Goal: Complete application form

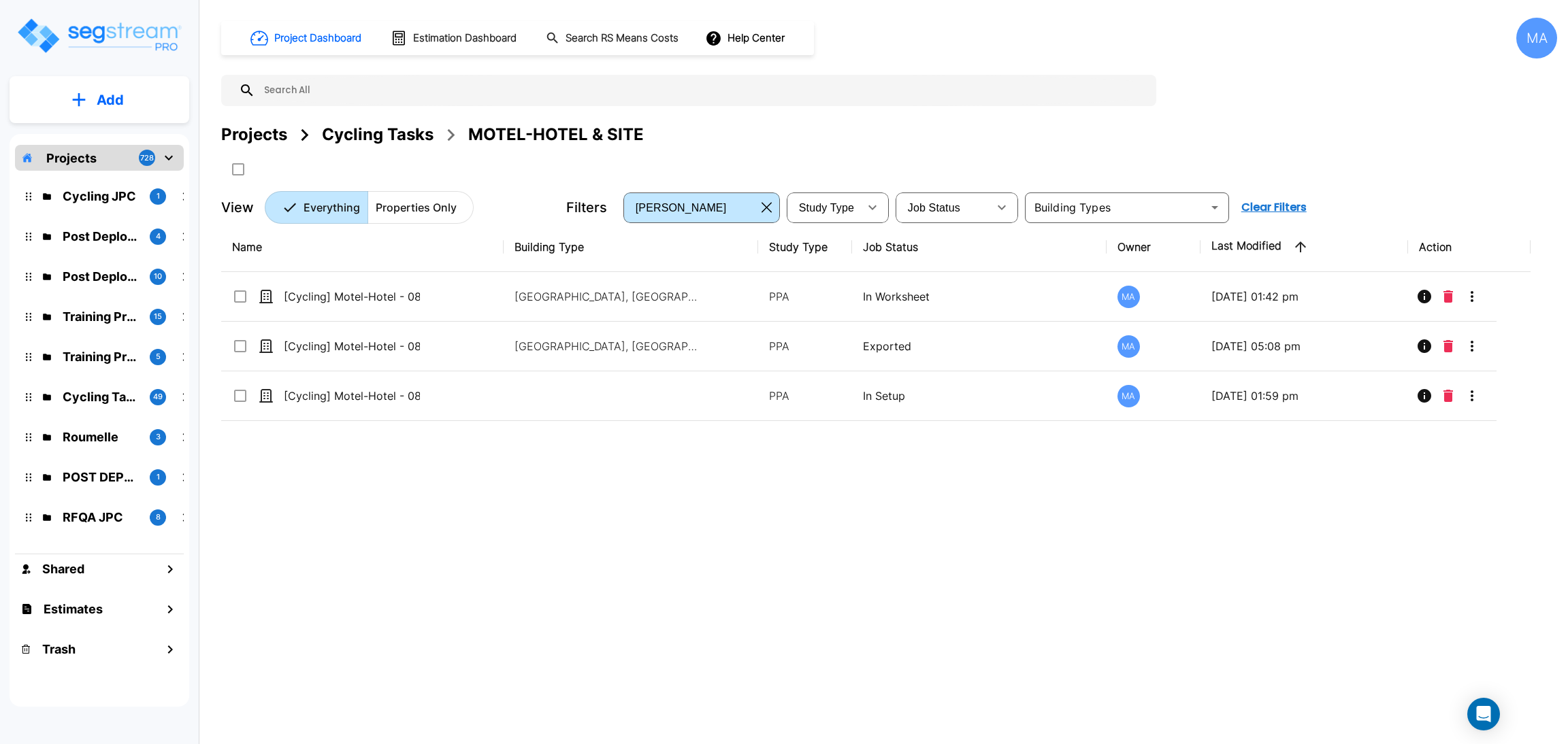
click at [349, 137] on div "Cycling Tasks" at bounding box center [377, 135] width 112 height 24
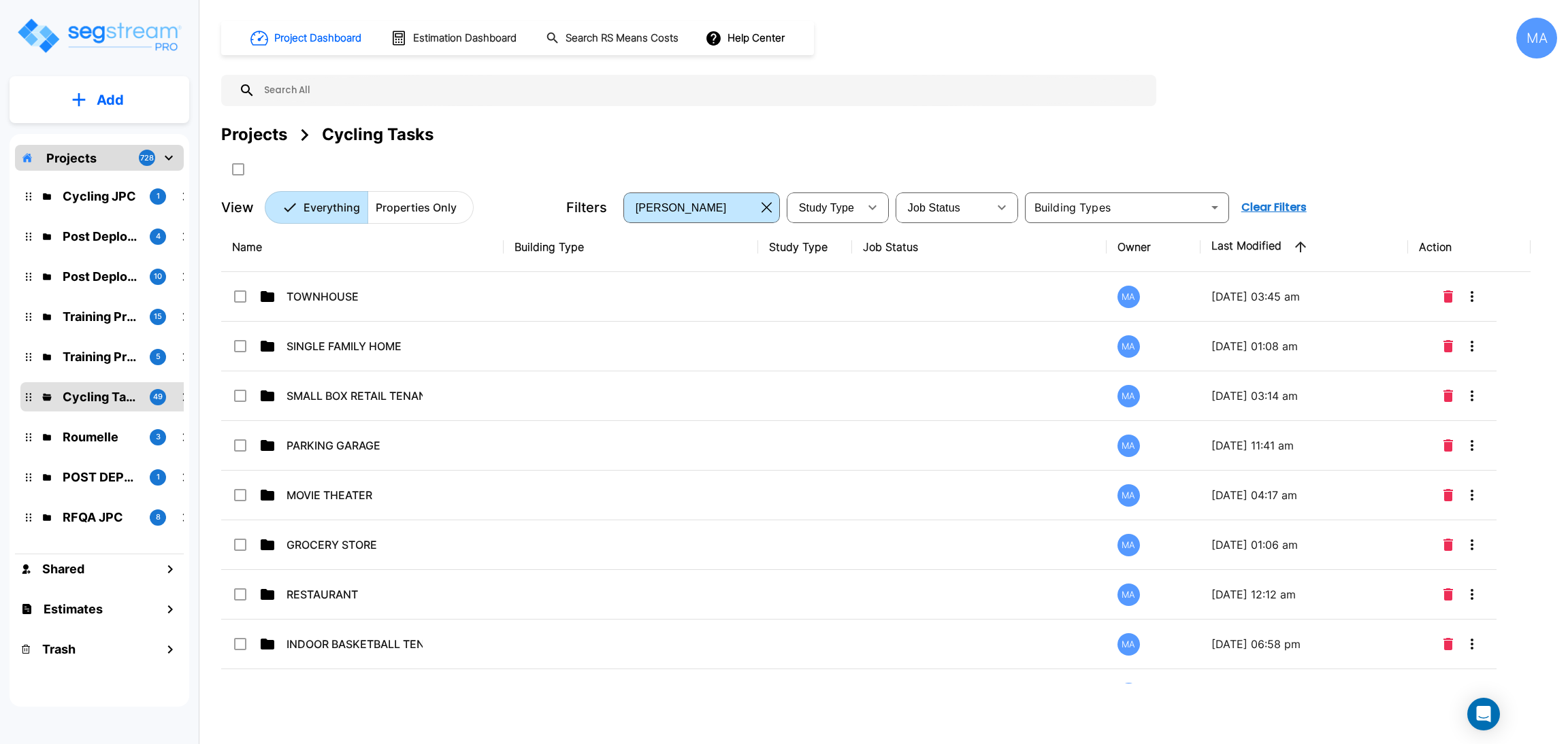
click at [114, 107] on p "Add" at bounding box center [110, 100] width 27 height 21
click at [117, 135] on p "Add Folder" at bounding box center [107, 137] width 55 height 16
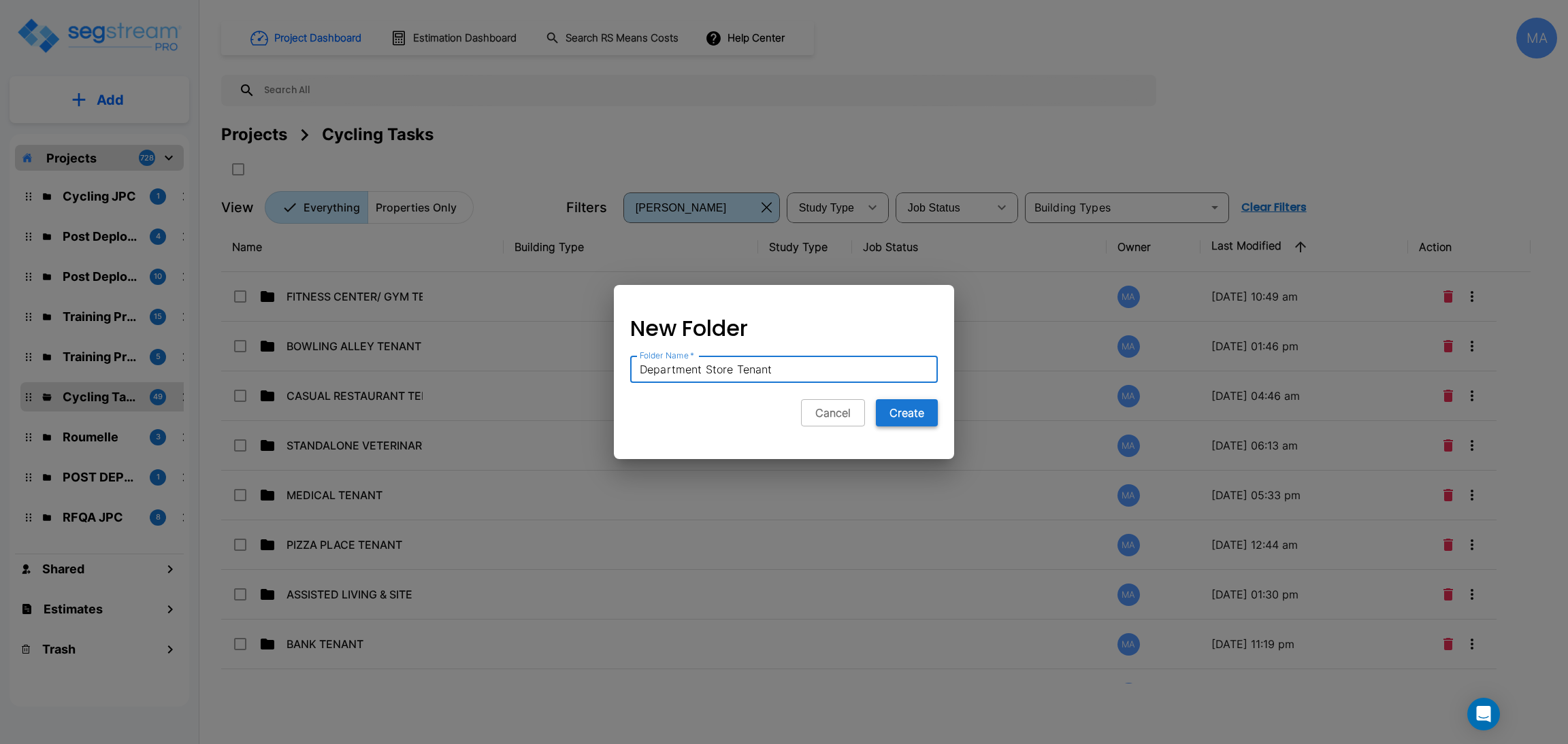
click at [921, 422] on button "Create" at bounding box center [906, 413] width 62 height 27
drag, startPoint x: 784, startPoint y: 373, endPoint x: 617, endPoint y: 344, distance: 169.5
click at [617, 344] on div "New Folder Folder Name   * Department Store Tenant Folder Name   * Cancel Create" at bounding box center [784, 377] width 341 height 163
type input "DEPA"
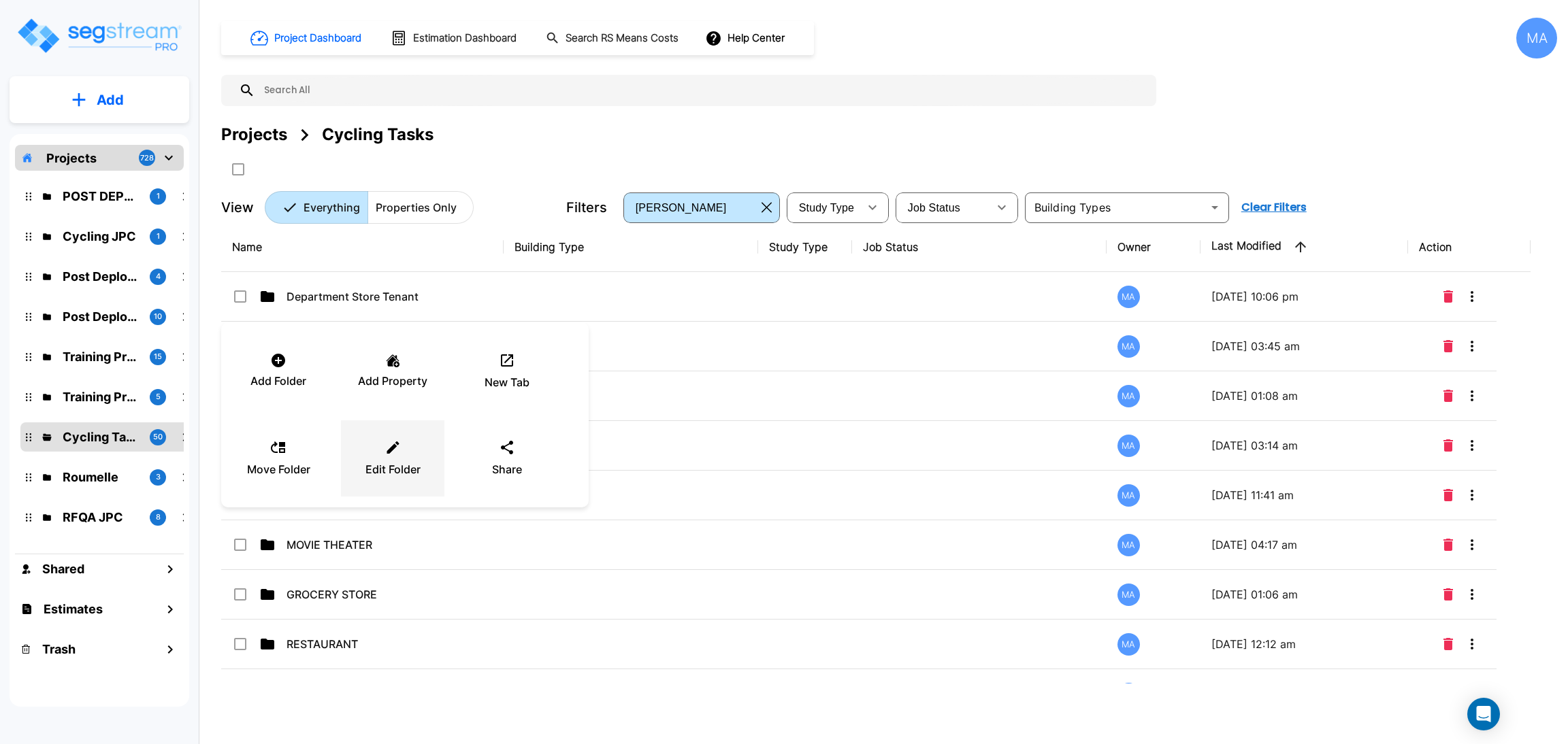
click at [388, 463] on p "Edit Folder" at bounding box center [392, 469] width 55 height 16
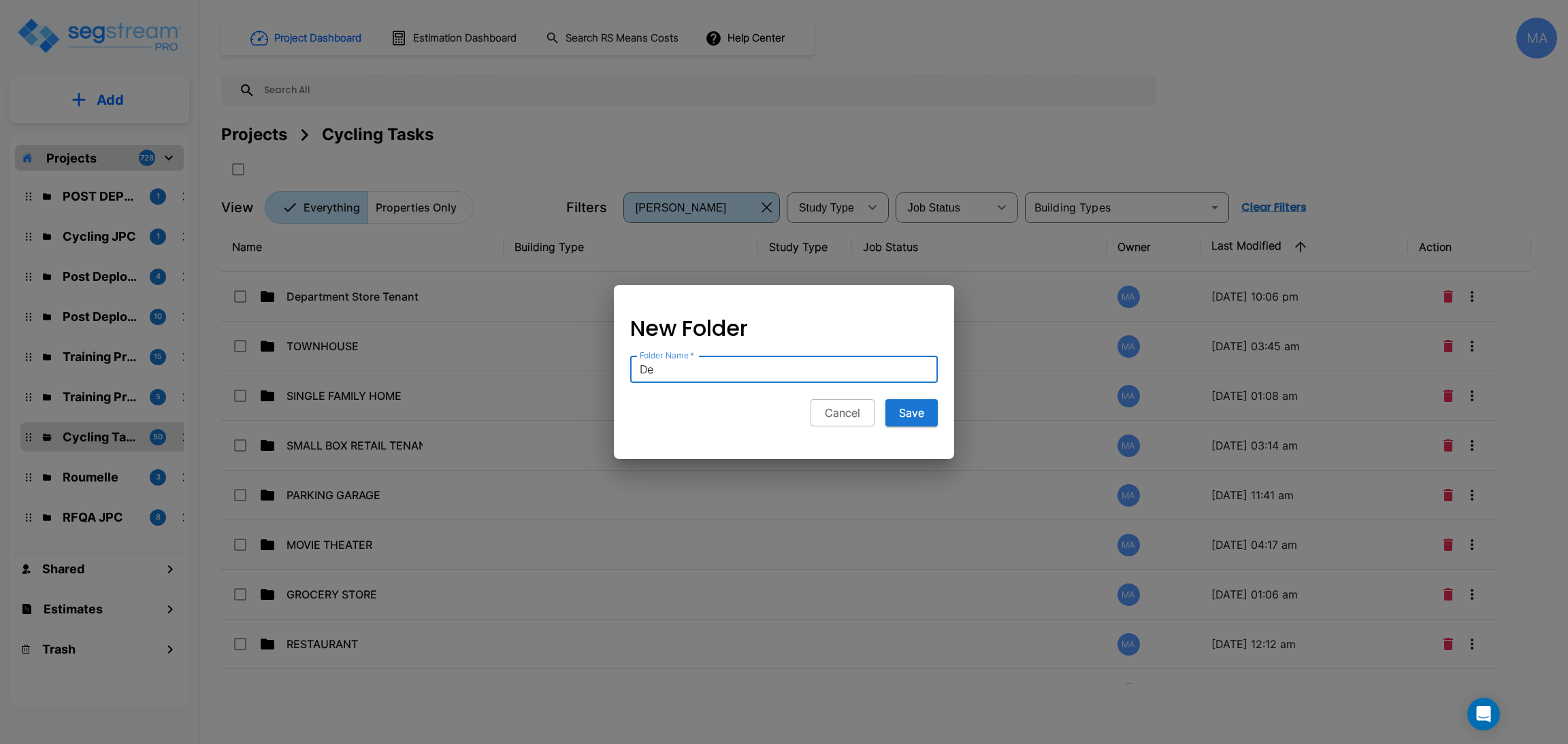
type input "D"
type input "DEPARTMENT STORE TENANT"
click at [920, 406] on button "Save" at bounding box center [911, 413] width 53 height 27
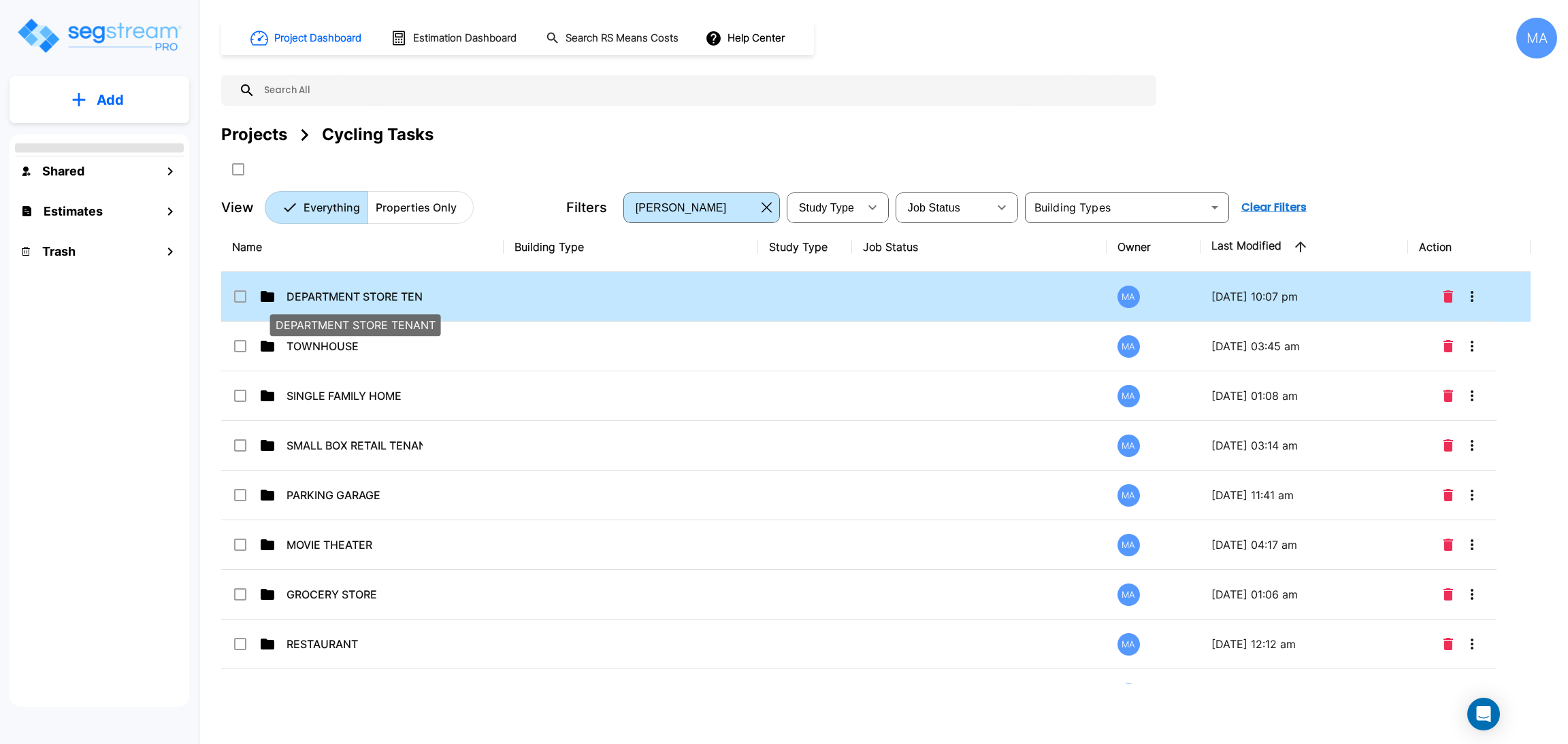
click at [390, 298] on p "DEPARTMENT STORE TENANT" at bounding box center [354, 296] width 136 height 16
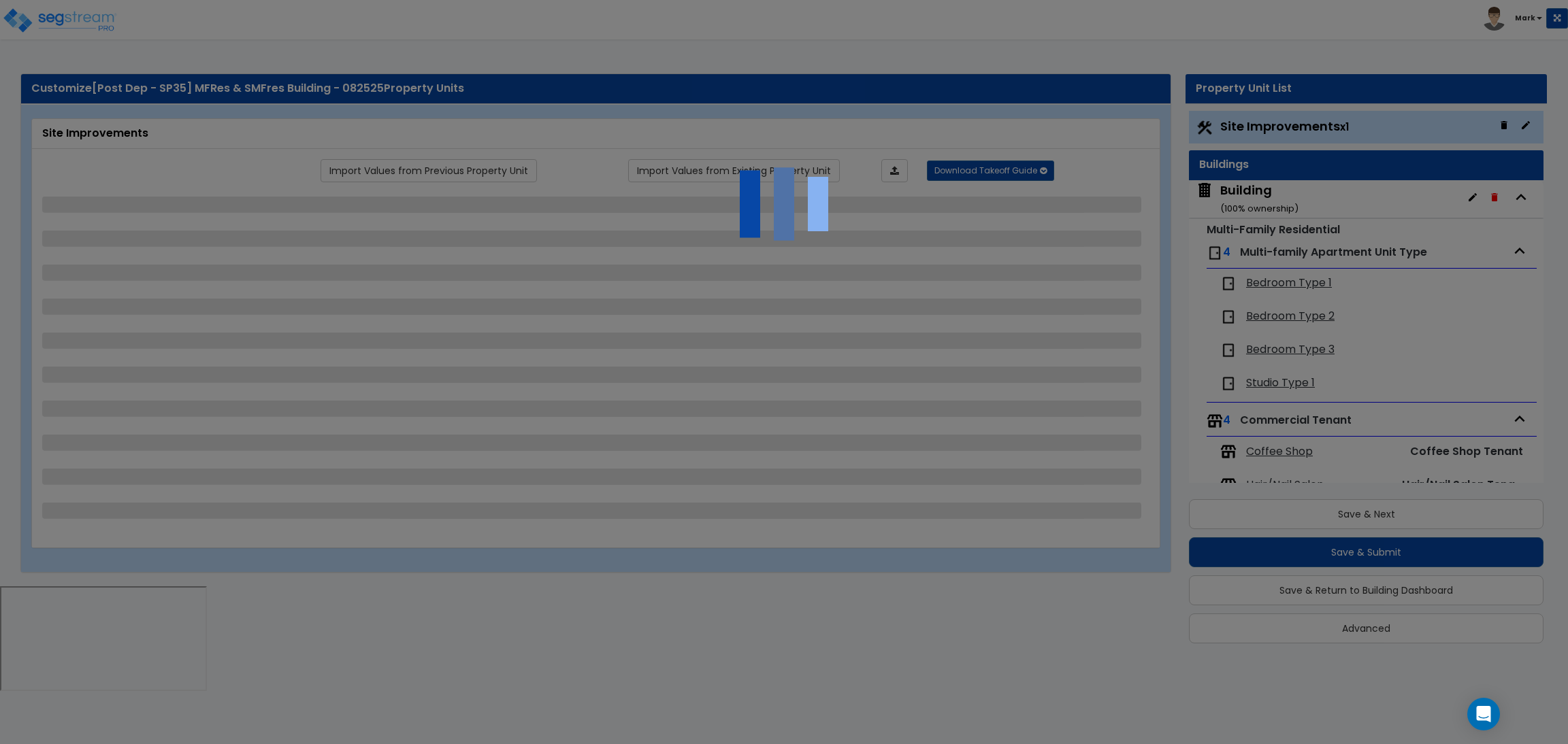
scroll to position [8, 0]
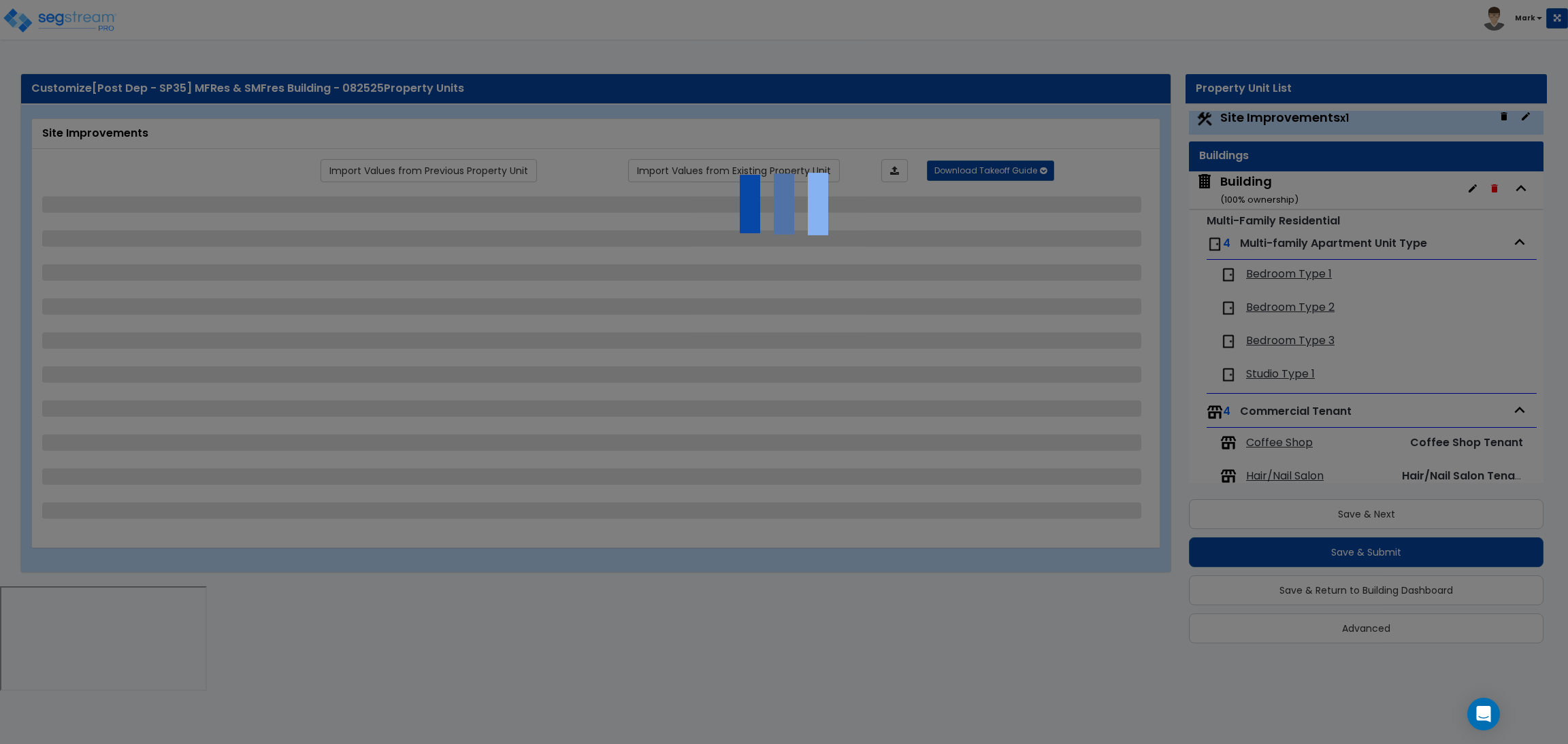
select select "2"
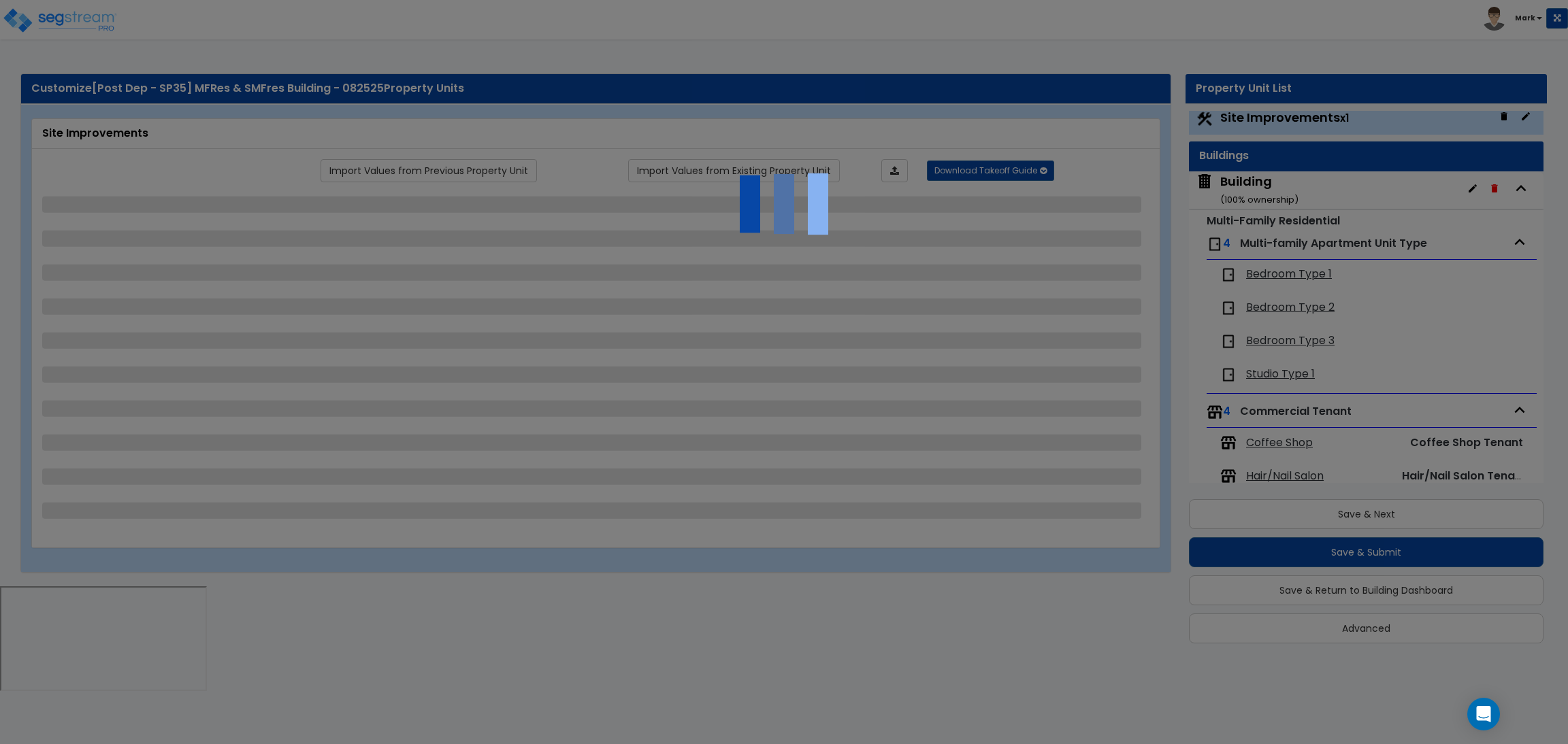
select select "2"
select select "1"
select select "2"
select select "1"
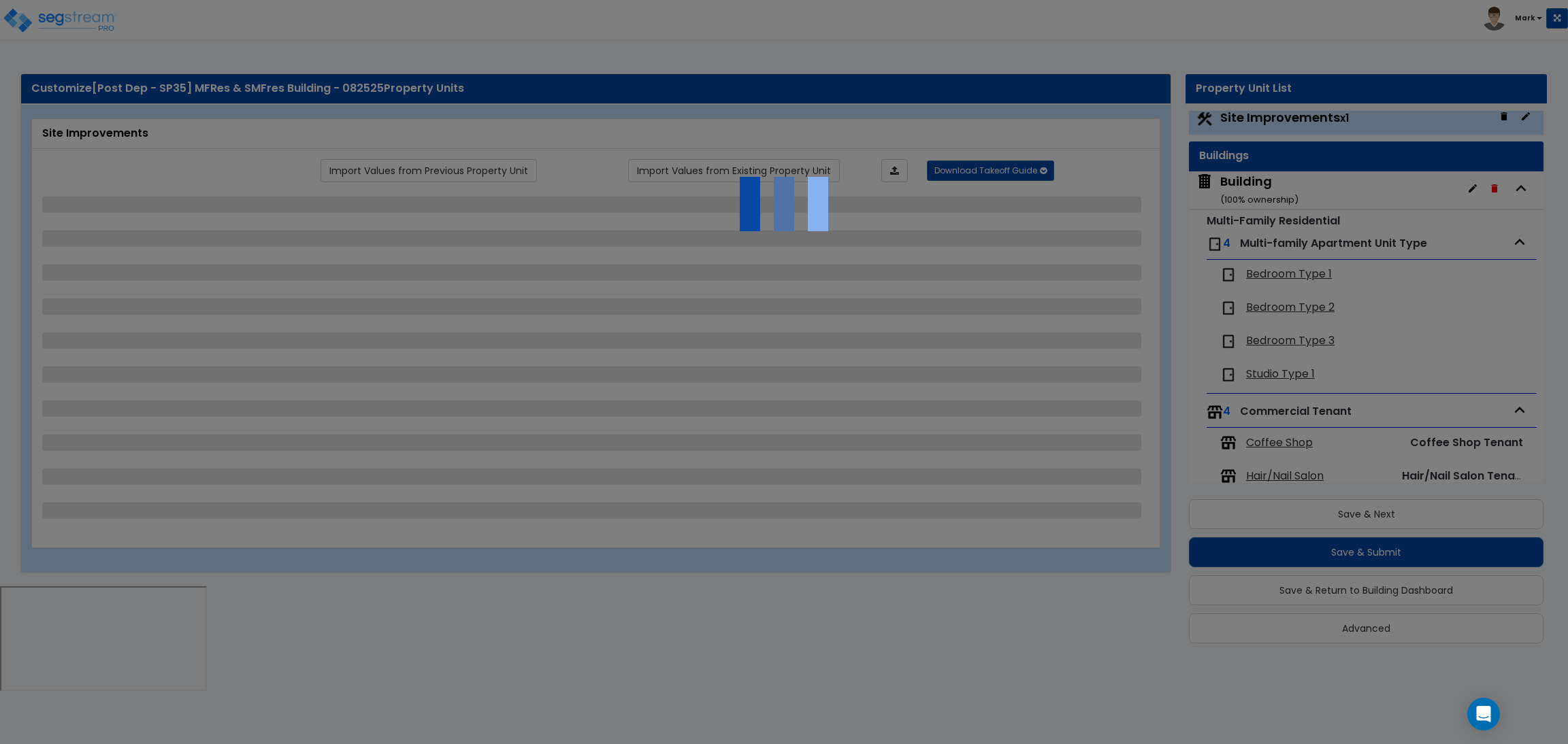
select select "1"
select select "2"
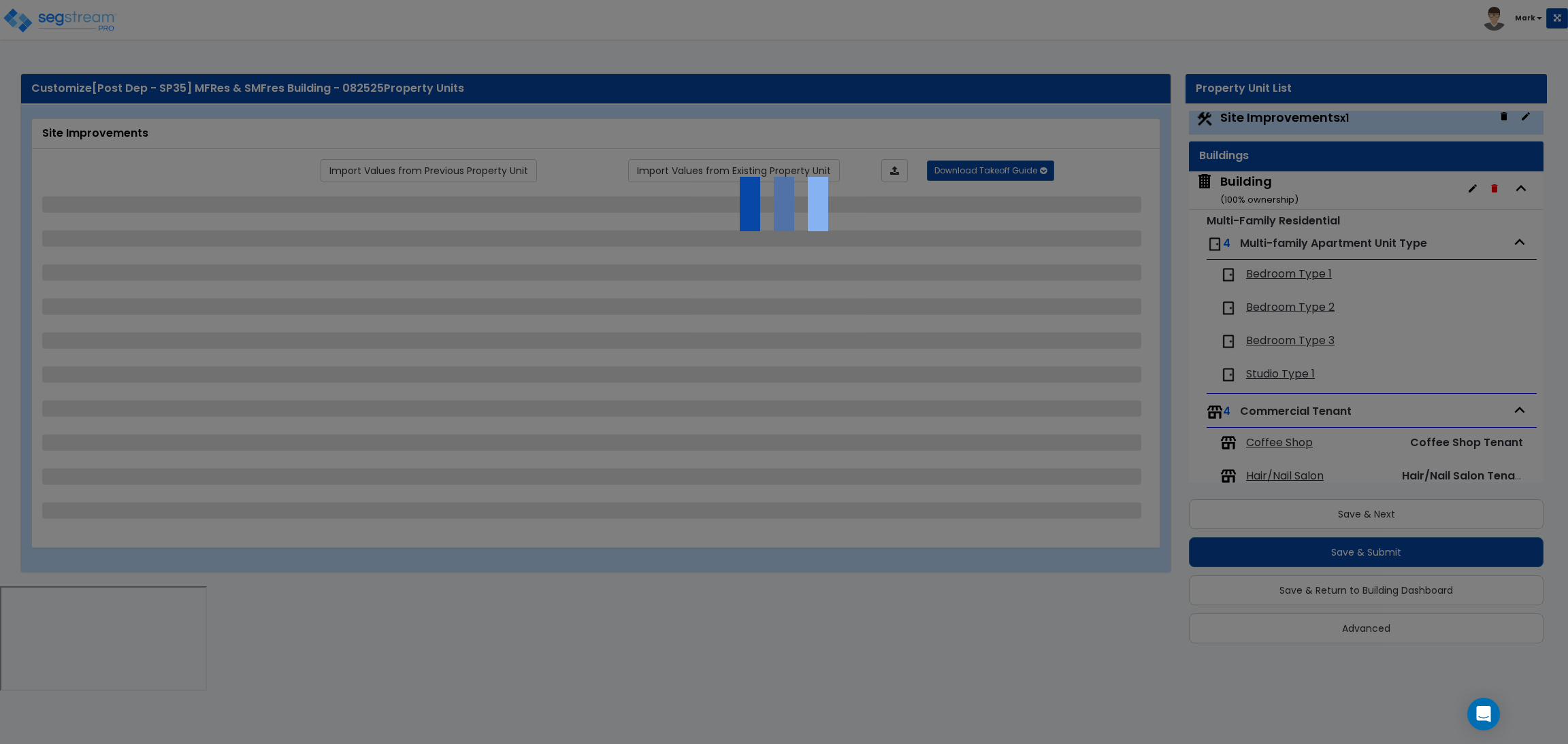
select select "2"
select select "1"
select select "10"
select select "1"
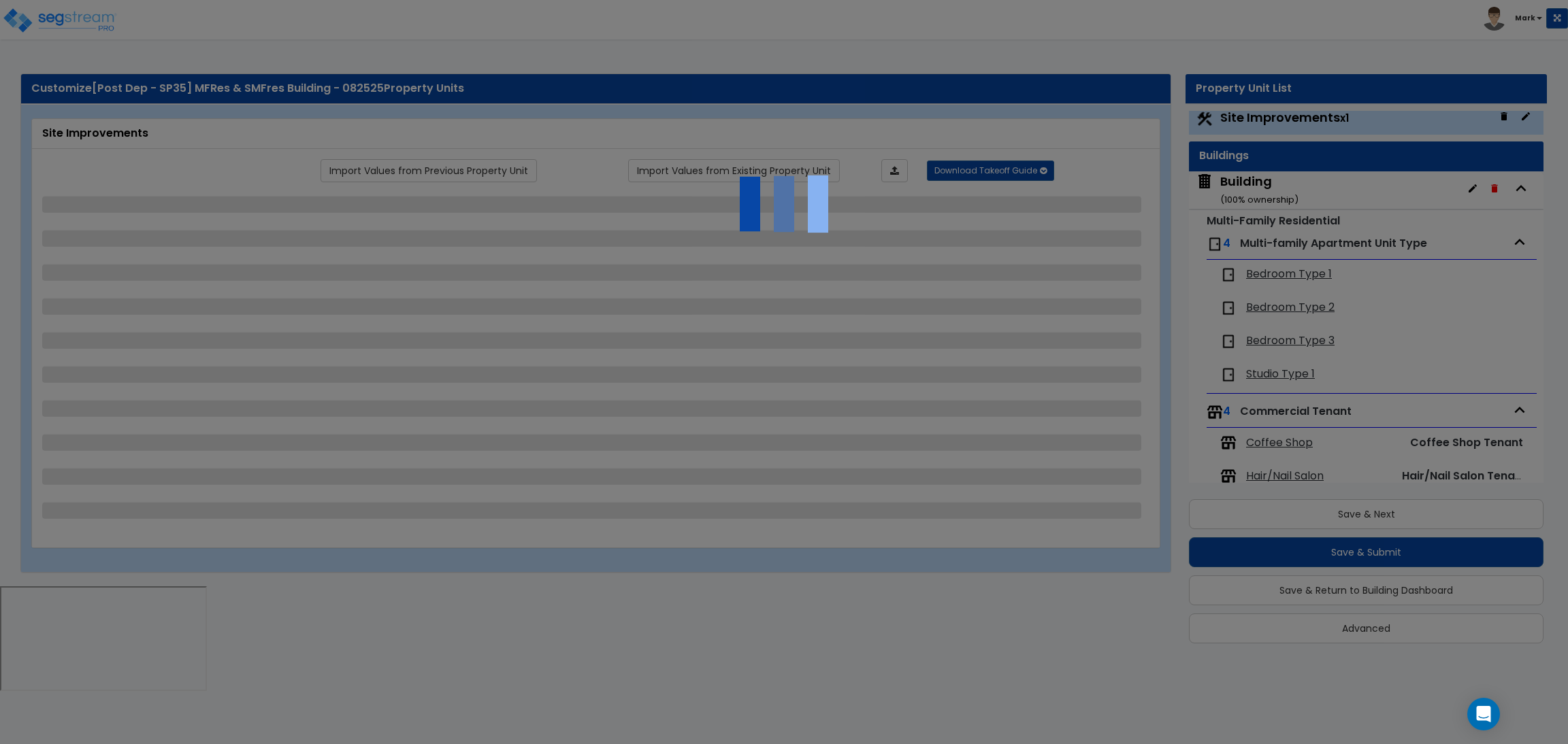
select select "3"
select select "2"
select select "4"
select select "1"
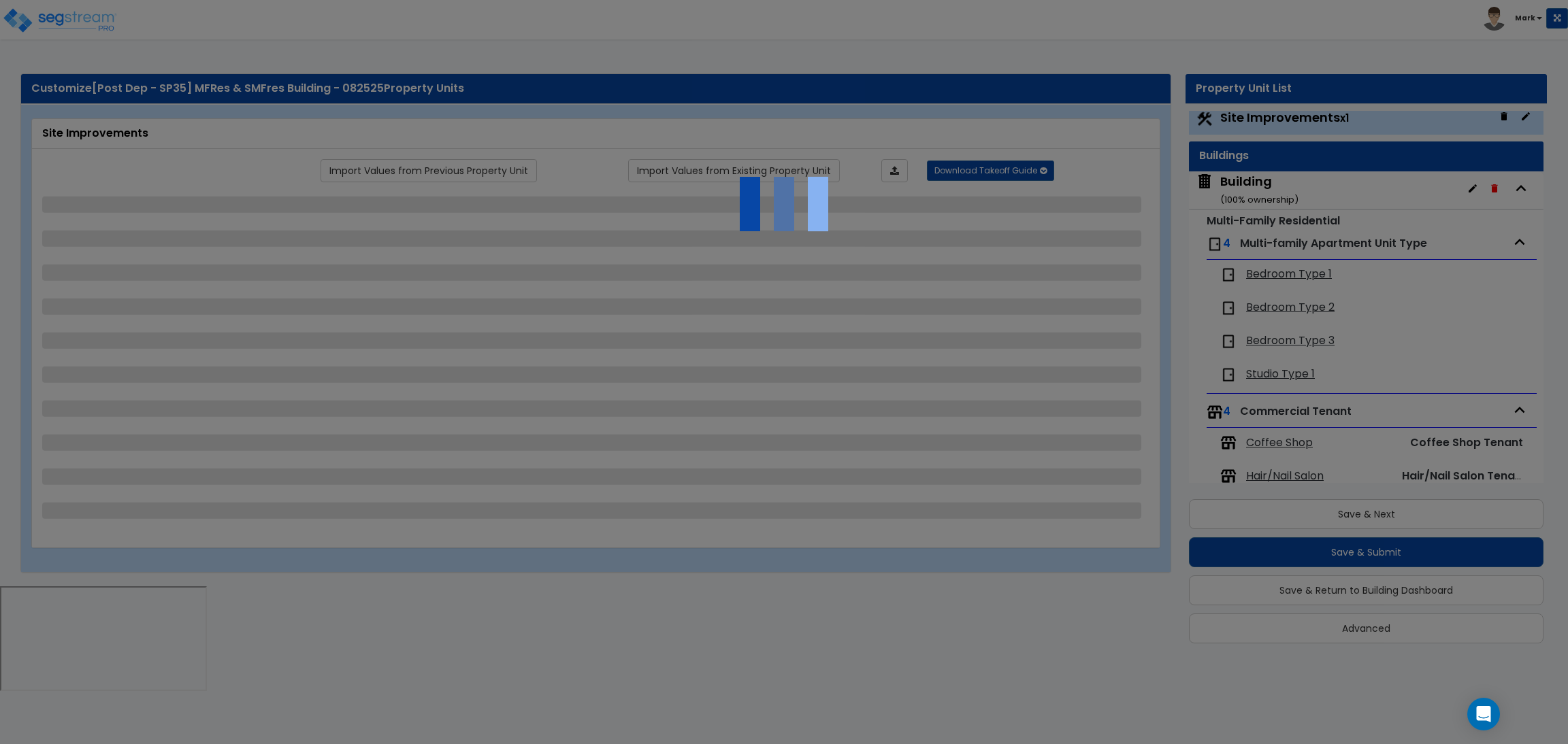
select select "1"
select select "6"
select select "2"
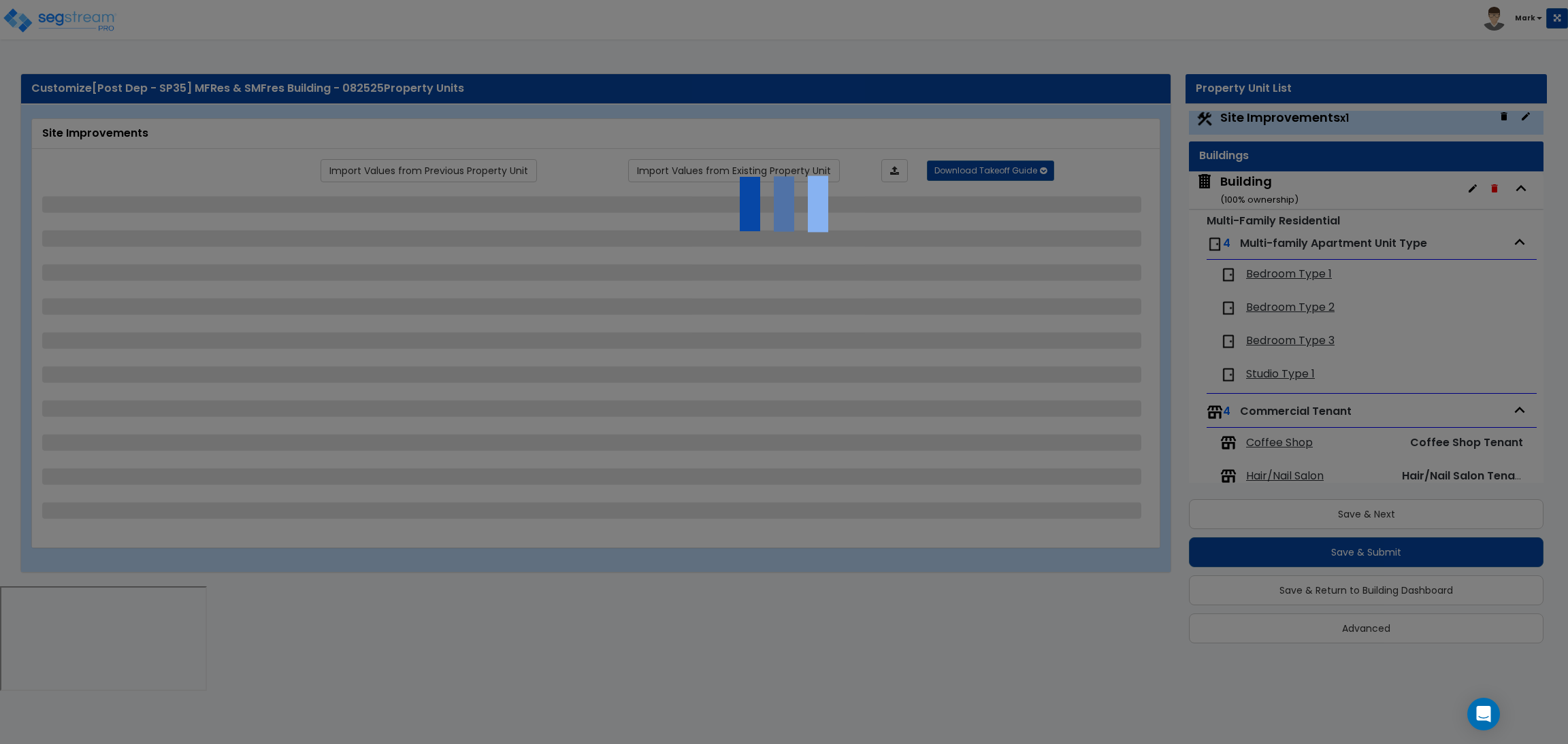
select select "2"
select select "1"
select select "2"
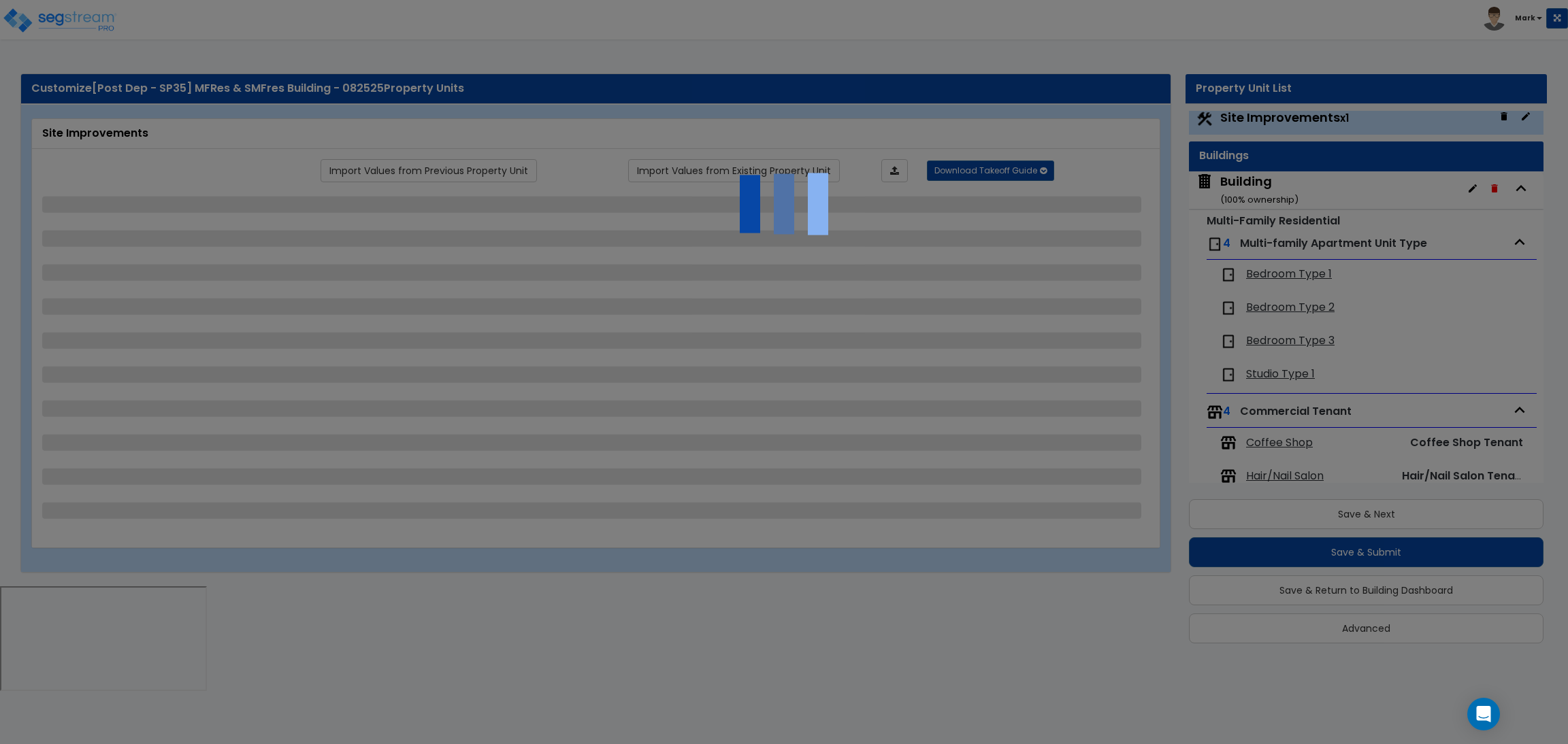
select select "2"
select select "1"
select select "8"
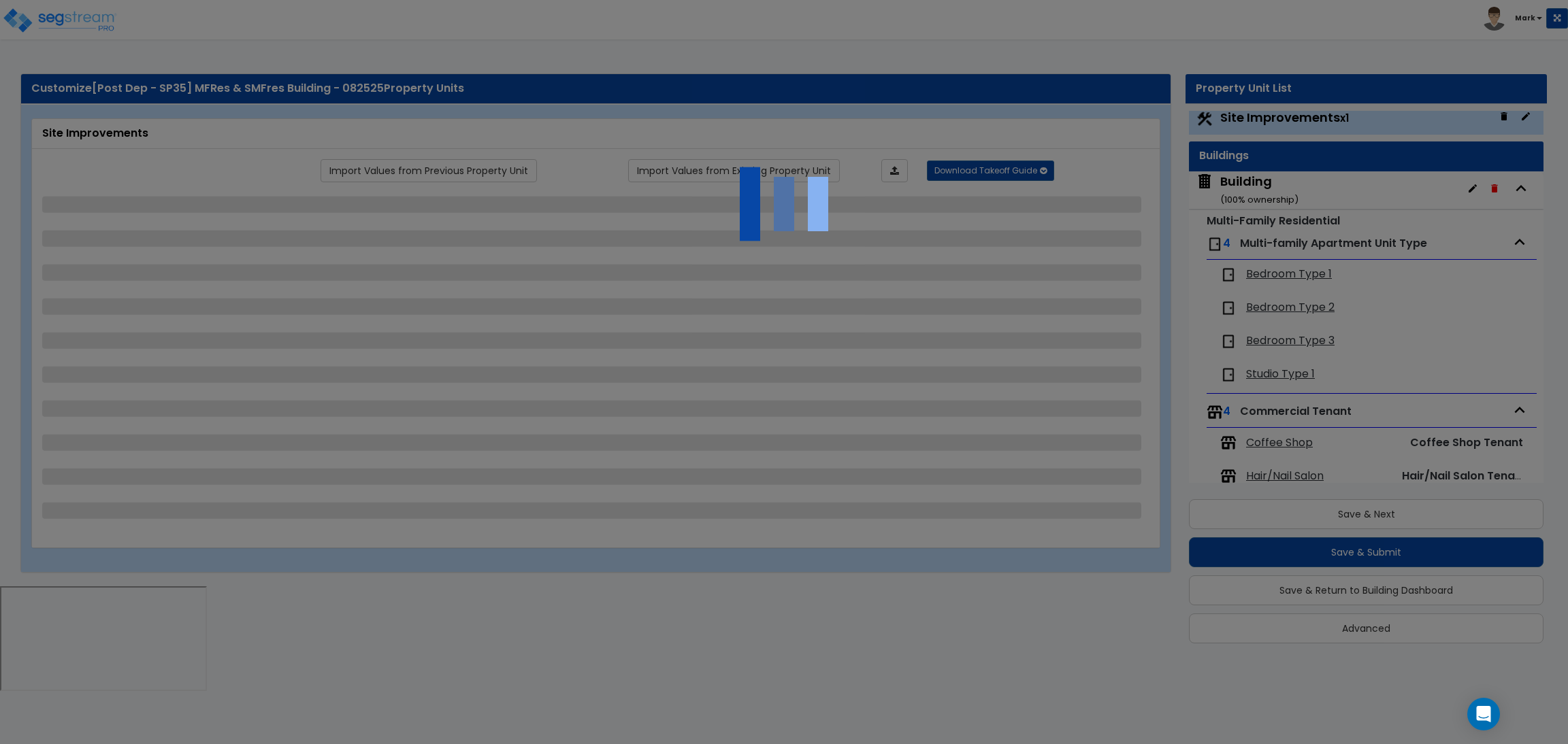
select select "2"
select select "1"
select select "20"
select select "2"
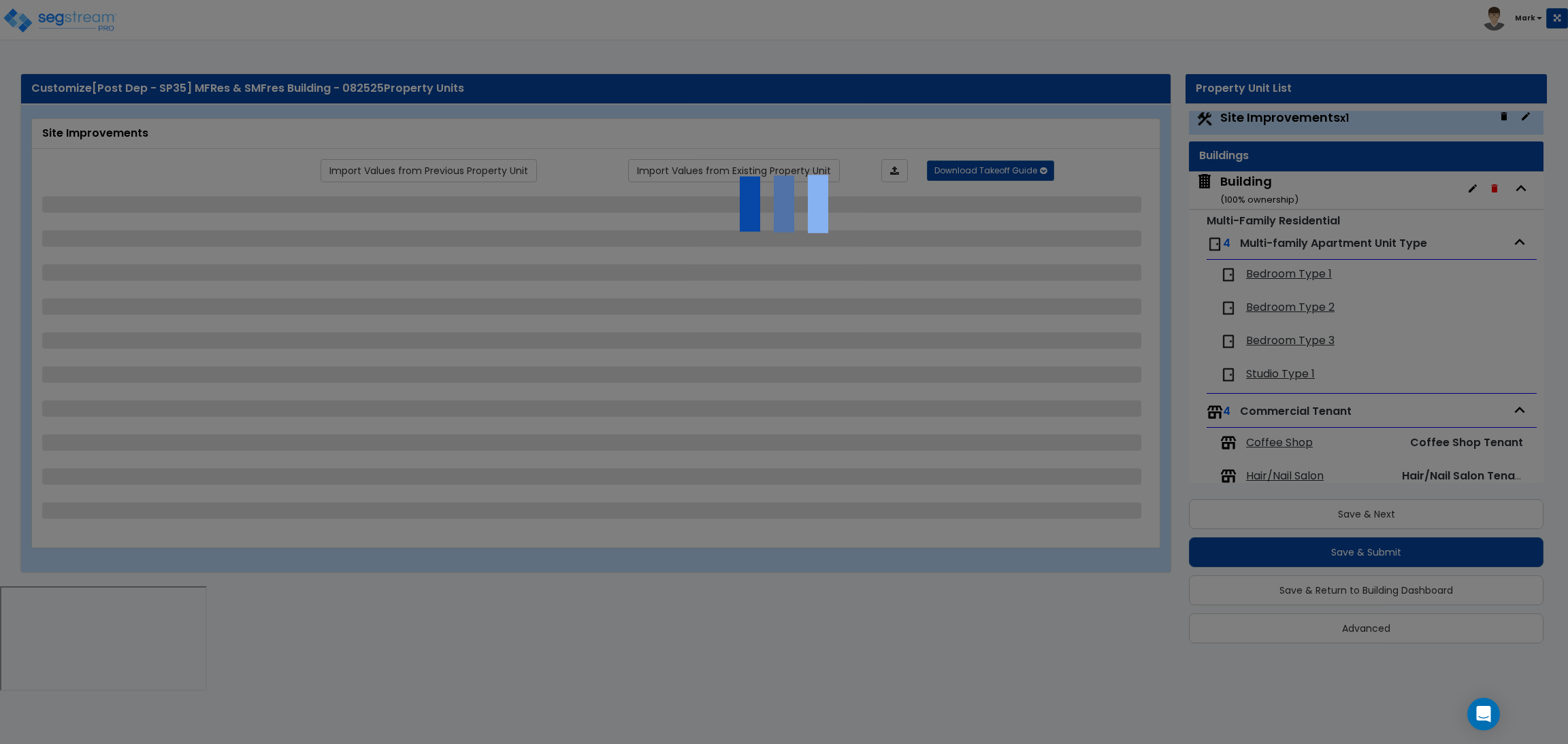
select select "5"
select select "3"
select select "1"
select select "2"
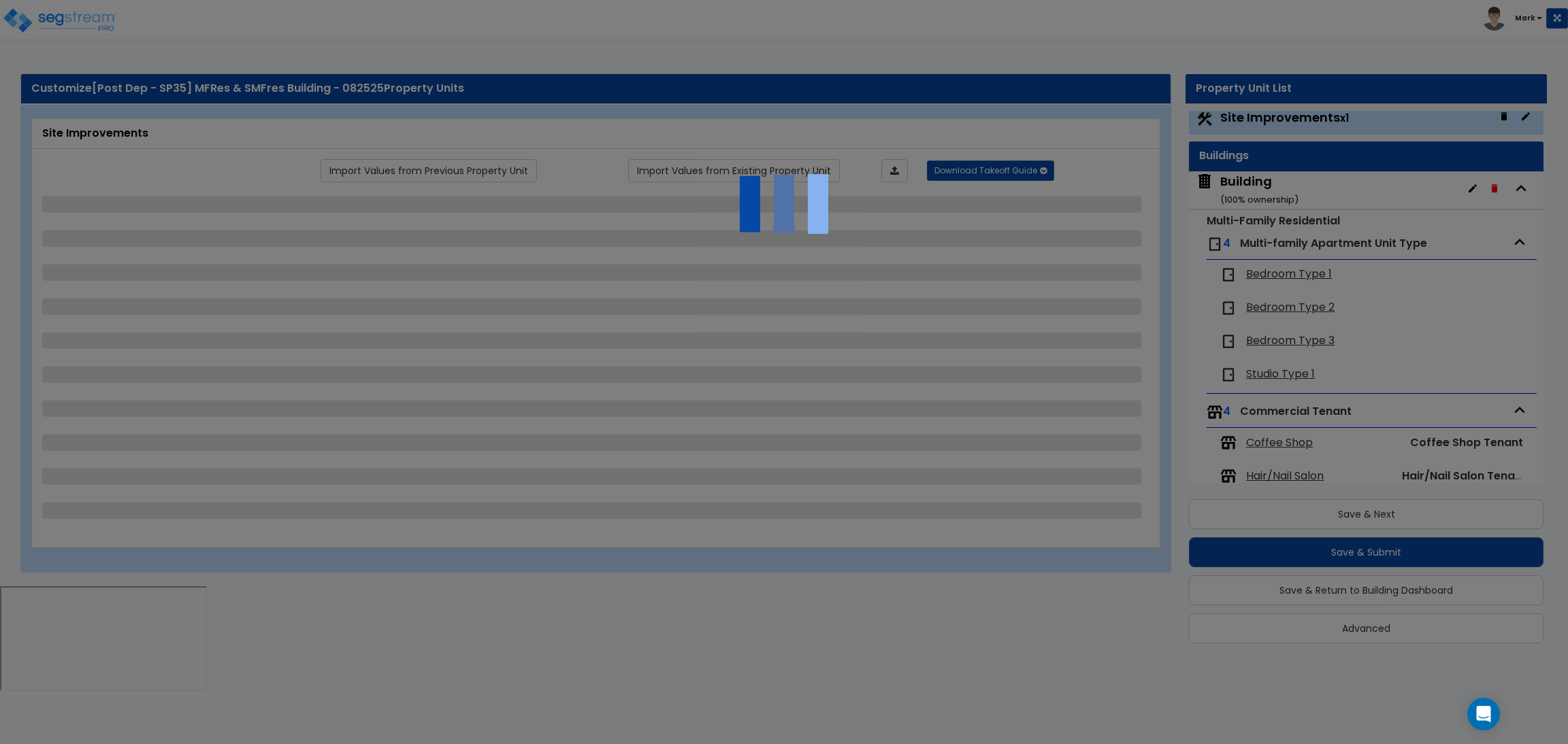
select select "1"
select select "2"
select select "3"
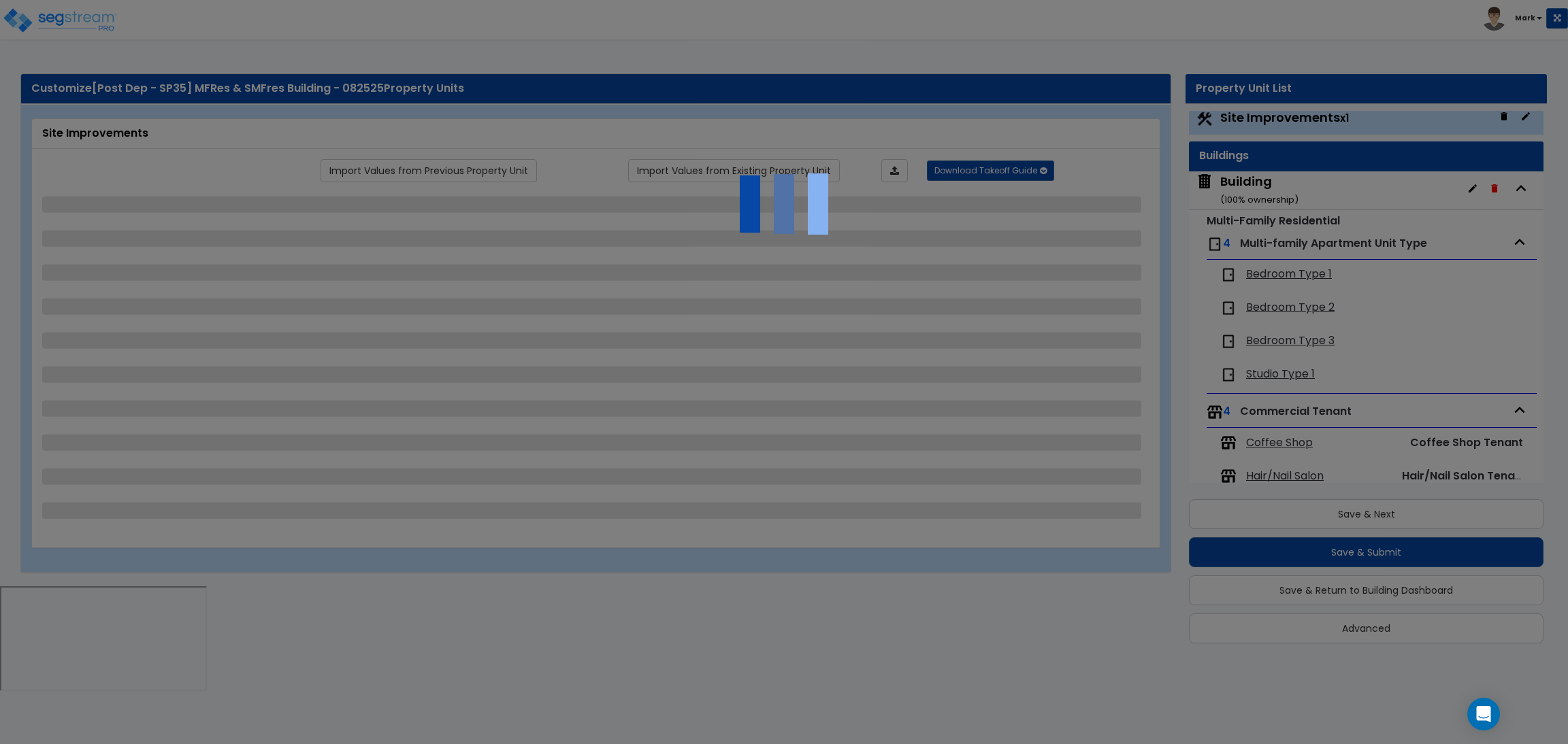
select select "1"
select select "2"
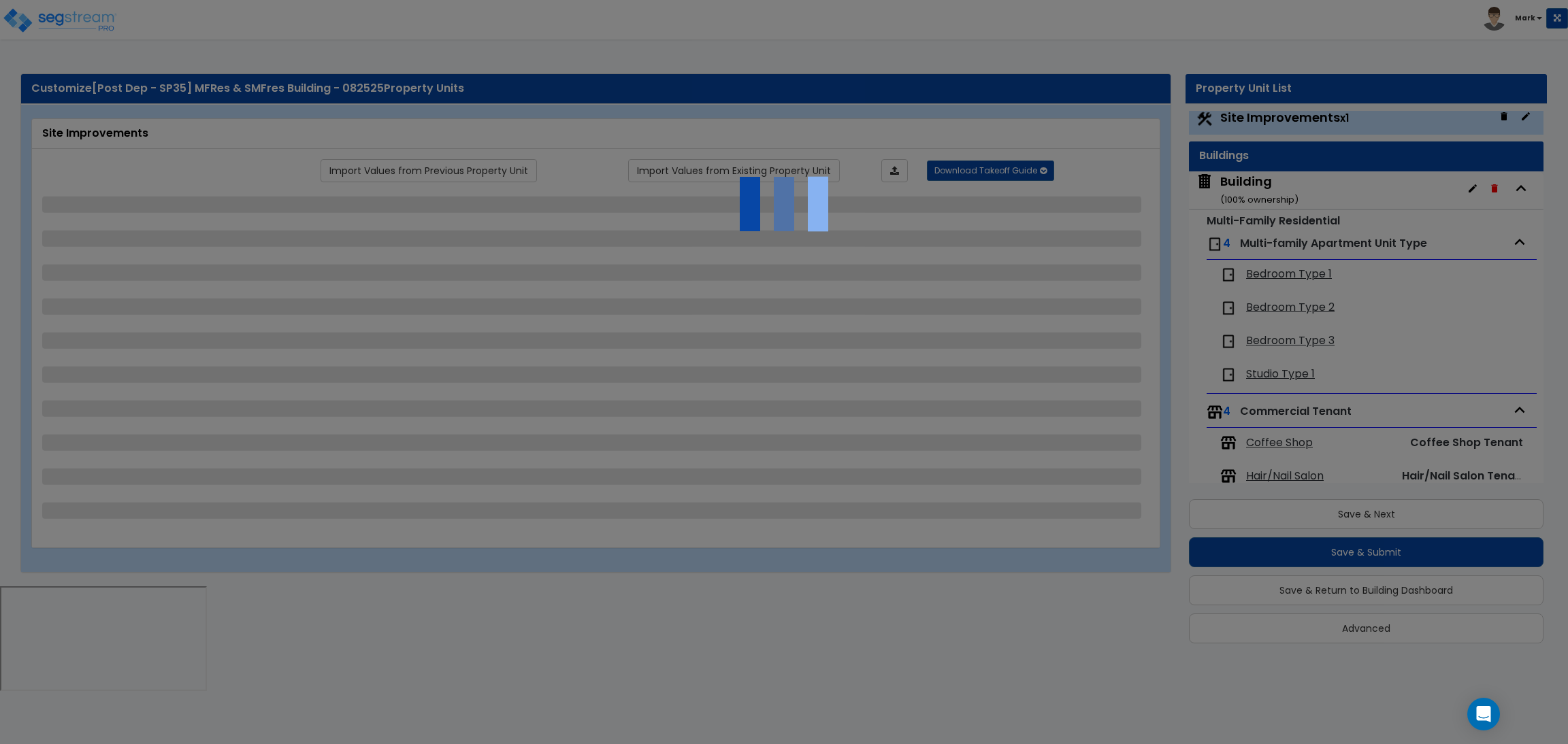
select select "2"
select select "1"
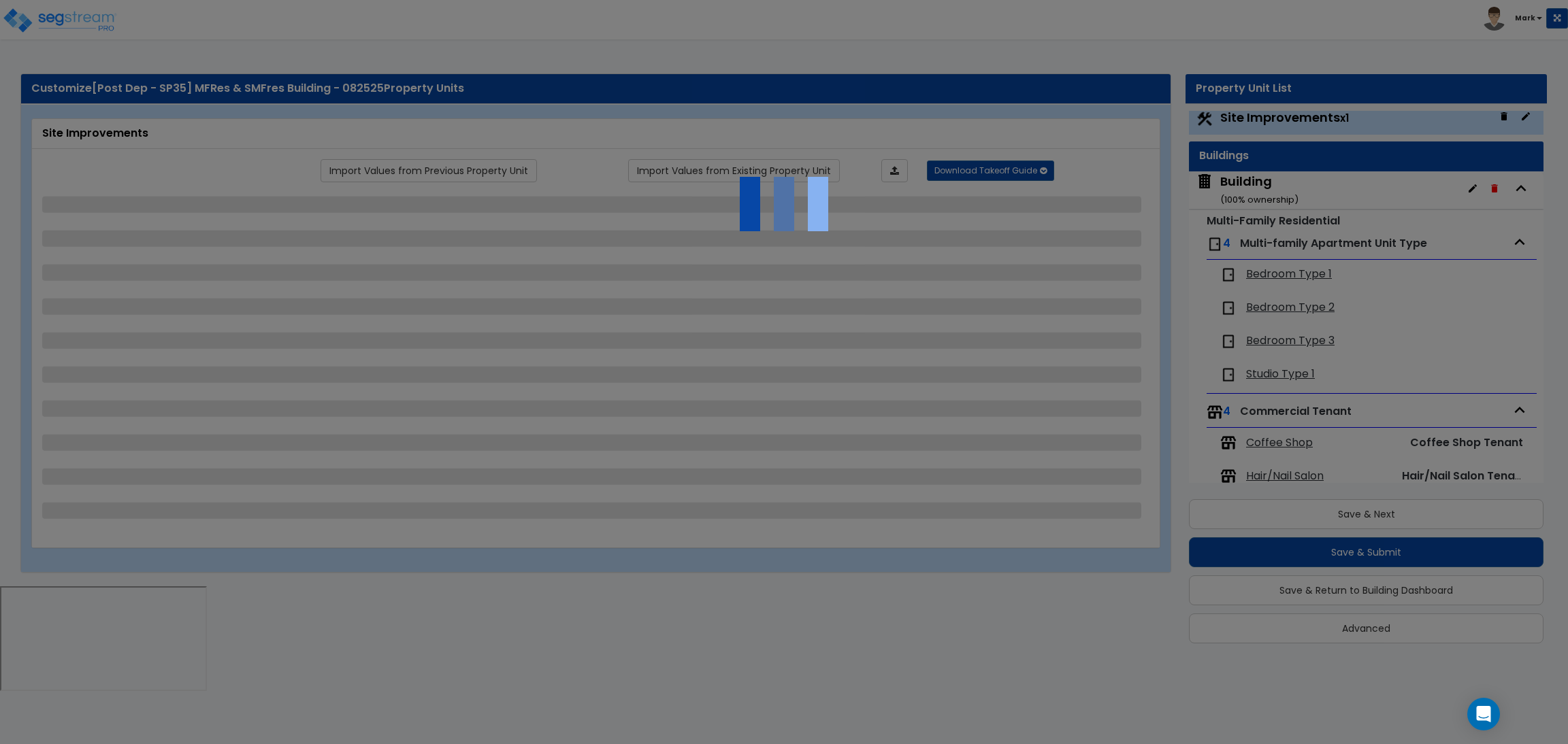
select select "4"
select select "2"
select select "1"
select select "2"
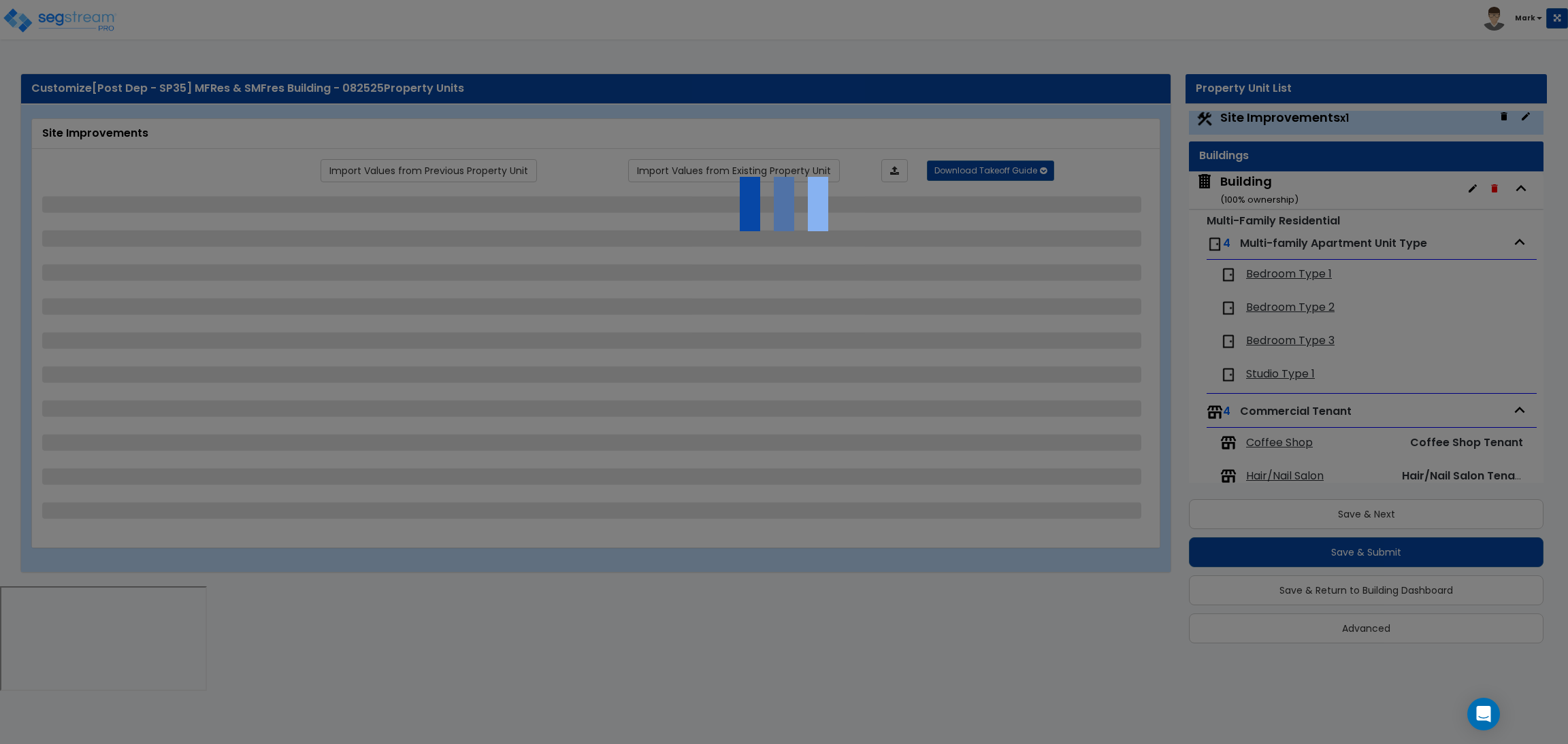
select select "1"
select select "2"
select select "6"
select select "2"
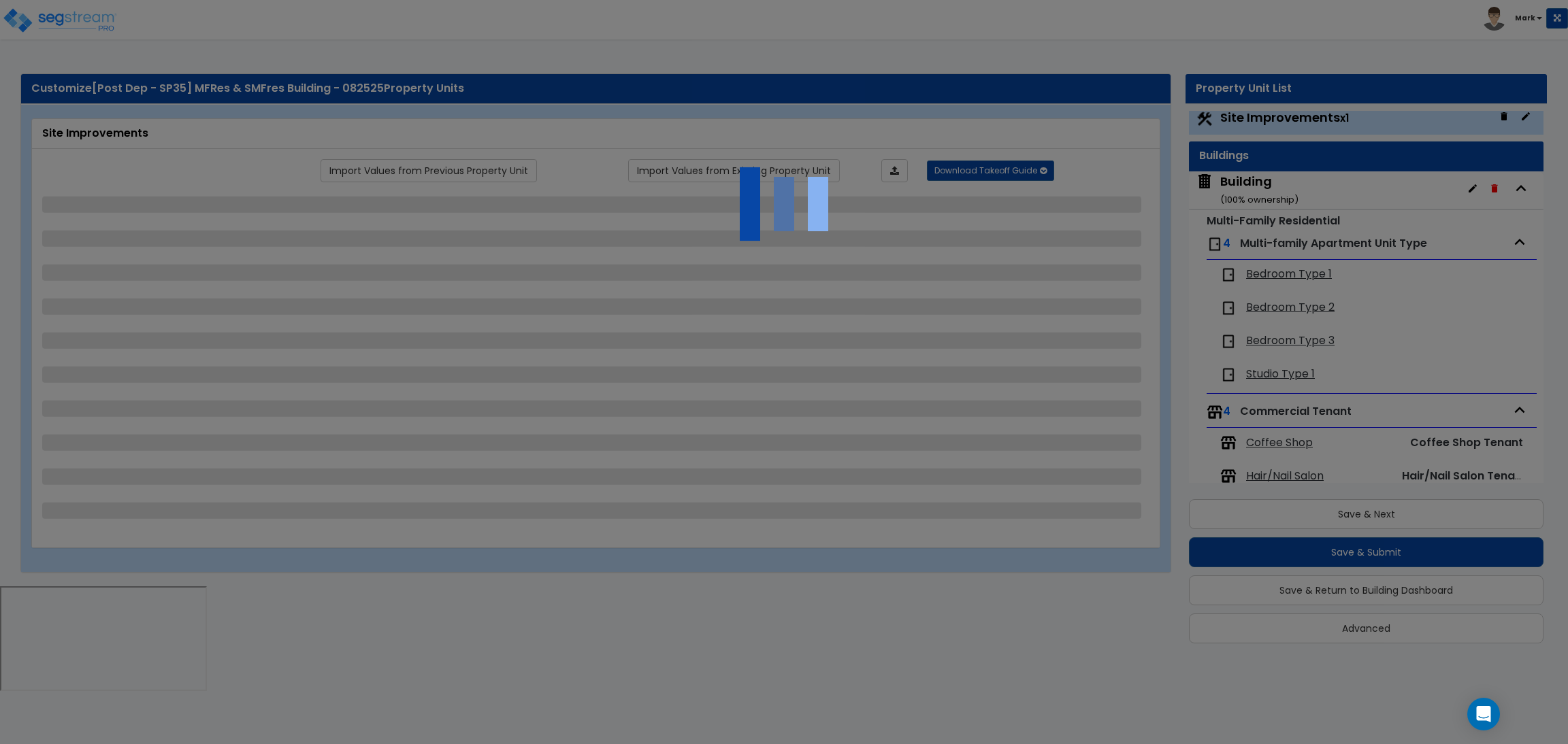
select select "3"
select select "2"
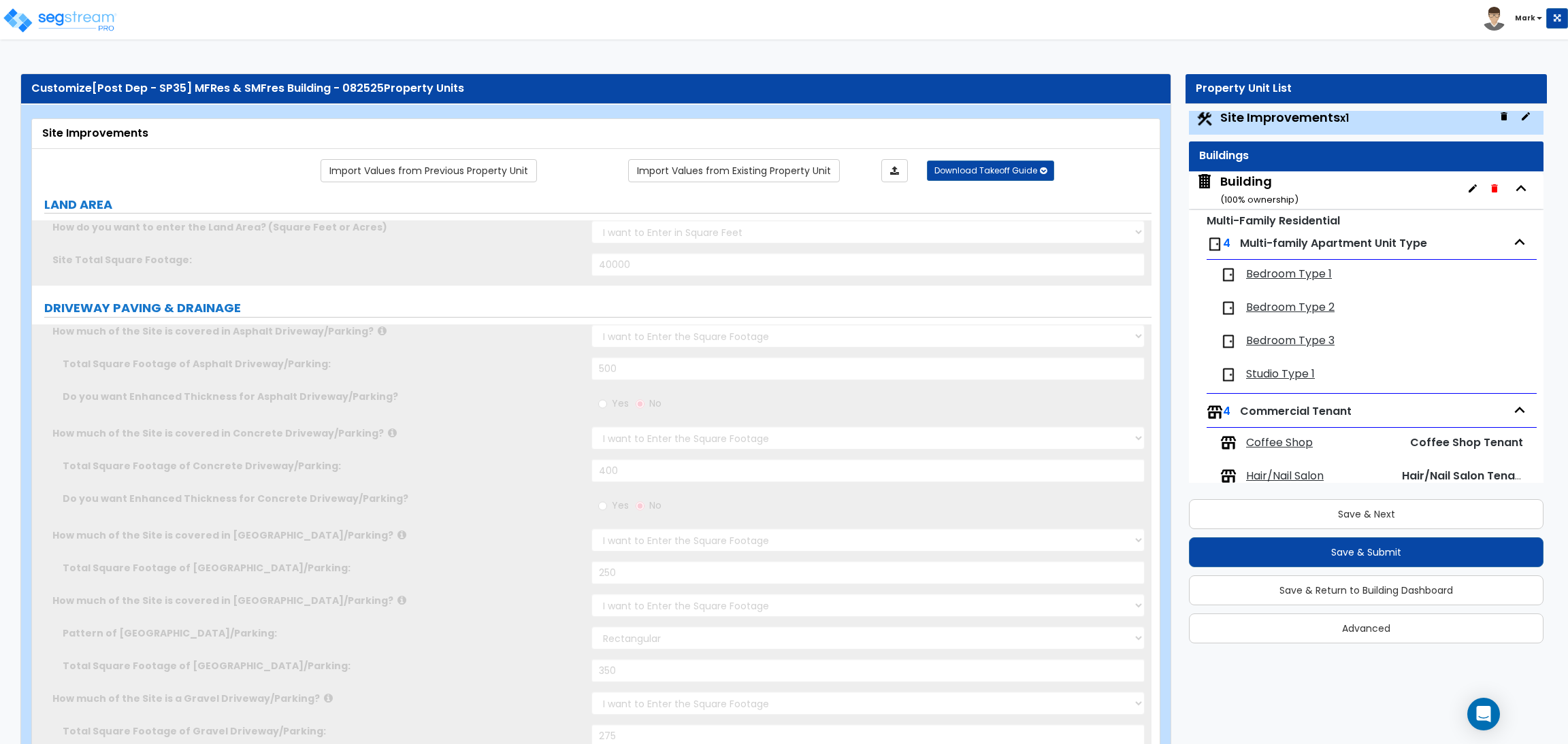
scroll to position [0, 0]
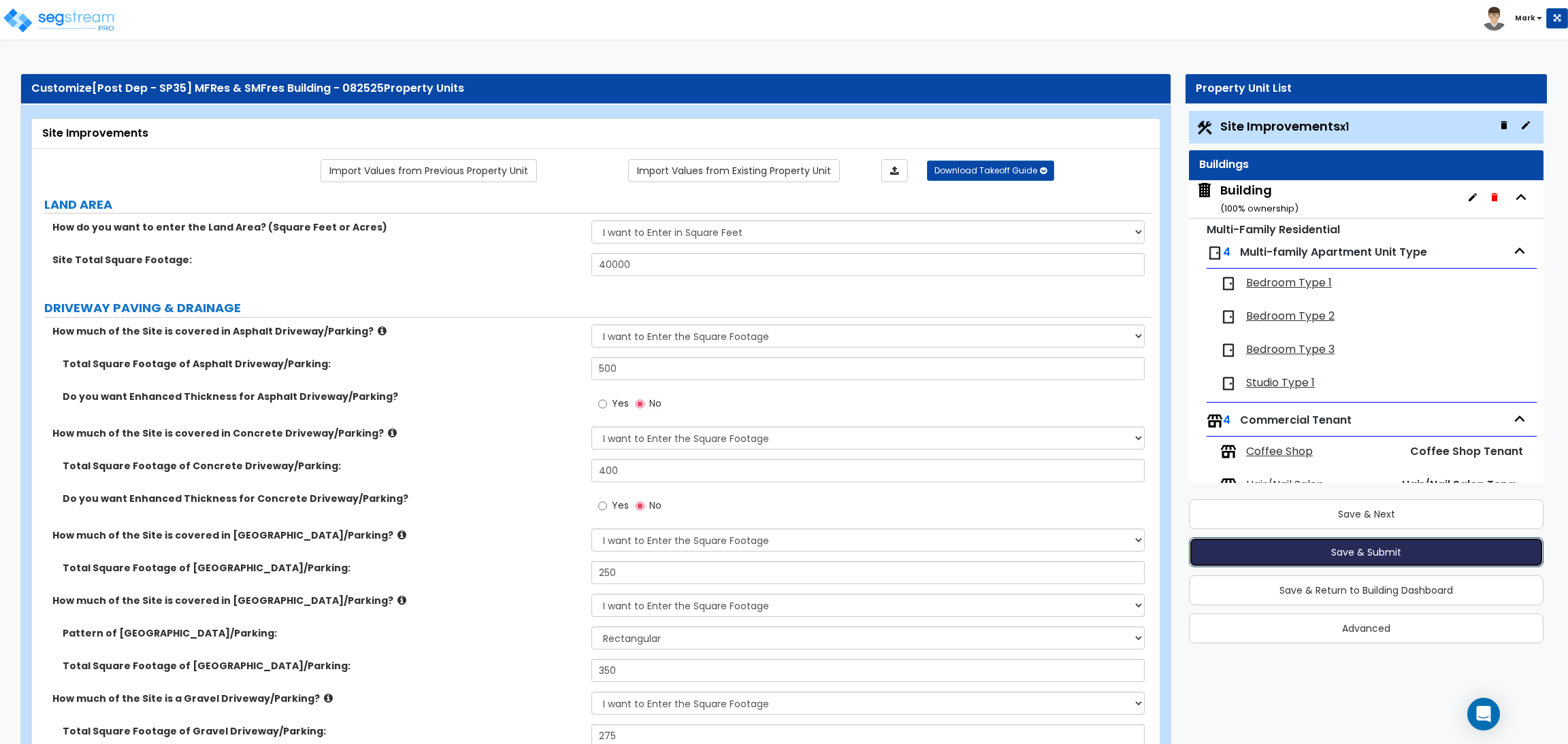
click at [1389, 553] on button "Save & Submit" at bounding box center [1366, 553] width 355 height 30
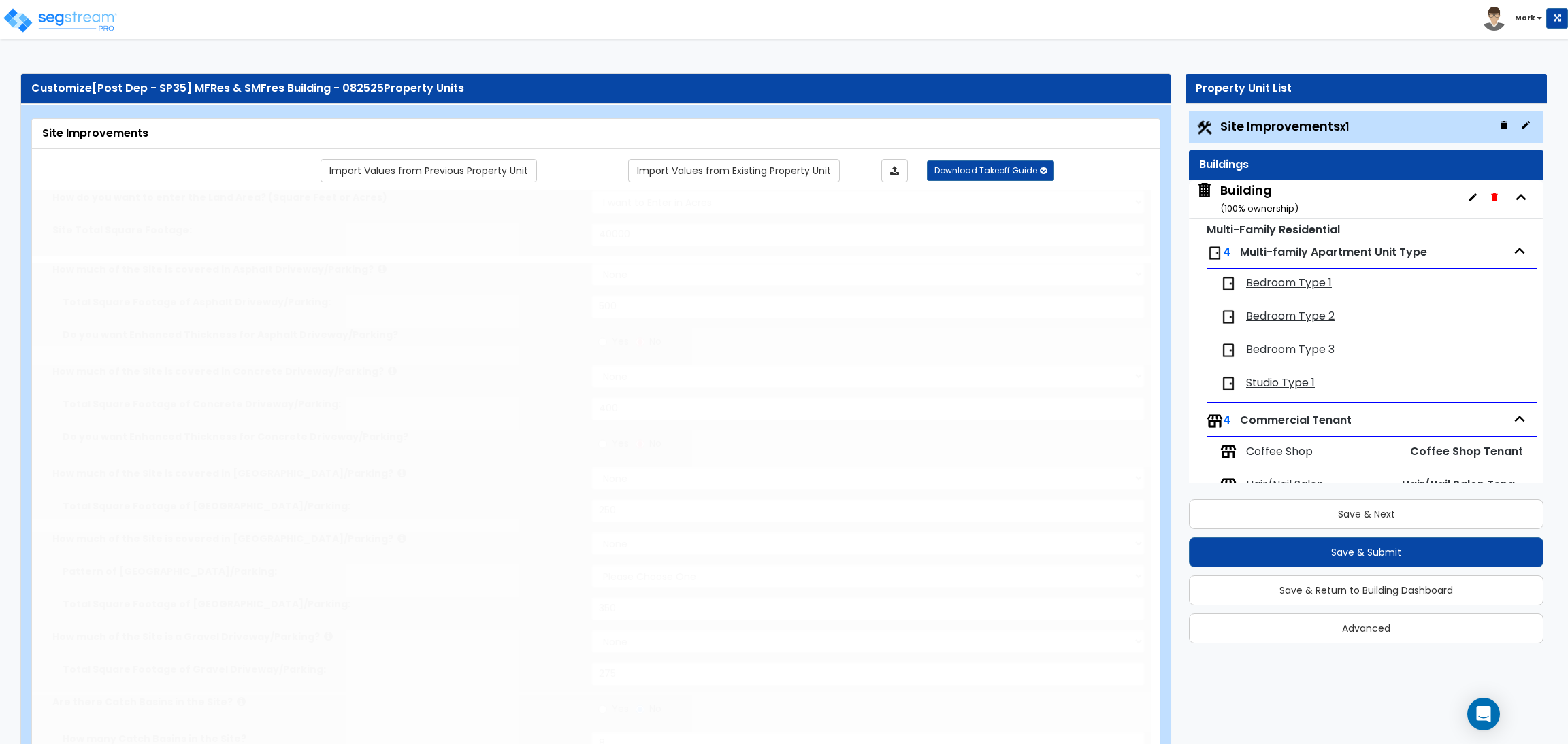
select select "2"
type input "40000"
select select "2"
type input "500"
select select "2"
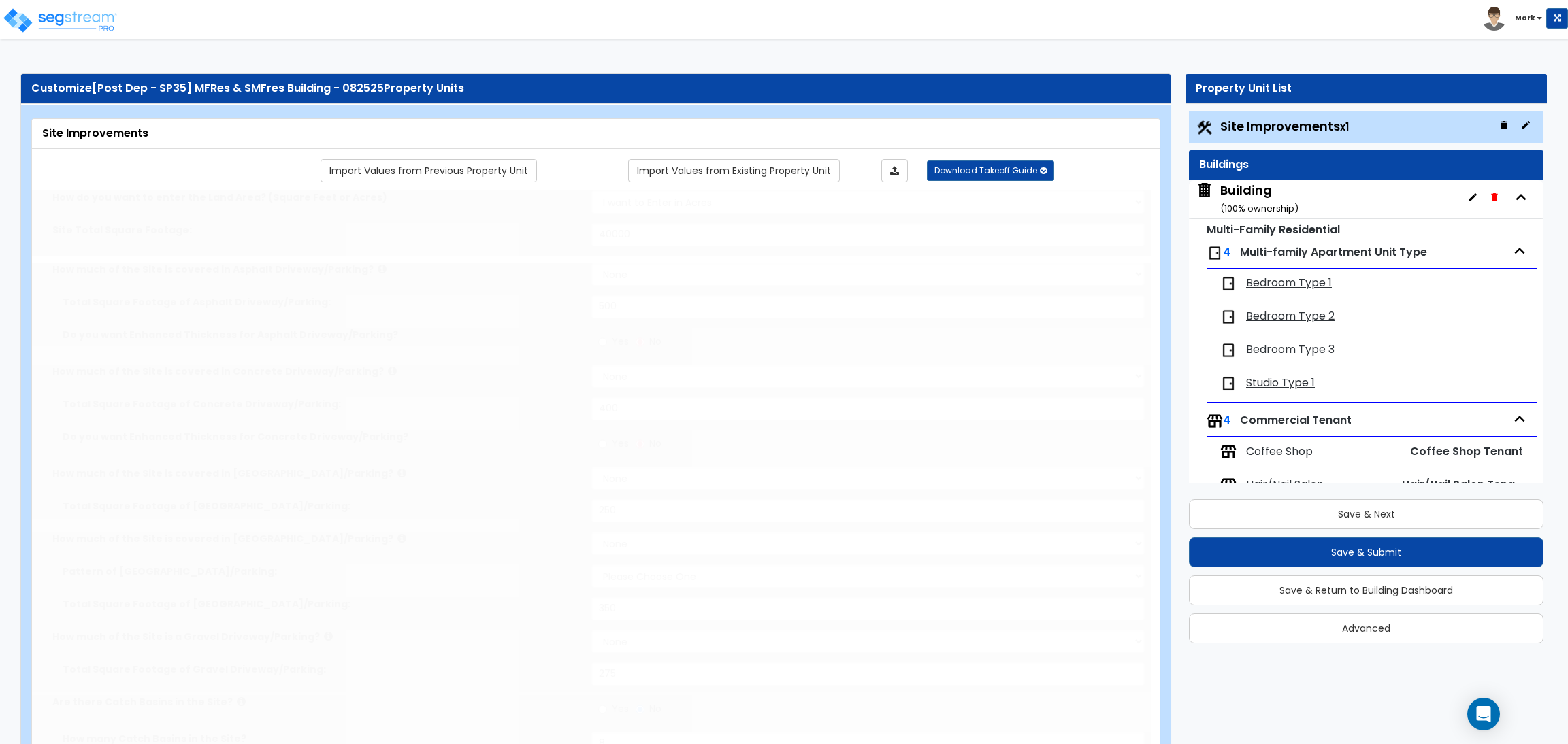
type input "400"
select select "2"
type input "250"
select select "2"
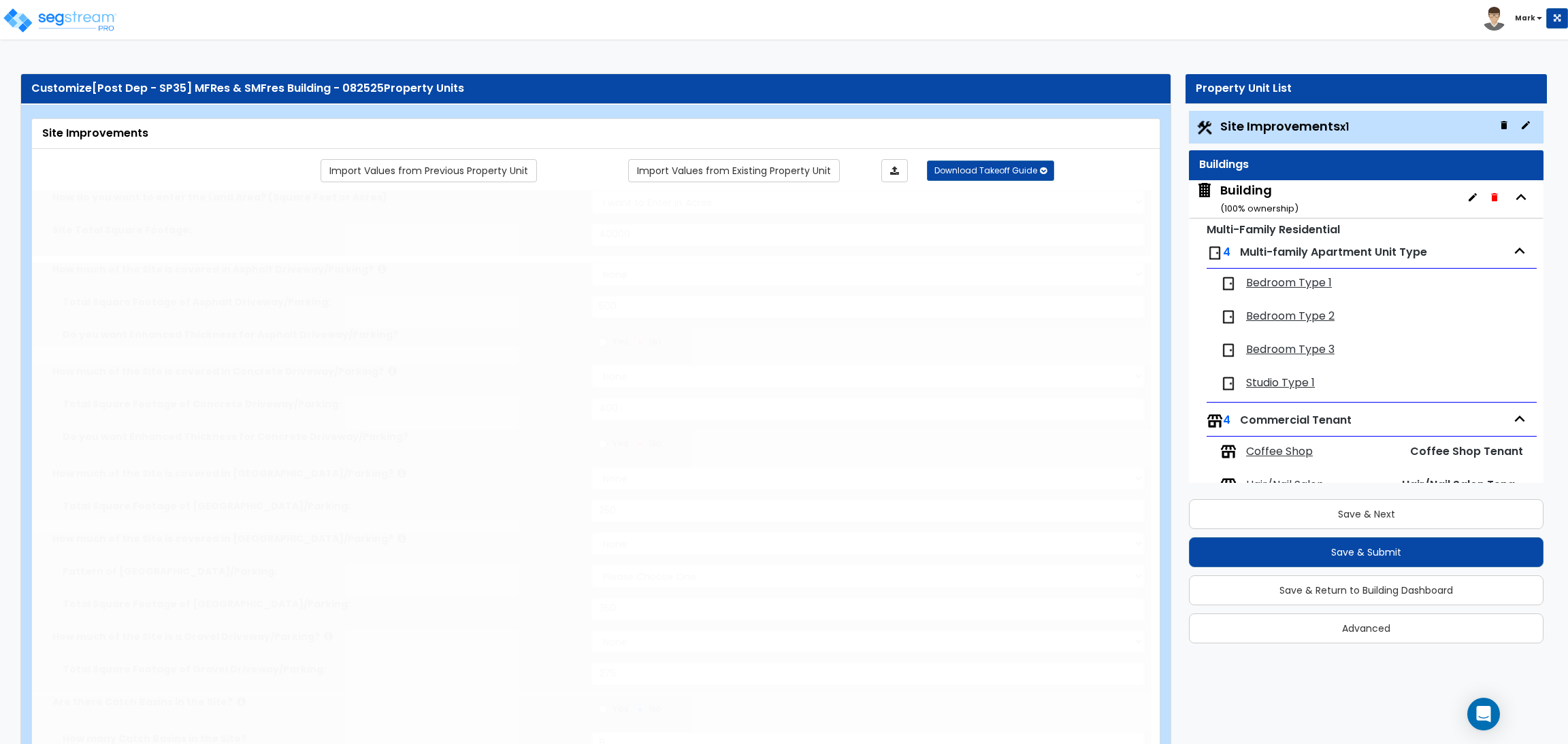
type input "350"
select select "2"
type input "275"
radio input "true"
type input "8"
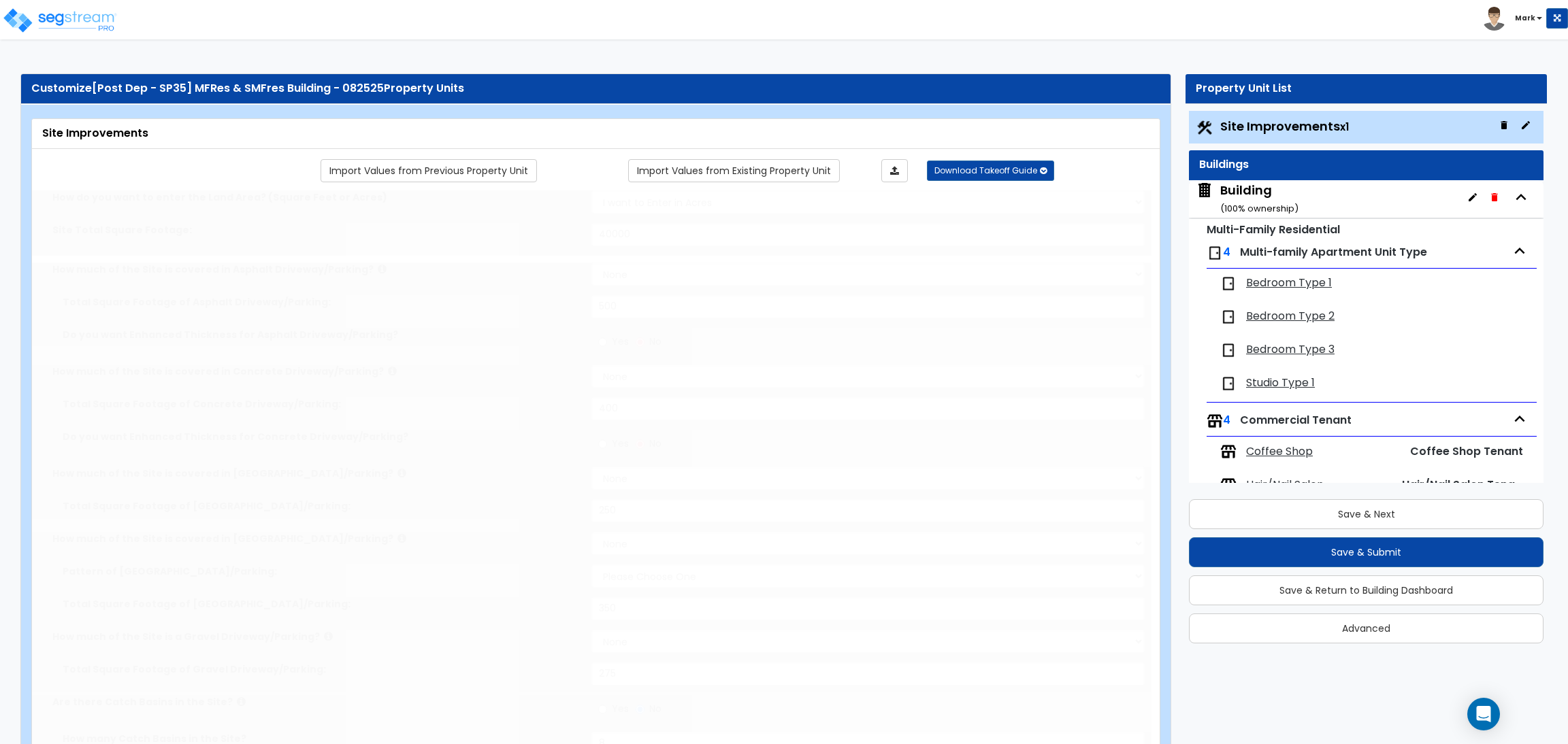
radio input "true"
type input "10"
type input "25"
type input "20"
radio input "true"
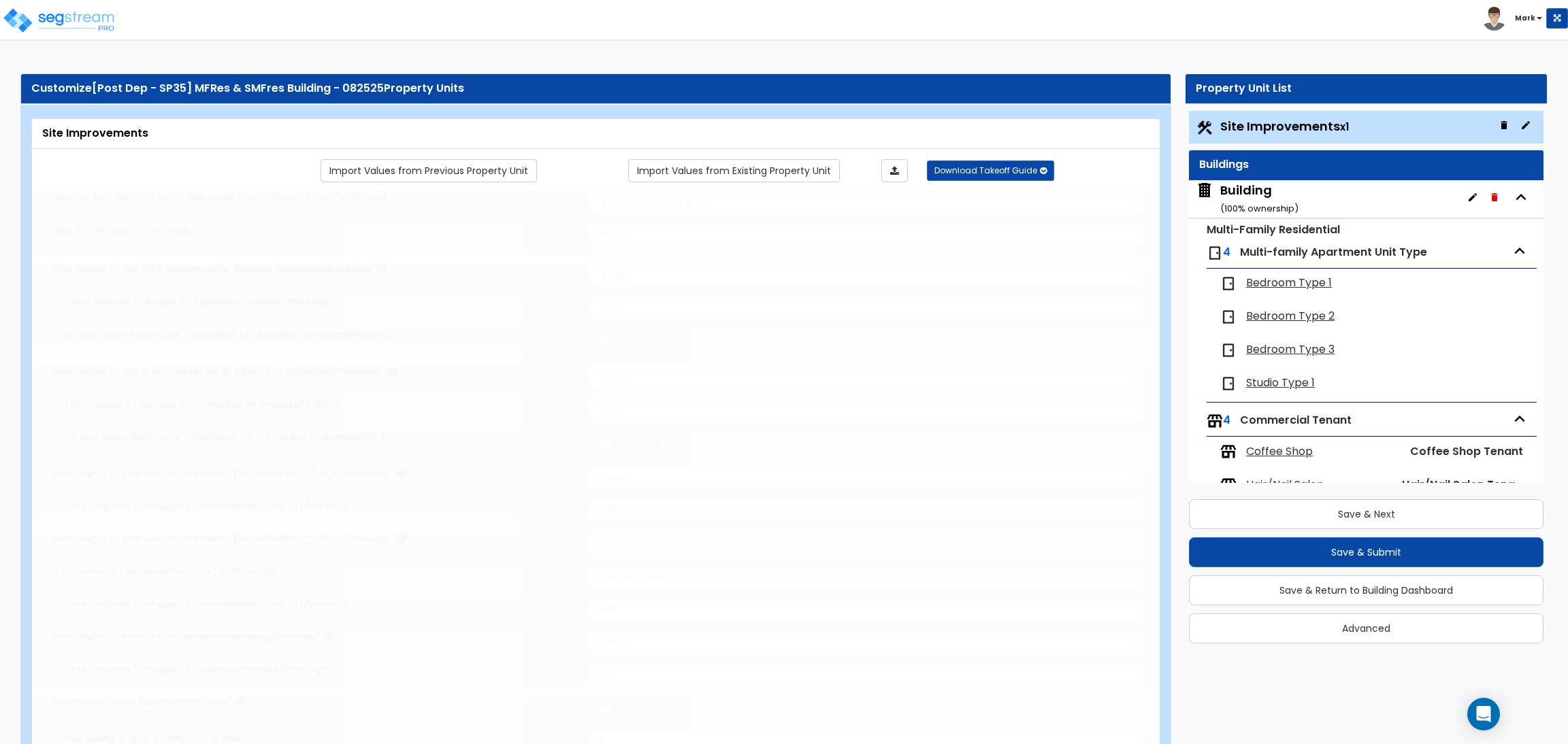
type input "10"
radio input "true"
select select "1"
radio input "true"
select select "2"
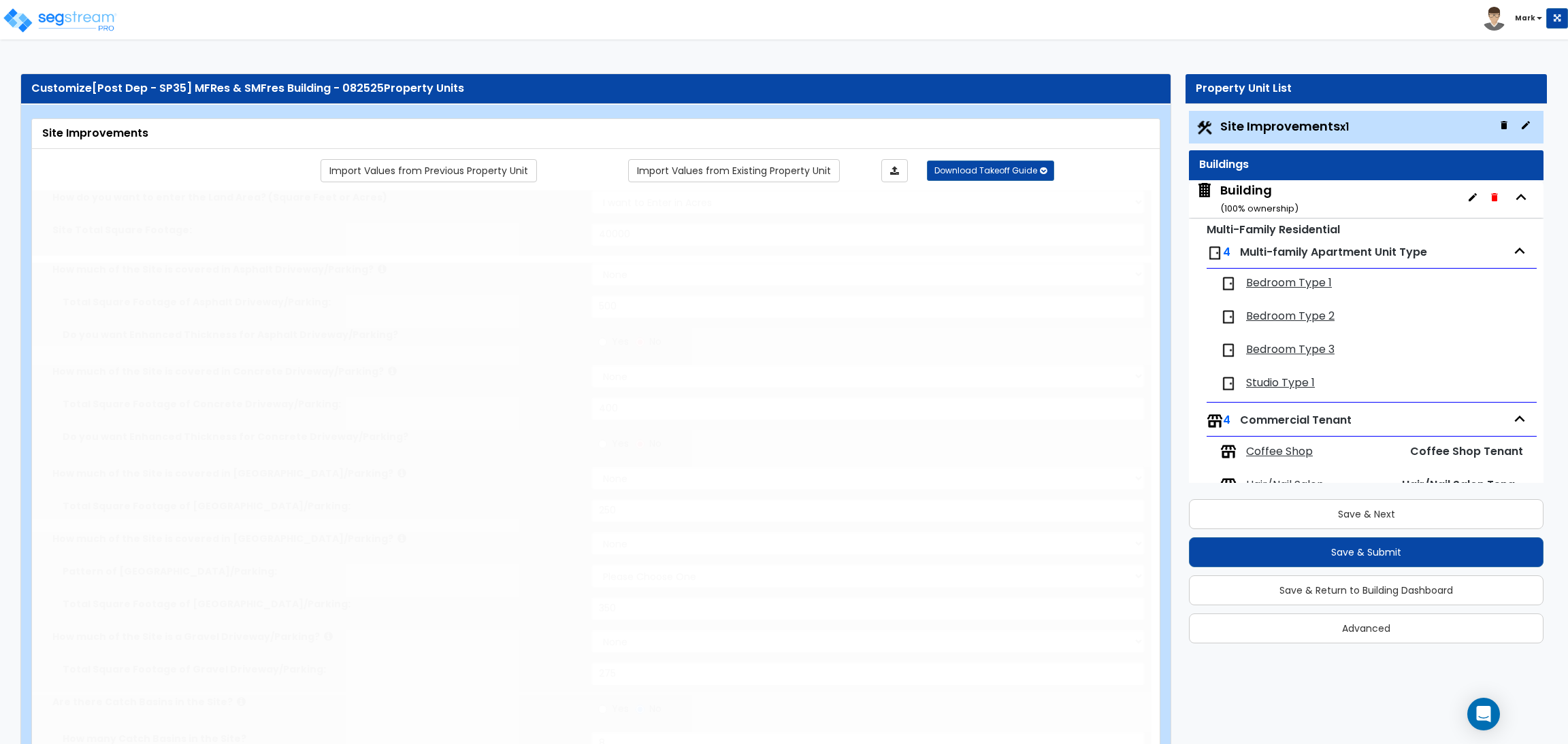
select select "1"
type input "5"
type input "2"
type input "3"
type input "1"
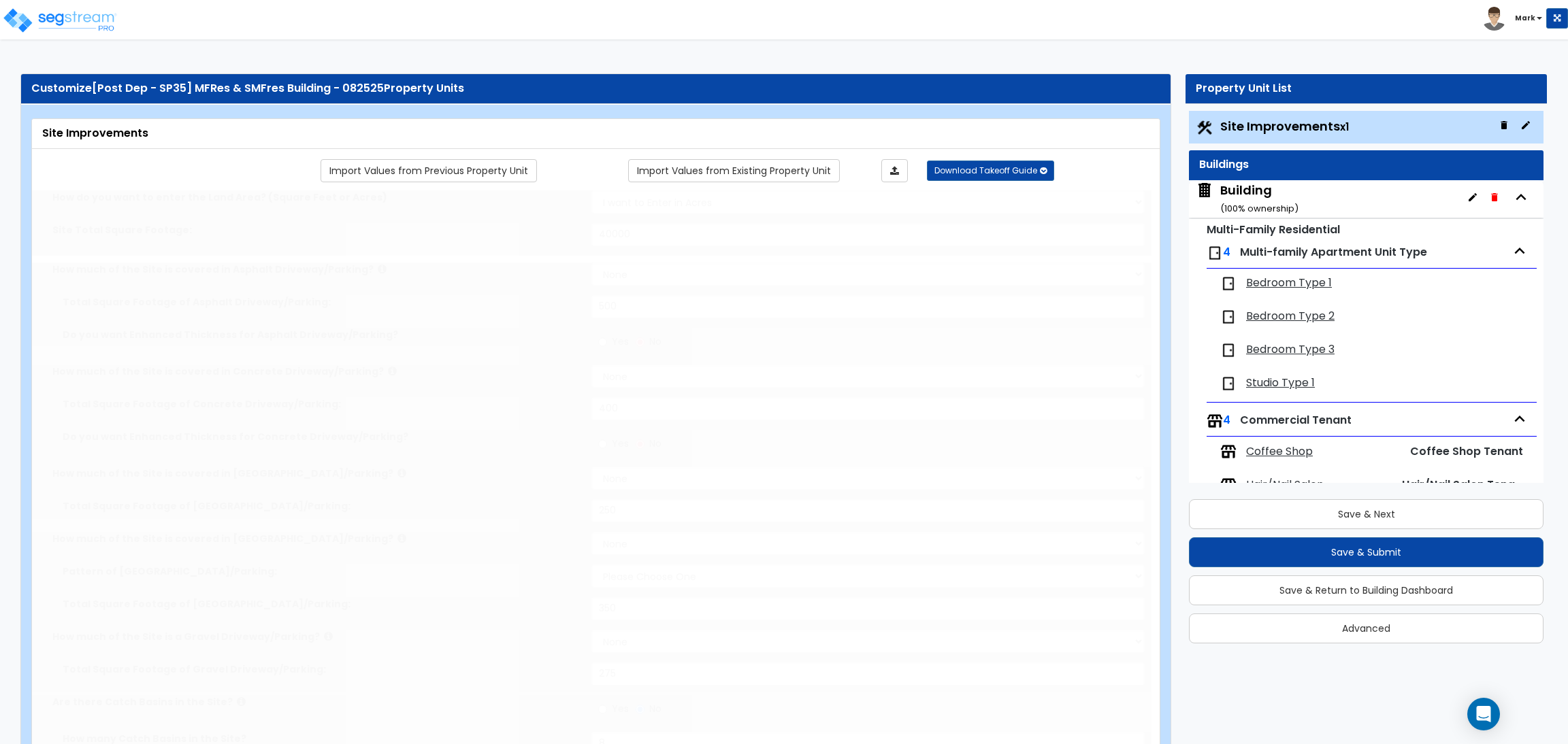
radio input "true"
type input "15"
radio input "true"
select select "1"
type input "20"
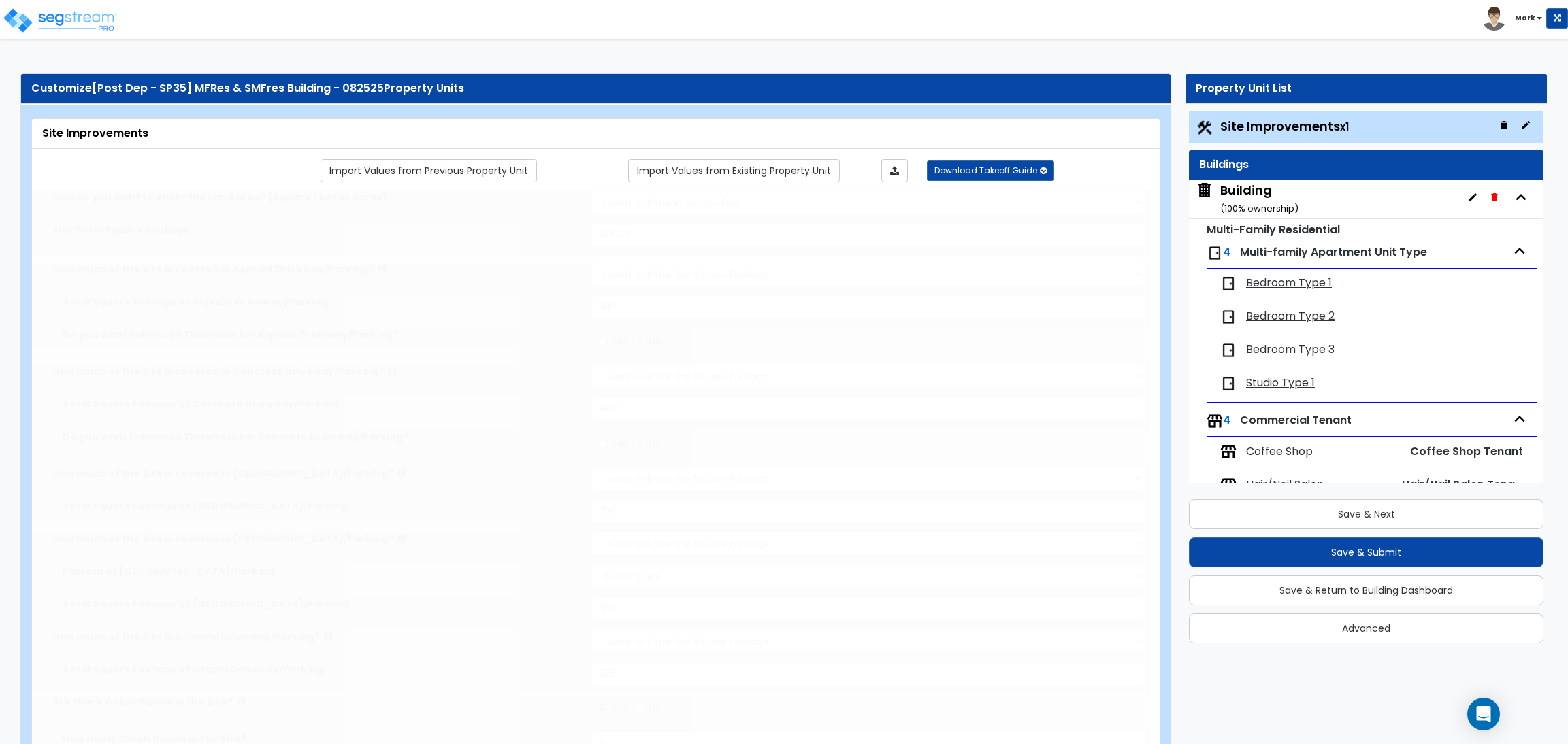
radio input "true"
type input "150"
radio input "true"
select select "1"
type input "20"
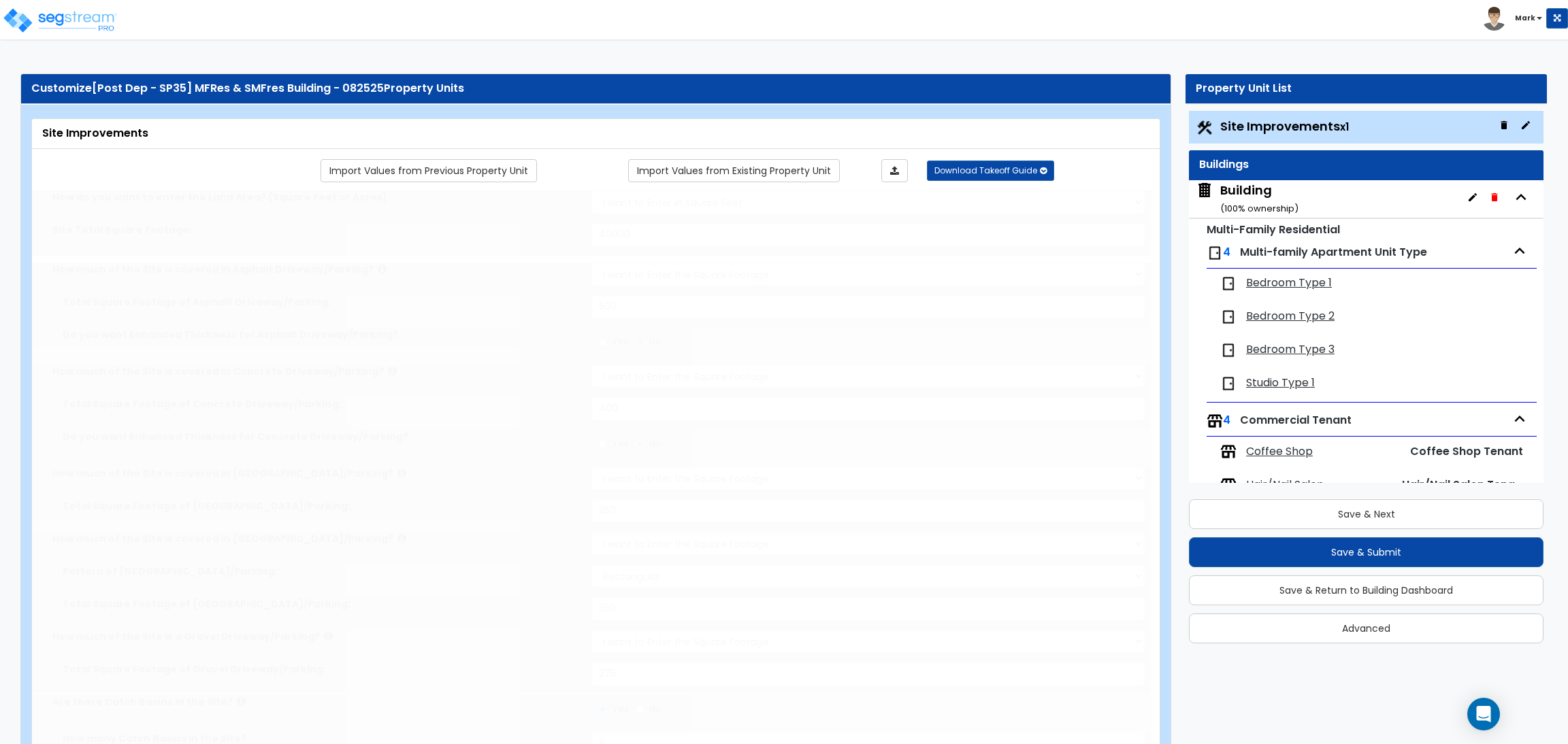
radio input "true"
type input "2"
radio input "true"
type input "5"
radio input "true"
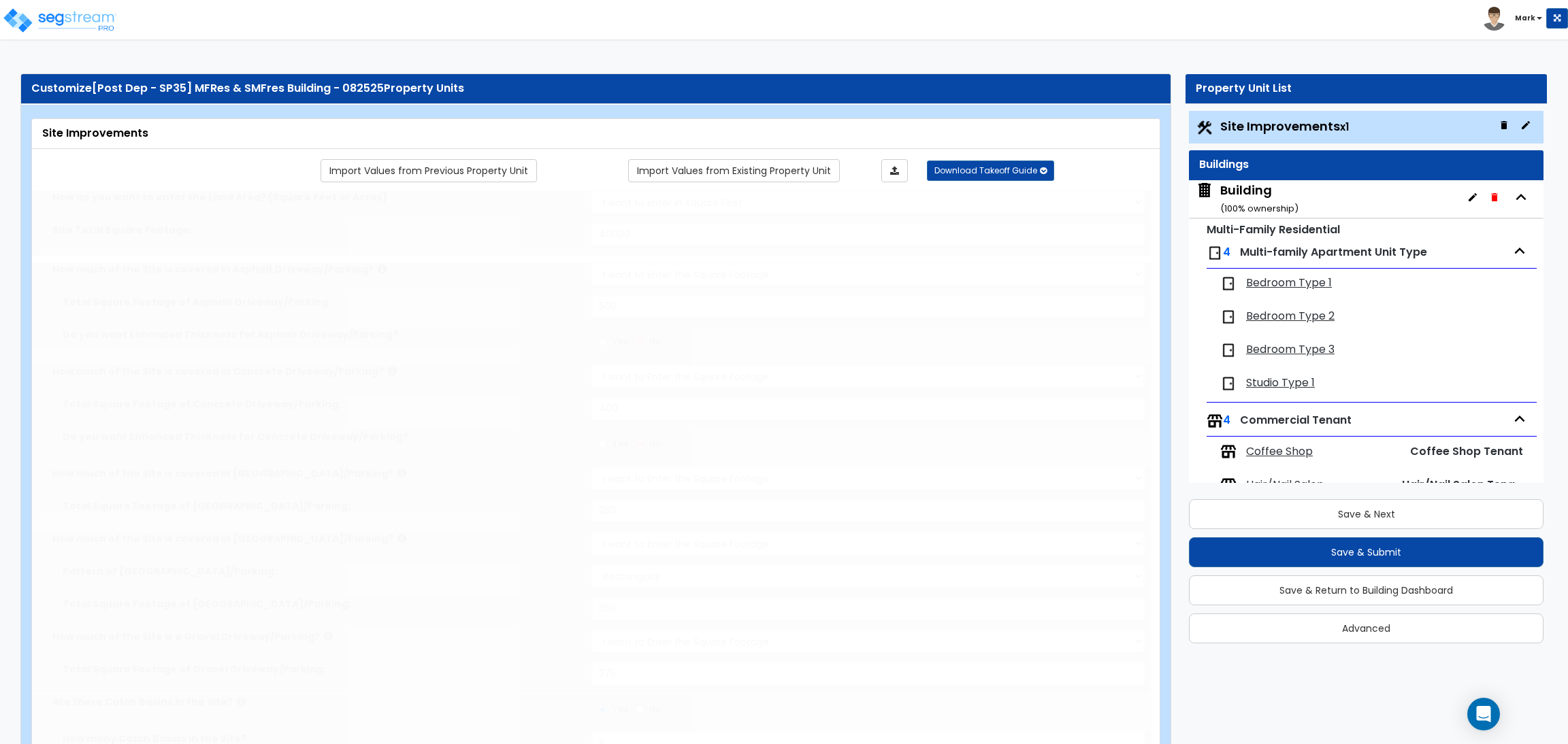
select select "2"
radio input "true"
select select "2"
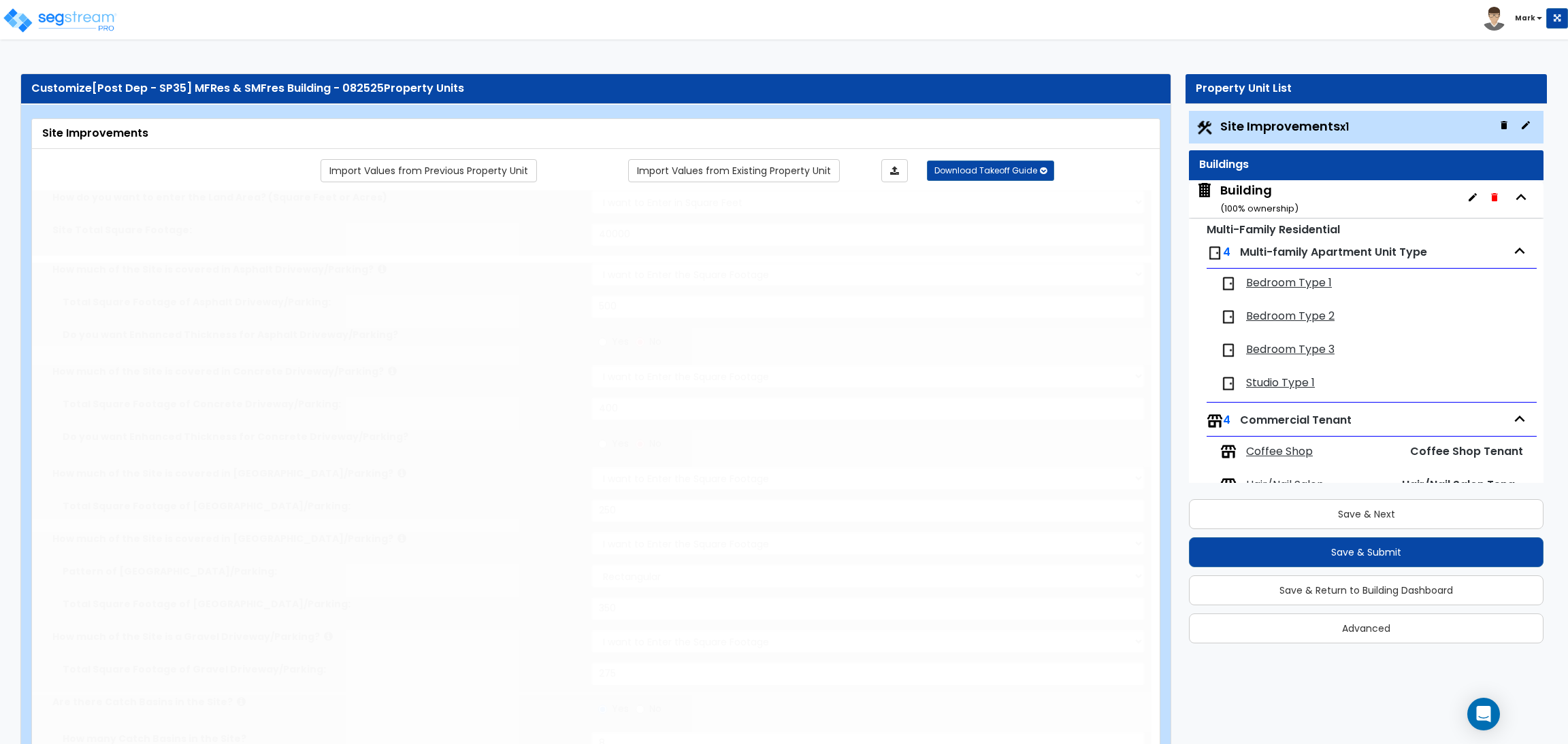
type input "100"
select select "2"
select select "1"
type input "60"
select select "10"
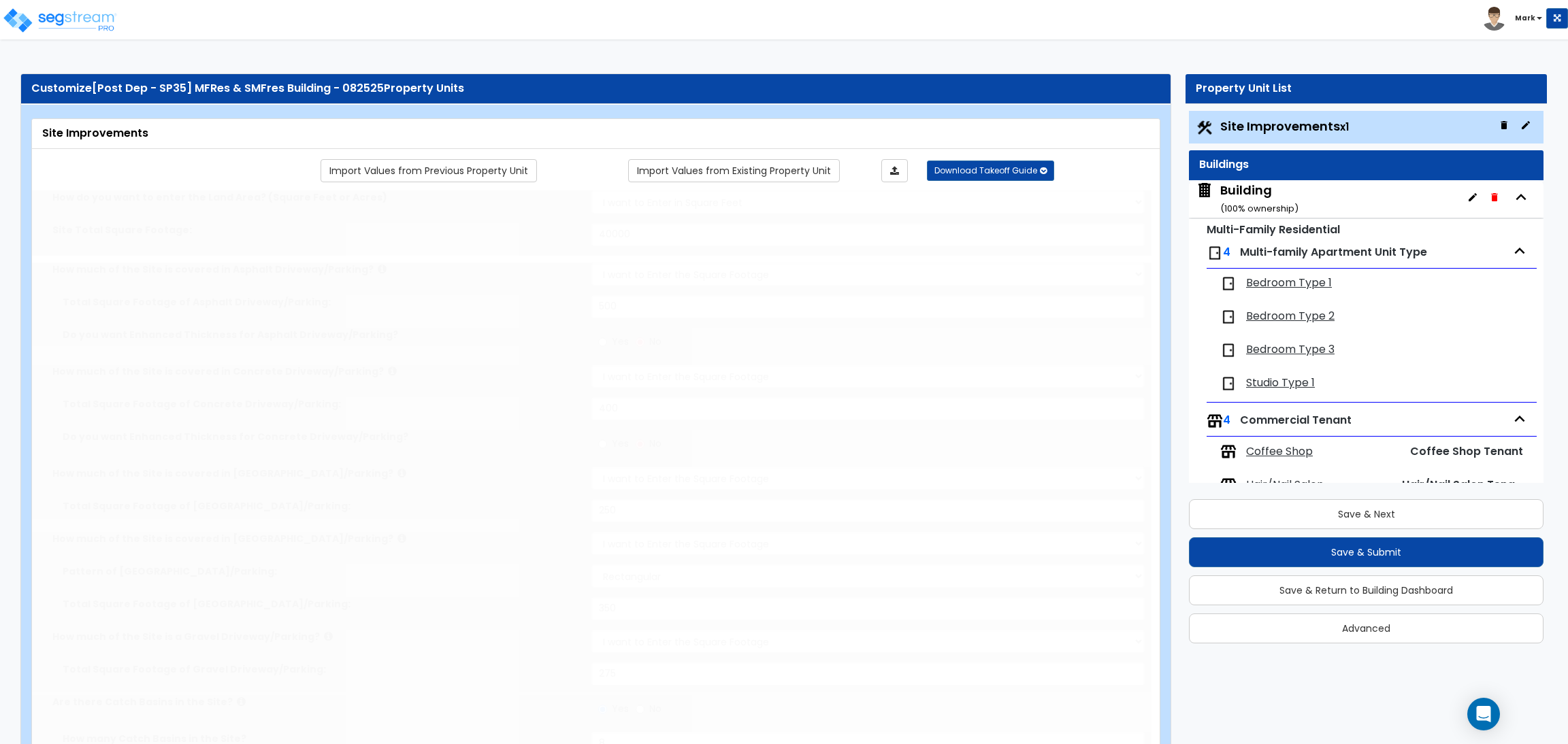
radio input "true"
type input "6"
radio input "true"
select select "1"
type input "250"
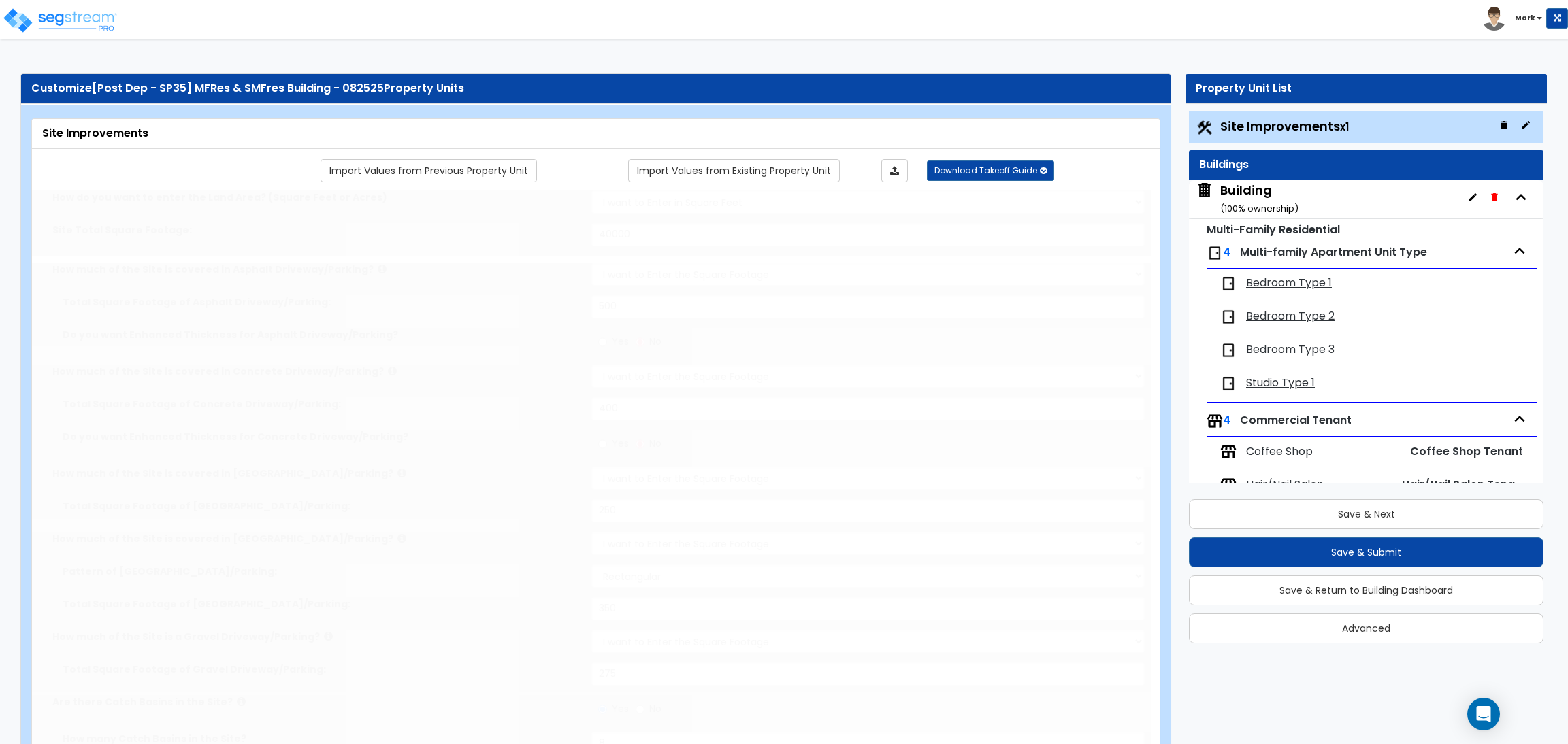
radio input "true"
select select "1"
type input "5"
type input "7"
radio input "true"
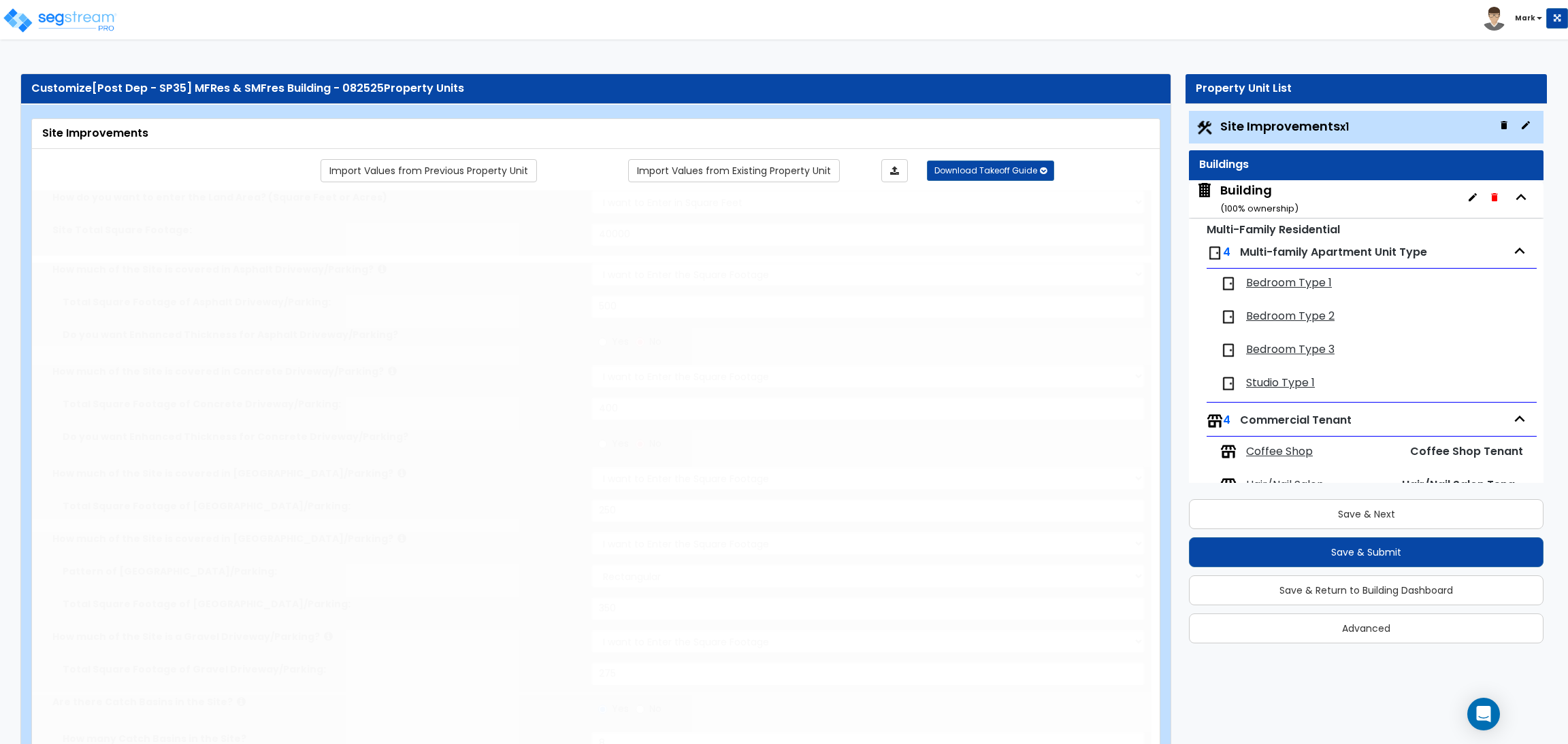
radio input "true"
type input "4"
type input "5"
radio input "true"
select select "3"
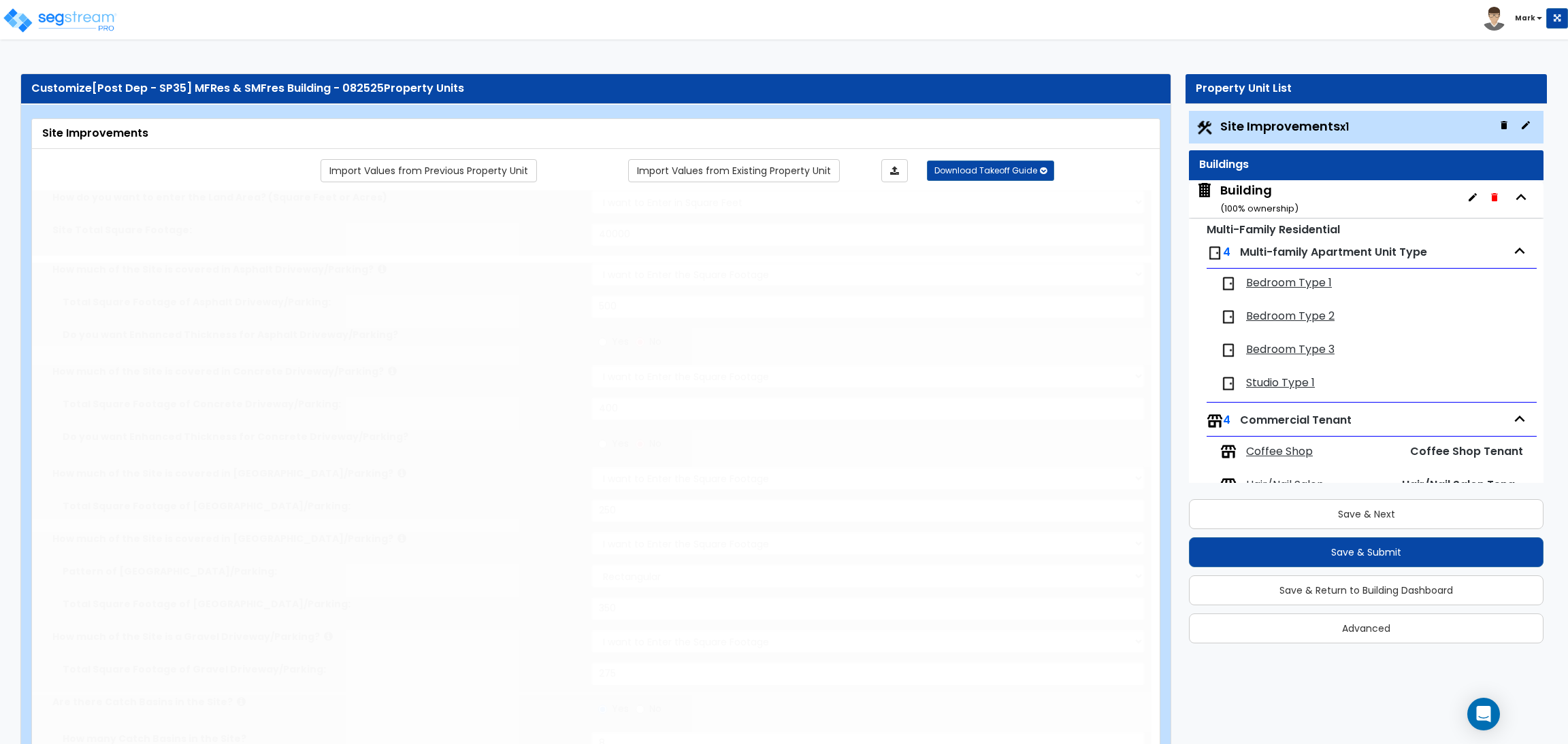
radio input "true"
select select "2"
type input "15"
radio input "true"
type input "45"
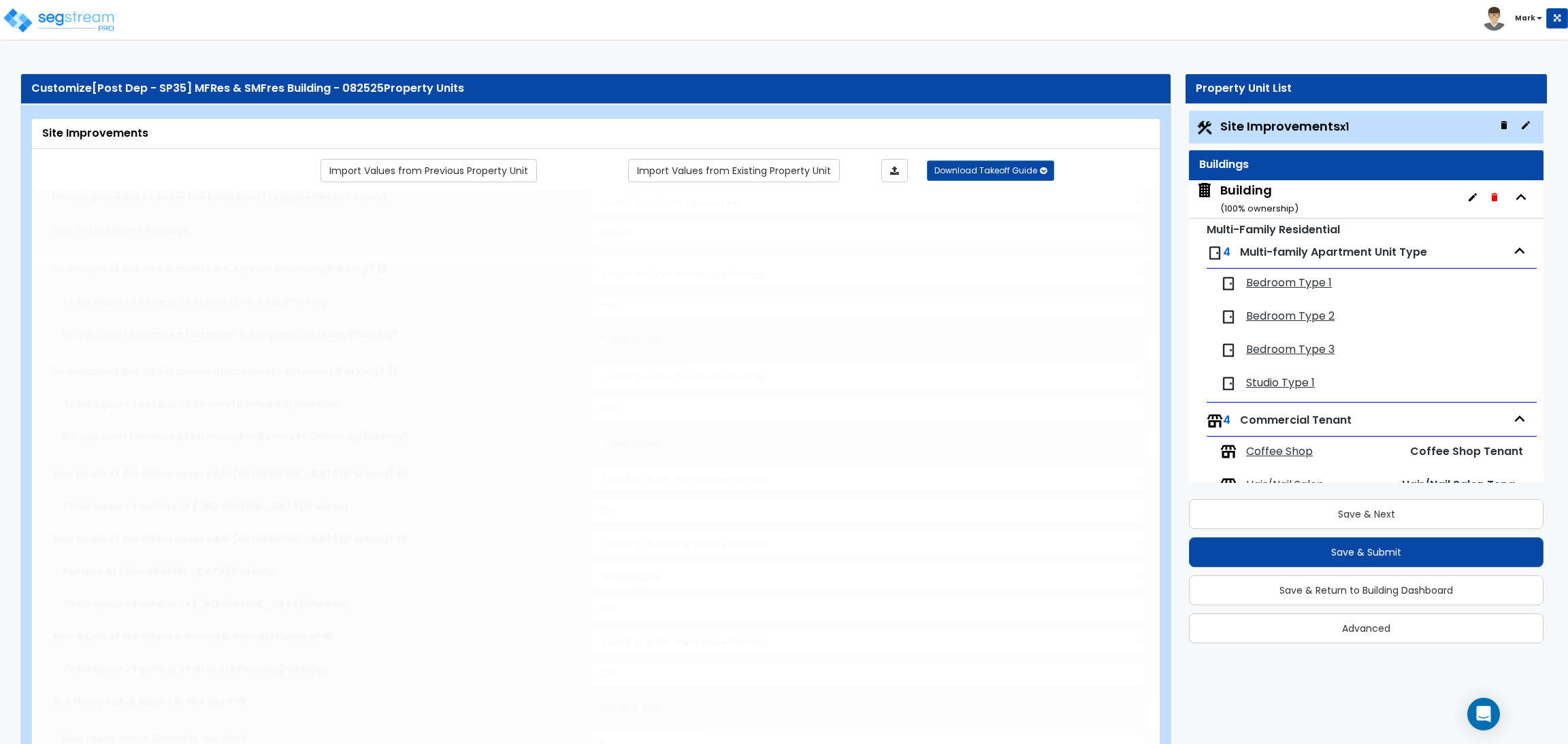
radio input "true"
type input "85"
radio input "true"
select select "4"
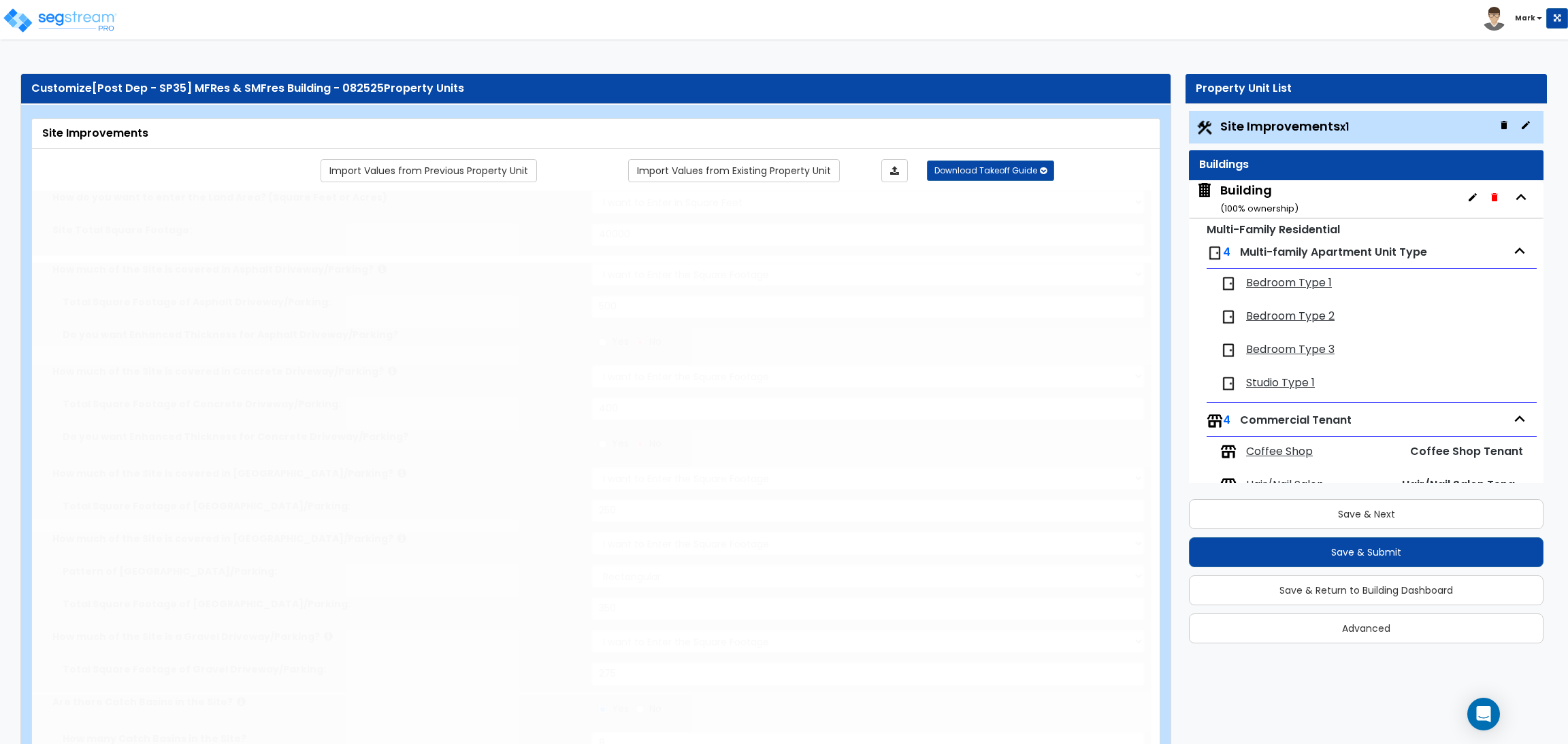
type input "100"
radio input "true"
type input "50"
radio input "true"
select select "4"
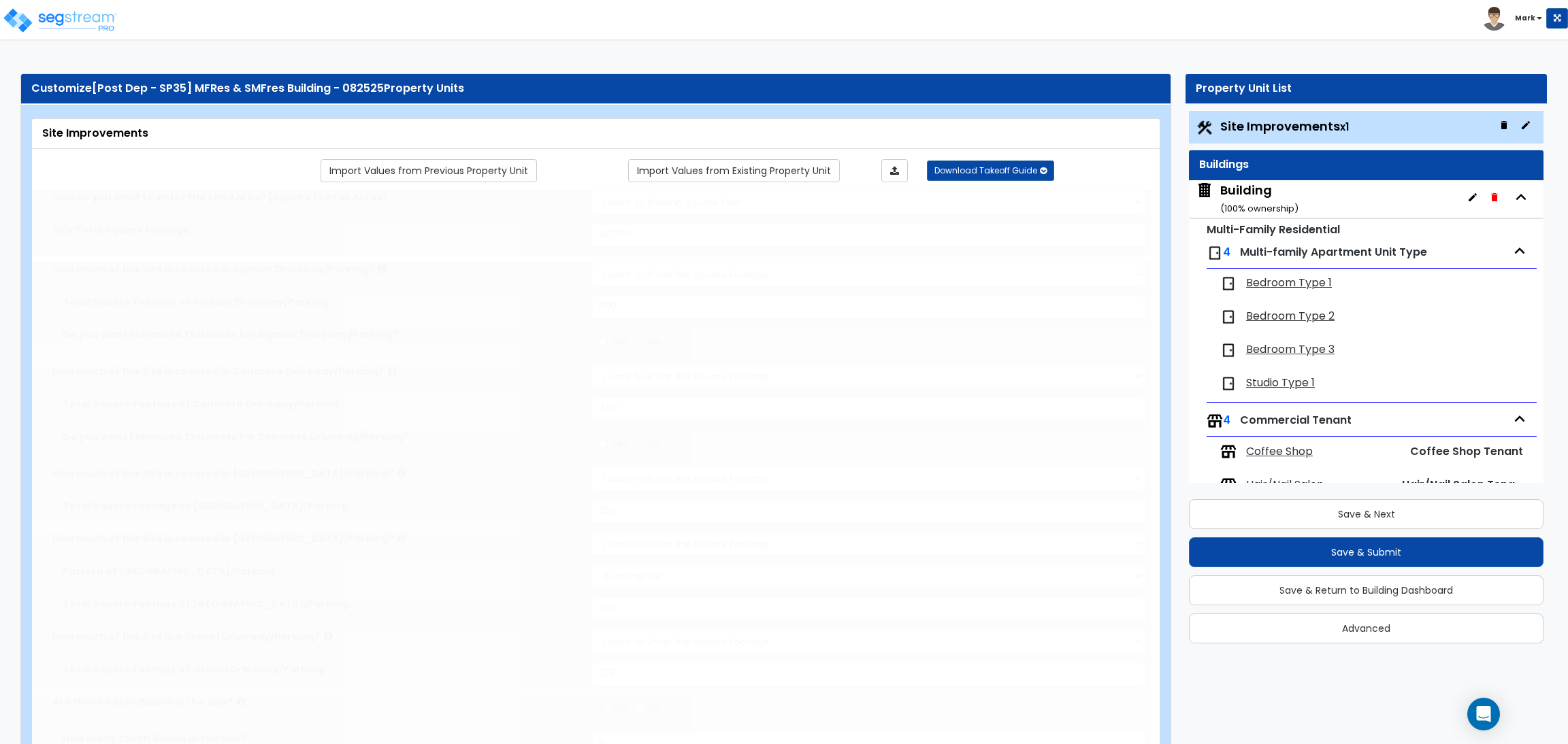
type input "80"
radio input "true"
type input "75"
radio input "true"
type input "7"
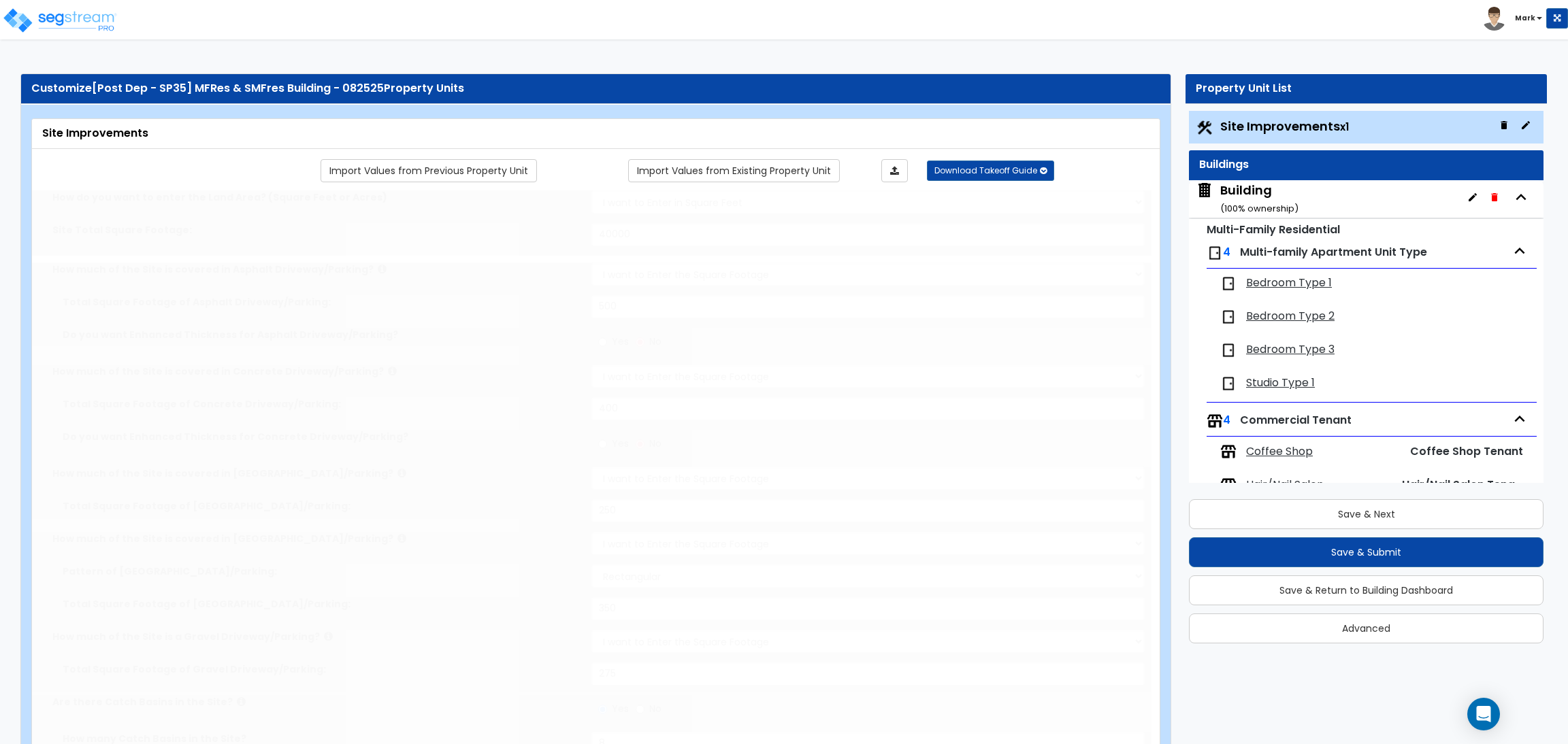
type input "65"
radio input "true"
type input "7"
type input "90"
radio input "true"
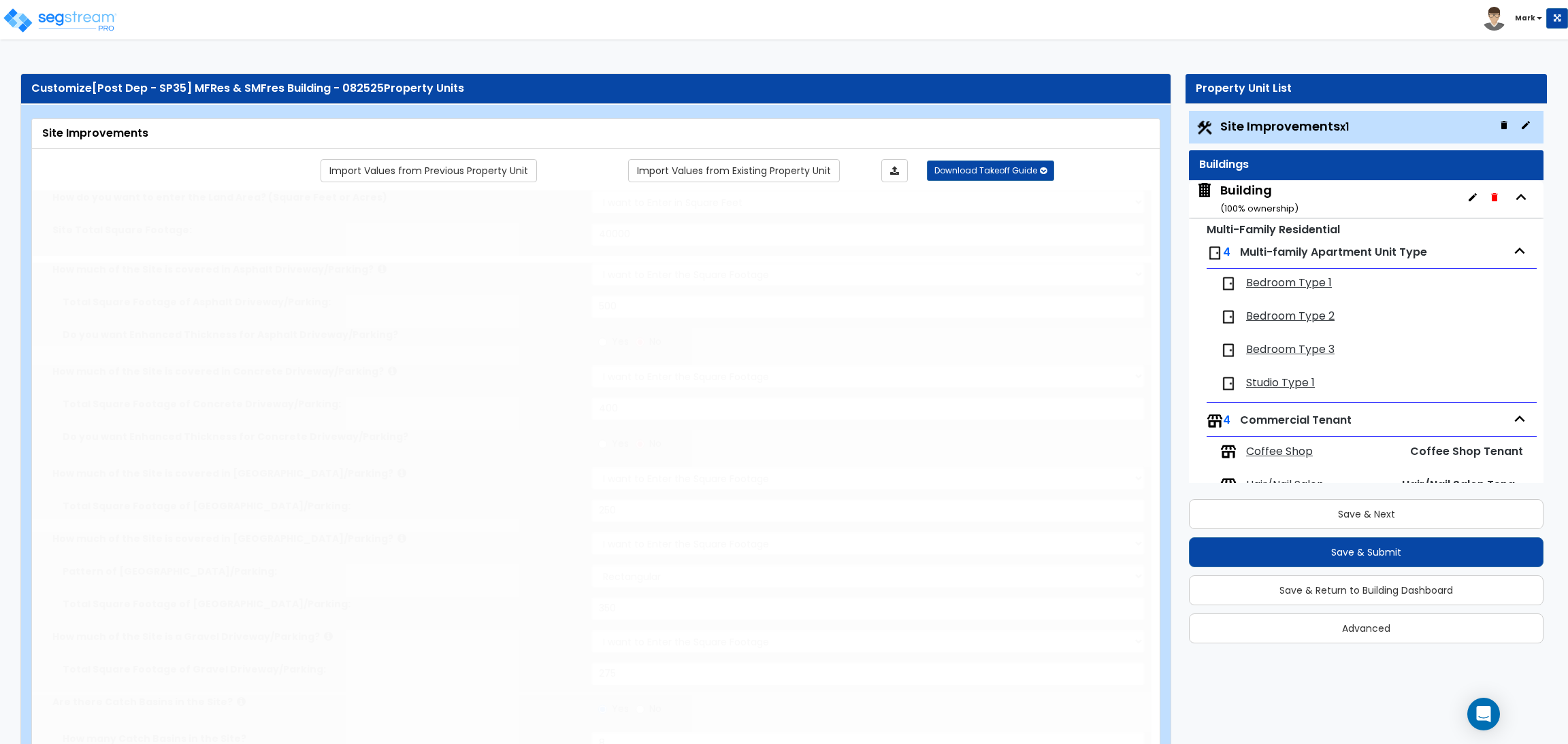
type input "6"
type input "55"
radio input "true"
type input "7"
type input "60"
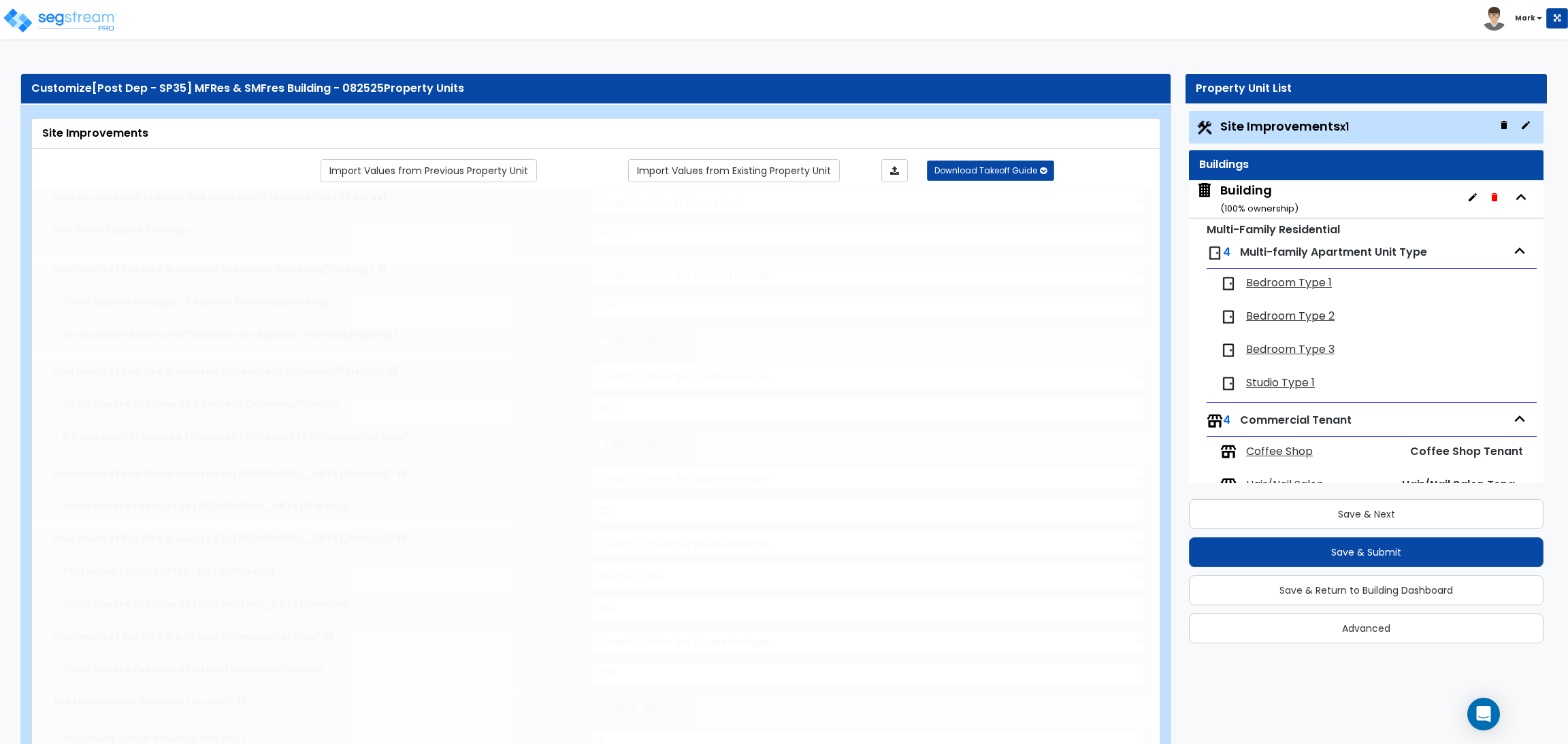
radio input "true"
select select "1"
type input "45"
radio input "true"
select select "1"
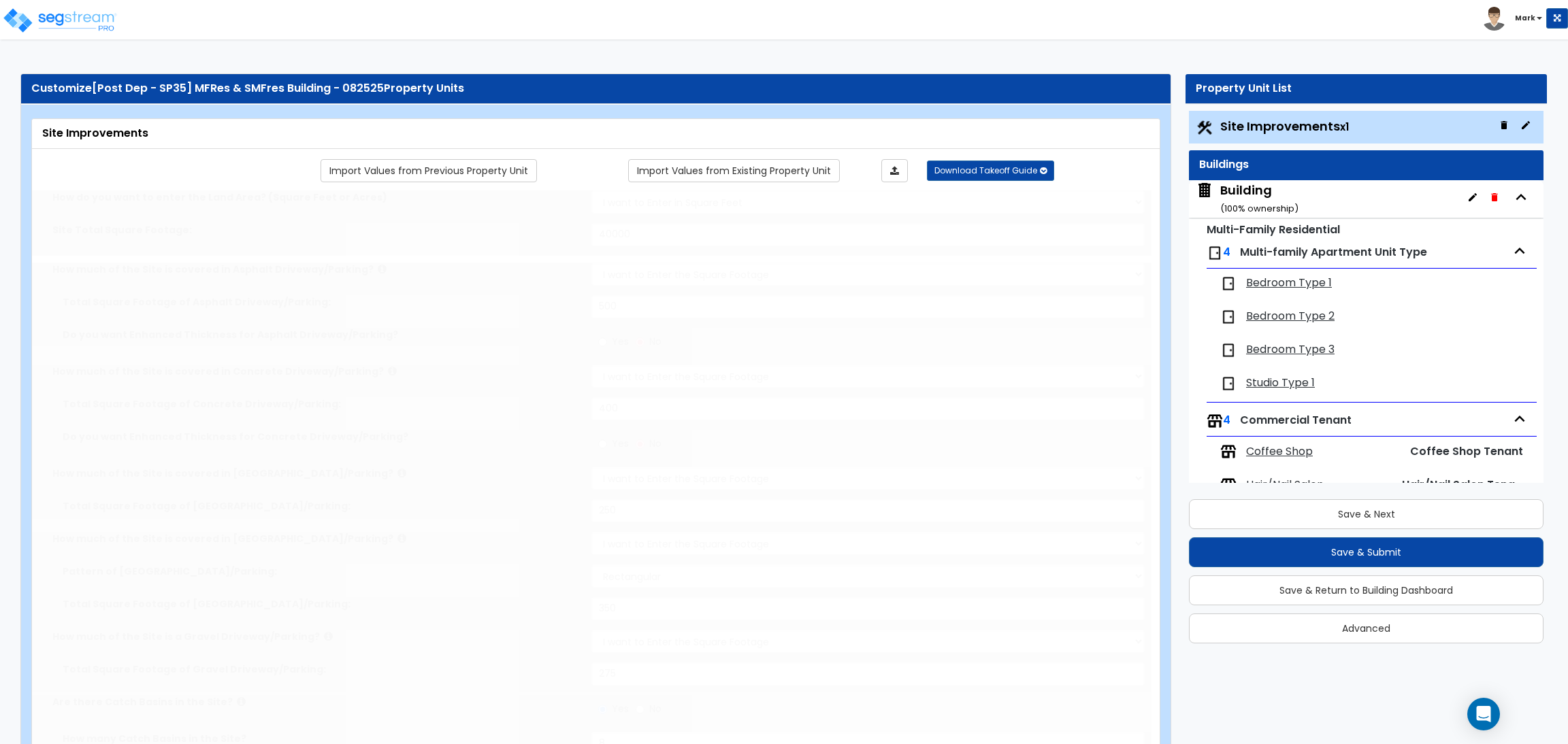
type input "50"
radio input "true"
select select "1"
select select "6"
type input "3"
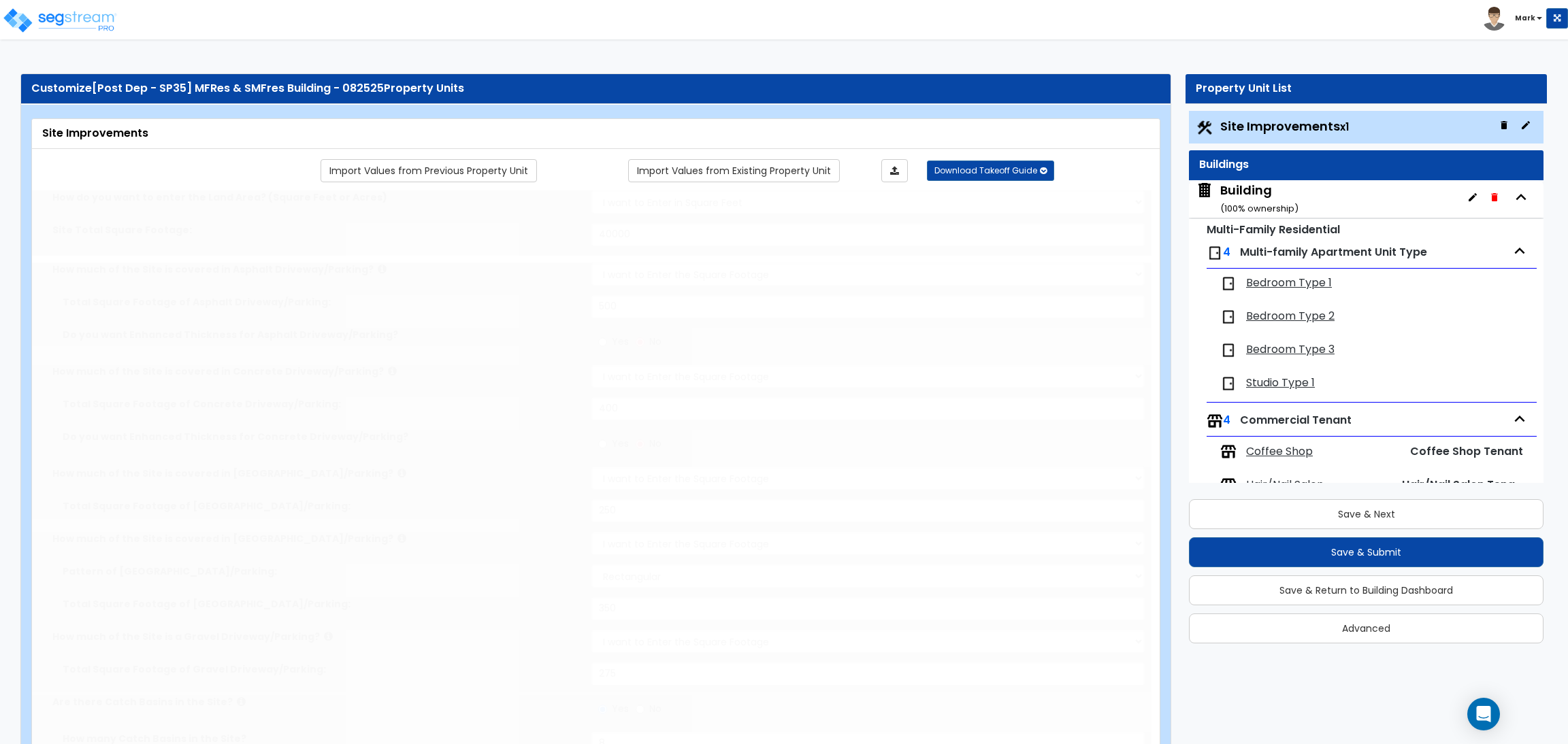
radio input "true"
select select "2"
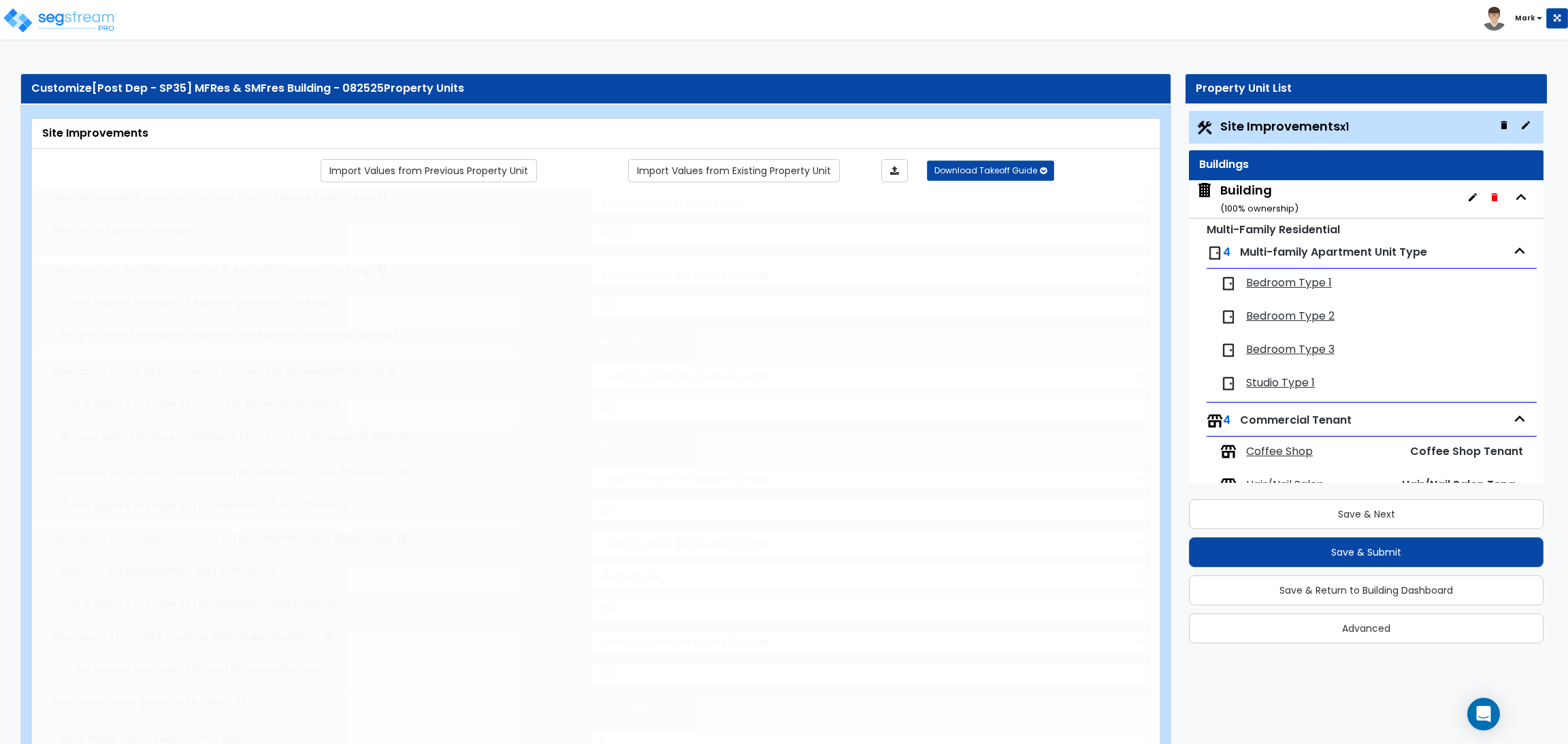
radio input "true"
type input "2"
select select "2"
type input "500"
radio input "true"
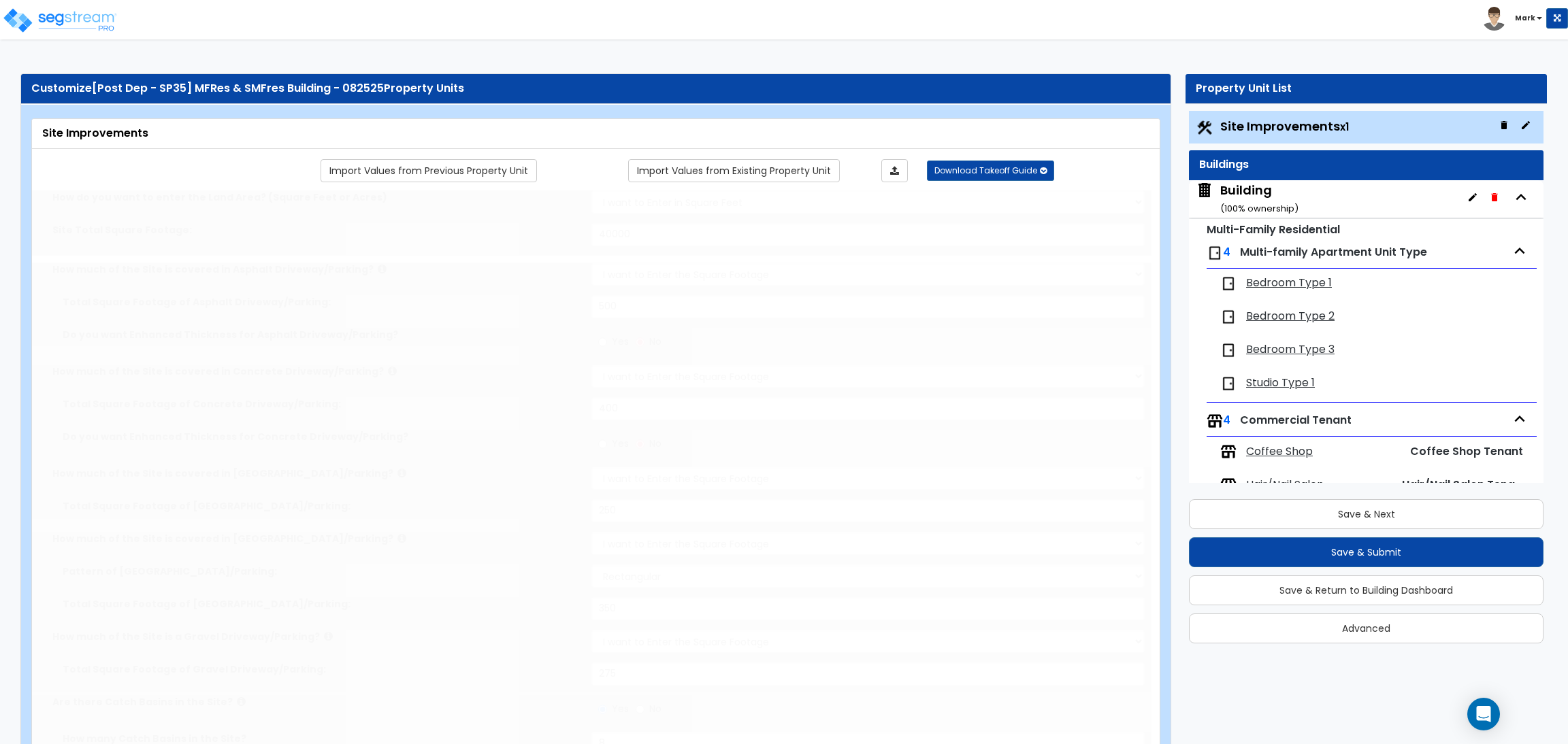
select select "1"
select select "2"
radio input "true"
type input "5"
radio input "true"
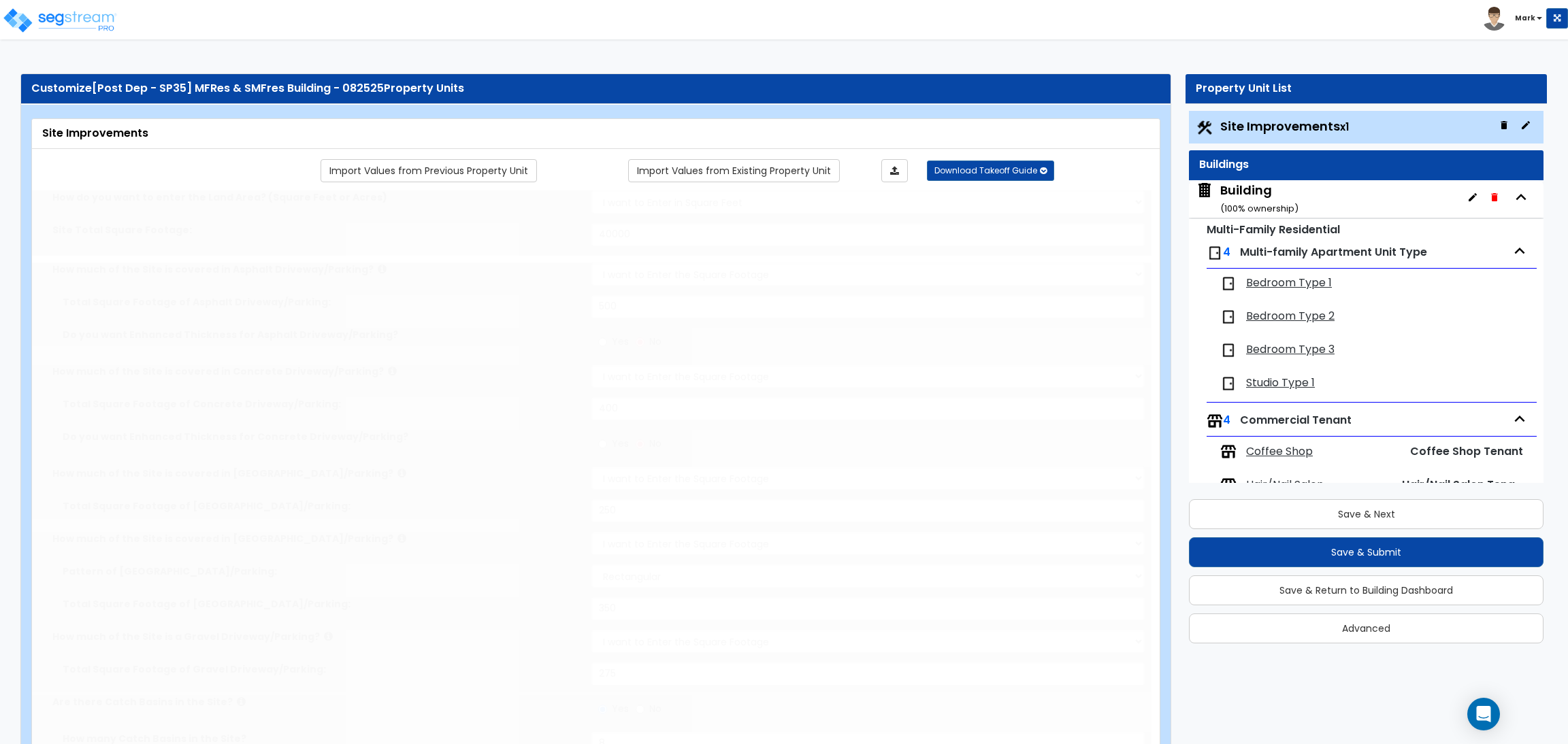
radio input "true"
type input "4"
type input "80"
type input "10"
select select "2"
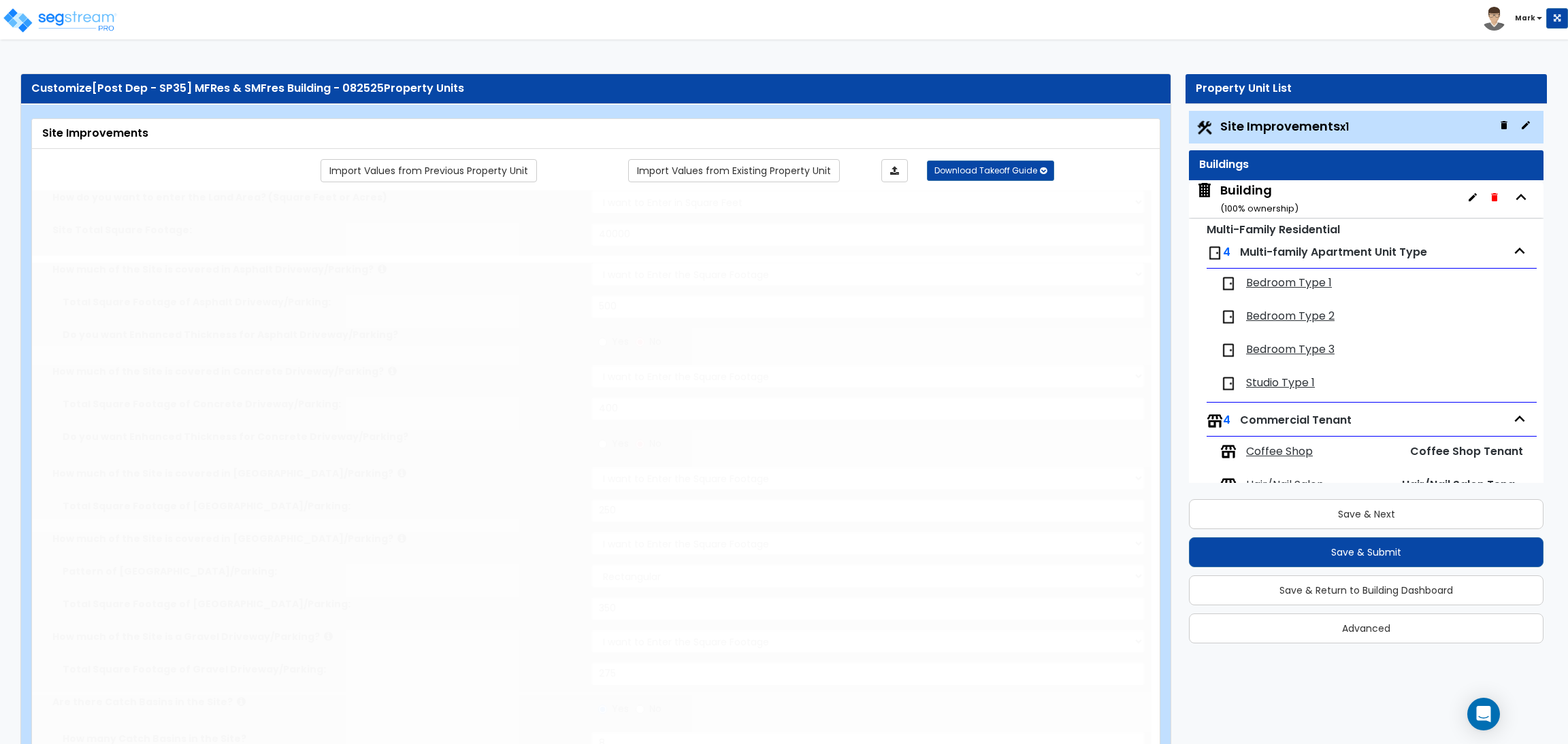
select select "2"
radio input "true"
select select "1"
type input "1"
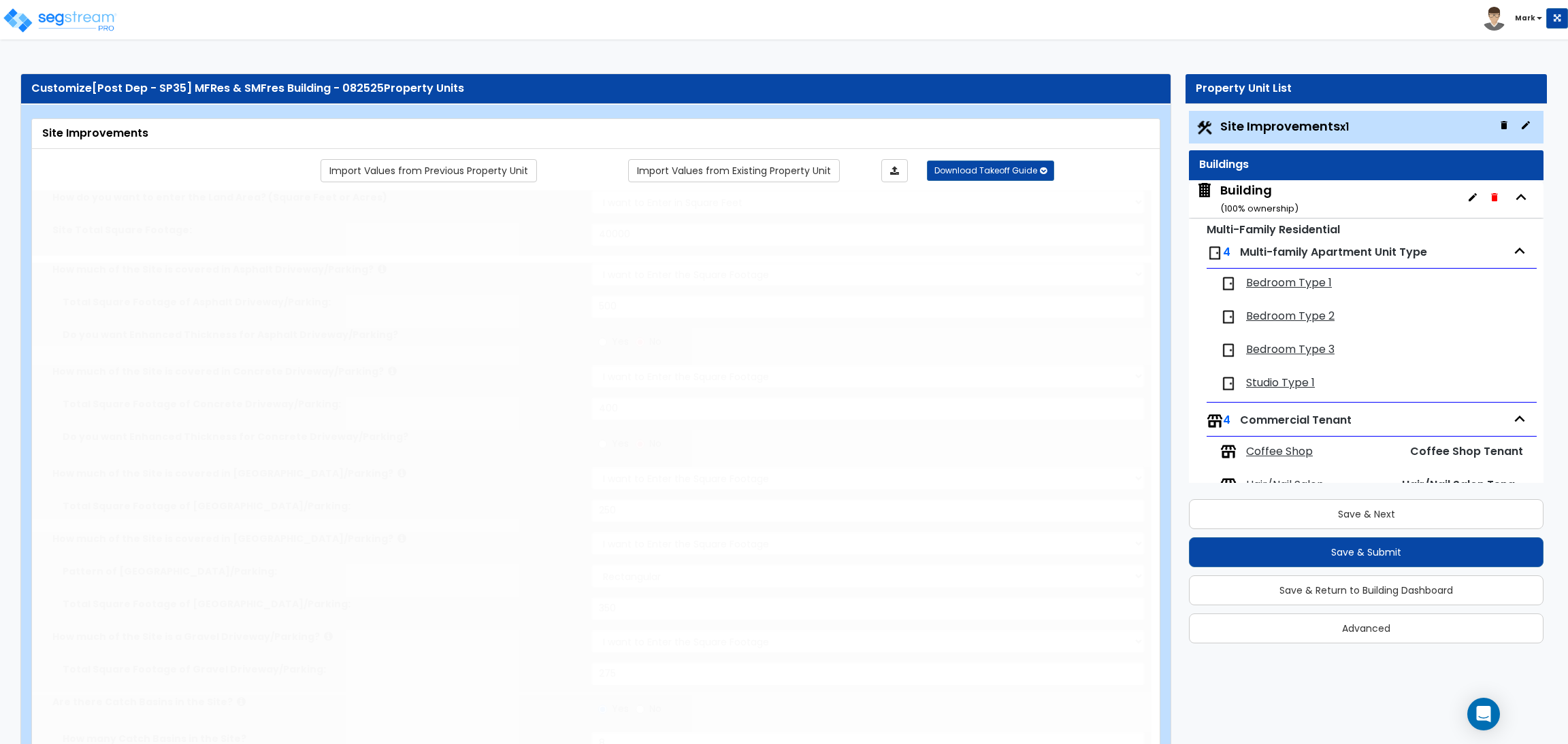
radio input "true"
type input "2"
type input "200"
select select "8"
select select "2"
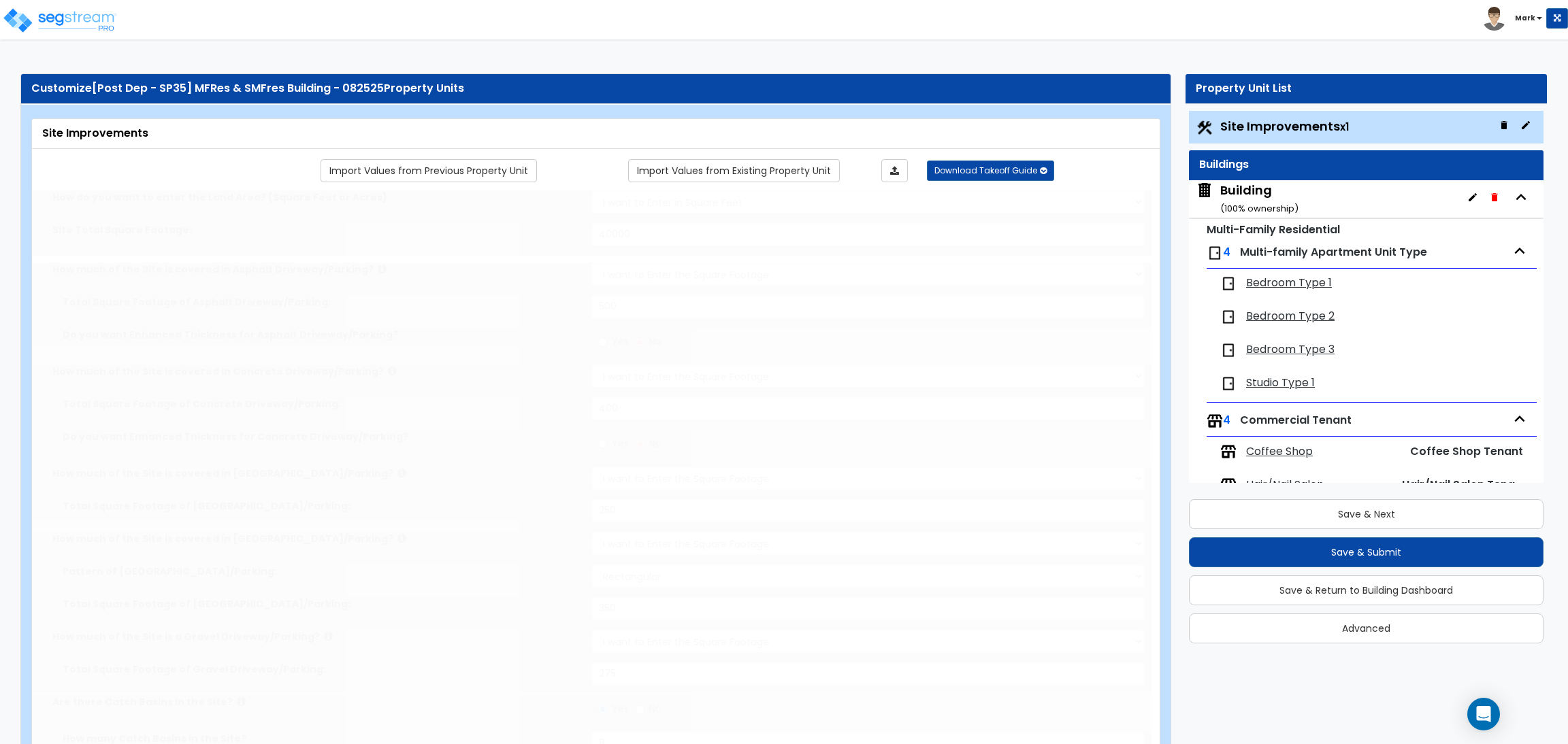
select select "1"
select select "20"
radio input "true"
select select "2"
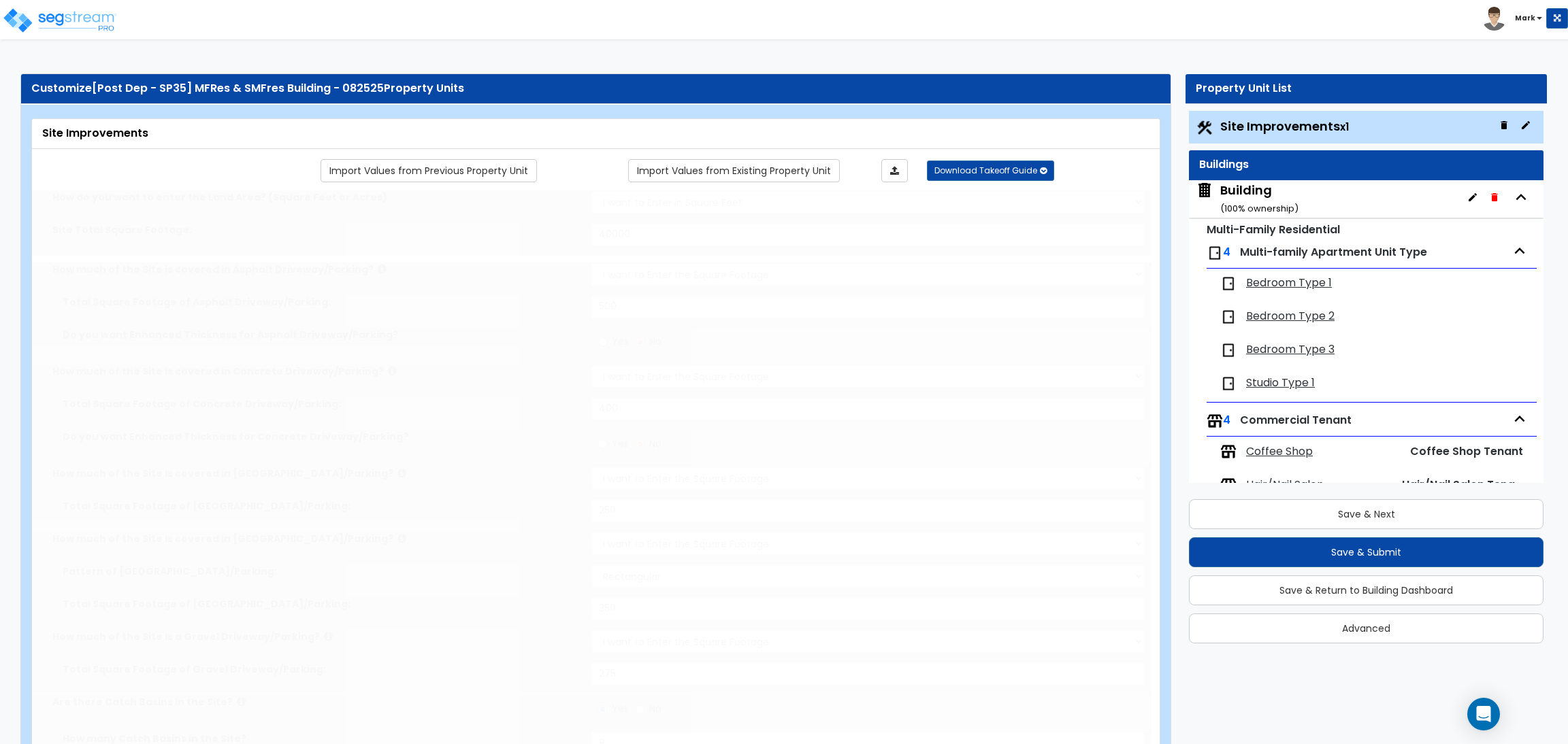
type input "2"
select select "5"
select select "3"
radio input "true"
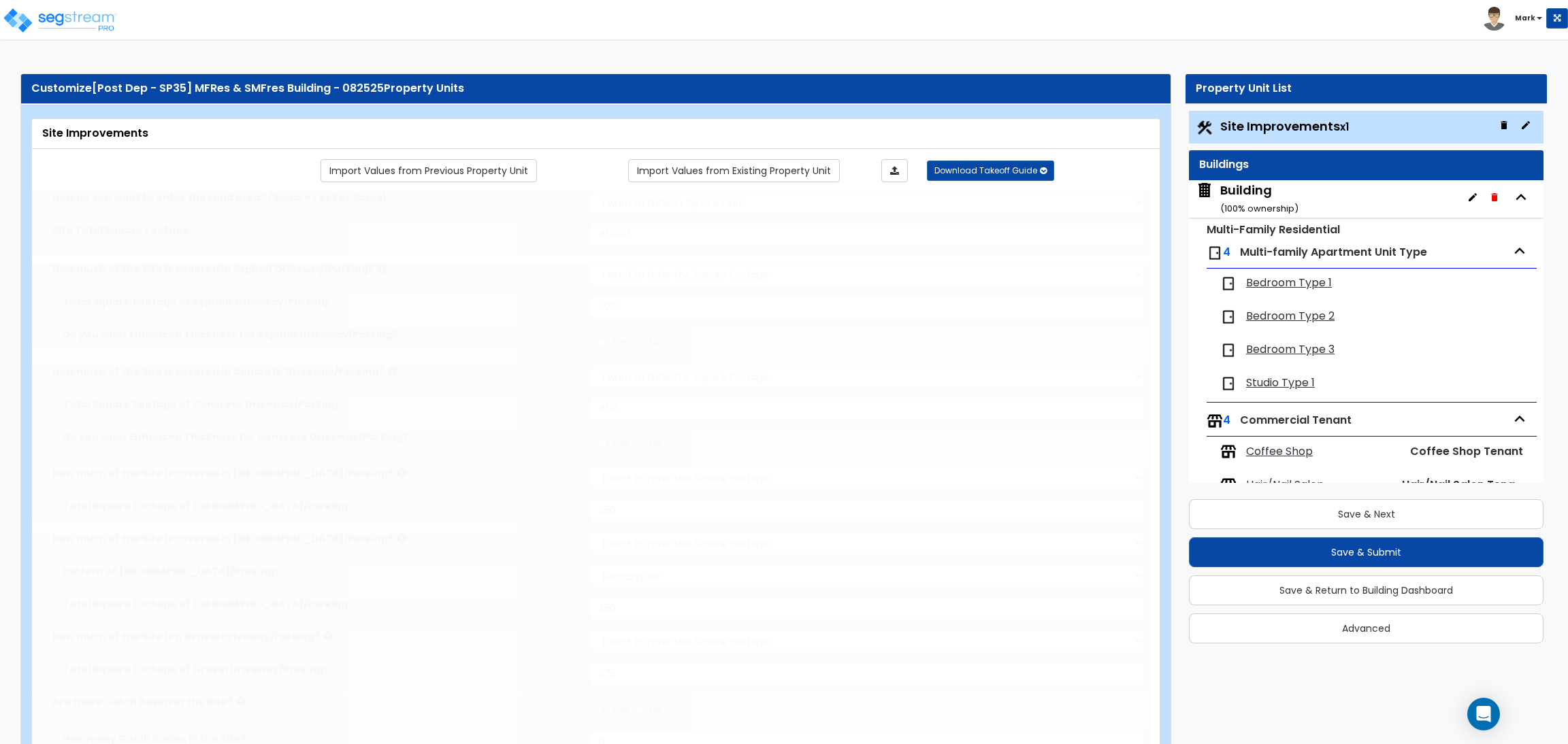
type input "5"
select select "1"
radio input "true"
type input "4"
radio input "true"
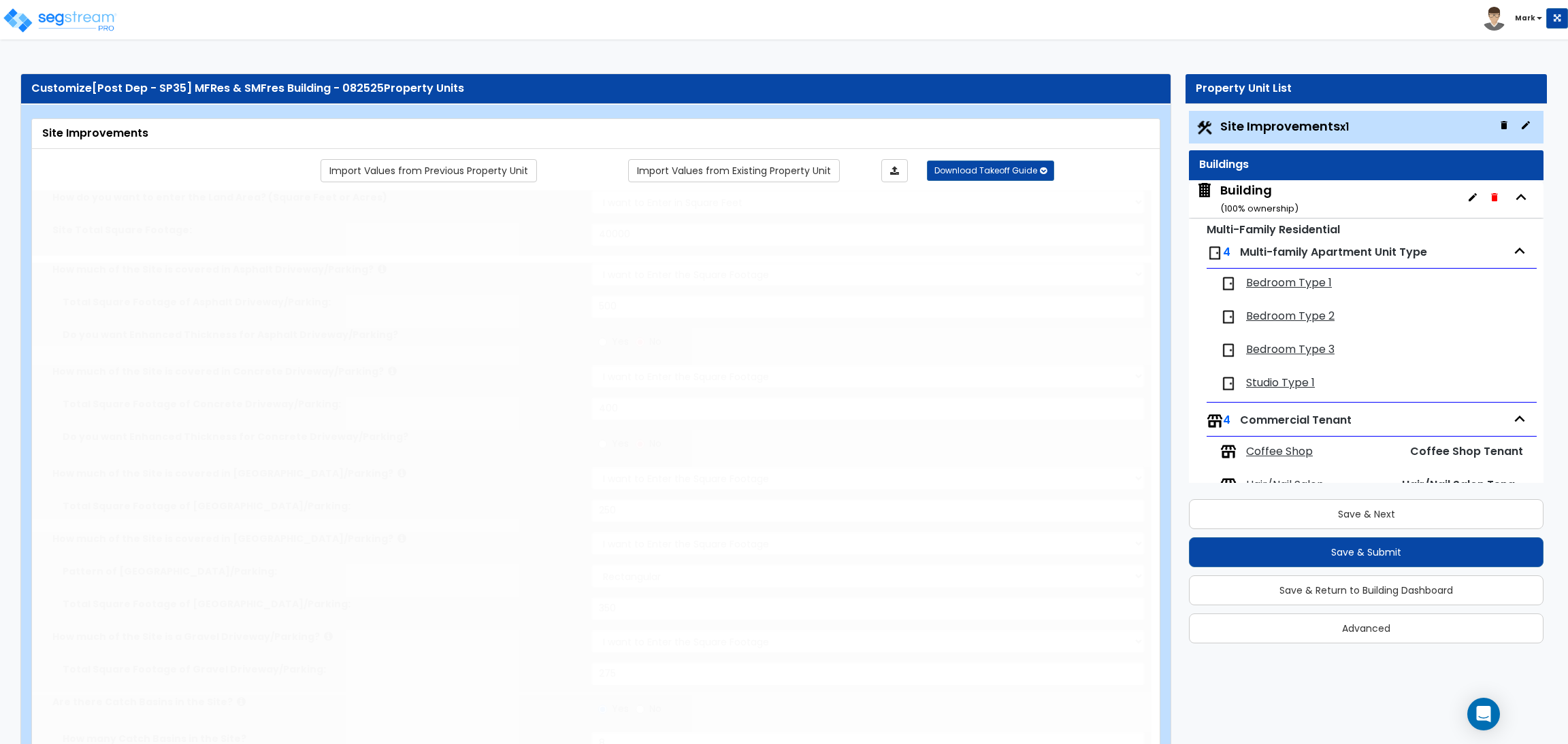
type input "4"
radio input "true"
type input "5"
radio input "true"
type input "5"
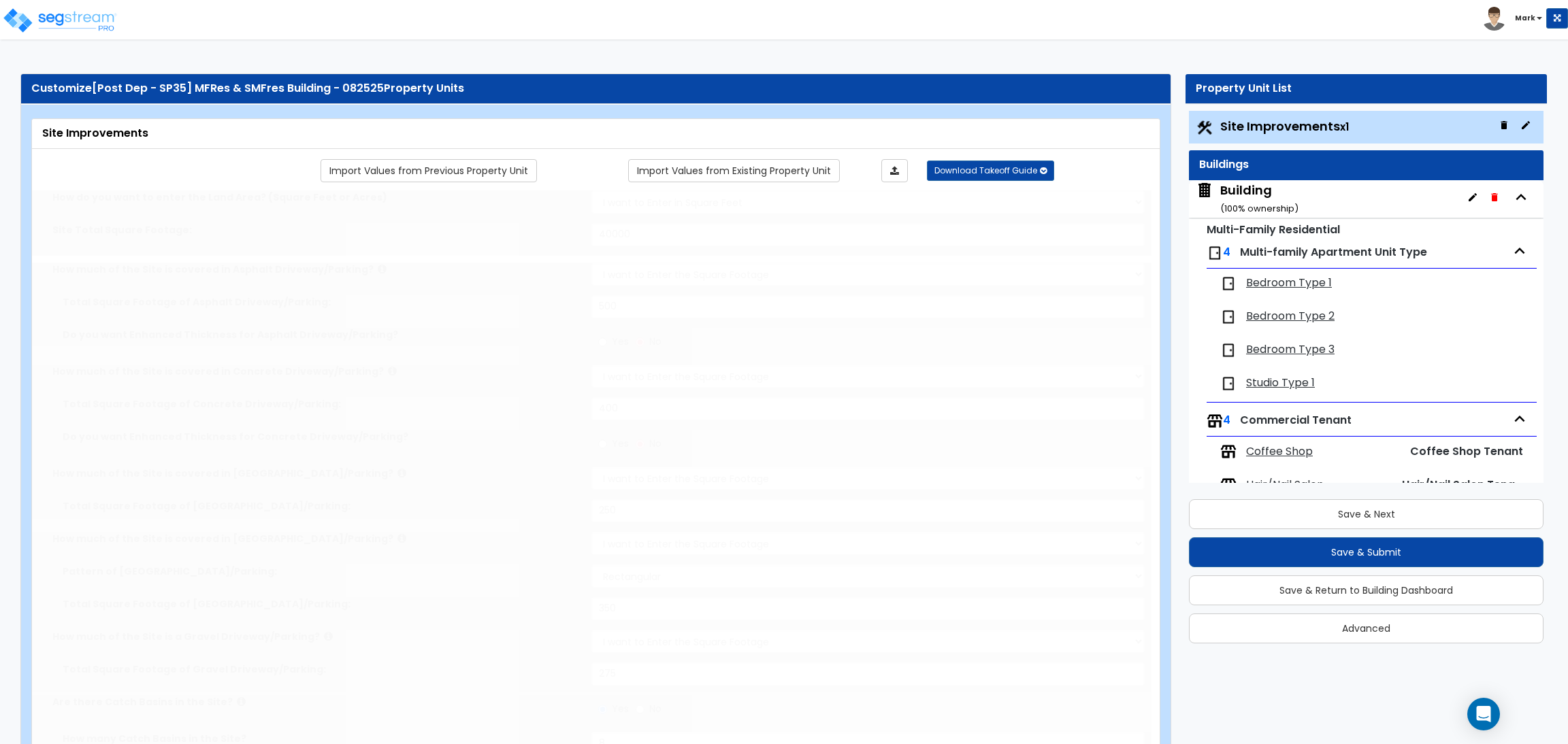
radio input "true"
type input "5"
radio input "true"
type input "5"
radio input "true"
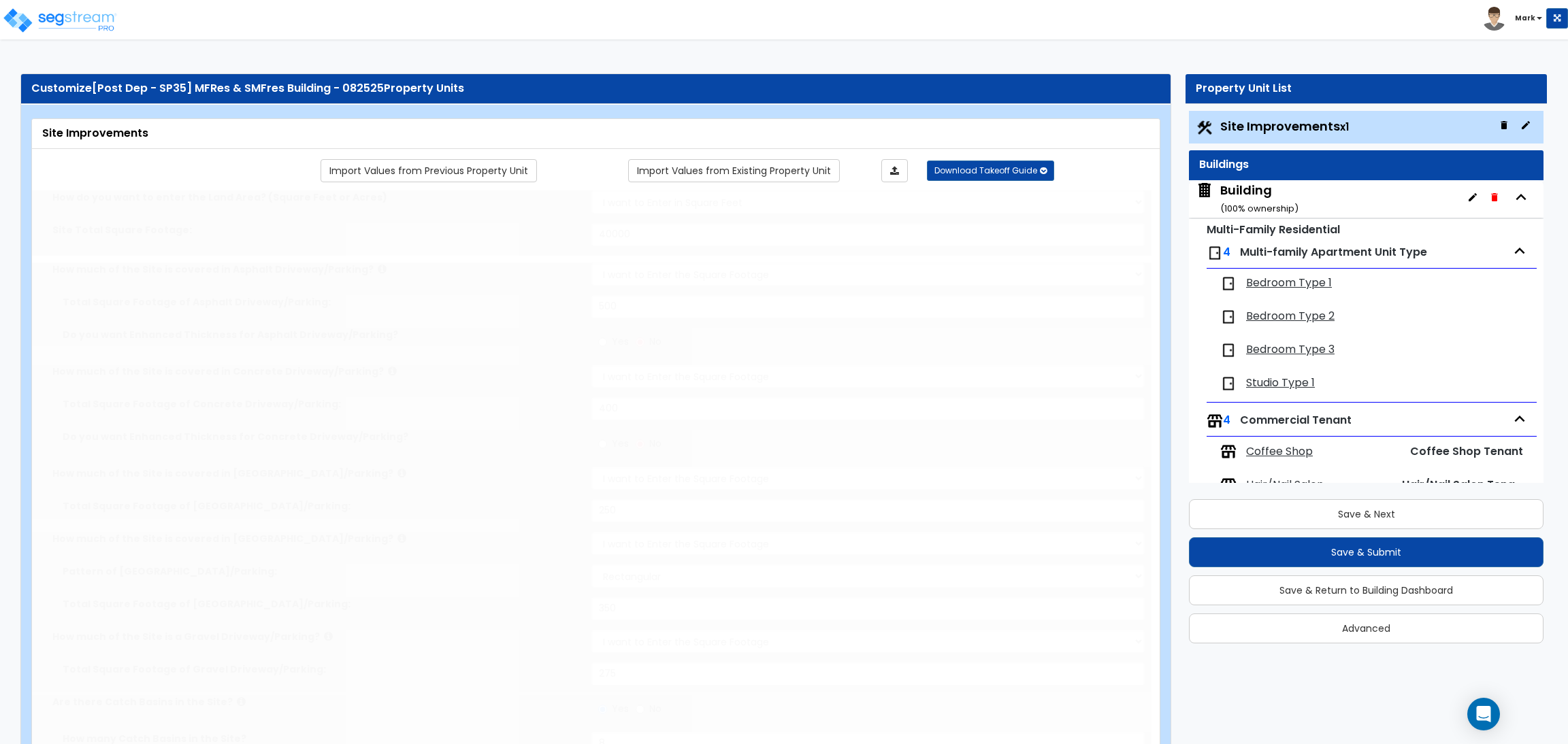
select select "2"
radio input "true"
select select "2"
radio input "true"
select select "1"
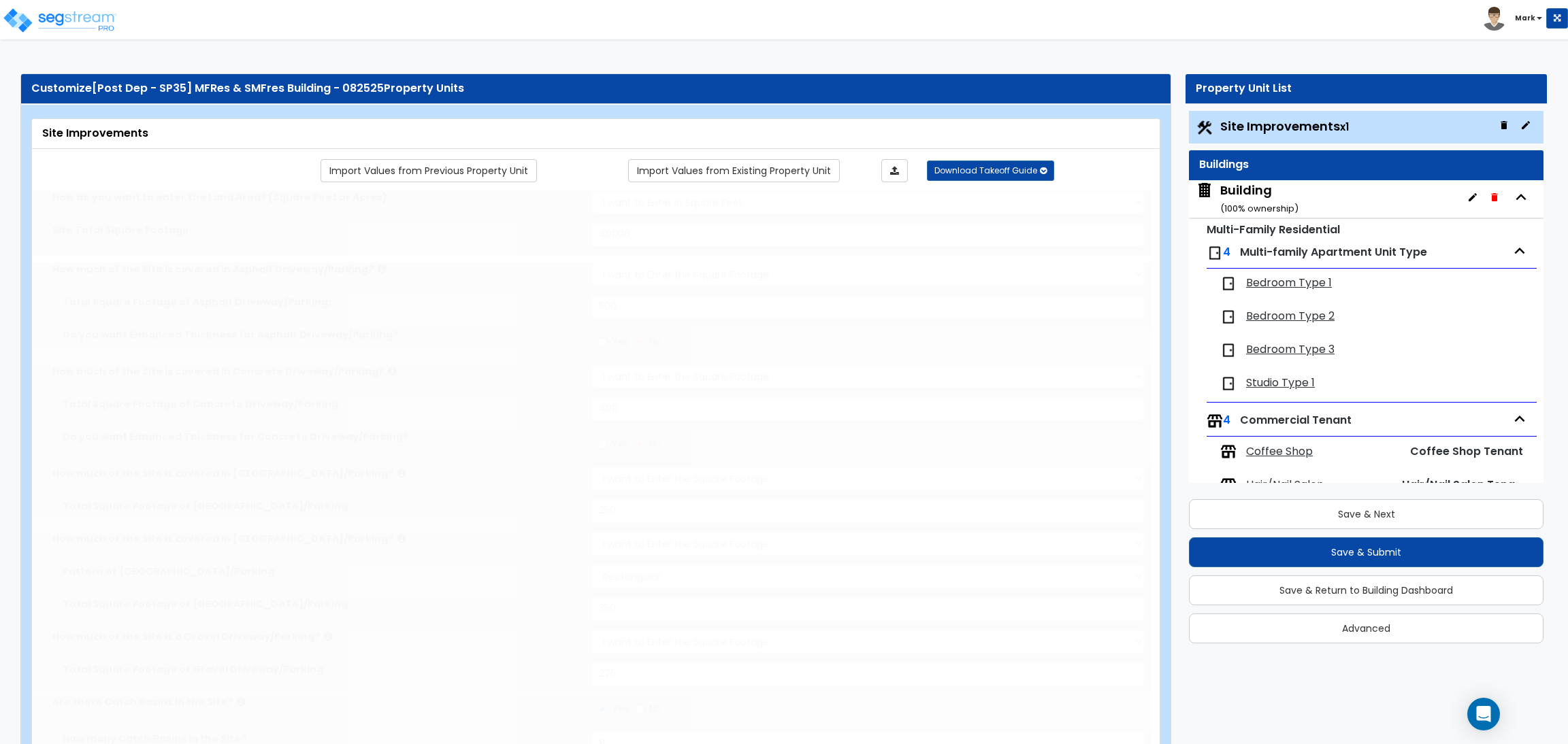
type input "10"
select select "1"
type input "2"
select select "1"
select select "2"
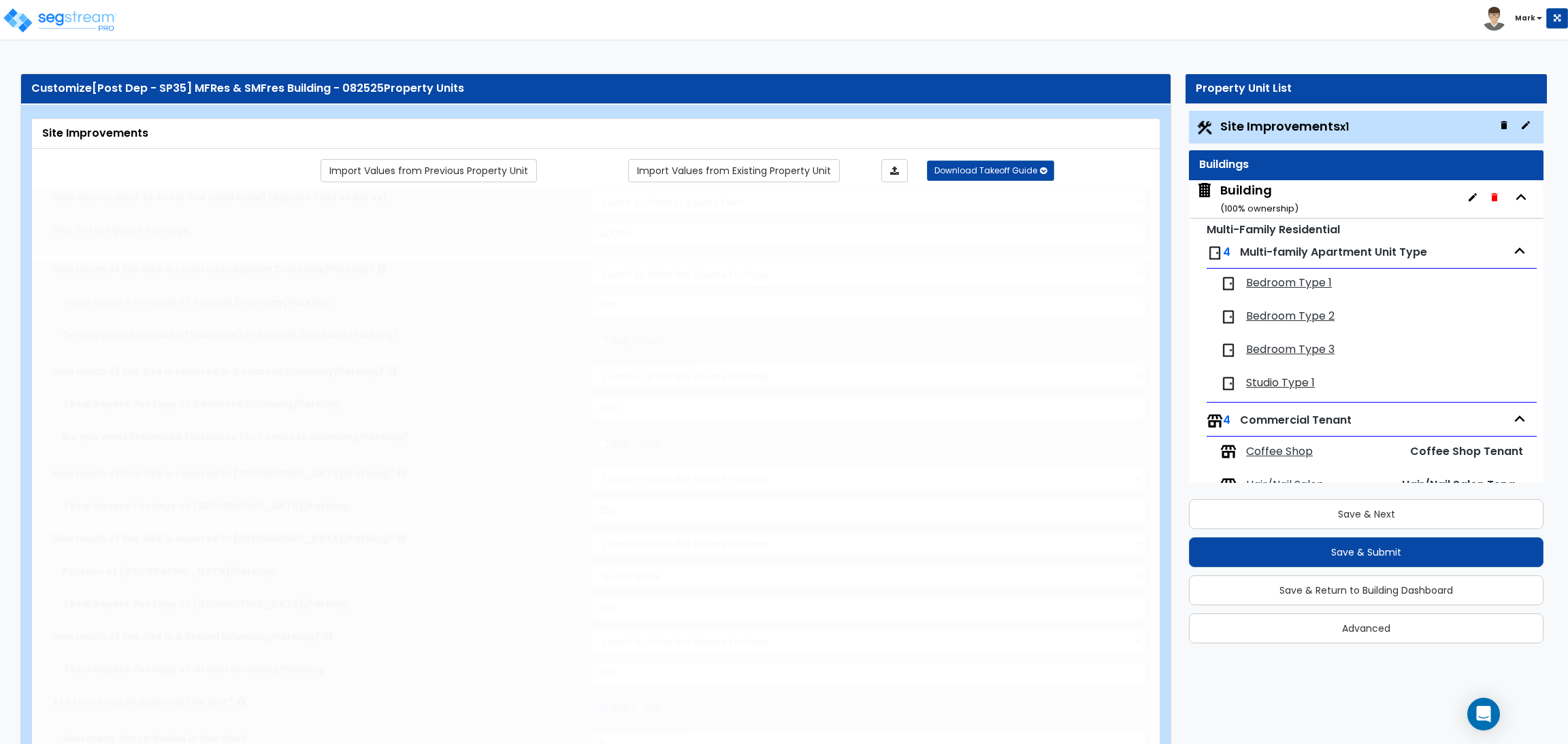
type input "2"
radio input "true"
select select "3"
type input "10"
type input "6"
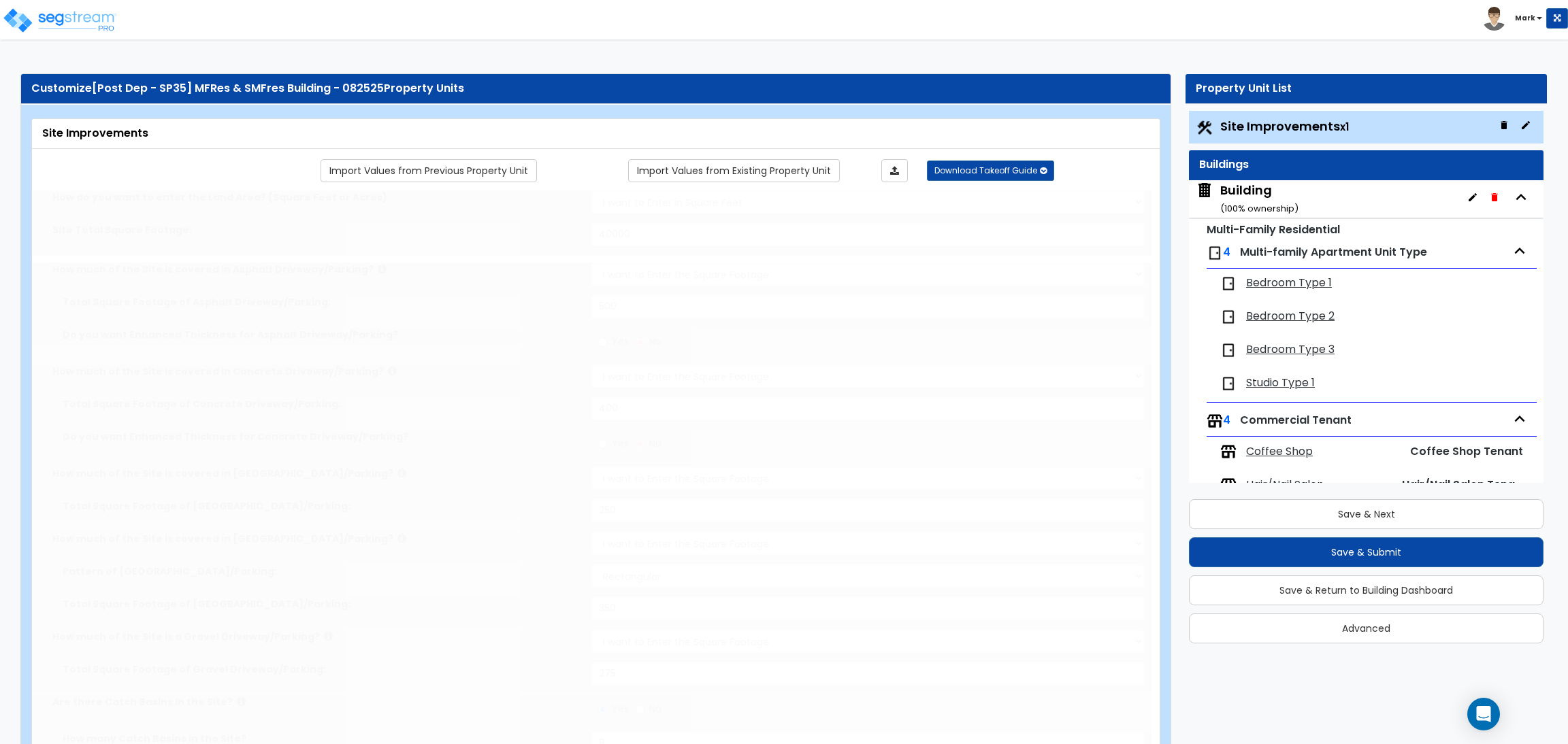
select select "1"
type input "10"
type input "6"
select select "2"
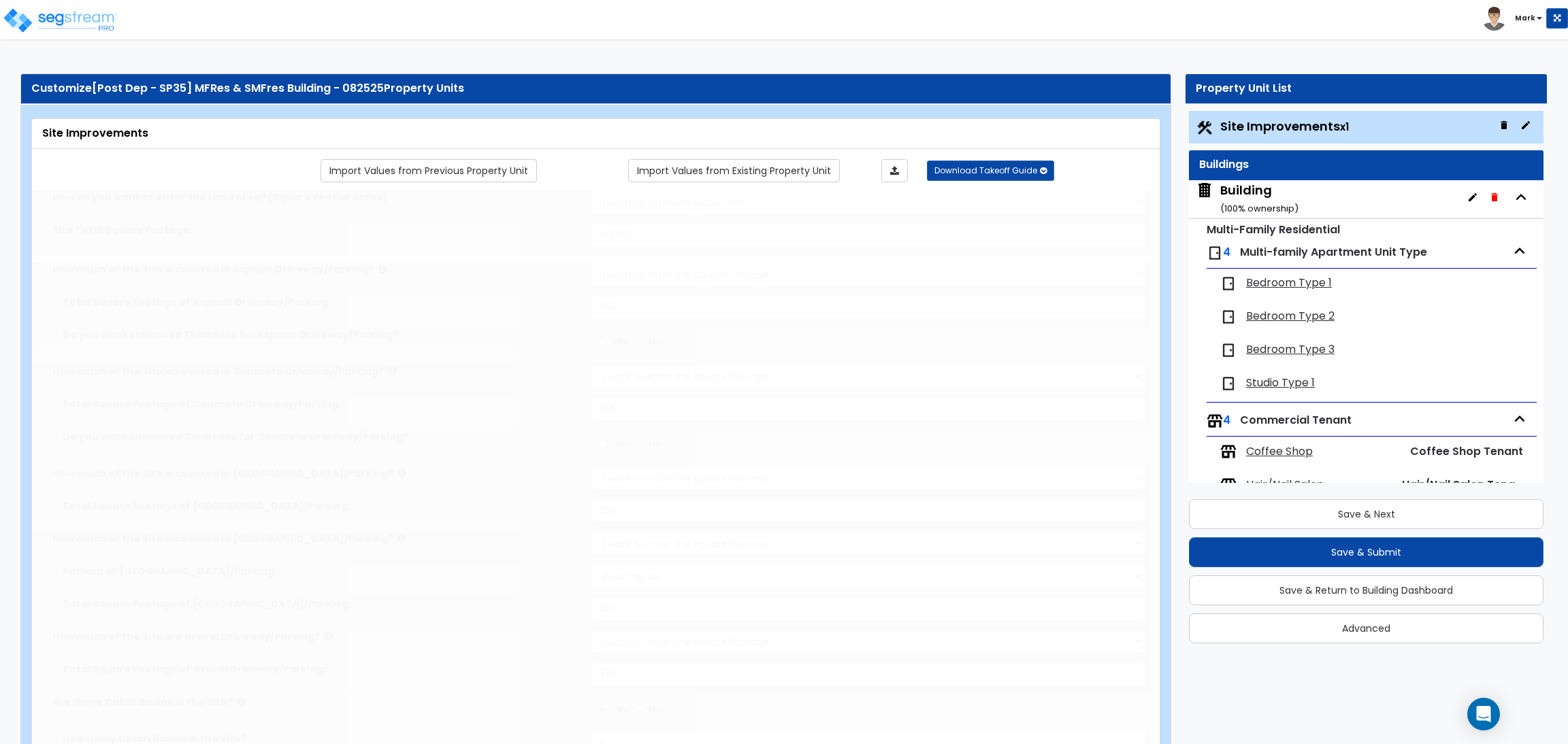
select select "2"
type input "5"
select select "2"
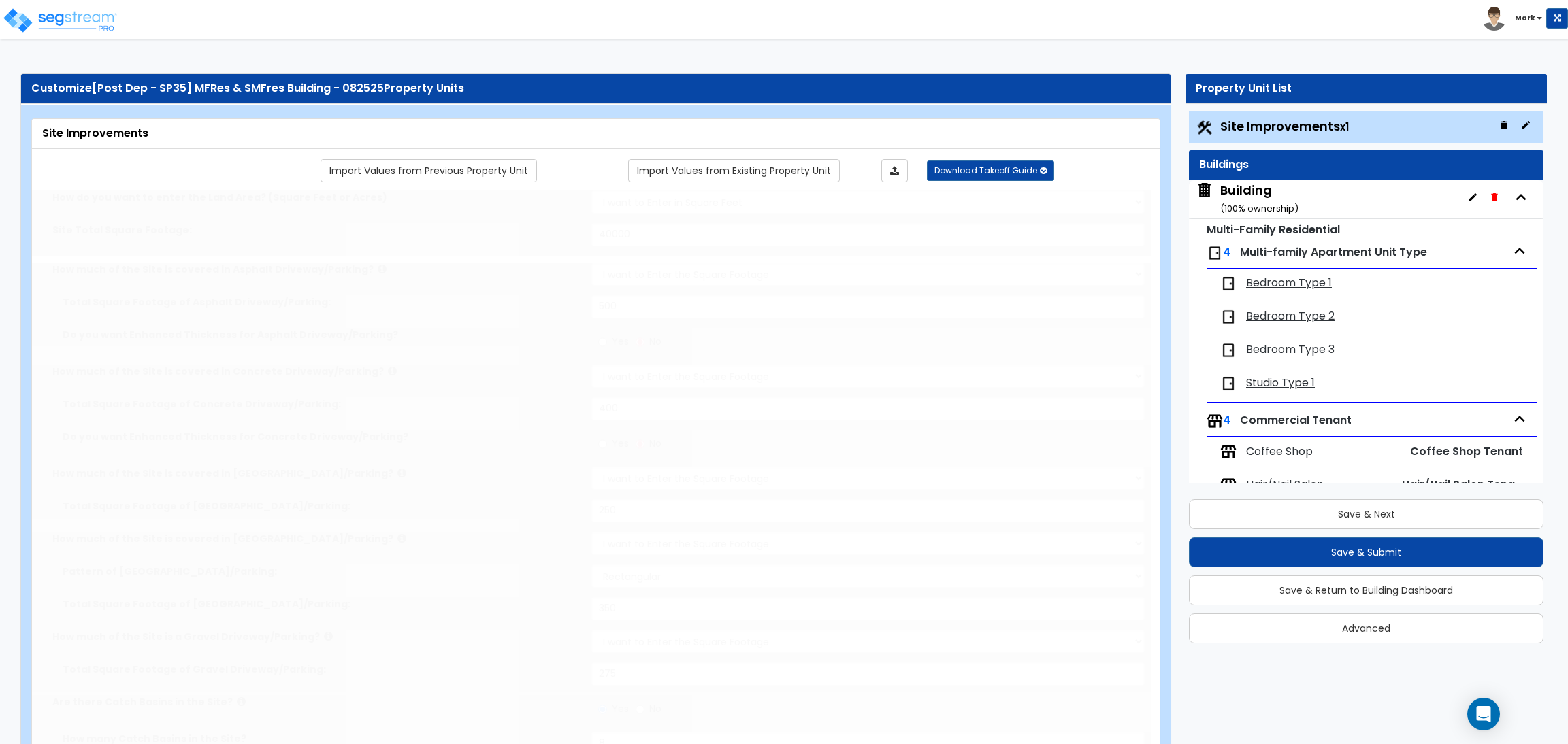
select select "2"
type input "4"
radio input "true"
type input "2"
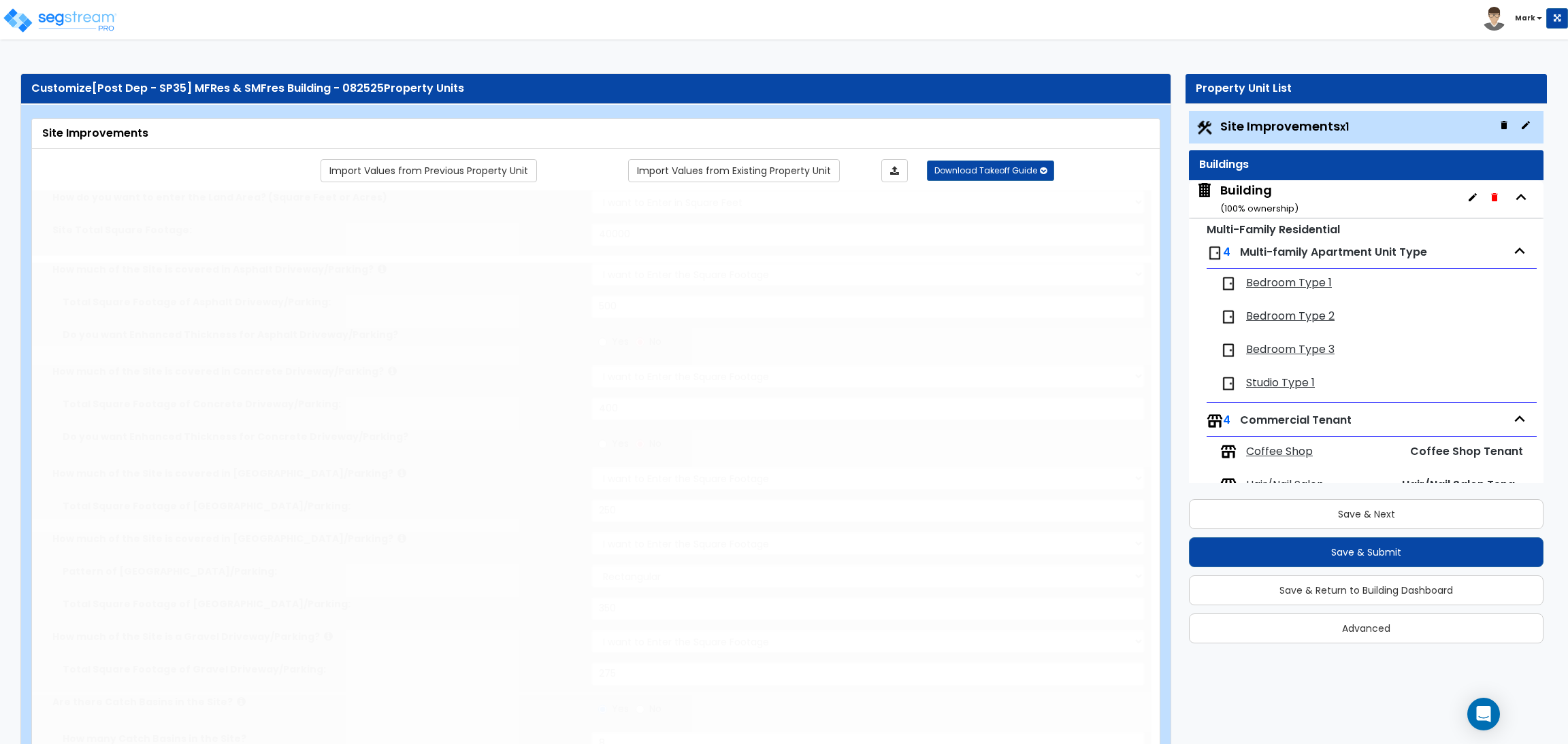
type input "1500"
type input "5"
radio input "true"
type input "80"
radio input "true"
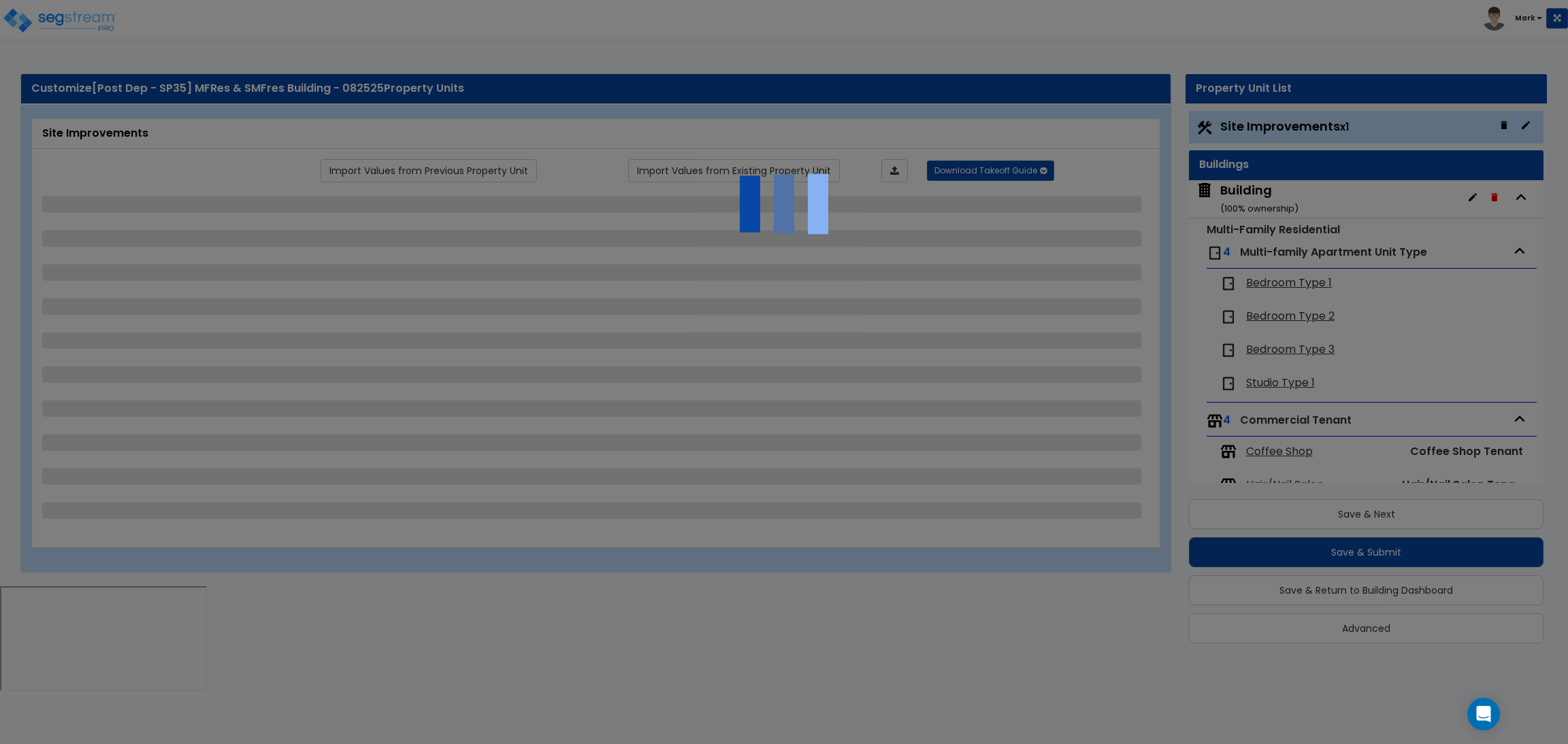
select select "2"
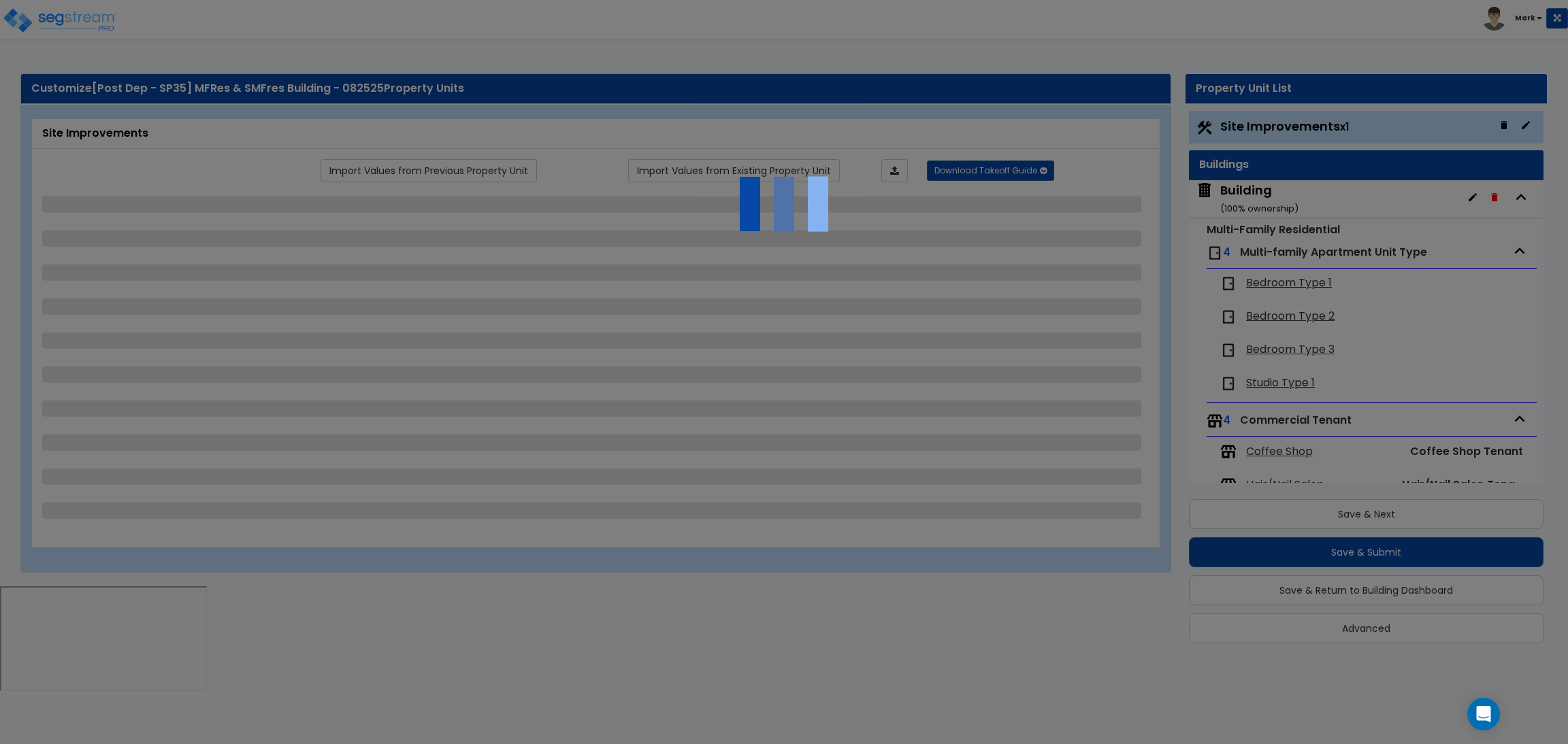
select select "2"
select select "1"
select select "2"
select select "1"
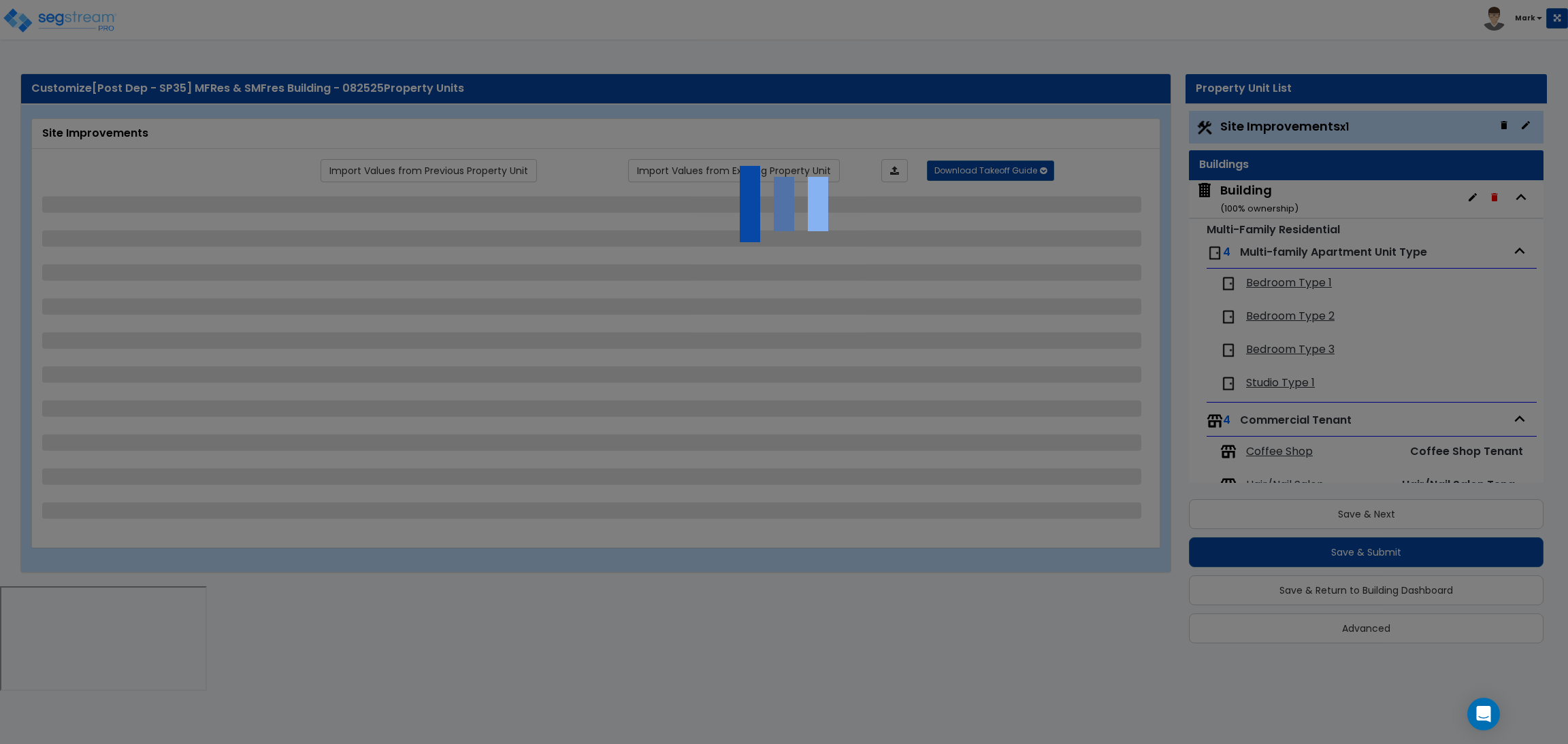
select select "1"
select select "2"
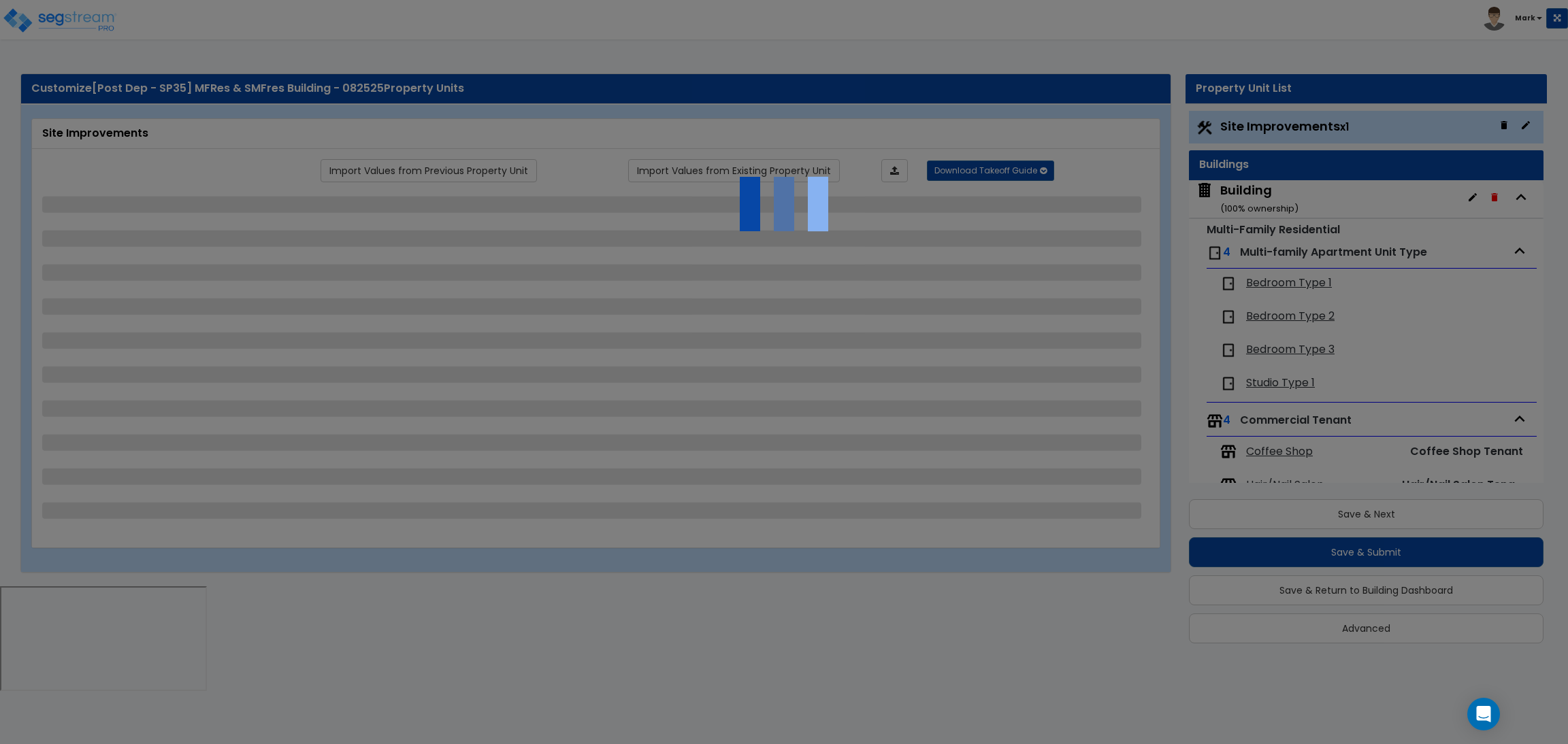
select select "2"
select select "1"
select select "10"
select select "1"
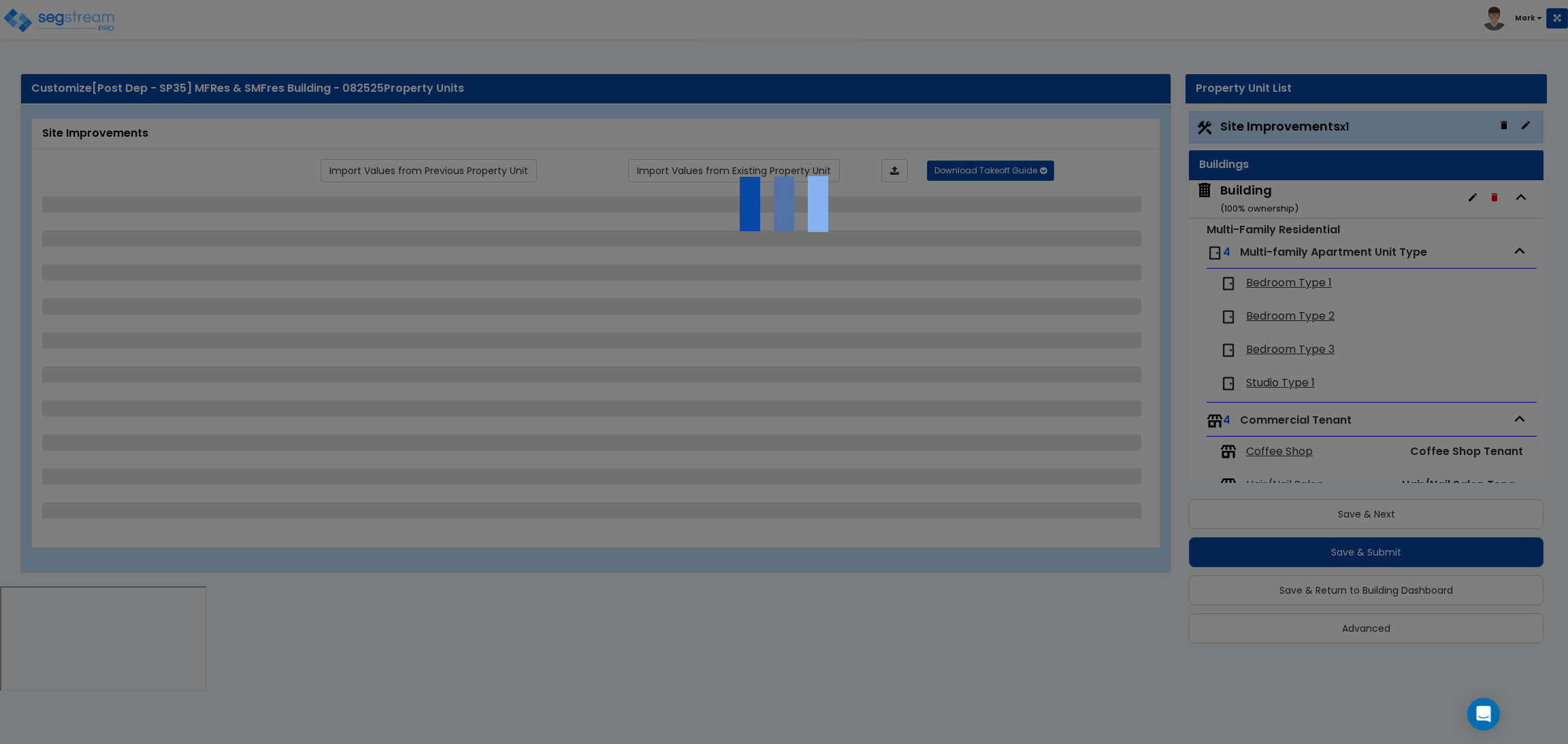
select select "3"
select select "2"
select select "4"
select select "1"
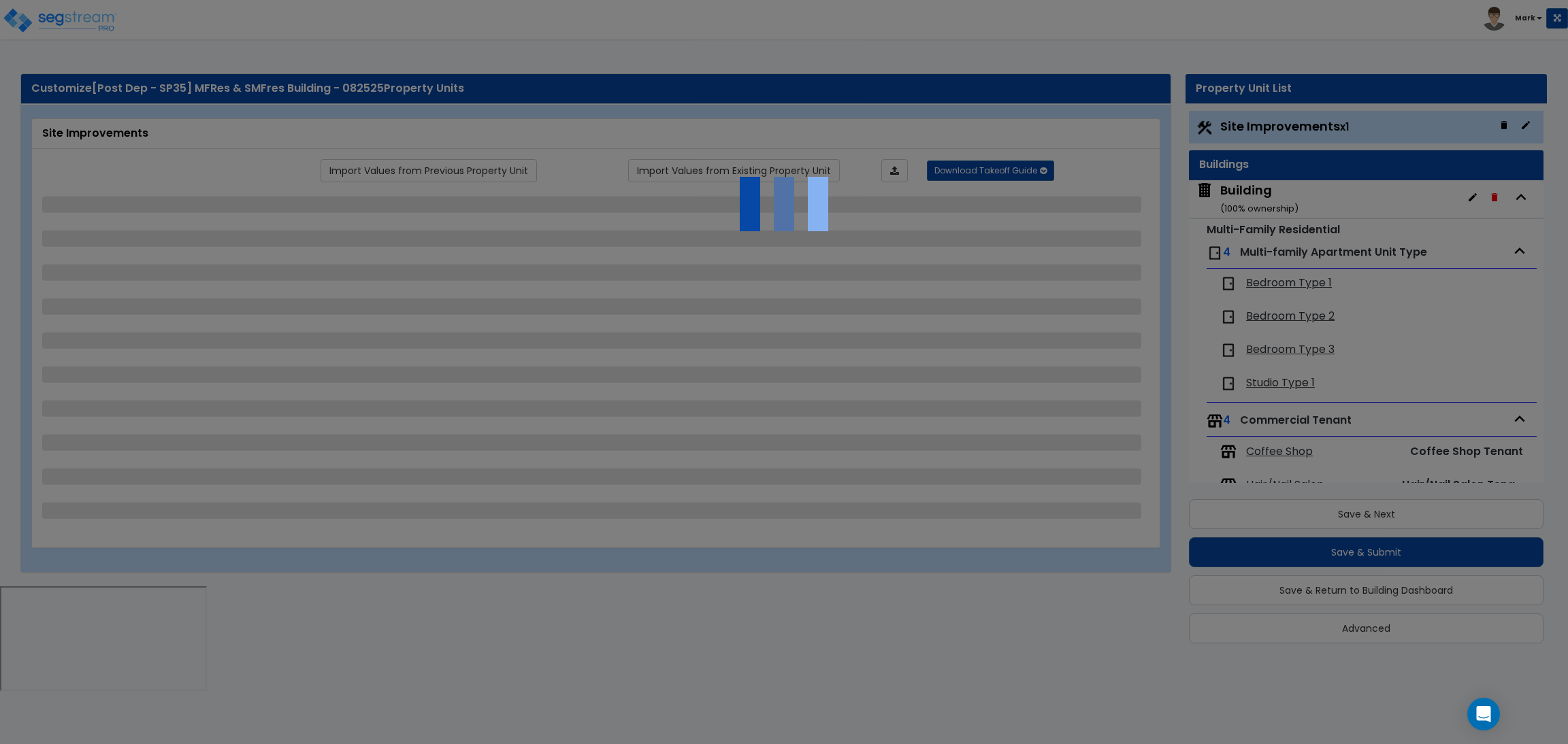
select select "1"
select select "6"
select select "2"
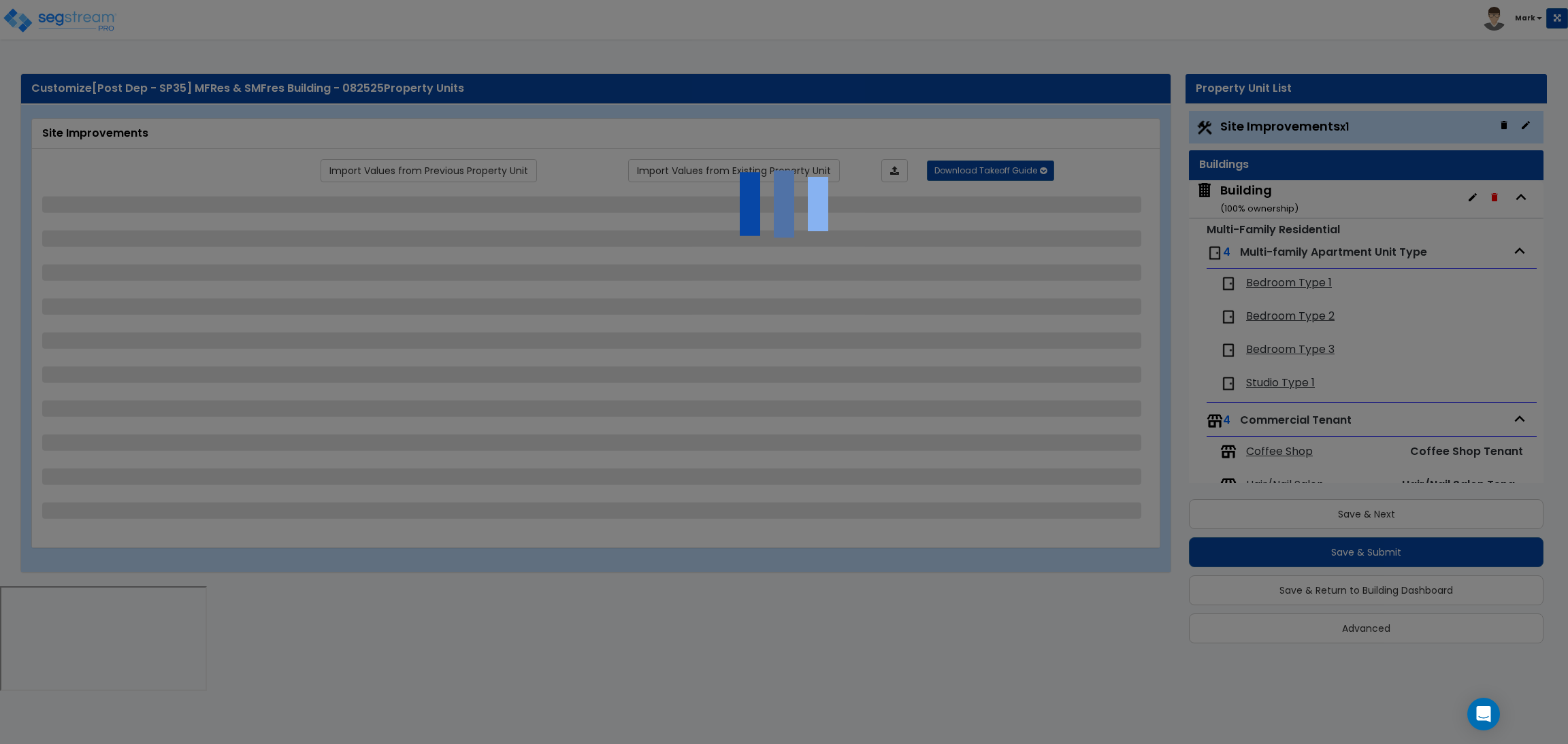
select select "2"
select select "1"
select select "2"
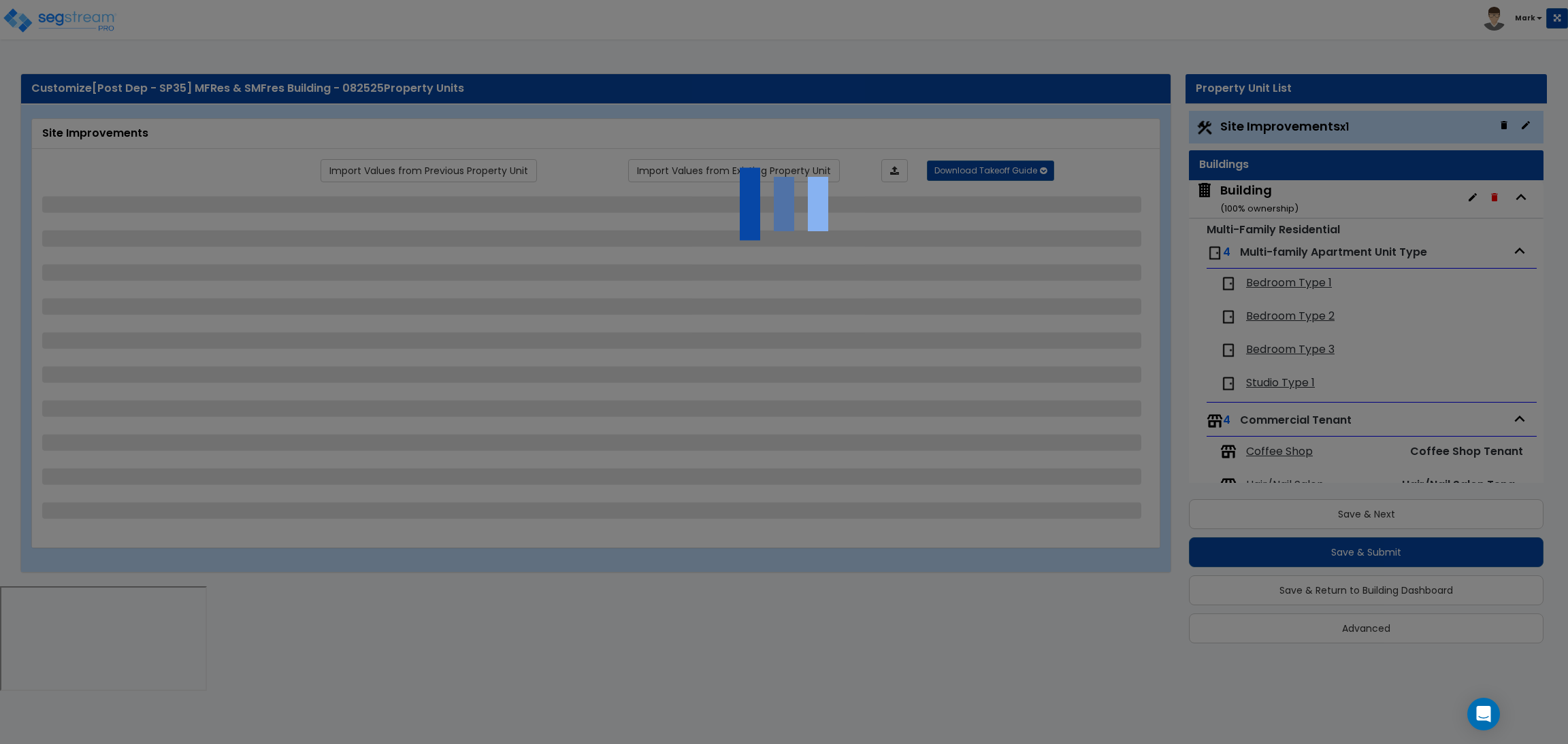
select select "2"
select select "1"
select select "8"
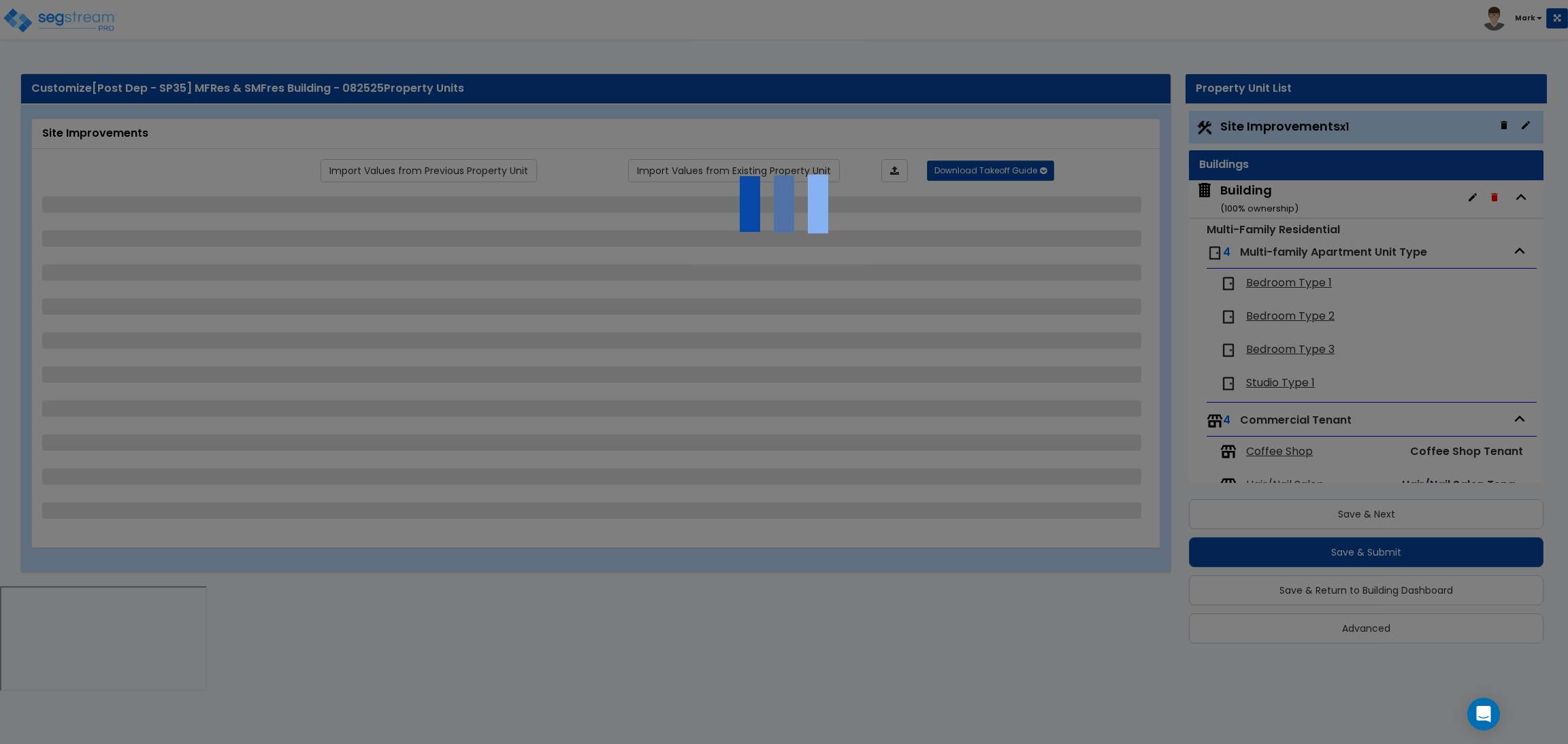
select select "2"
select select "1"
select select "20"
select select "2"
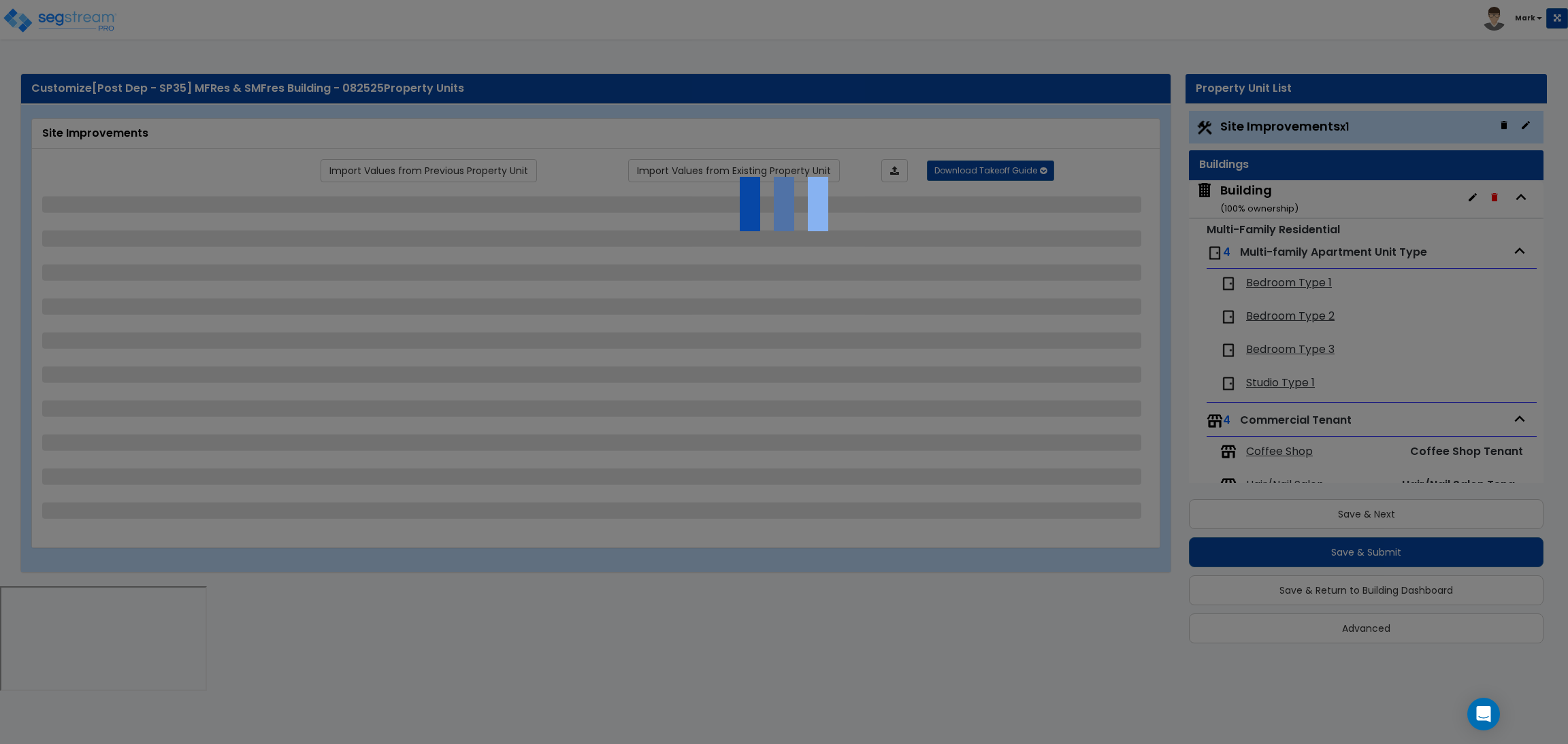
select select "5"
select select "3"
select select "1"
select select "2"
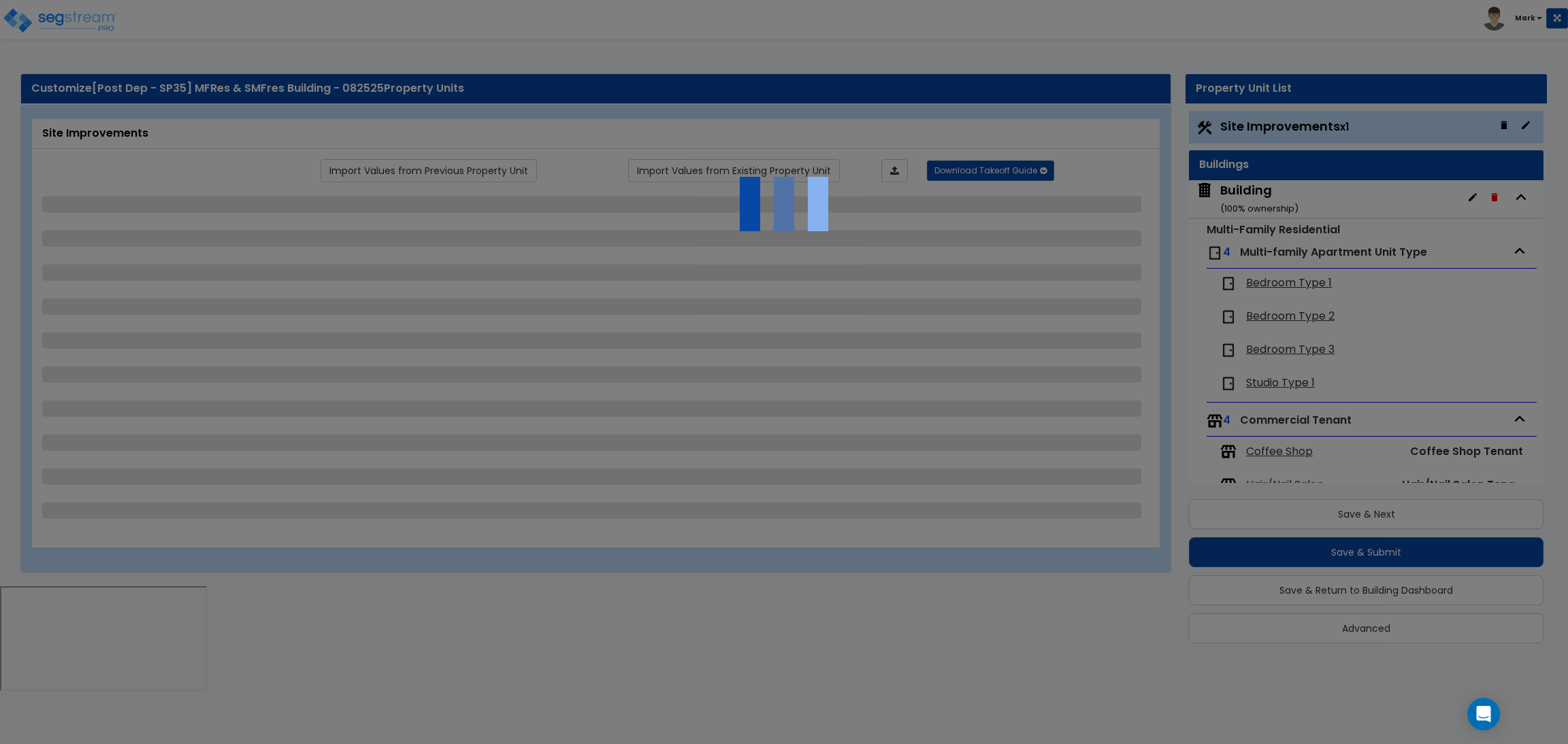
select select "1"
select select "2"
select select "3"
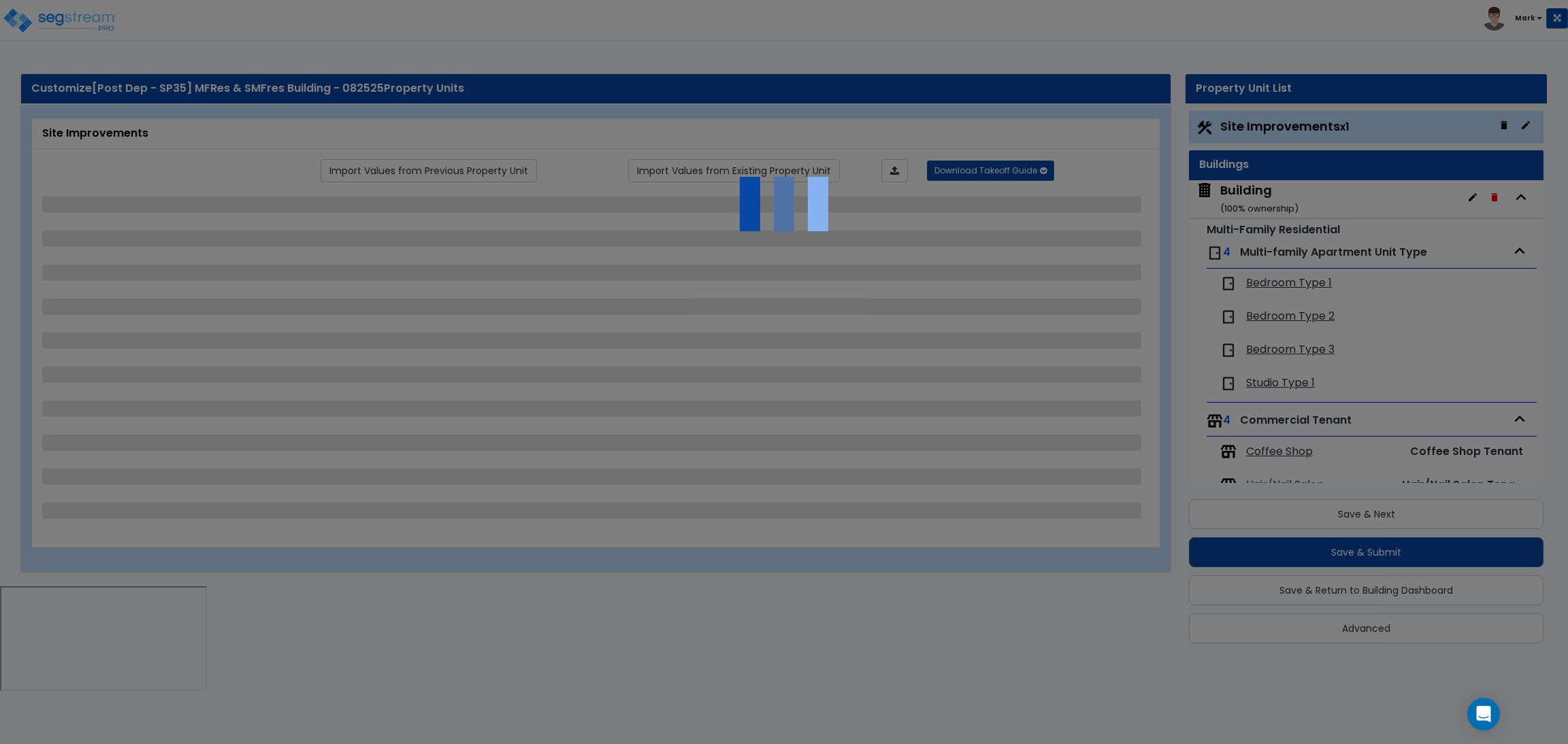
select select "1"
select select "2"
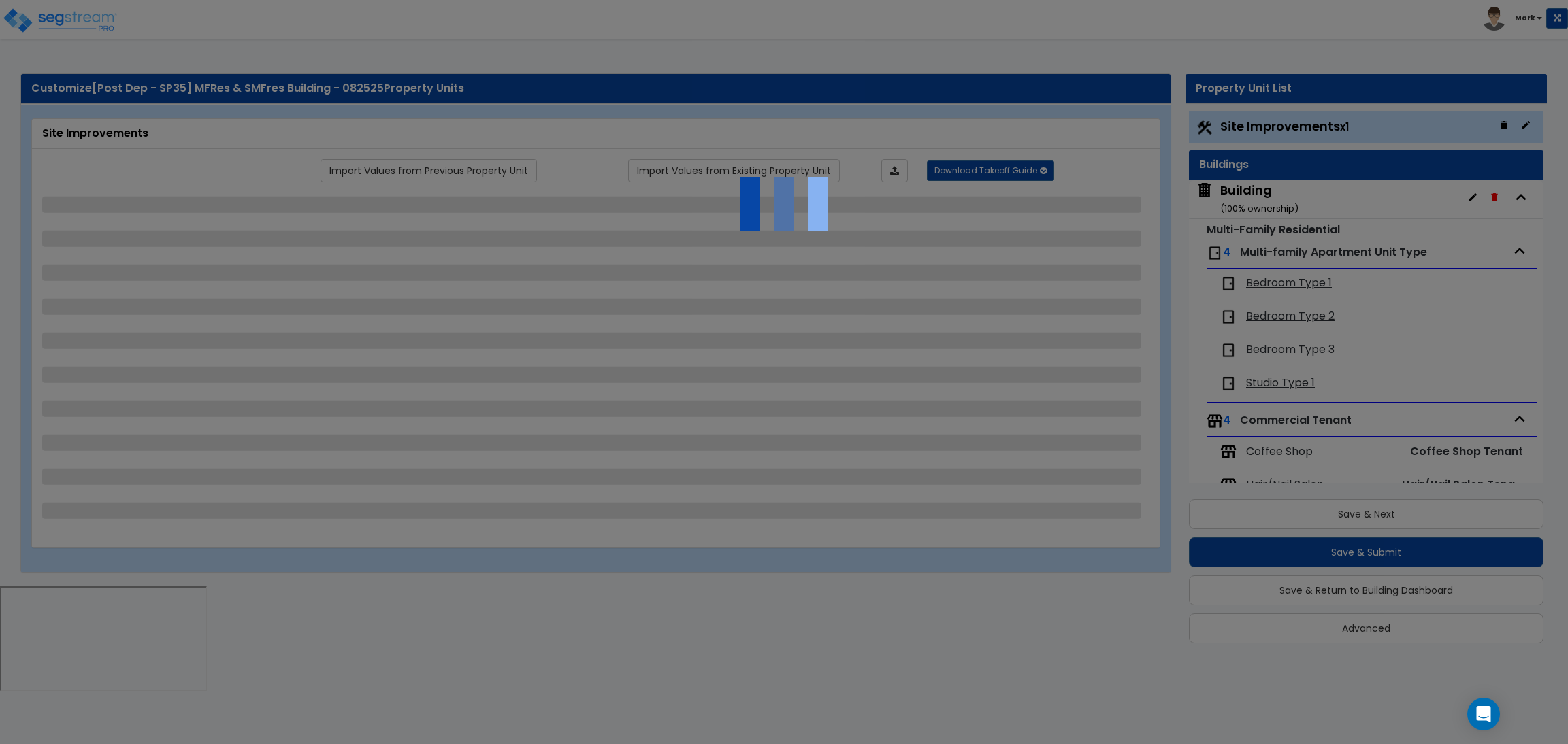
select select "2"
select select "1"
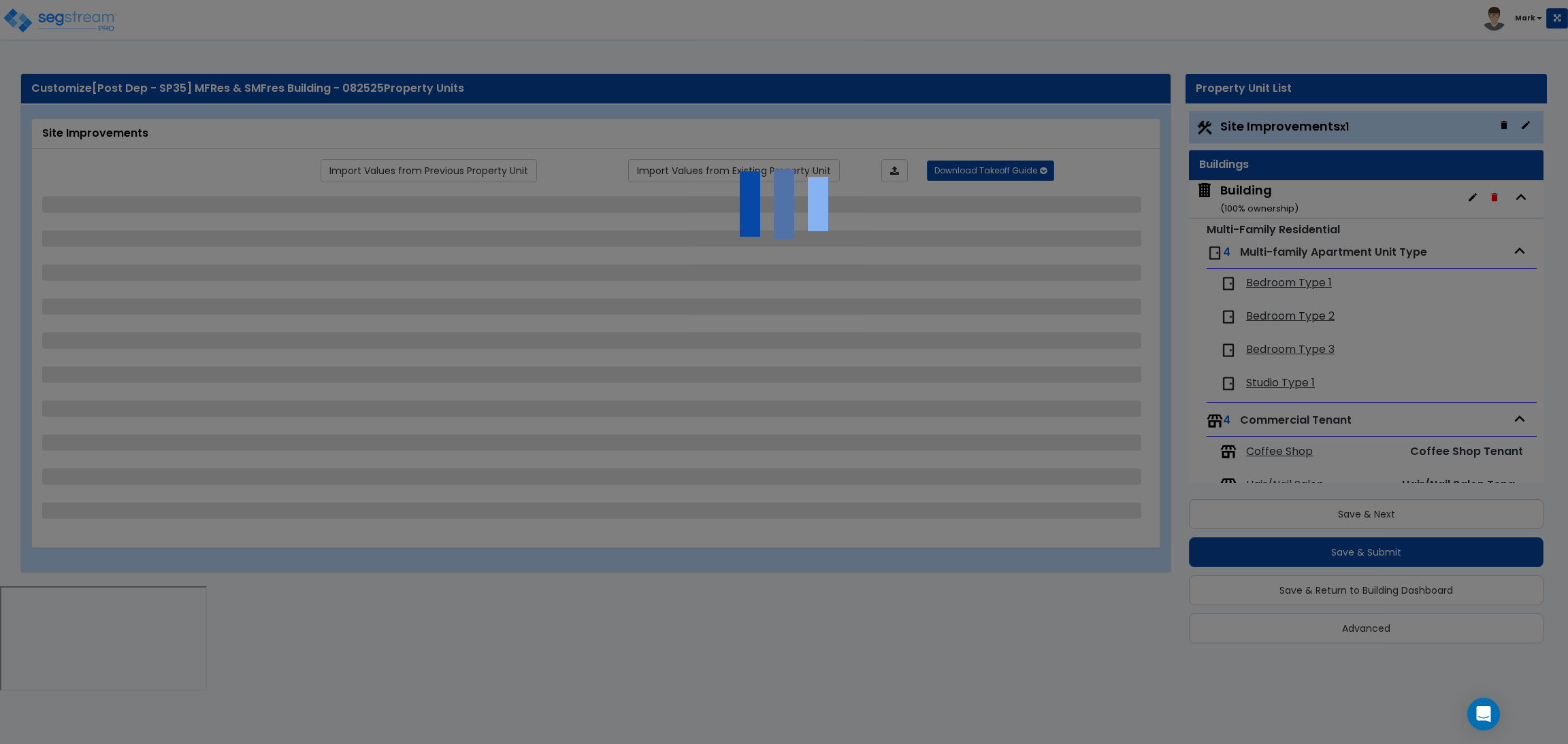
select select "4"
select select "2"
select select "1"
select select "2"
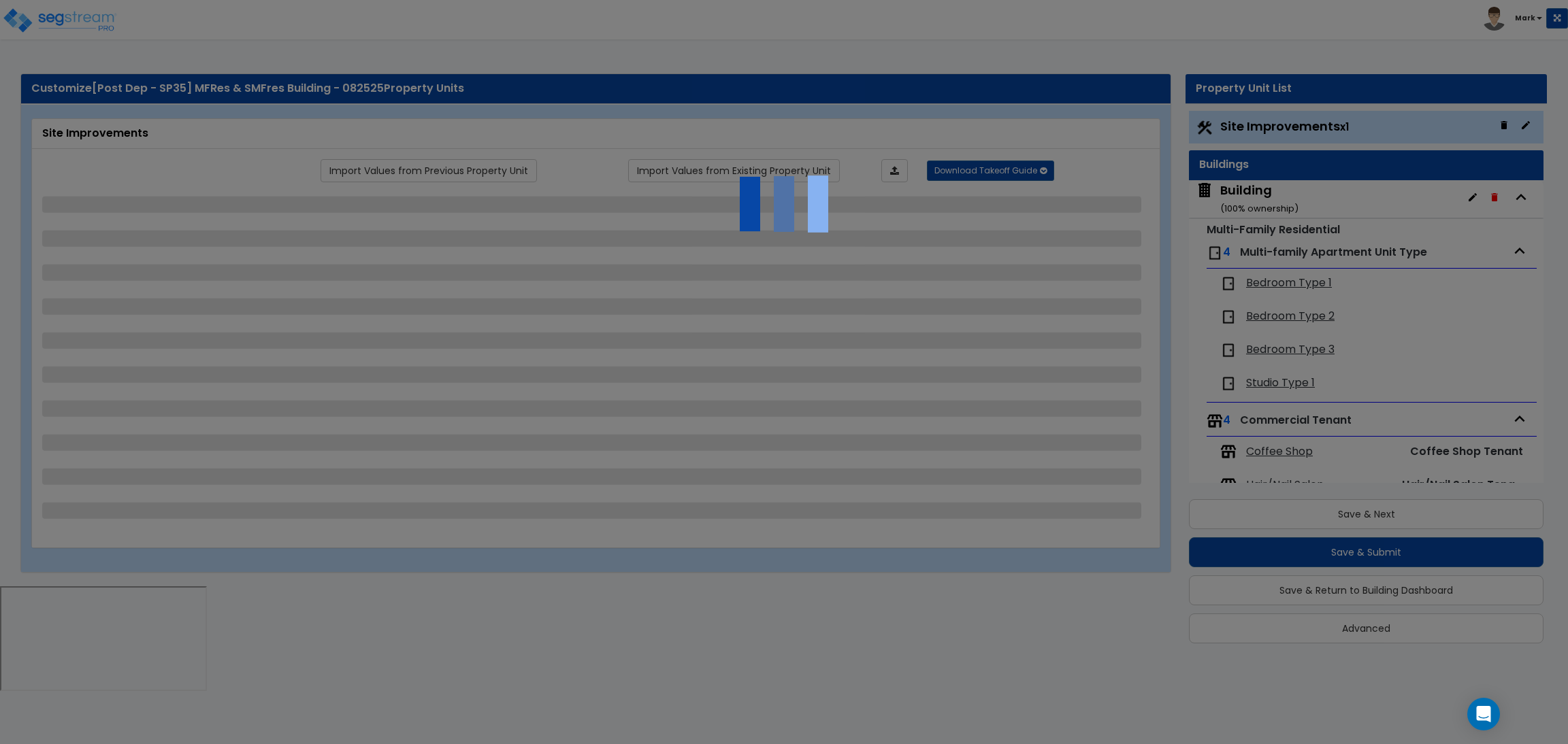
select select "1"
select select "2"
select select "6"
select select "2"
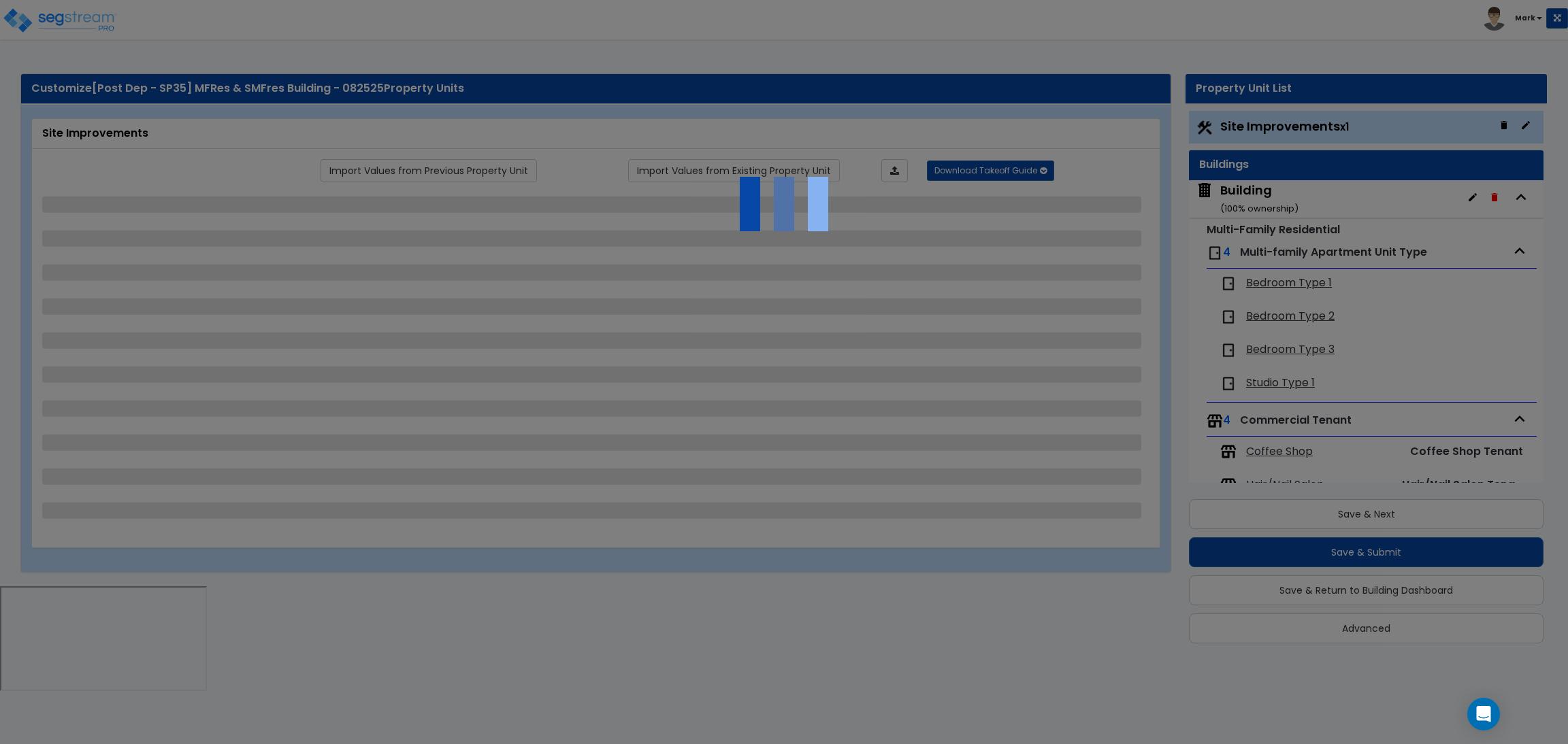
select select "3"
select select "2"
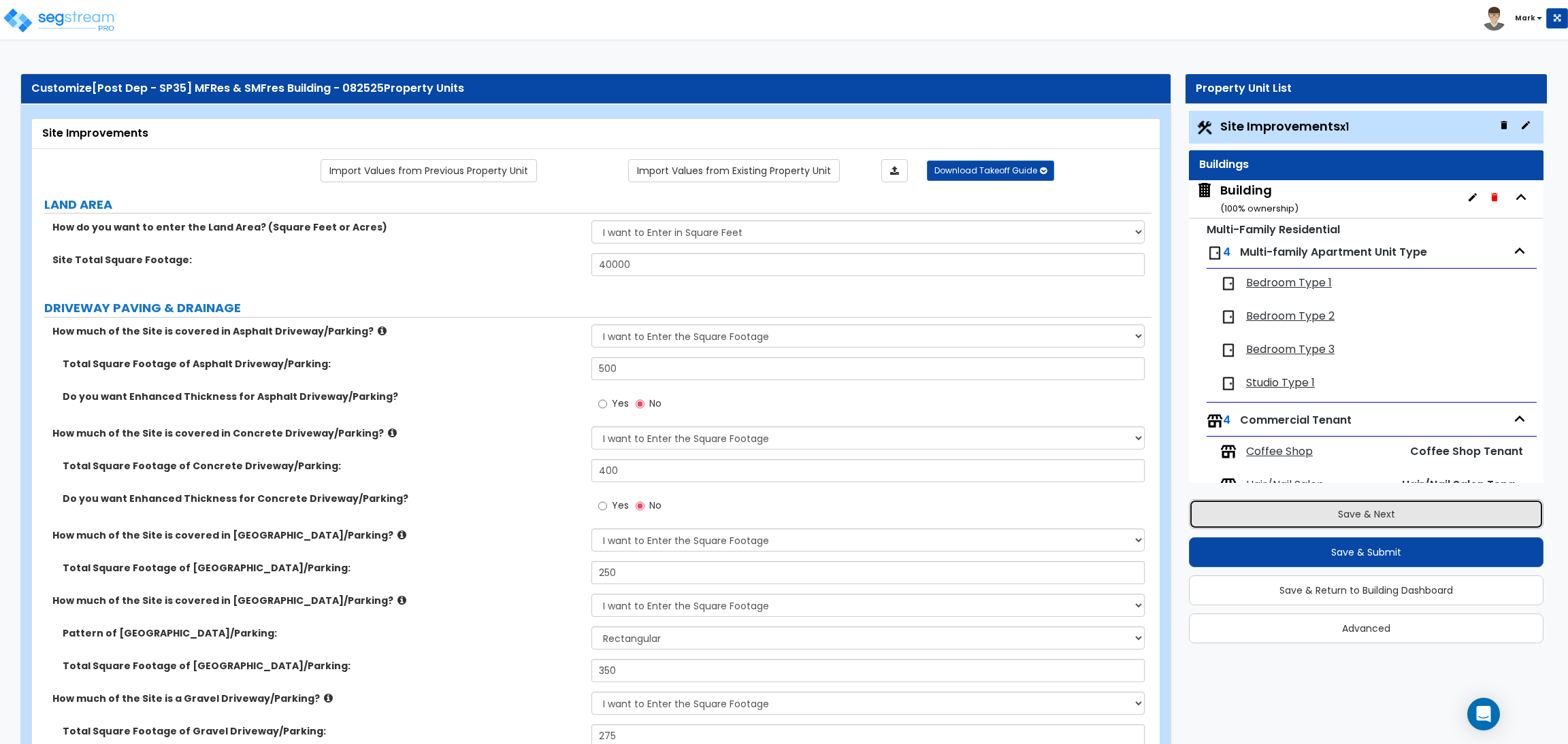
click at [1355, 514] on button "Save & Next" at bounding box center [1366, 514] width 355 height 30
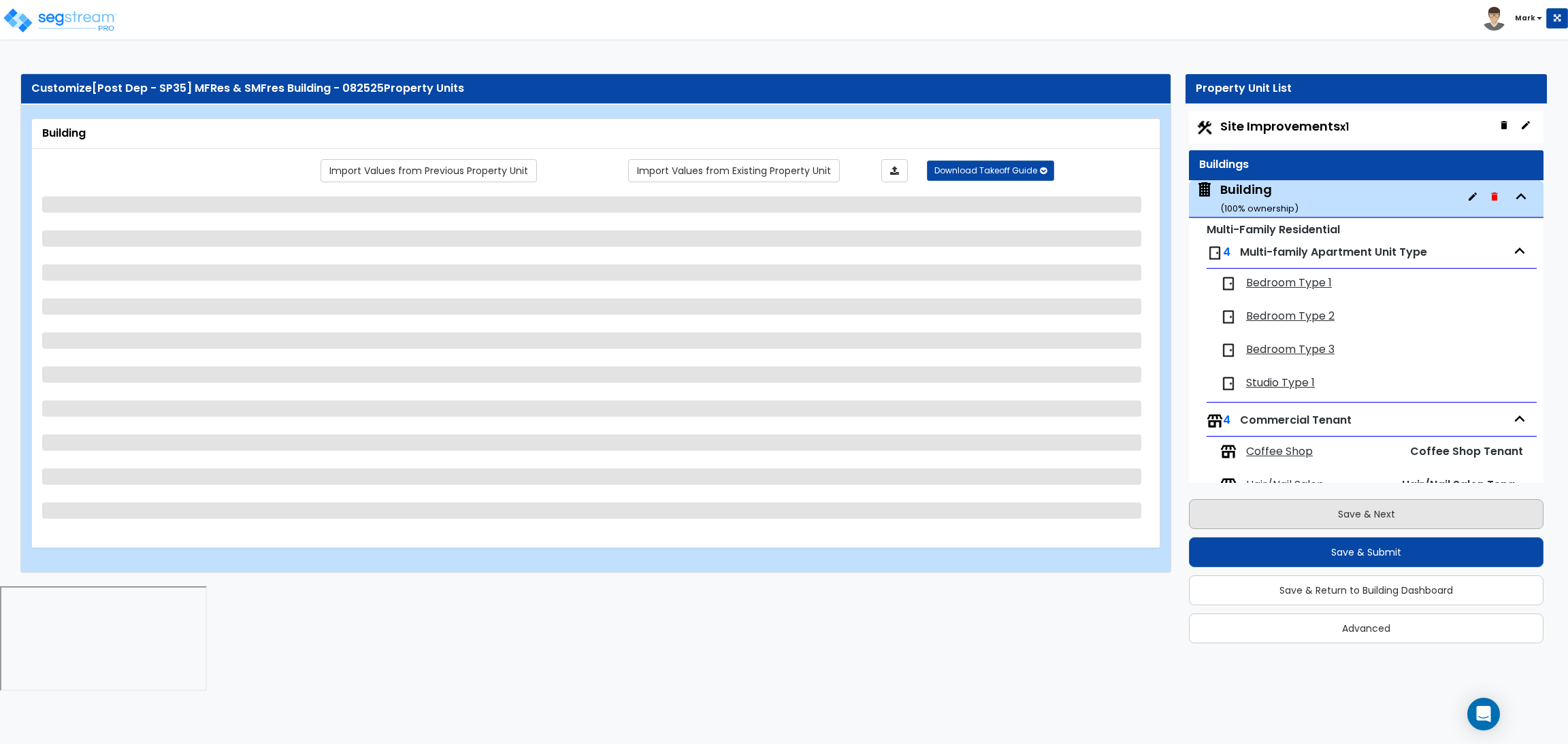
scroll to position [68, 0]
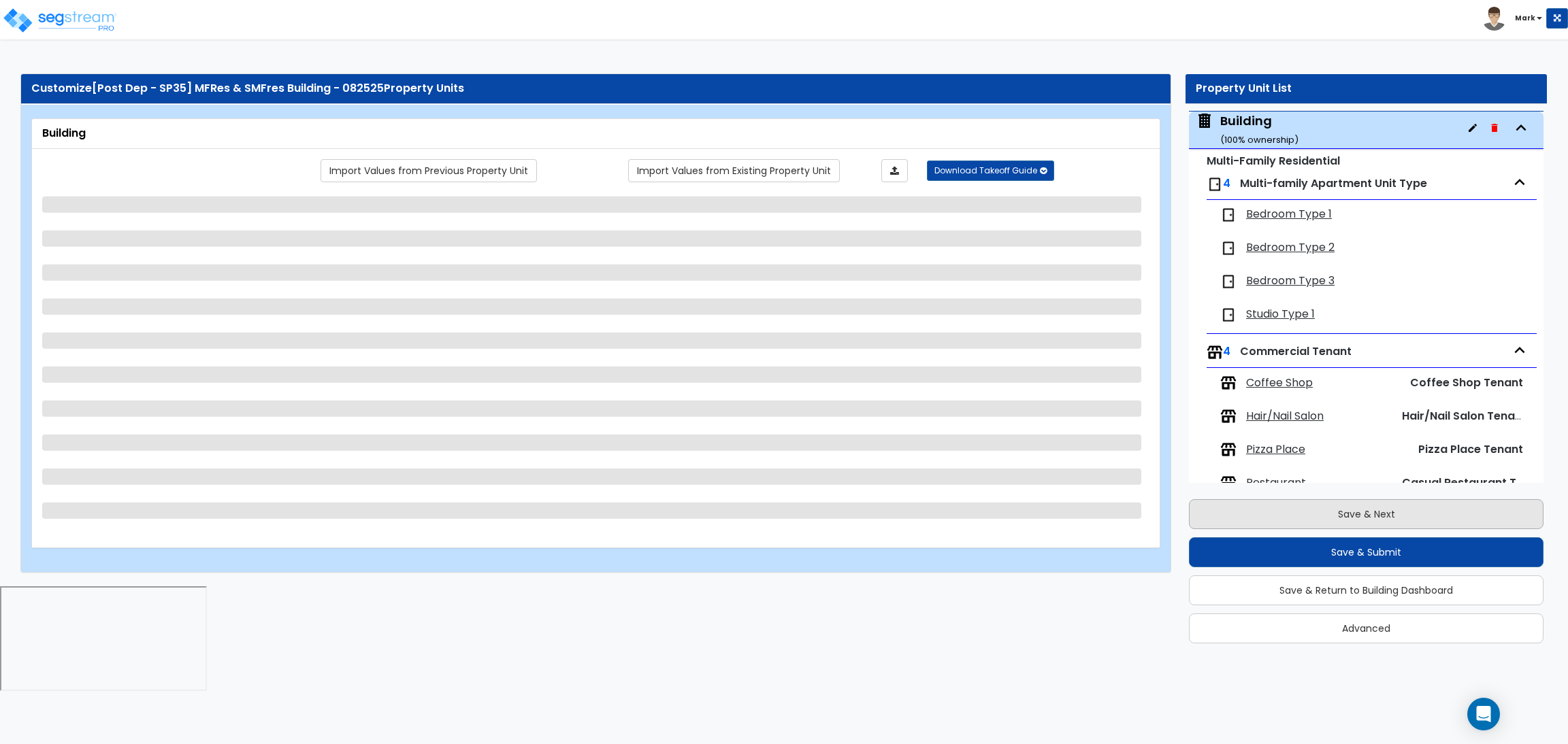
select select "1"
select select "3"
select select "7"
select select "3"
select select "9"
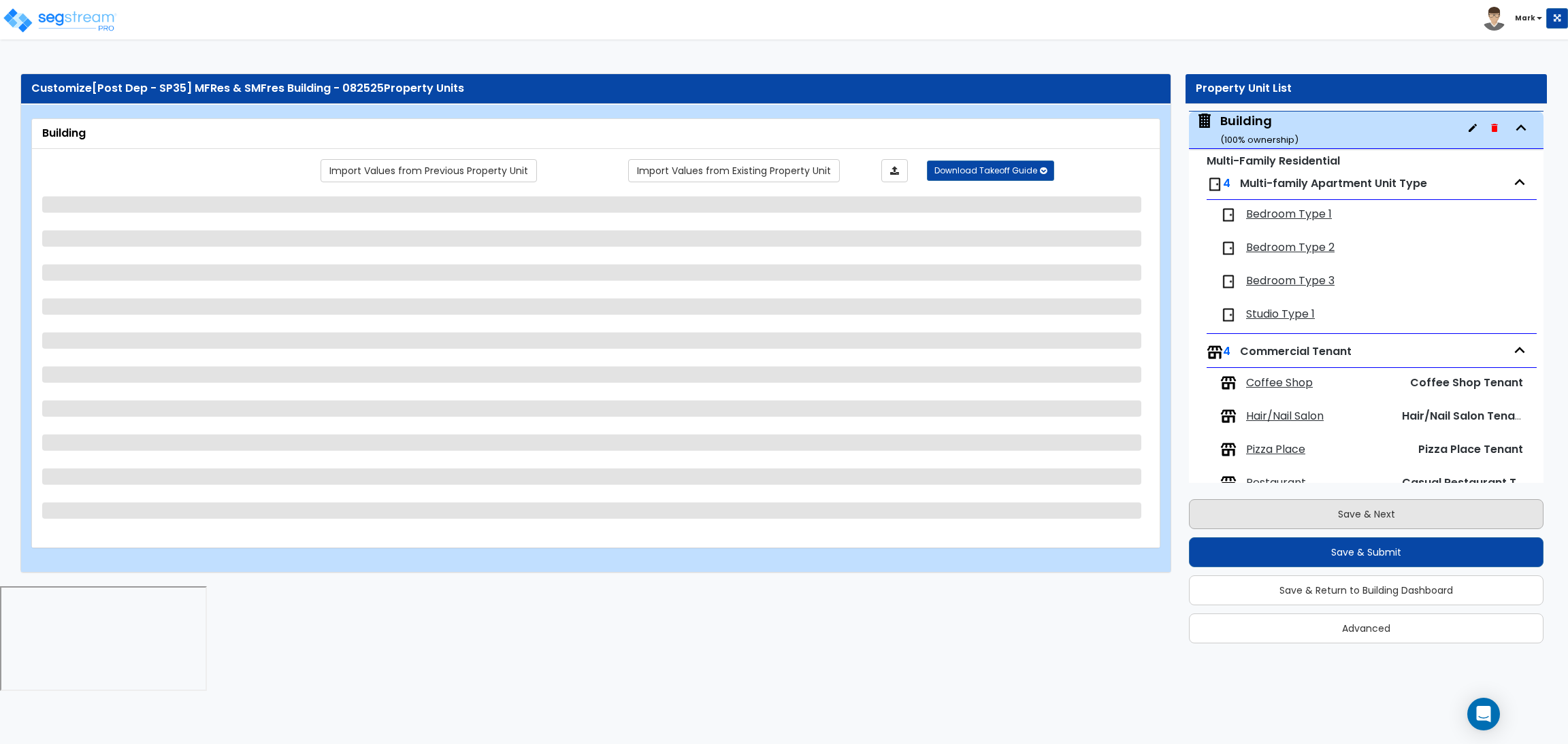
select select "13"
select select "4"
select select "2"
select select "3"
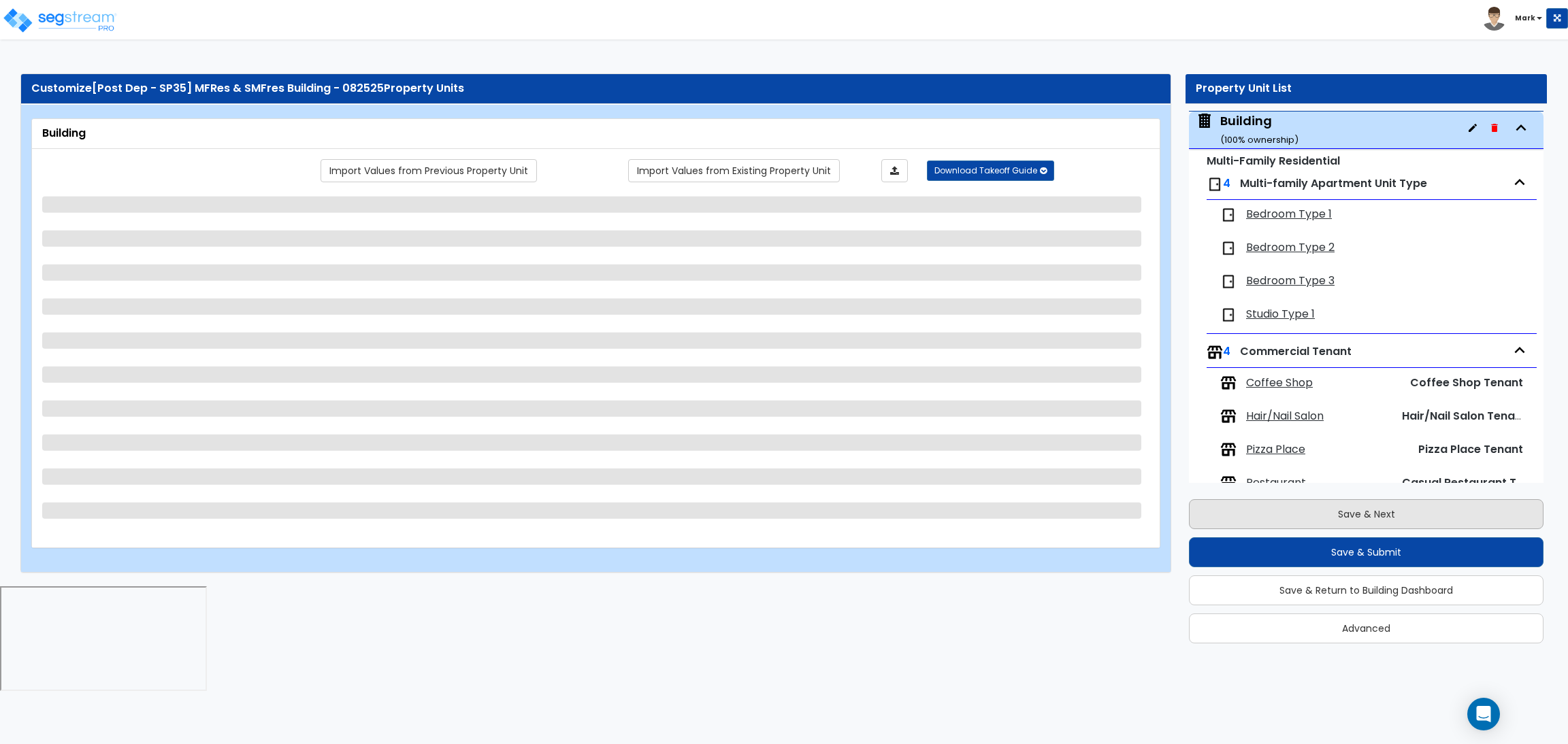
select select "2"
select select "3"
select select "2"
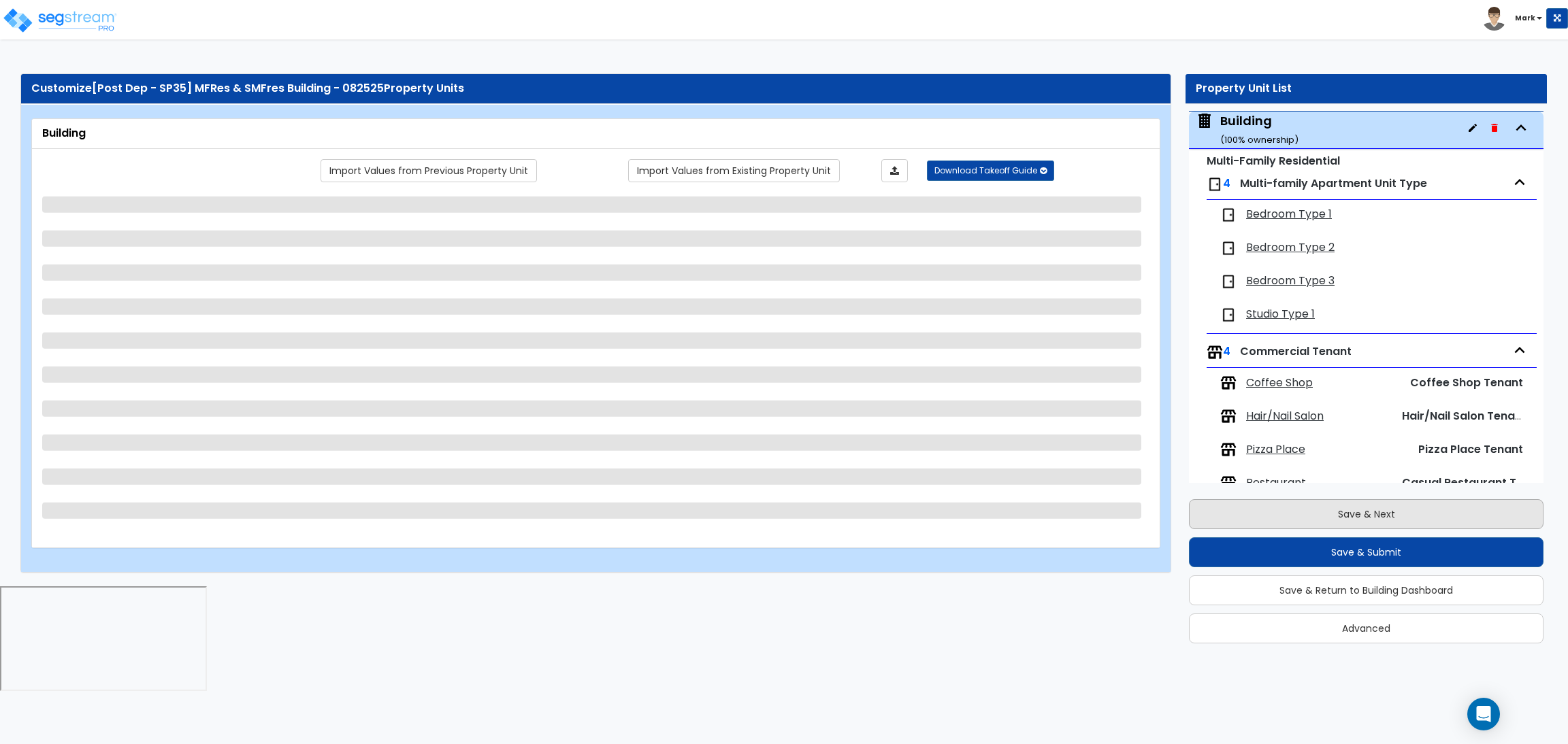
select select "1"
select select "3"
select select "2"
select select "1"
select select "2"
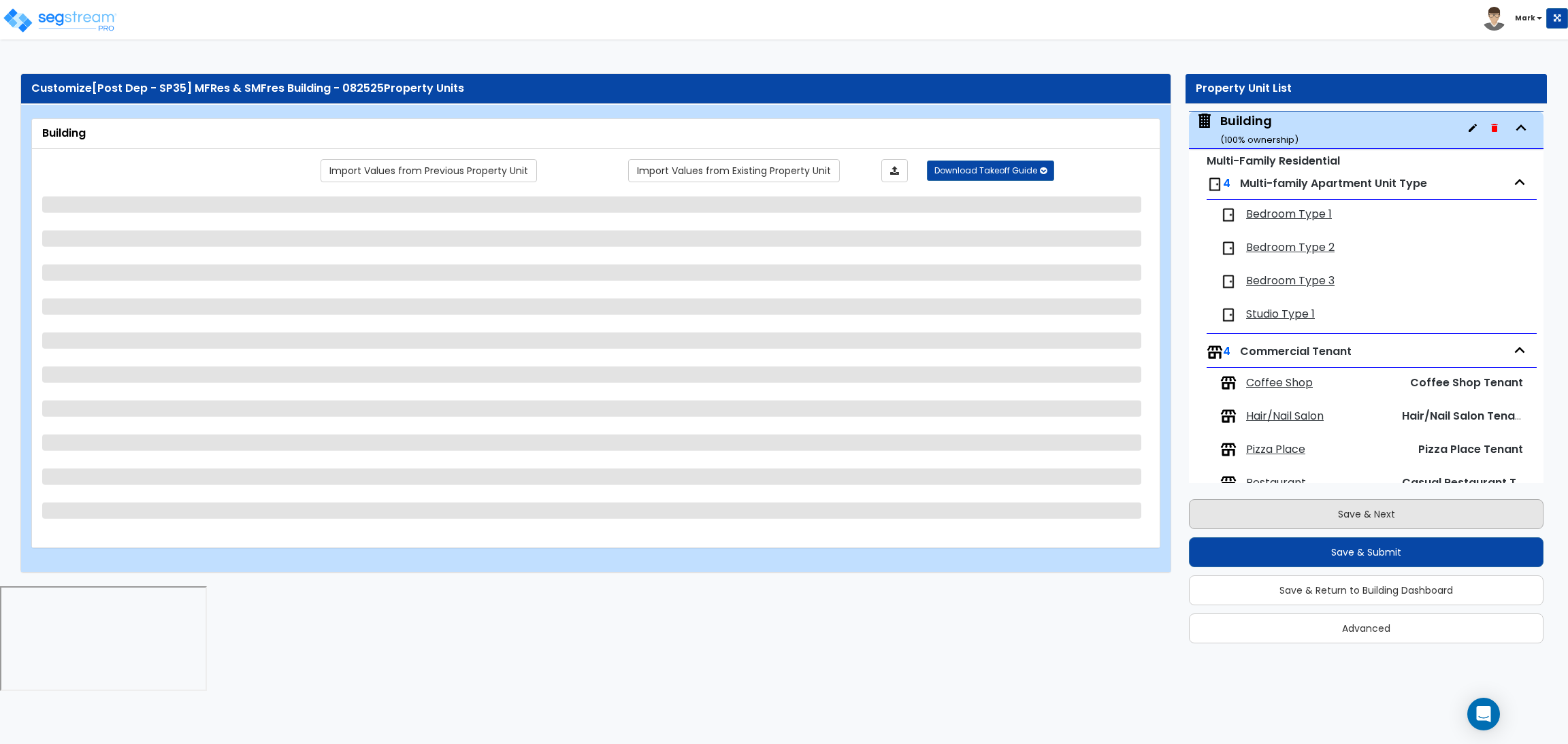
select select "3"
select select "2"
select select "3"
select select "4"
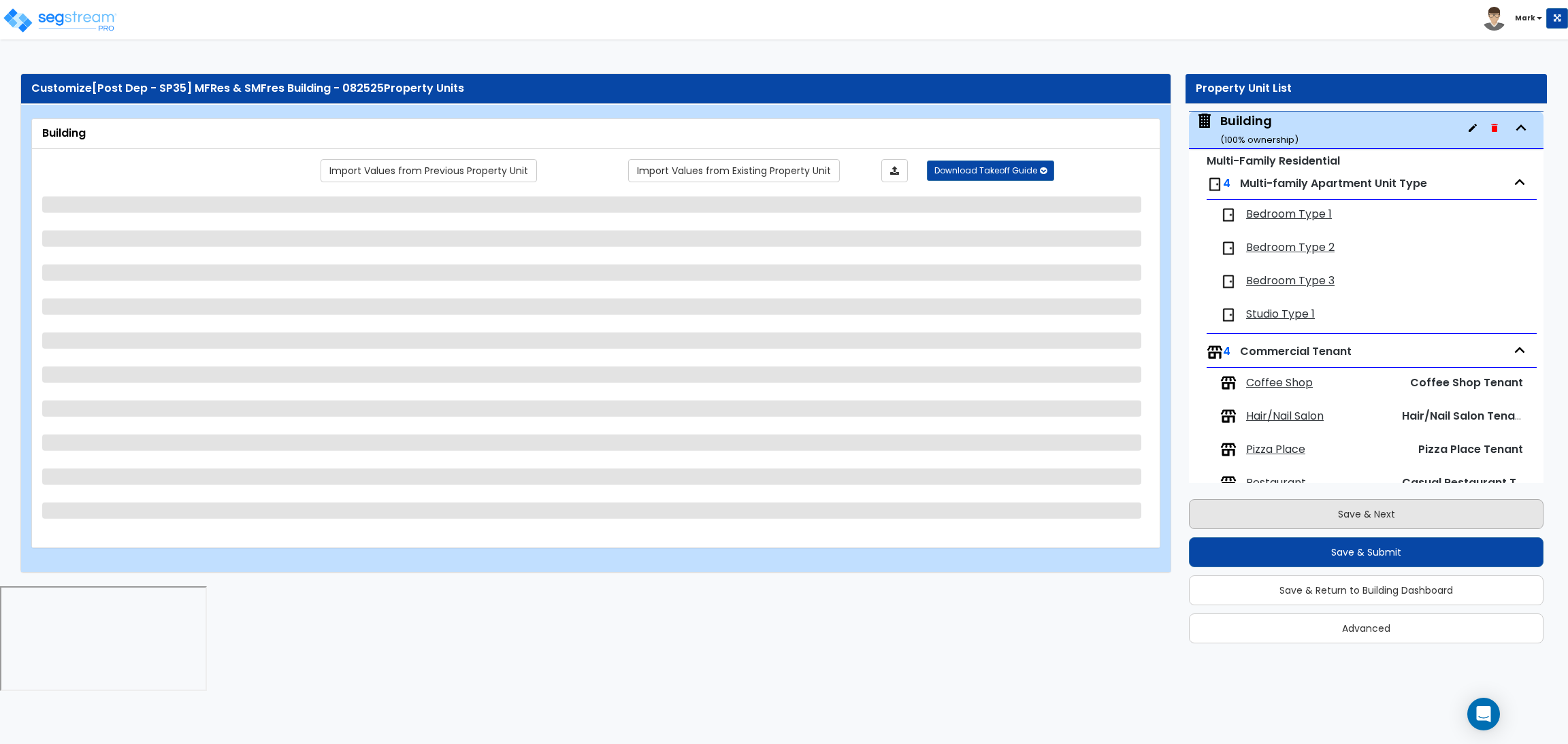
select select "1"
select select "2"
select select "3"
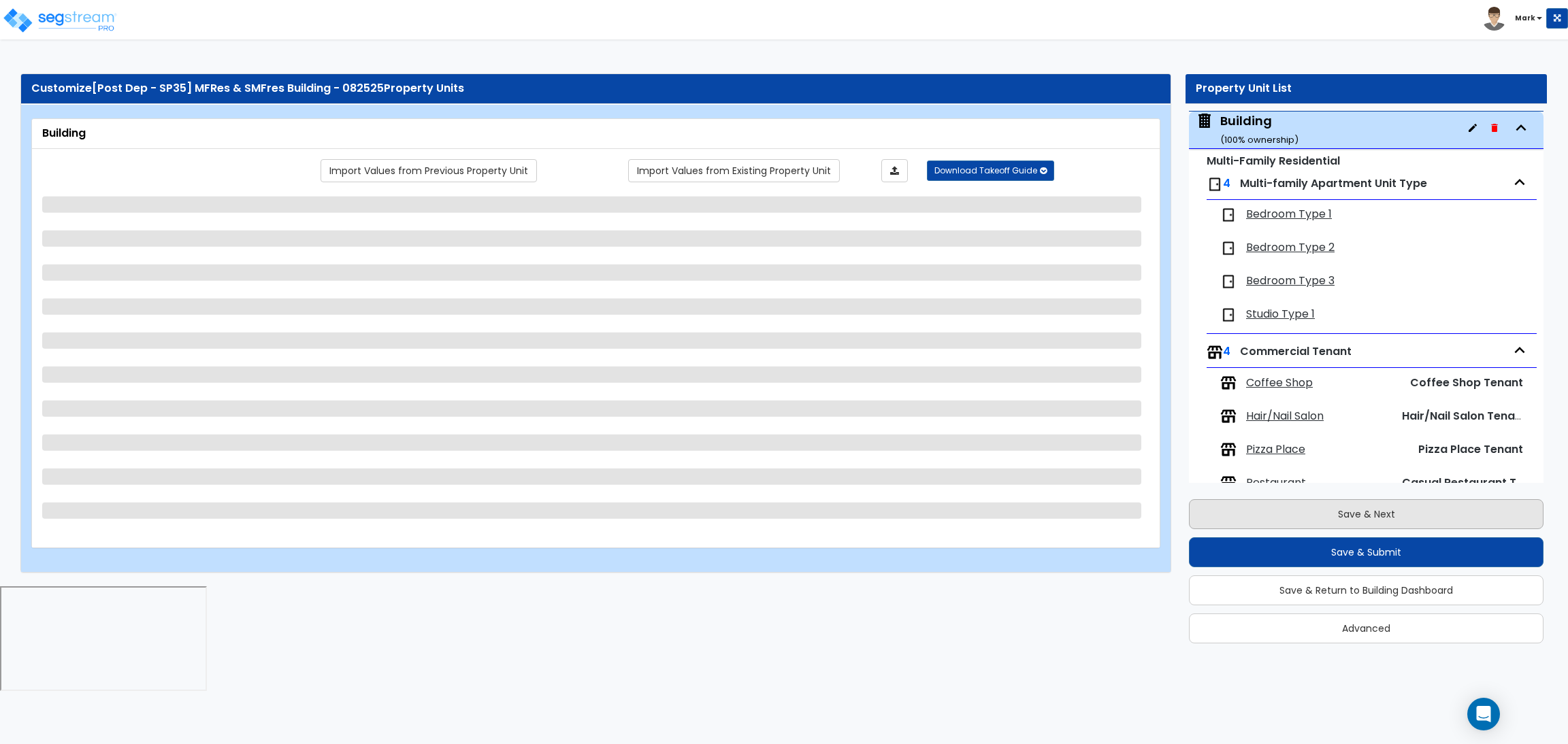
select select "4"
select select "2"
select select "3"
select select "2"
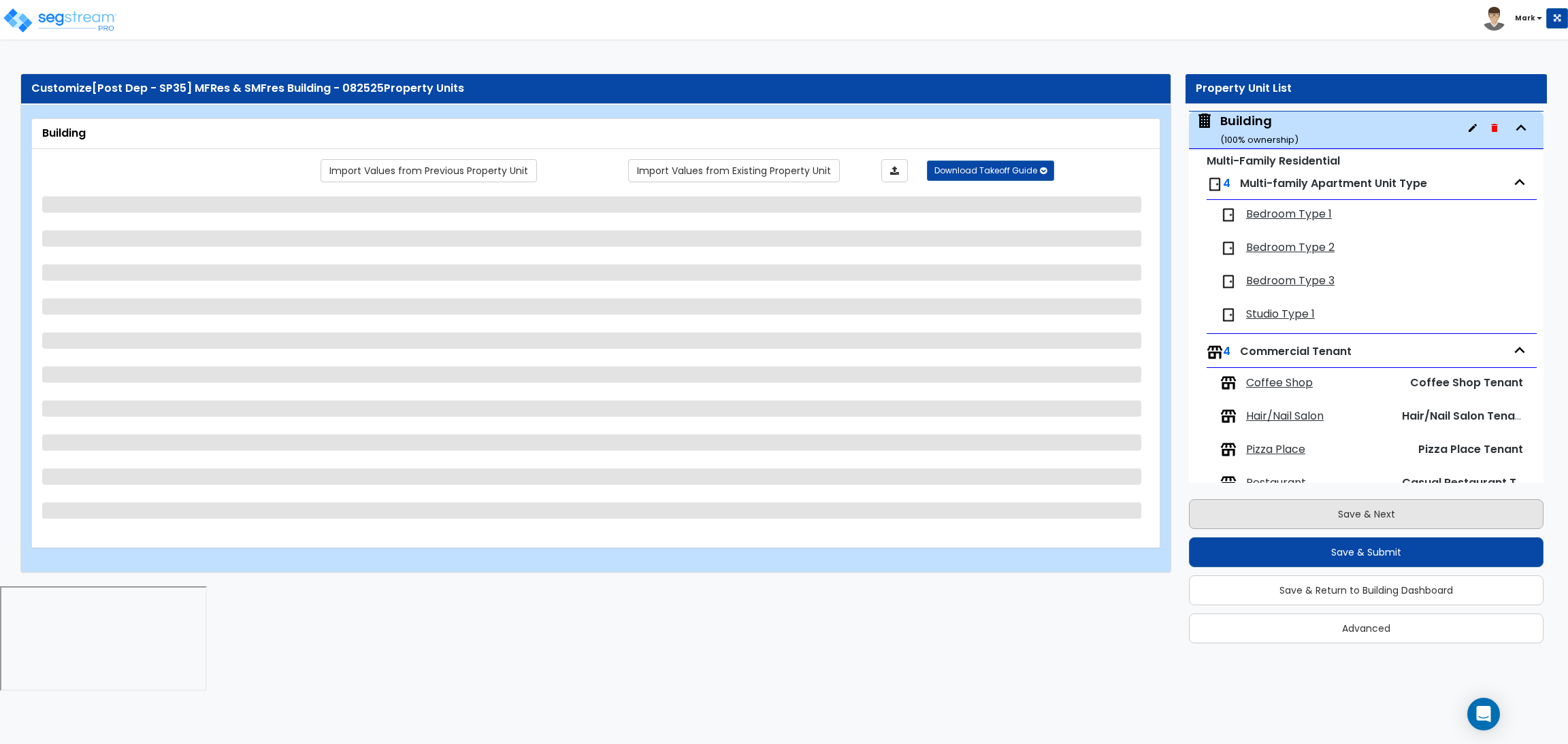
select select "3"
select select "1"
select select "2"
select select "1"
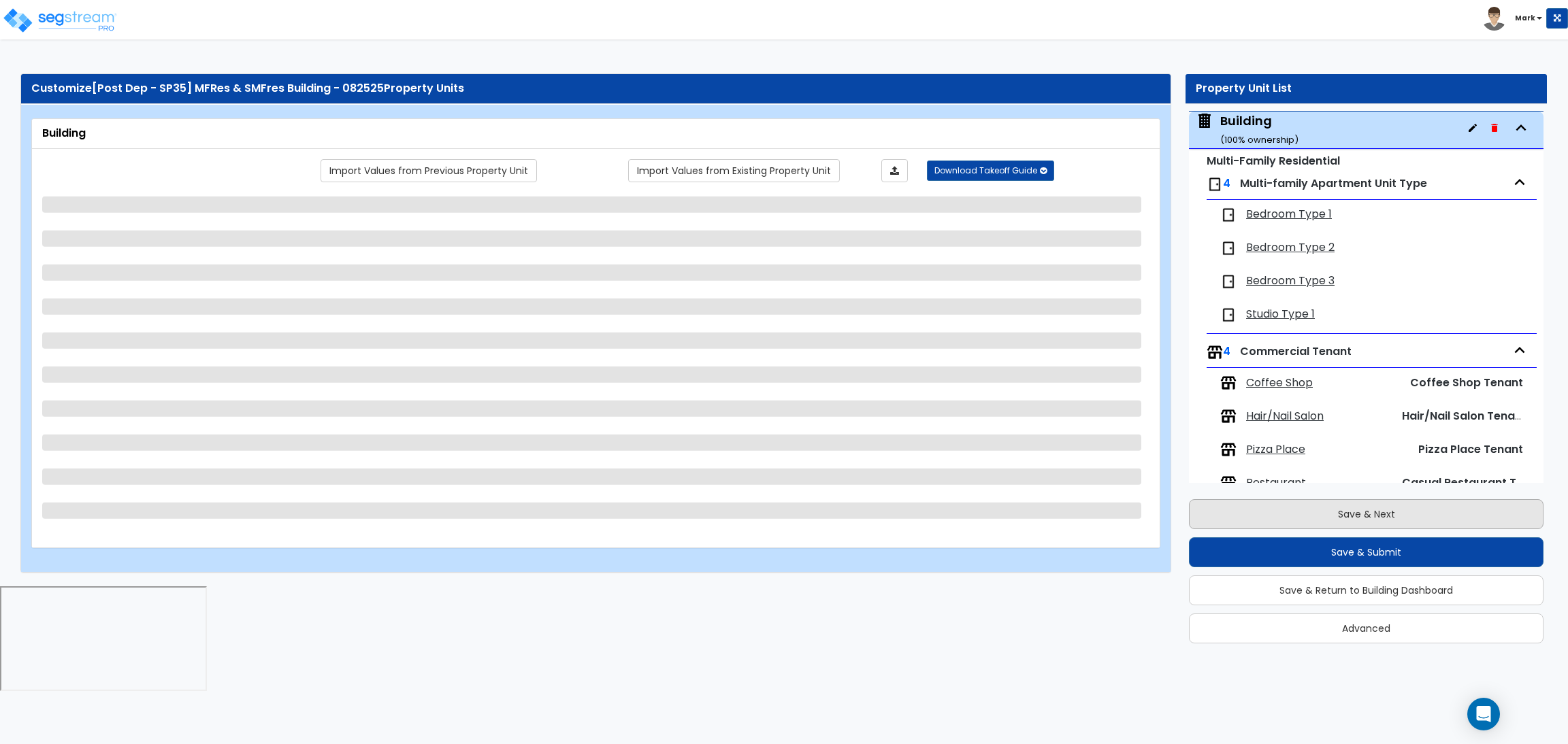
select select "5"
select select "1"
select select "2"
select select "5"
select select "2"
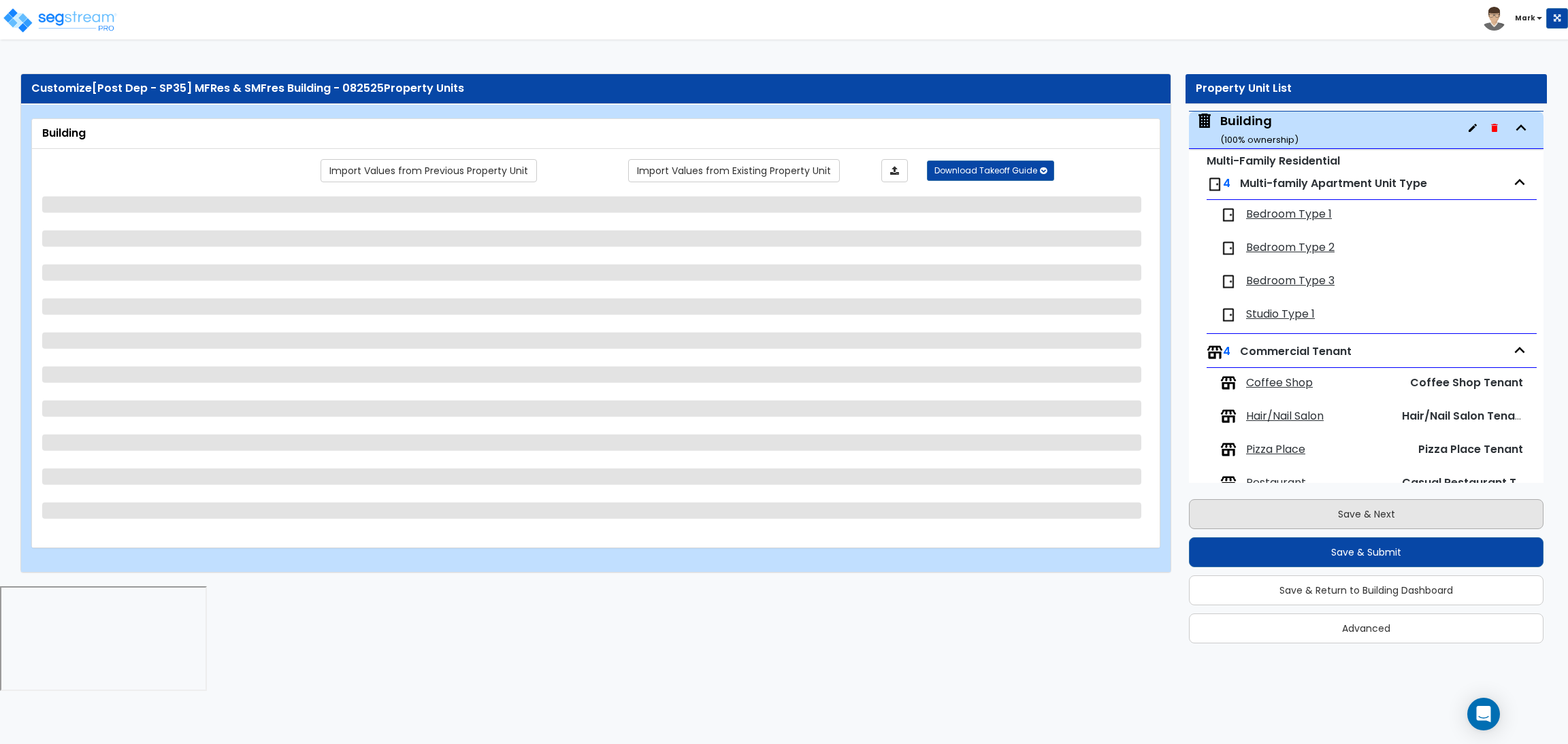
select select "1"
select select "3"
select select "5"
select select "1"
select select "6"
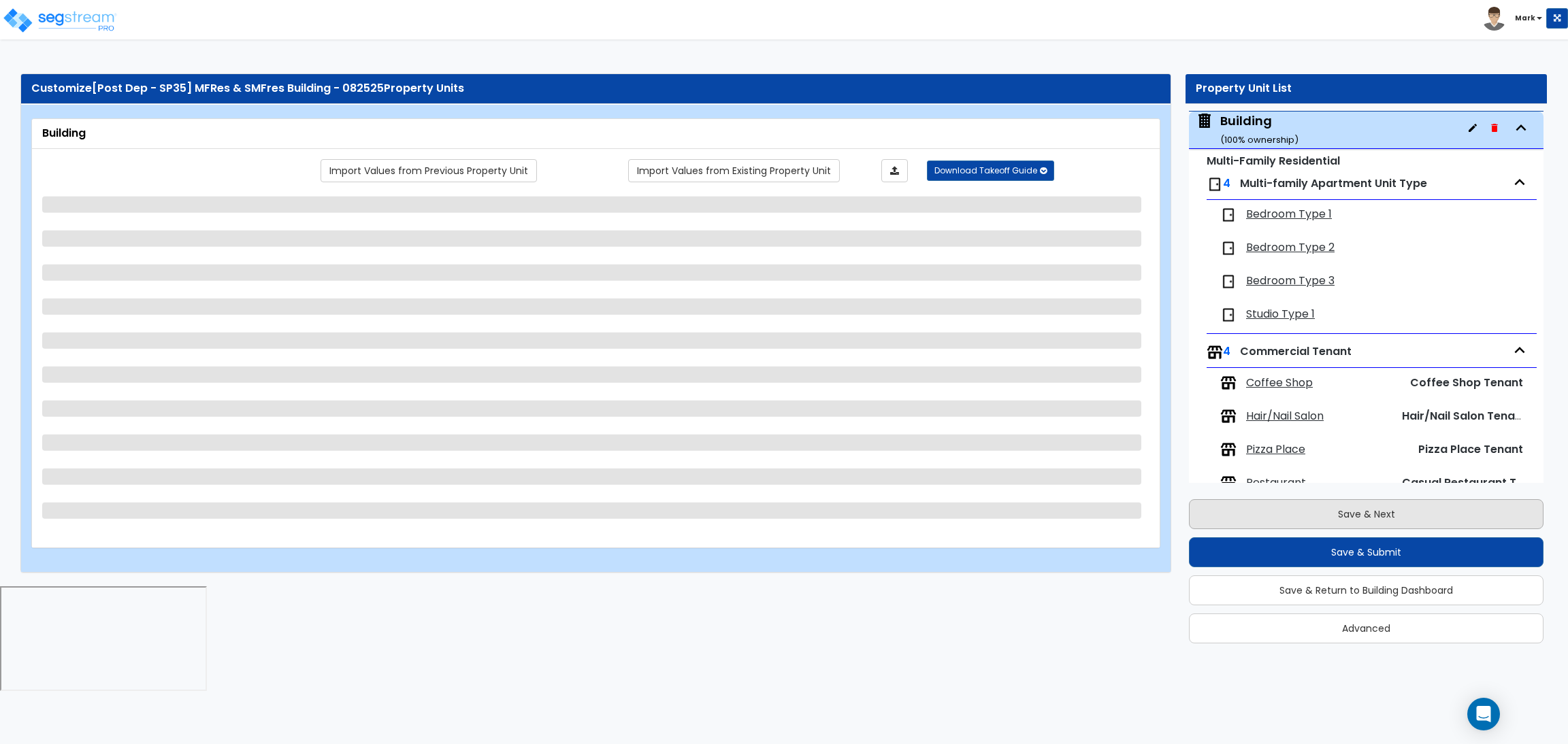
select select "2"
select select "4"
select select "1"
select select "2"
select select "5"
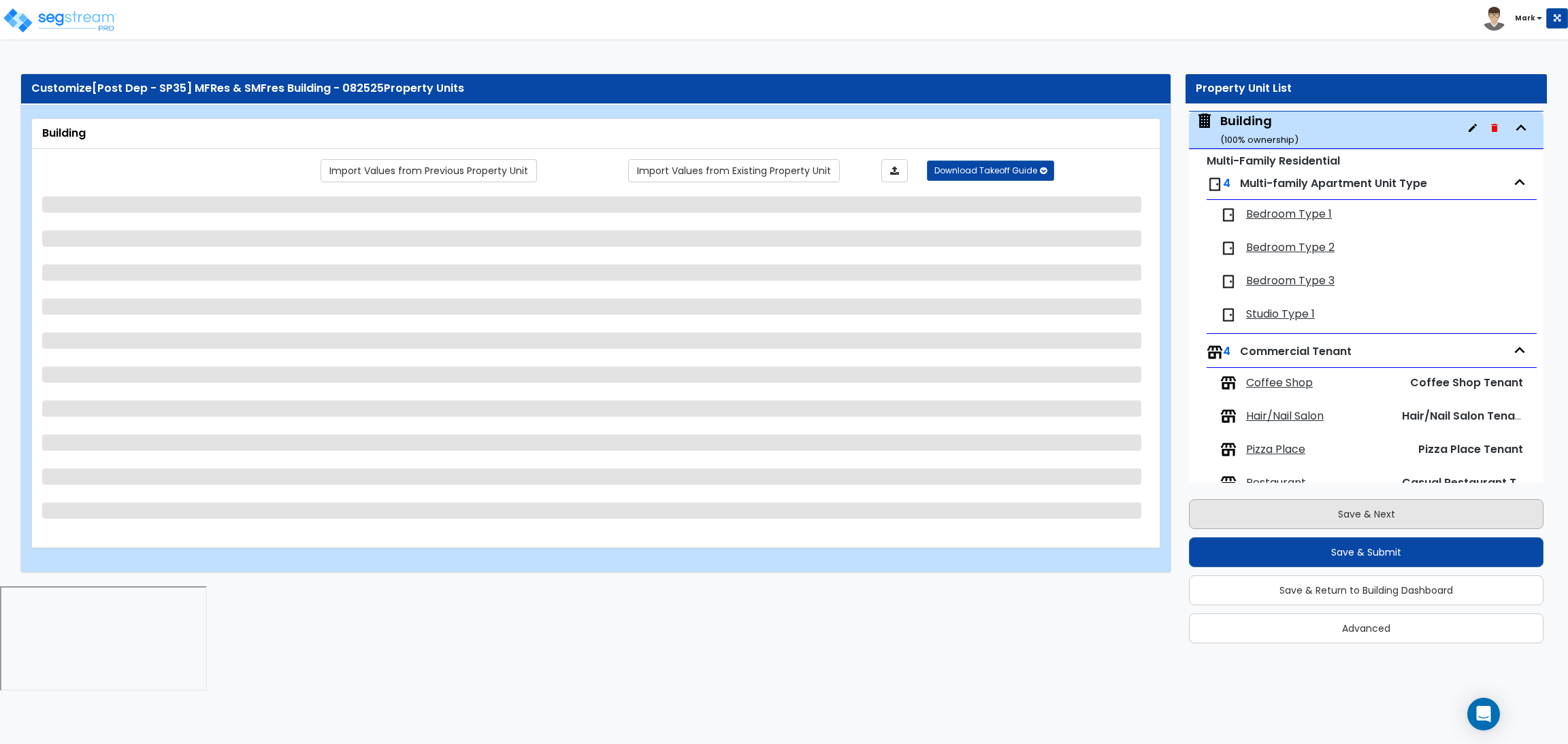
select select "4"
select select "2"
select select "1"
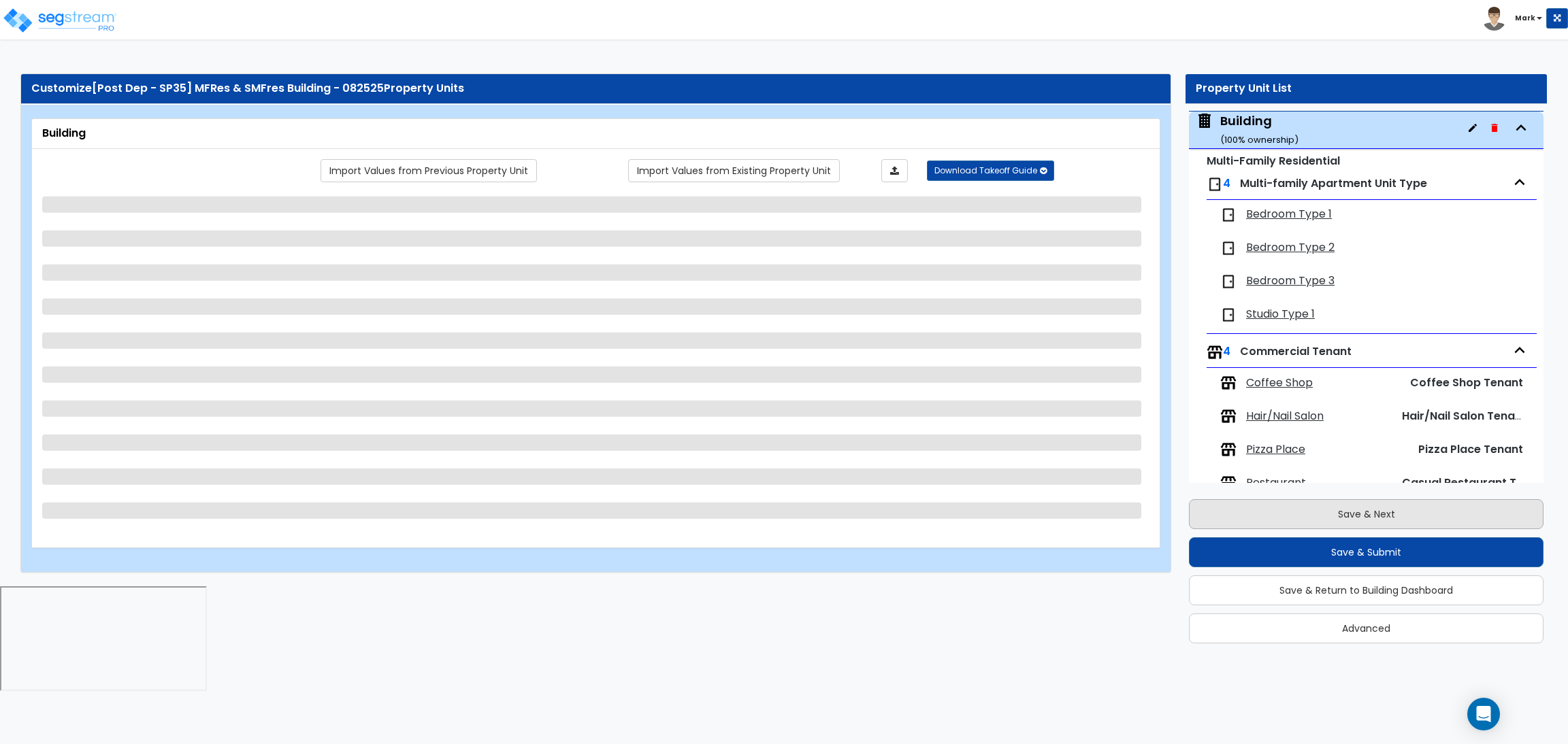
select select "1"
select select "3"
select select "1"
select select "2"
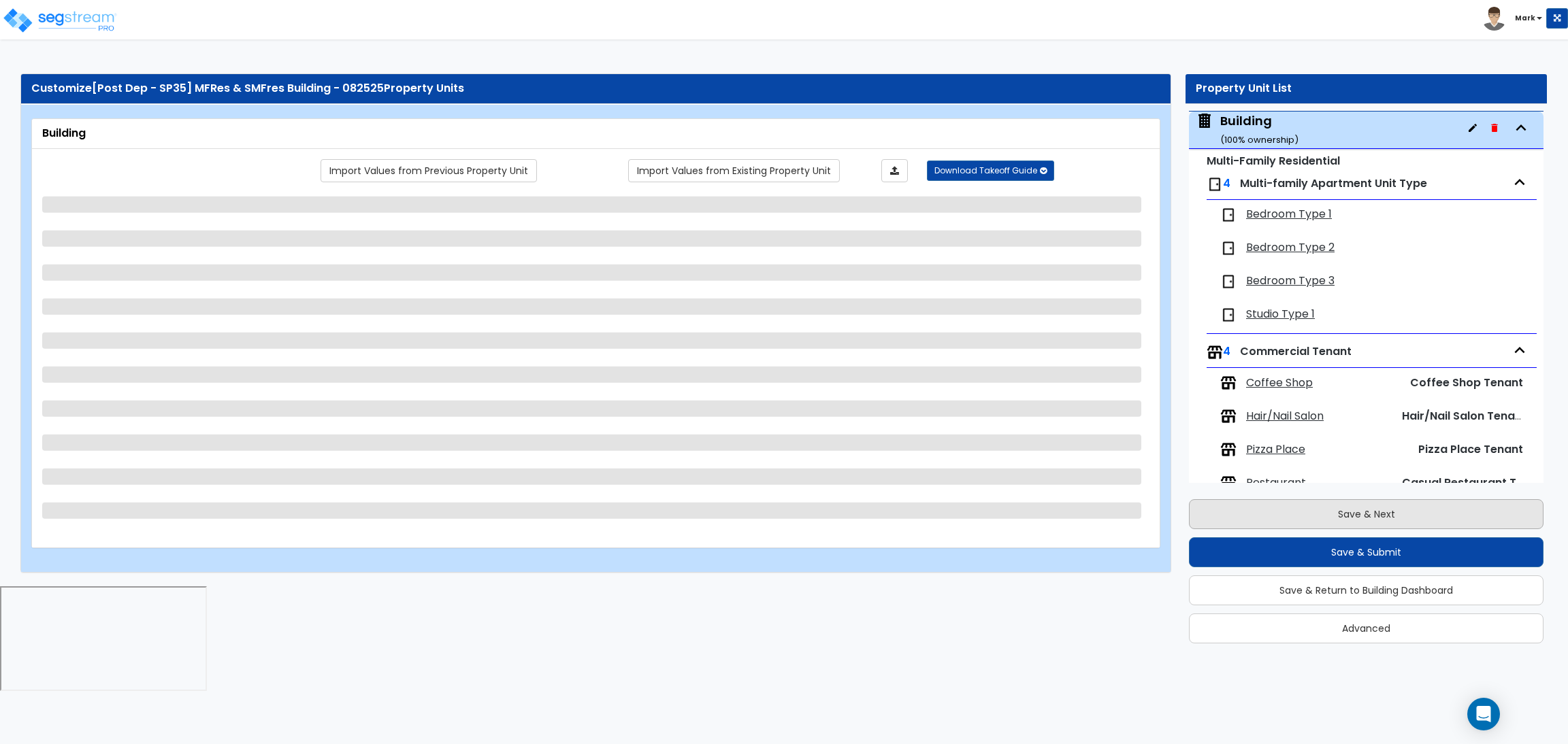
select select "3"
select select "9"
select select "6"
select select "5"
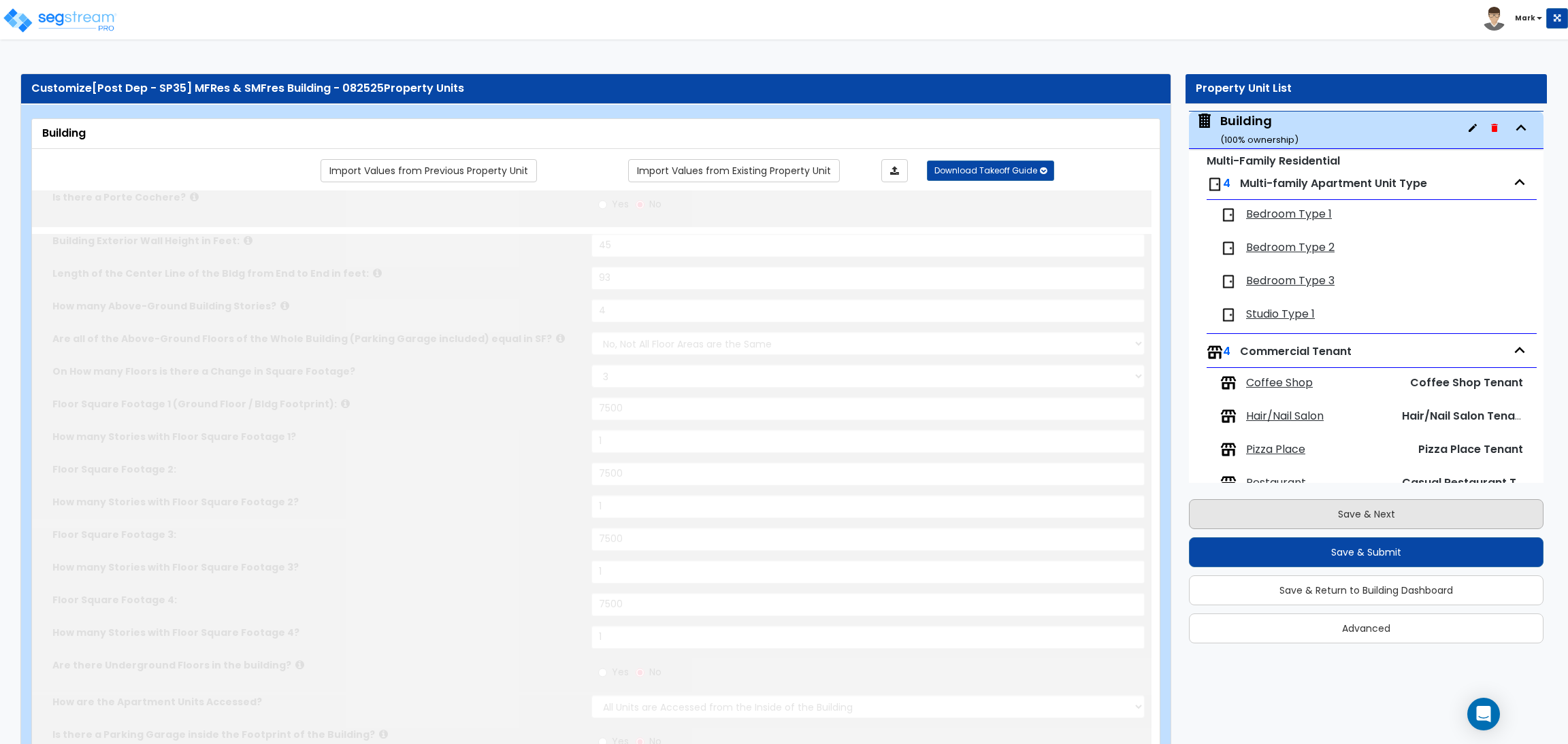
type input "12"
select select "3"
select select "1"
type input "5"
select select "1"
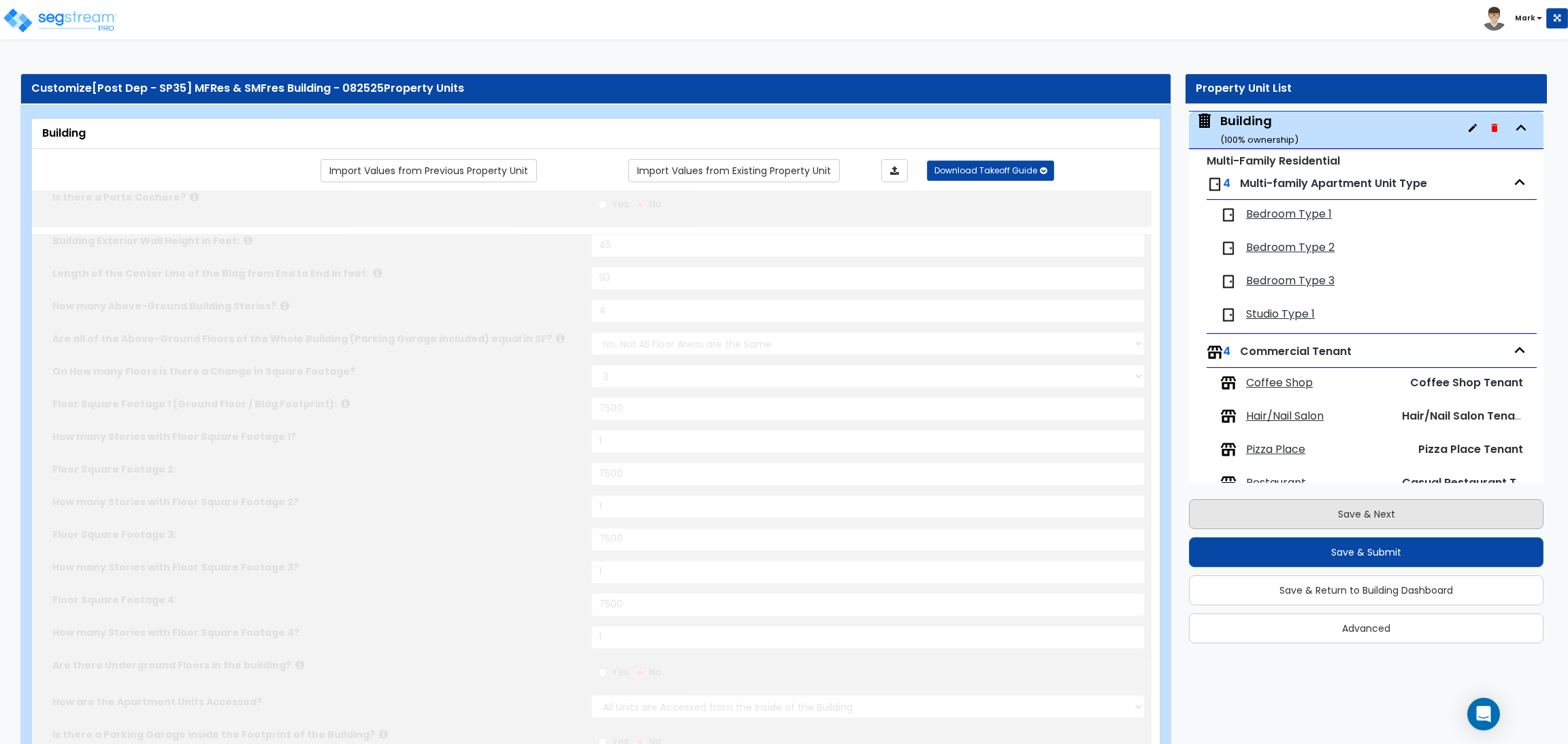
type input "8"
select select "3"
type input "4"
select select "1"
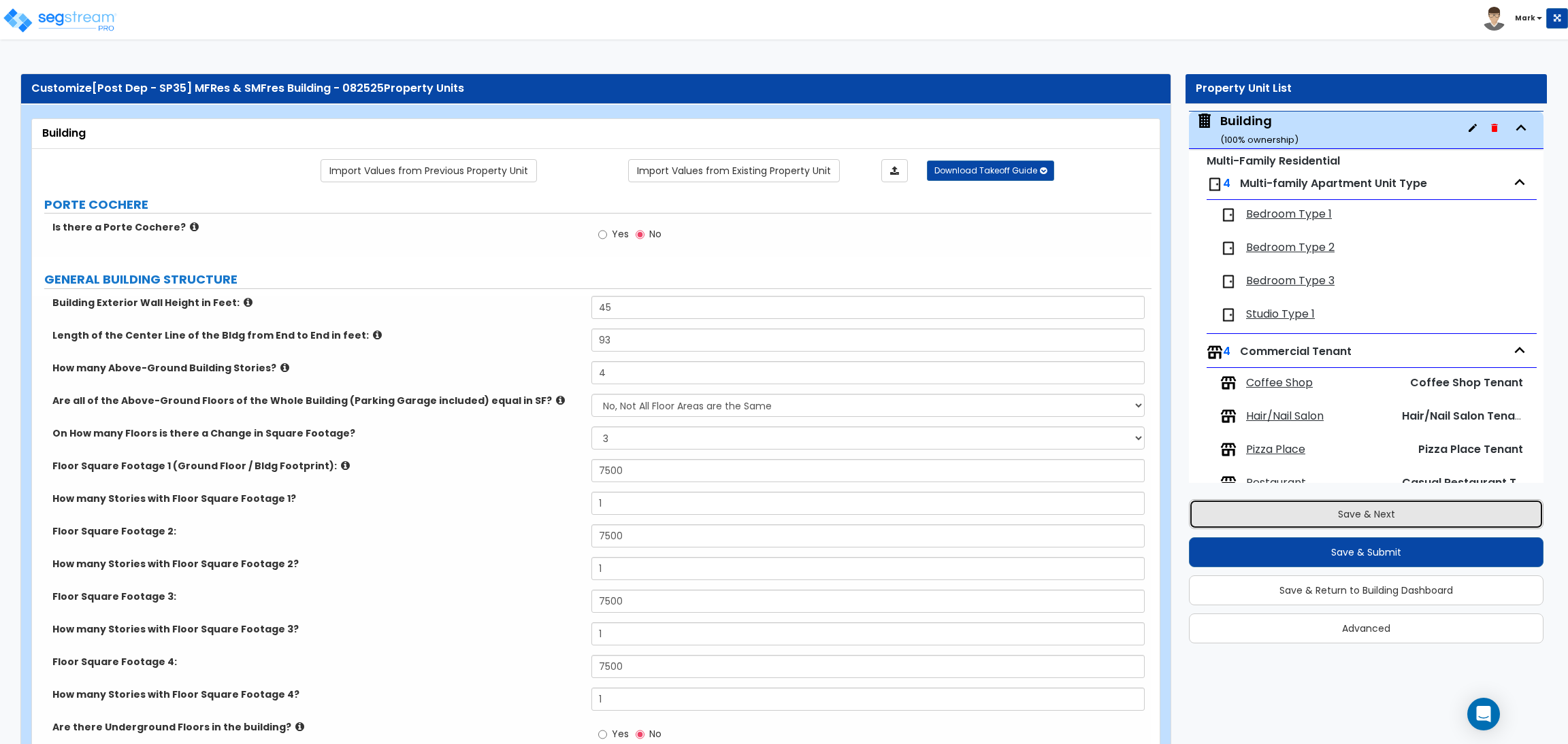
click at [1355, 511] on button "Save & Next" at bounding box center [1366, 514] width 355 height 30
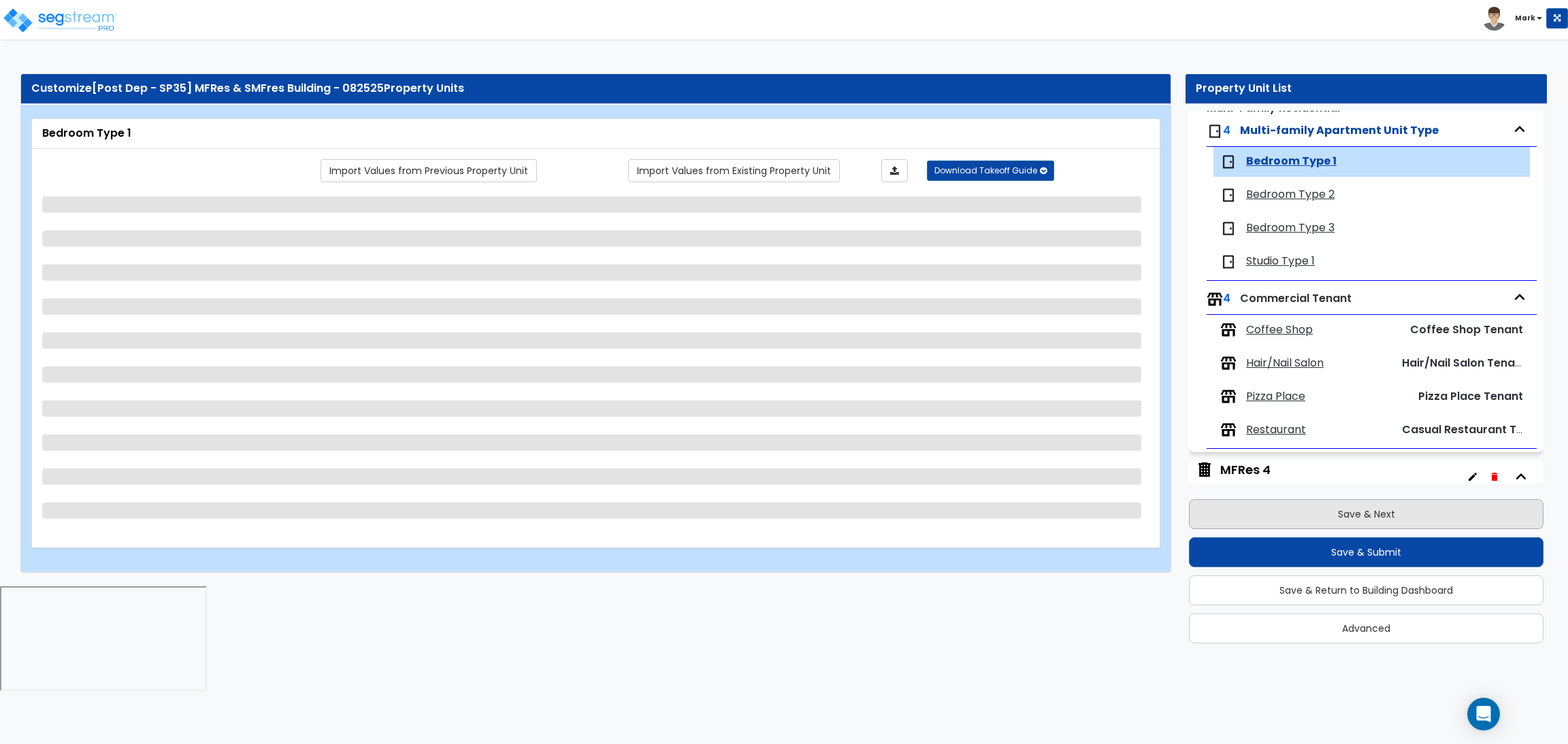
scroll to position [158, 0]
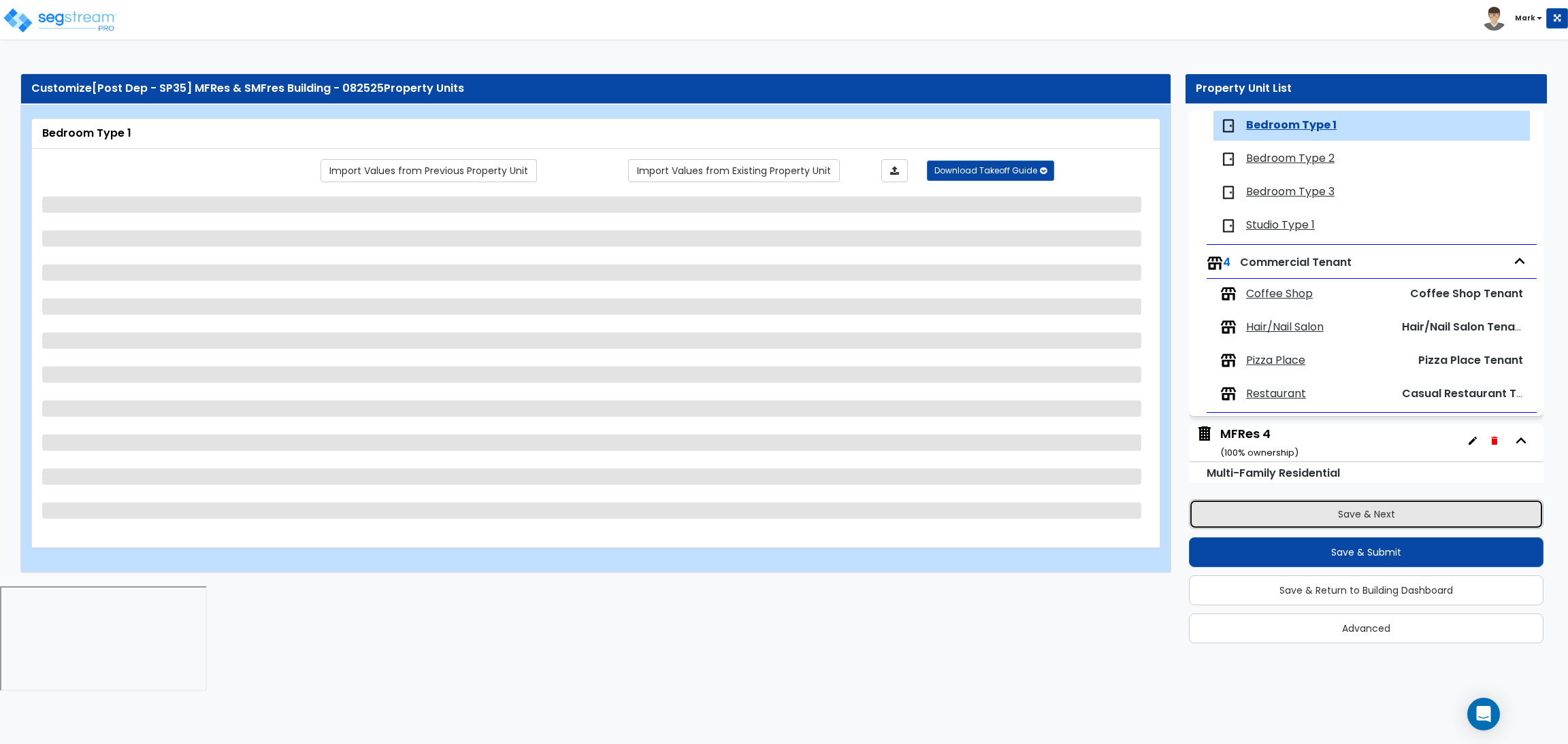
click at [1355, 511] on button "Save & Next" at bounding box center [1366, 514] width 355 height 30
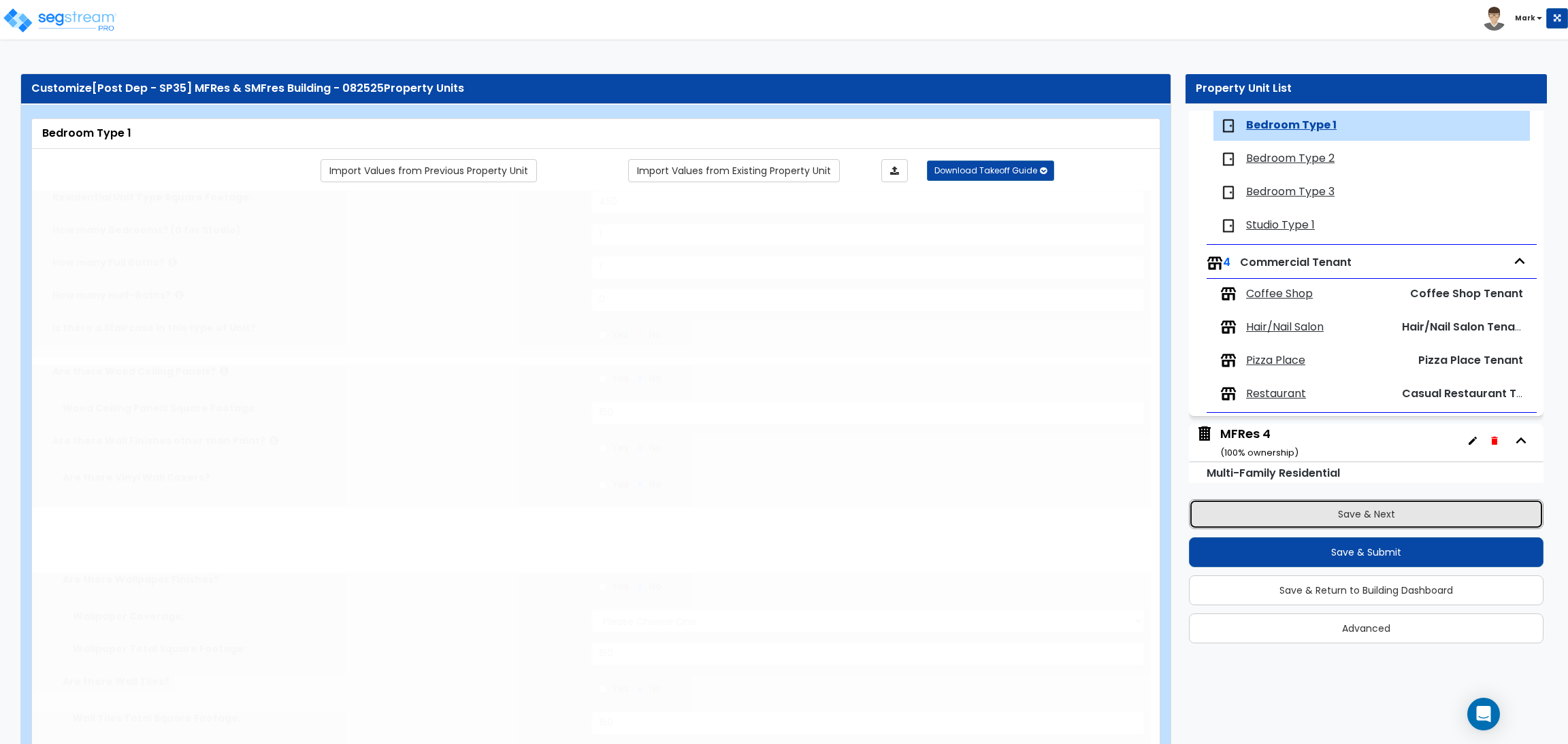
type input "450"
type input "1"
radio input "true"
type input "150"
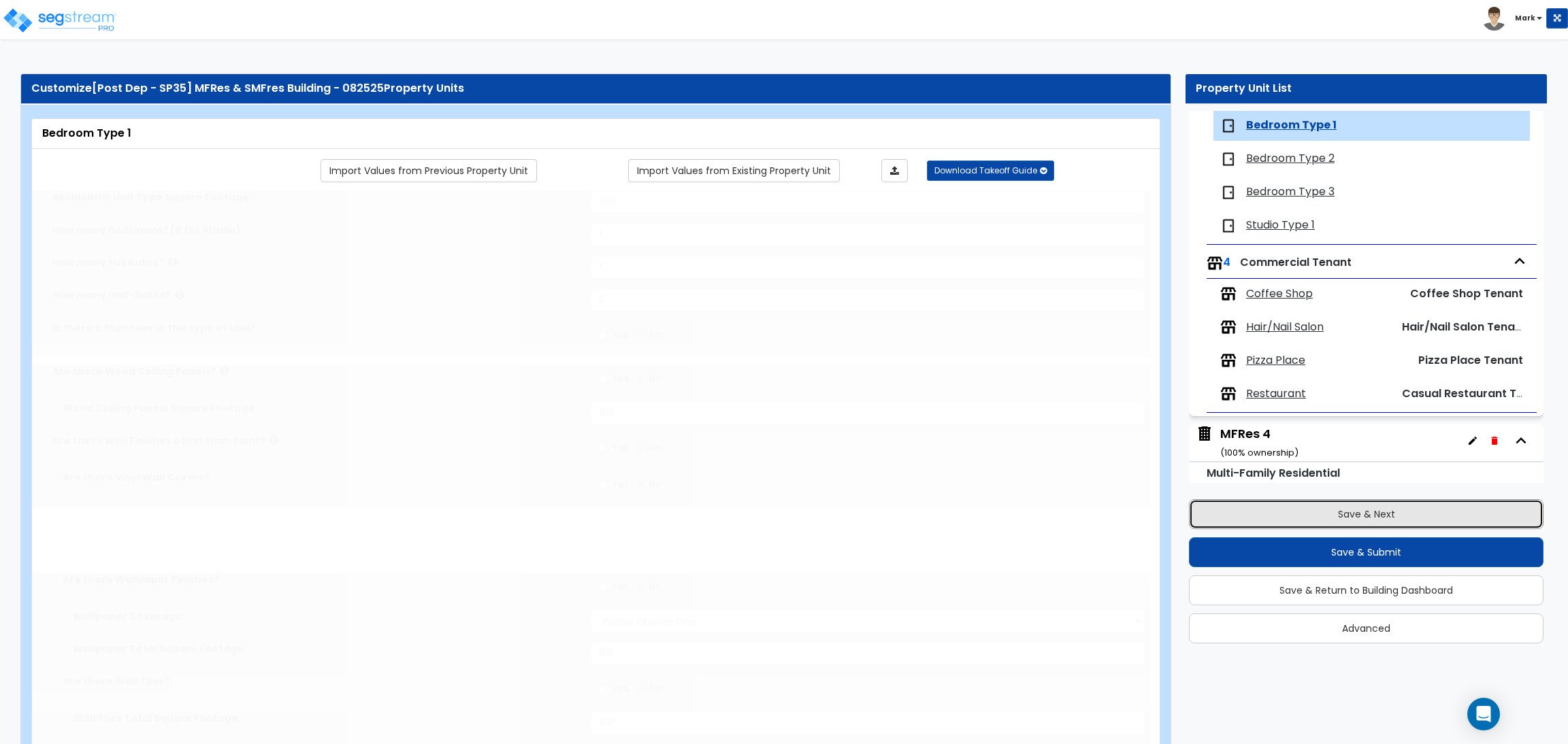
radio input "true"
select select "5"
type input "150"
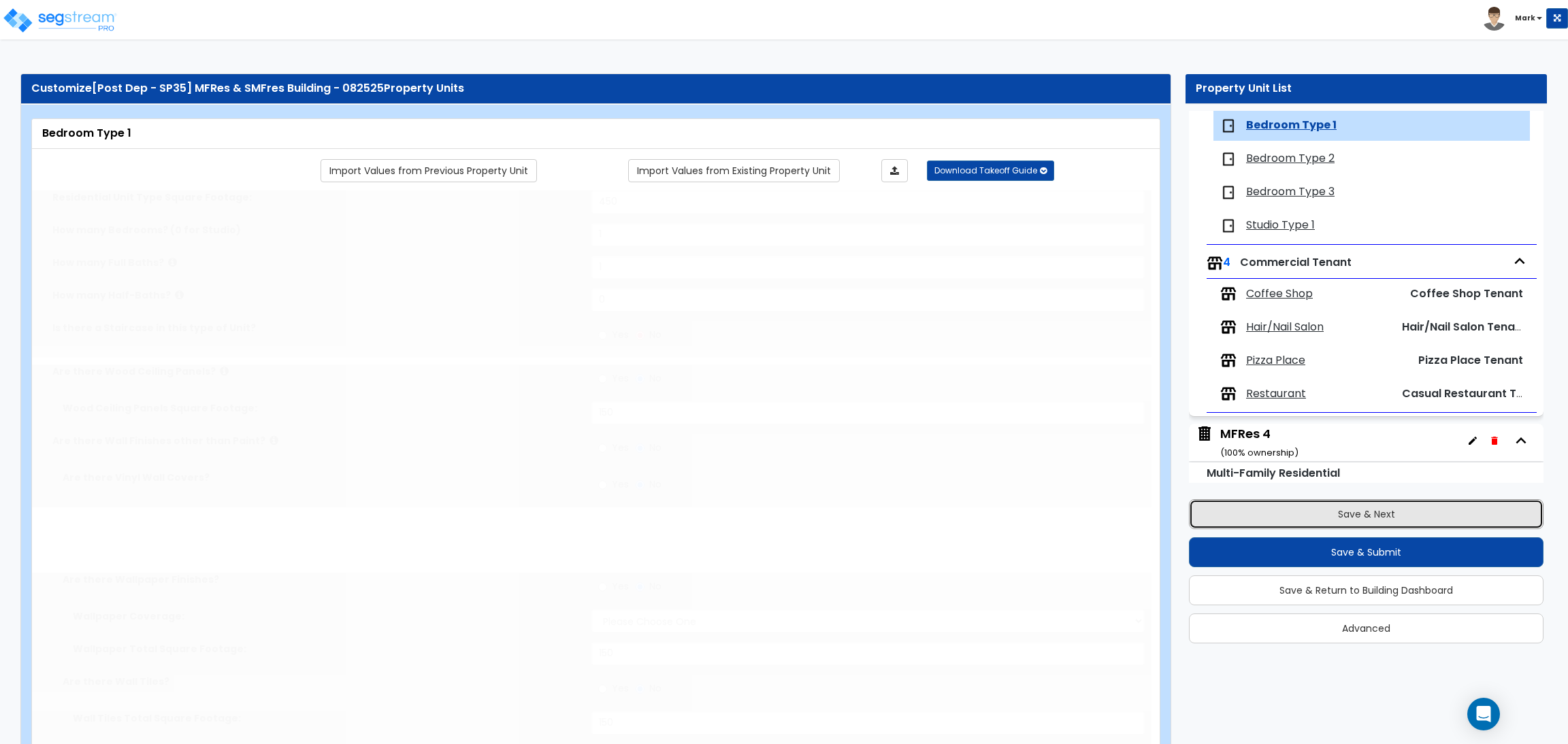
radio input "true"
type input "150"
radio input "true"
select select "2"
type input "250"
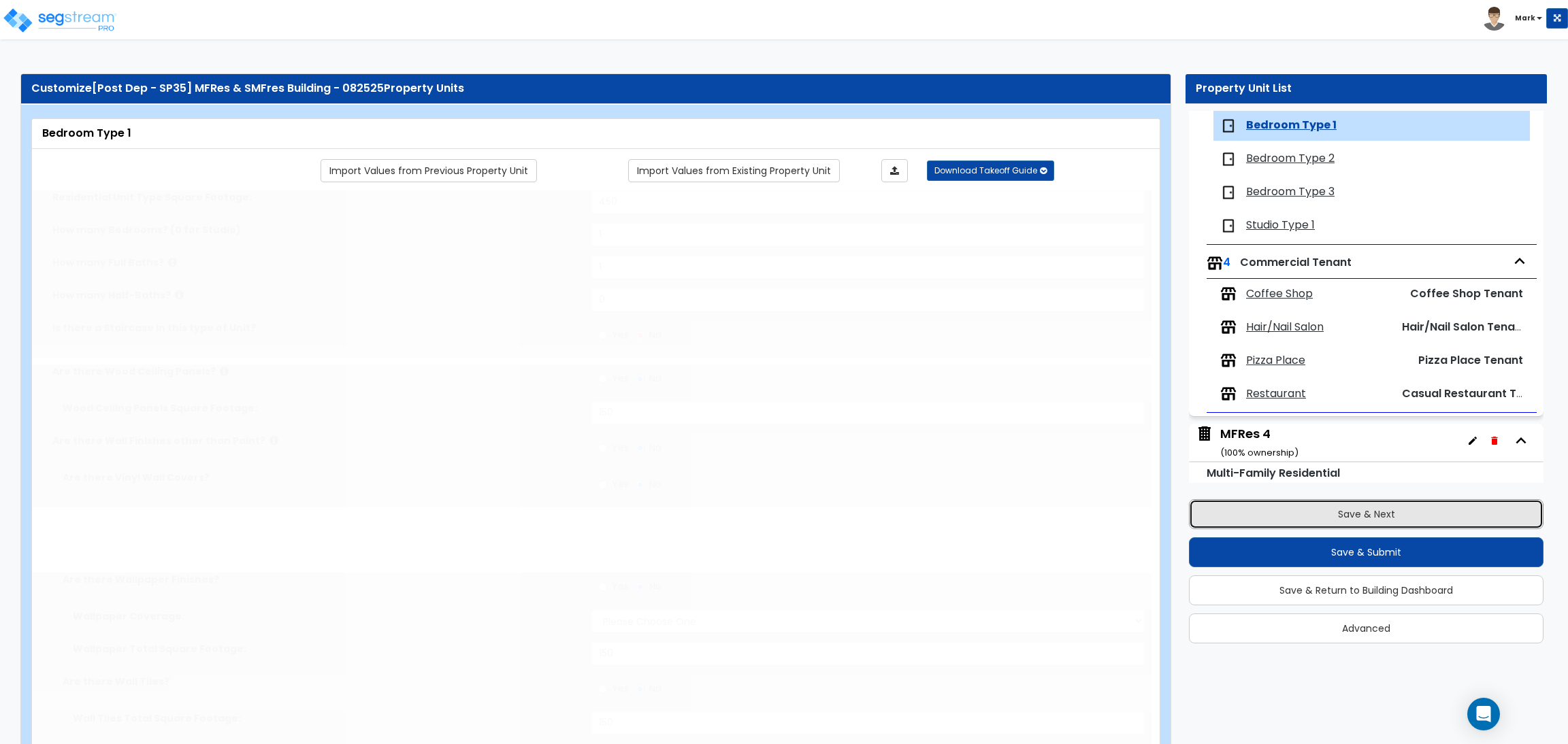
radio input "true"
select select "1"
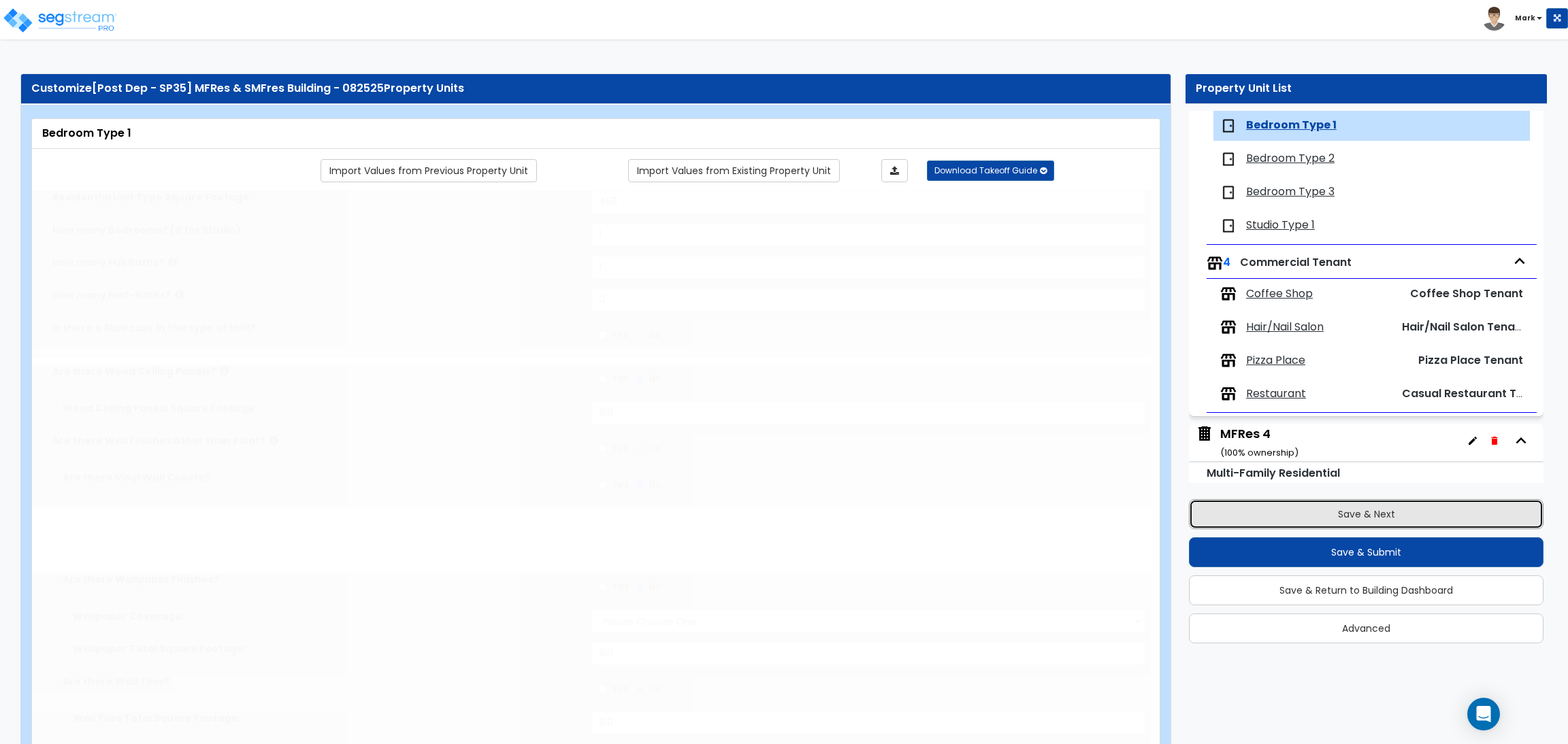
radio input "true"
select select "1"
radio input "true"
select select "1"
select select "3"
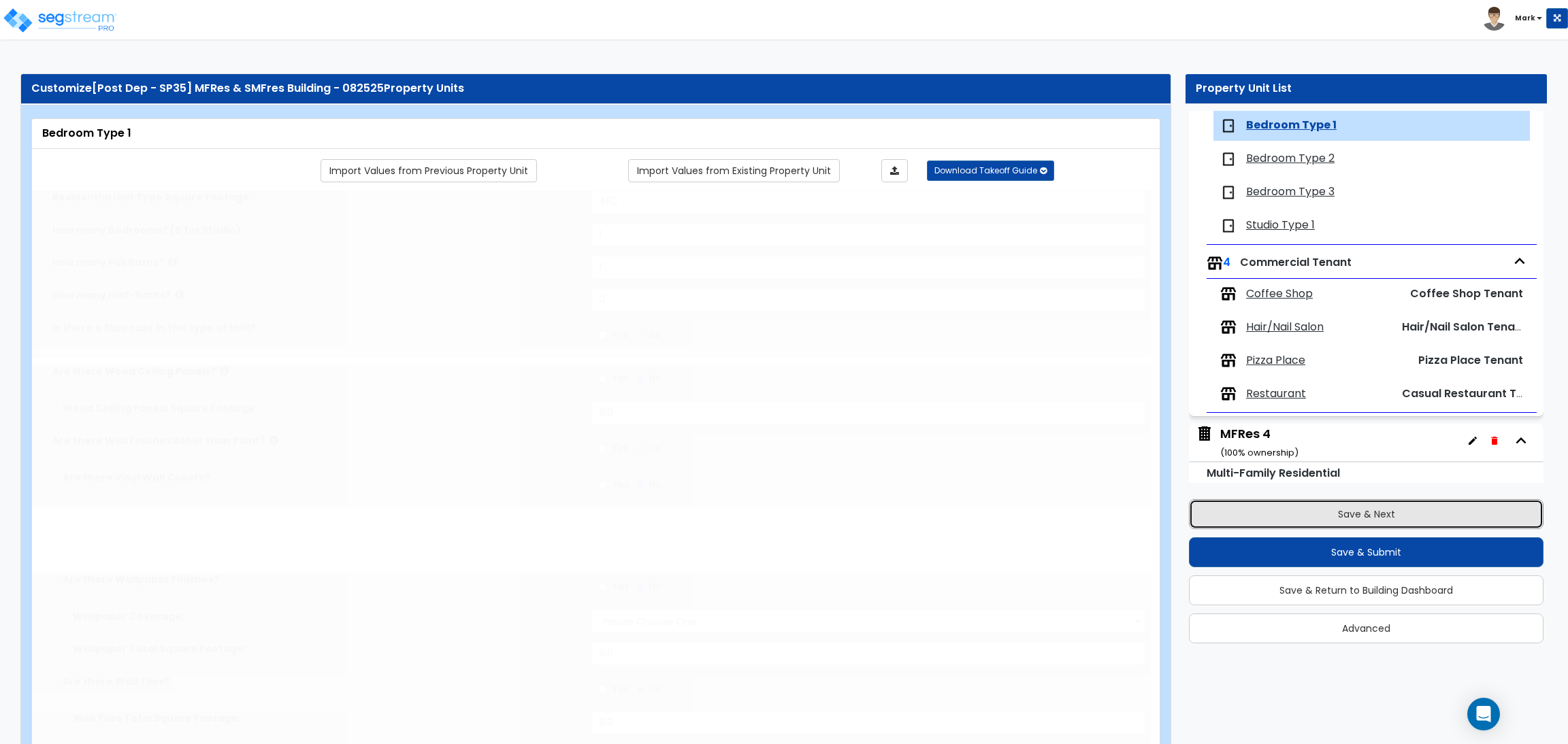
select select "3"
select select "1"
select select "3"
type input "1"
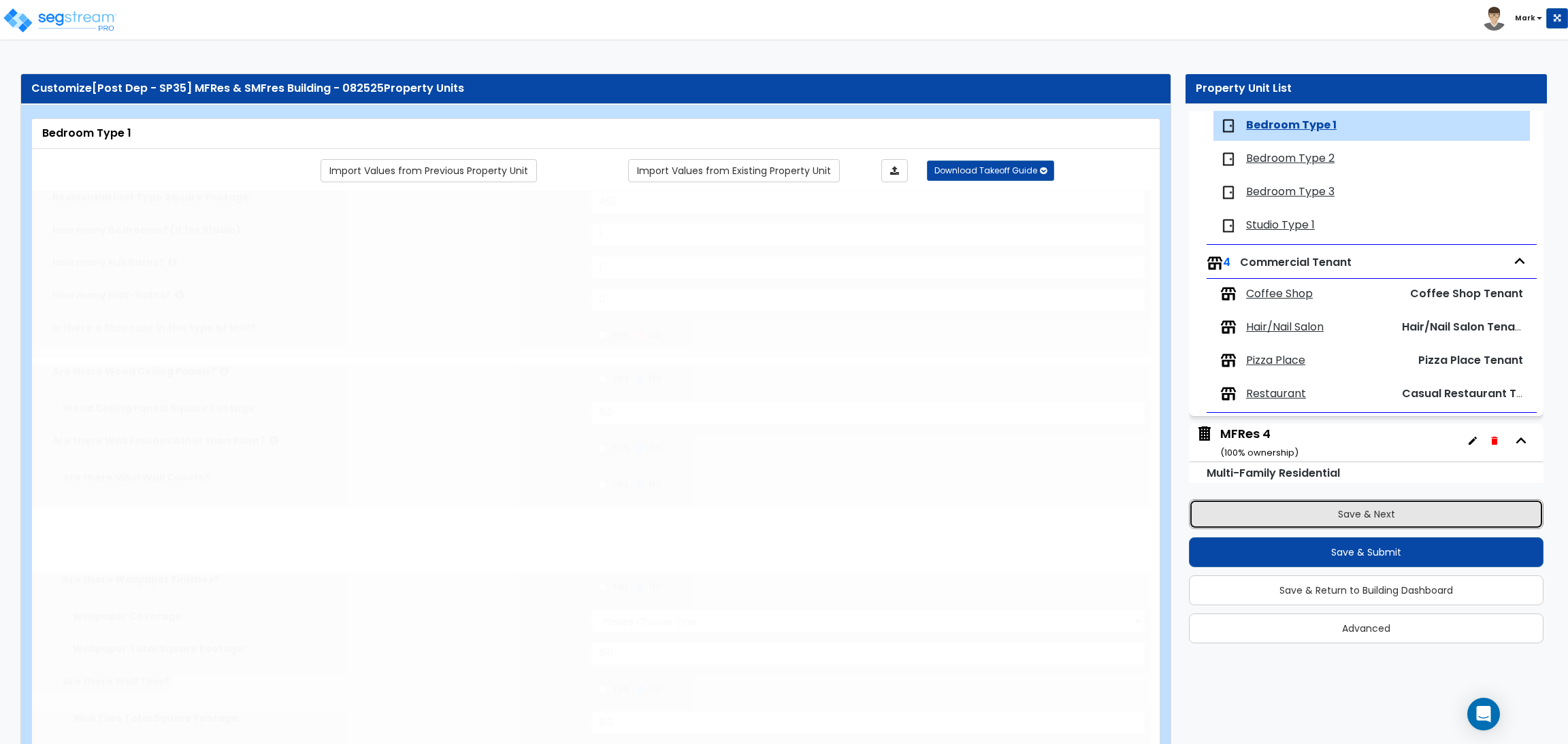
select select "4"
select select "3"
select select "2"
select select "1"
select select "3"
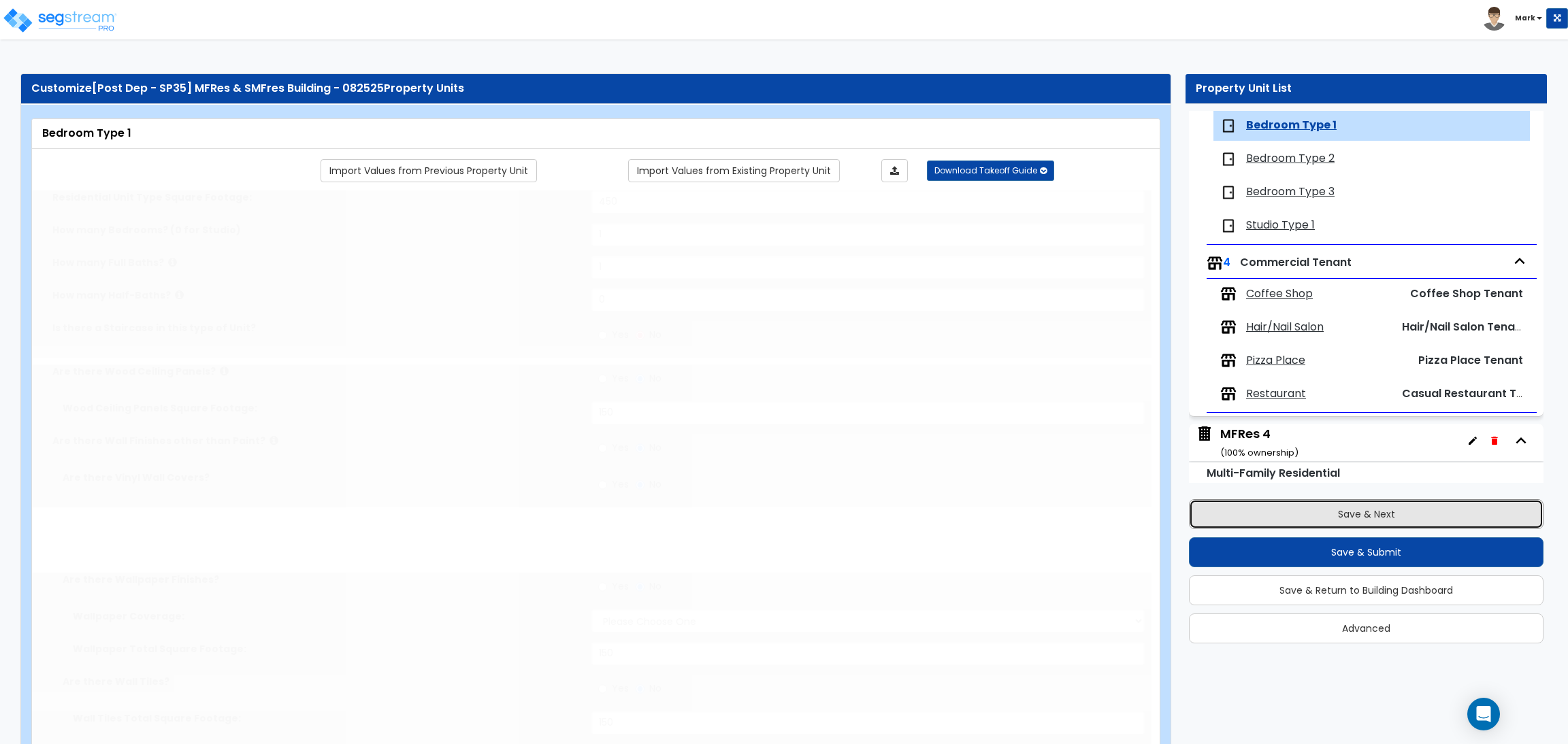
select select "5"
type input "40"
select select "3"
type input "50"
select select "6"
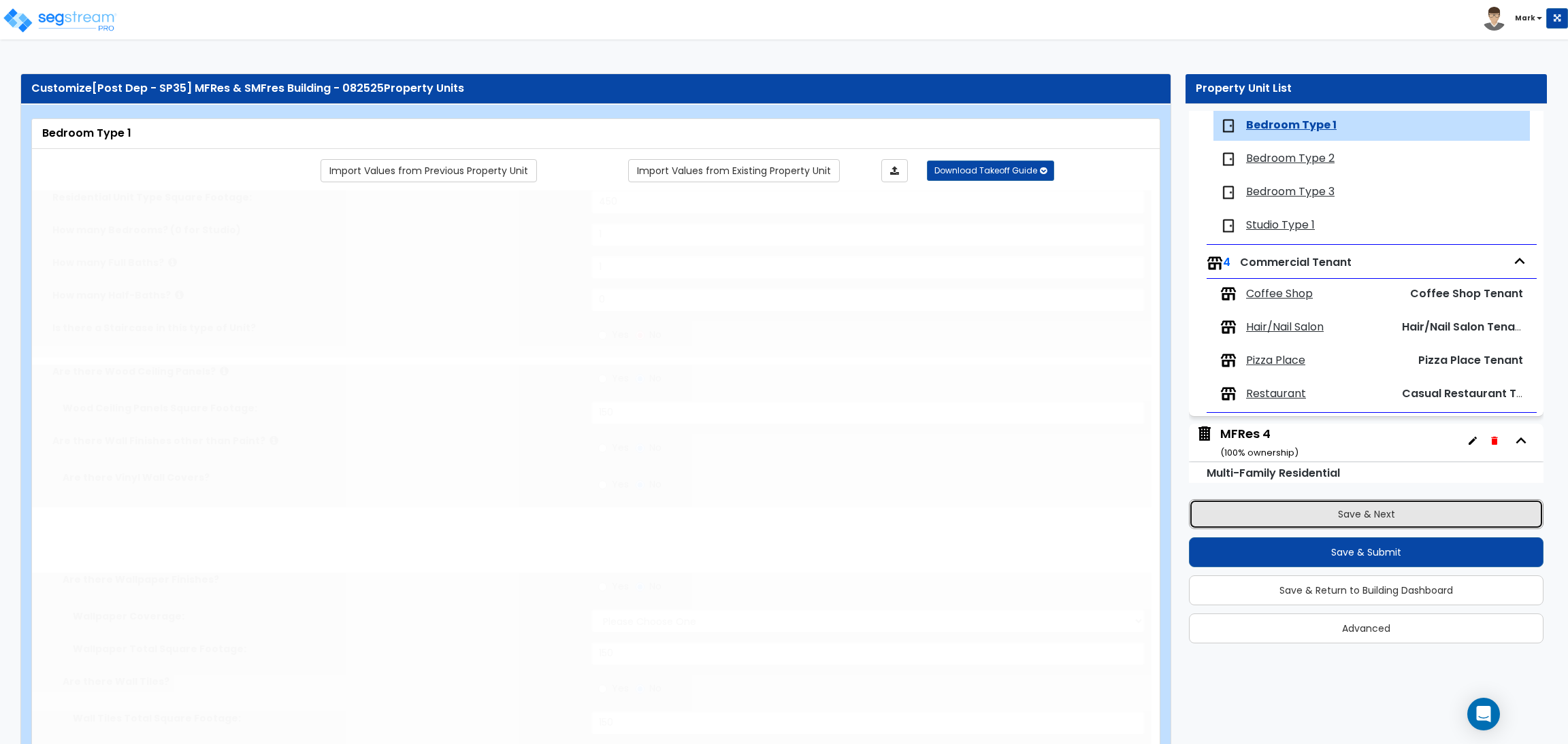
radio input "true"
type input "20"
type input "15"
type input "10"
type input "12"
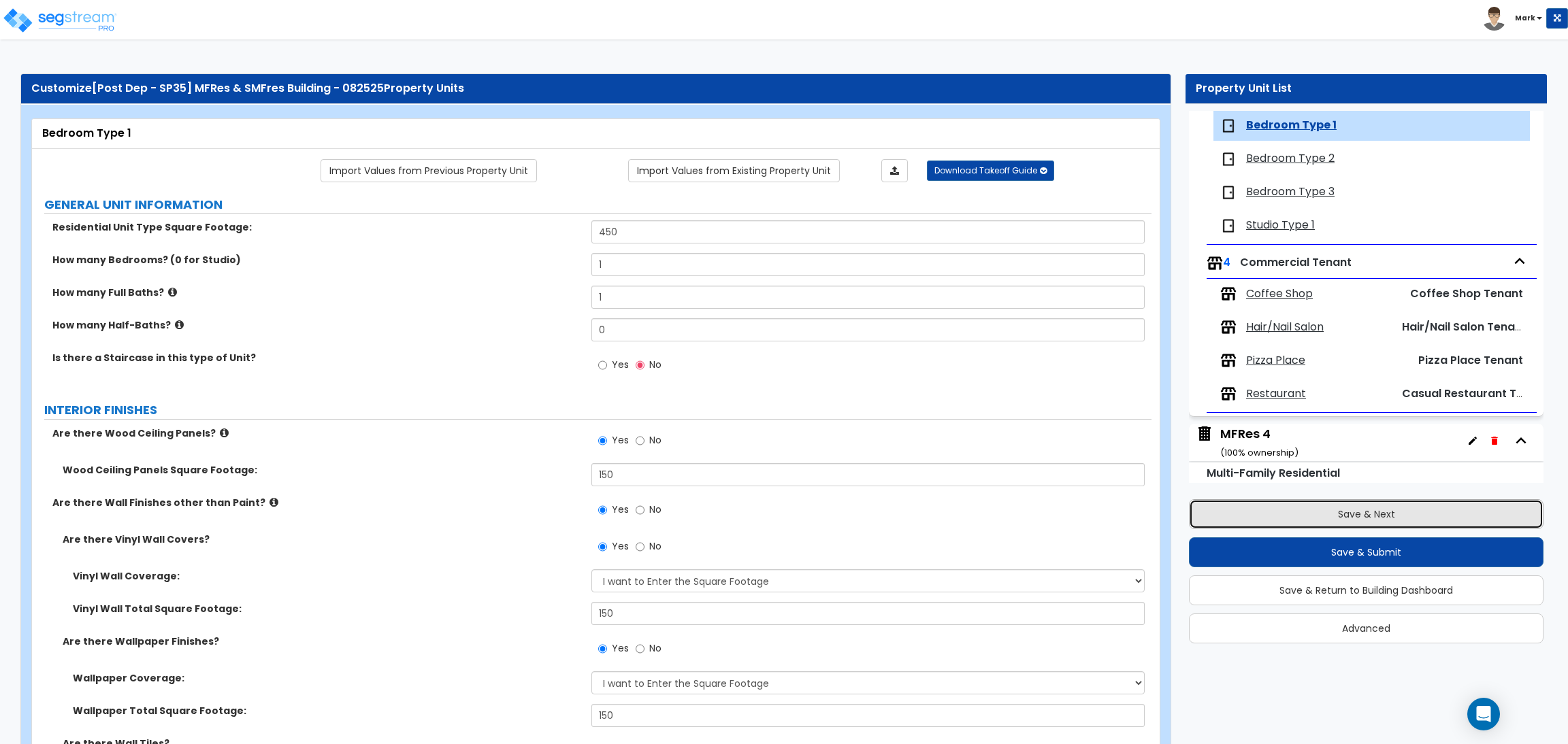
click at [1352, 509] on button "Save & Next" at bounding box center [1366, 514] width 355 height 30
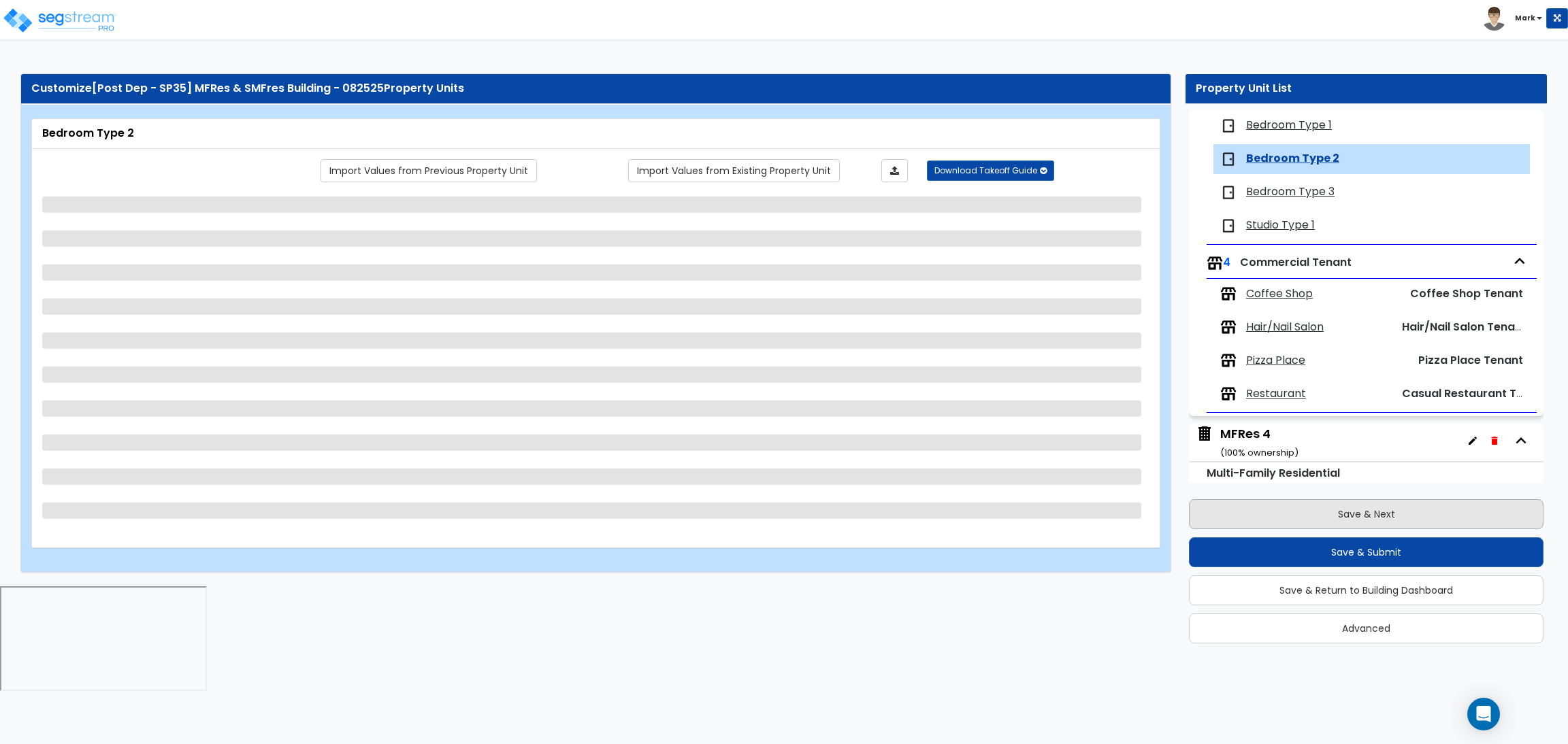
scroll to position [191, 0]
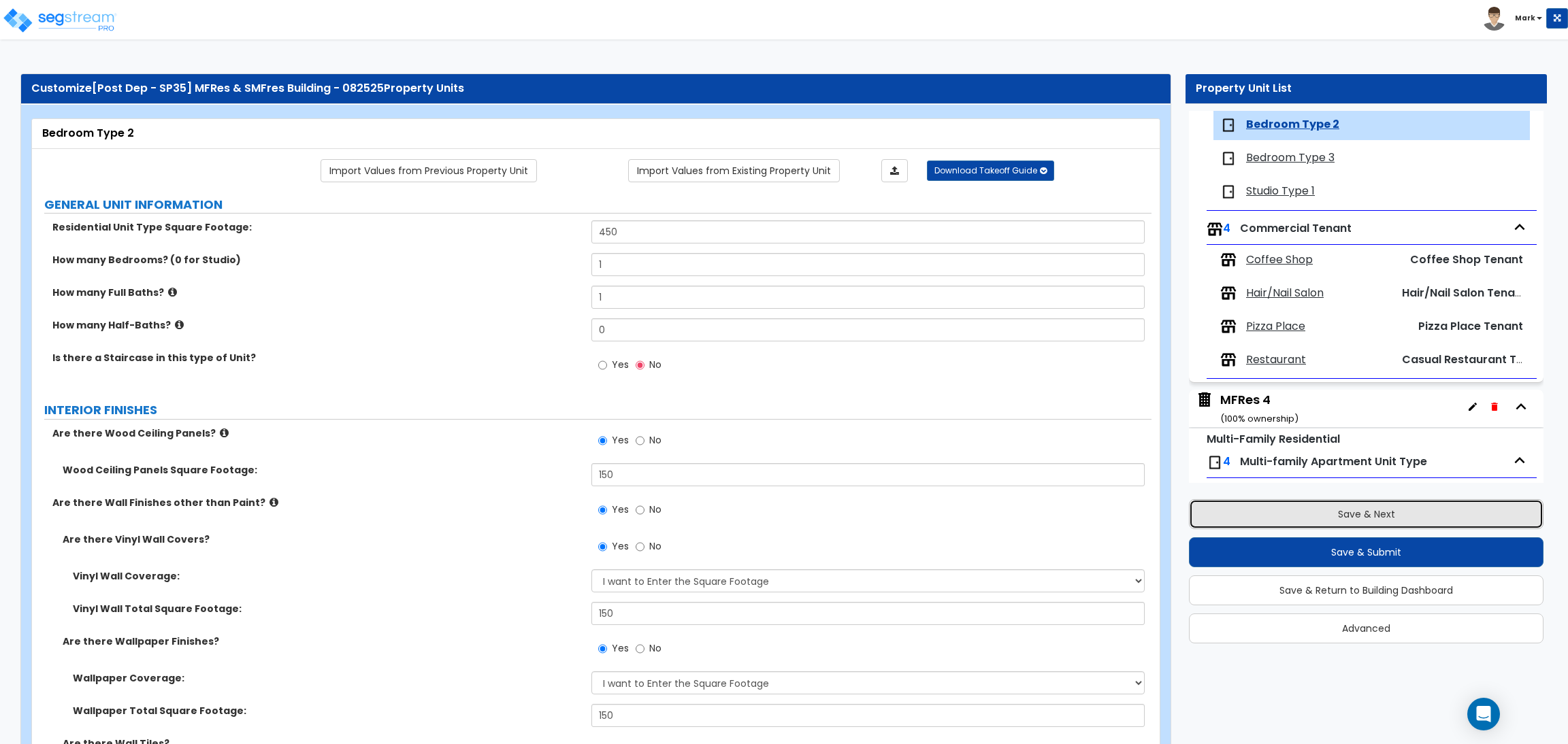
click at [1359, 510] on button "Save & Next" at bounding box center [1366, 514] width 355 height 30
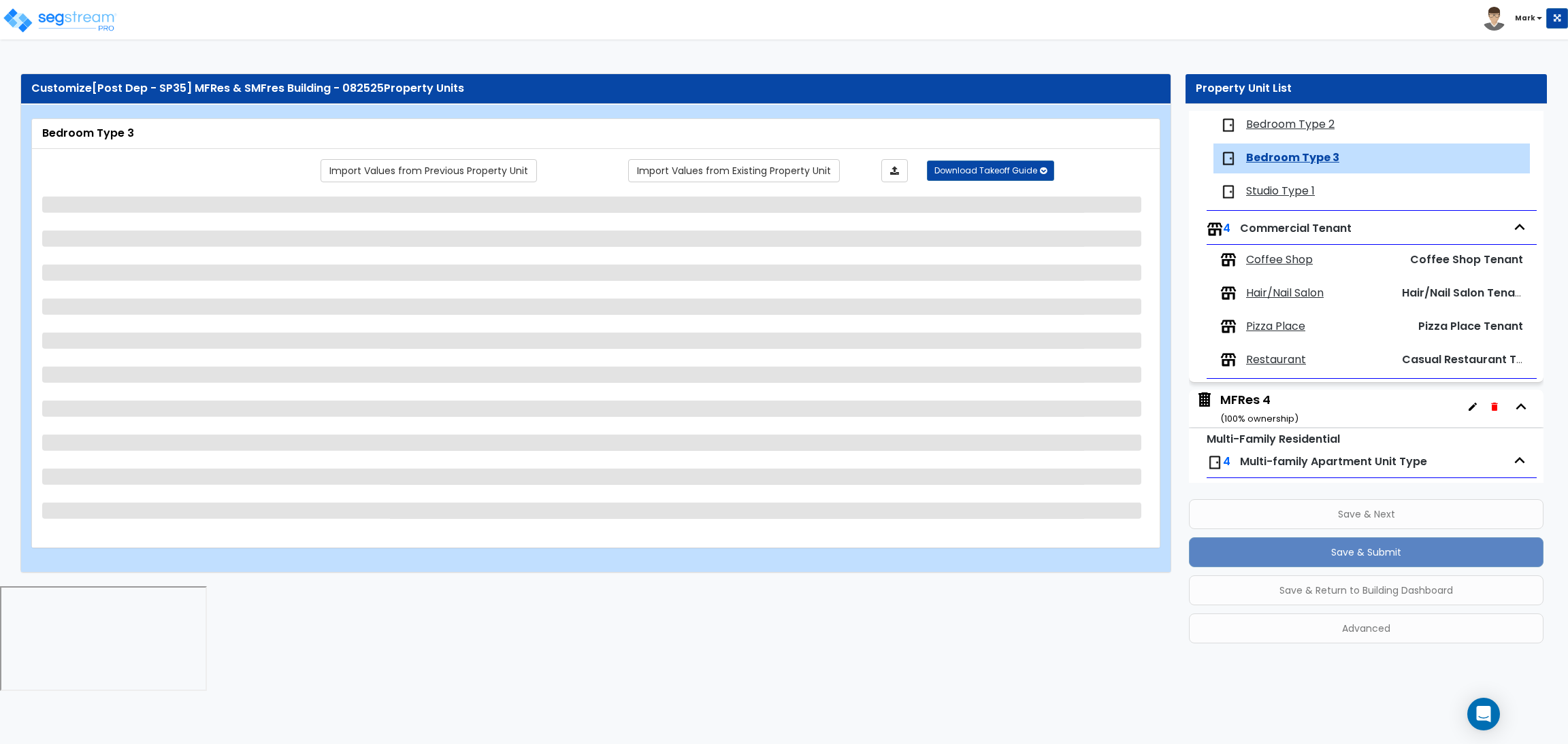
scroll to position [225, 0]
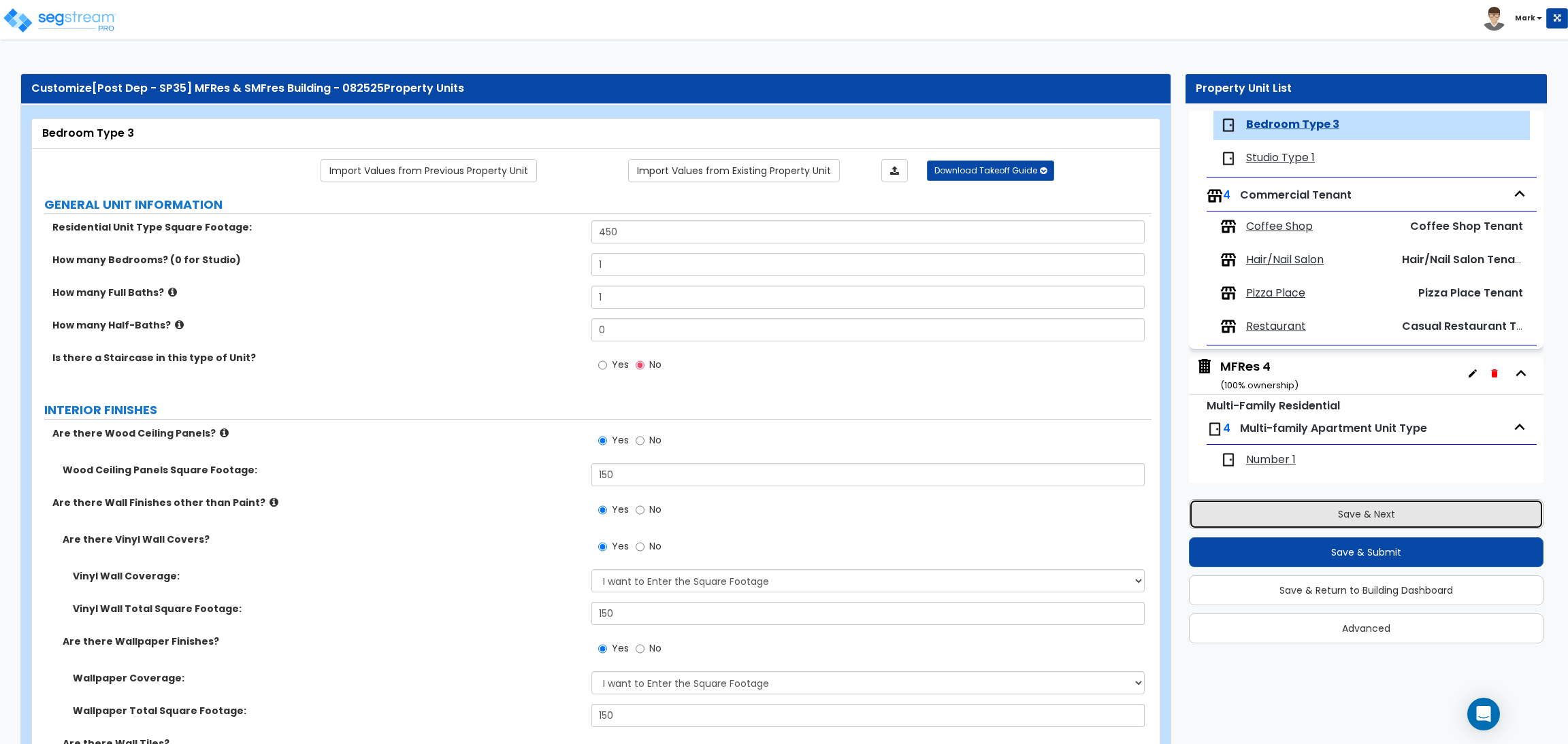
click at [1301, 513] on button "Save & Next" at bounding box center [1366, 514] width 355 height 30
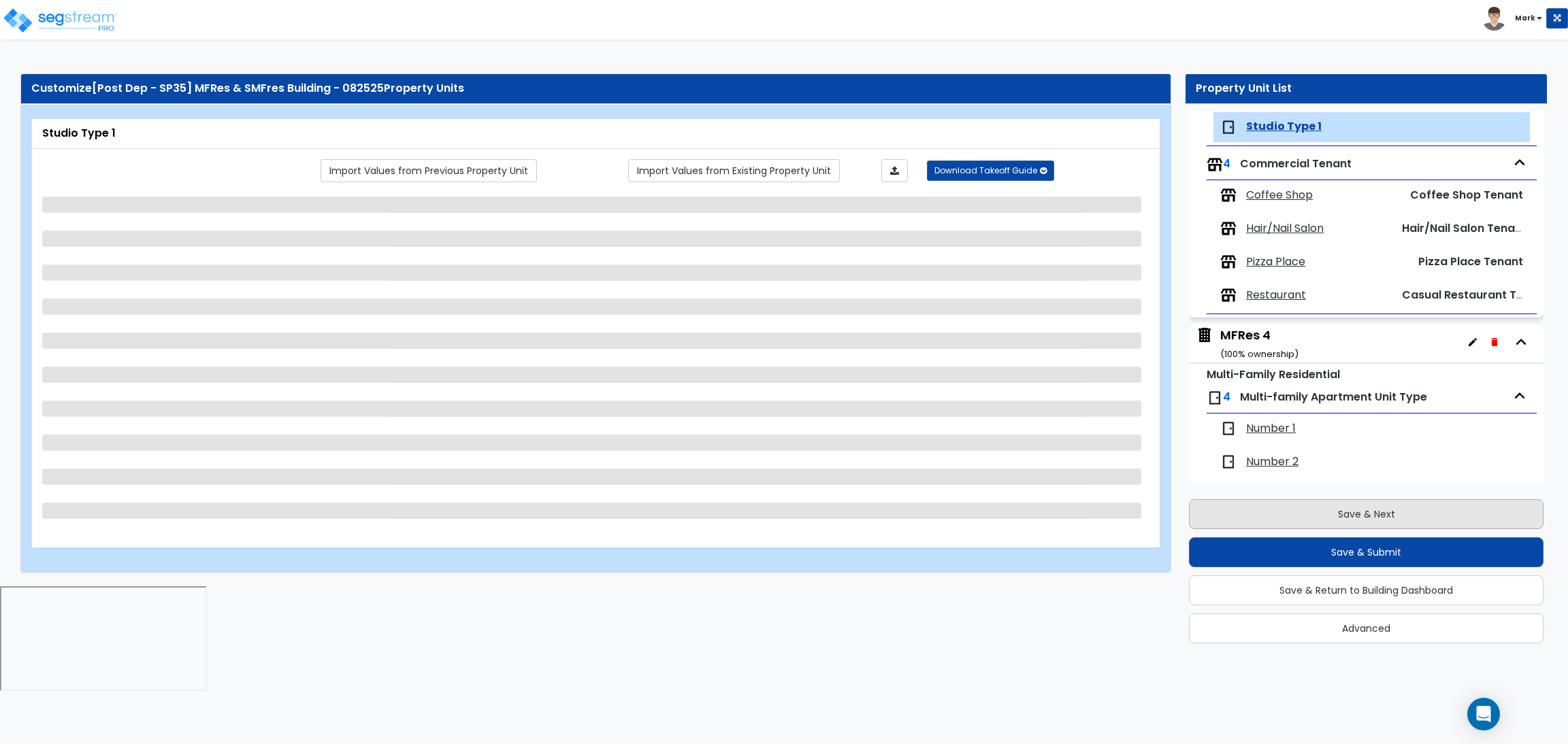
scroll to position [259, 0]
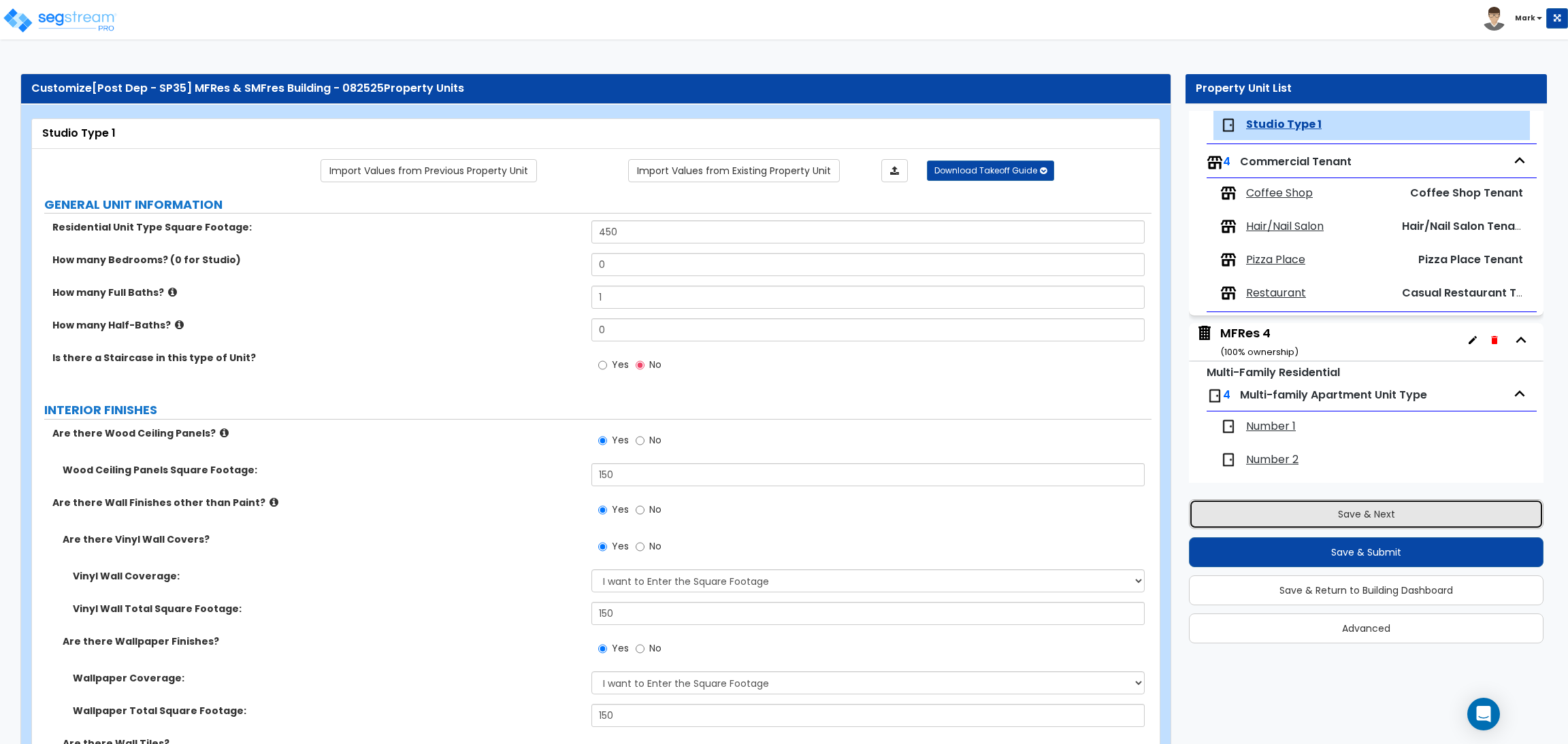
click at [1377, 516] on button "Save & Next" at bounding box center [1366, 514] width 355 height 30
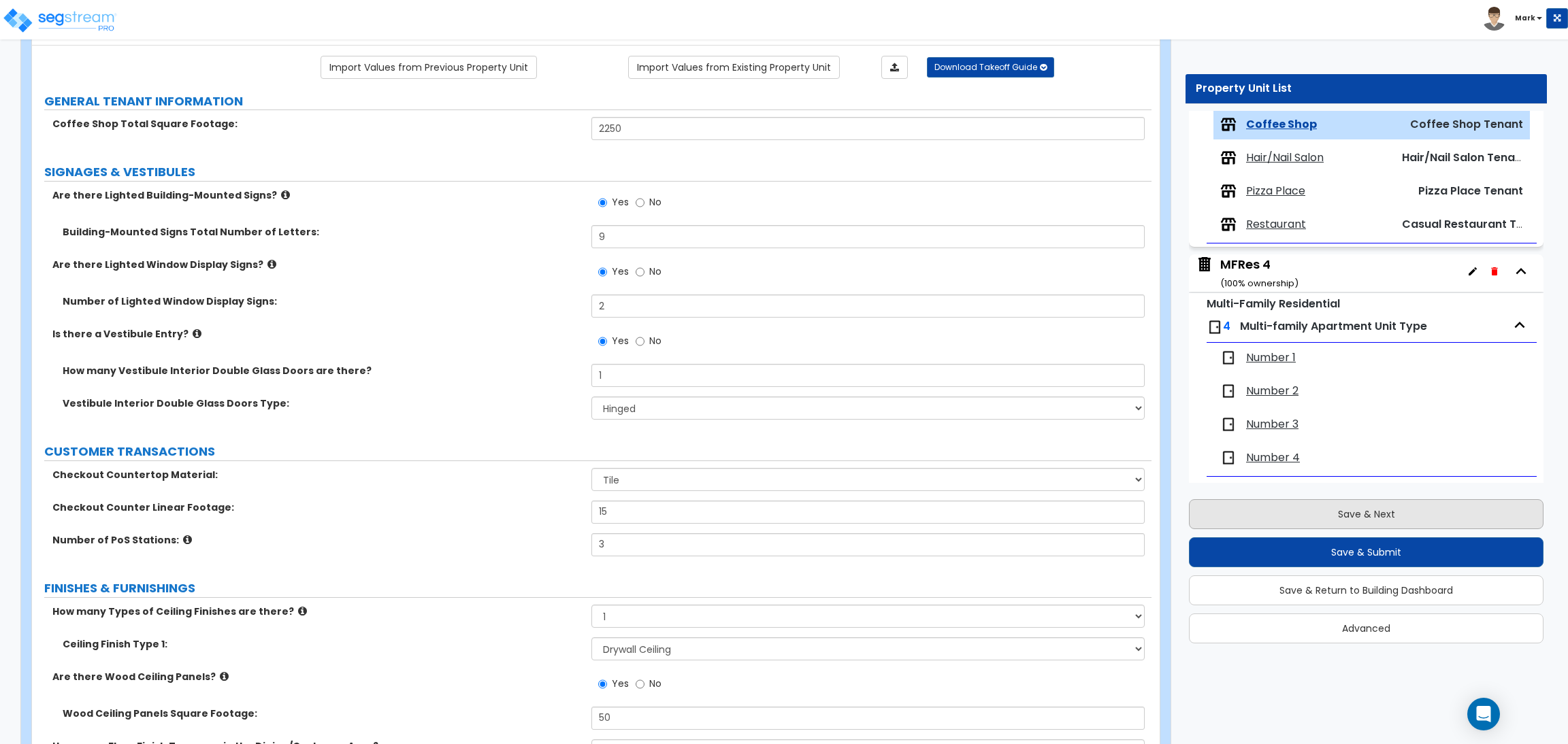
scroll to position [102, 0]
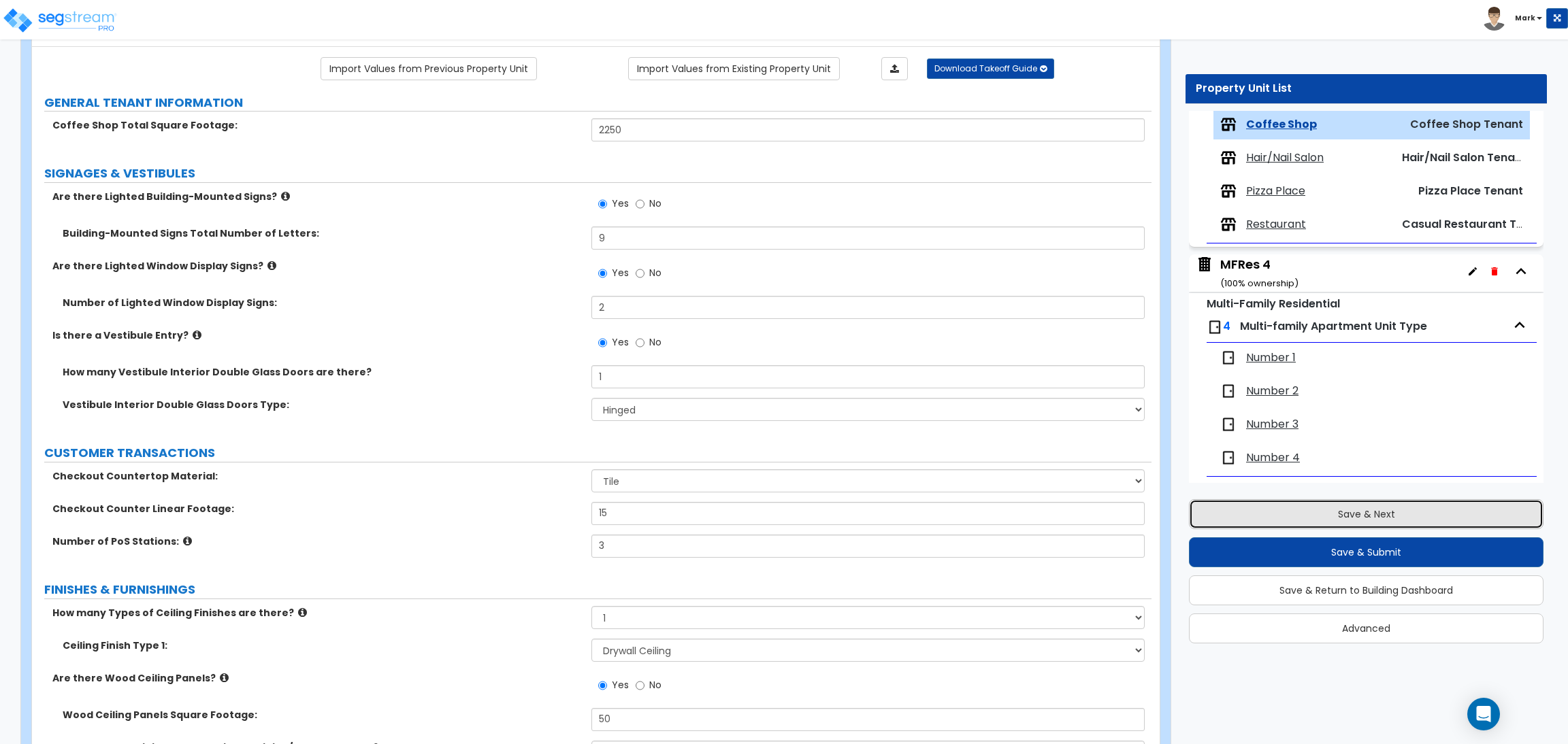
click at [1358, 508] on button "Save & Next" at bounding box center [1366, 514] width 355 height 30
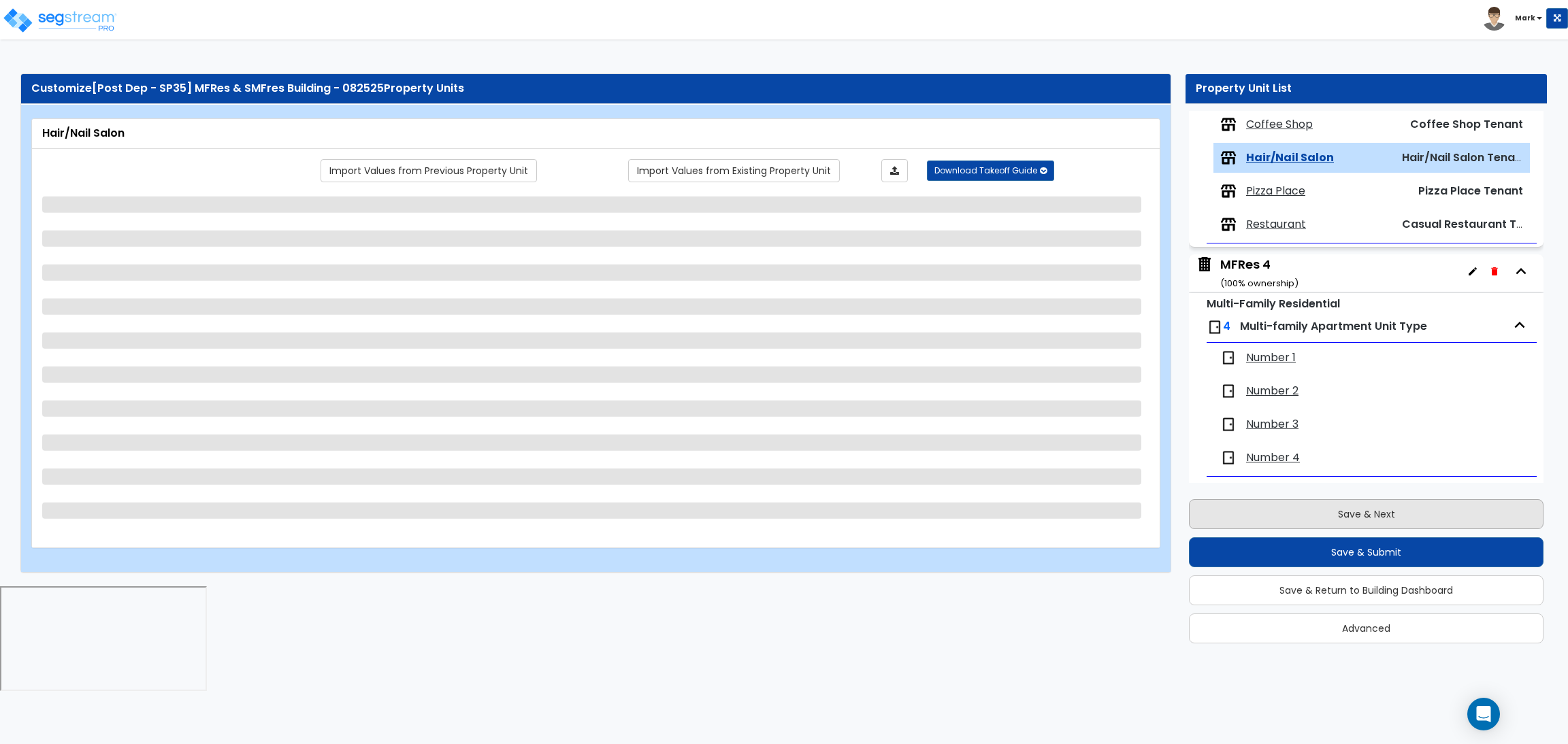
scroll to position [360, 0]
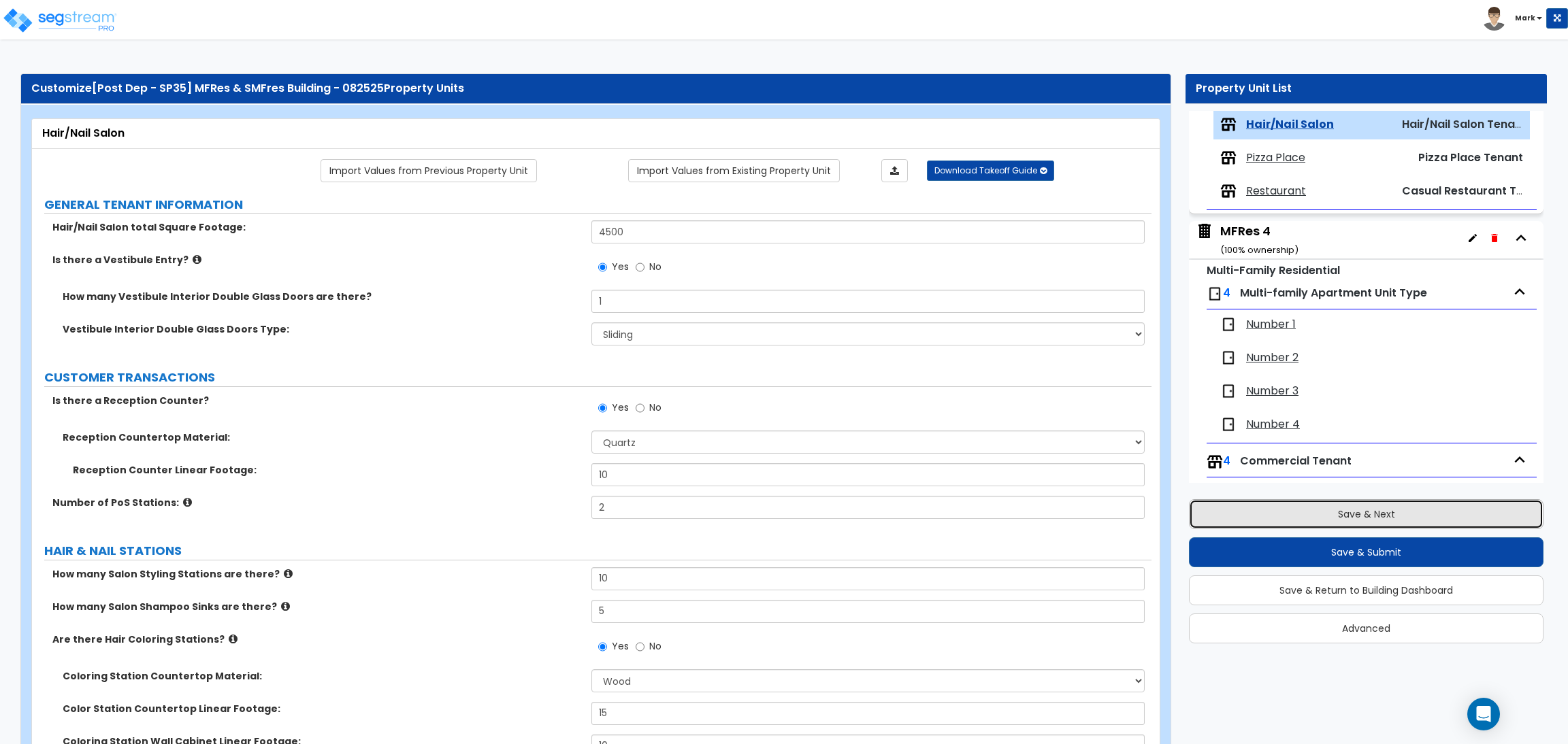
click at [1276, 508] on button "Save & Next" at bounding box center [1366, 514] width 355 height 30
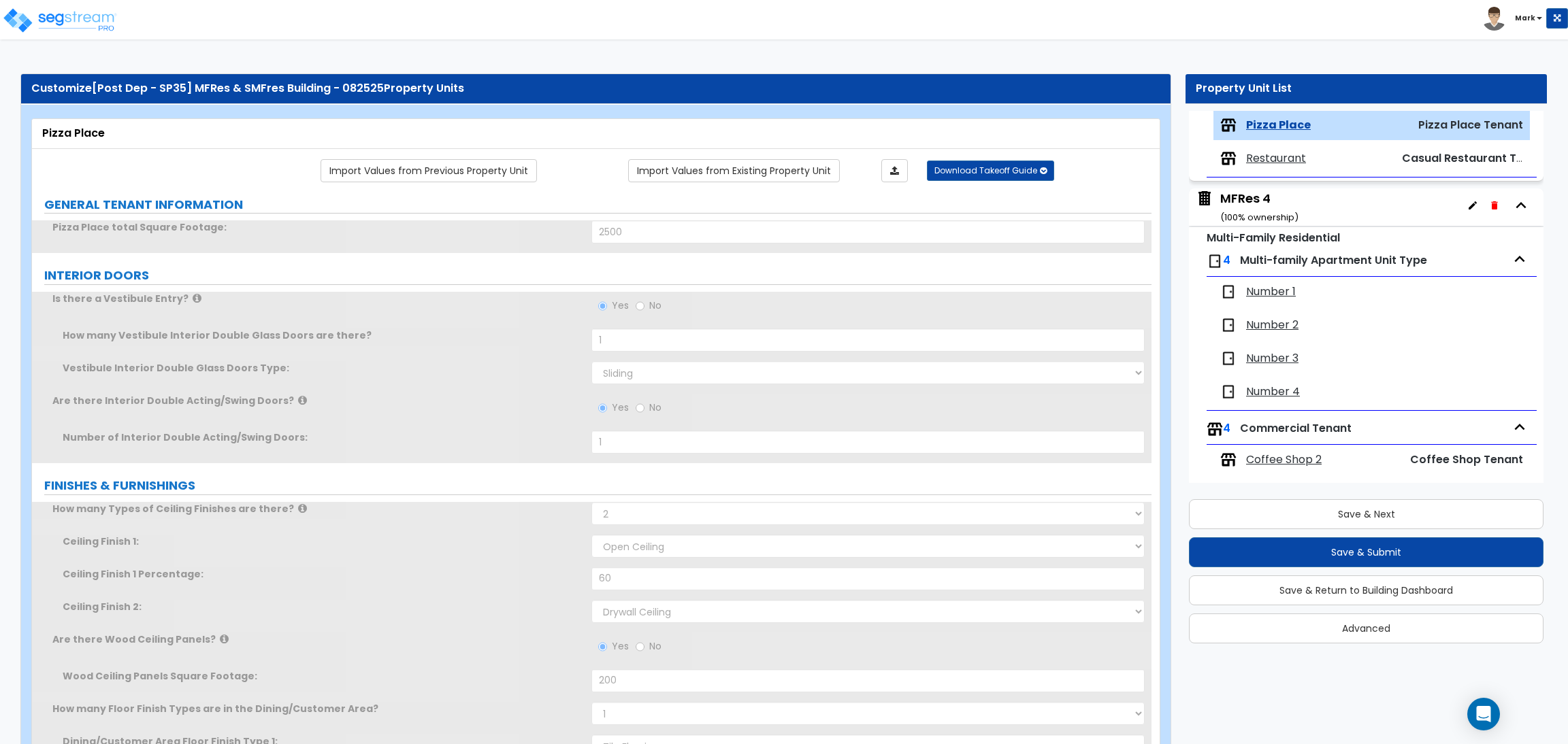
scroll to position [394, 0]
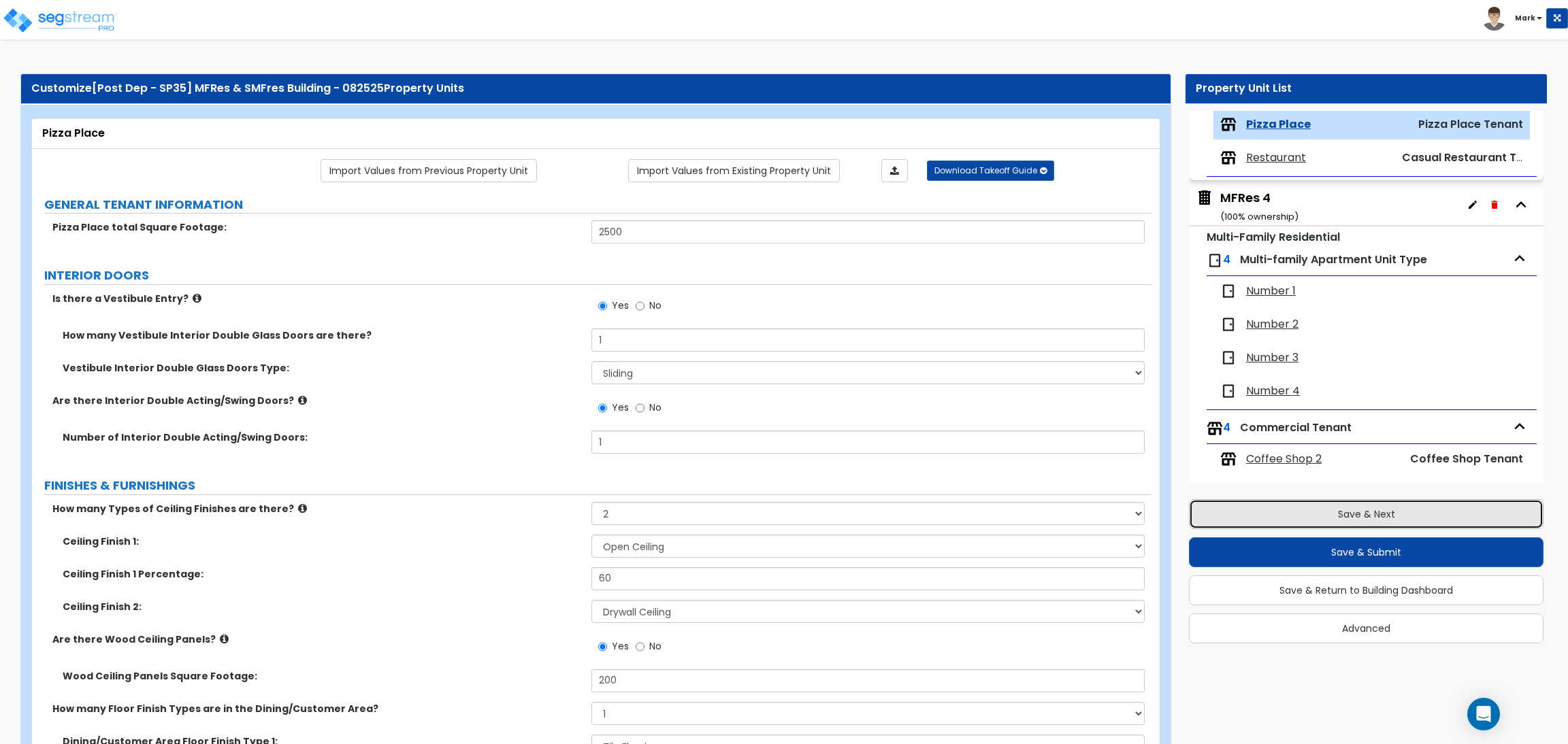
click at [1332, 520] on button "Save & Next" at bounding box center [1366, 514] width 355 height 30
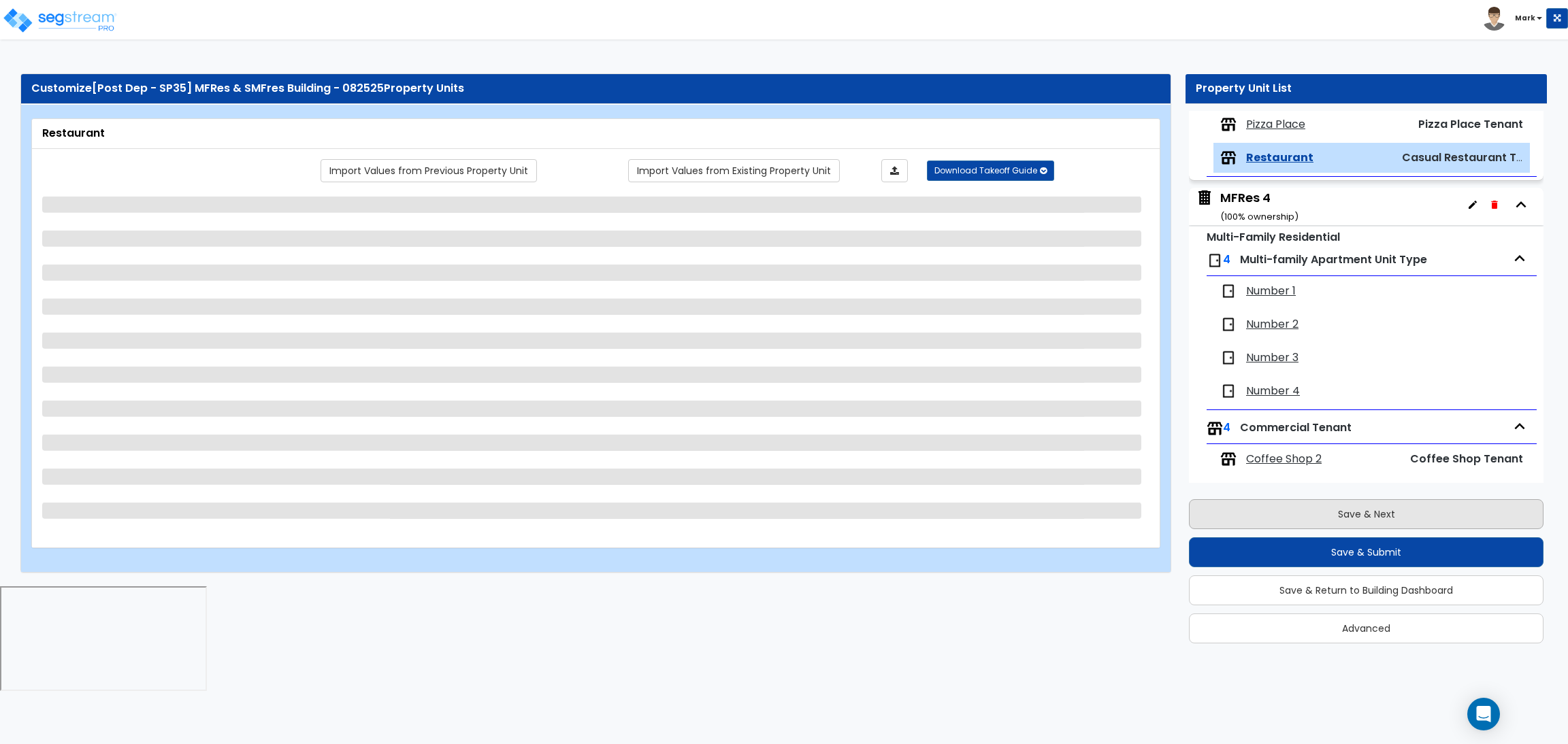
scroll to position [427, 0]
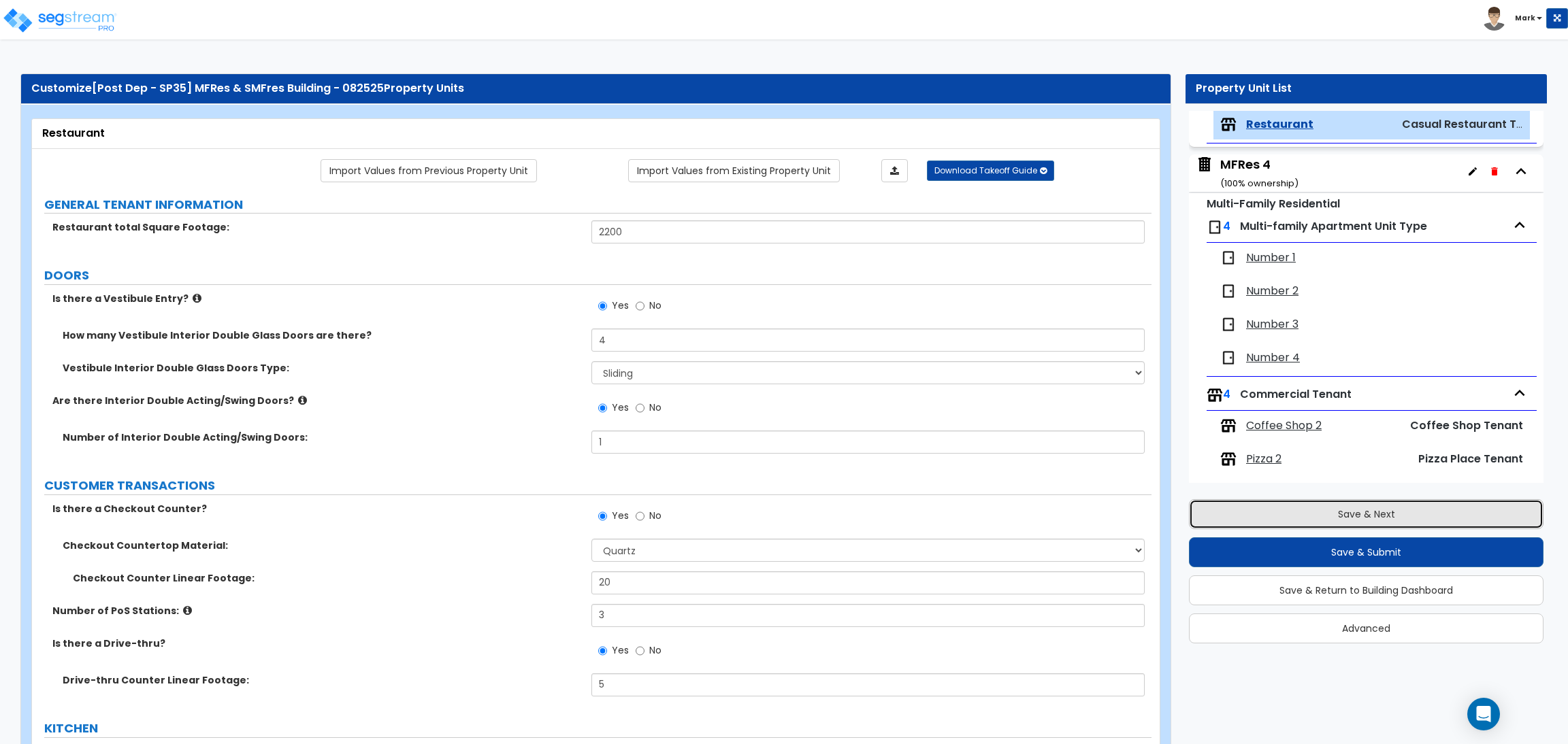
click at [1259, 509] on button "Save & Next" at bounding box center [1366, 514] width 355 height 30
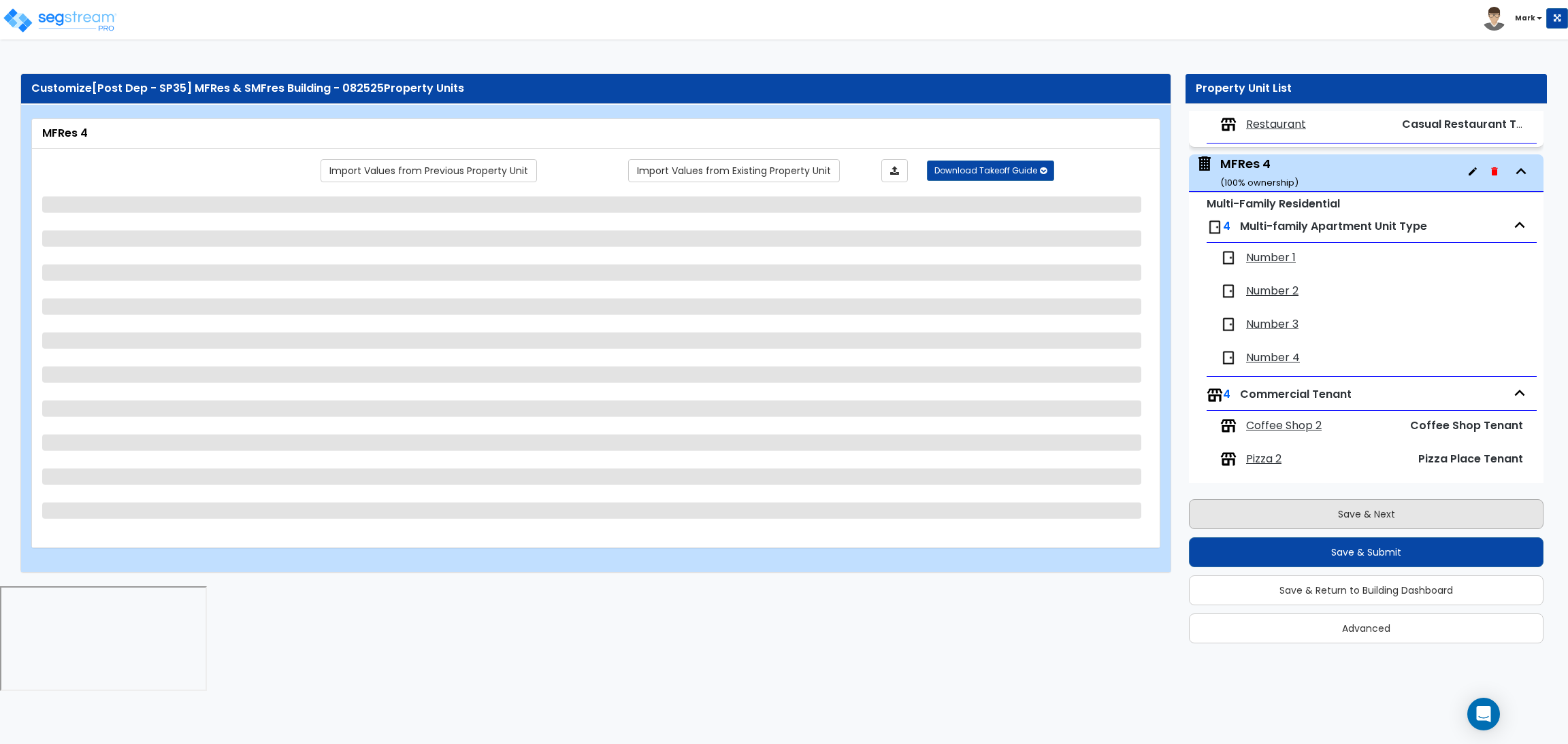
scroll to position [472, 0]
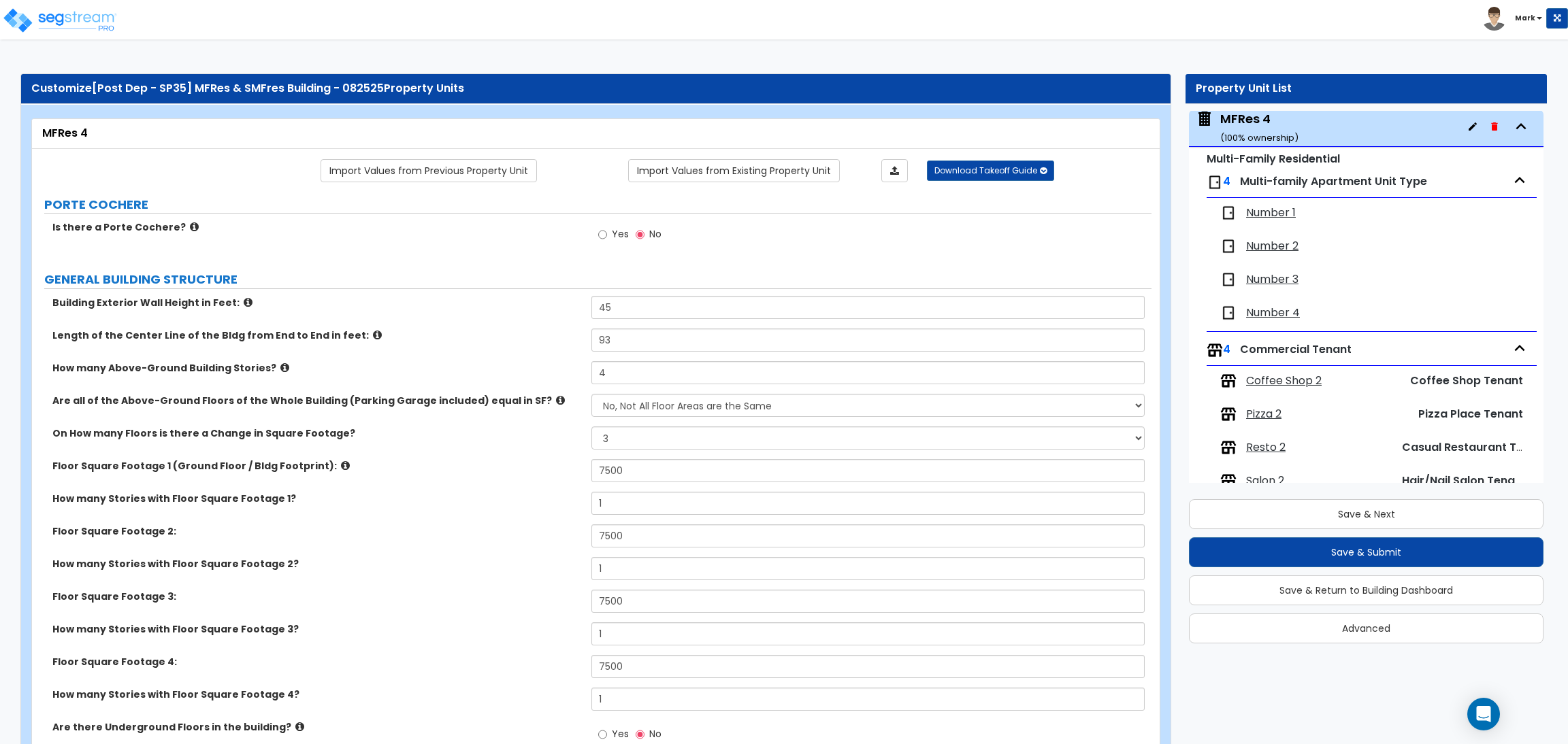
click at [1381, 498] on div "Save & Next Save & Submit Save & Return to Building Dashboard Advanced" at bounding box center [1366, 567] width 355 height 154
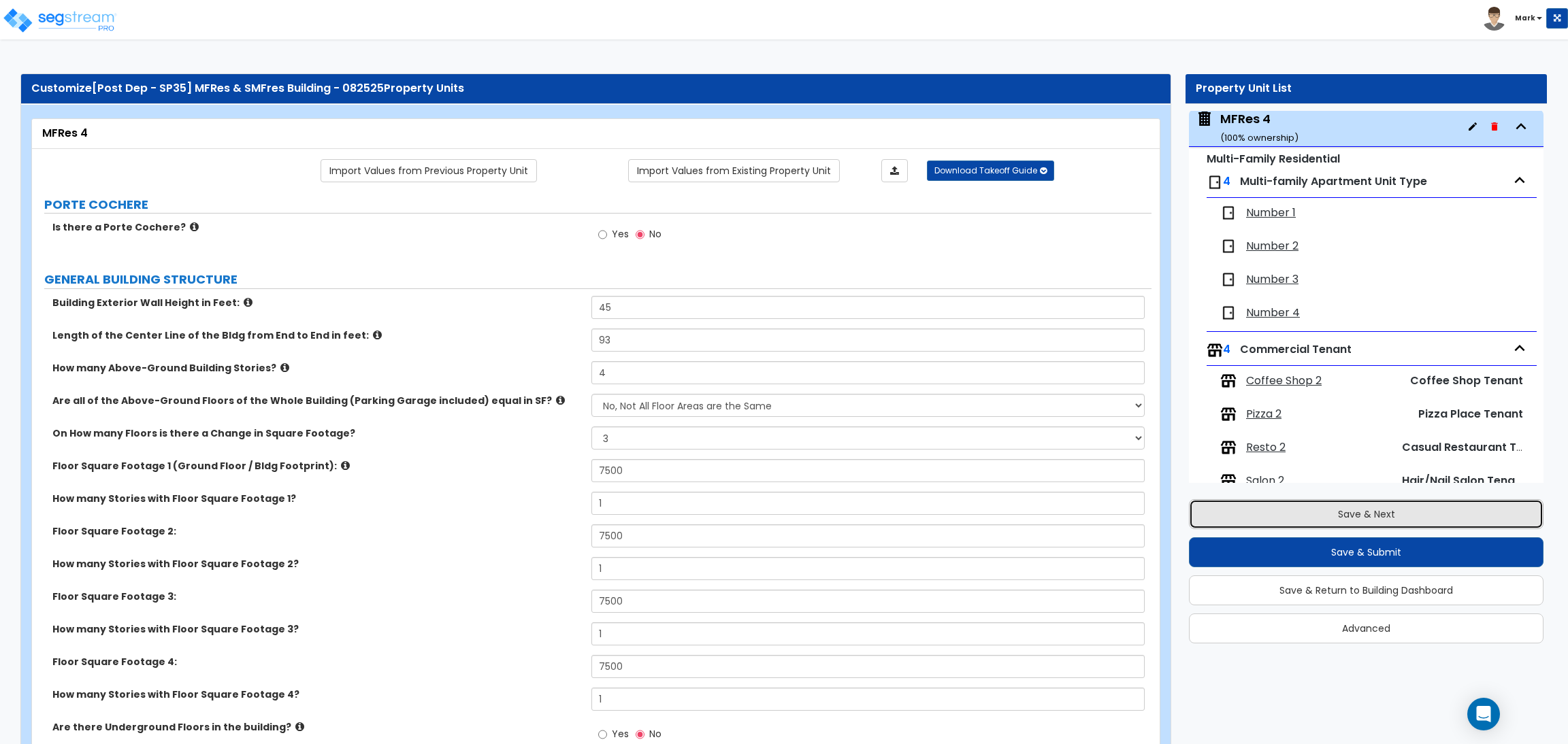
click at [1373, 519] on button "Save & Next" at bounding box center [1366, 514] width 355 height 30
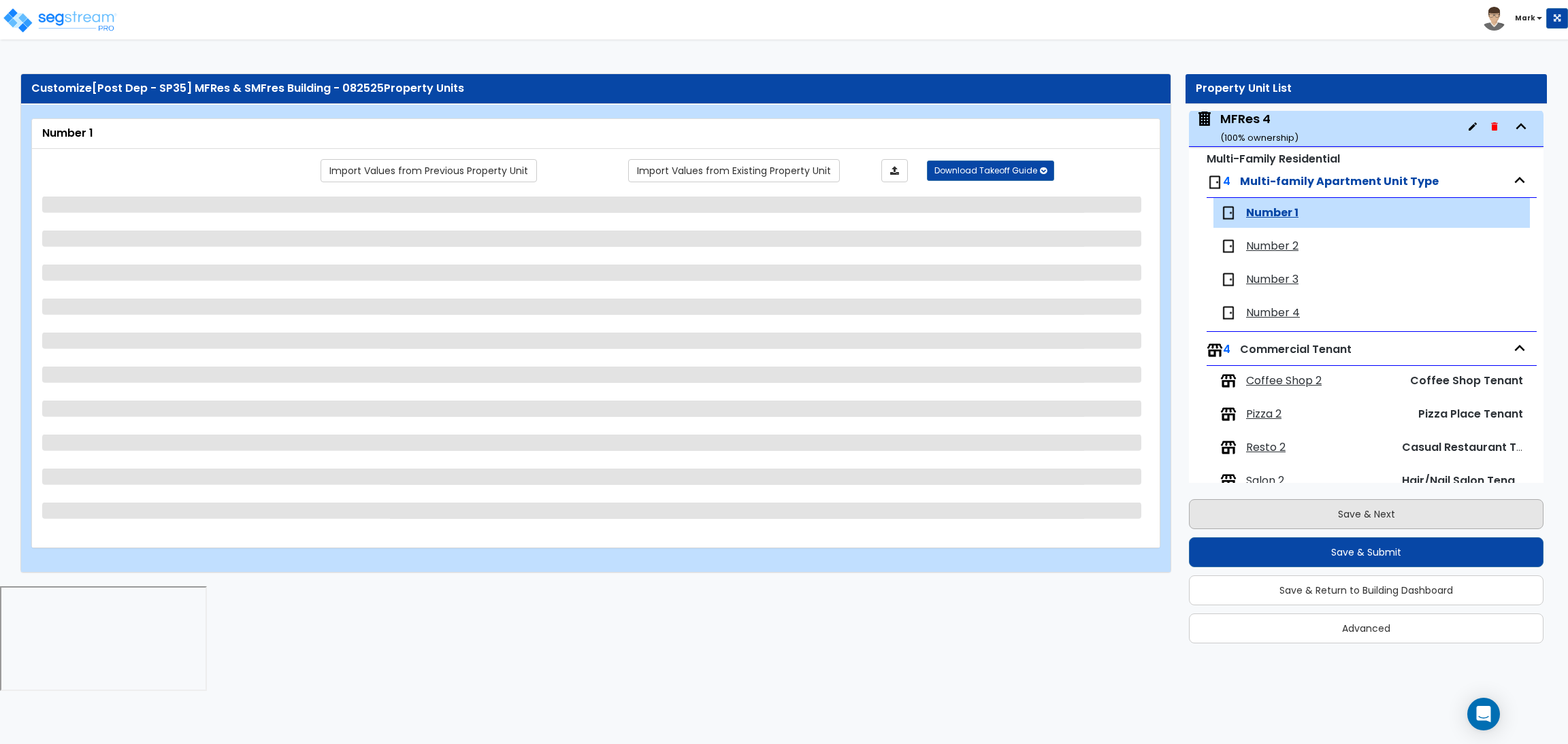
scroll to position [561, 0]
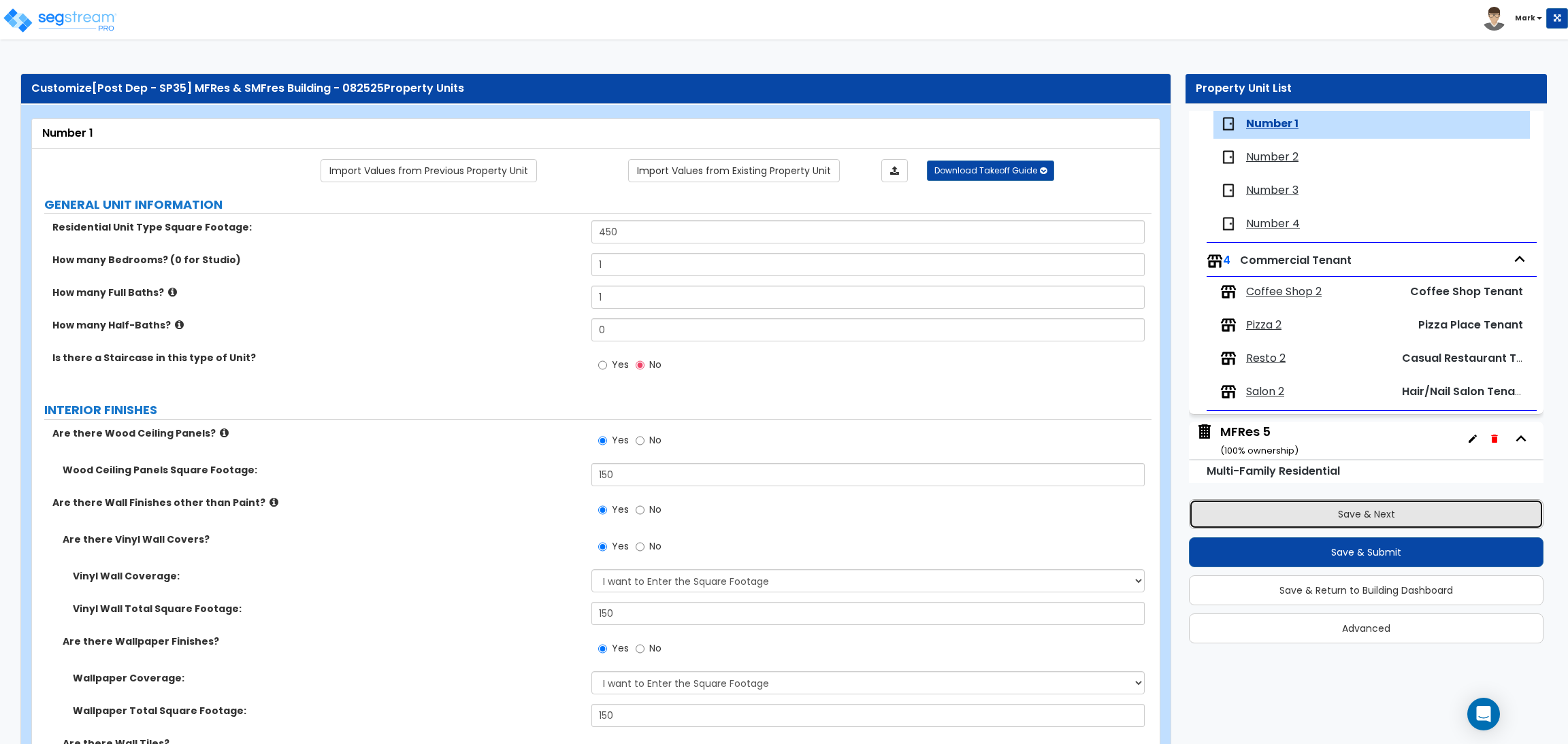
click at [1383, 519] on button "Save & Next" at bounding box center [1366, 514] width 355 height 30
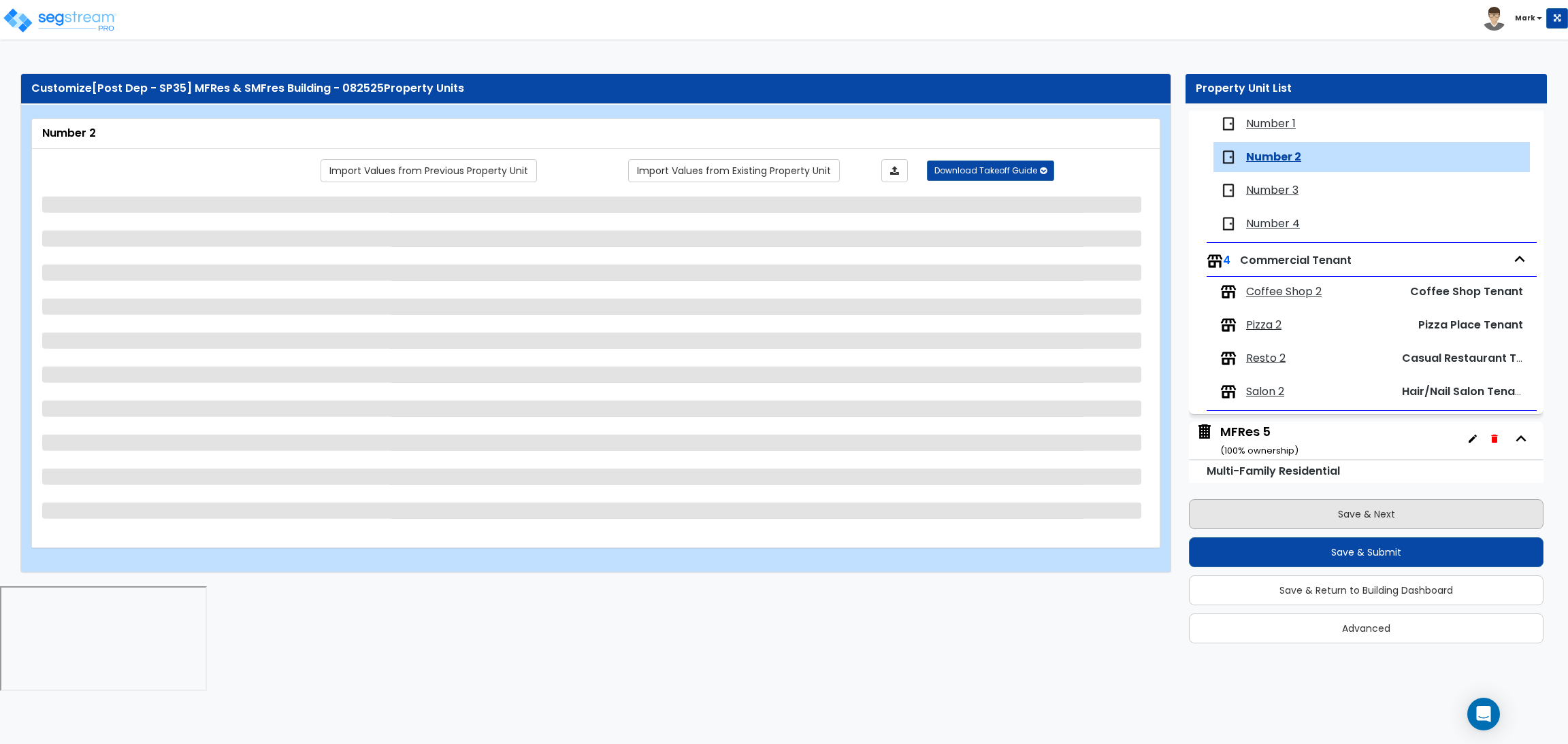
scroll to position [595, 0]
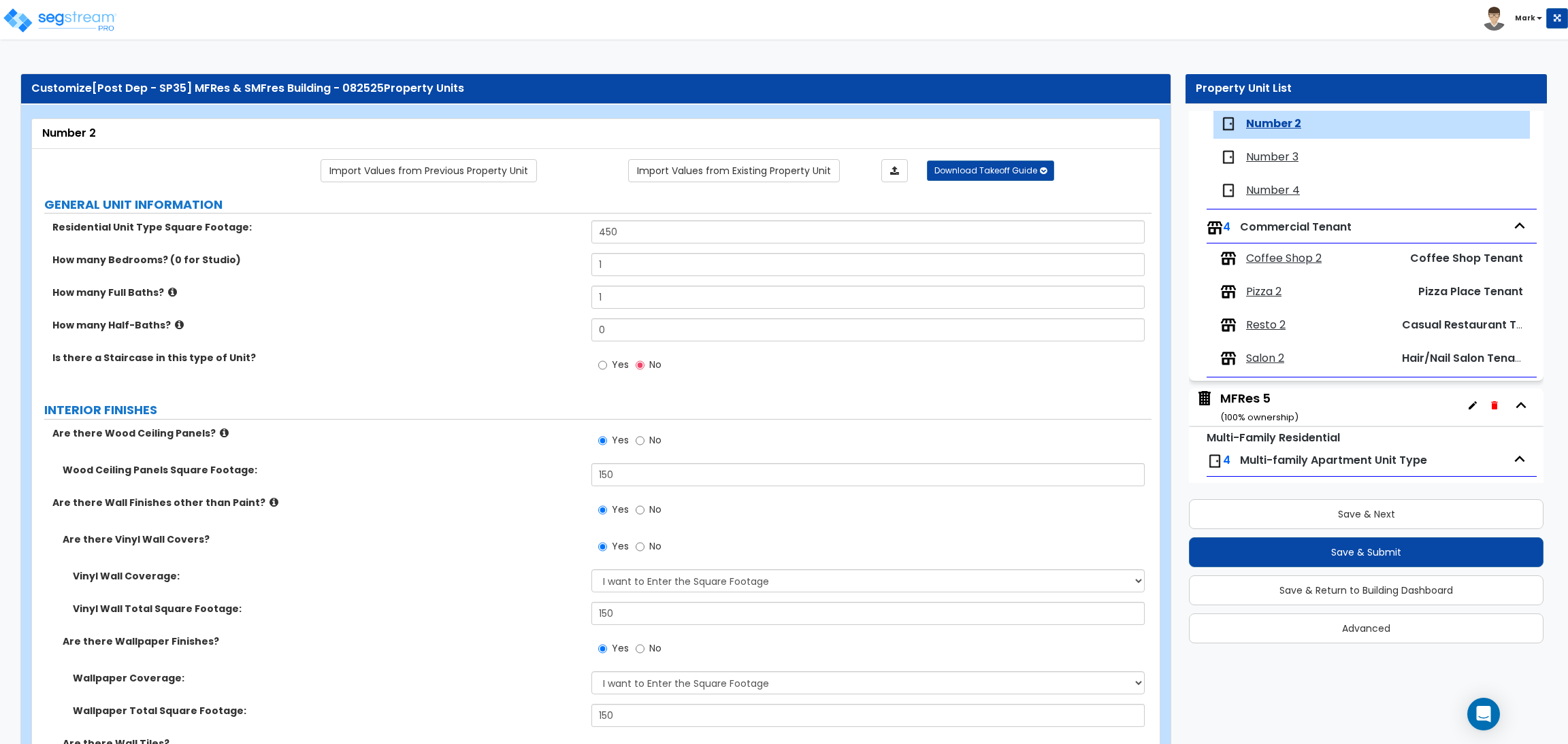
click at [1401, 490] on div "Save & Next Save & Submit Save & Return to Building Dashboard Advanced" at bounding box center [1366, 567] width 355 height 154
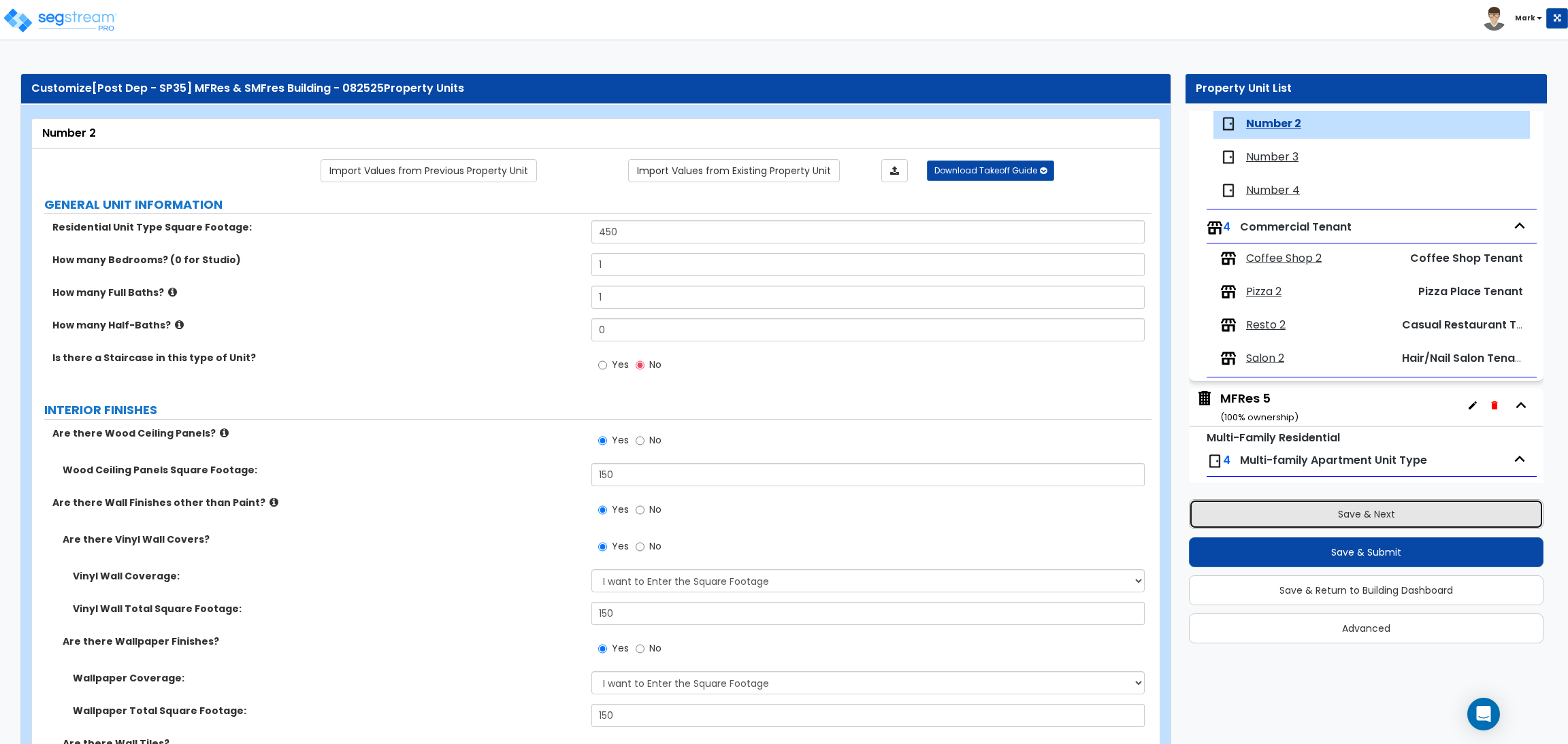
click at [1400, 524] on button "Save & Next" at bounding box center [1366, 514] width 355 height 30
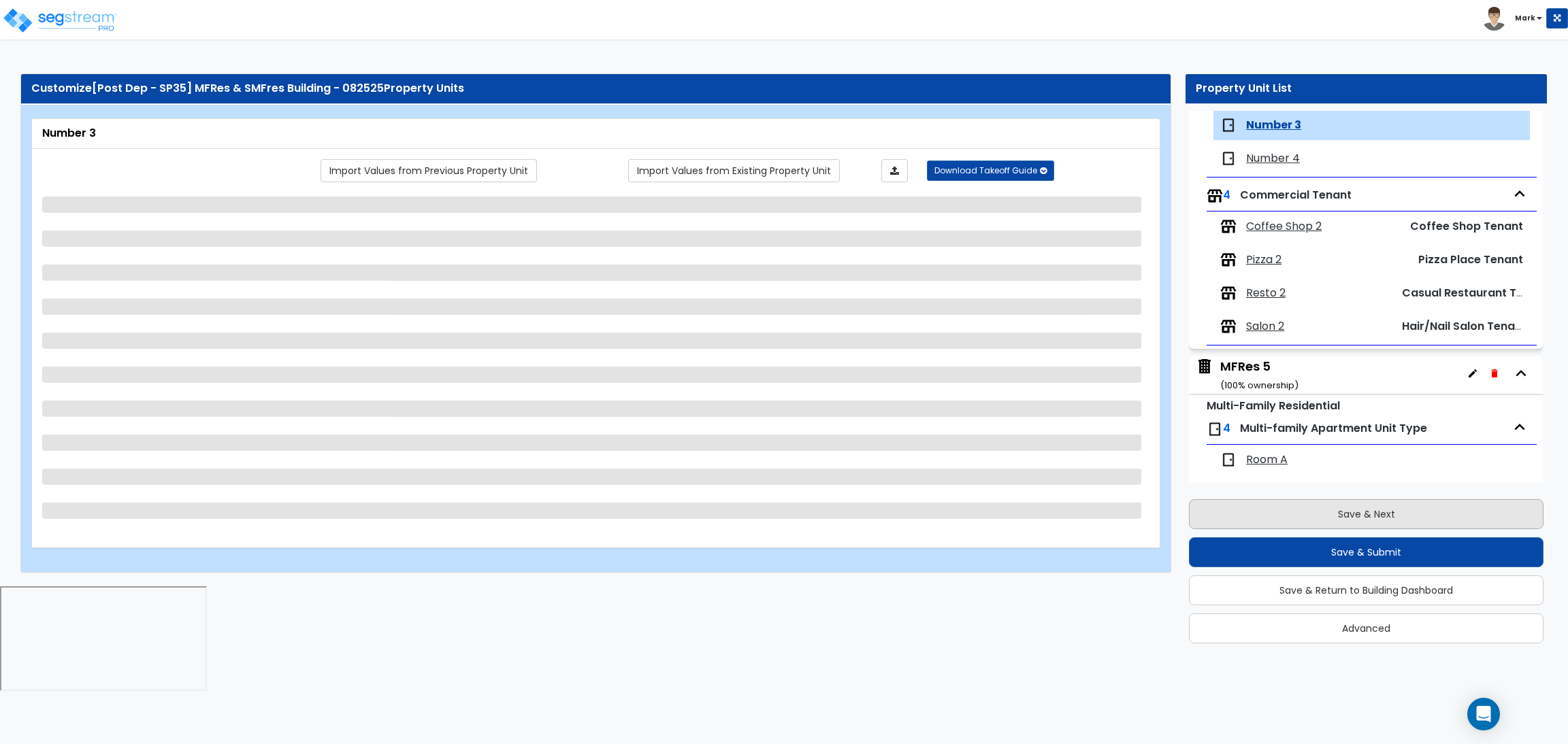
scroll to position [628, 0]
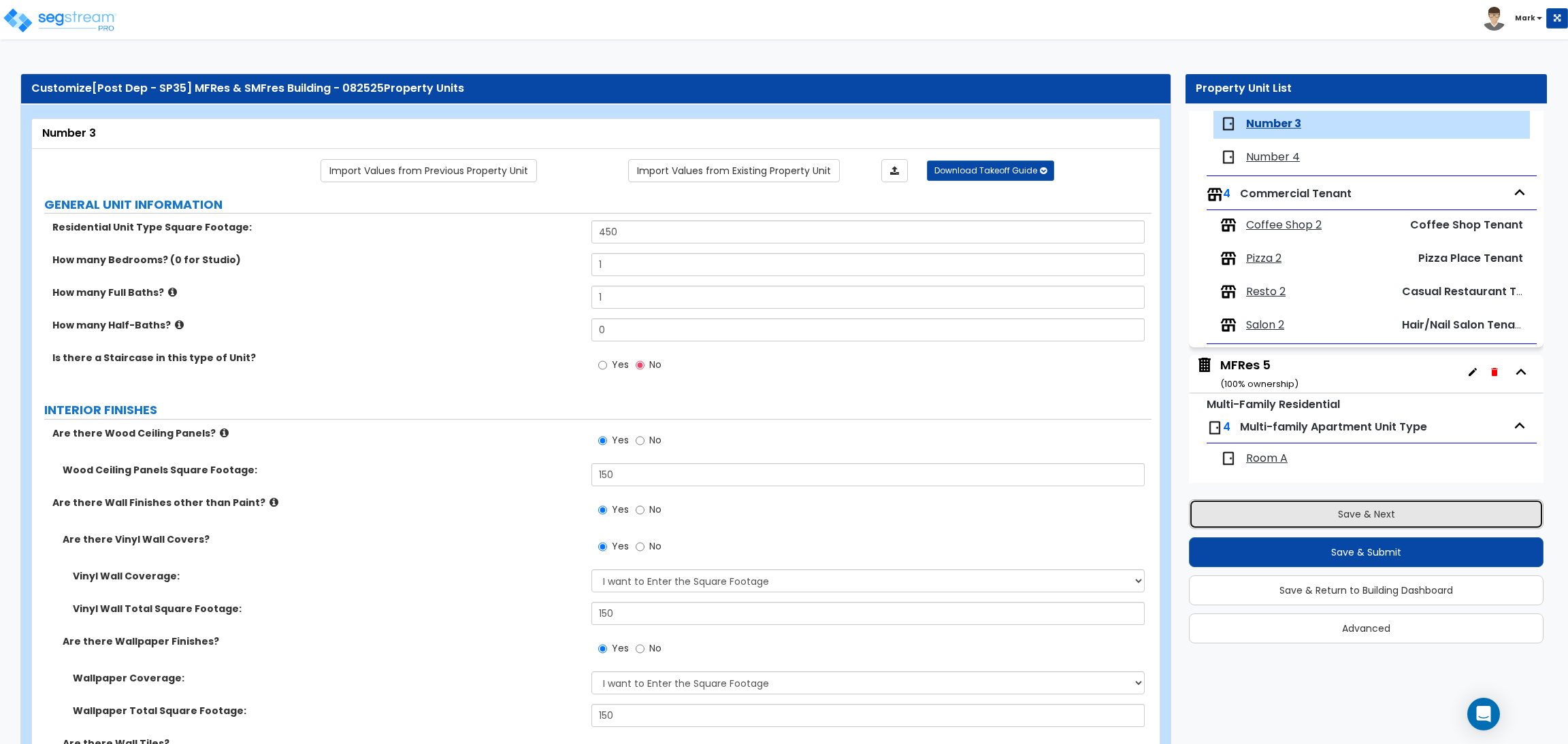
click at [1366, 522] on button "Save & Next" at bounding box center [1366, 514] width 355 height 30
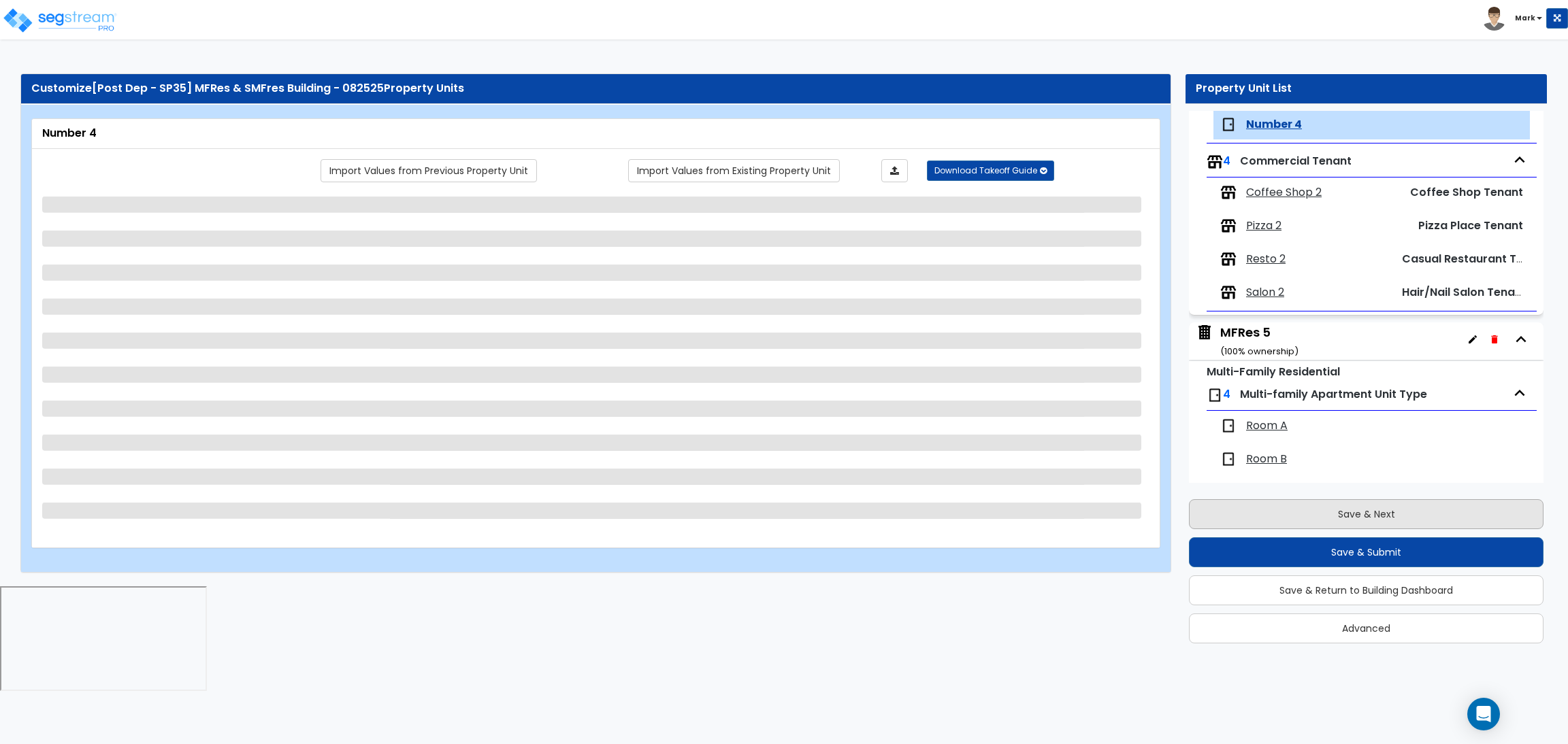
scroll to position [662, 0]
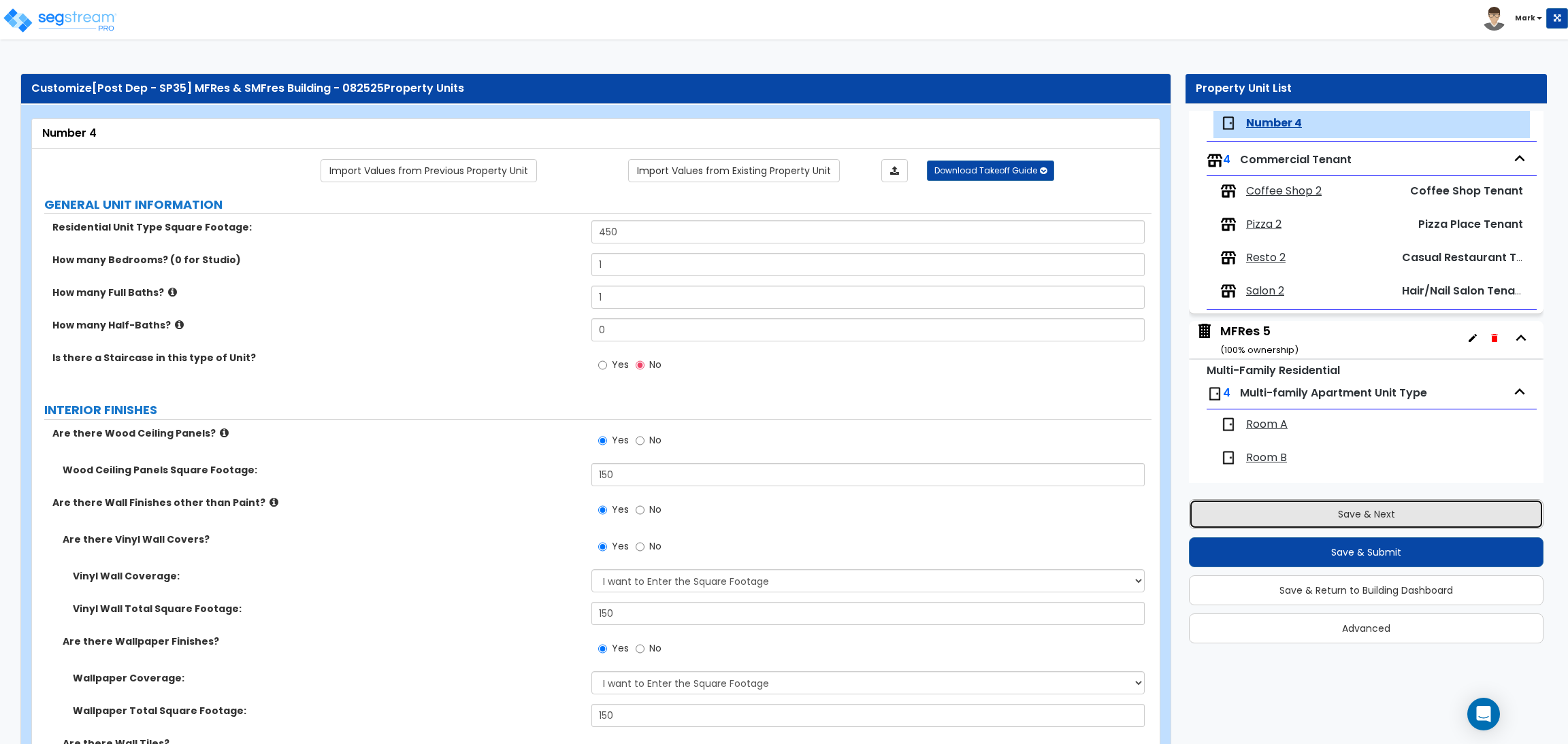
click at [1248, 519] on button "Save & Next" at bounding box center [1366, 514] width 355 height 30
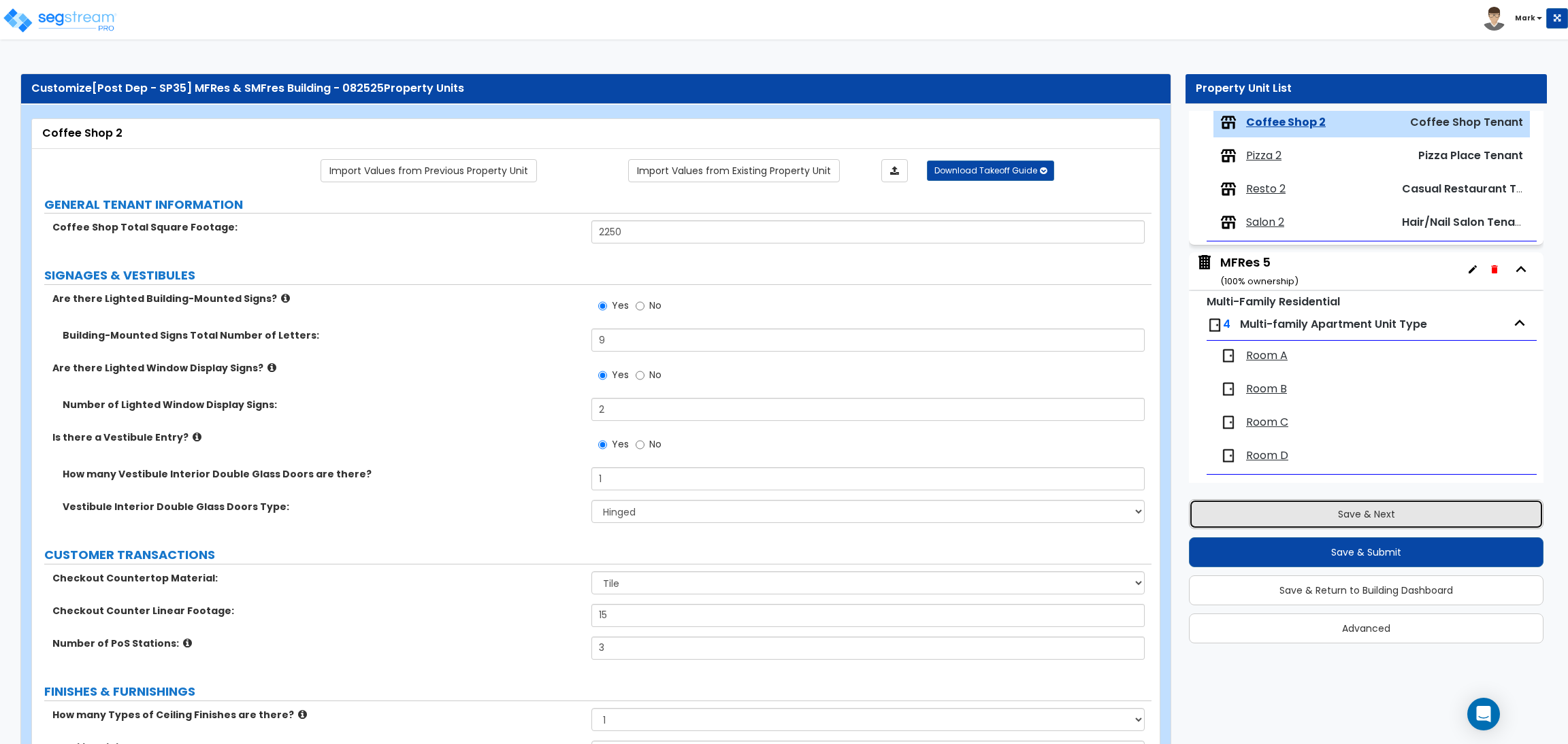
click at [1371, 510] on button "Save & Next" at bounding box center [1366, 514] width 355 height 30
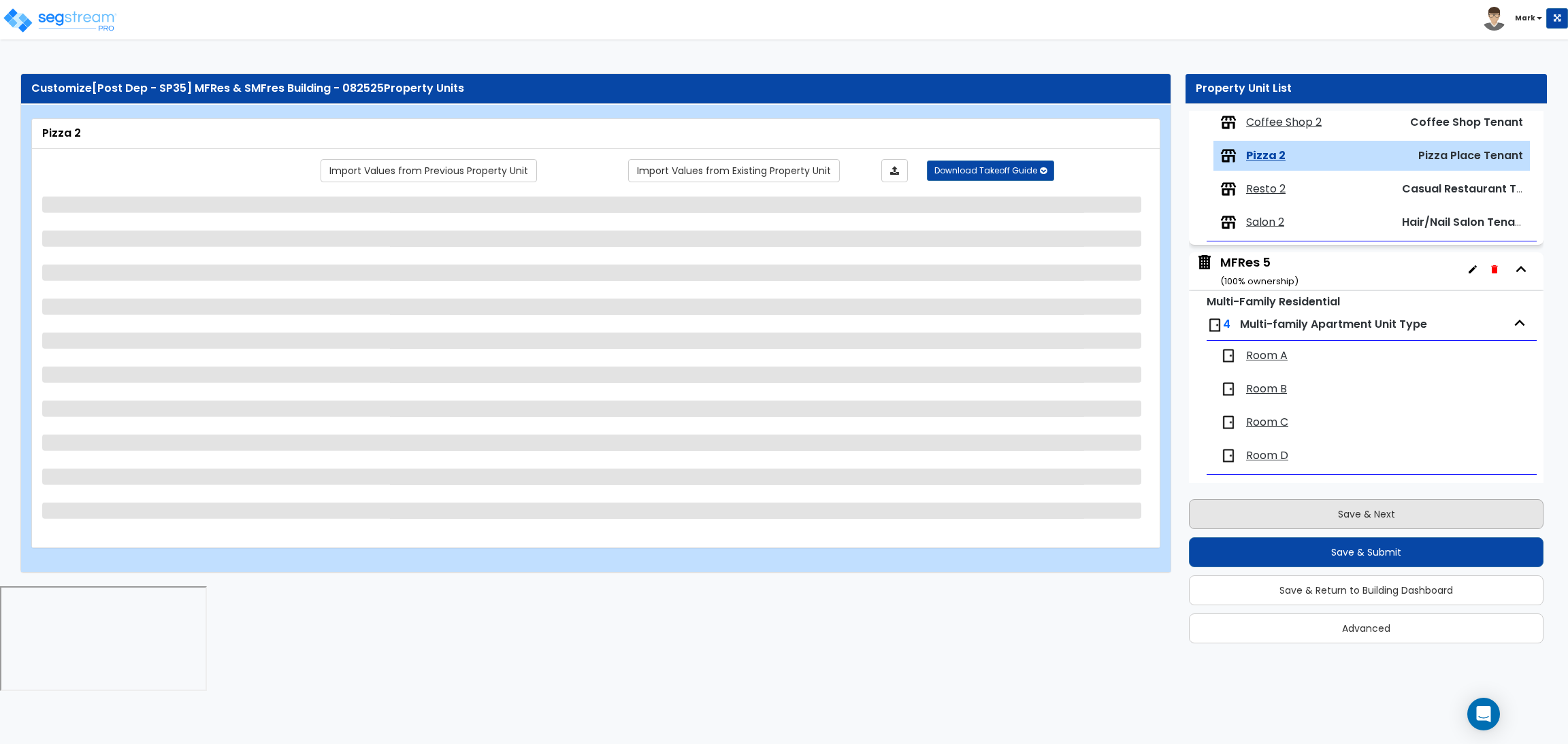
scroll to position [764, 0]
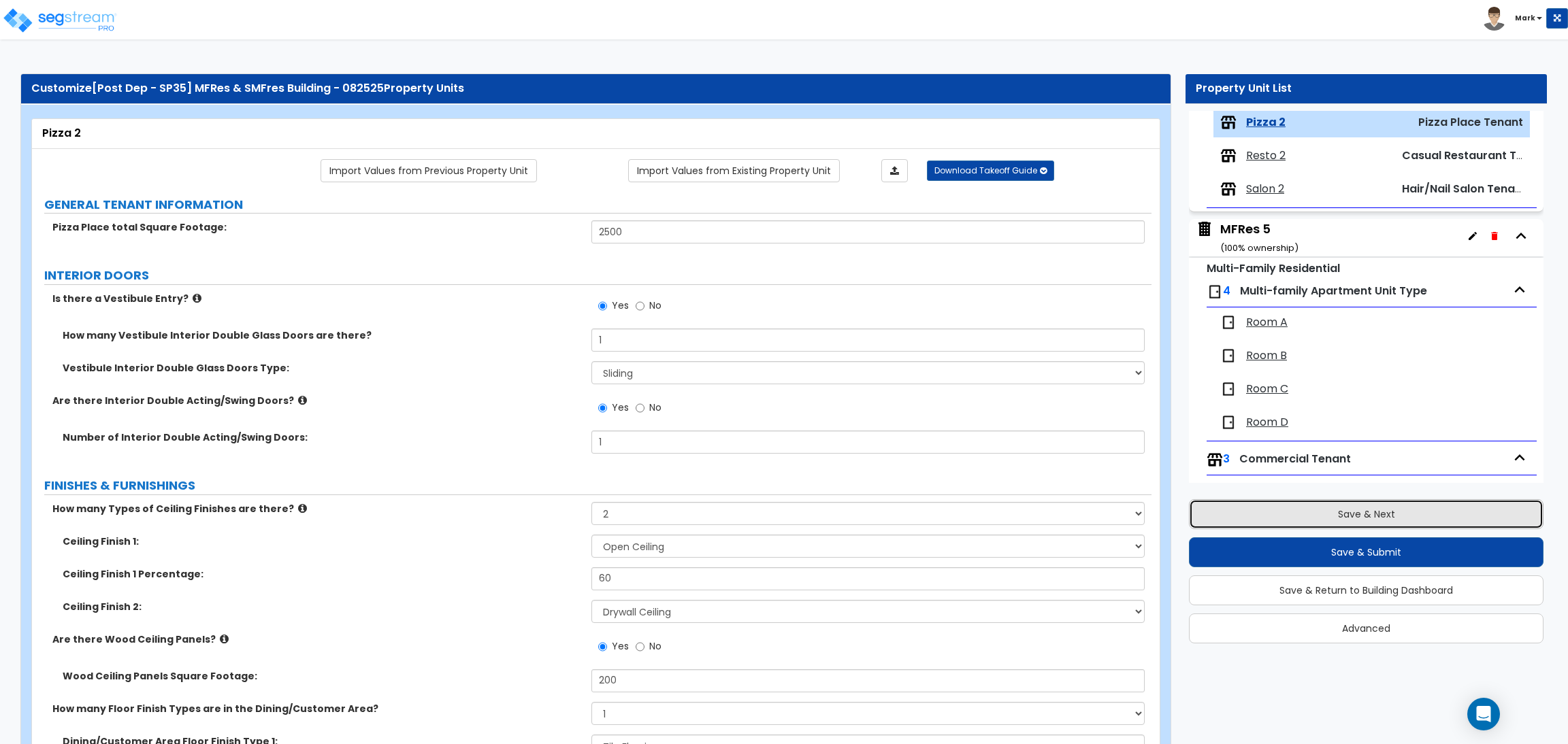
click at [1382, 516] on button "Save & Next" at bounding box center [1366, 514] width 355 height 30
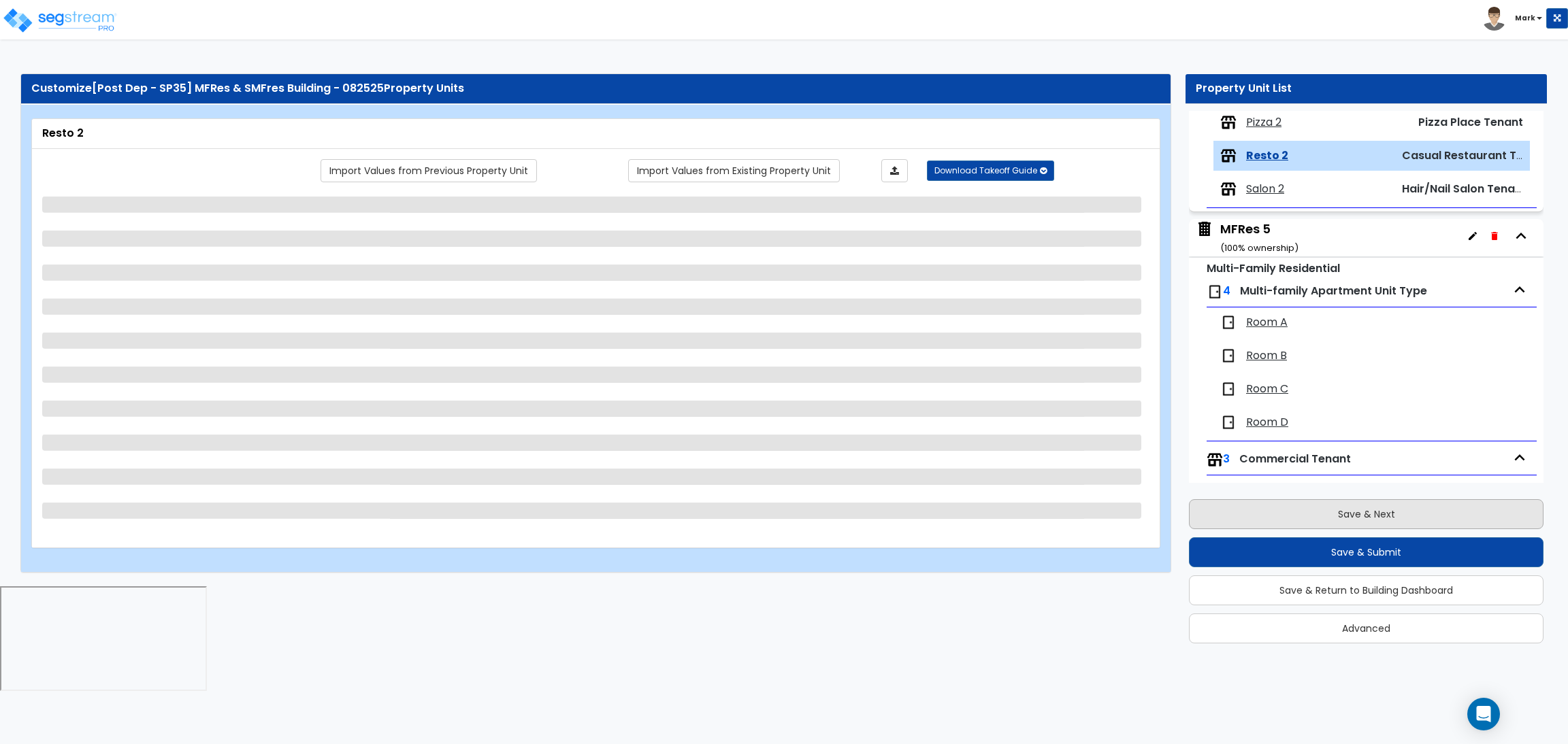
scroll to position [797, 0]
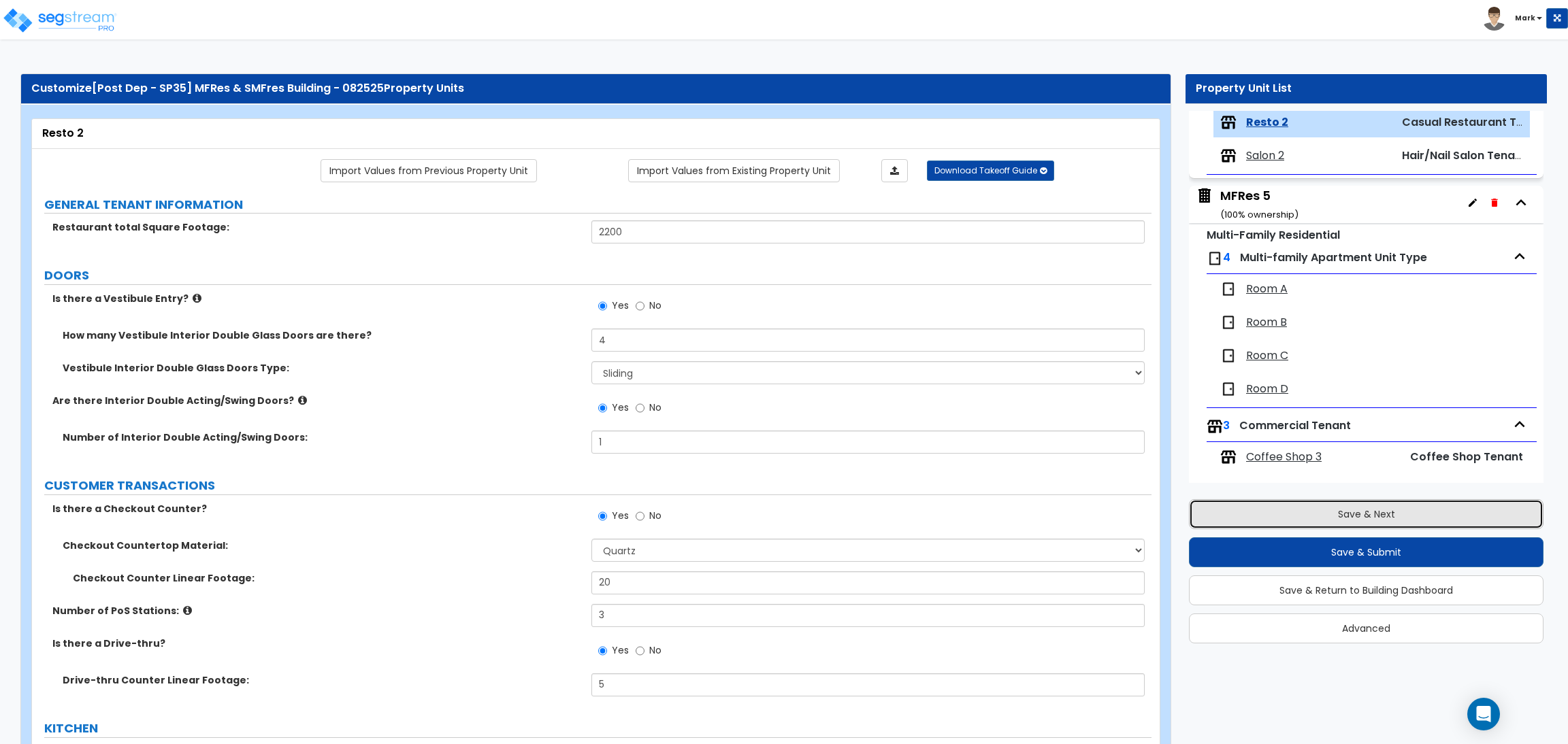
click at [1326, 511] on button "Save & Next" at bounding box center [1366, 514] width 355 height 30
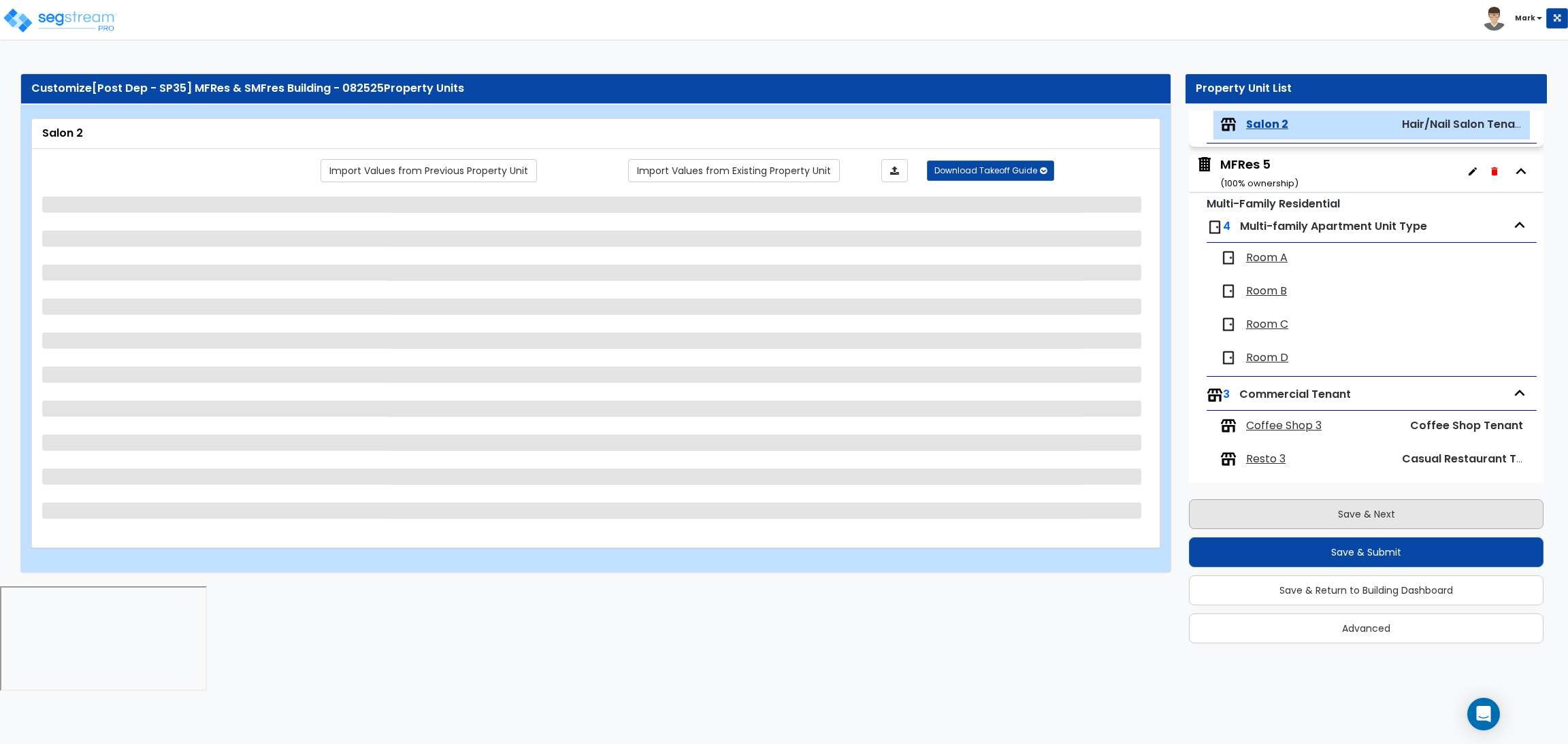
scroll to position [830, 0]
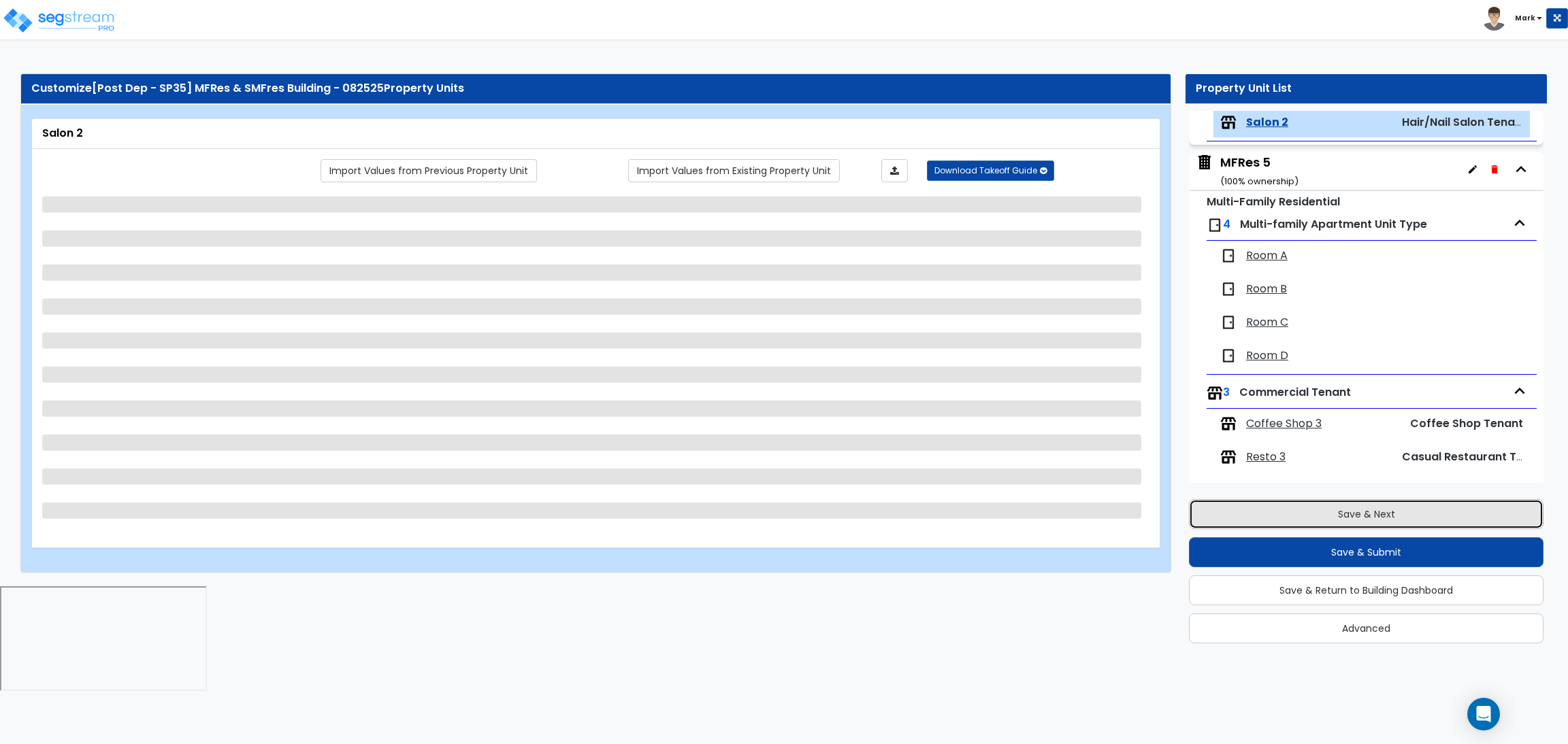
click at [1366, 509] on button "Save & Next" at bounding box center [1366, 514] width 355 height 30
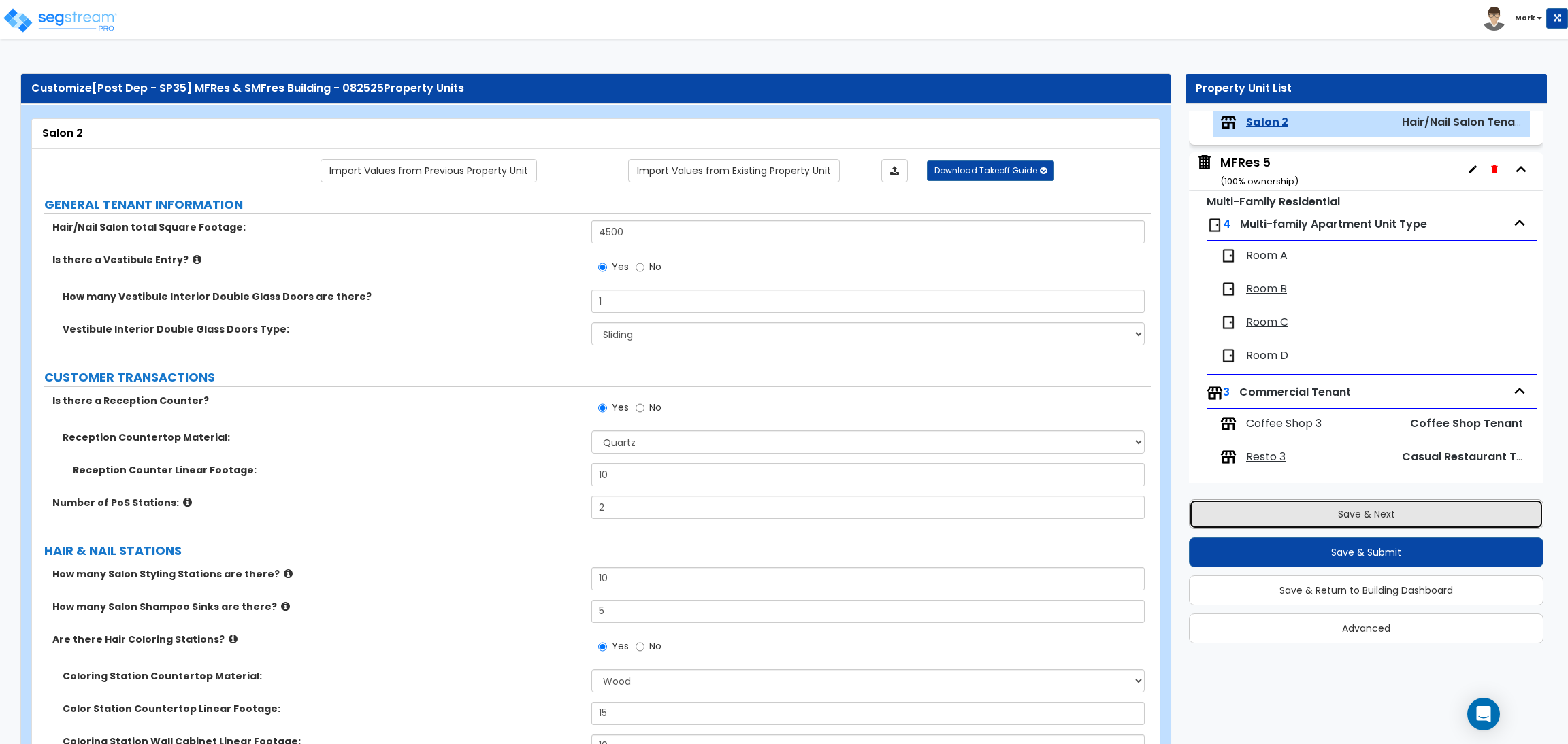
click at [1369, 508] on button "Save & Next" at bounding box center [1366, 514] width 355 height 30
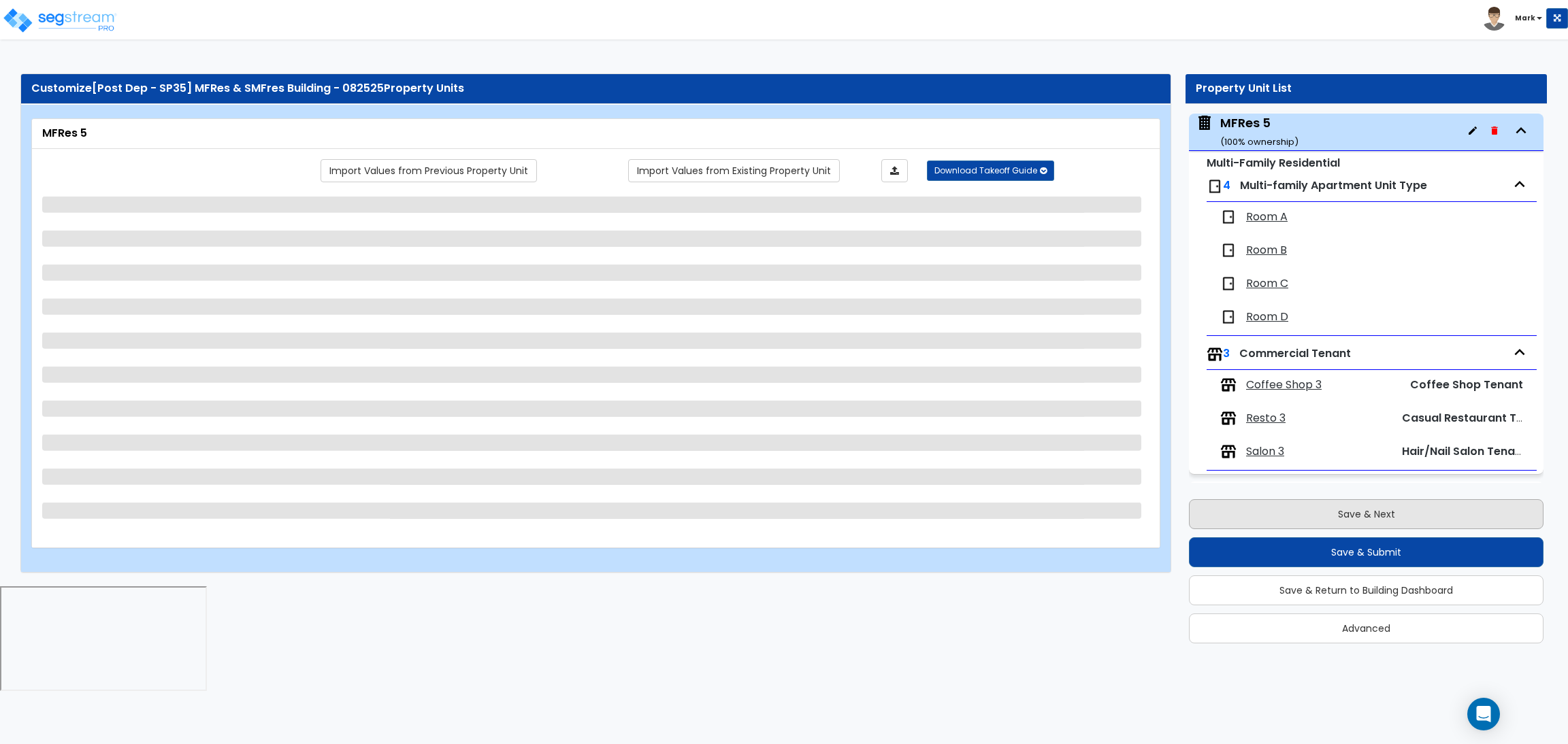
scroll to position [875, 0]
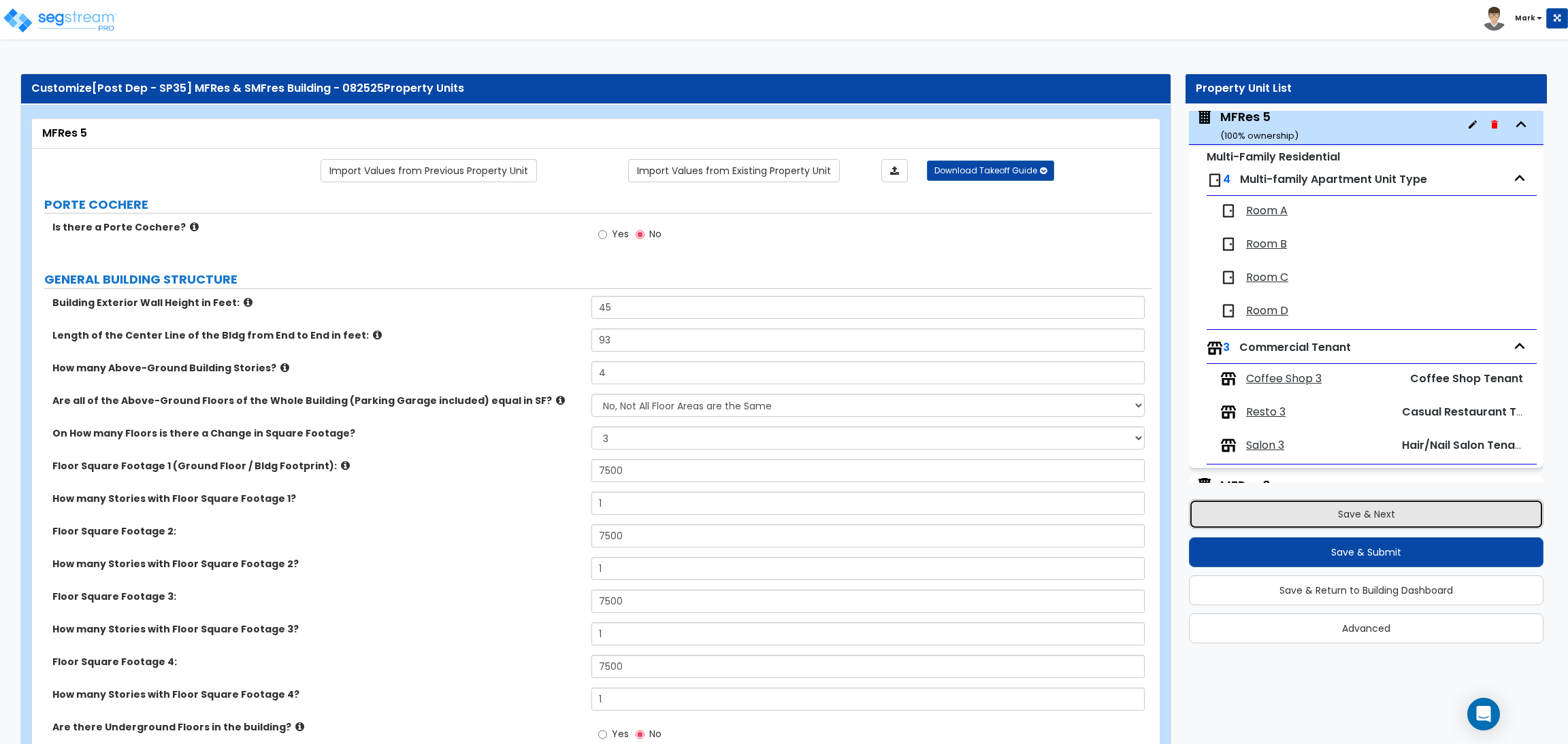
click at [1369, 508] on button "Save & Next" at bounding box center [1366, 514] width 355 height 30
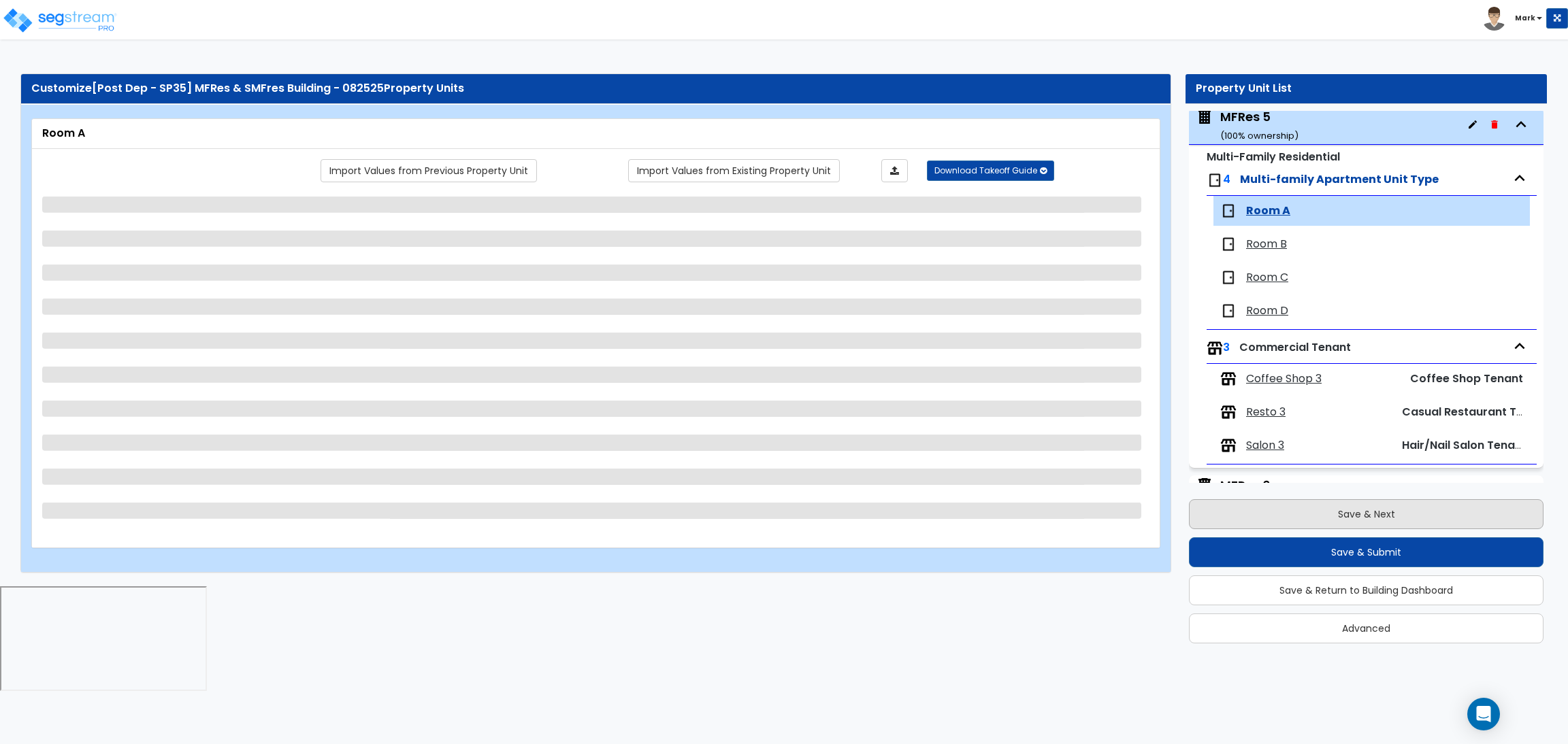
scroll to position [964, 0]
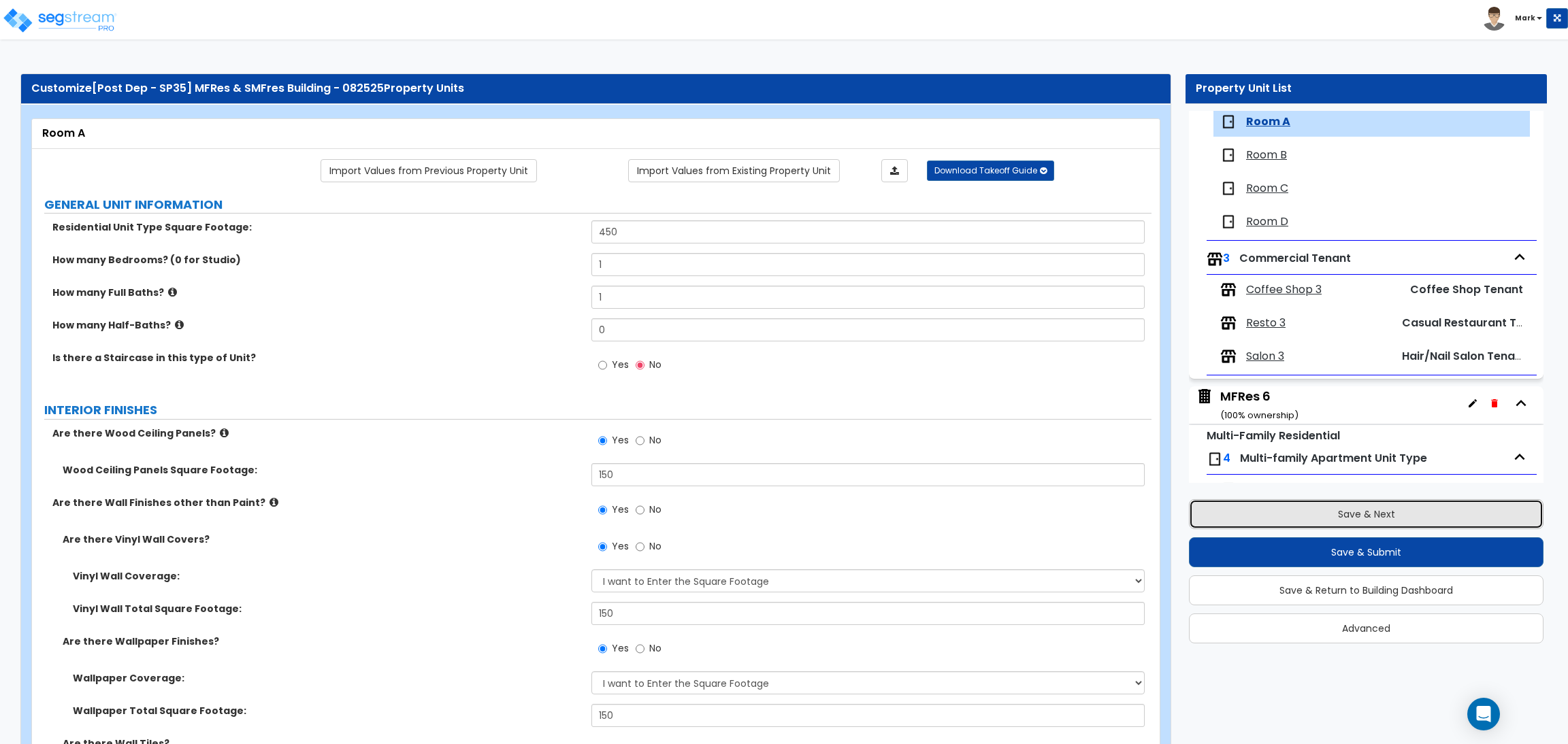
click at [1370, 516] on button "Save & Next" at bounding box center [1366, 514] width 355 height 30
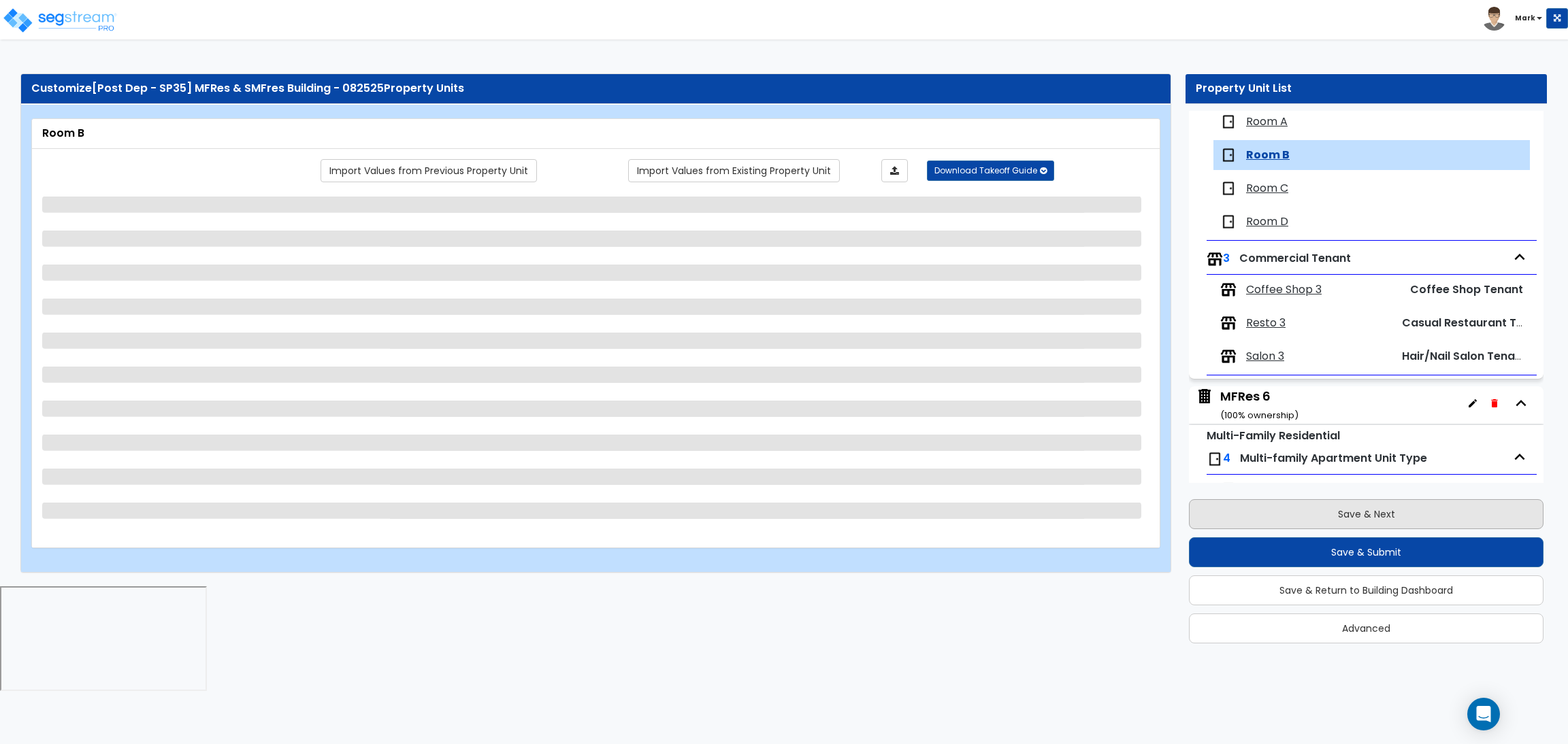
scroll to position [998, 0]
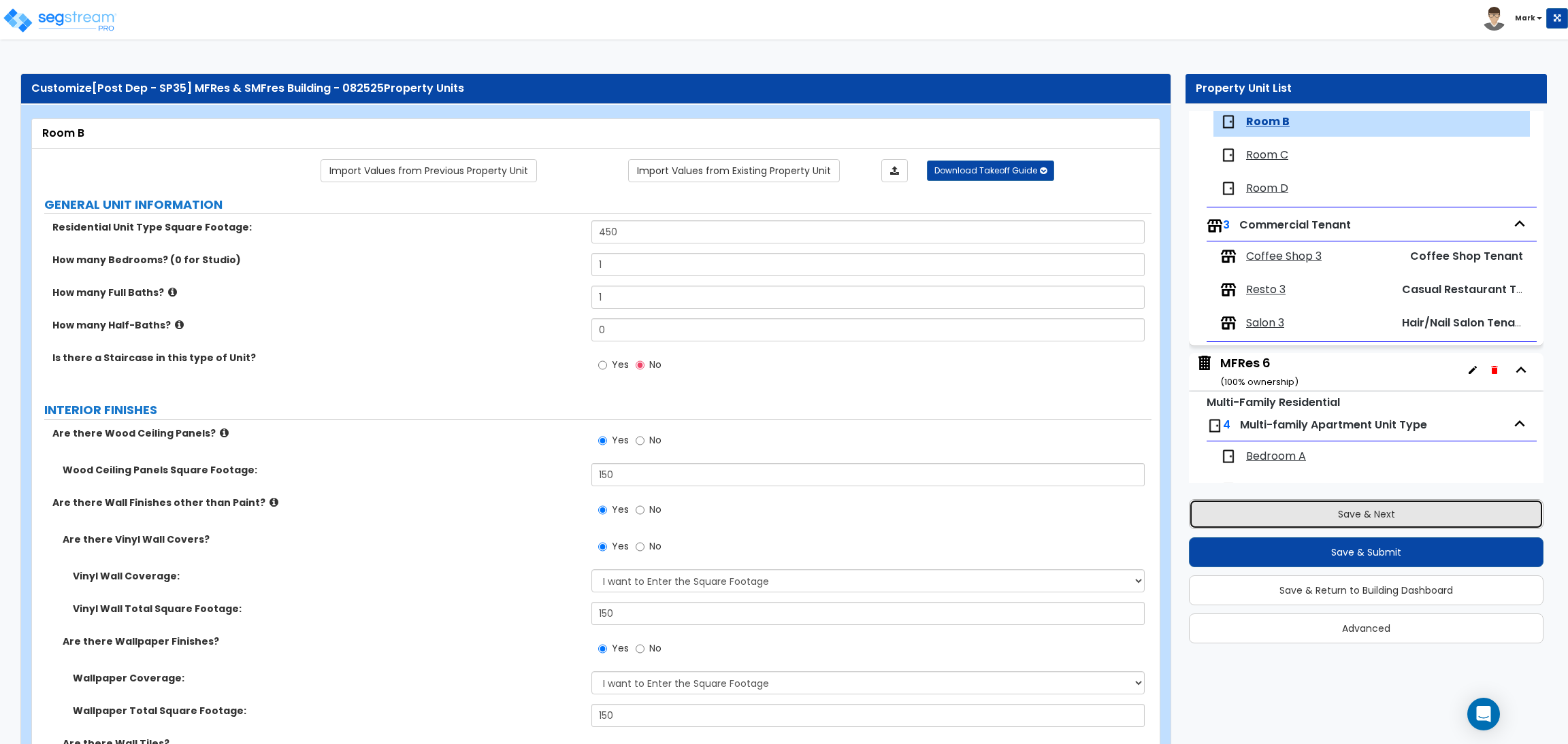
click at [1280, 518] on button "Save & Next" at bounding box center [1366, 514] width 355 height 30
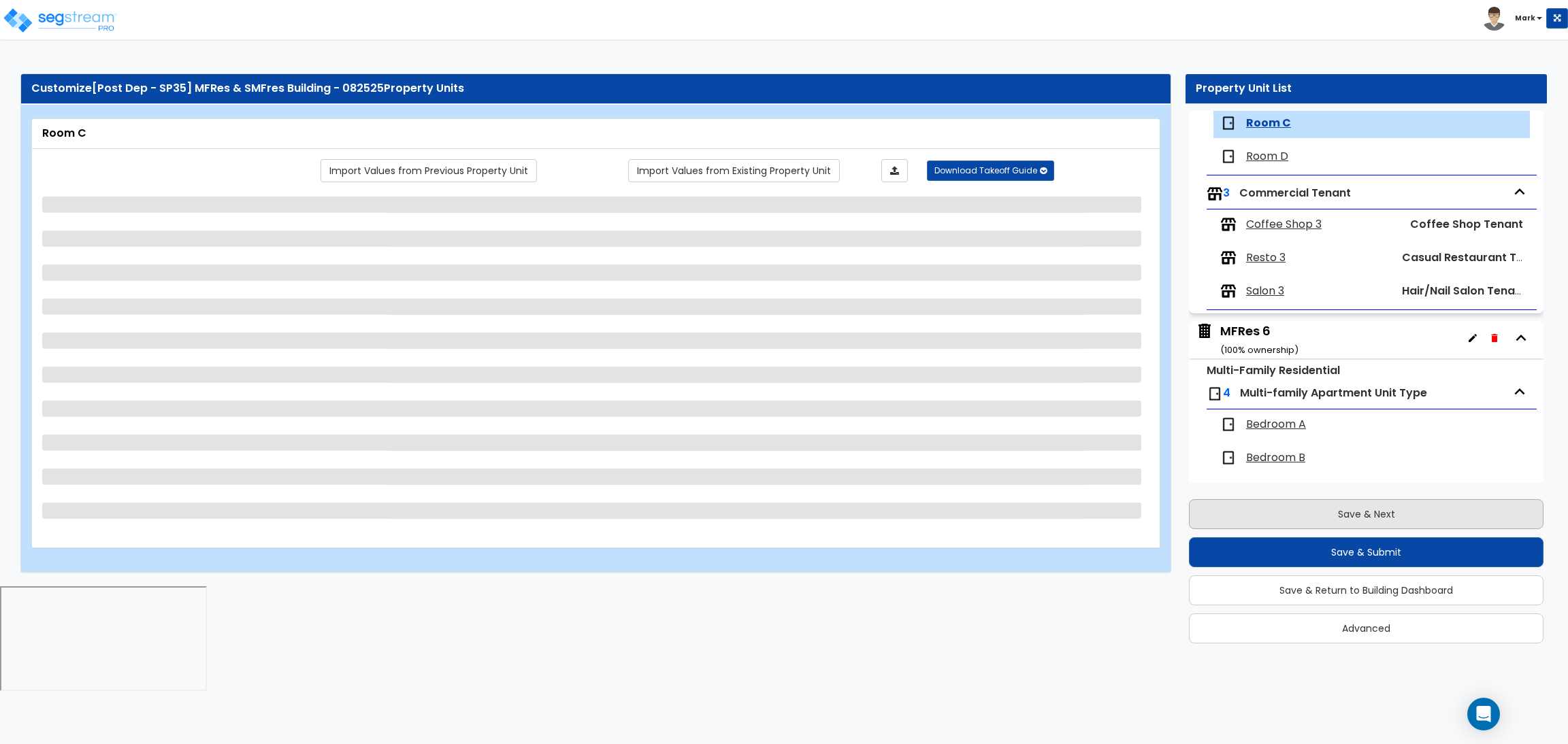
scroll to position [1031, 0]
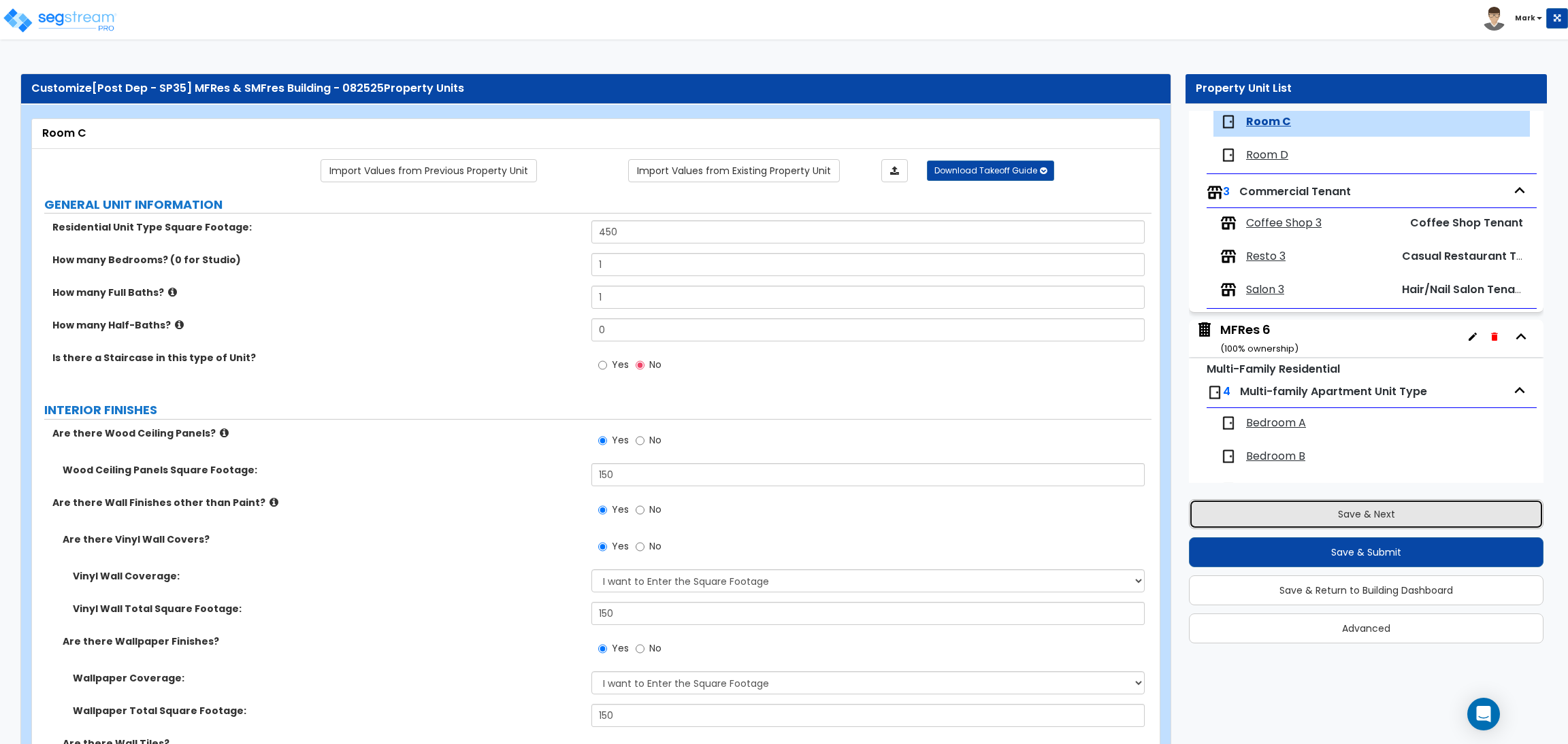
click at [1392, 507] on button "Save & Next" at bounding box center [1366, 514] width 355 height 30
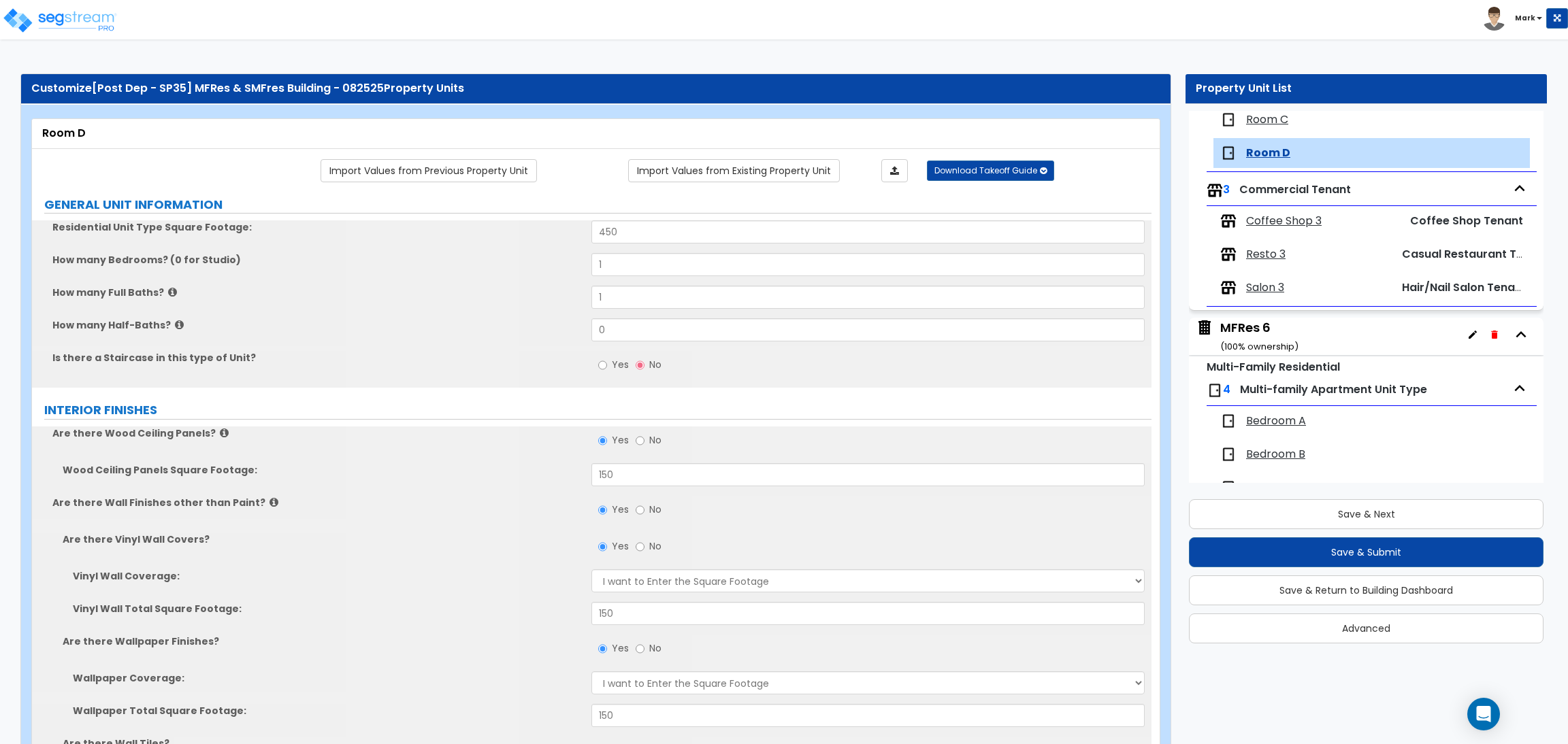
scroll to position [1064, 0]
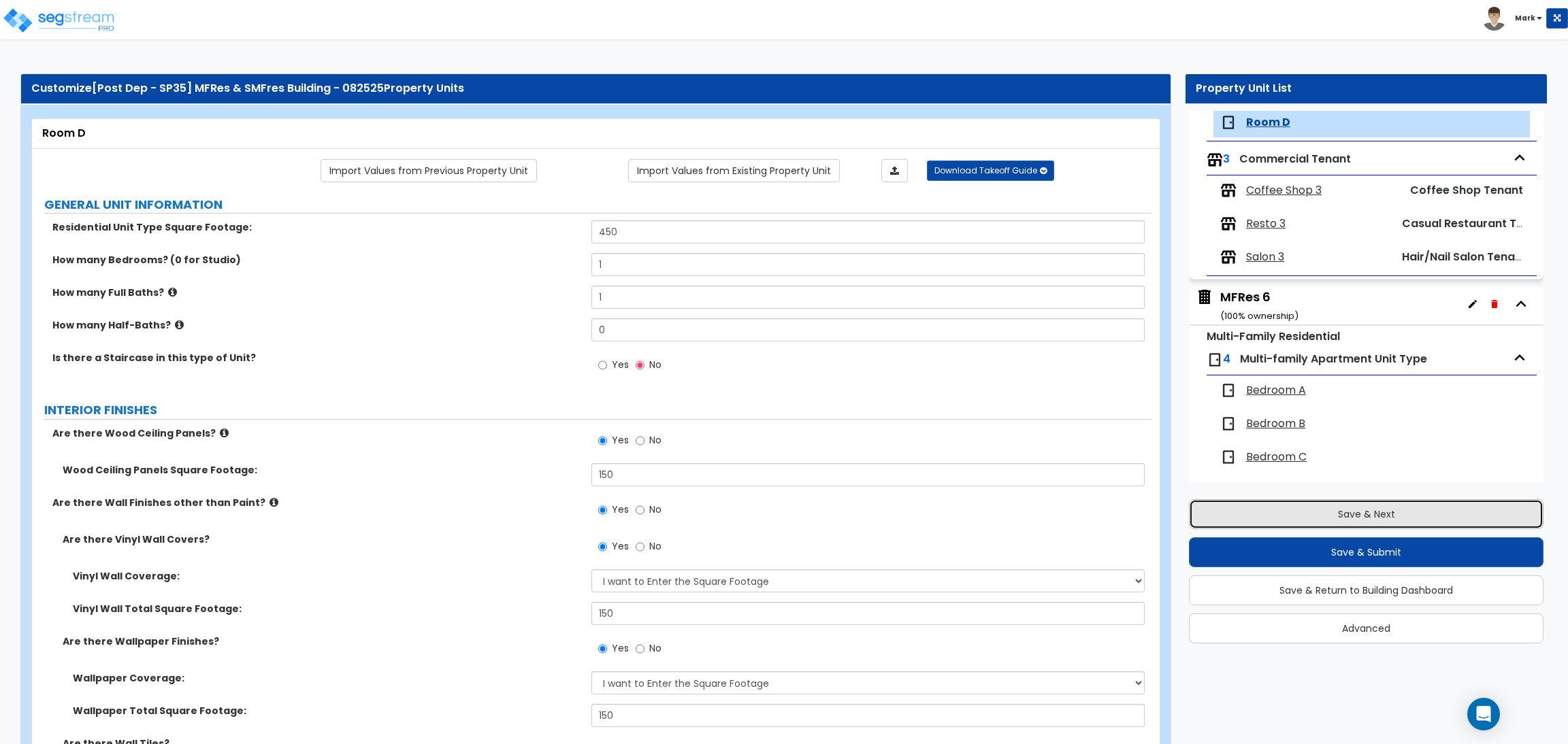
click at [1268, 524] on button "Save & Next" at bounding box center [1366, 514] width 355 height 30
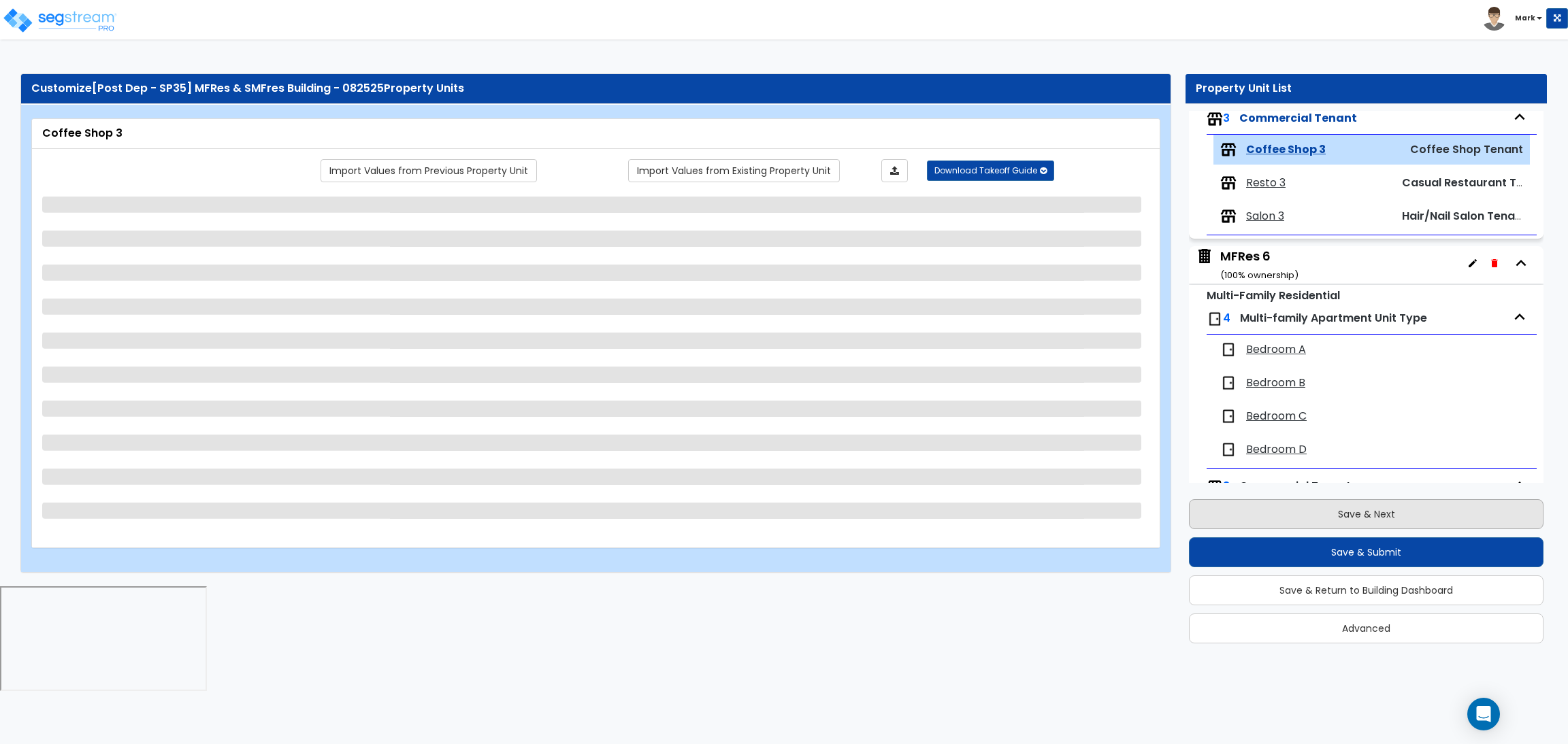
scroll to position [1133, 0]
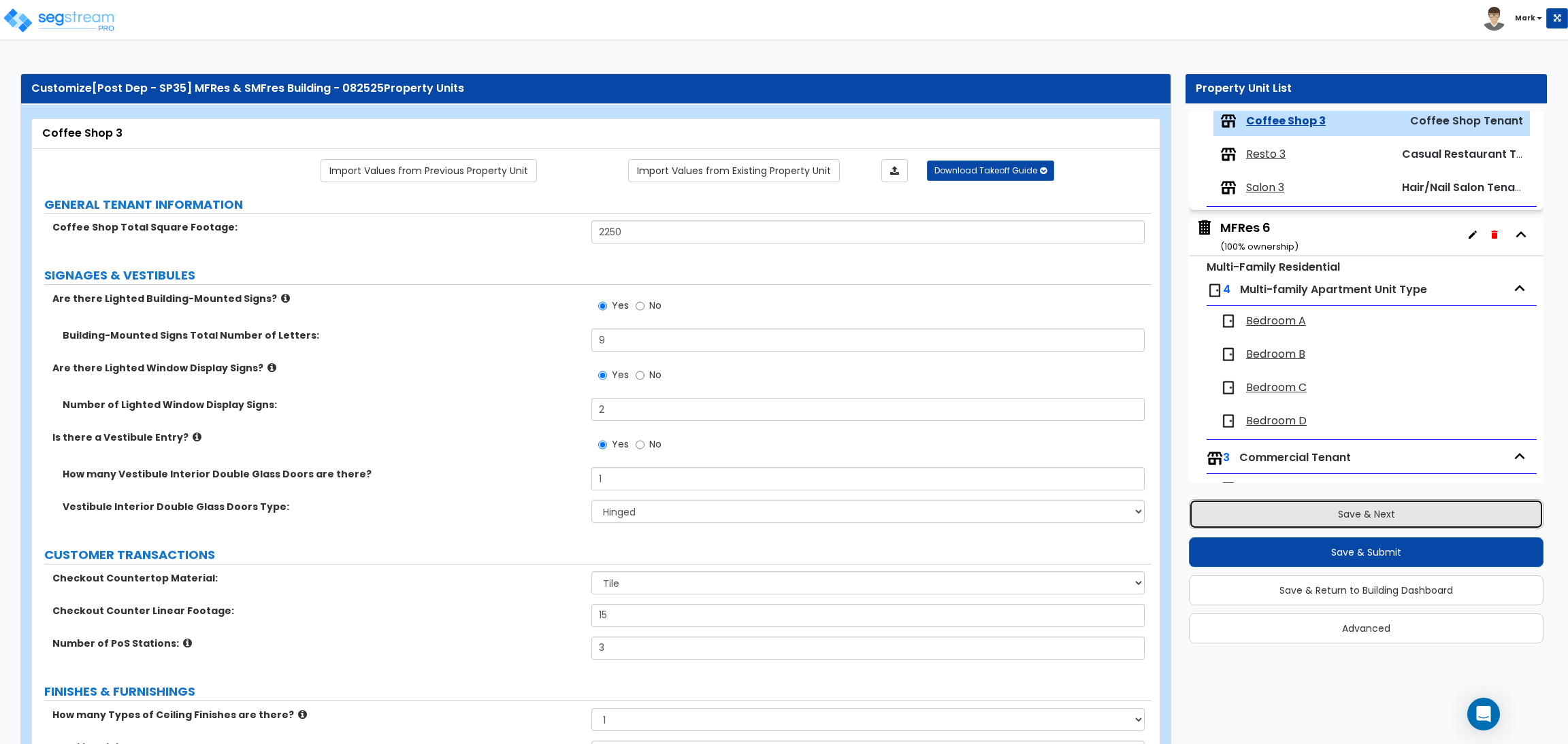
click at [1401, 507] on button "Save & Next" at bounding box center [1366, 514] width 355 height 30
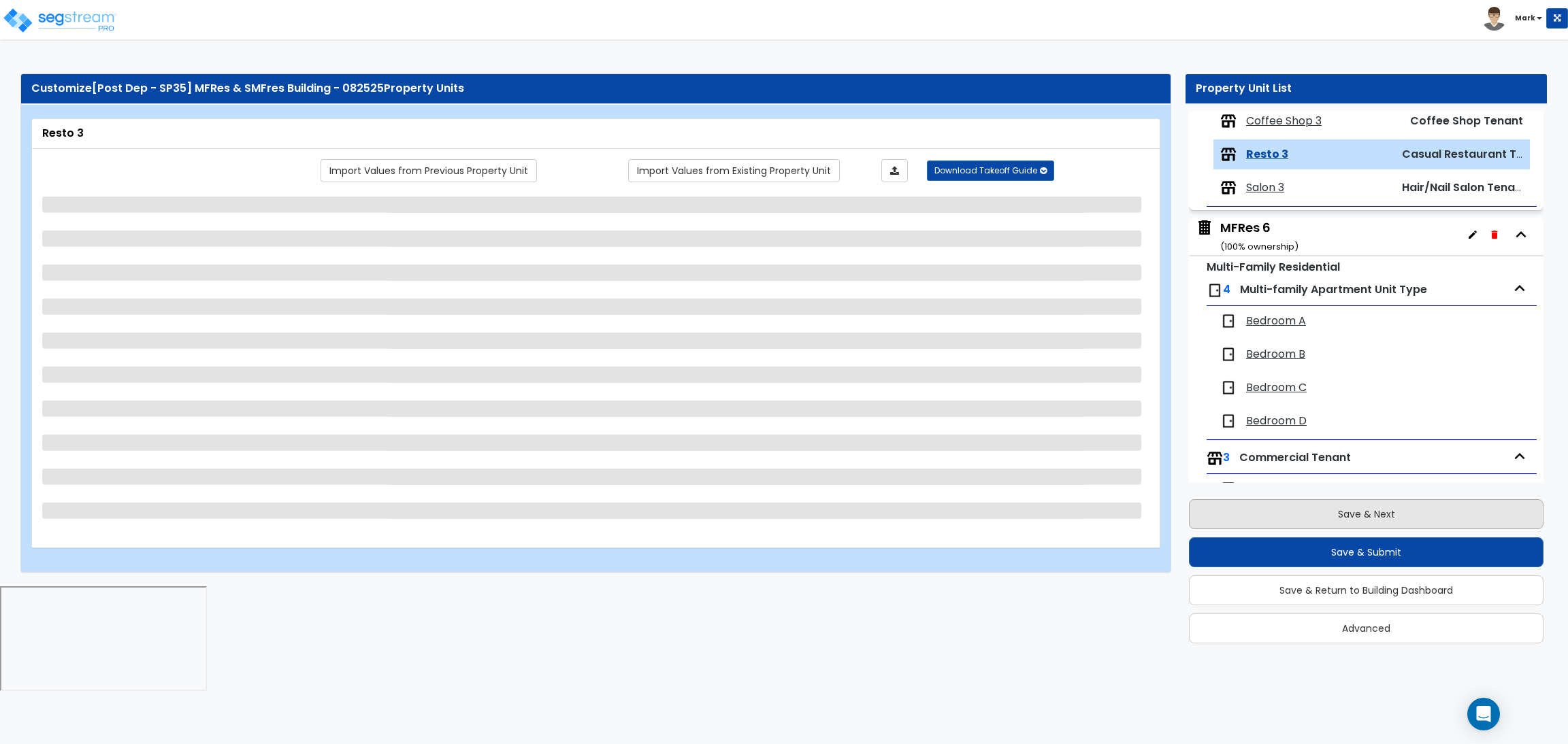
scroll to position [1167, 0]
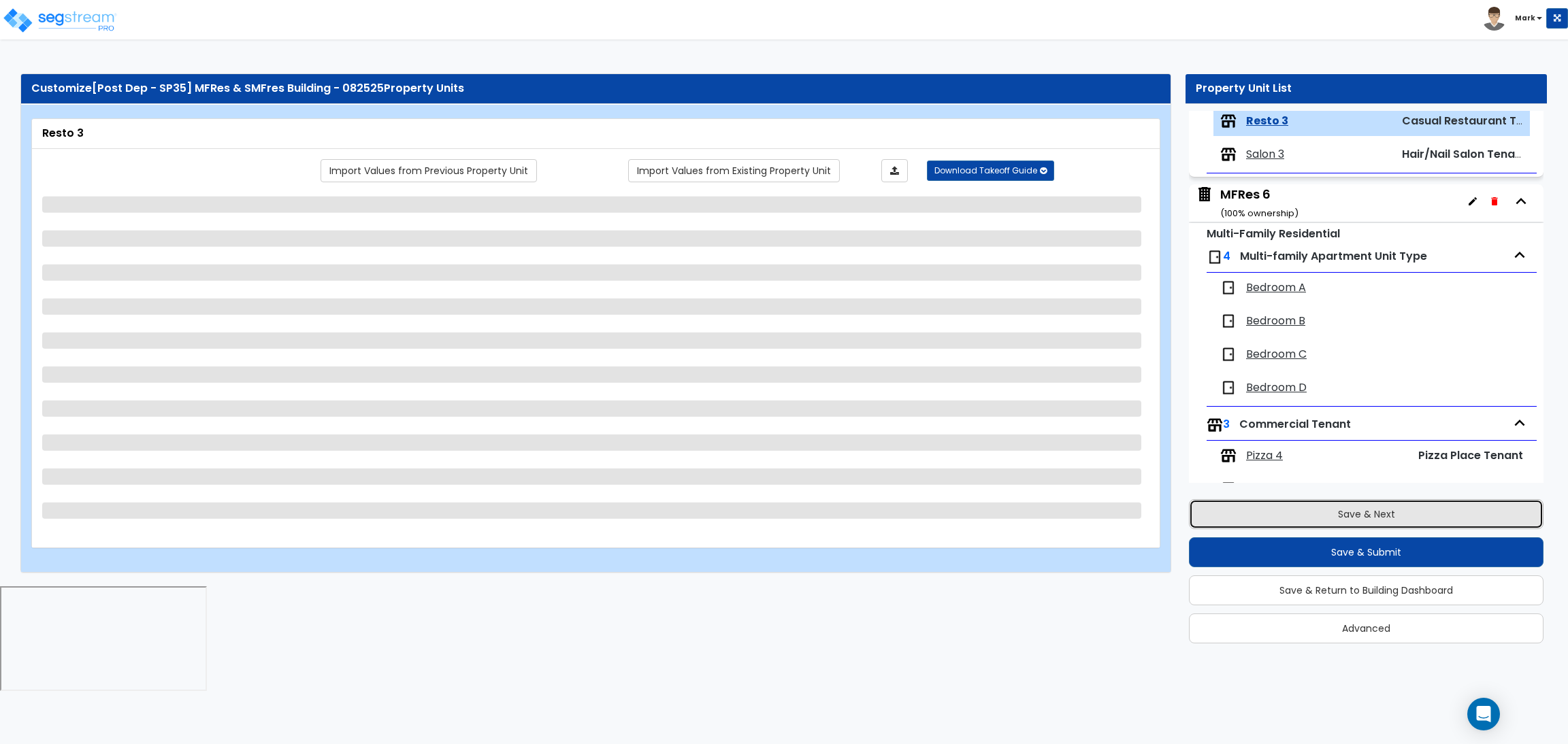
click at [1332, 511] on button "Save & Next" at bounding box center [1366, 514] width 355 height 30
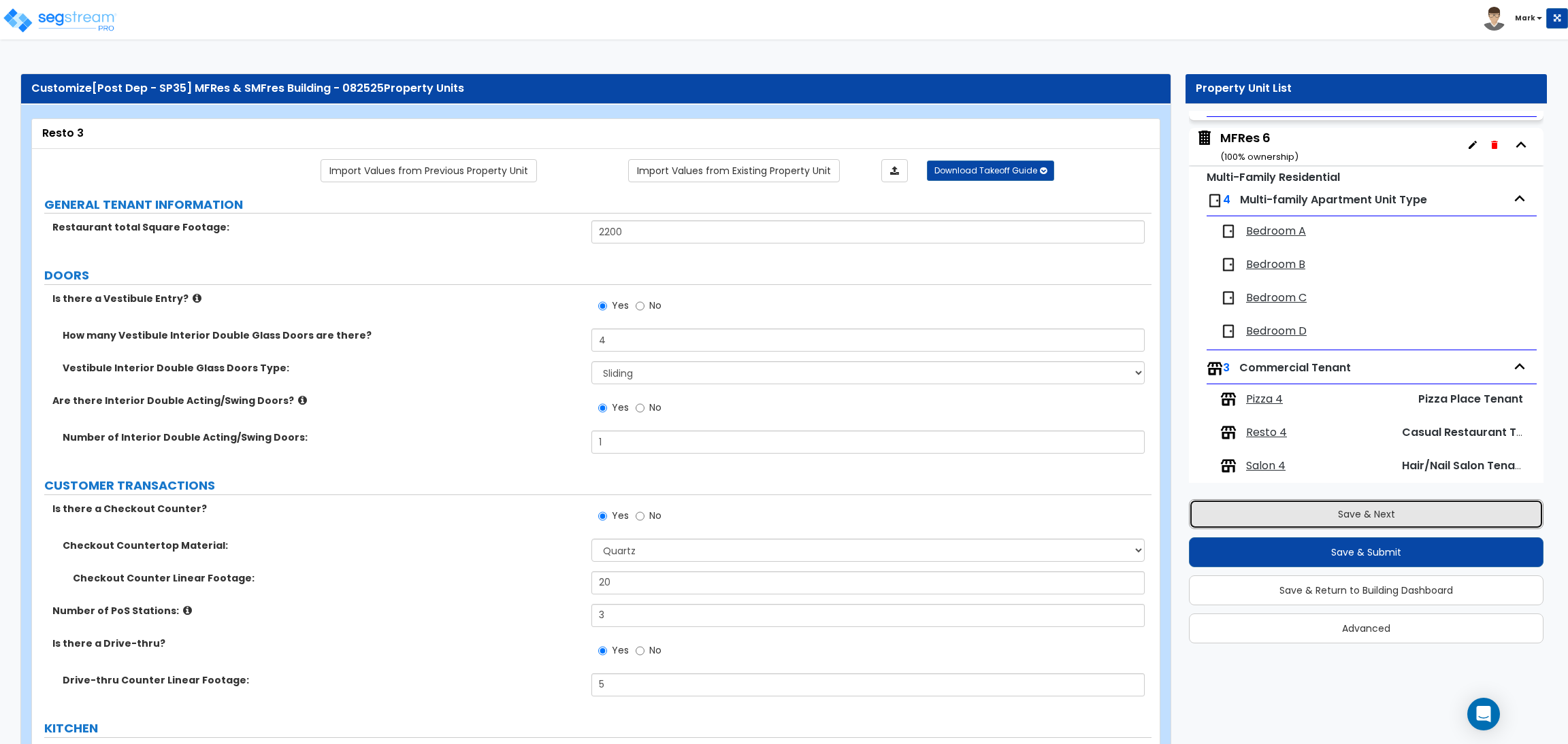
scroll to position [1371, 0]
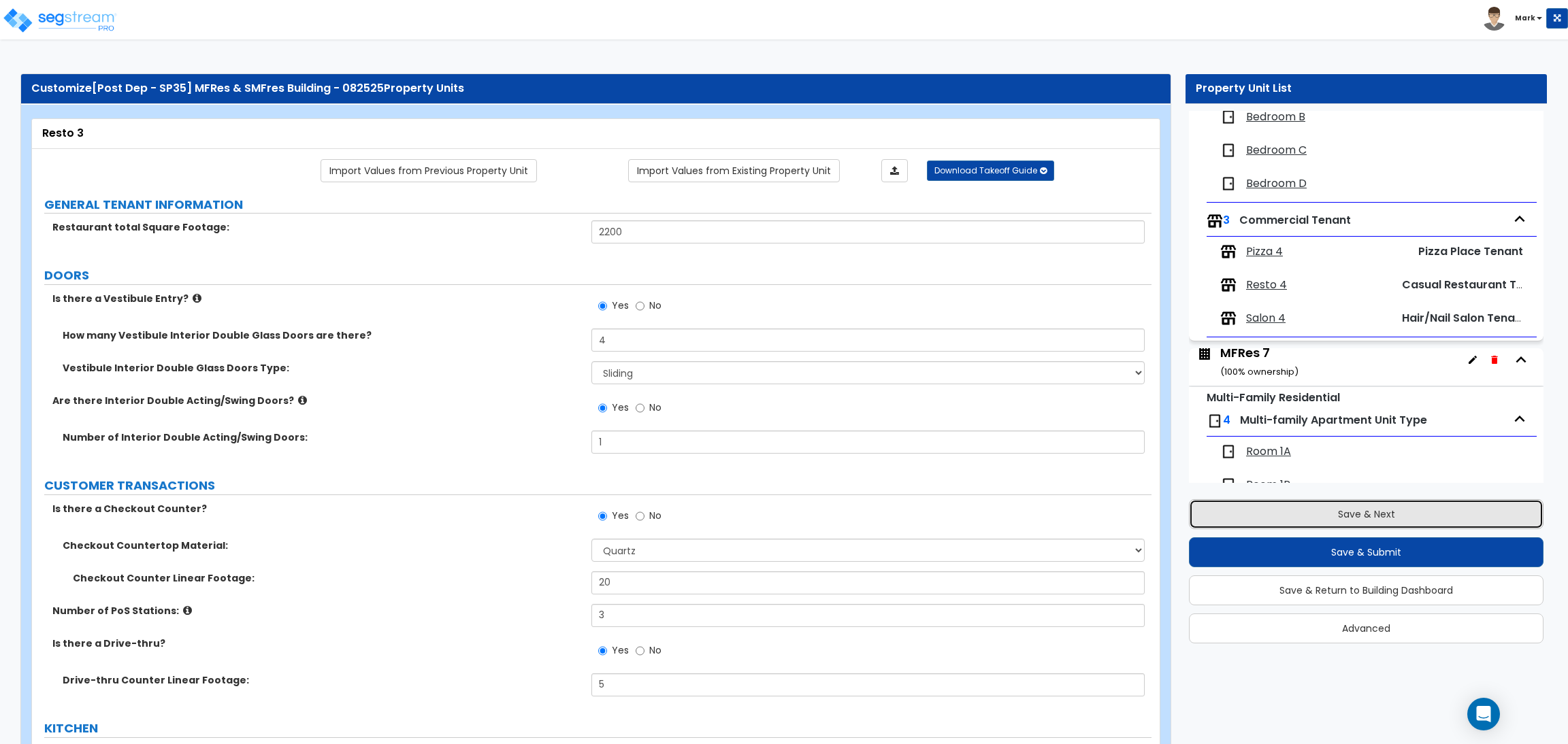
click at [1359, 511] on button "Save & Next" at bounding box center [1366, 514] width 355 height 30
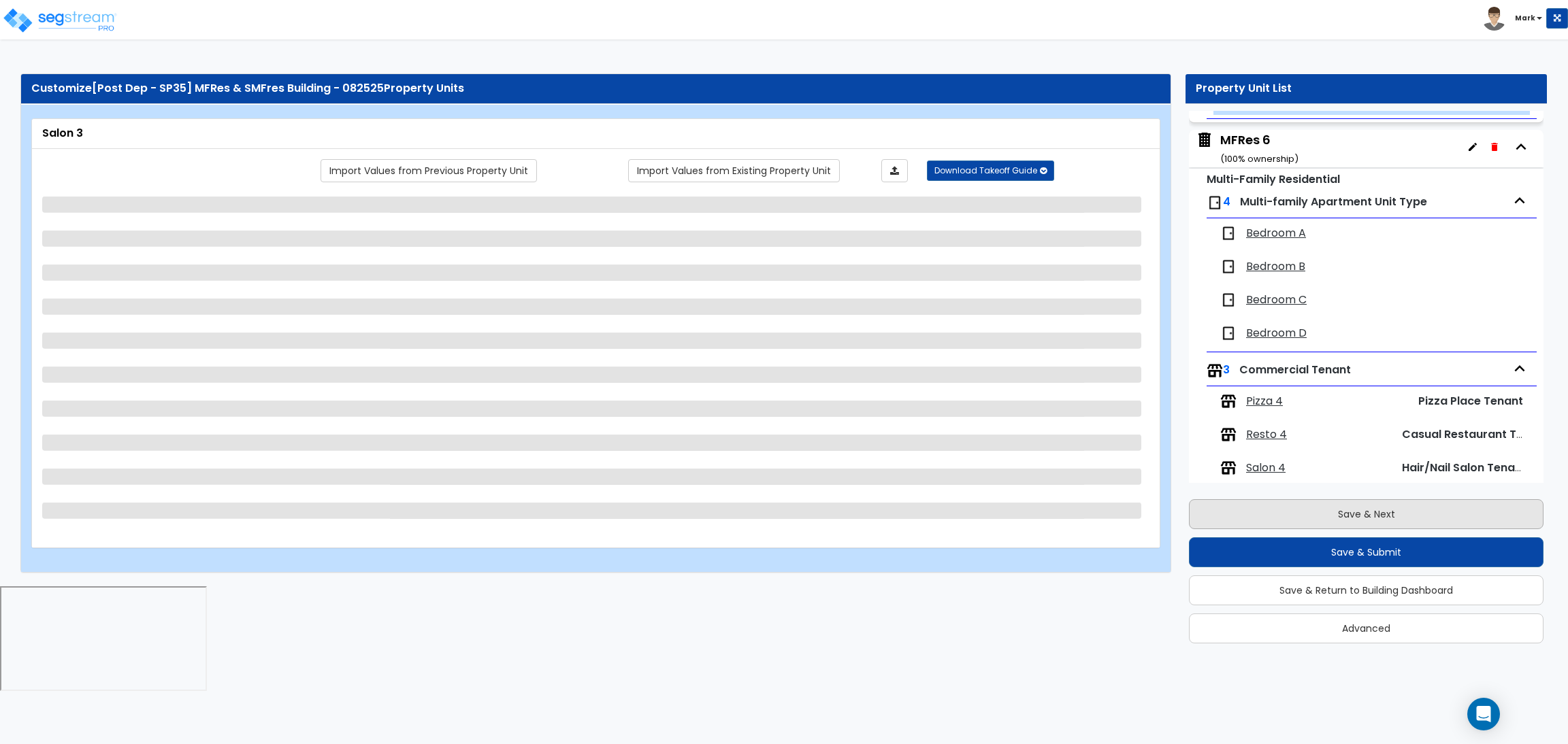
scroll to position [1199, 0]
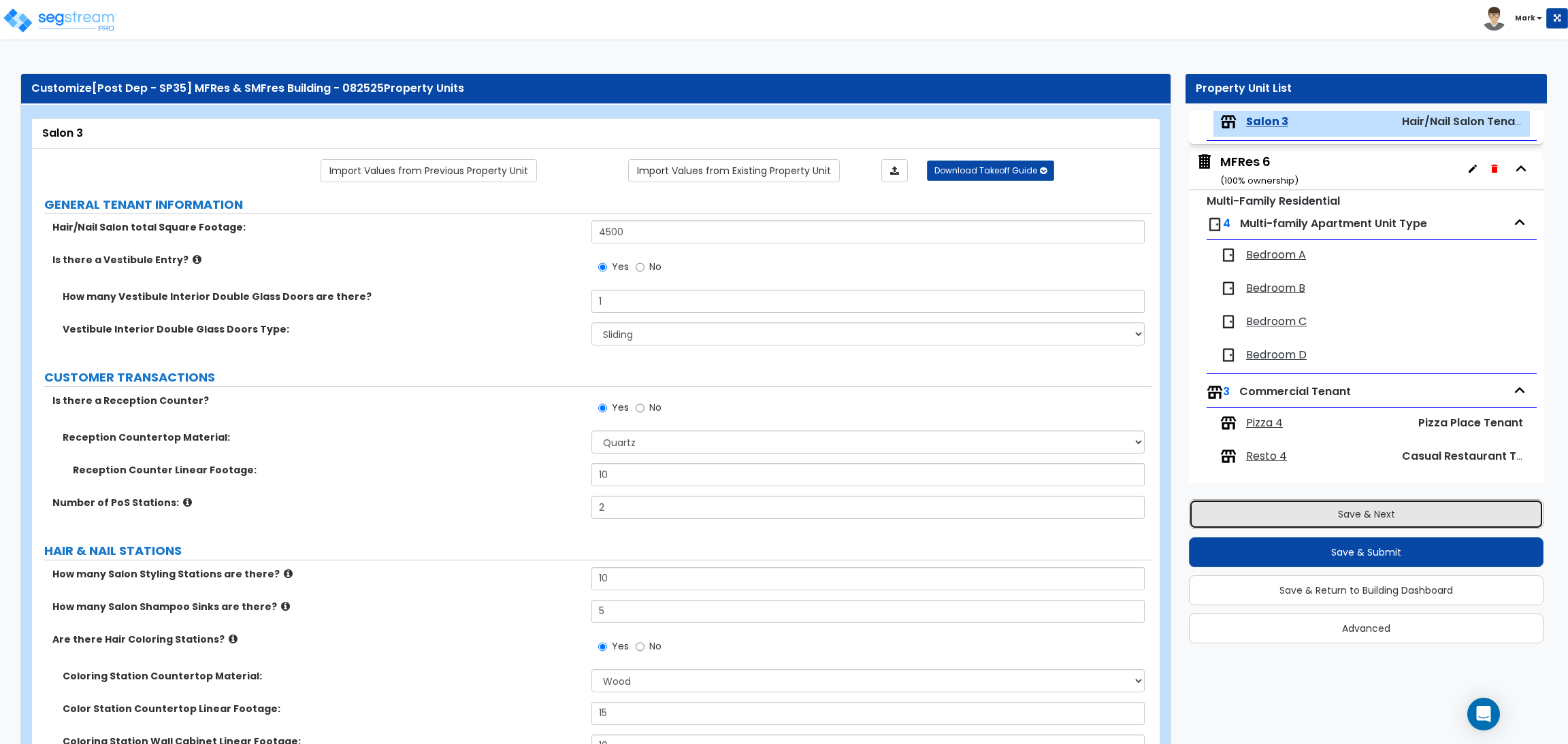
click at [1332, 525] on button "Save & Next" at bounding box center [1366, 514] width 355 height 30
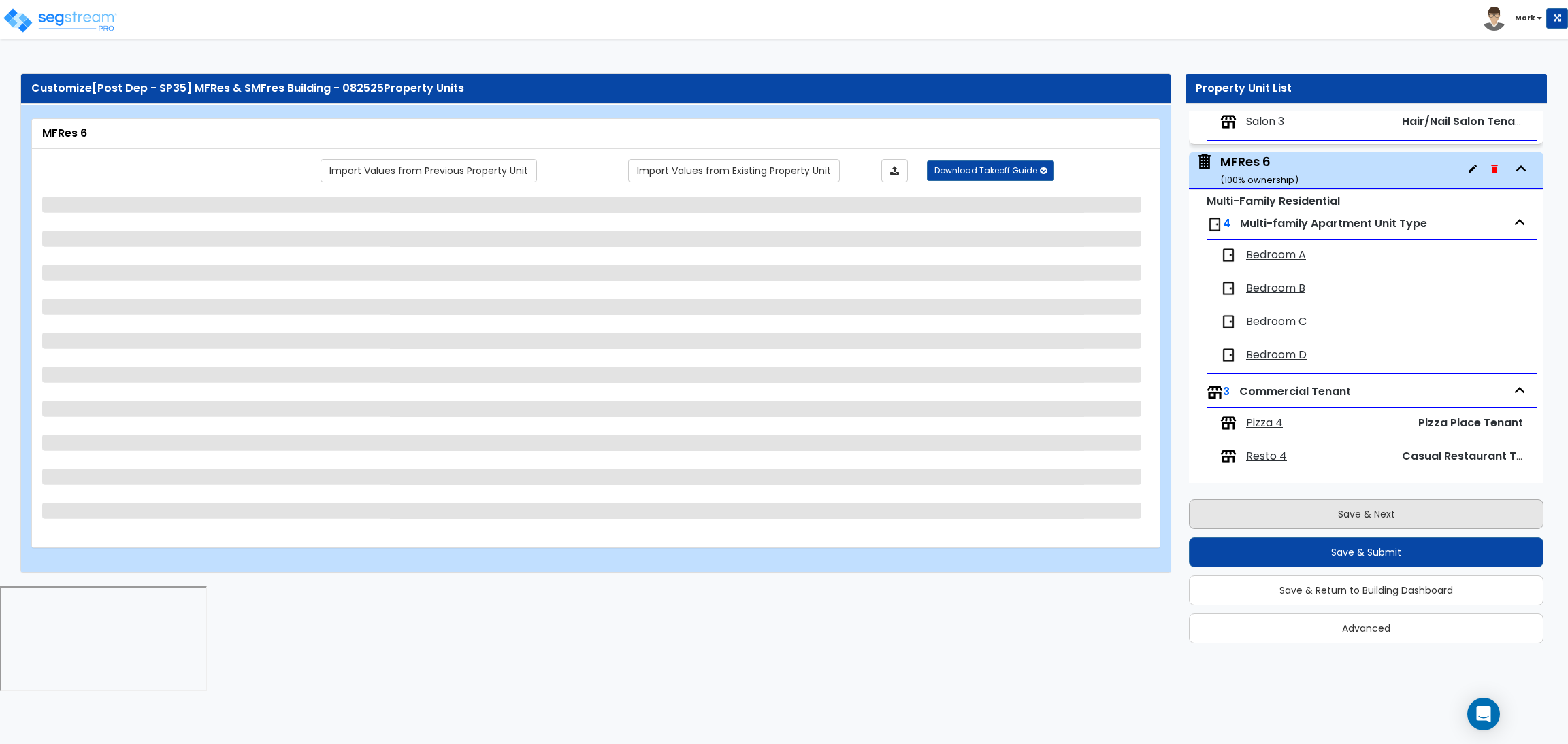
scroll to position [1246, 0]
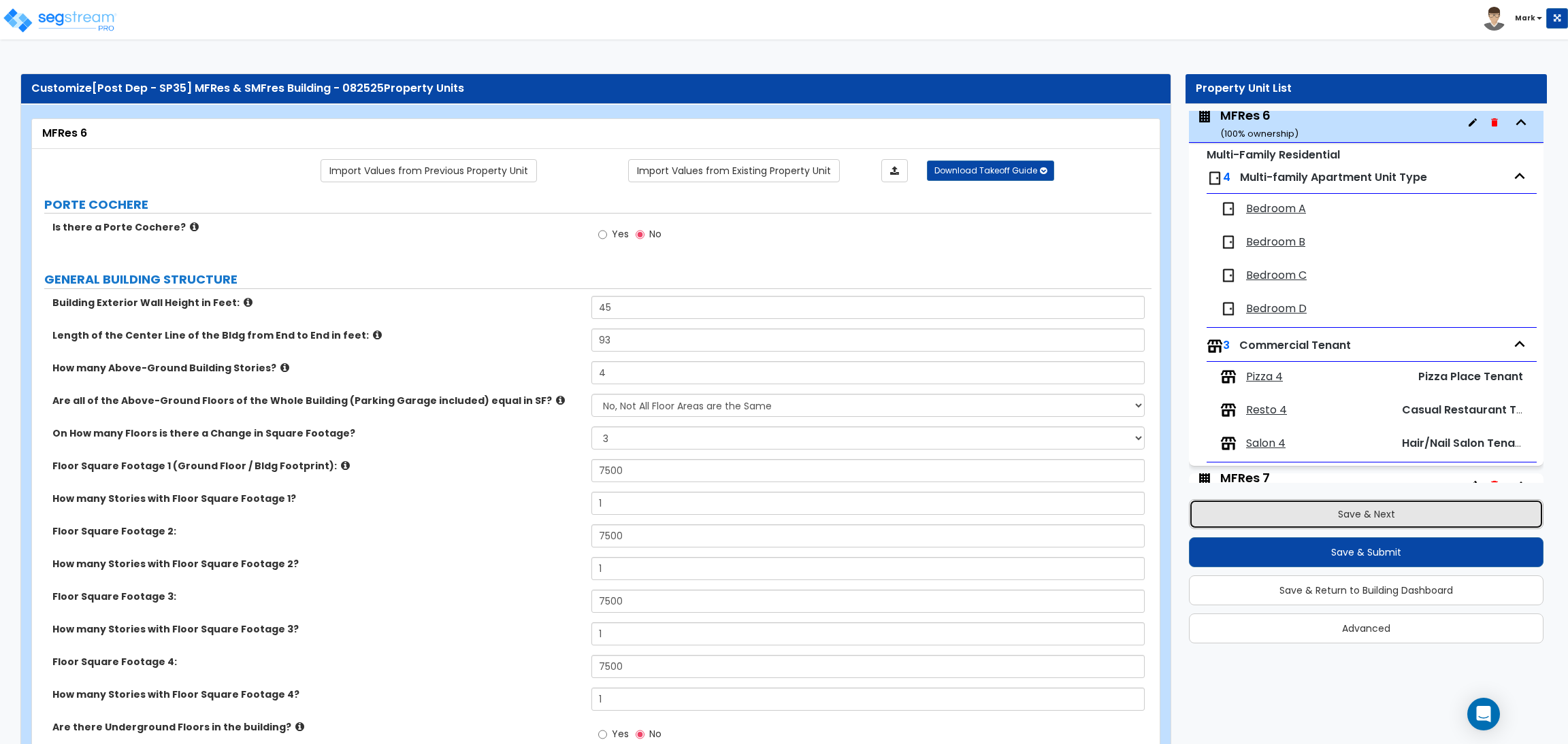
click at [1409, 504] on button "Save & Next" at bounding box center [1366, 514] width 355 height 30
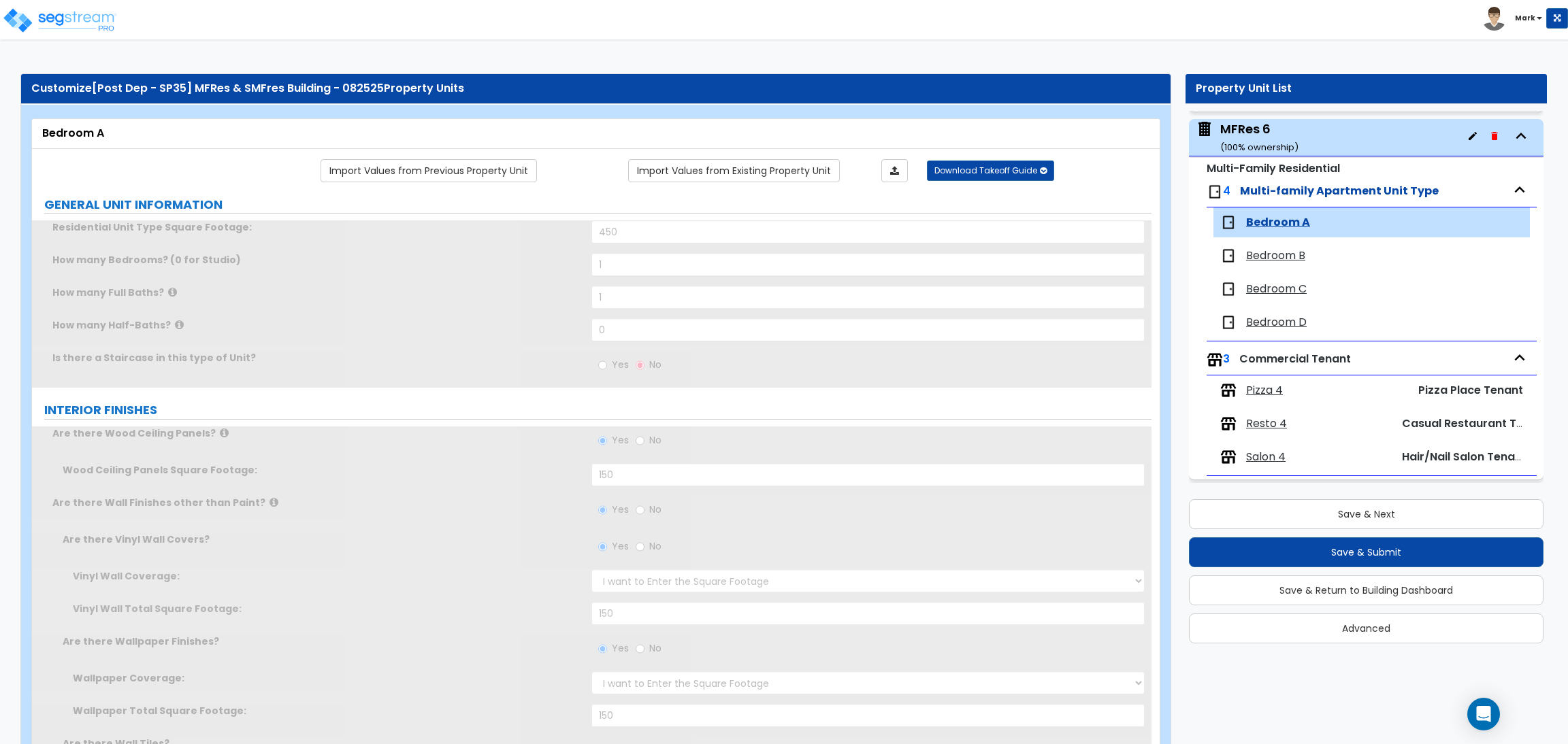
scroll to position [1334, 0]
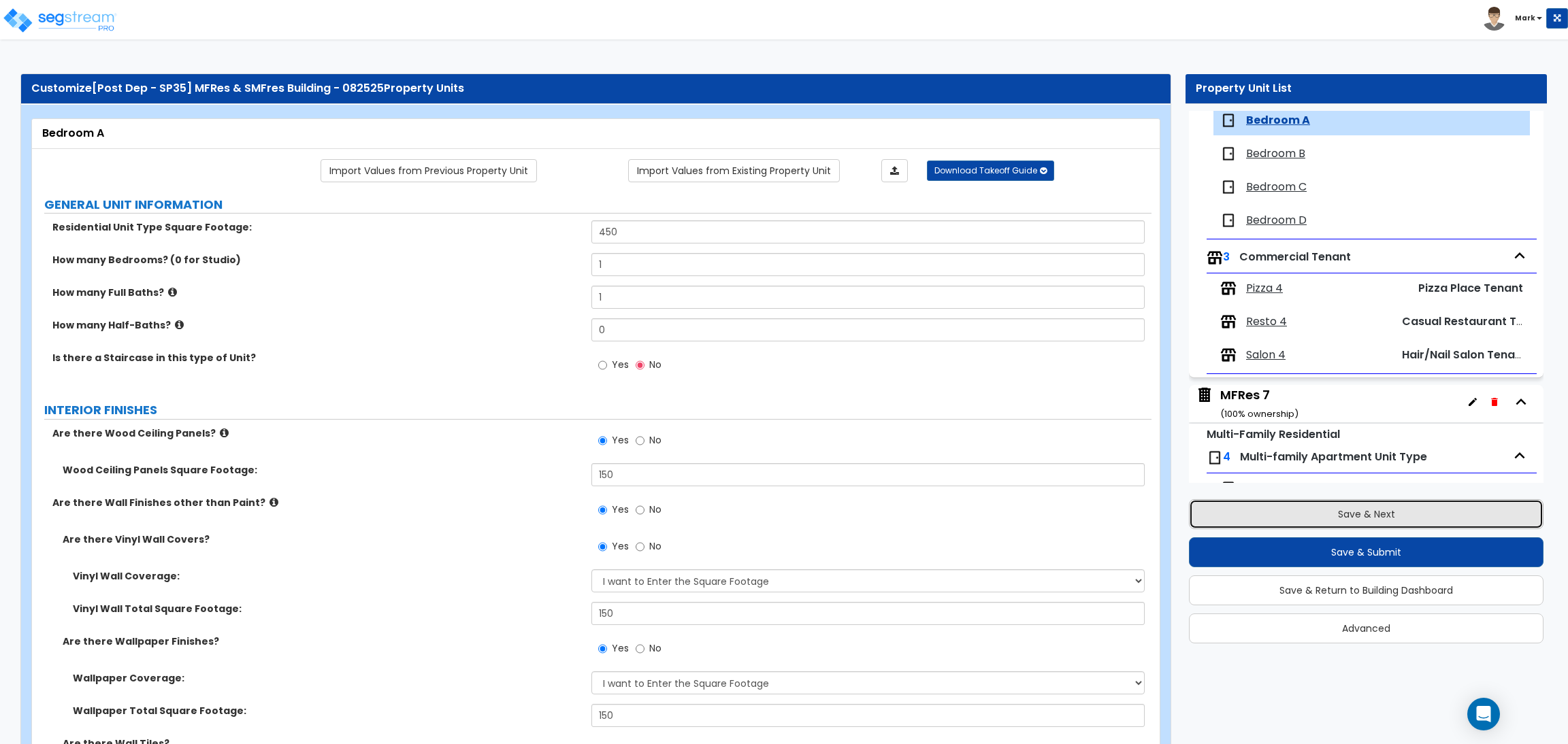
click at [1397, 516] on button "Save & Next" at bounding box center [1366, 514] width 355 height 30
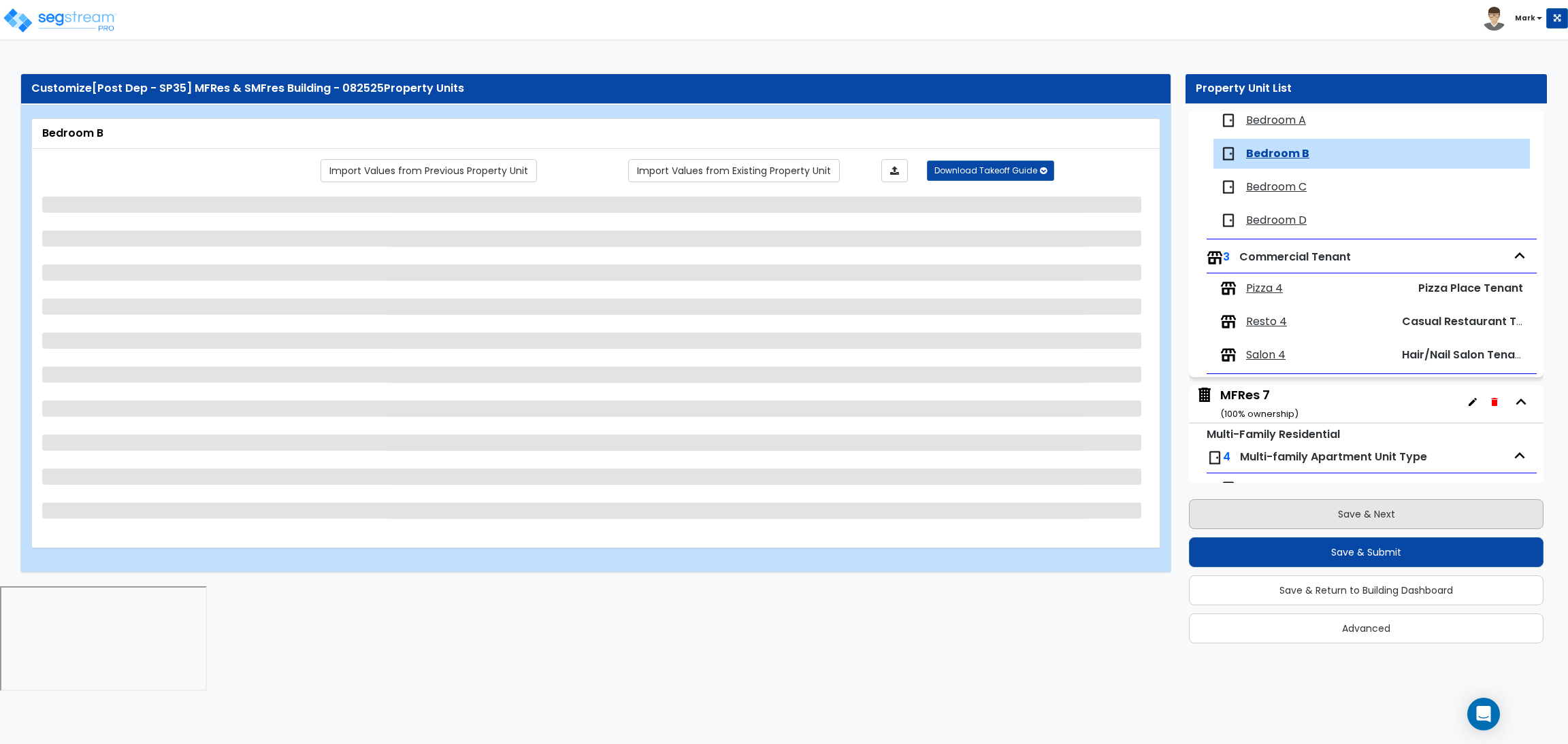
scroll to position [1368, 0]
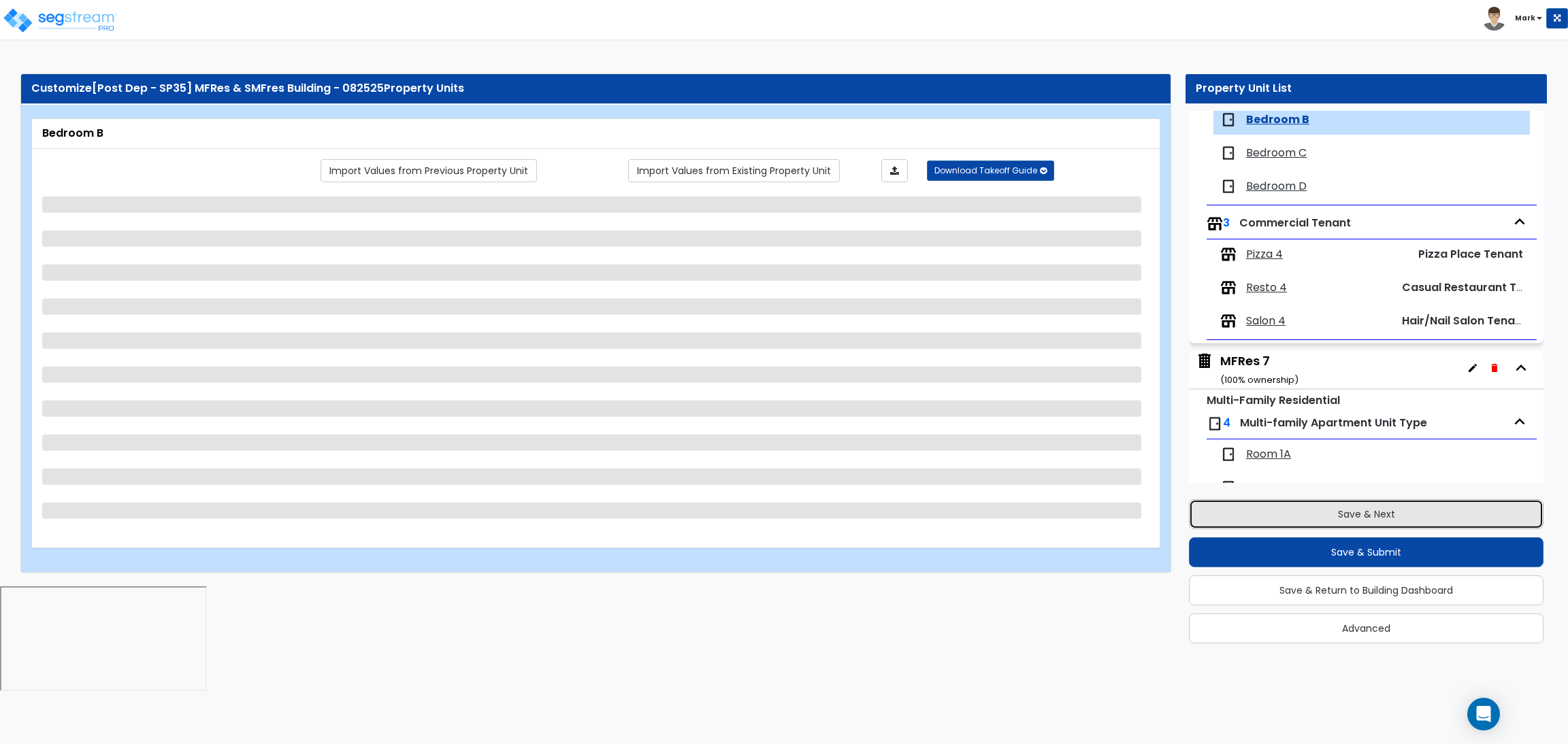
click at [1331, 513] on button "Save & Next" at bounding box center [1366, 514] width 355 height 30
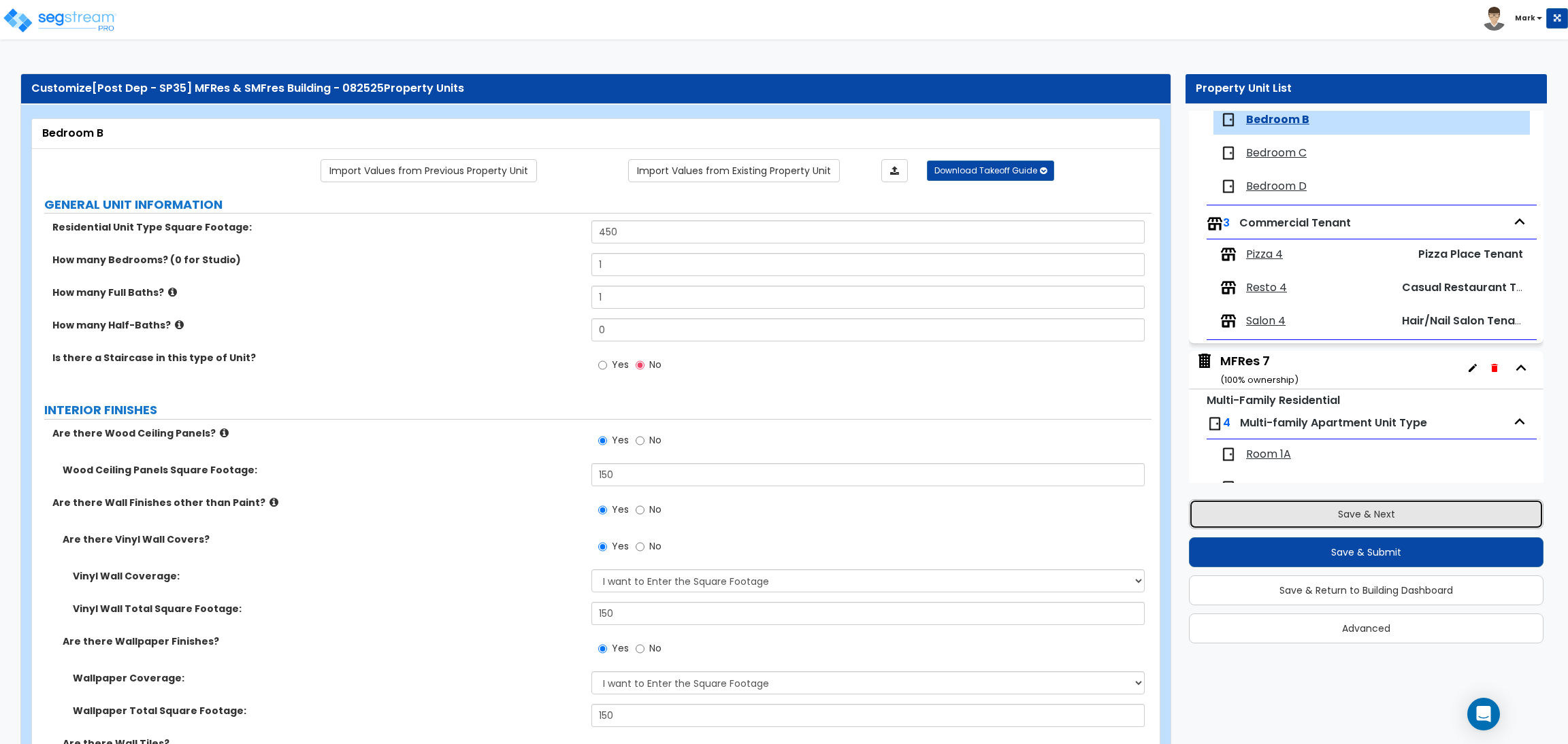
click at [1382, 512] on button "Save & Next" at bounding box center [1366, 514] width 355 height 30
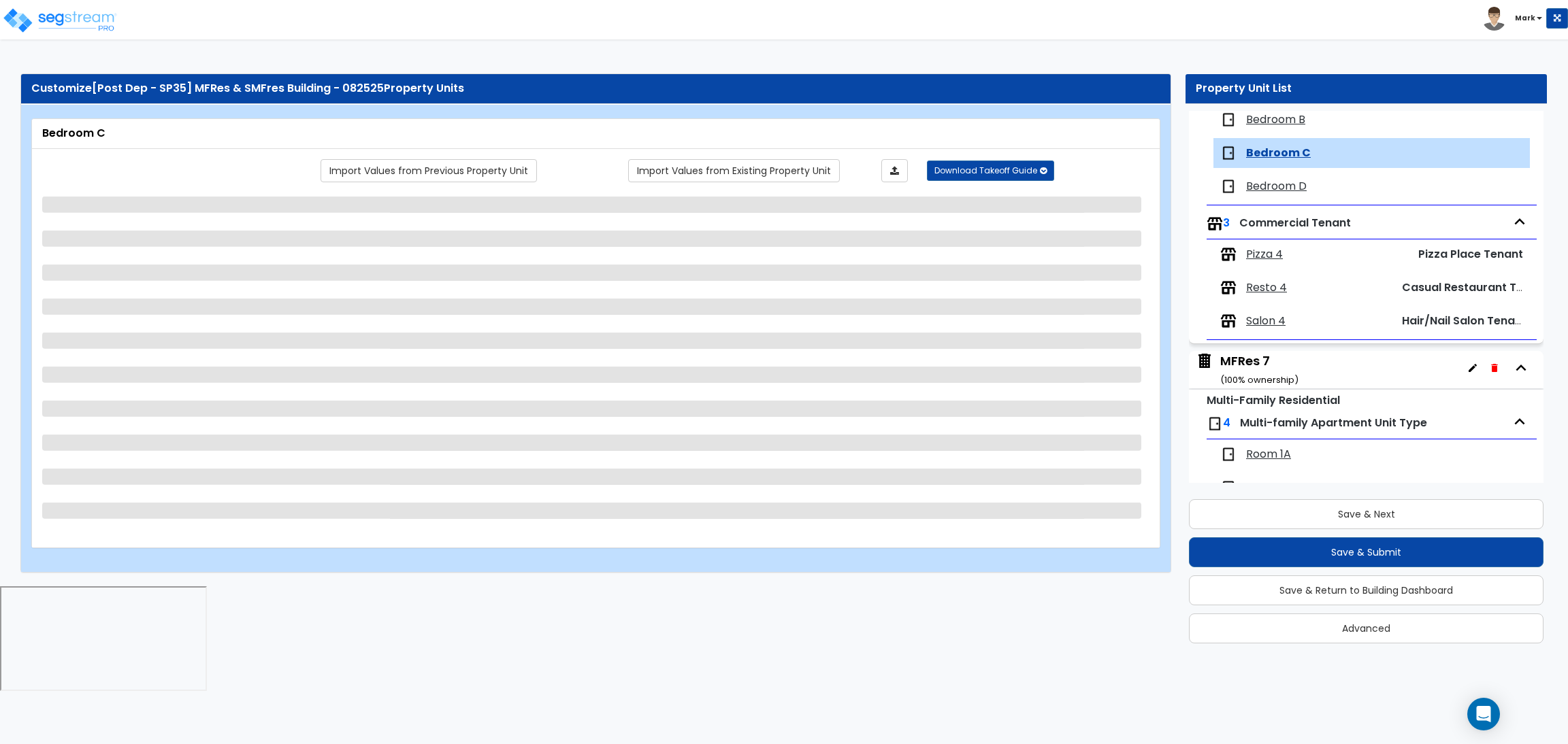
scroll to position [1402, 0]
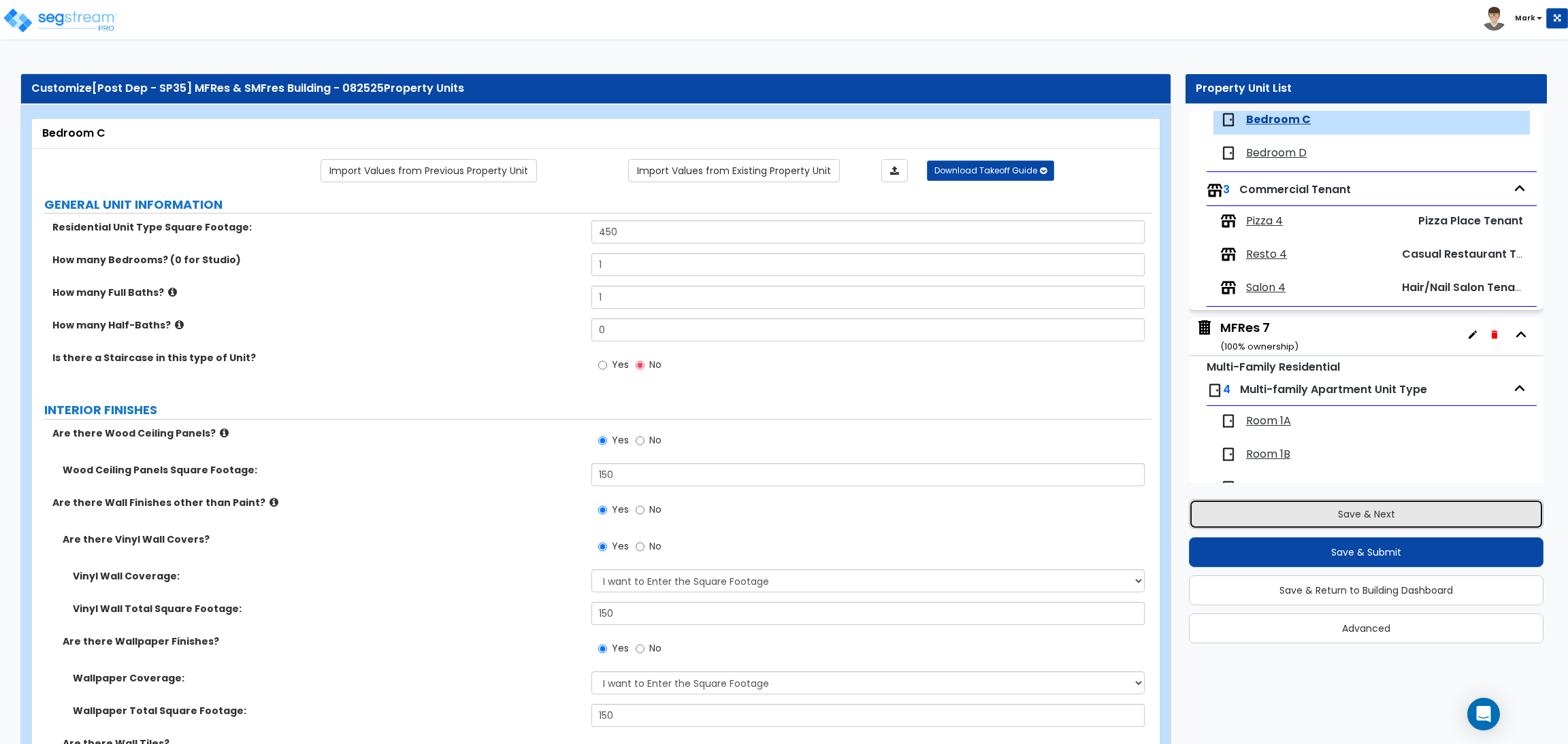
click at [1415, 514] on button "Save & Next" at bounding box center [1366, 514] width 355 height 30
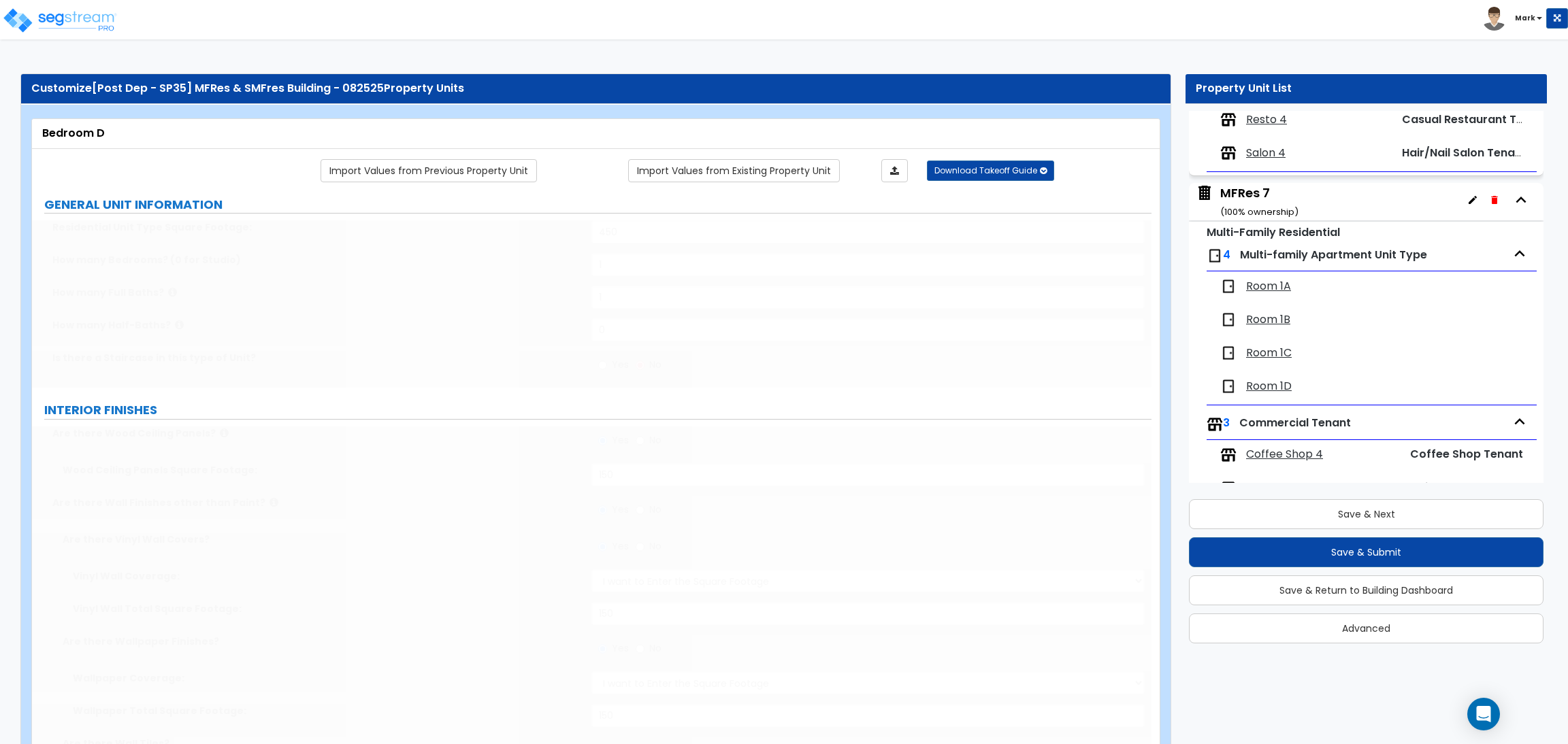
scroll to position [1435, 0]
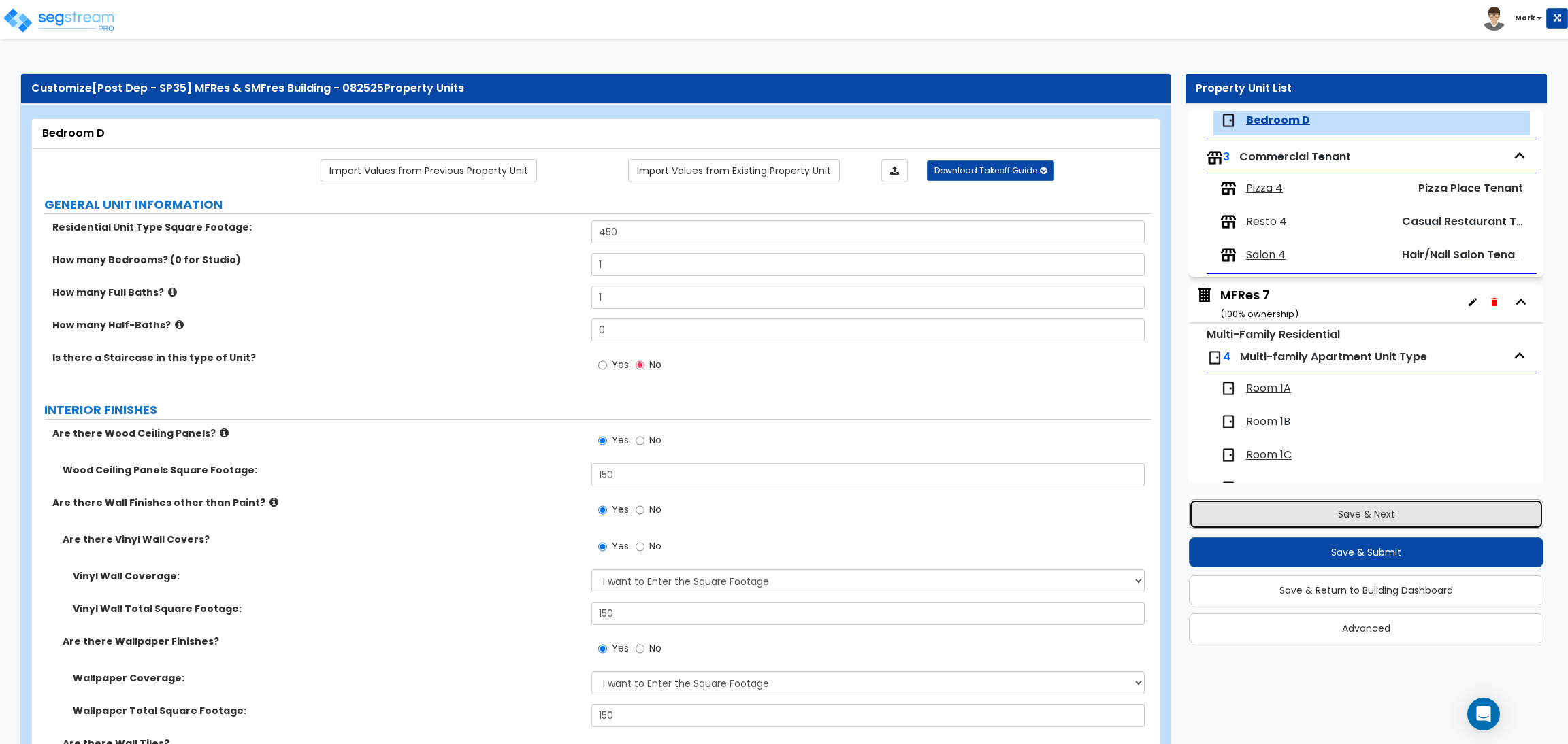
click at [1370, 520] on button "Save & Next" at bounding box center [1366, 514] width 355 height 30
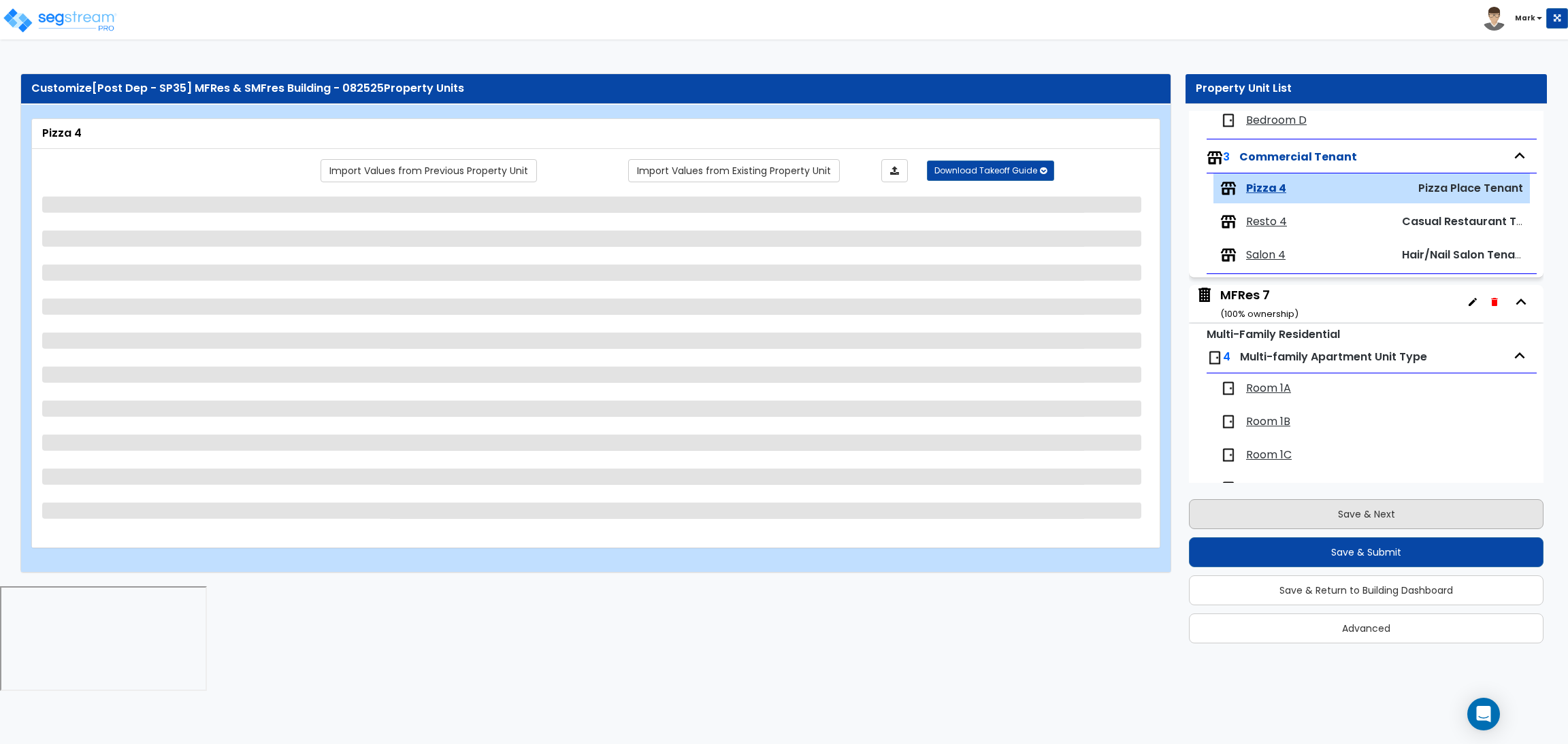
scroll to position [1503, 0]
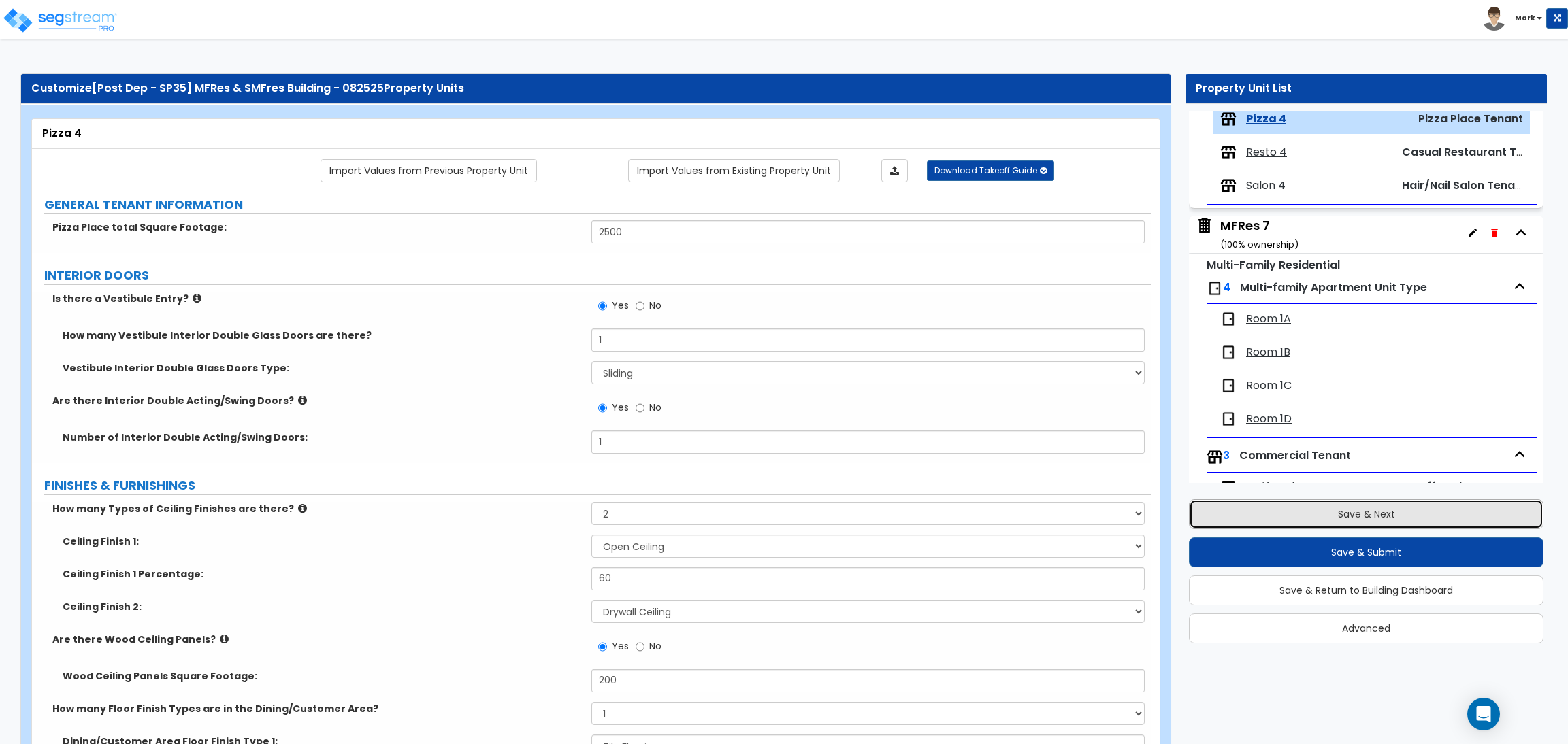
click at [1348, 519] on button "Save & Next" at bounding box center [1366, 514] width 355 height 30
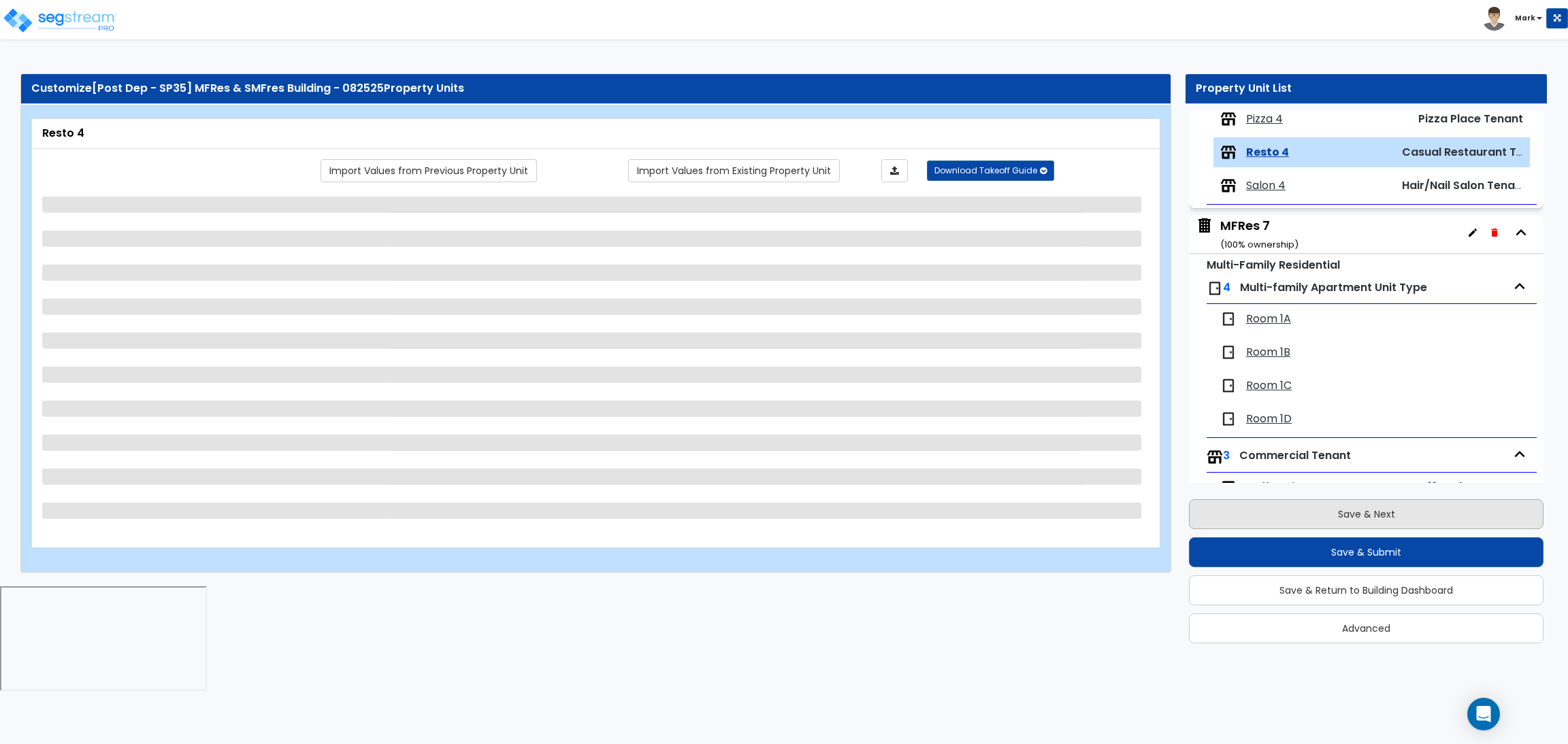
scroll to position [1537, 0]
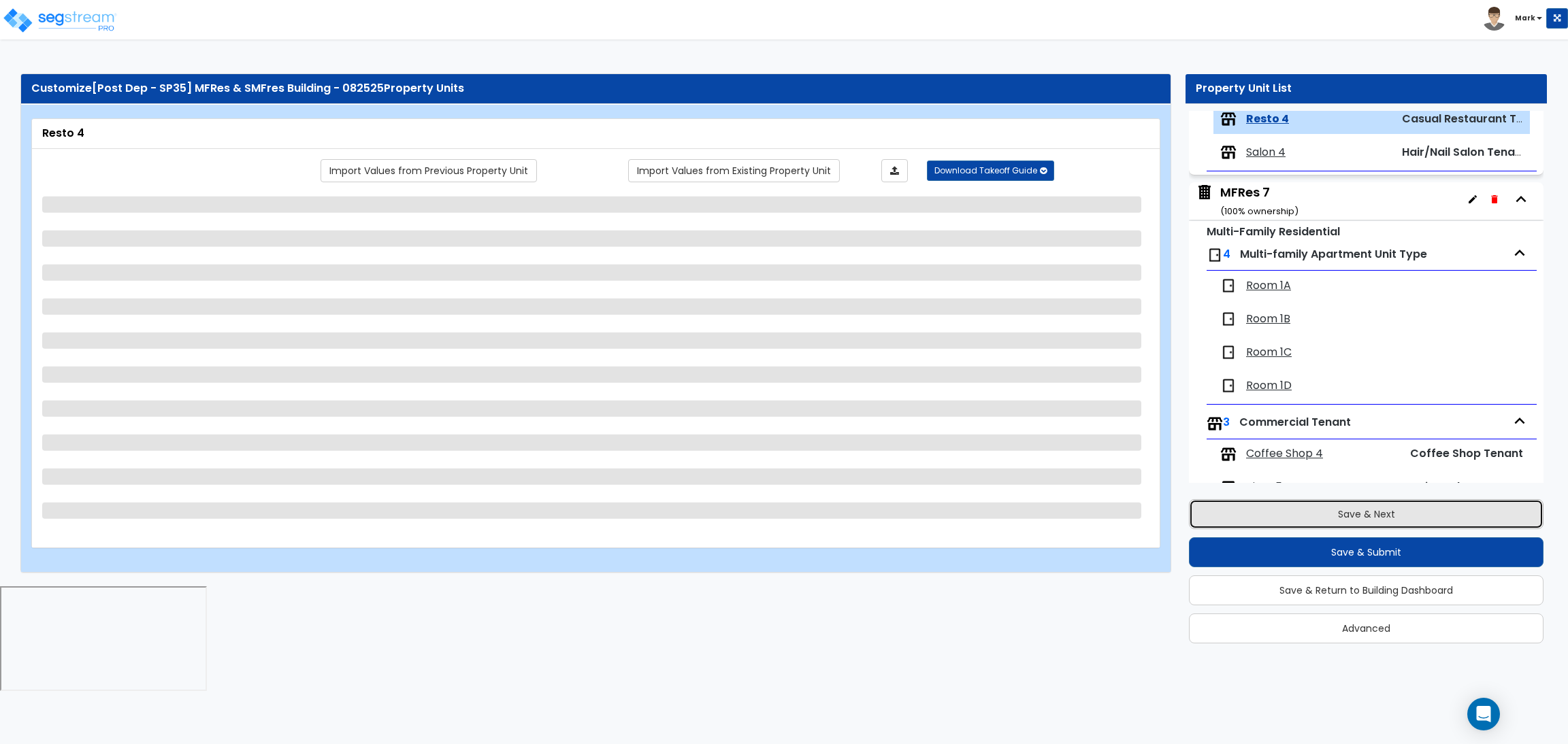
click at [1350, 511] on button "Save & Next" at bounding box center [1366, 514] width 355 height 30
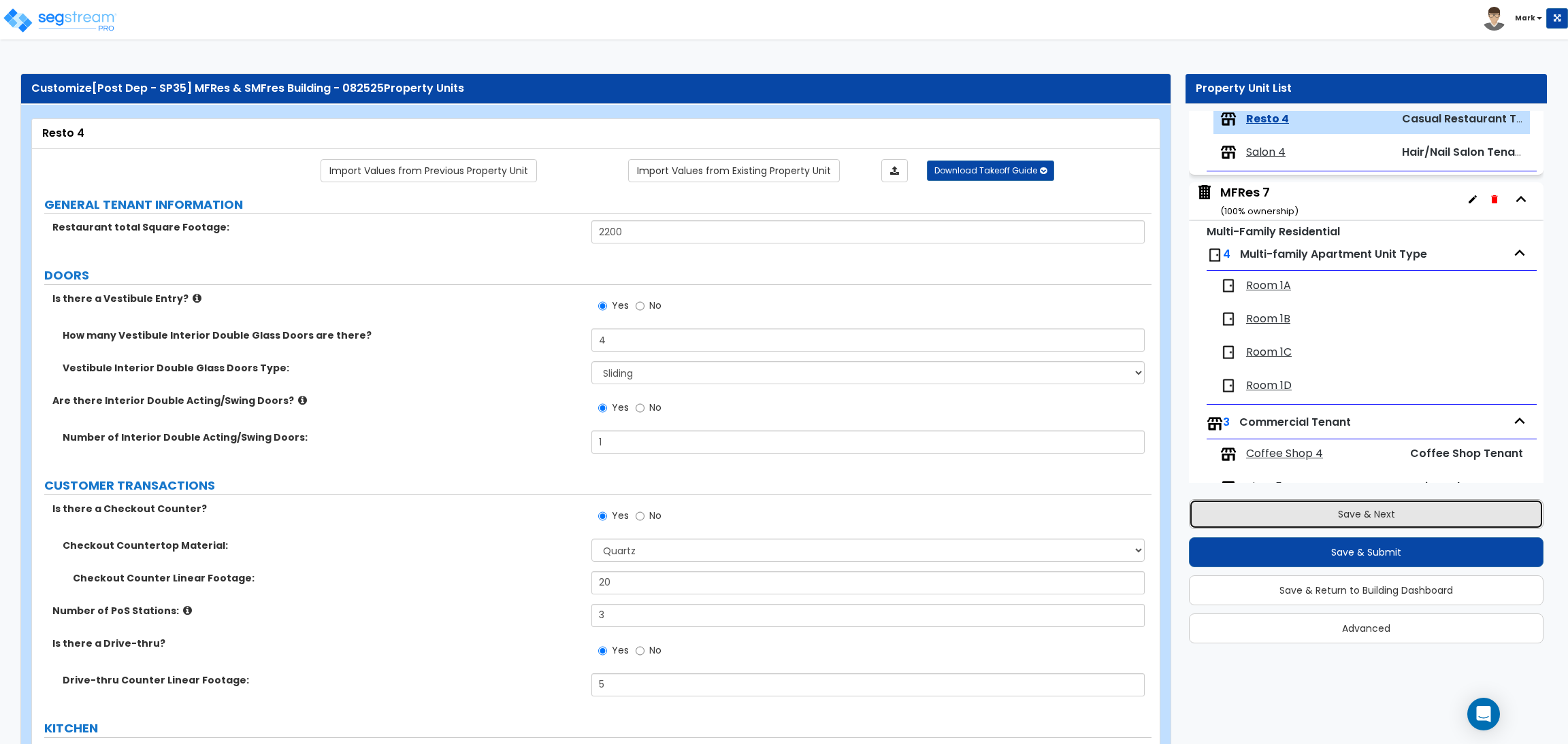
click at [1377, 514] on button "Save & Next" at bounding box center [1366, 514] width 355 height 30
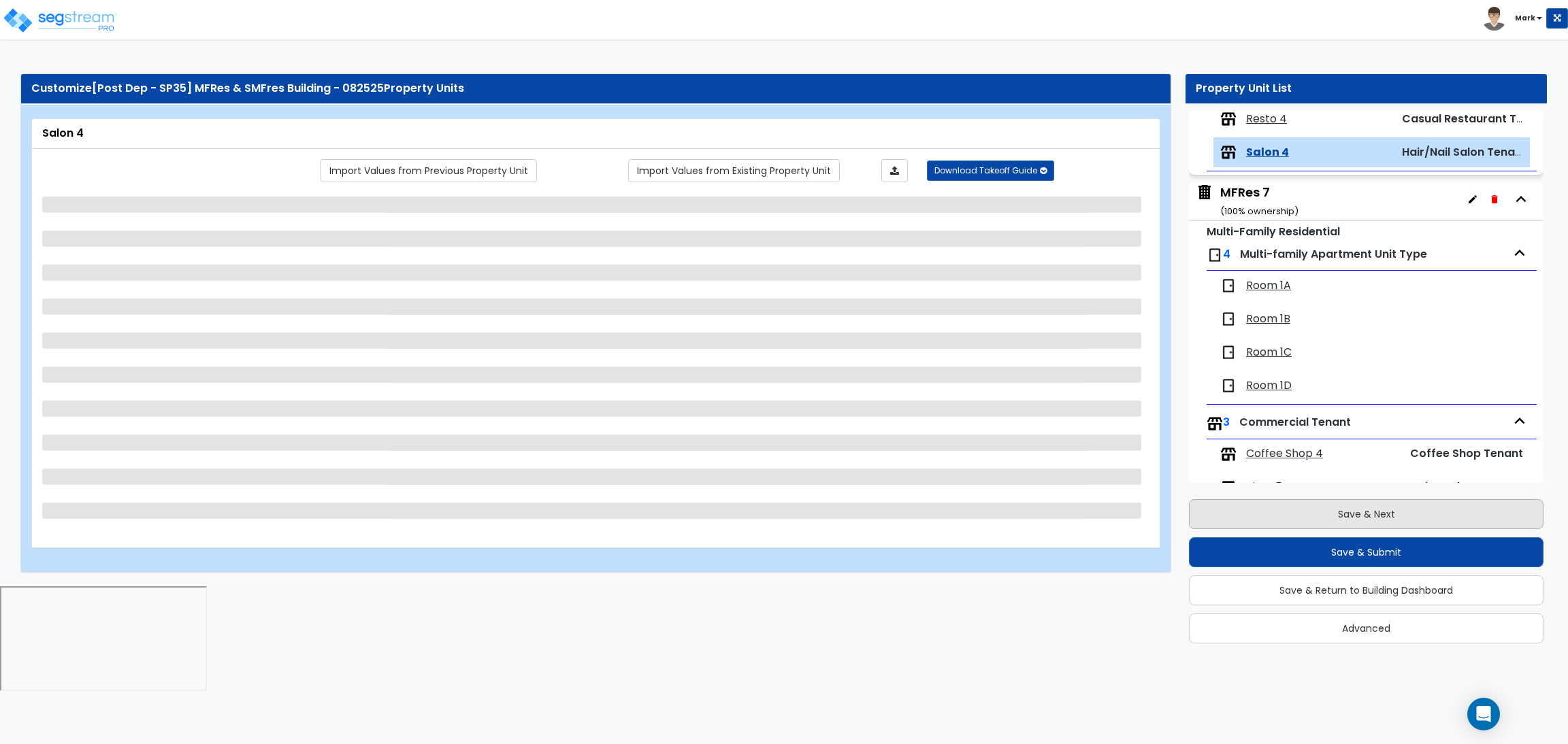
scroll to position [1570, 0]
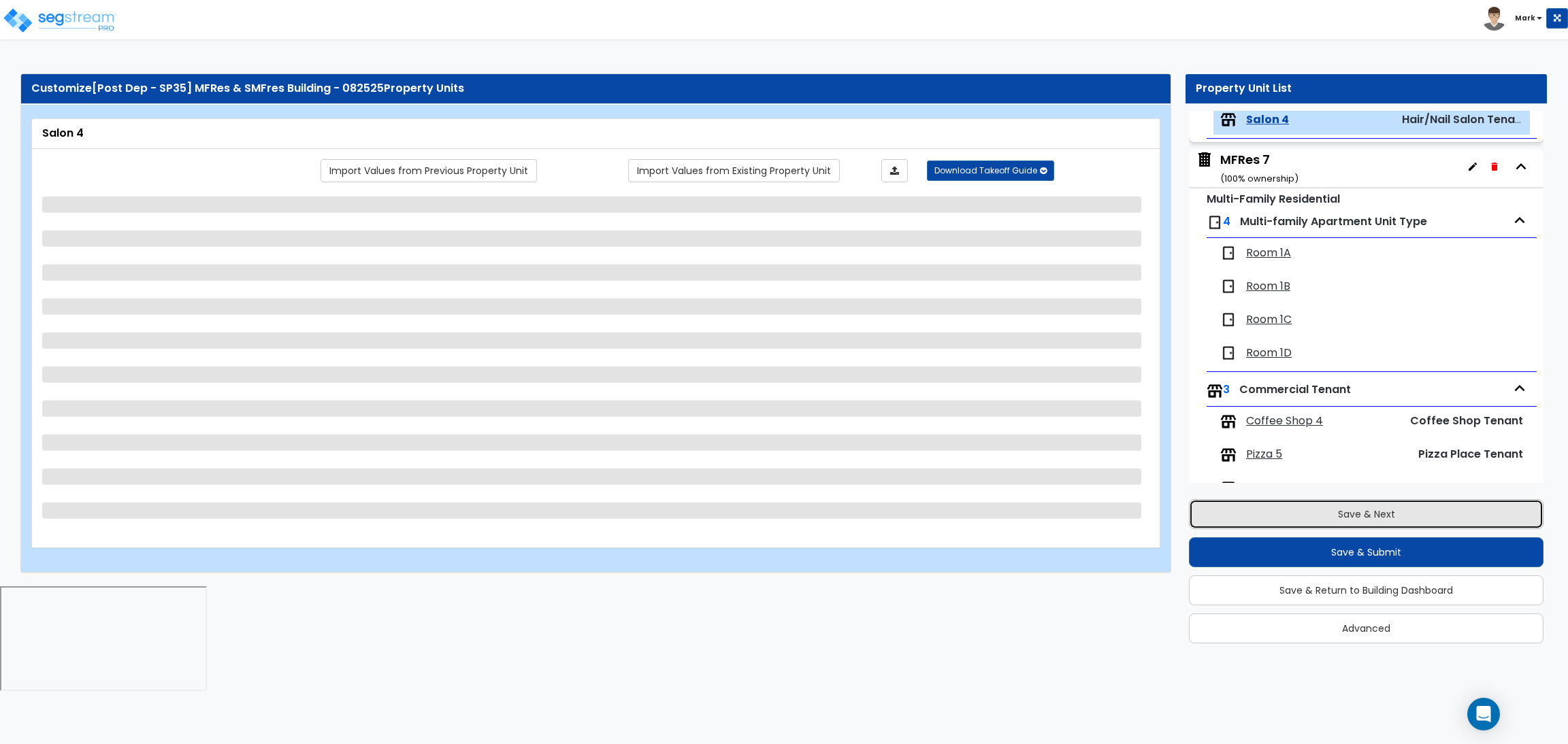
click at [1378, 512] on button "Save & Next" at bounding box center [1366, 514] width 355 height 30
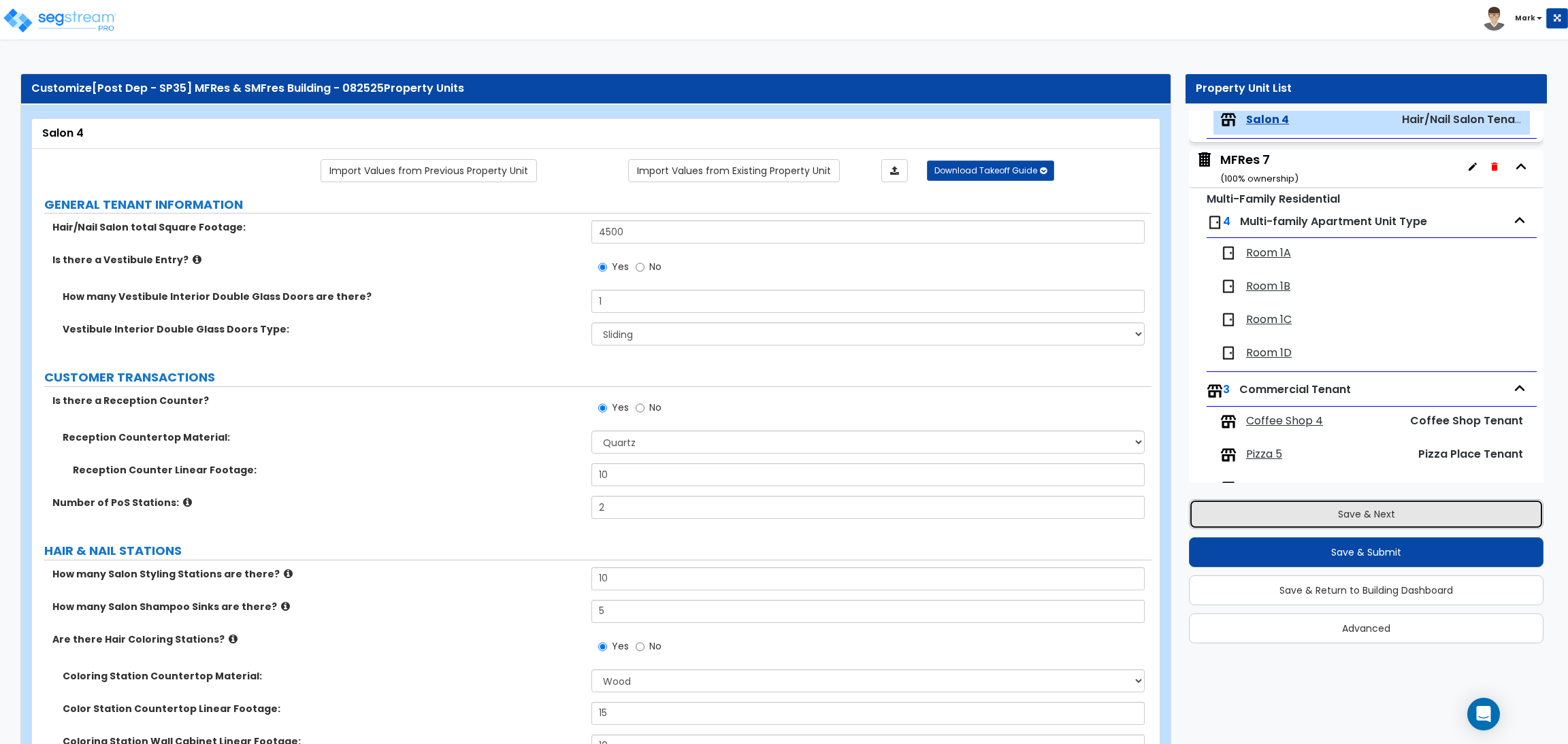
click at [1413, 510] on button "Save & Next" at bounding box center [1366, 514] width 355 height 30
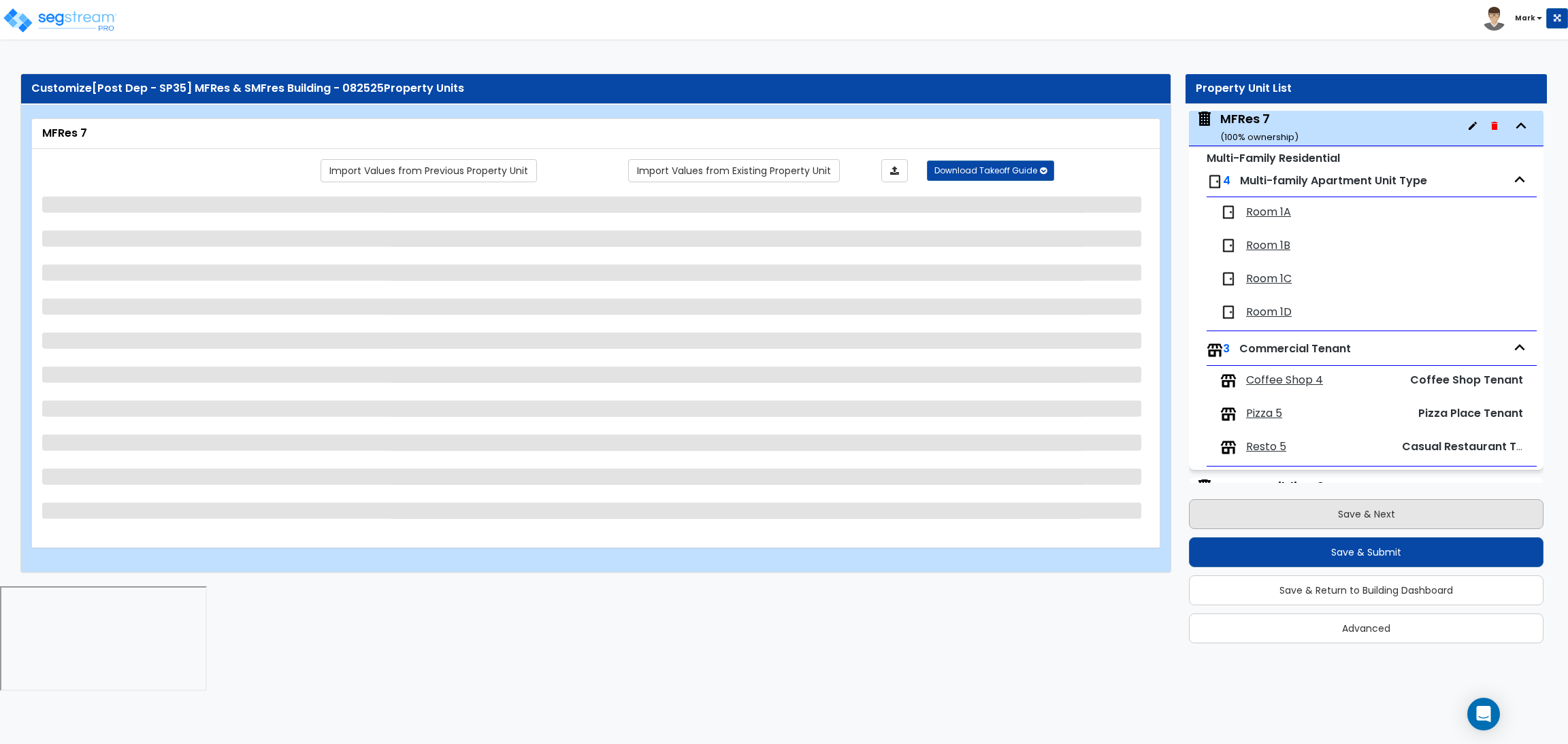
scroll to position [1615, 0]
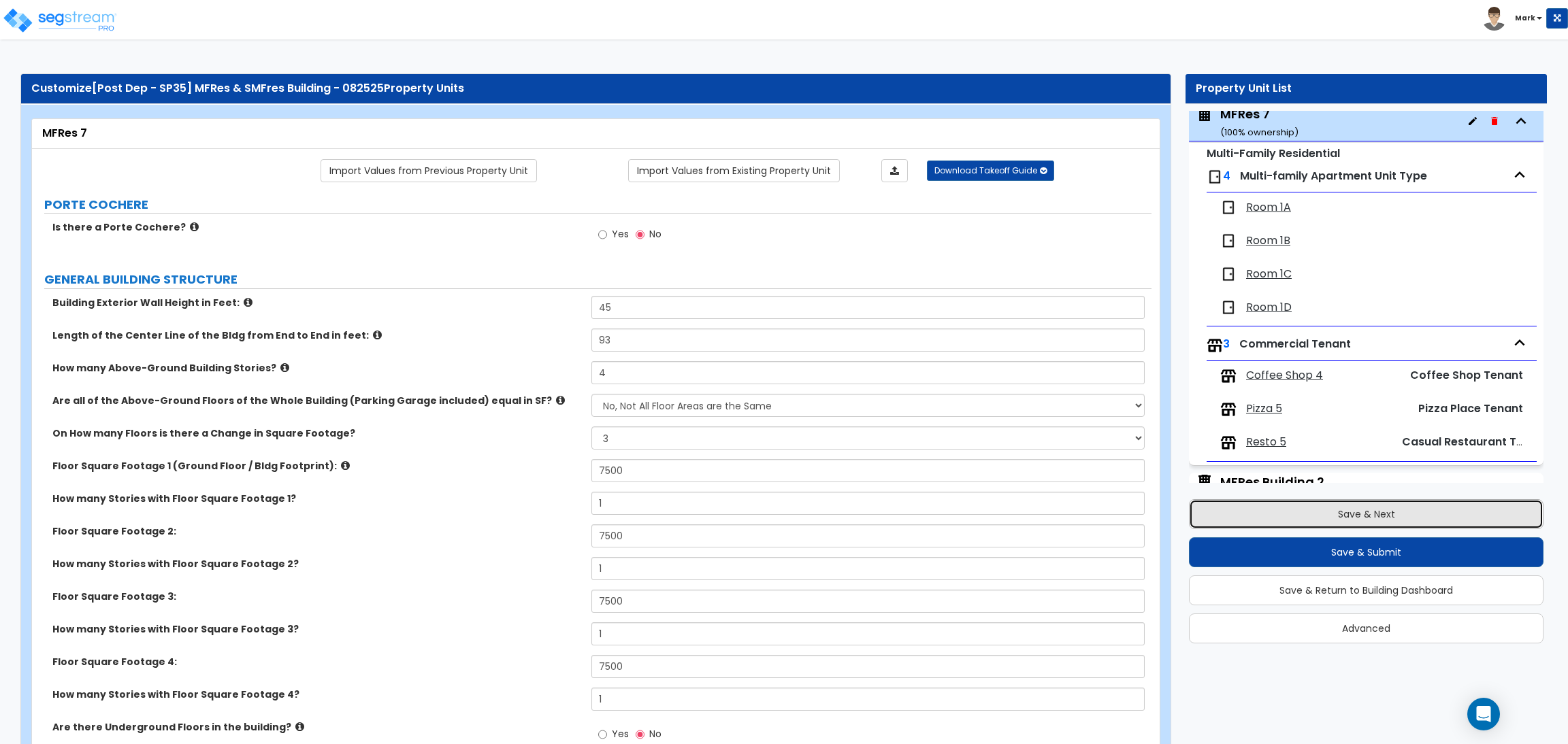
click at [1329, 513] on button "Save & Next" at bounding box center [1366, 514] width 355 height 30
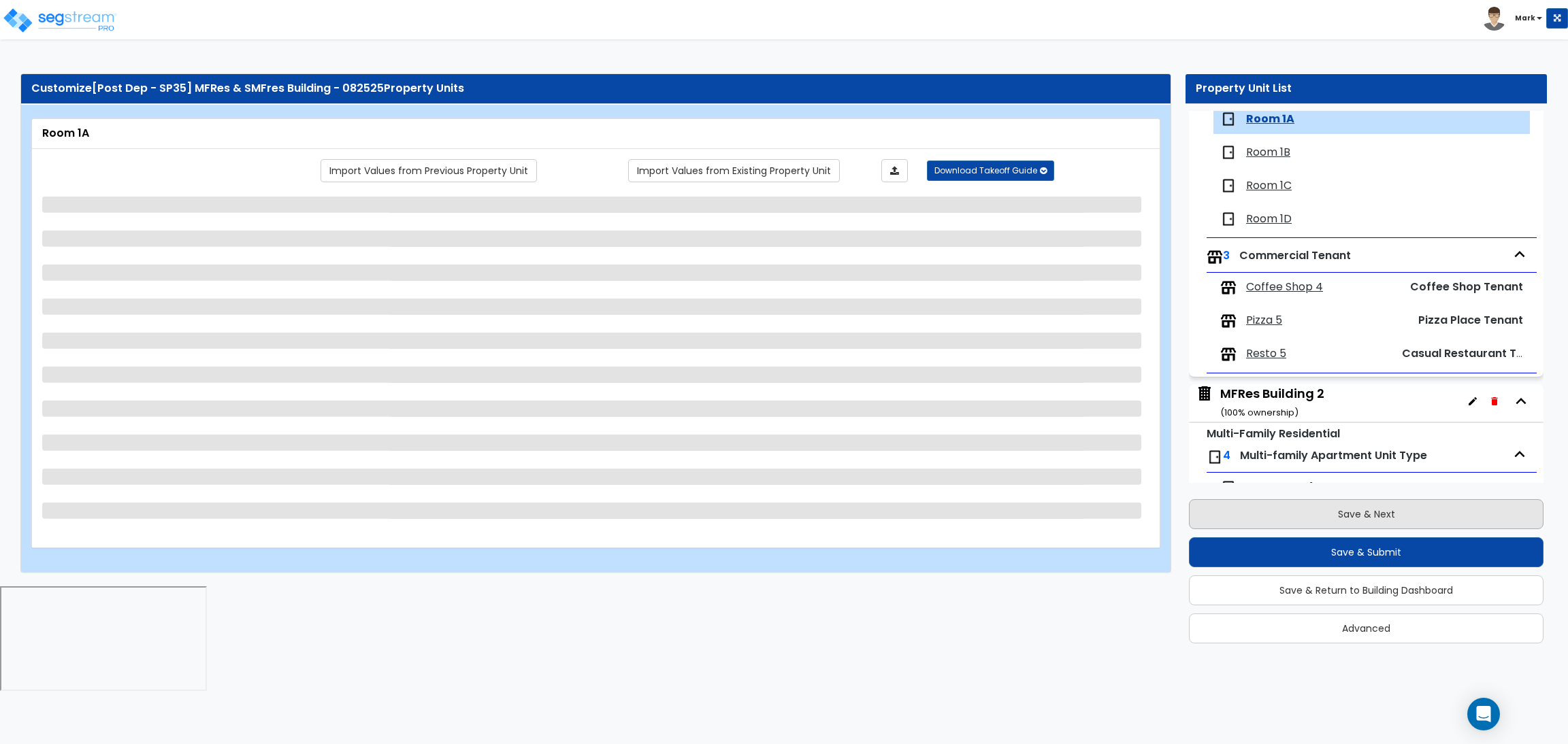
scroll to position [1704, 0]
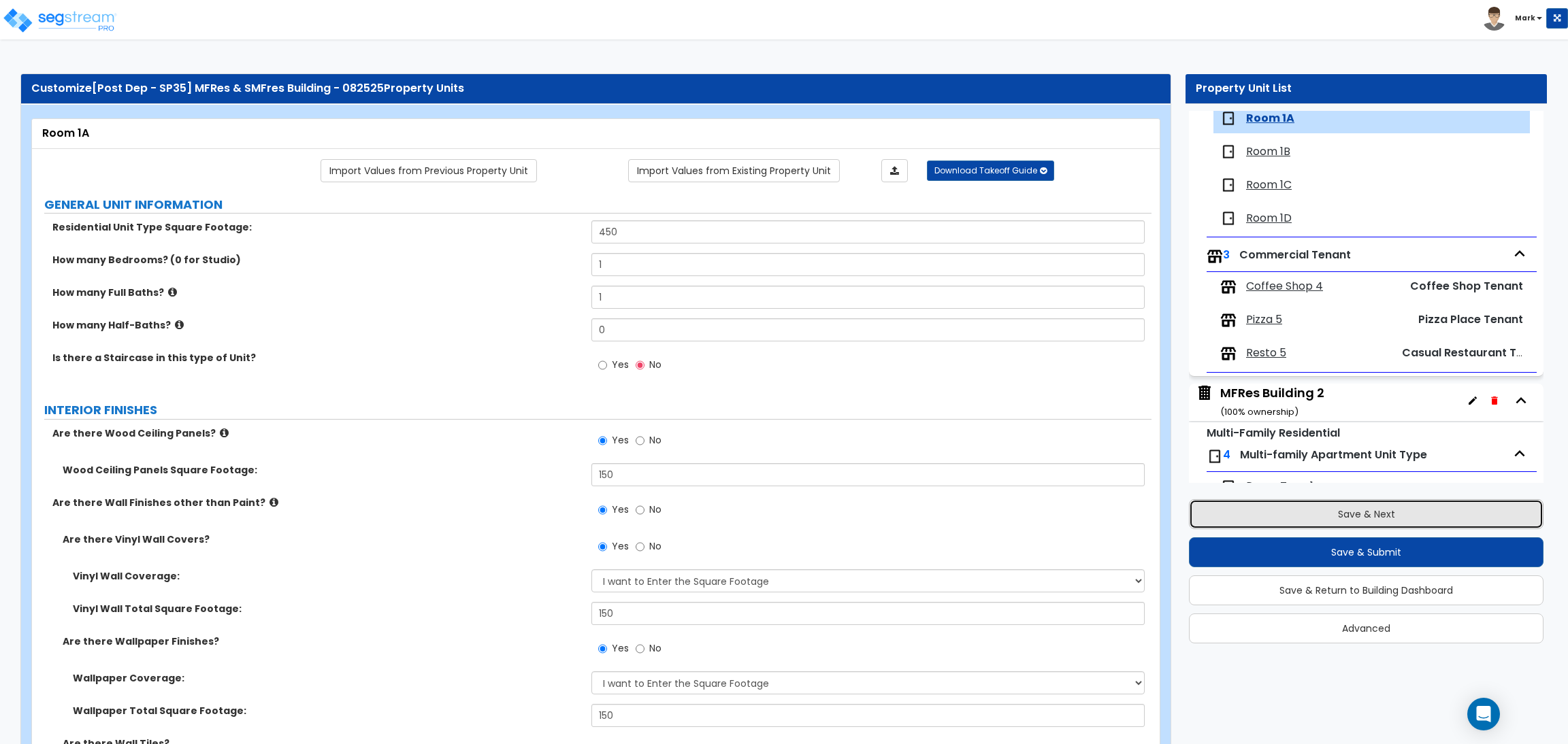
click at [1385, 513] on button "Save & Next" at bounding box center [1366, 514] width 355 height 30
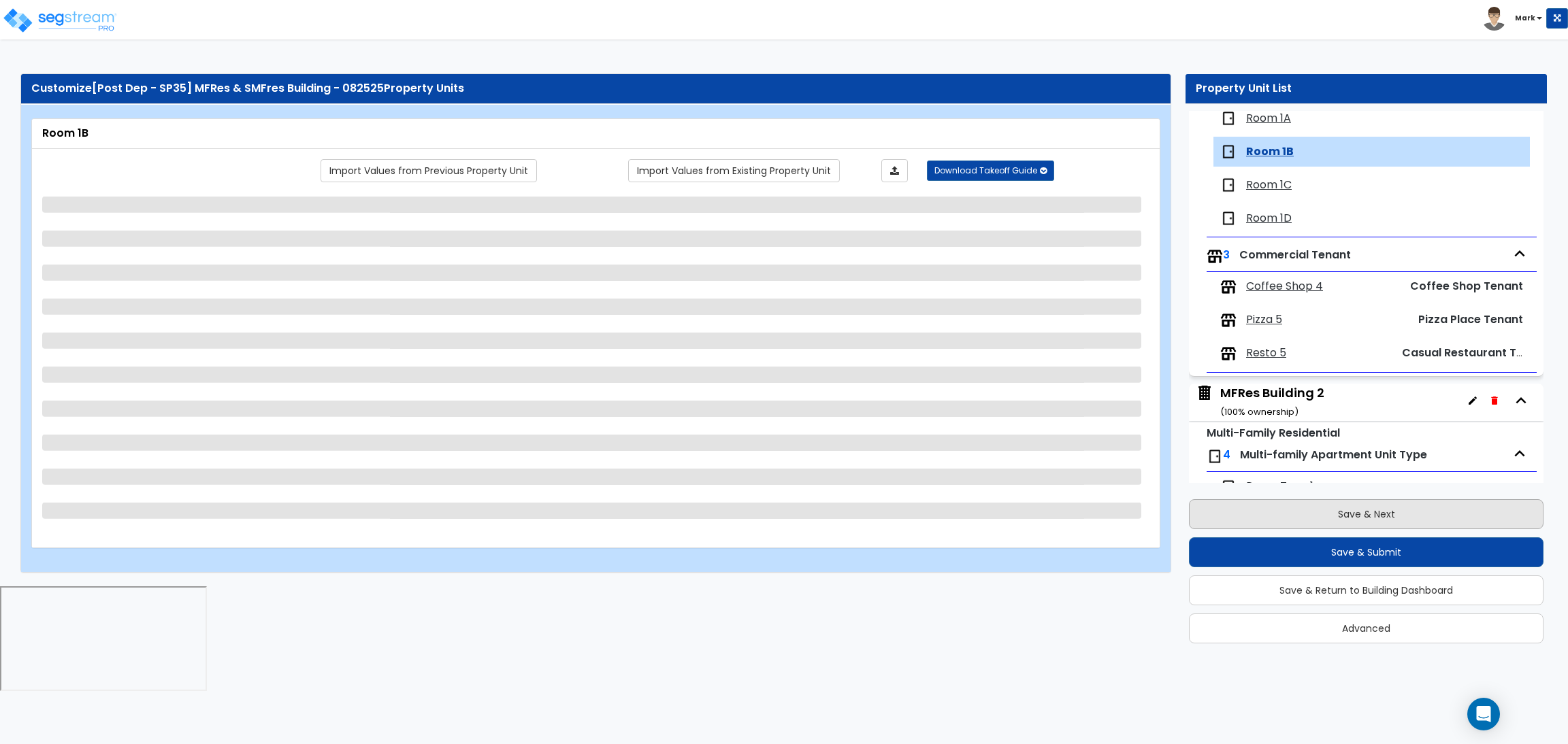
scroll to position [1738, 0]
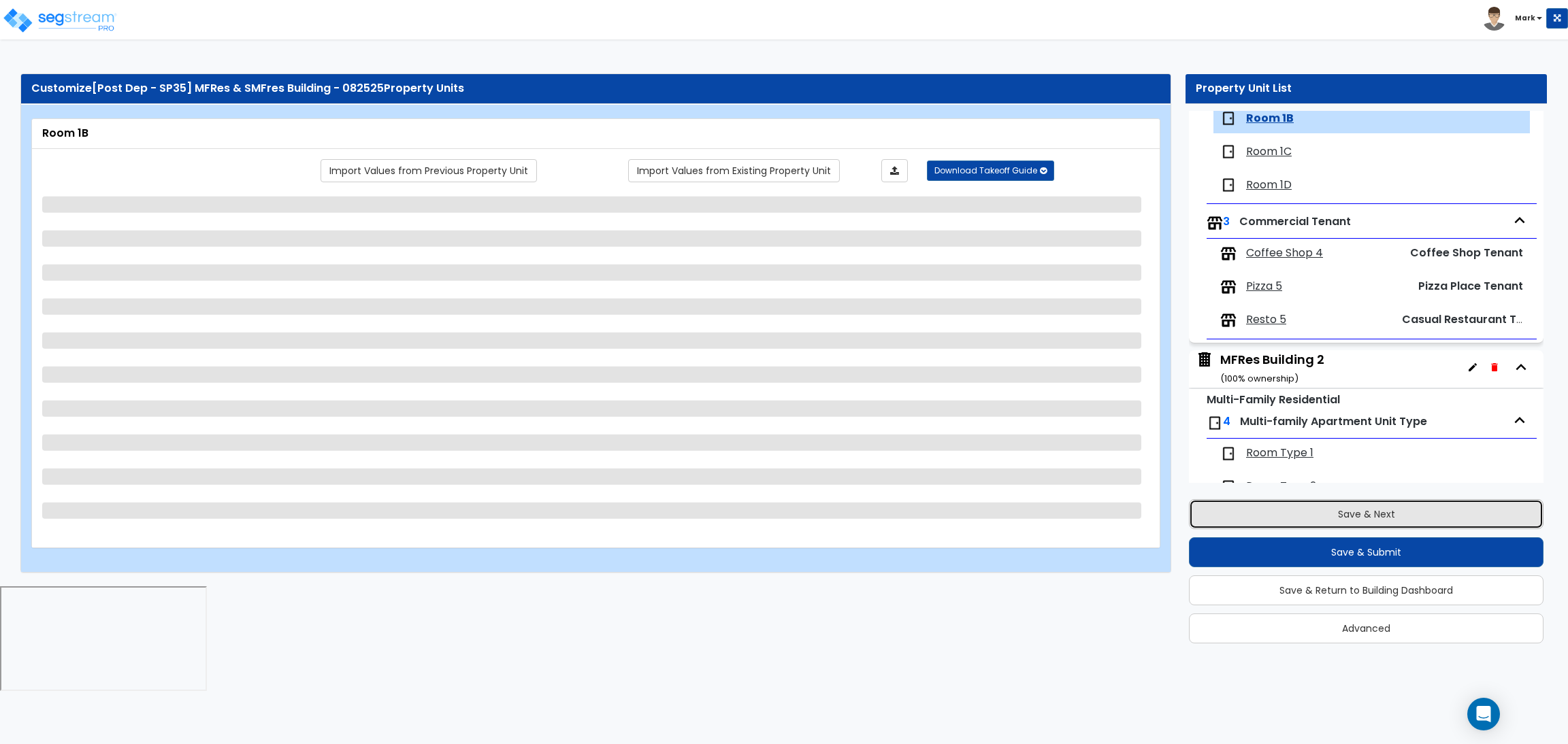
click at [1303, 508] on button "Save & Next" at bounding box center [1366, 514] width 355 height 30
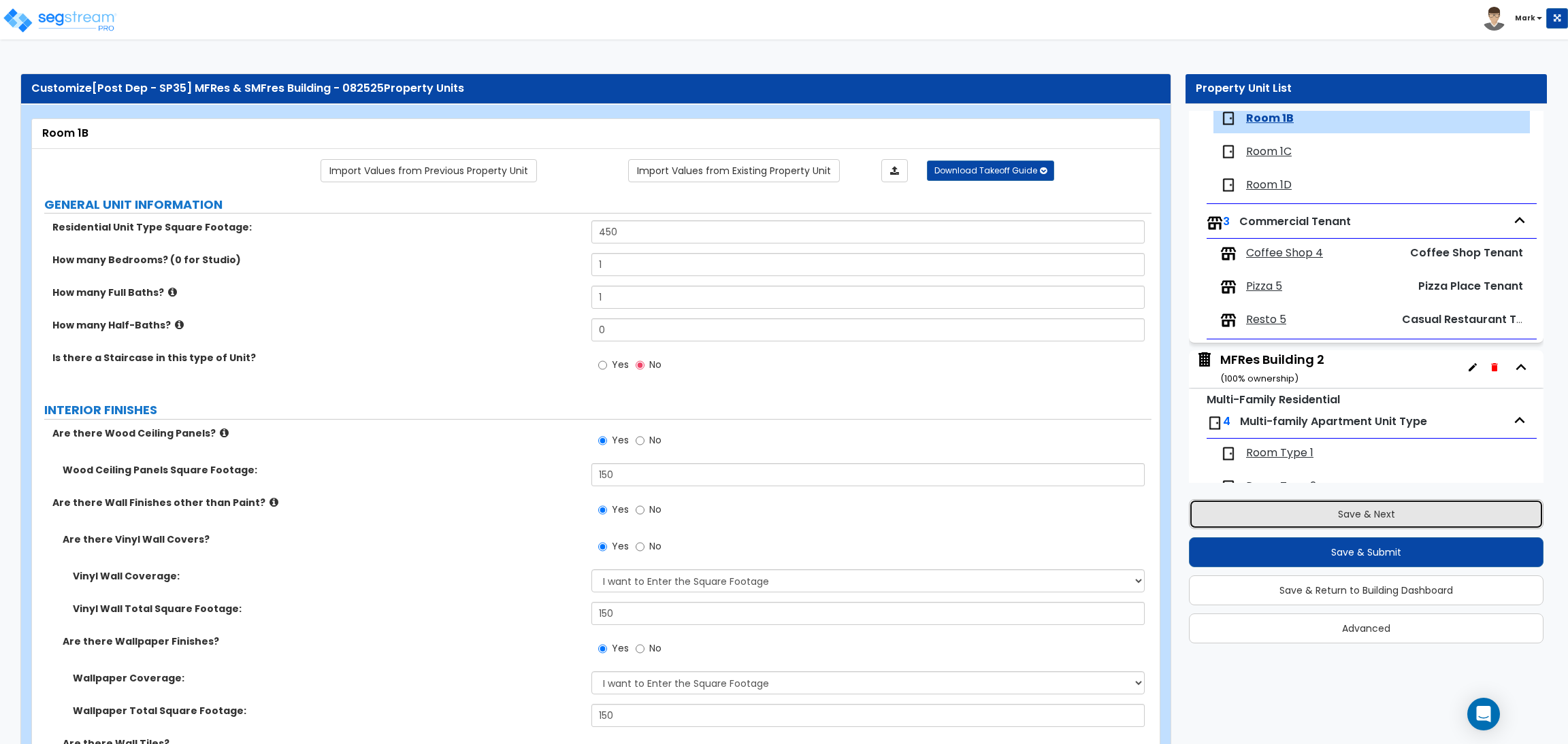
click at [1447, 524] on button "Save & Next" at bounding box center [1366, 514] width 355 height 30
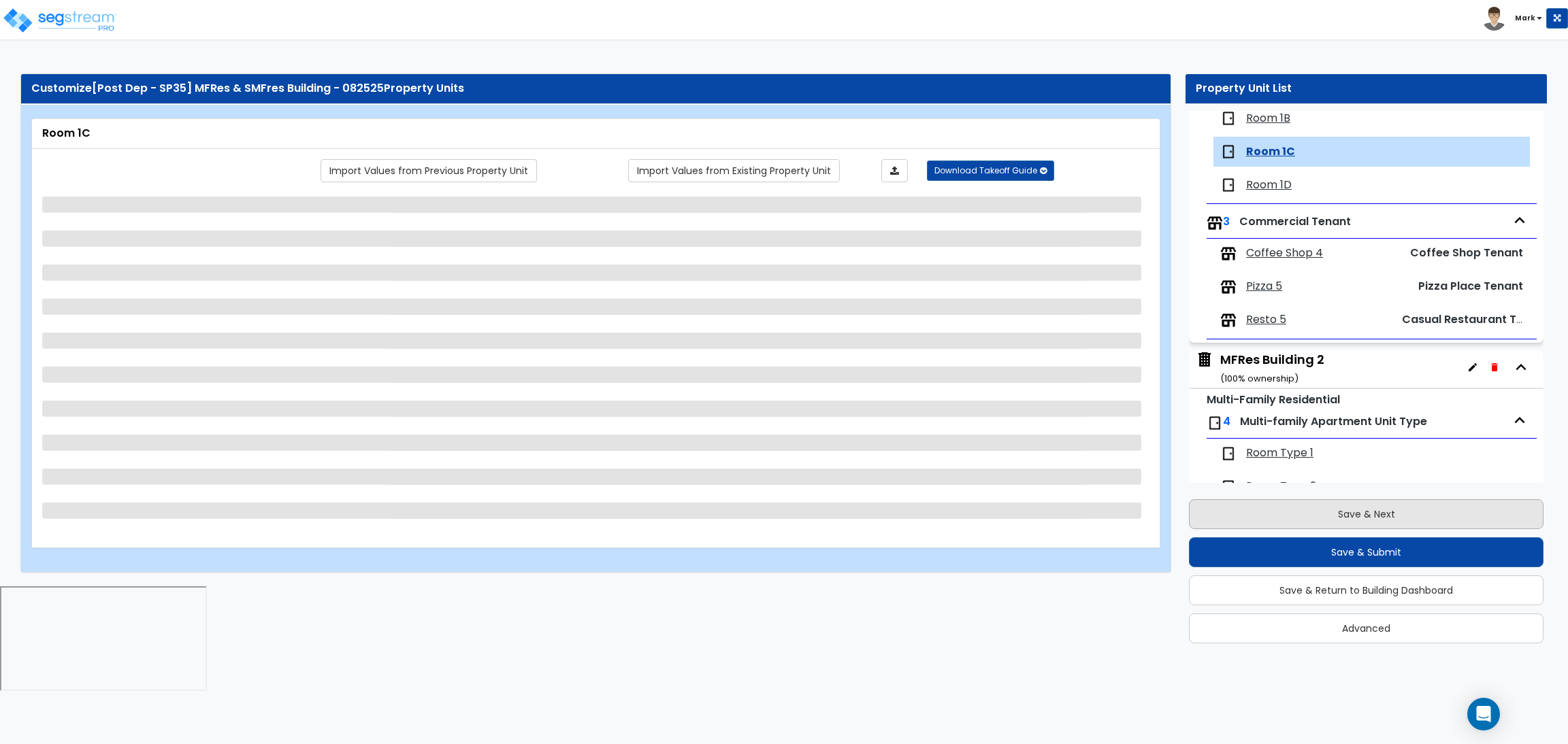
scroll to position [1770, 0]
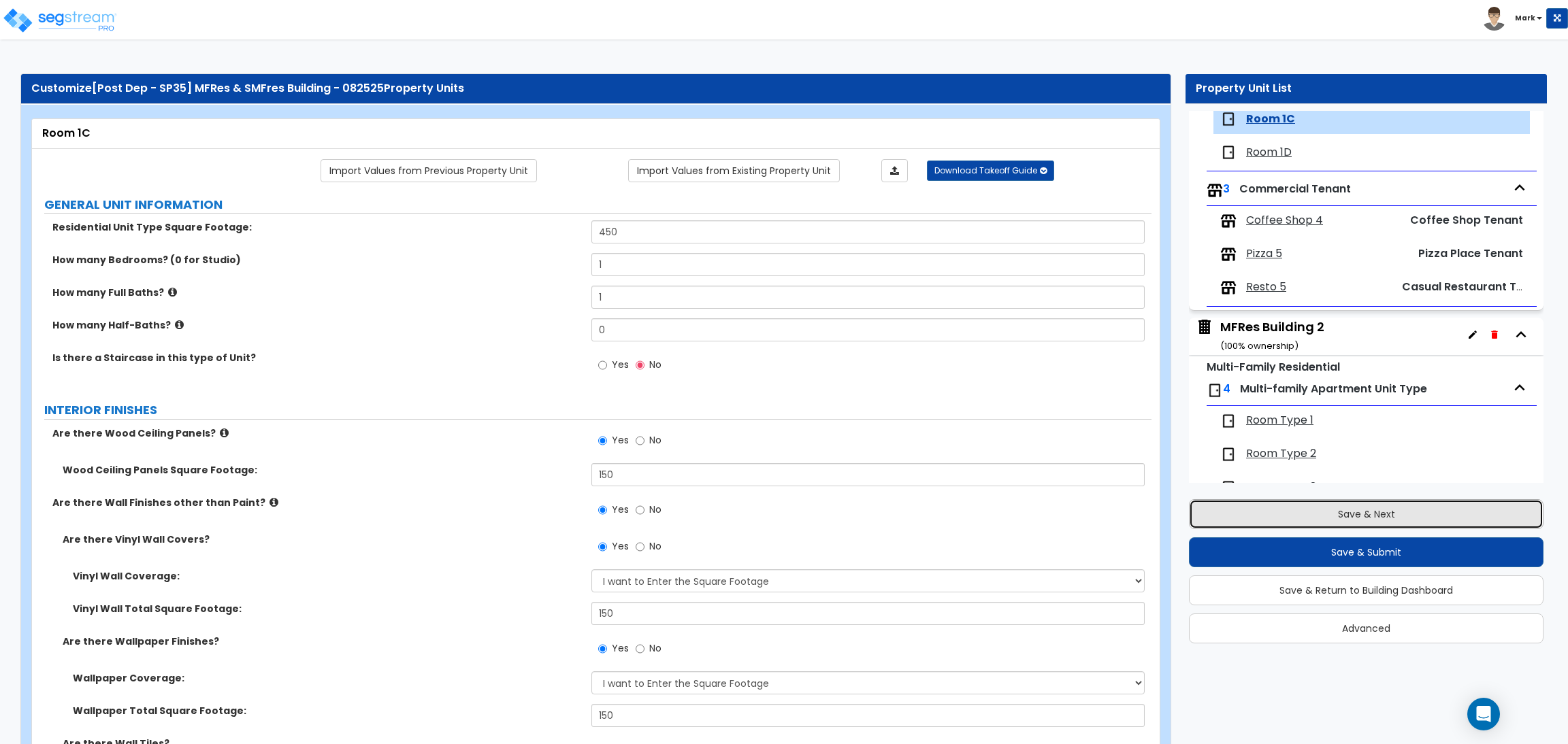
click at [1371, 514] on button "Save & Next" at bounding box center [1366, 514] width 355 height 30
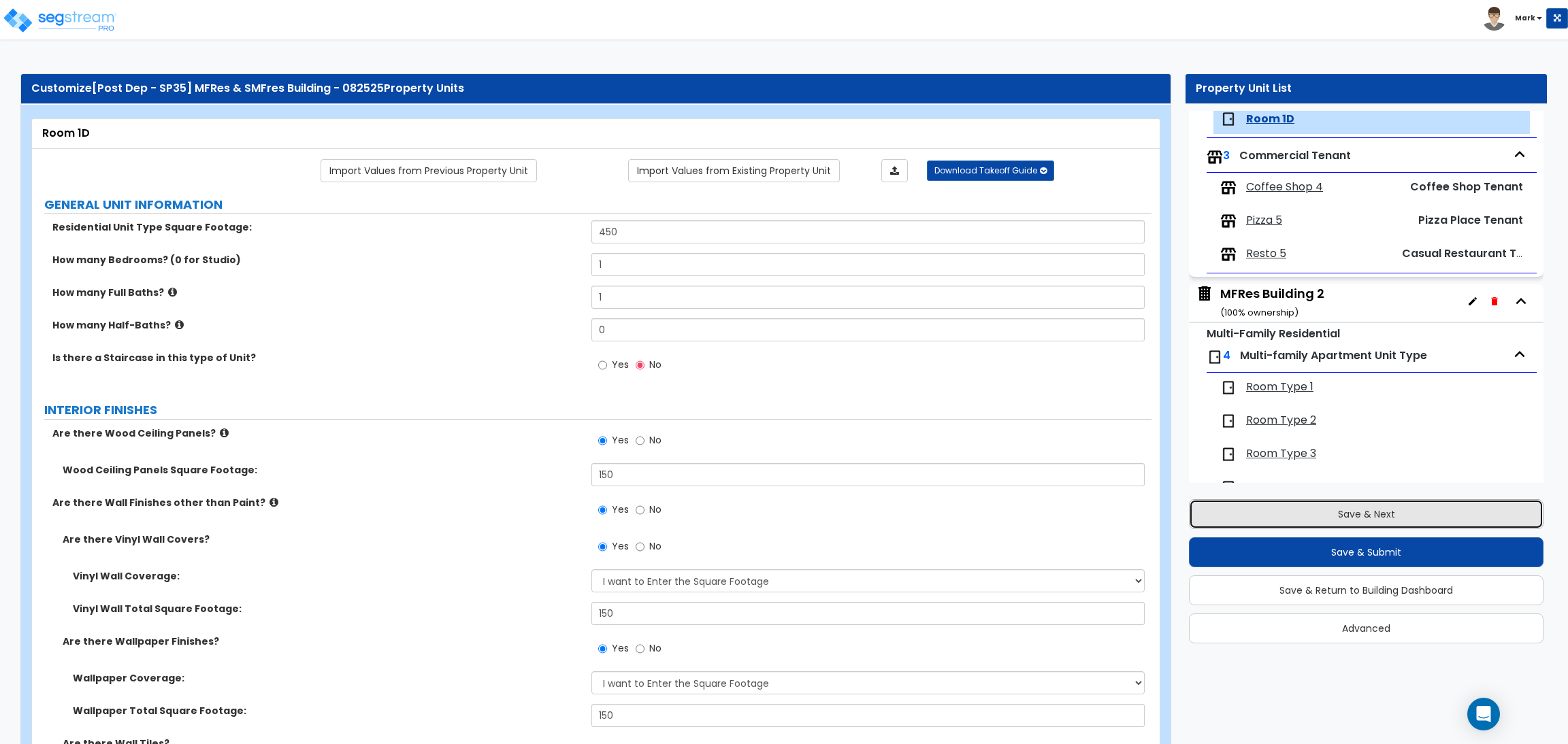
click at [1341, 513] on button "Save & Next" at bounding box center [1366, 514] width 355 height 30
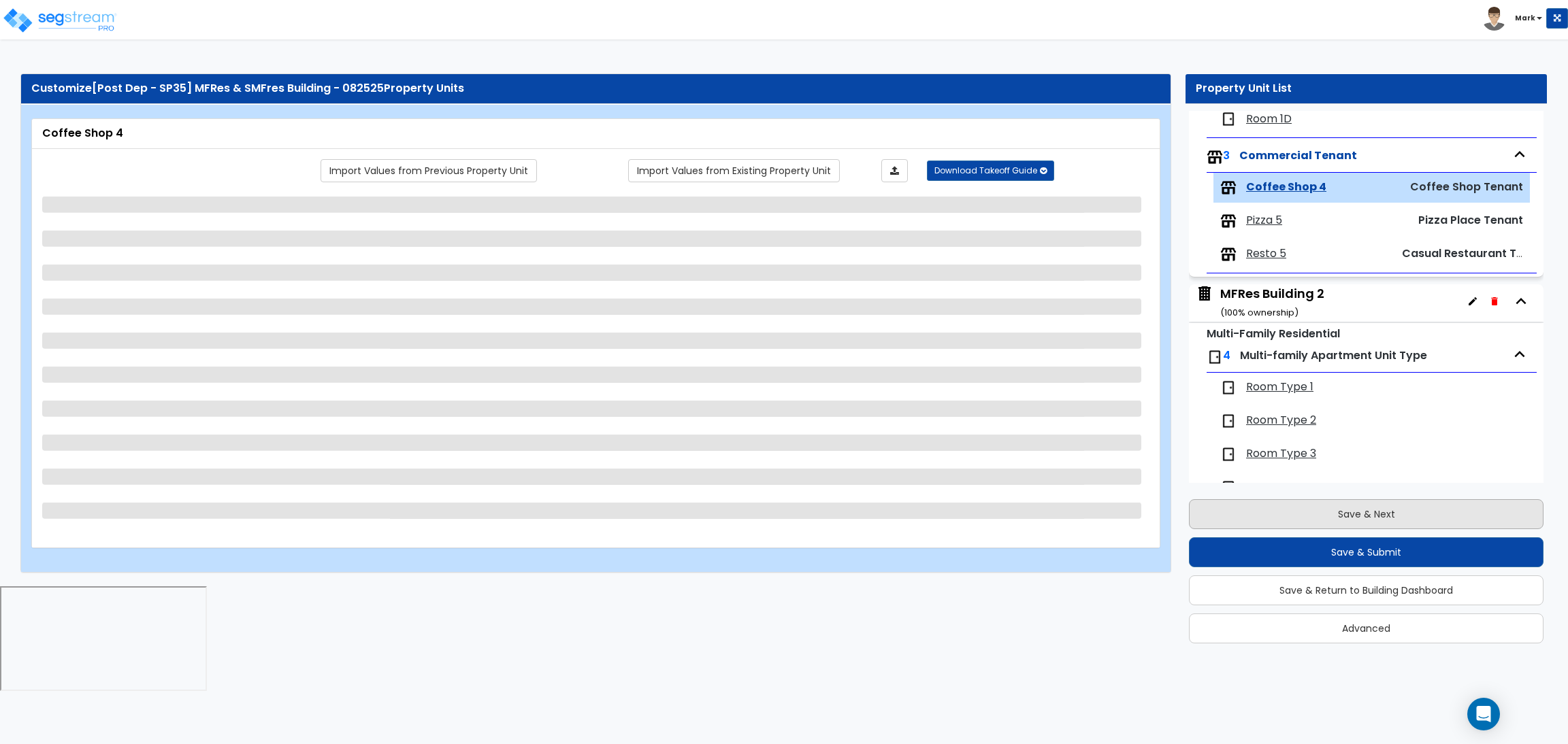
scroll to position [1873, 0]
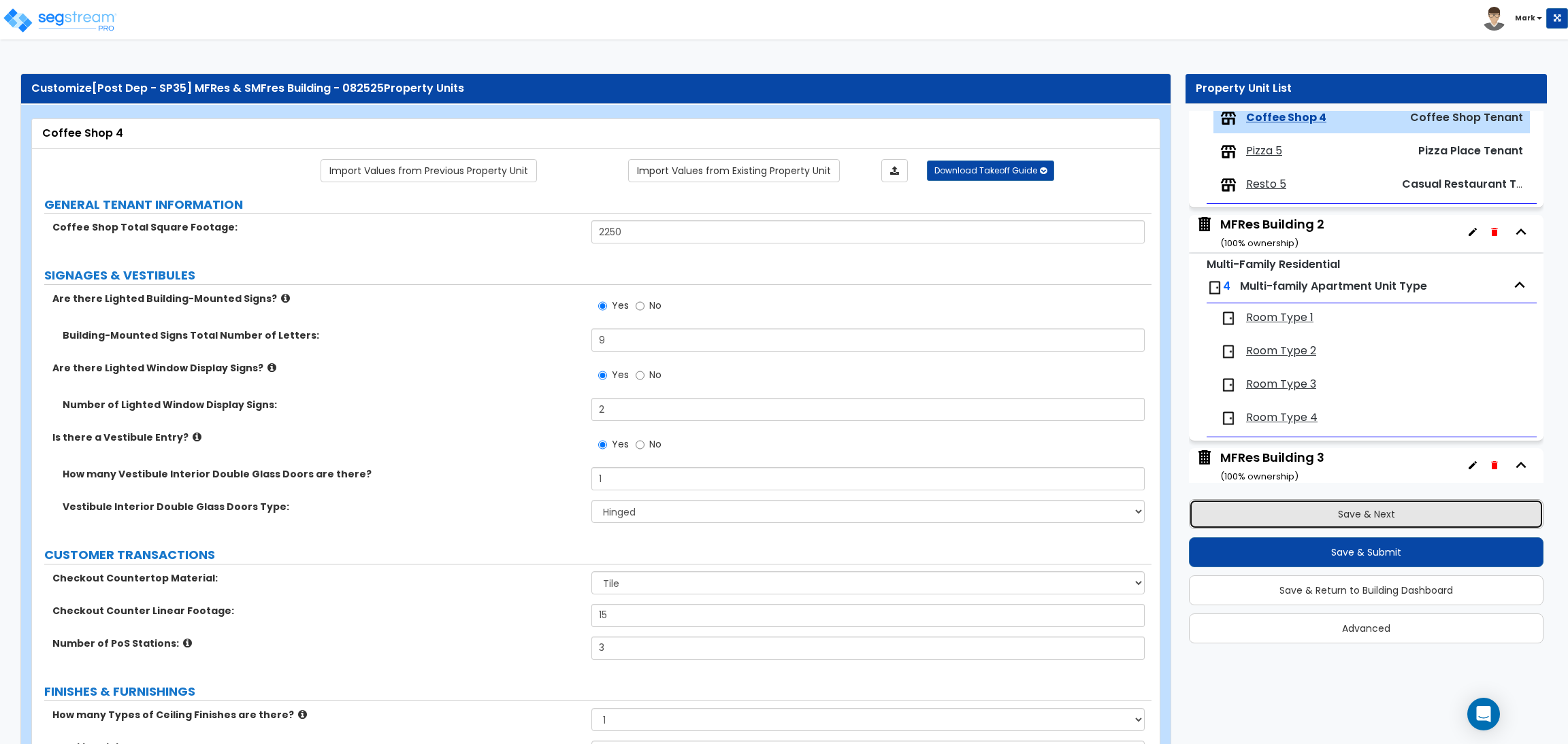
click at [1261, 516] on button "Save & Next" at bounding box center [1366, 514] width 355 height 30
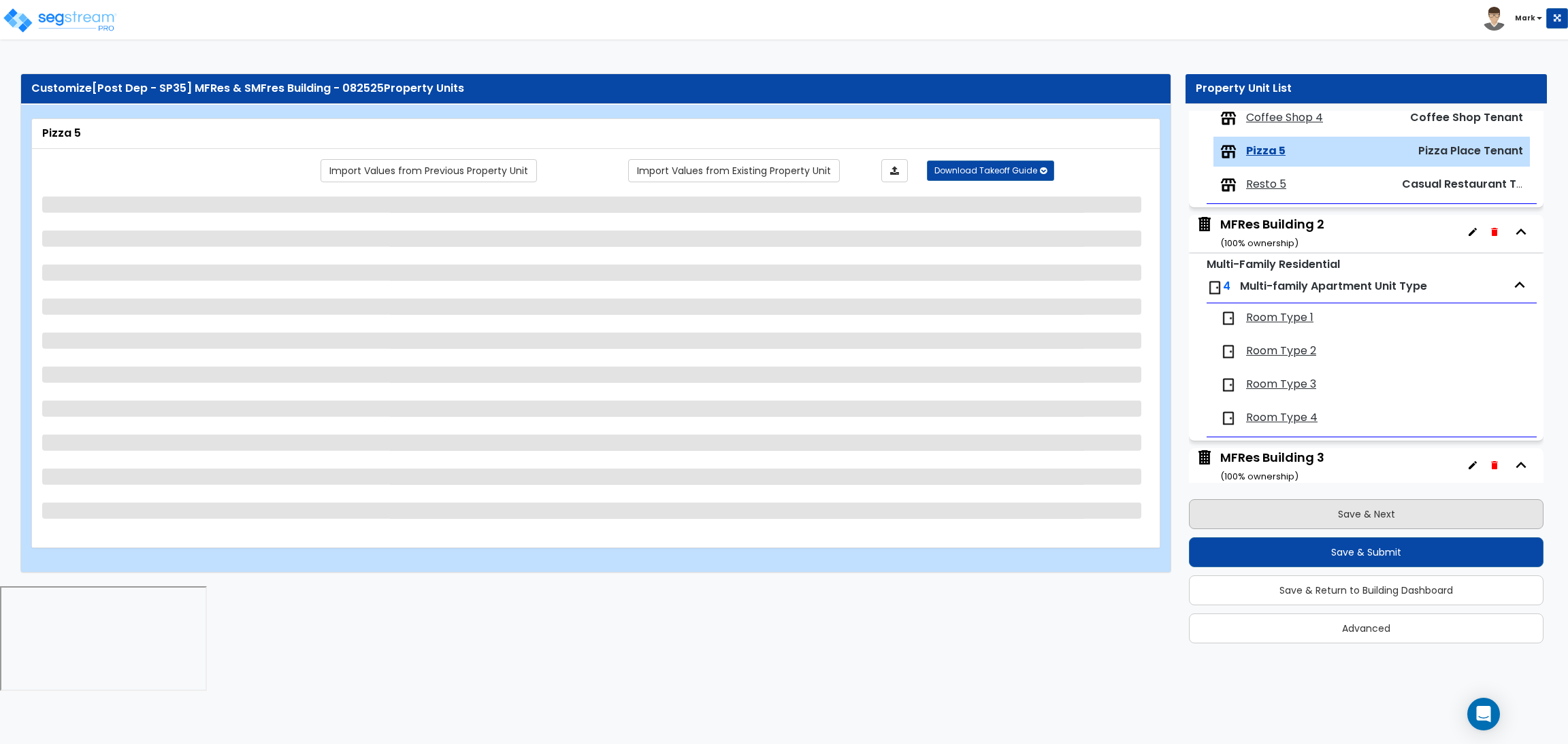
scroll to position [1906, 0]
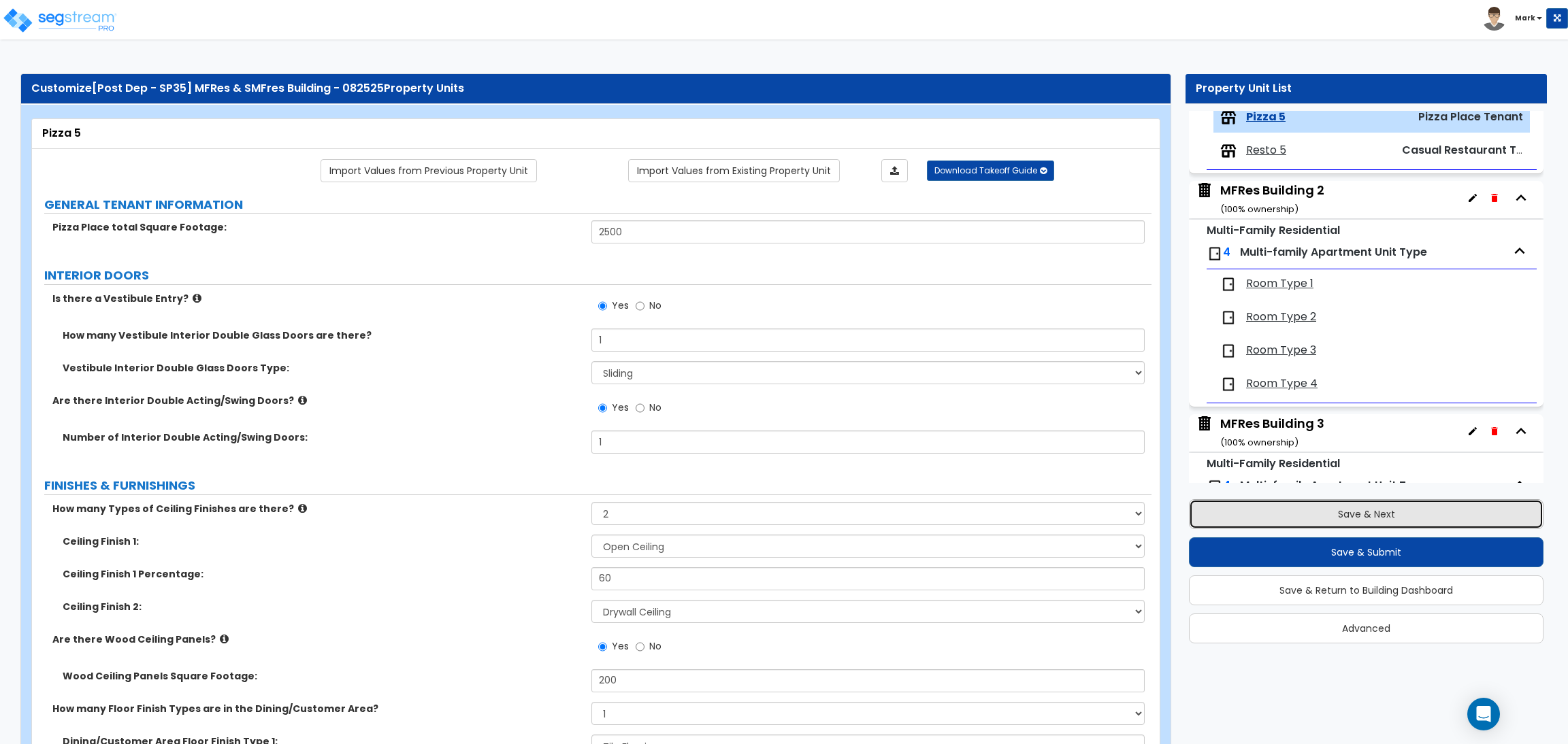
click at [1370, 509] on button "Save & Next" at bounding box center [1366, 514] width 355 height 30
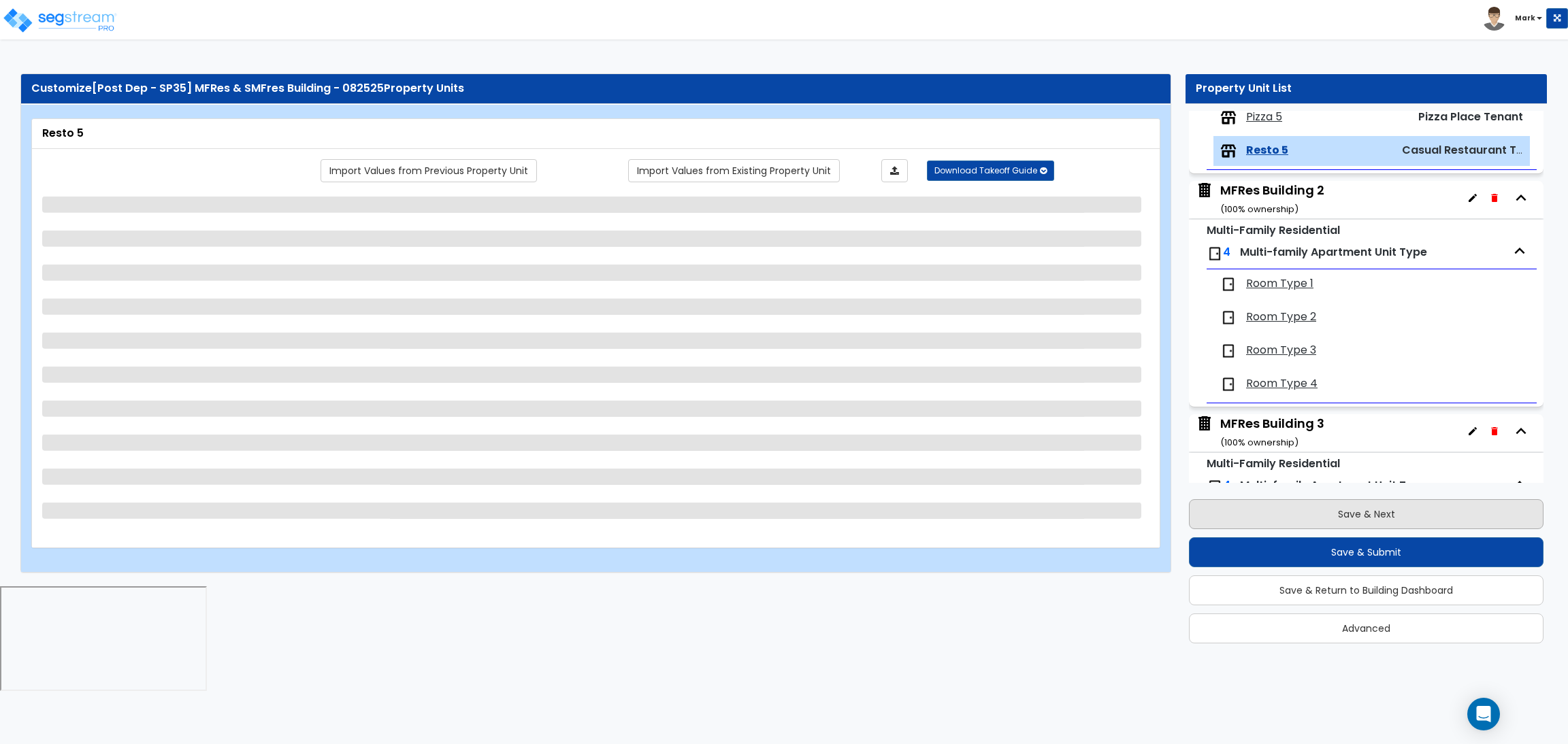
scroll to position [1939, 0]
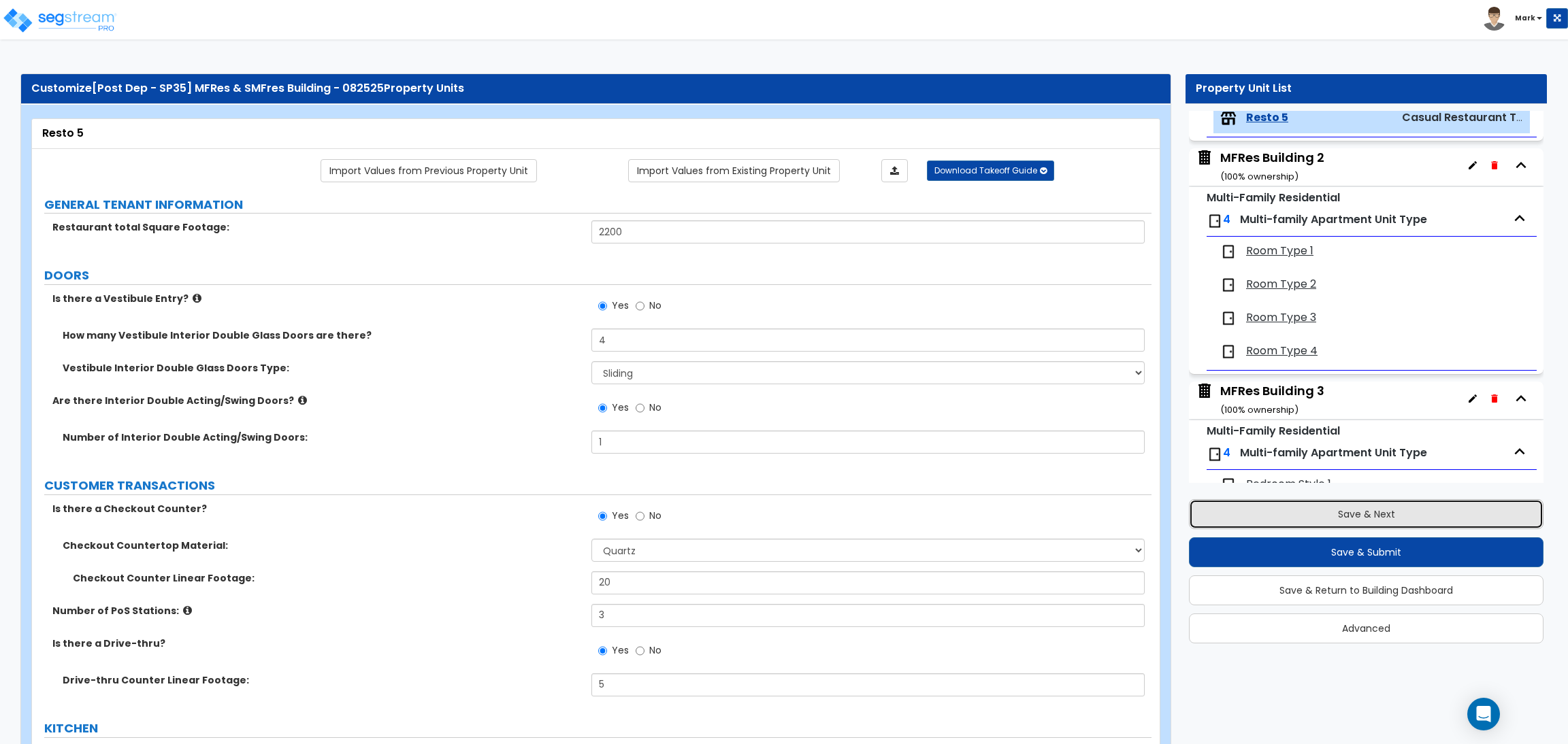
click at [1404, 516] on button "Save & Next" at bounding box center [1366, 514] width 355 height 30
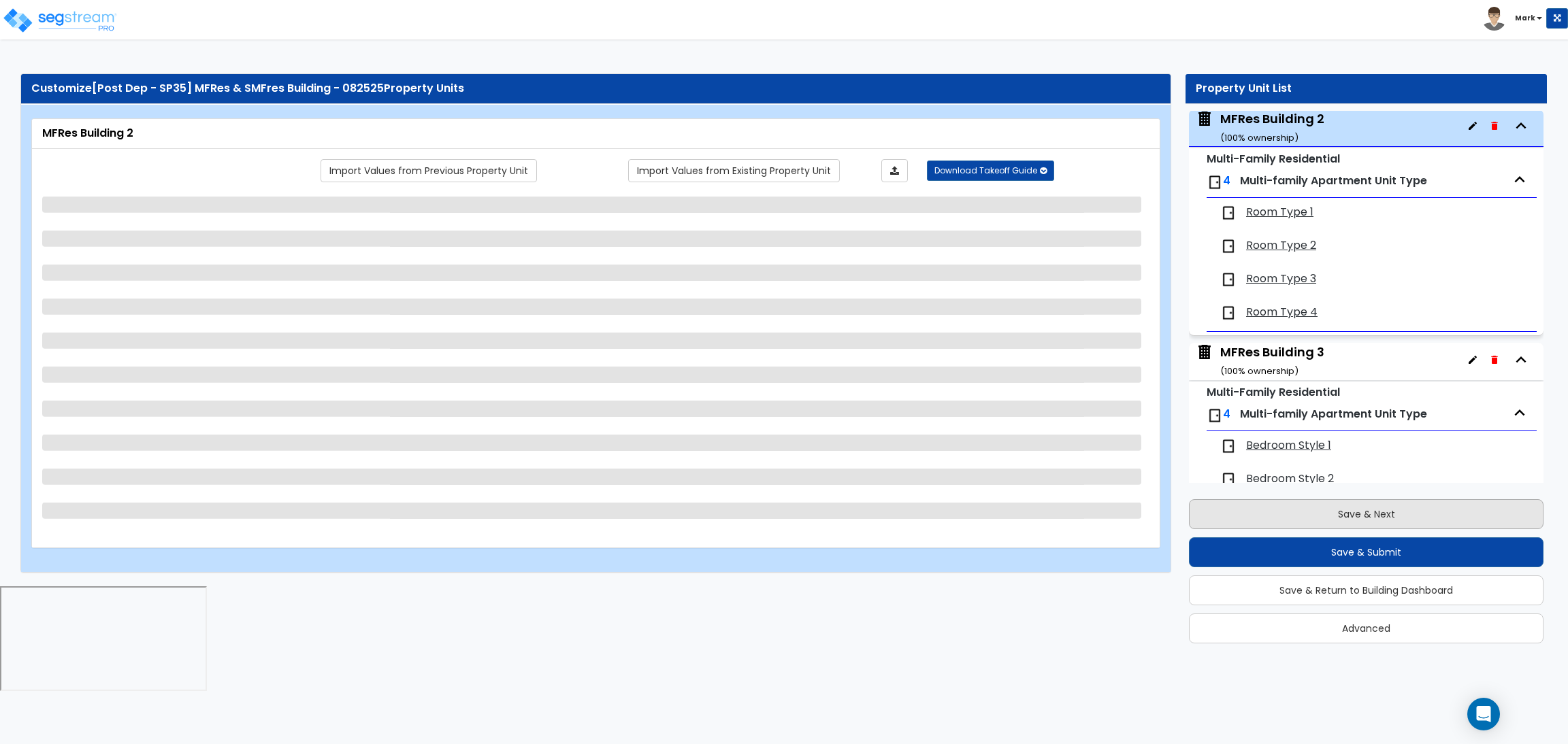
scroll to position [1985, 0]
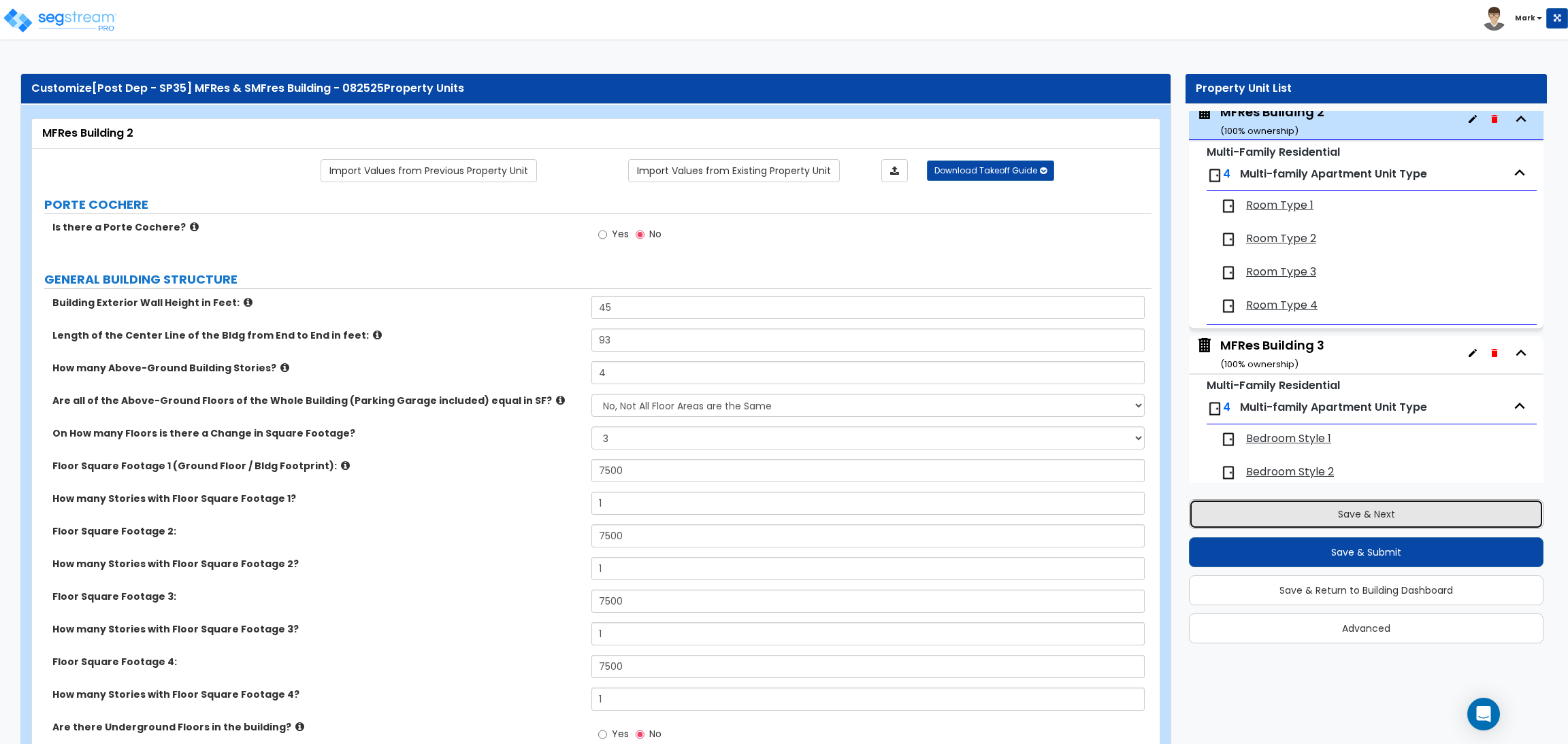
click at [1382, 507] on button "Save & Next" at bounding box center [1366, 514] width 355 height 30
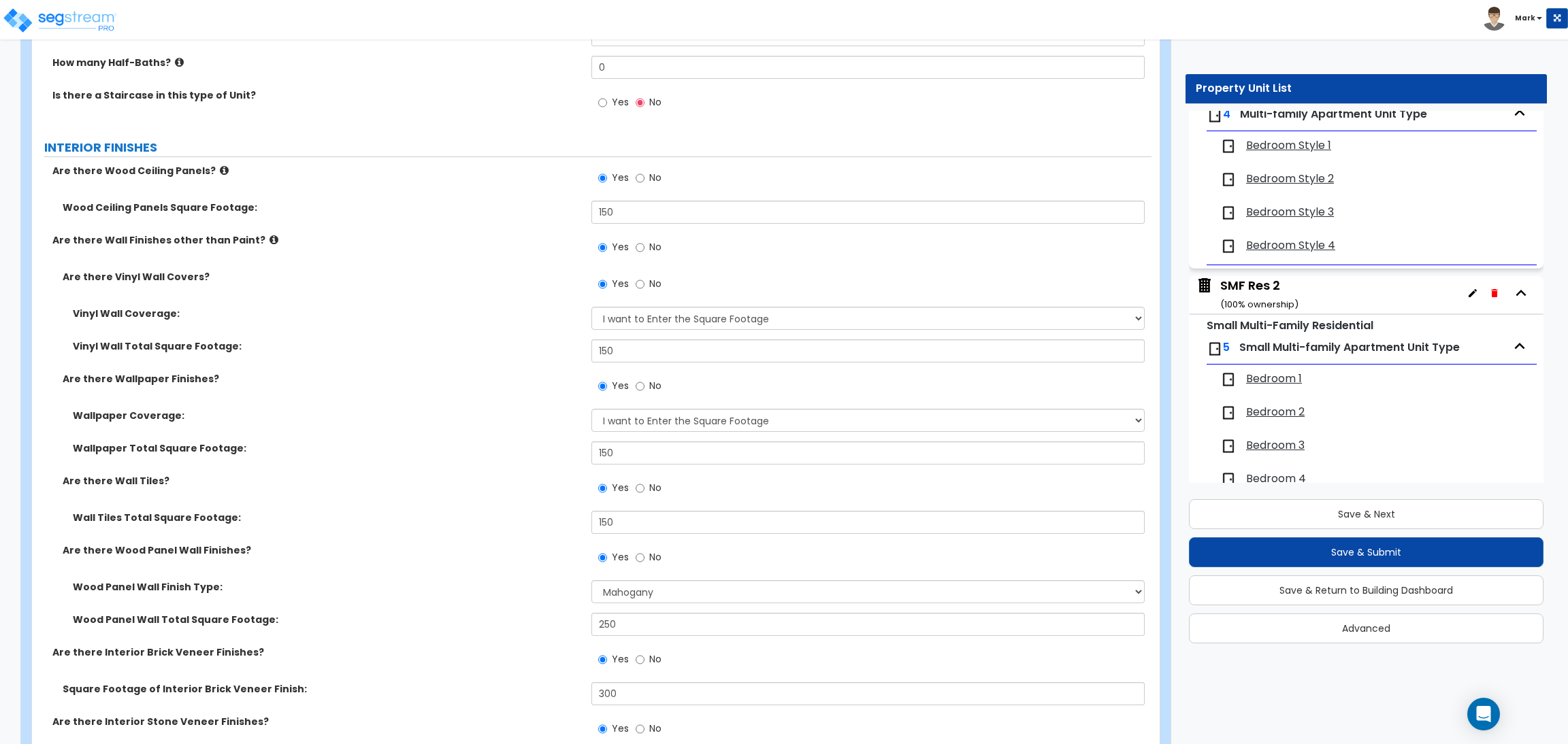
scroll to position [0, 0]
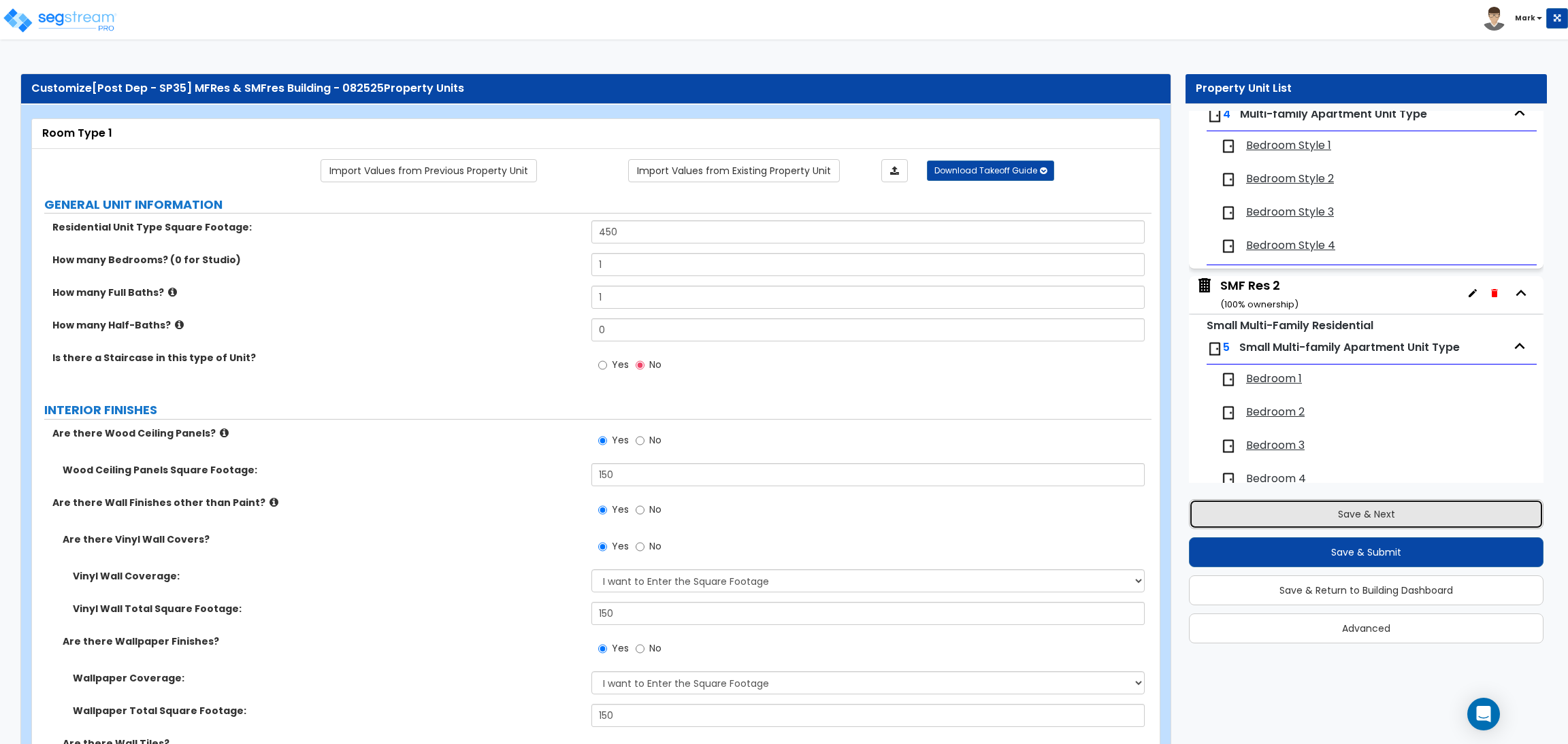
click at [1347, 513] on button "Save & Next" at bounding box center [1366, 514] width 355 height 30
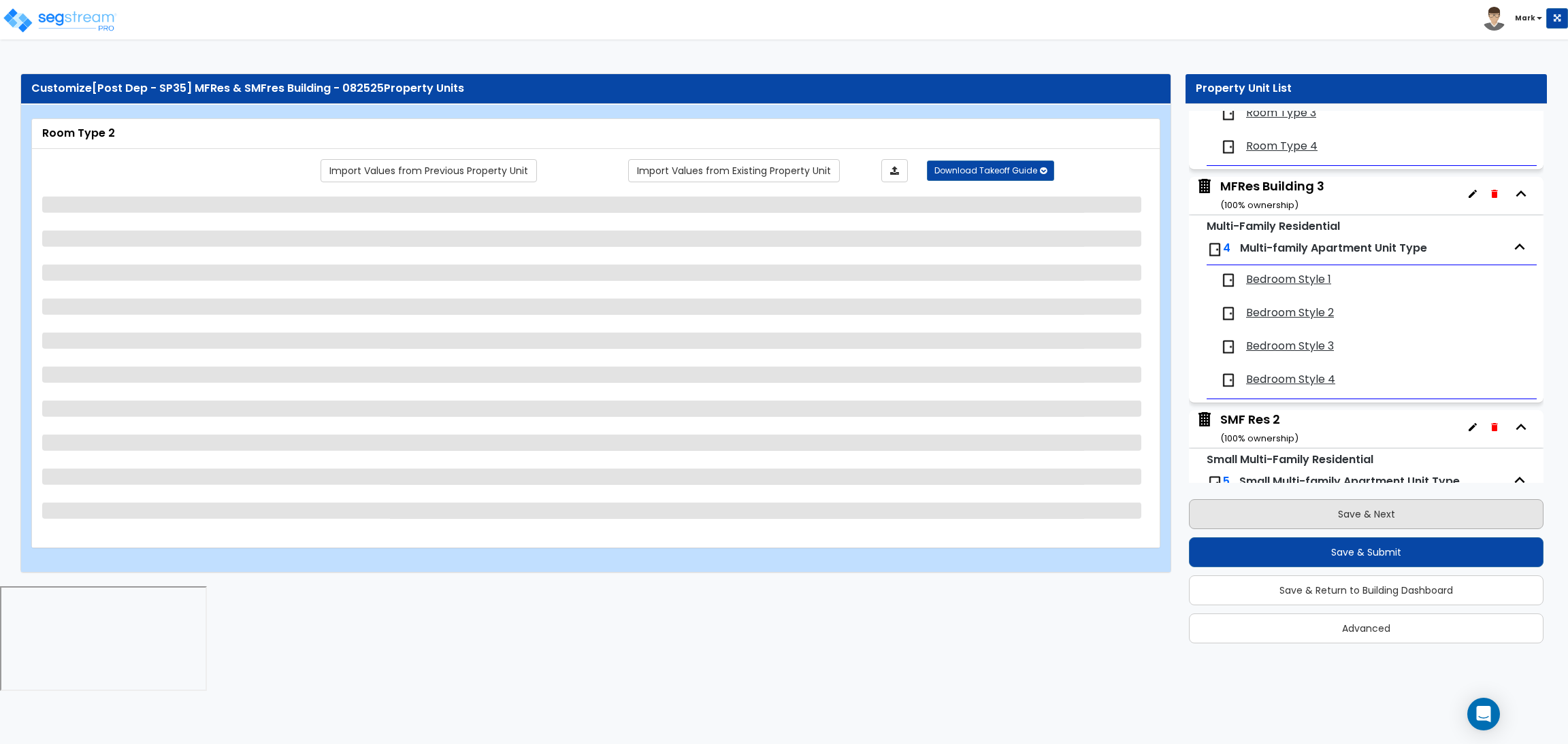
scroll to position [2107, 0]
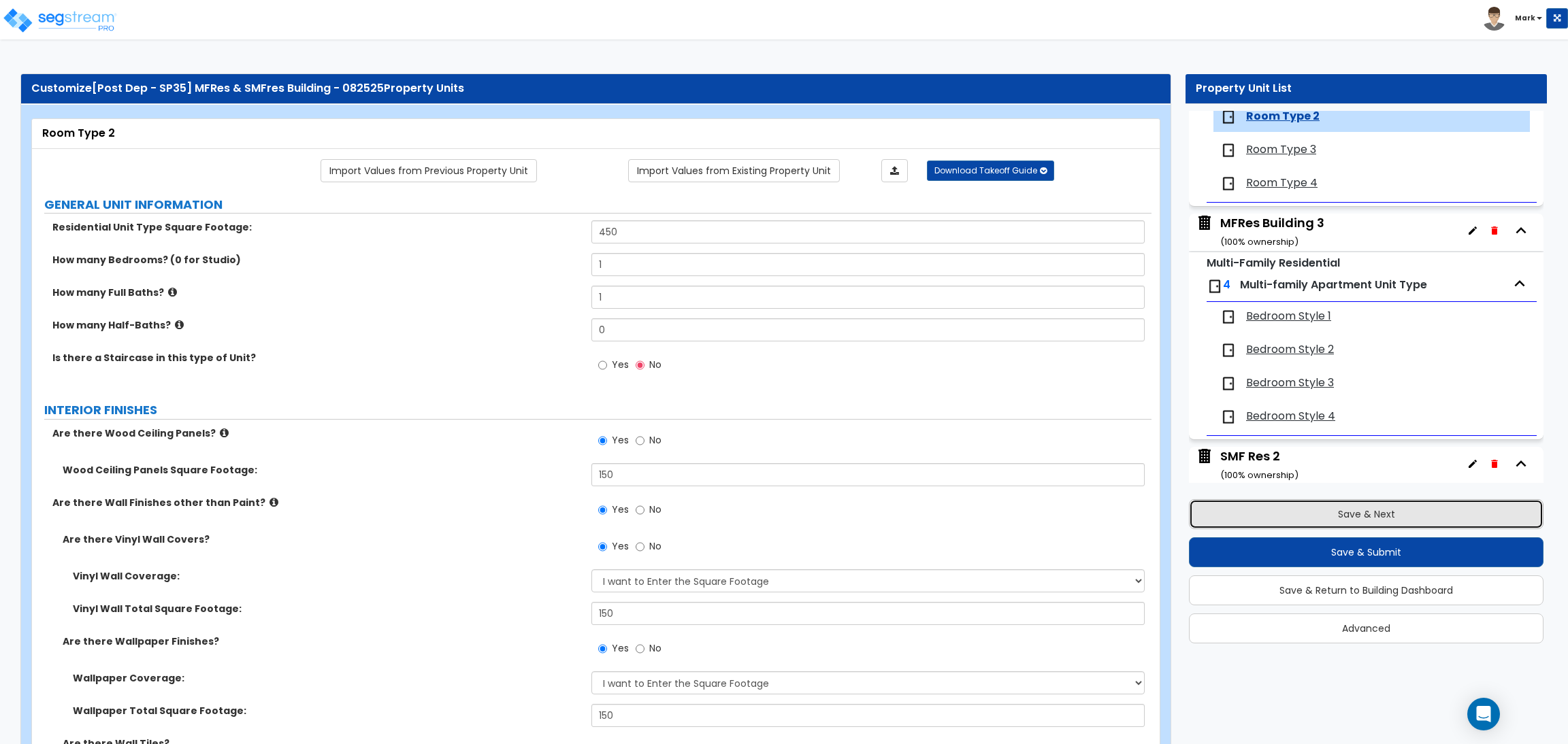
click at [1405, 516] on button "Save & Next" at bounding box center [1366, 514] width 355 height 30
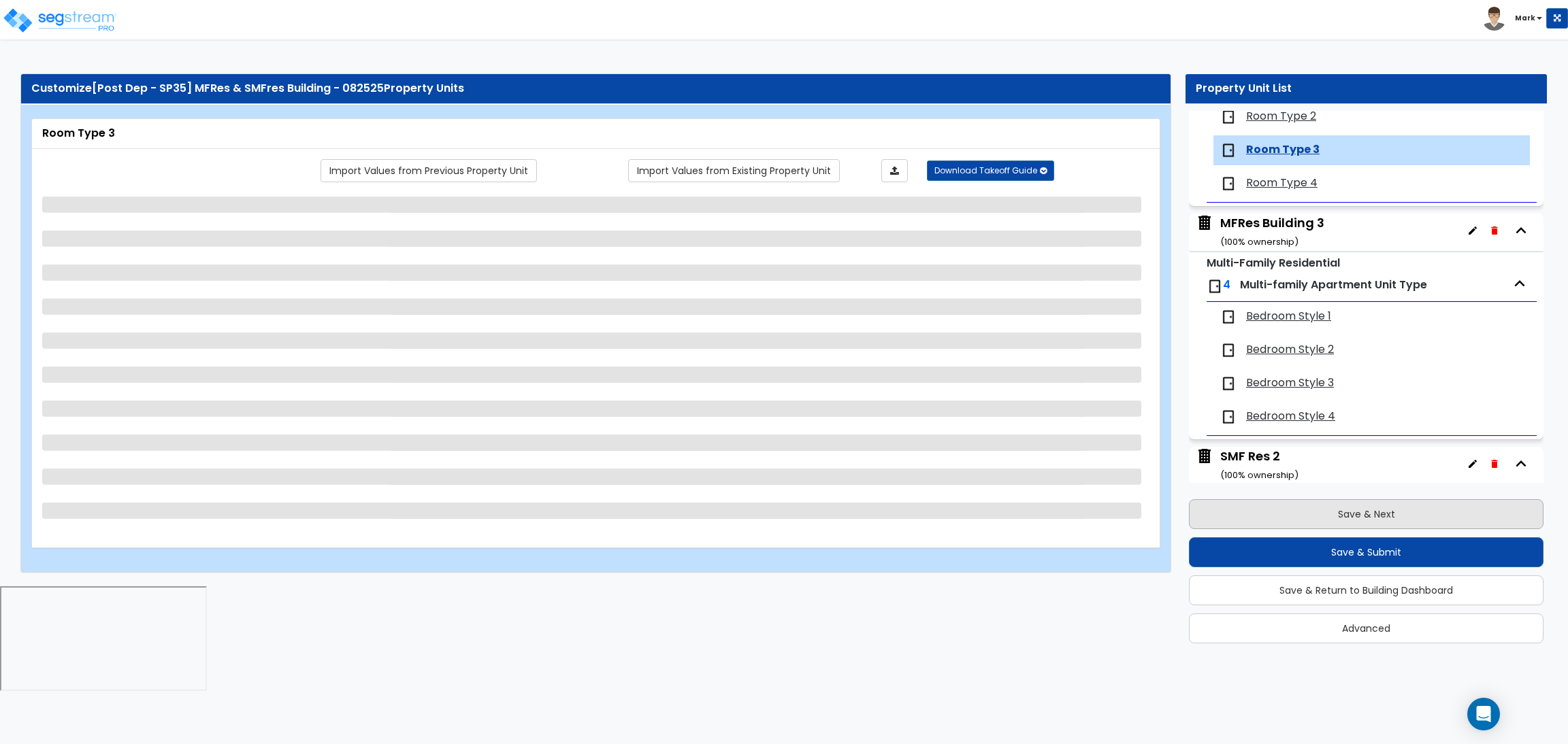
scroll to position [2140, 0]
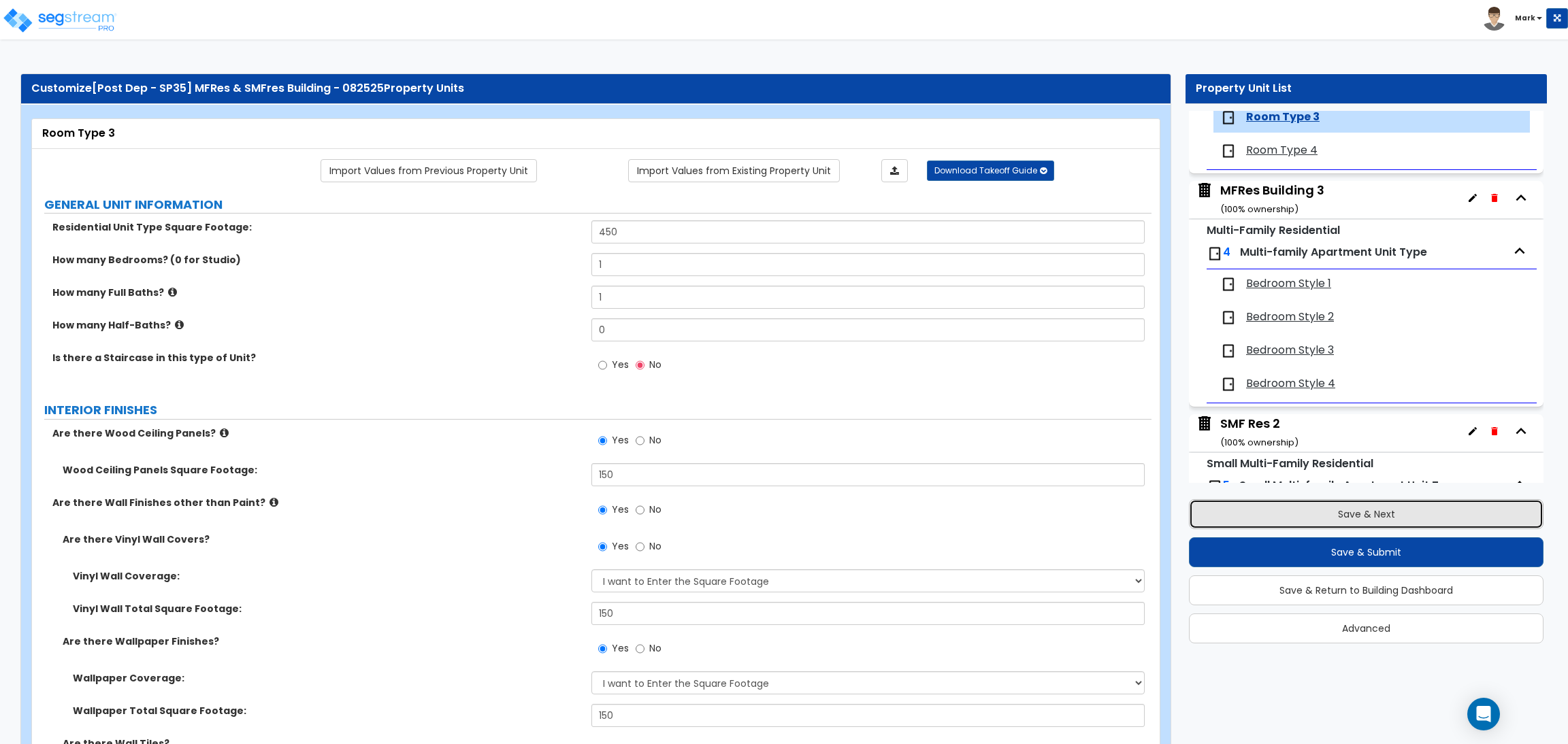
click at [1347, 511] on button "Save & Next" at bounding box center [1366, 514] width 355 height 30
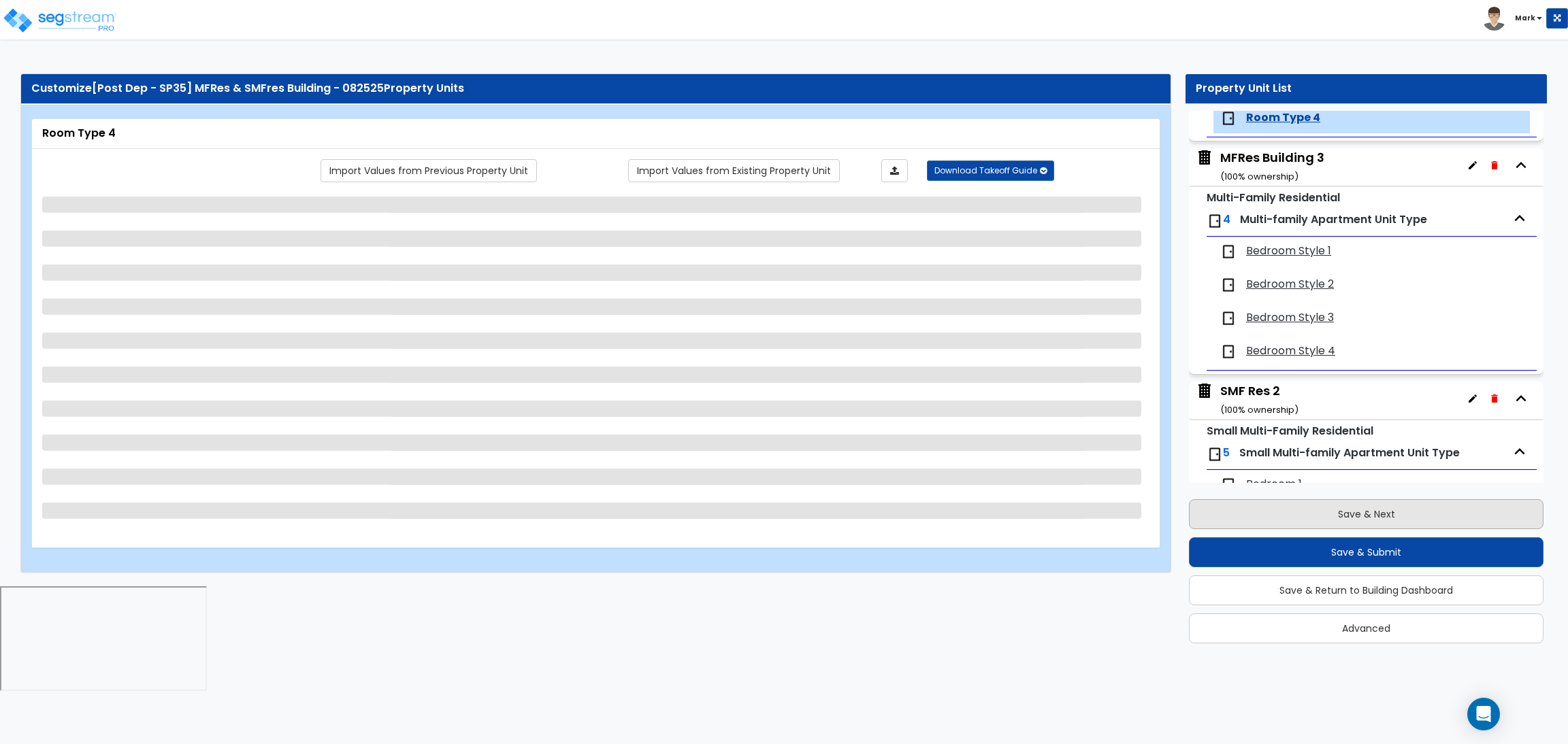
scroll to position [2174, 0]
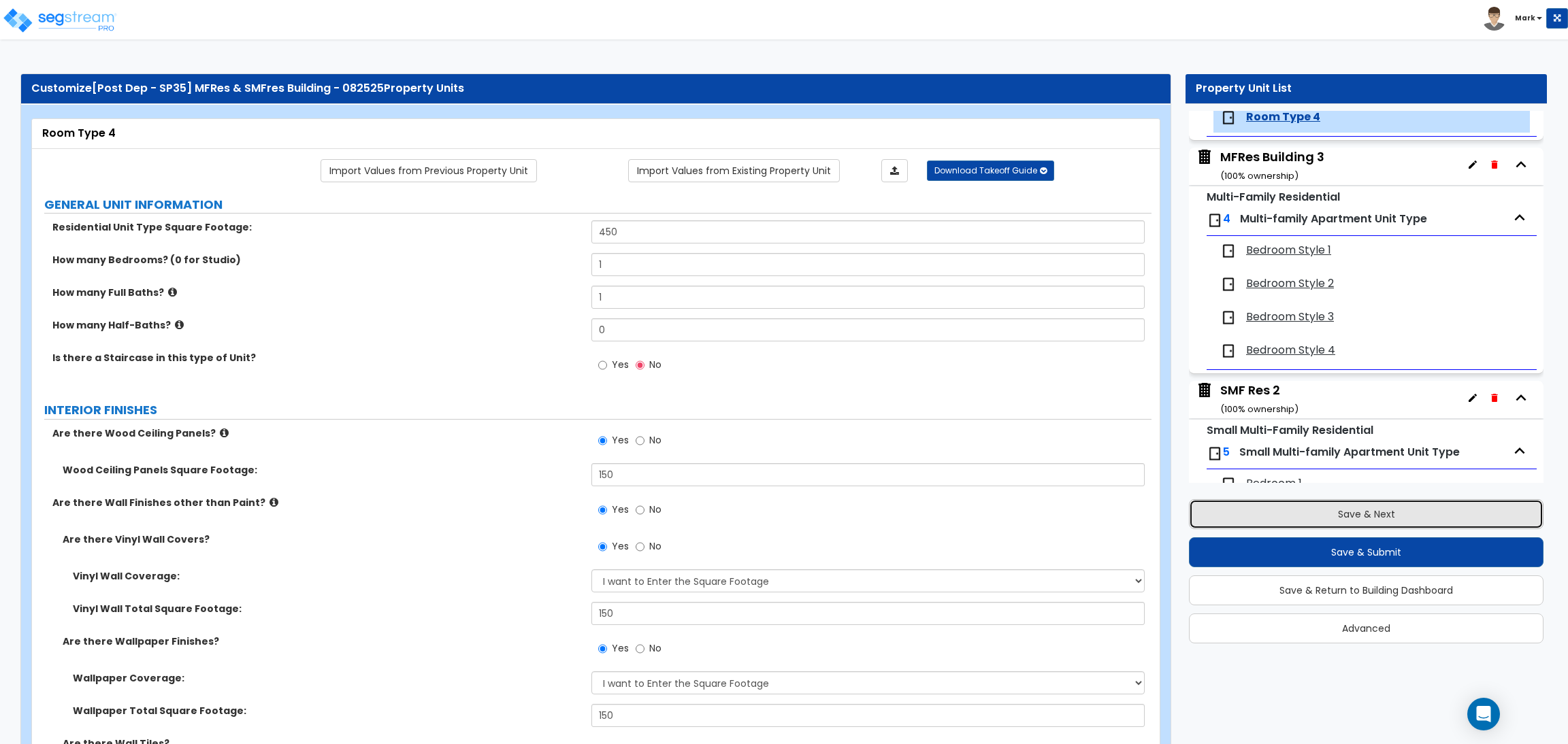
click at [1358, 518] on button "Save & Next" at bounding box center [1366, 514] width 355 height 30
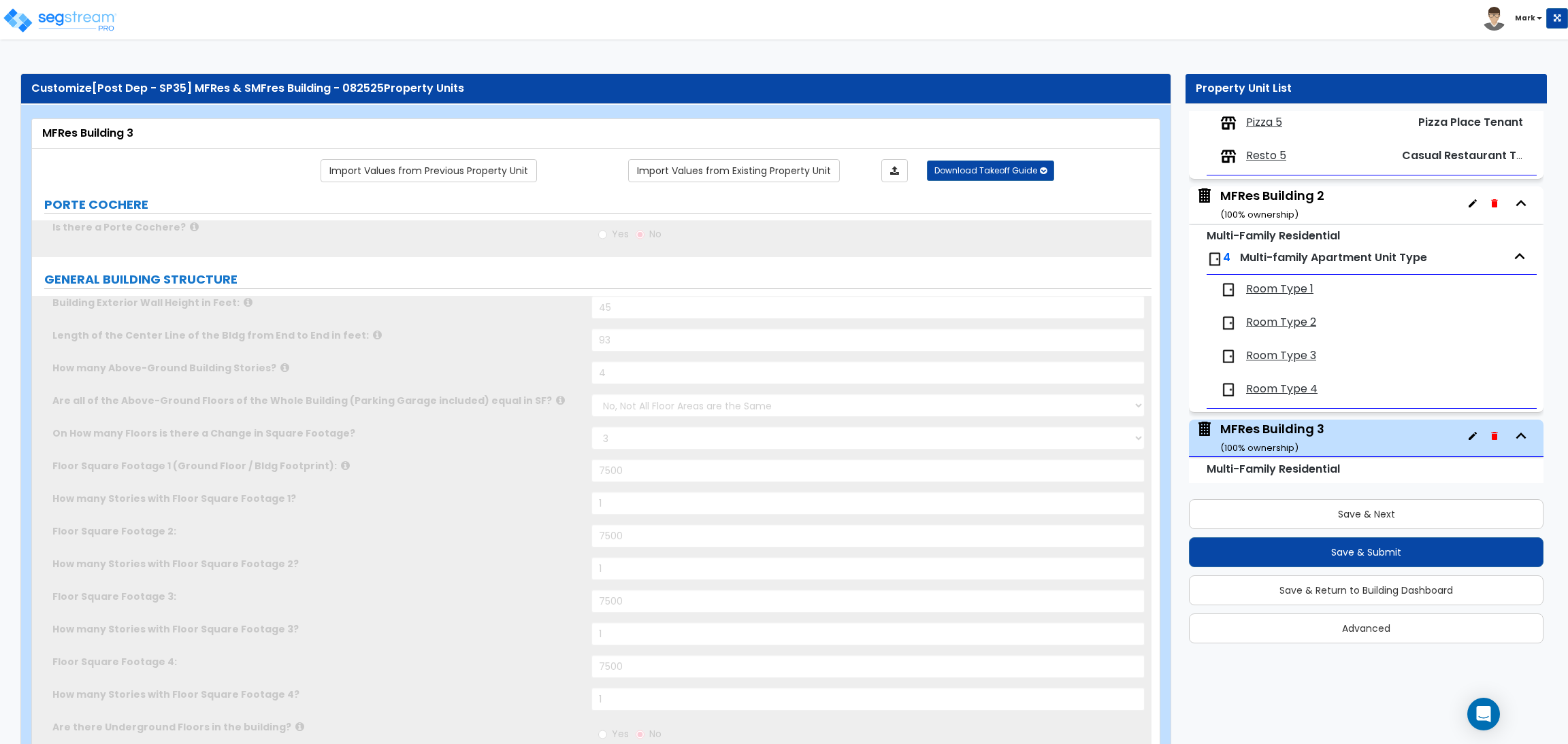
scroll to position [2219, 0]
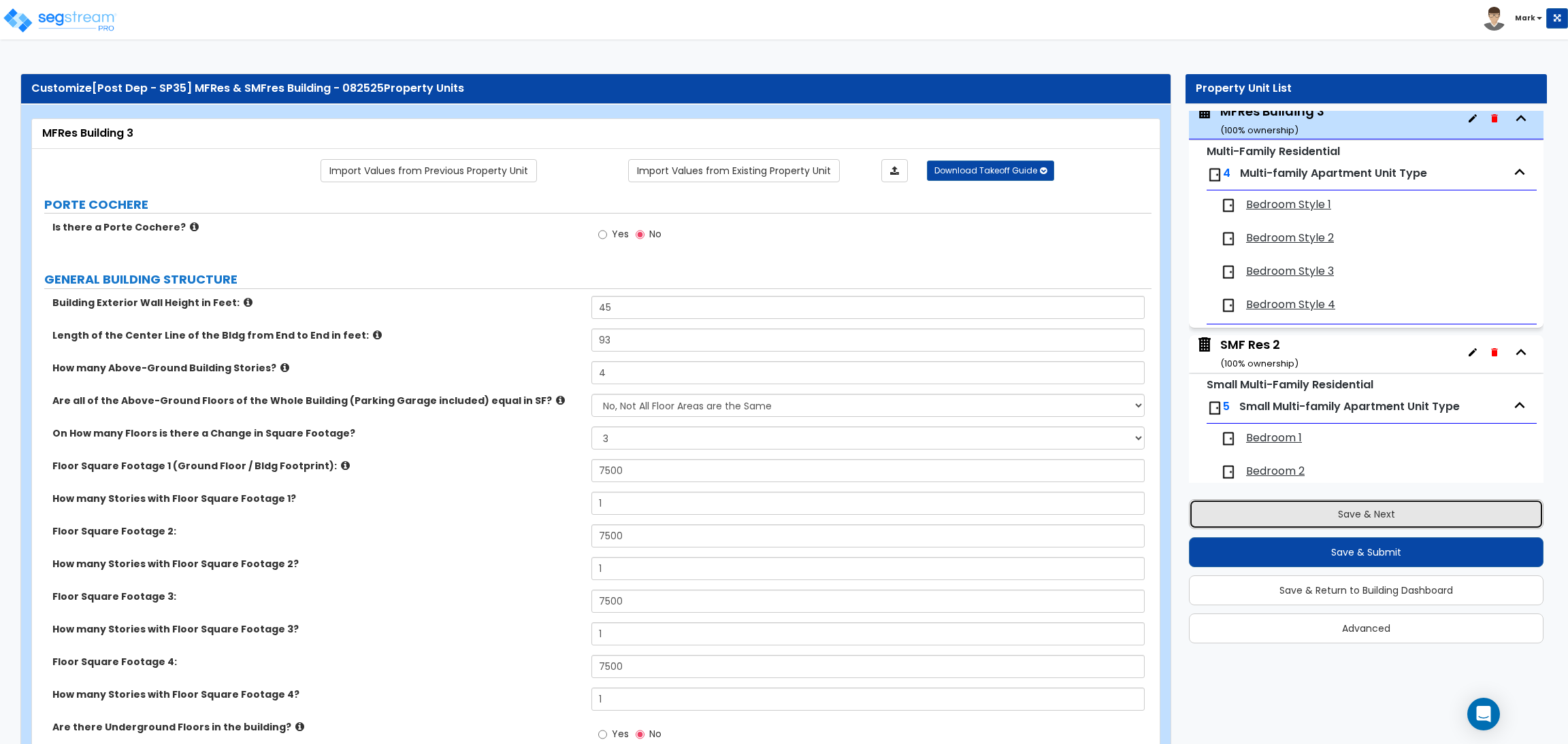
click at [1328, 504] on button "Save & Next" at bounding box center [1366, 514] width 355 height 30
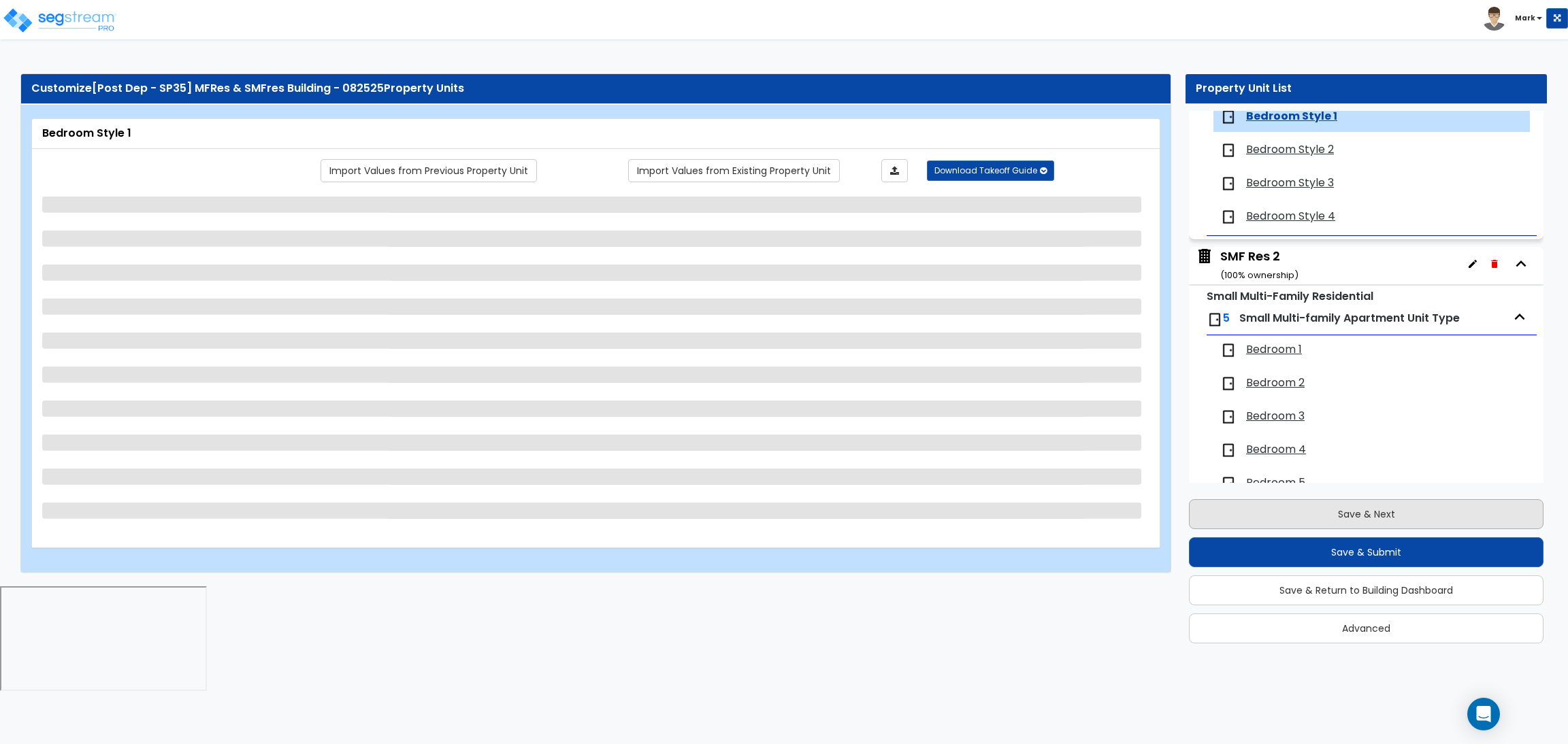
scroll to position [2308, 0]
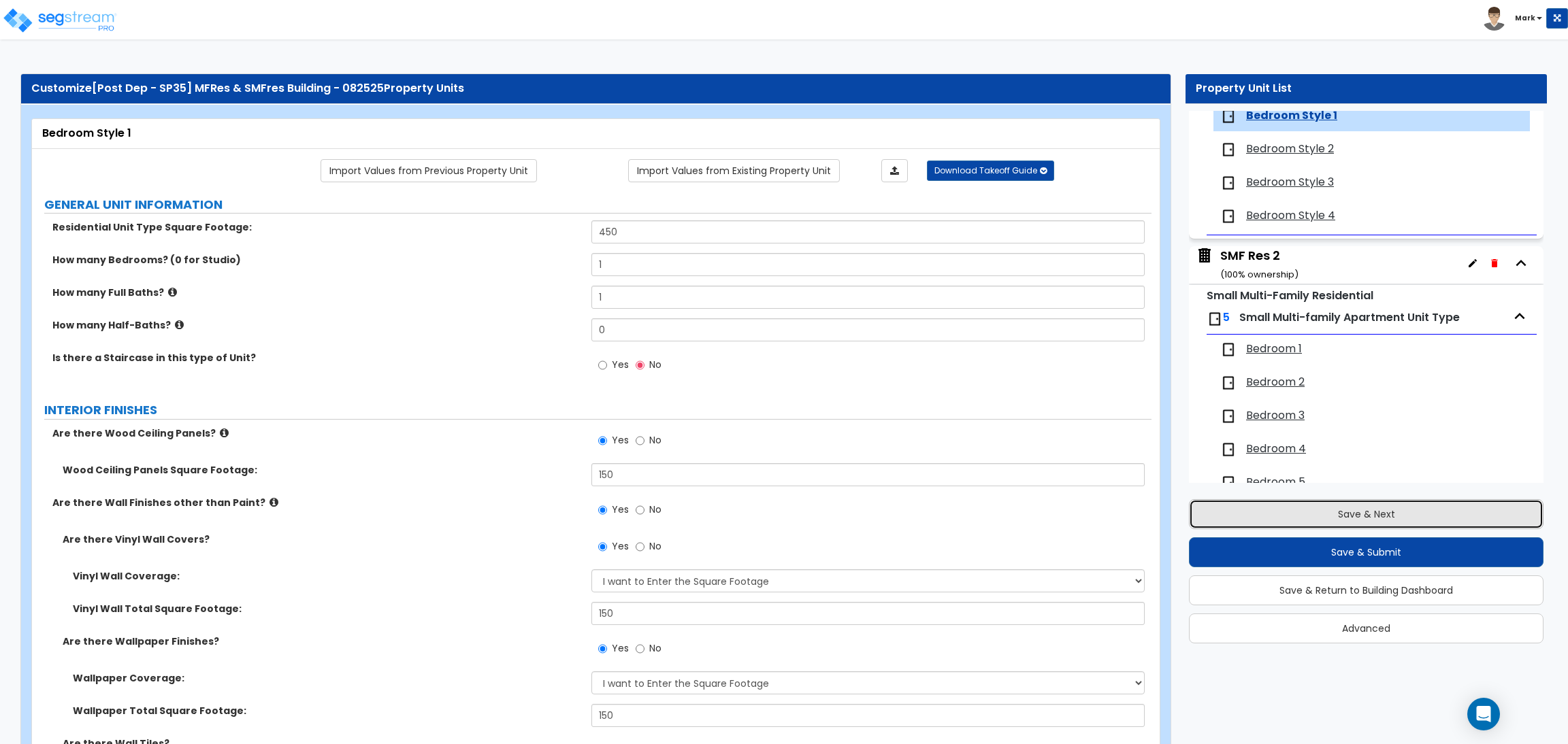
click at [1307, 509] on button "Save & Next" at bounding box center [1366, 514] width 355 height 30
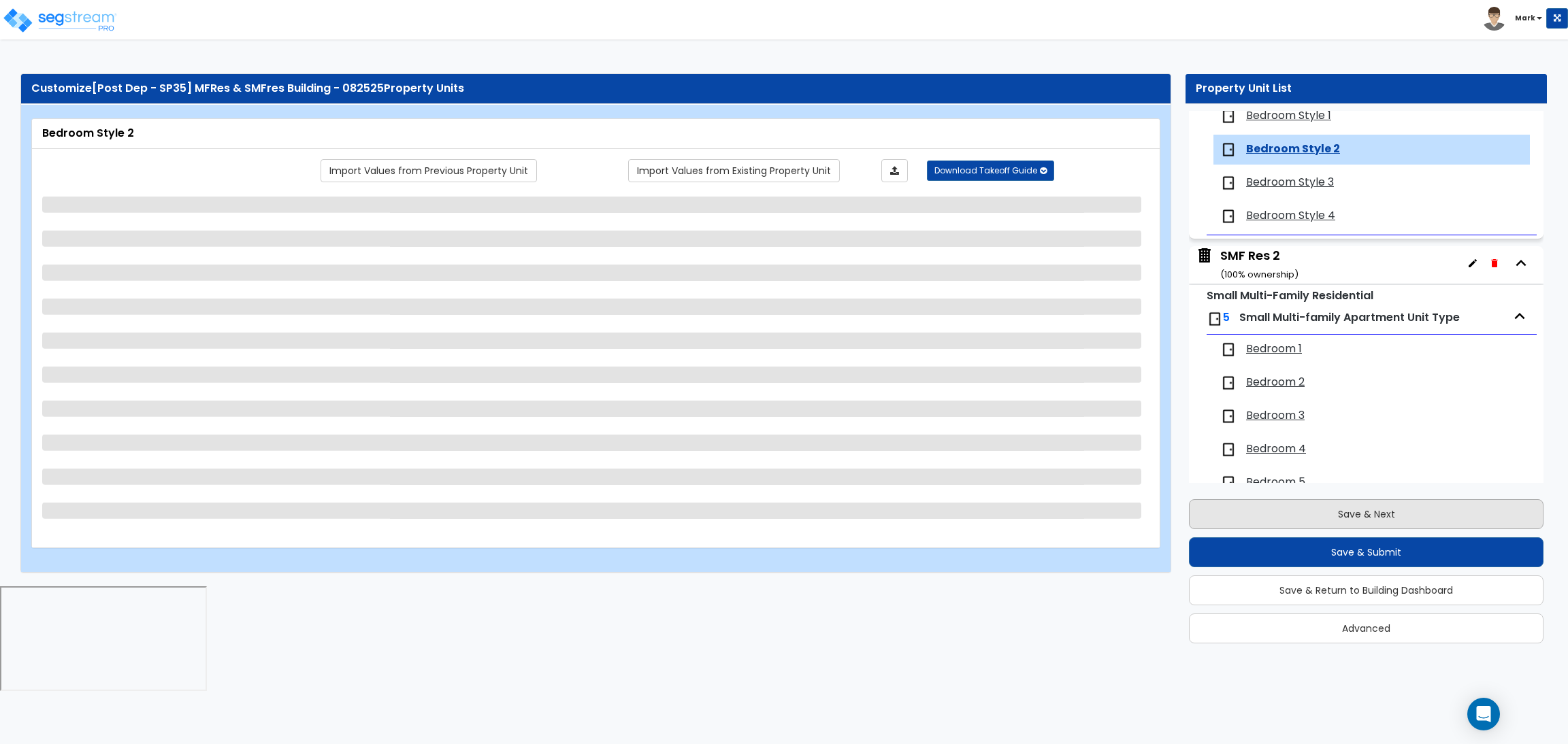
scroll to position [2341, 0]
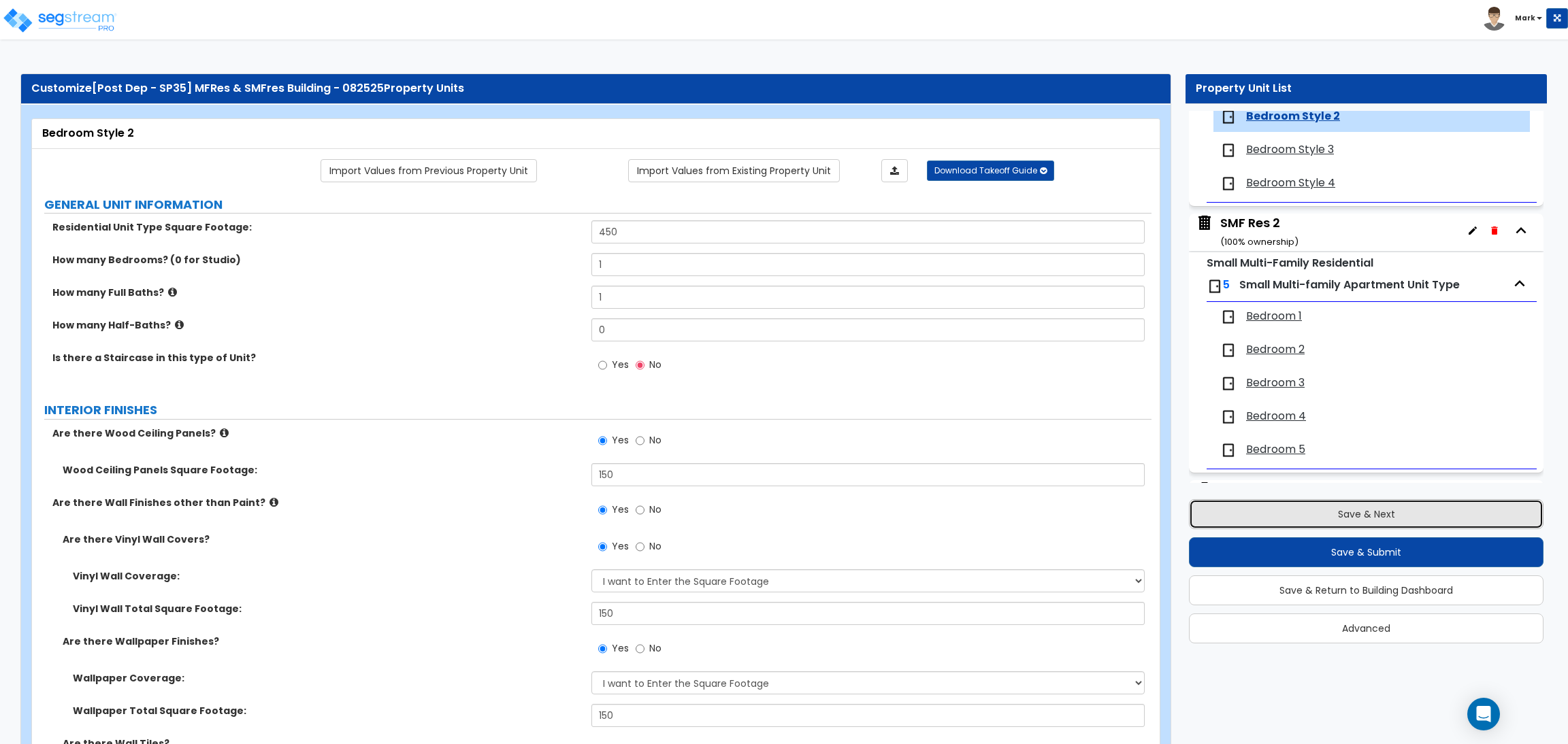
click at [1313, 526] on button "Save & Next" at bounding box center [1366, 514] width 355 height 30
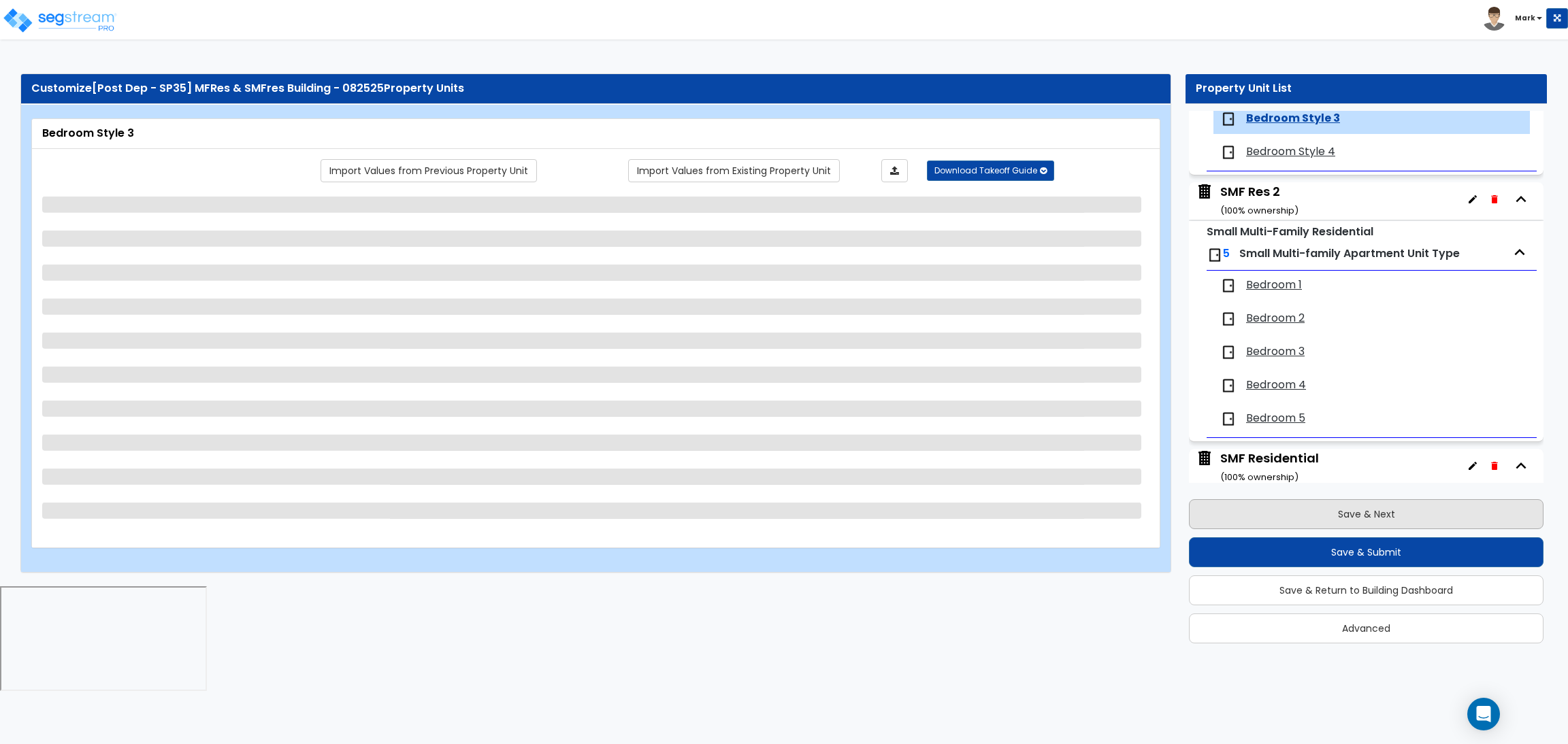
scroll to position [2375, 0]
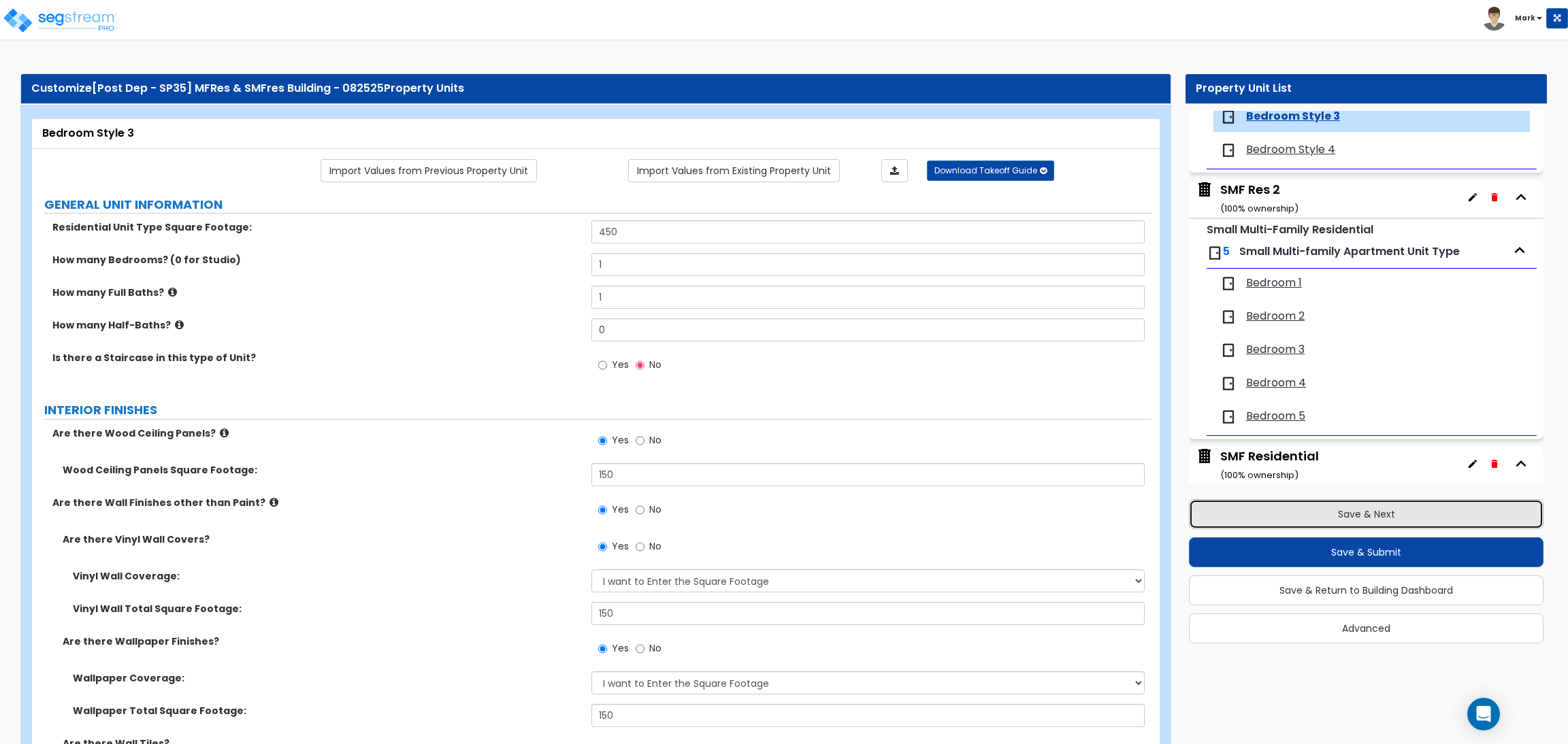
click at [1337, 506] on button "Save & Next" at bounding box center [1366, 514] width 355 height 30
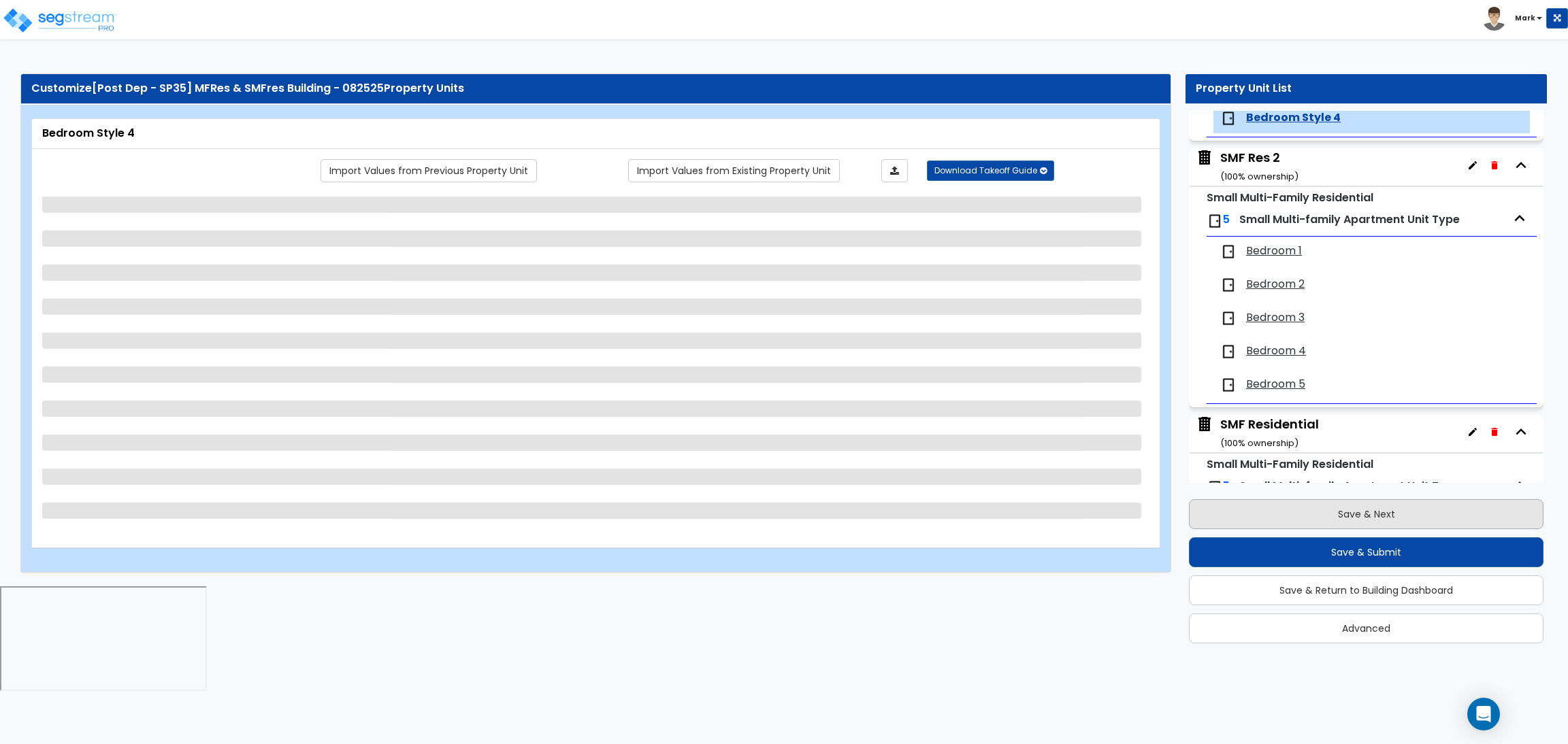
scroll to position [2407, 0]
click at [1260, 508] on button "Save & Next" at bounding box center [1366, 514] width 355 height 30
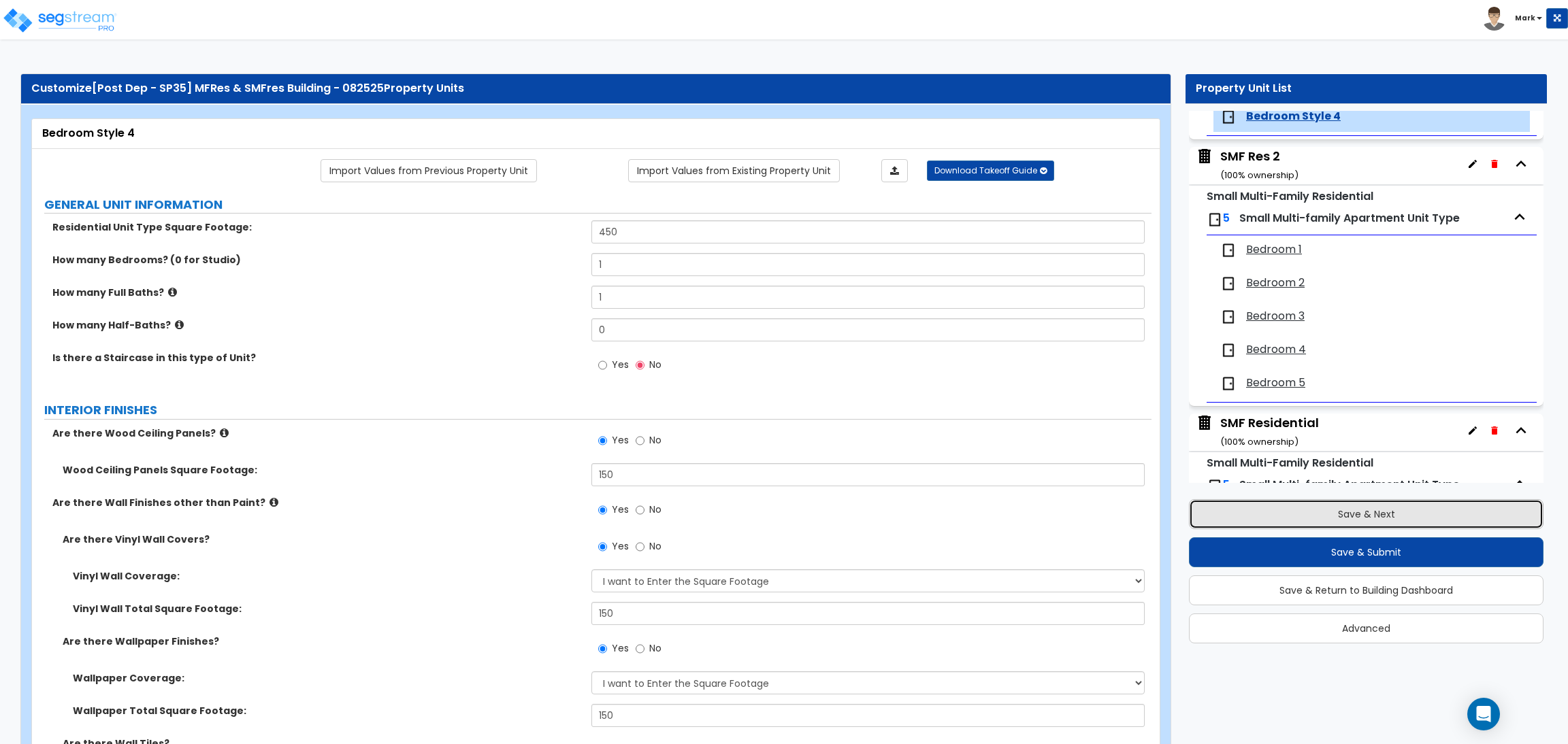
click at [1308, 516] on button "Save & Next" at bounding box center [1366, 514] width 355 height 30
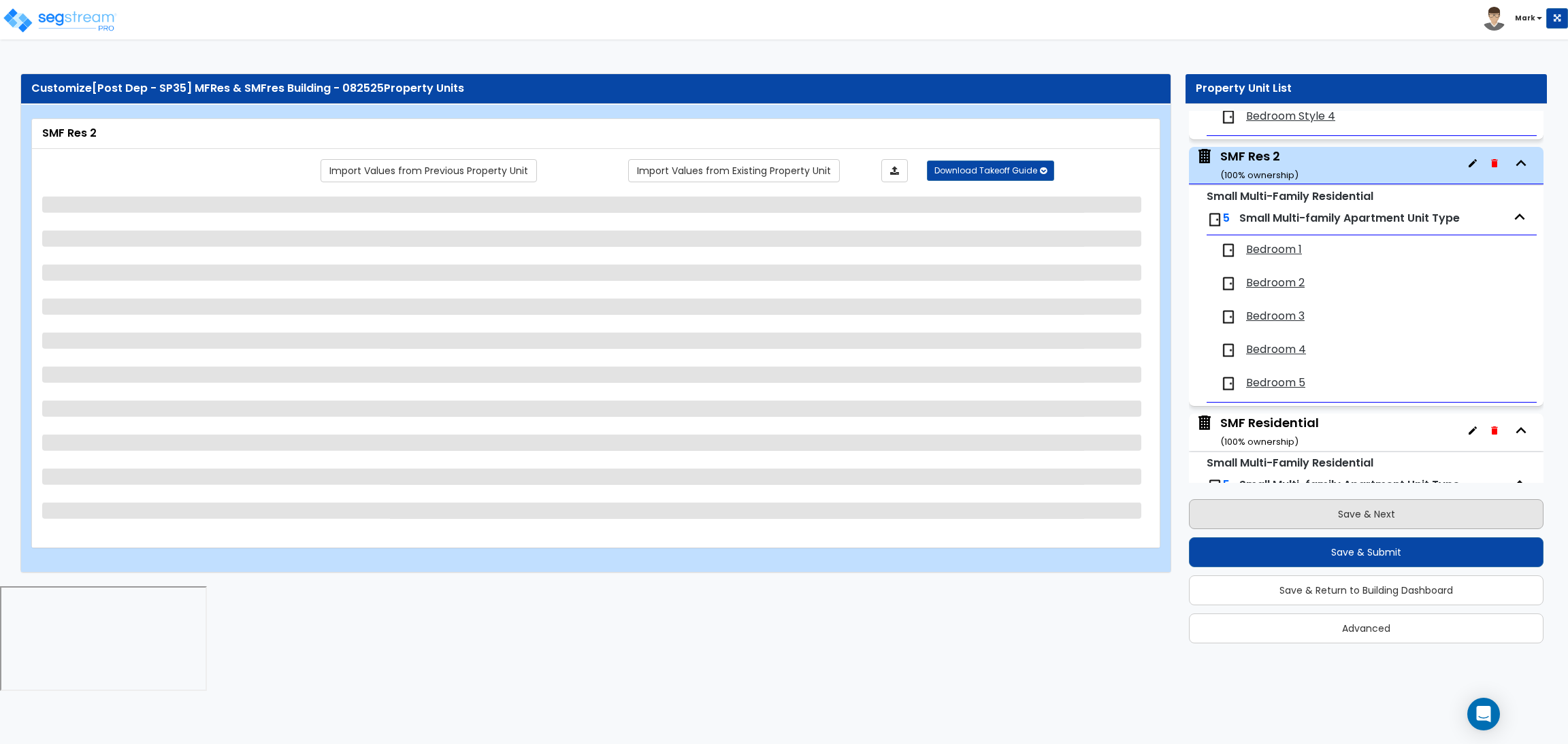
scroll to position [2452, 0]
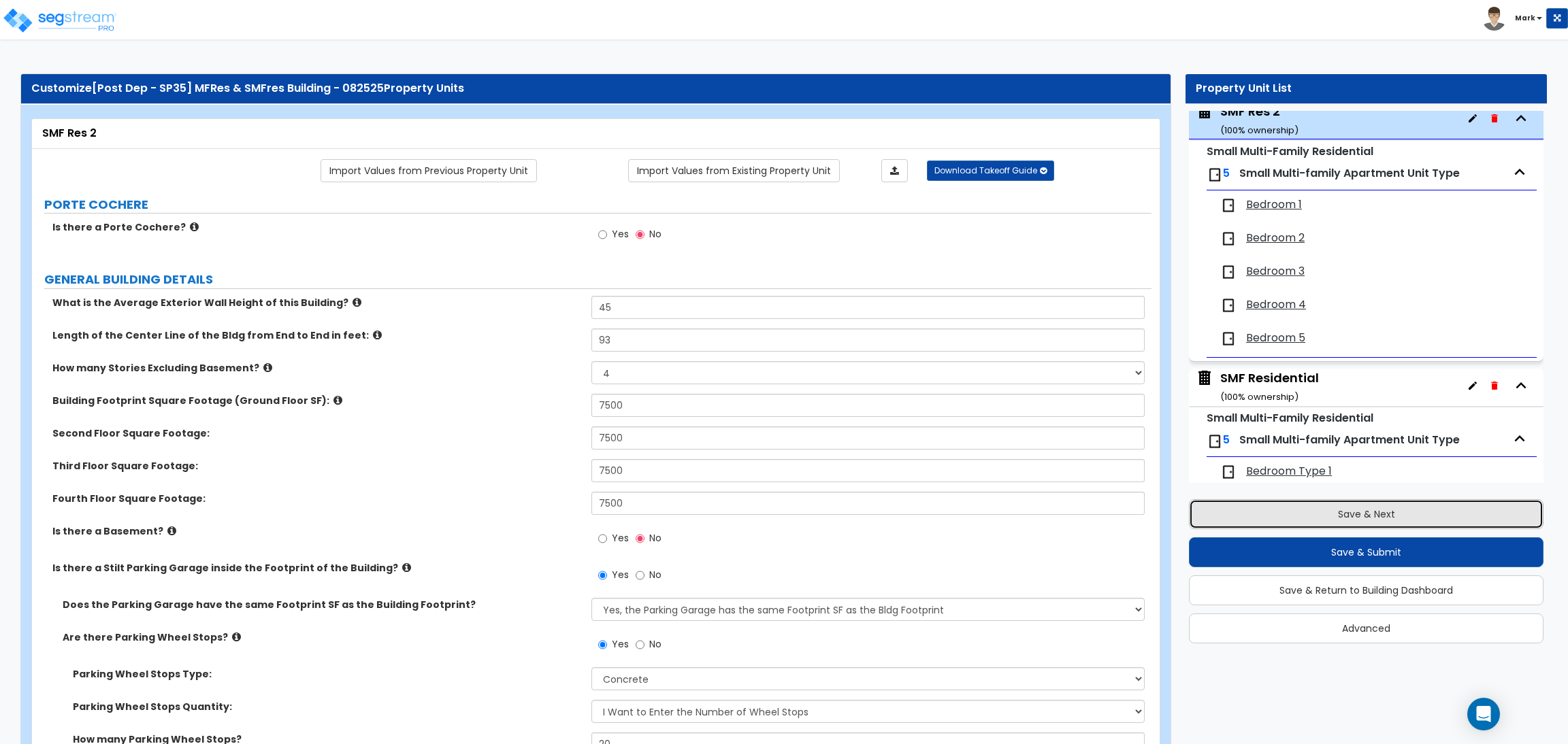
click at [1331, 511] on button "Save & Next" at bounding box center [1366, 514] width 355 height 30
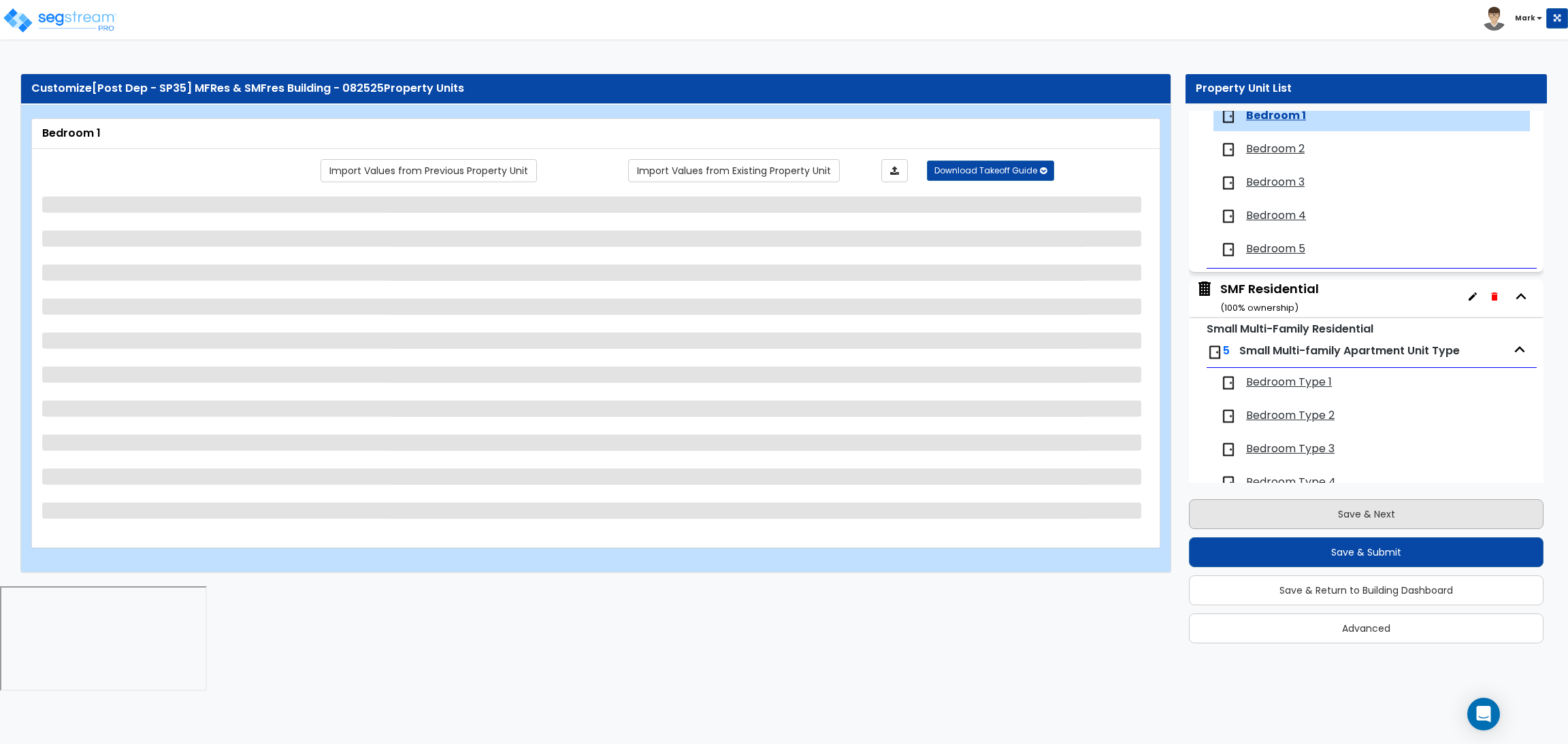
scroll to position [2543, 0]
click at [1356, 511] on button "Save & Next" at bounding box center [1366, 514] width 355 height 30
click at [1378, 511] on button "Save & Next" at bounding box center [1366, 514] width 355 height 30
click at [1368, 514] on button "Save & Next" at bounding box center [1366, 514] width 355 height 30
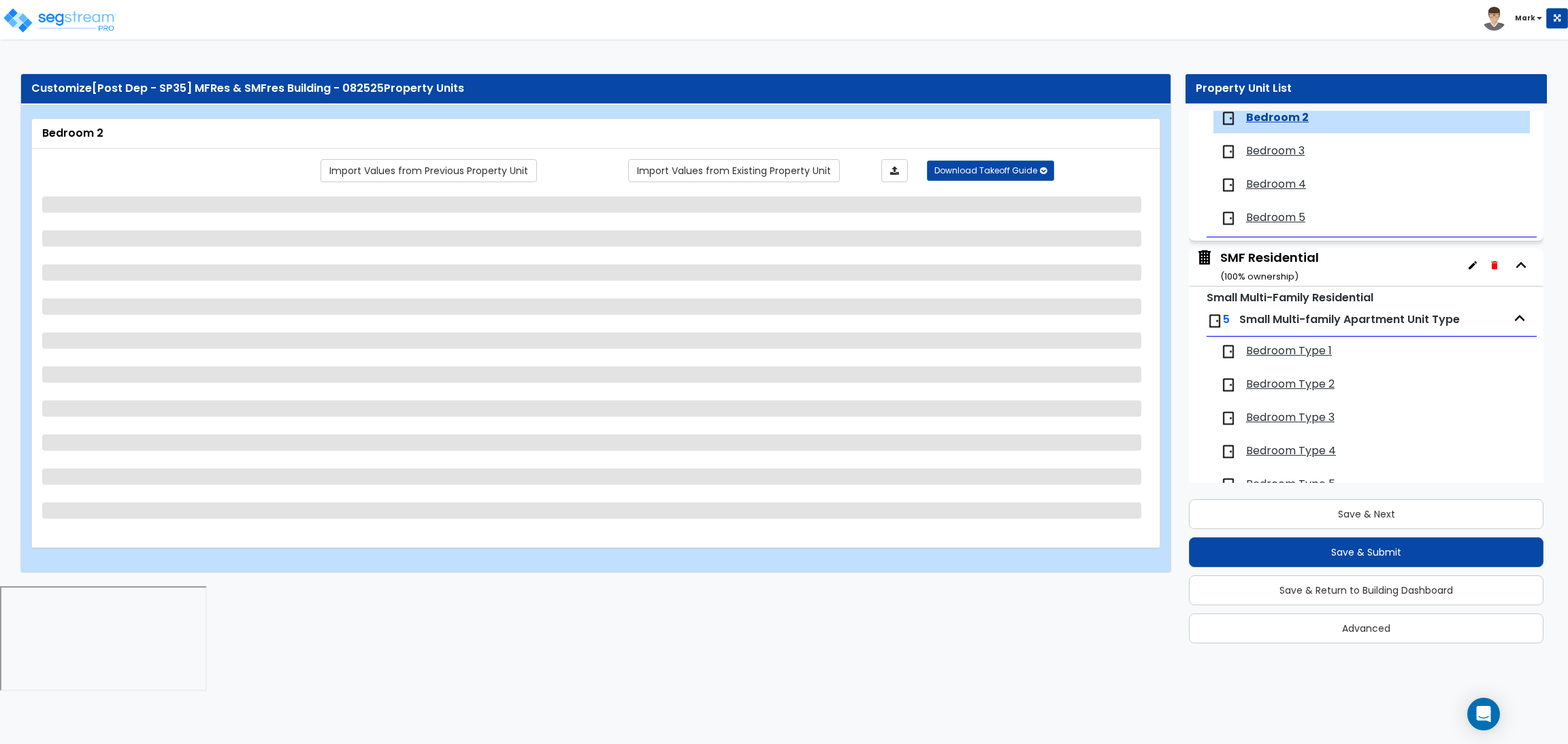
scroll to position [2574, 0]
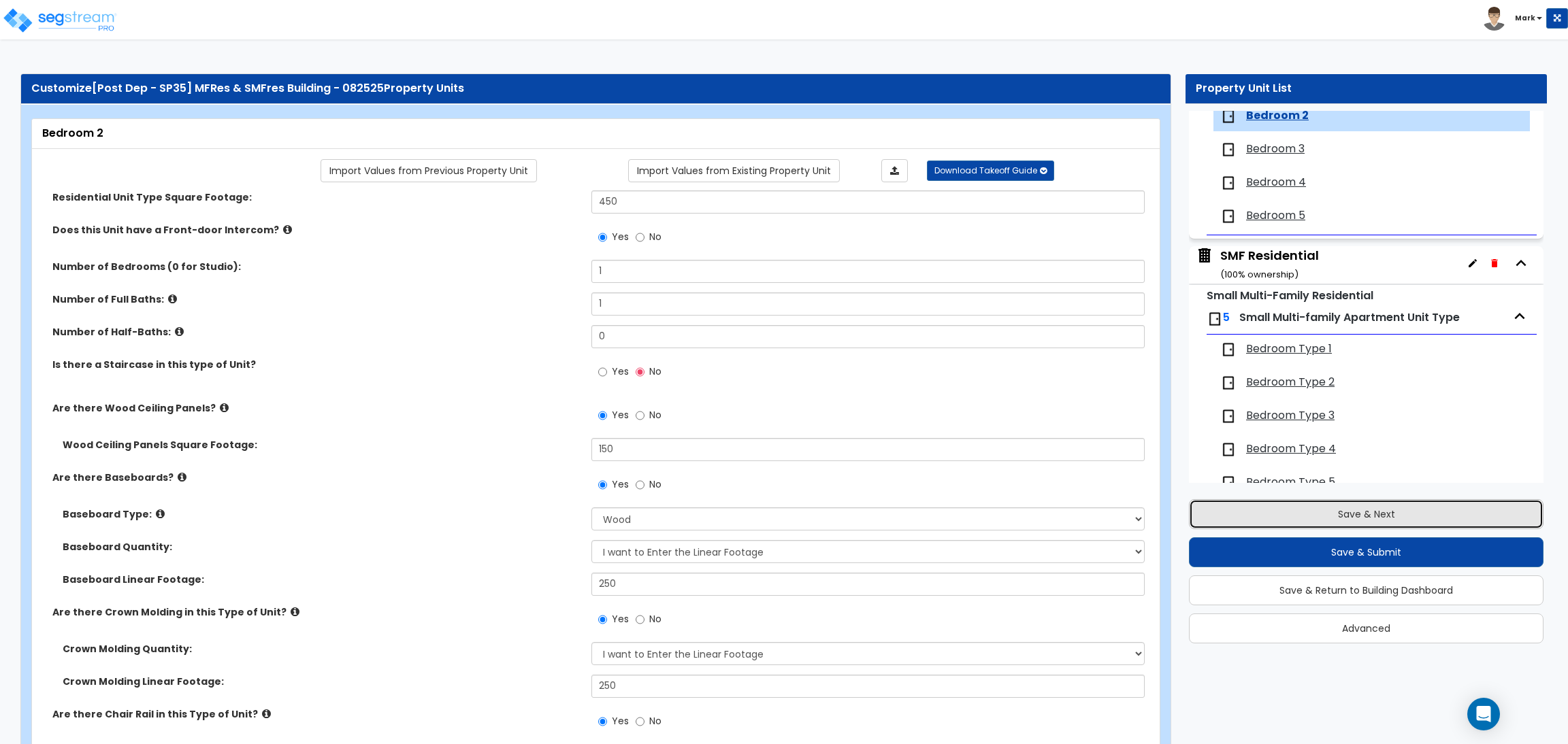
click at [1334, 512] on button "Save & Next" at bounding box center [1366, 514] width 355 height 30
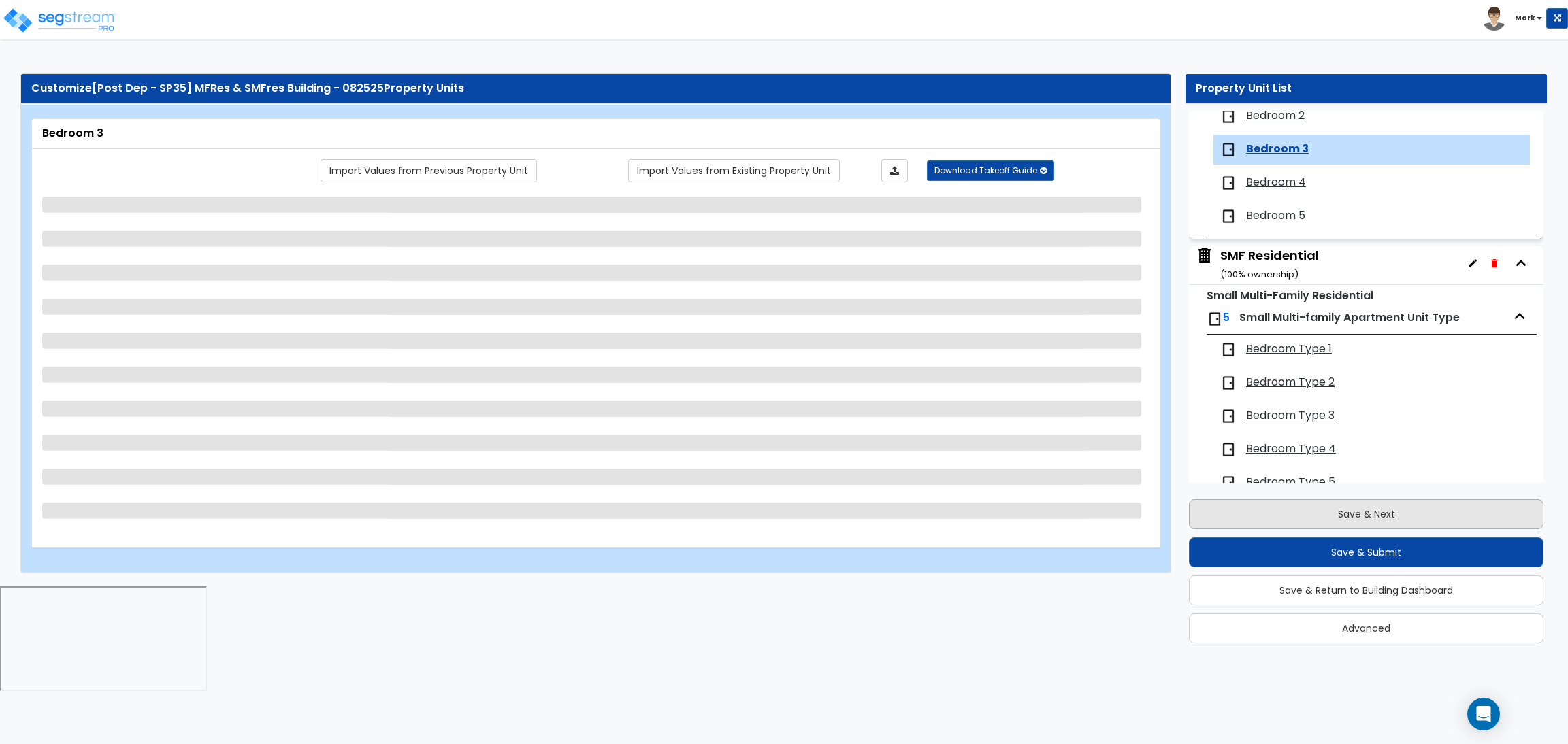
scroll to position [2609, 0]
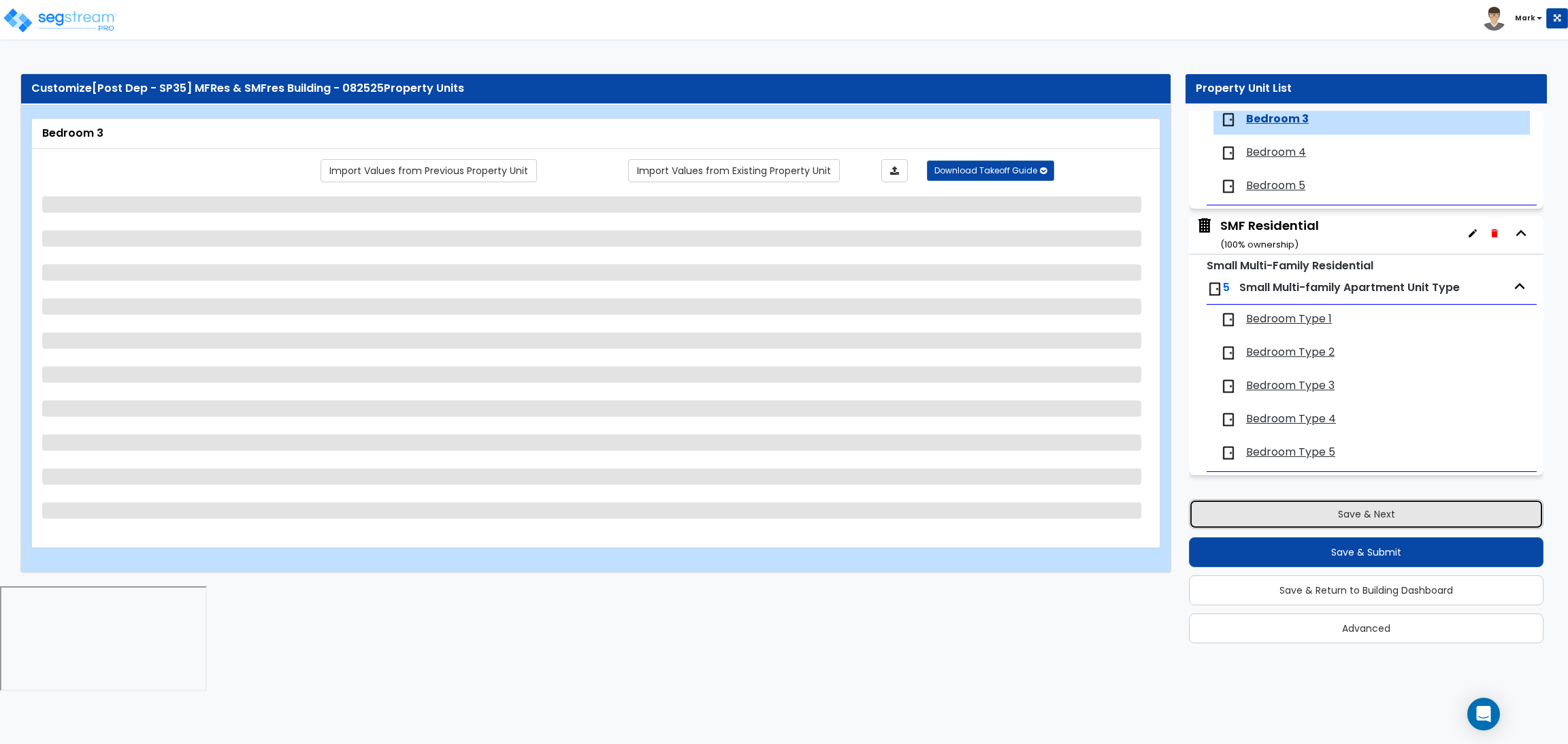
click at [1336, 512] on button "Save & Next" at bounding box center [1366, 514] width 355 height 30
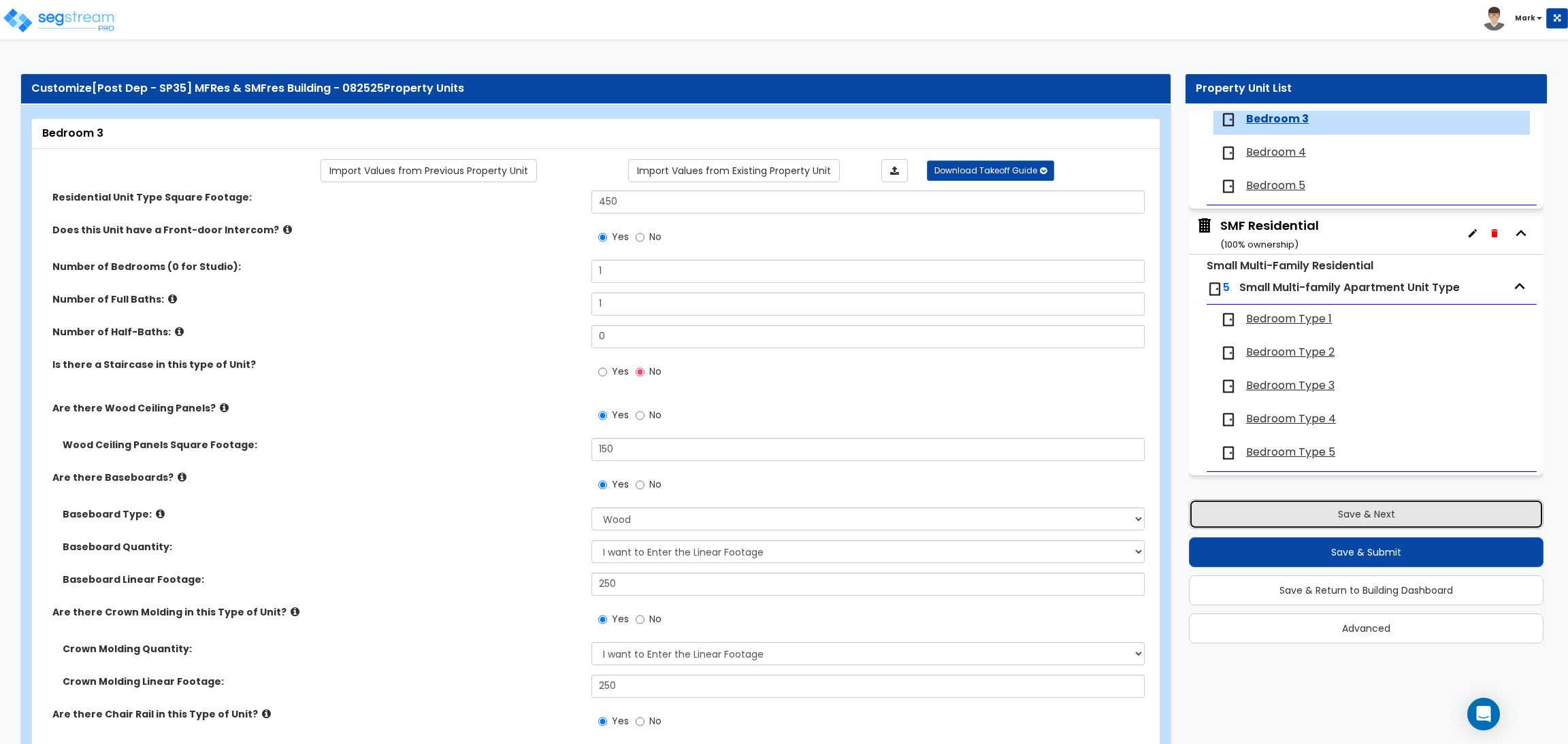
click at [1362, 506] on button "Save & Next" at bounding box center [1366, 514] width 355 height 30
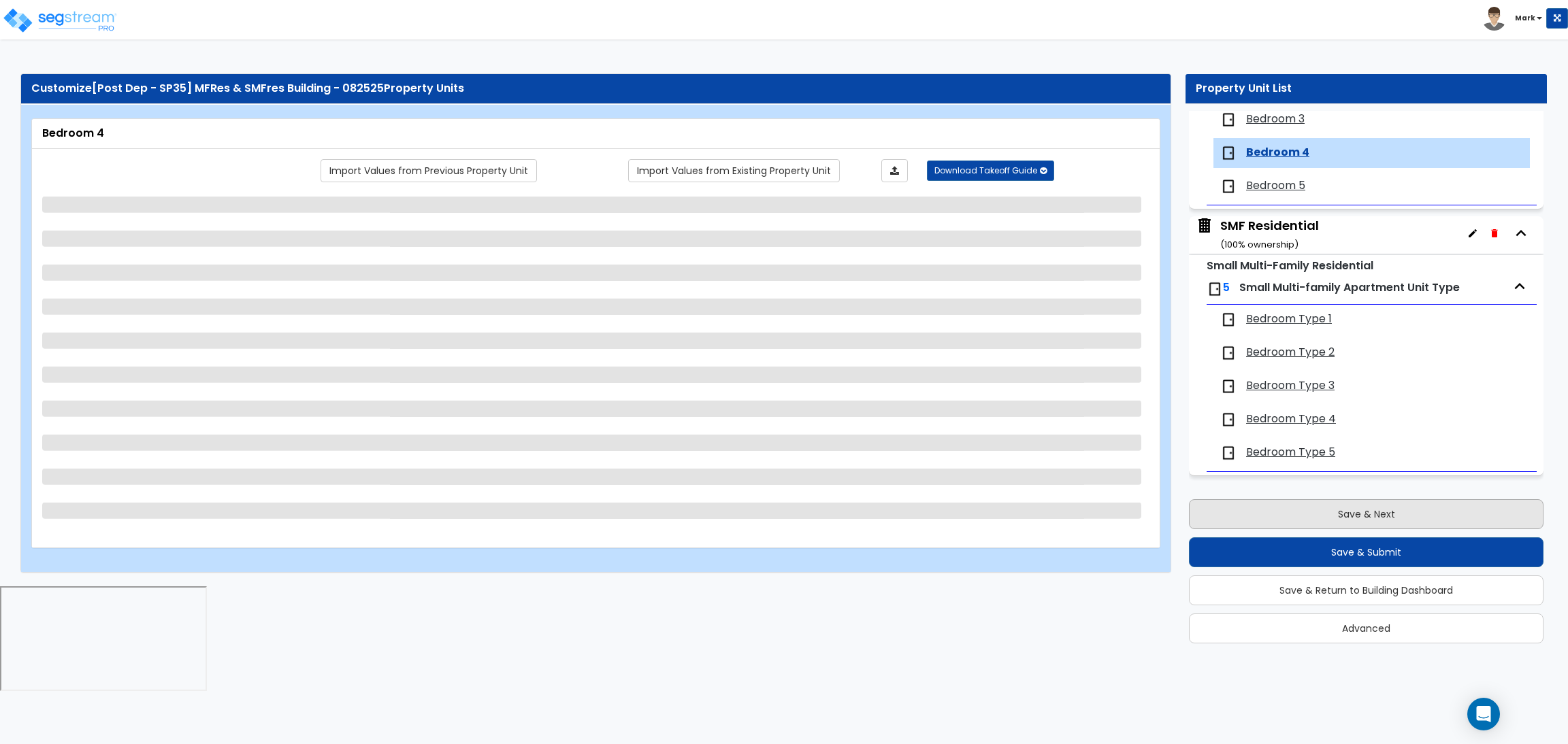
scroll to position [2616, 0]
click at [1365, 501] on button "Save & Next" at bounding box center [1366, 514] width 355 height 30
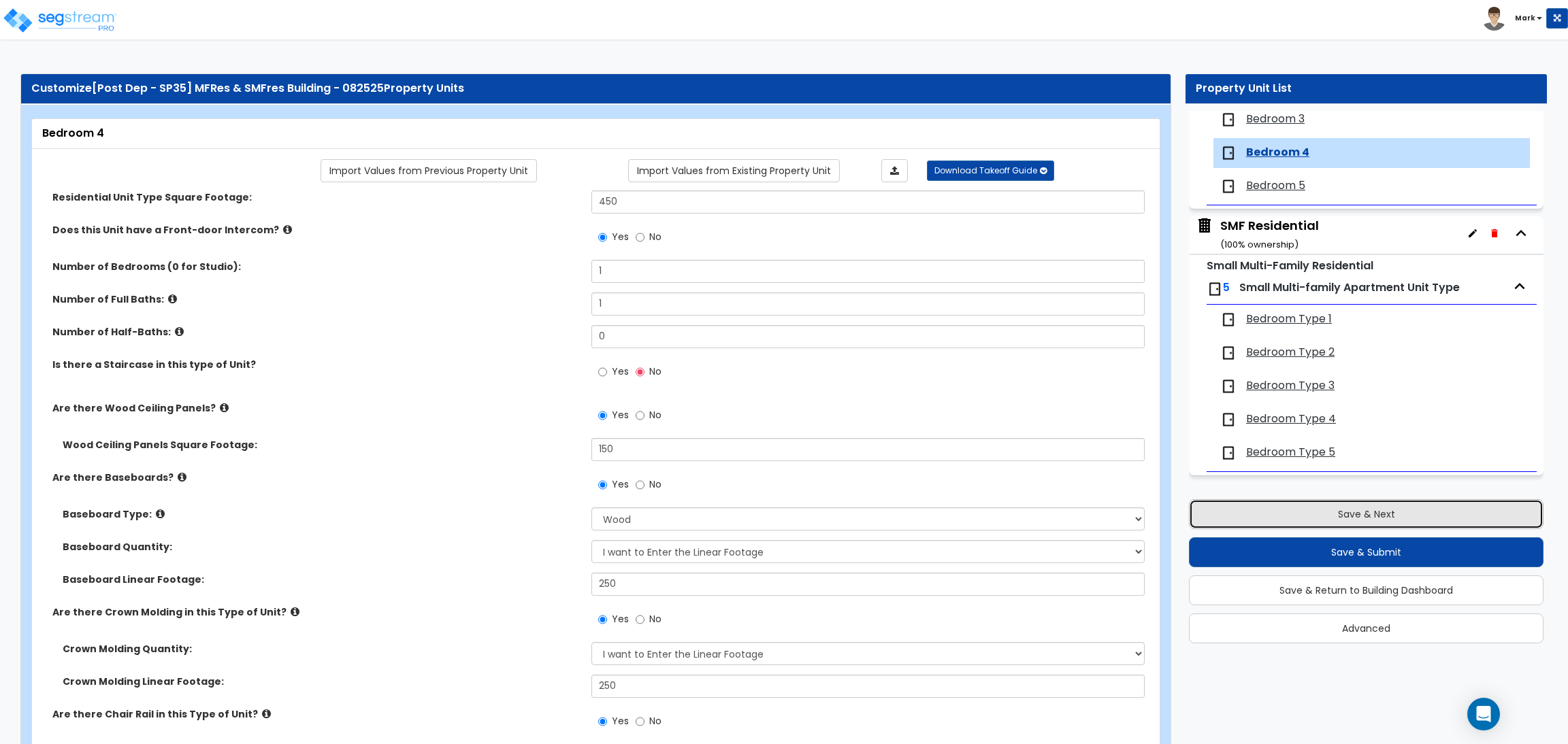
click at [1285, 510] on button "Save & Next" at bounding box center [1366, 514] width 355 height 30
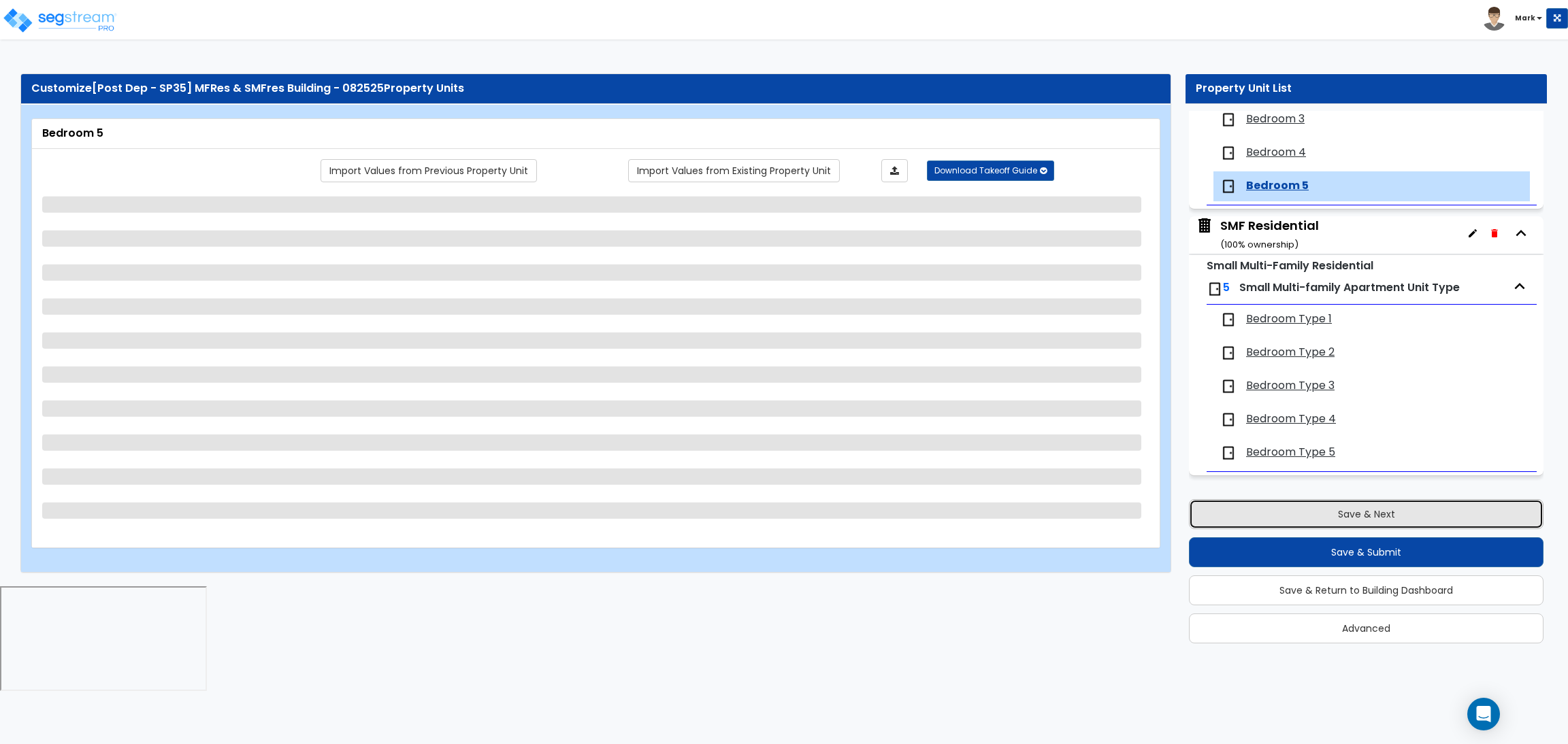
click at [1389, 506] on button "Save & Next" at bounding box center [1366, 514] width 355 height 30
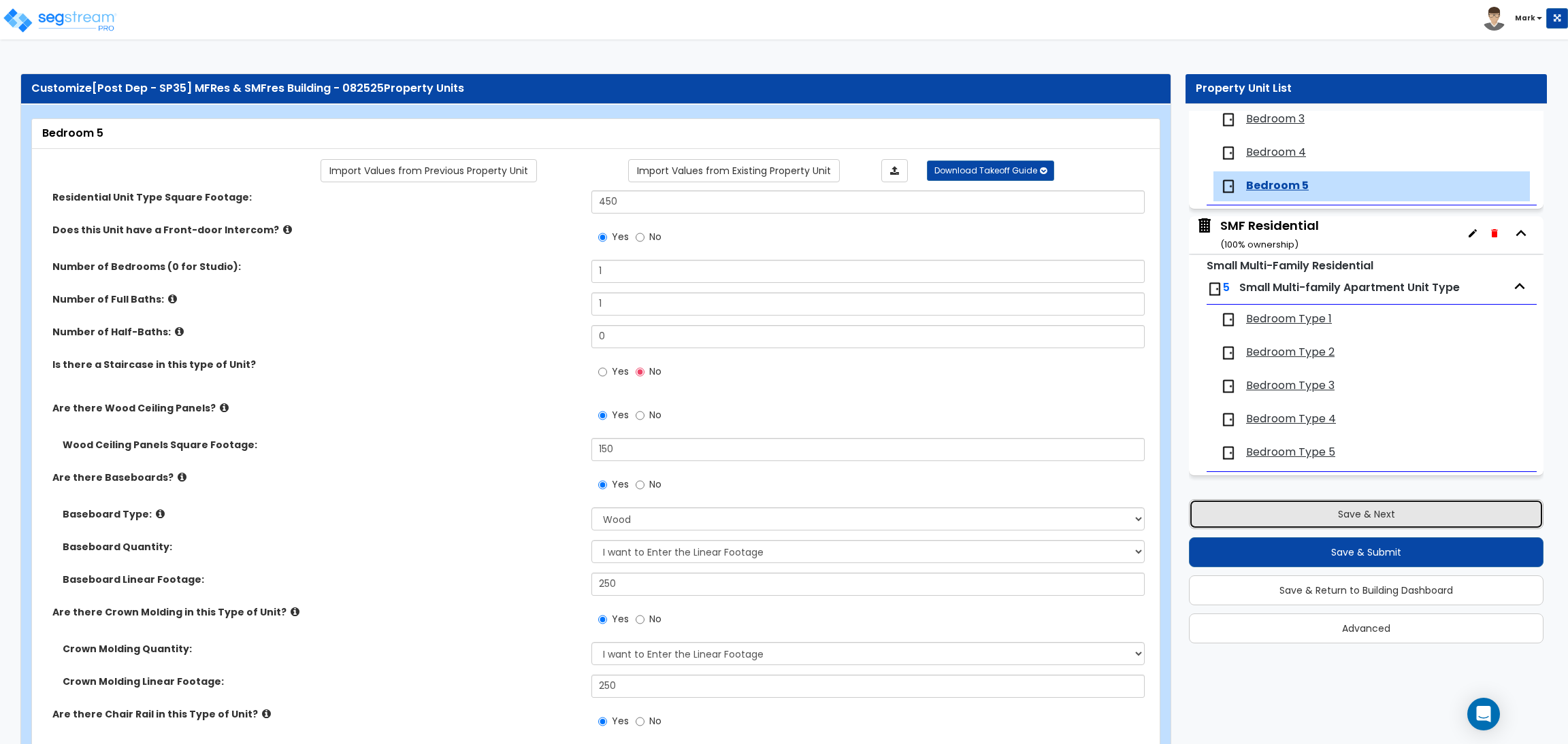
click at [1337, 512] on button "Save & Next" at bounding box center [1366, 514] width 355 height 30
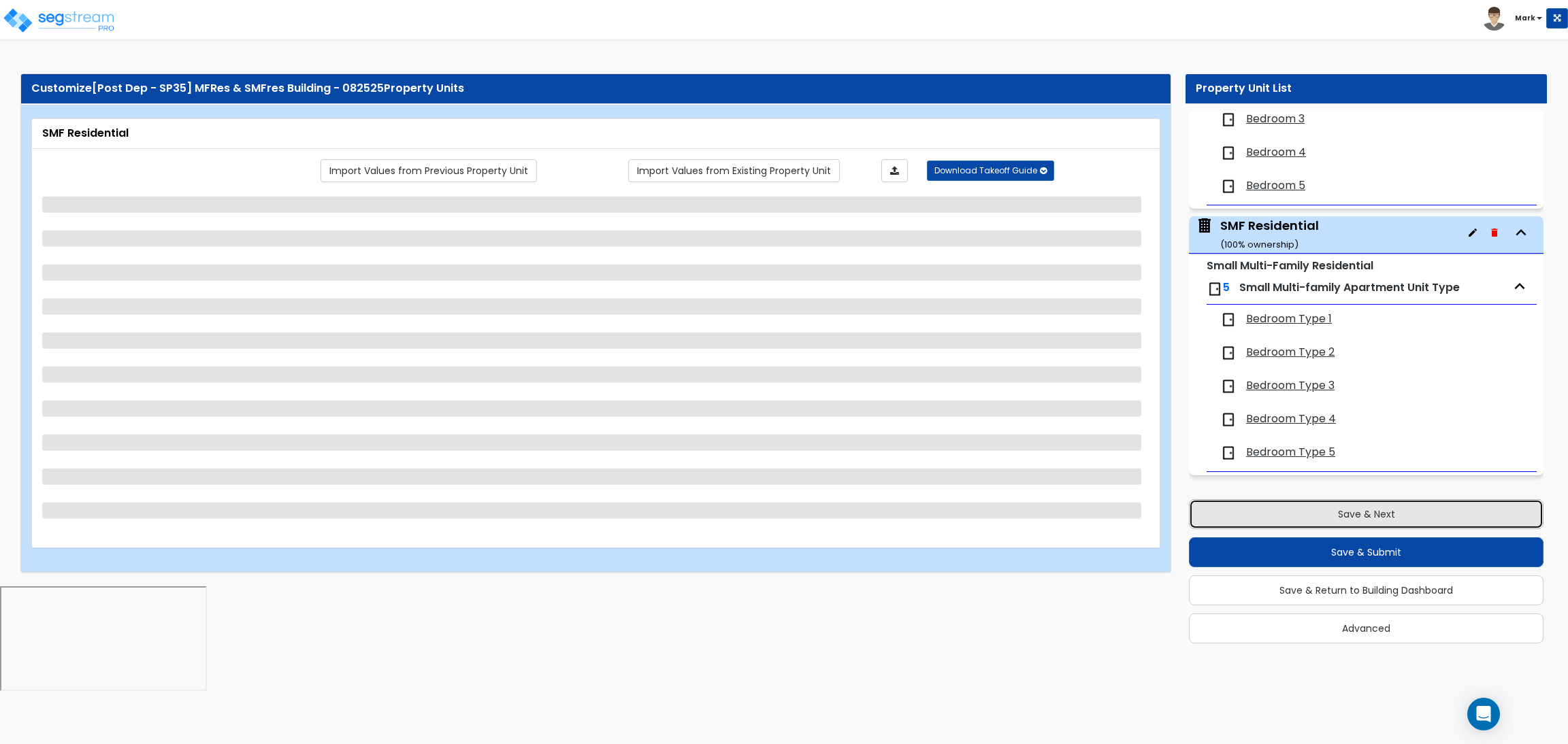
click at [1354, 504] on button "Save & Next" at bounding box center [1366, 514] width 355 height 30
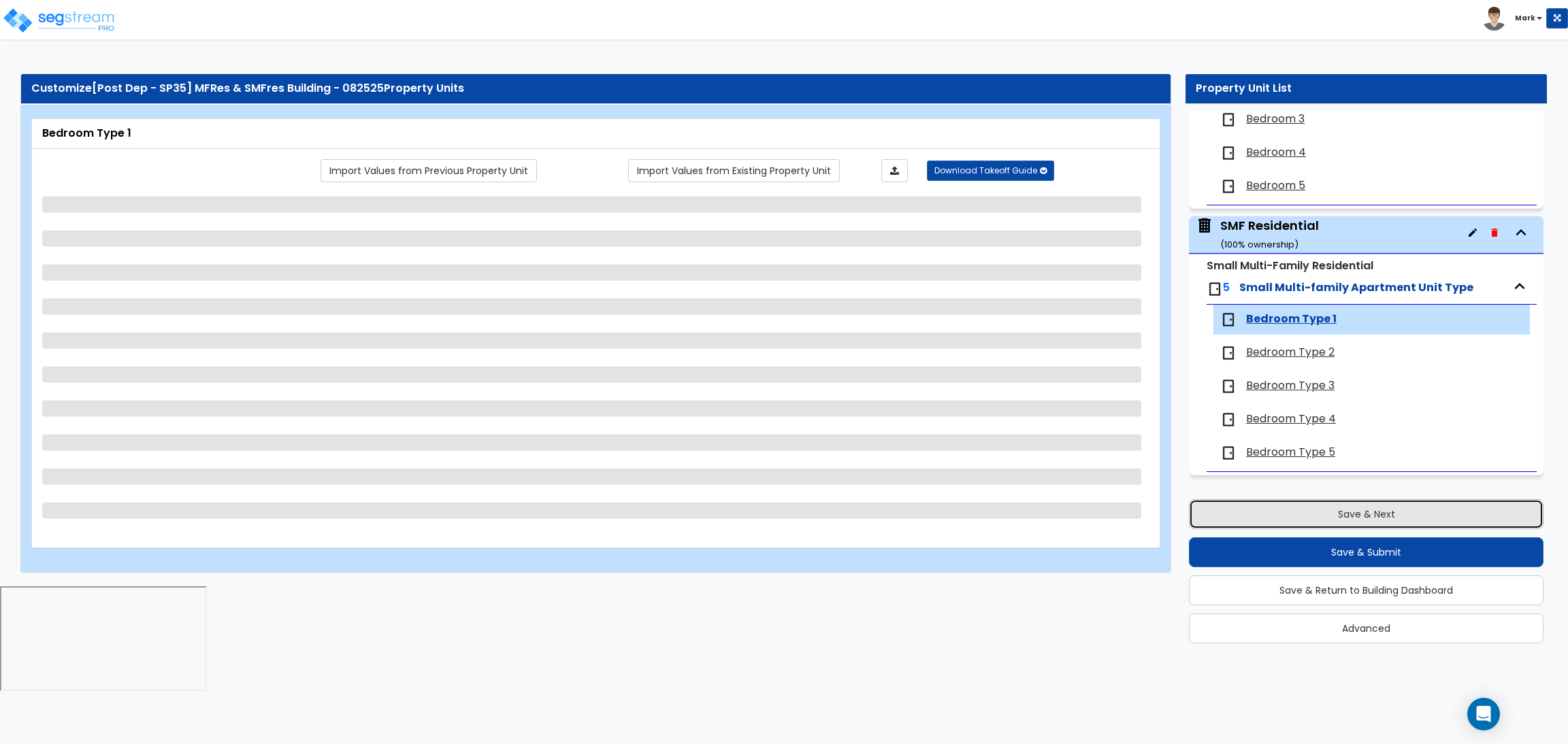
click at [1394, 515] on button "Save & Next" at bounding box center [1366, 514] width 355 height 30
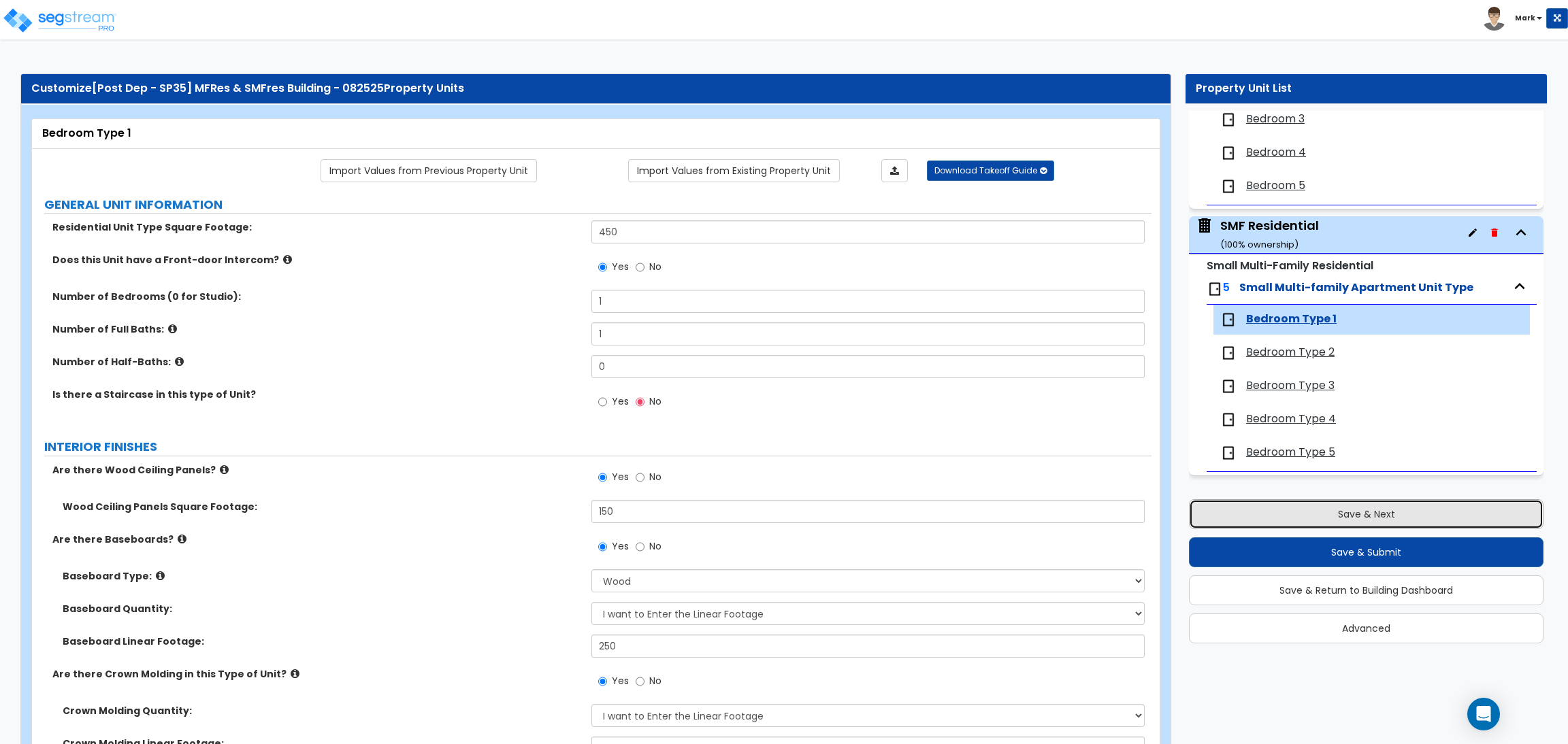
click at [1326, 509] on button "Save & Next" at bounding box center [1366, 514] width 355 height 30
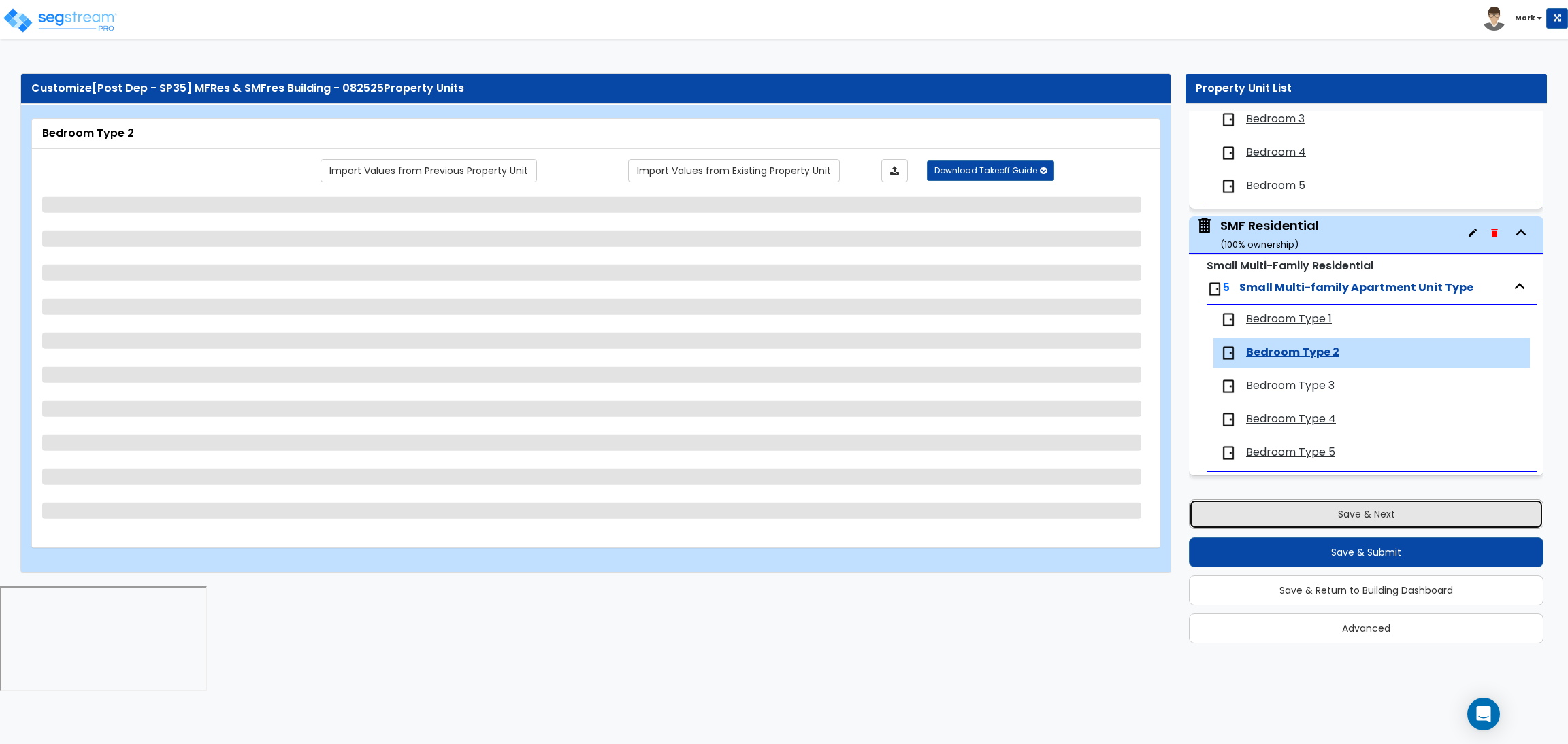
click at [1390, 506] on button "Save & Next" at bounding box center [1366, 514] width 355 height 30
click at [1382, 509] on button "Save & Next" at bounding box center [1366, 514] width 355 height 30
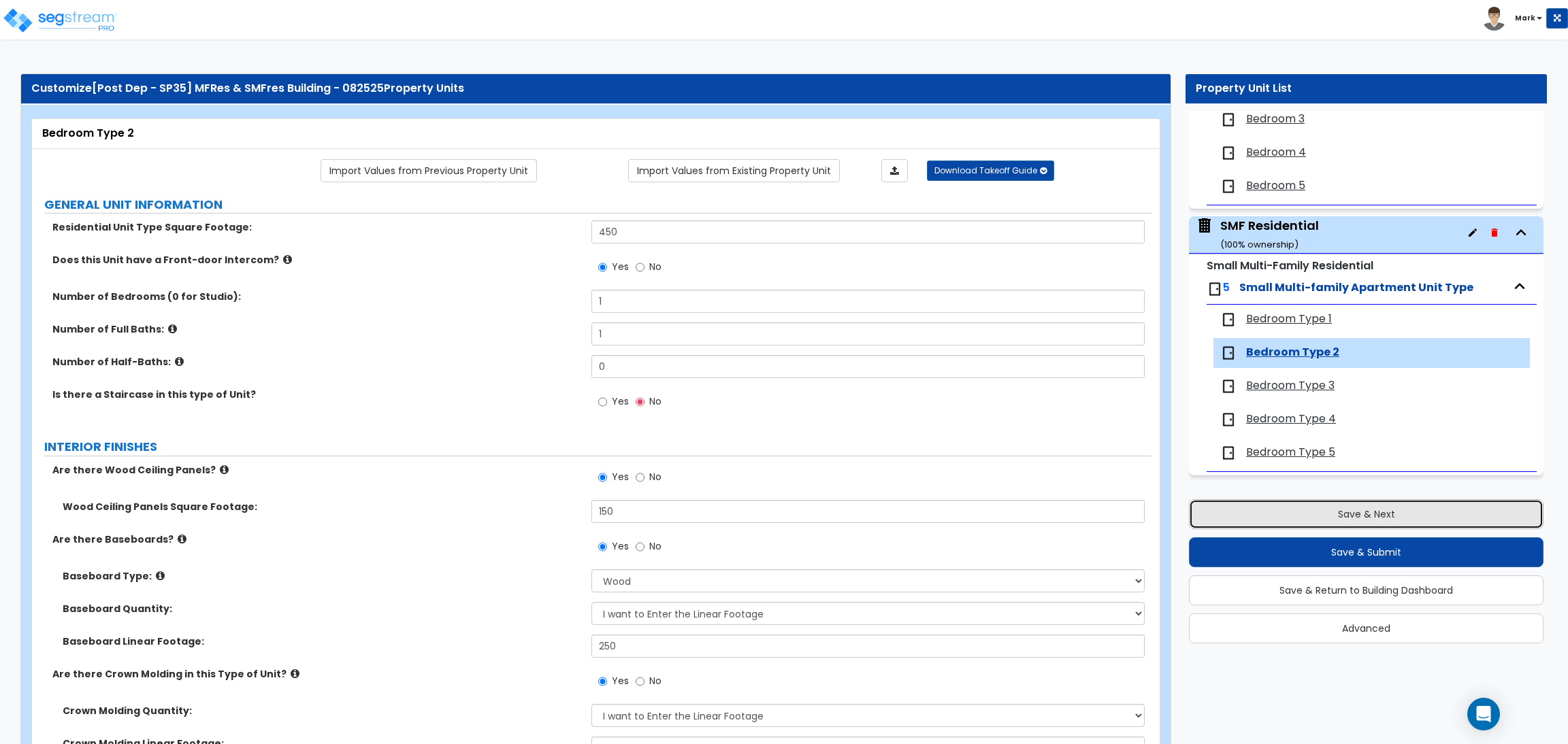
click at [1342, 515] on button "Save & Next" at bounding box center [1366, 514] width 355 height 30
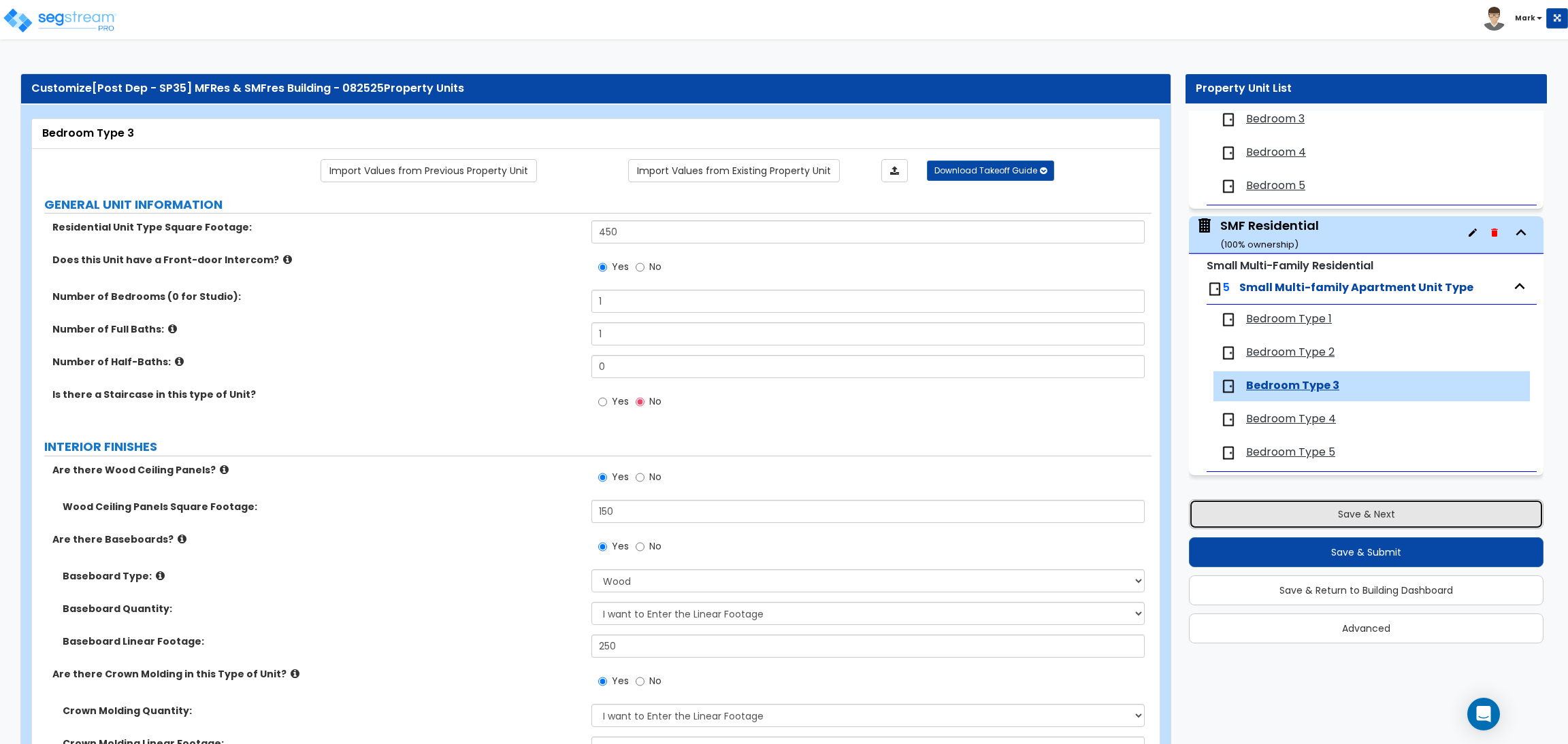
click at [1402, 509] on button "Save & Next" at bounding box center [1366, 514] width 355 height 30
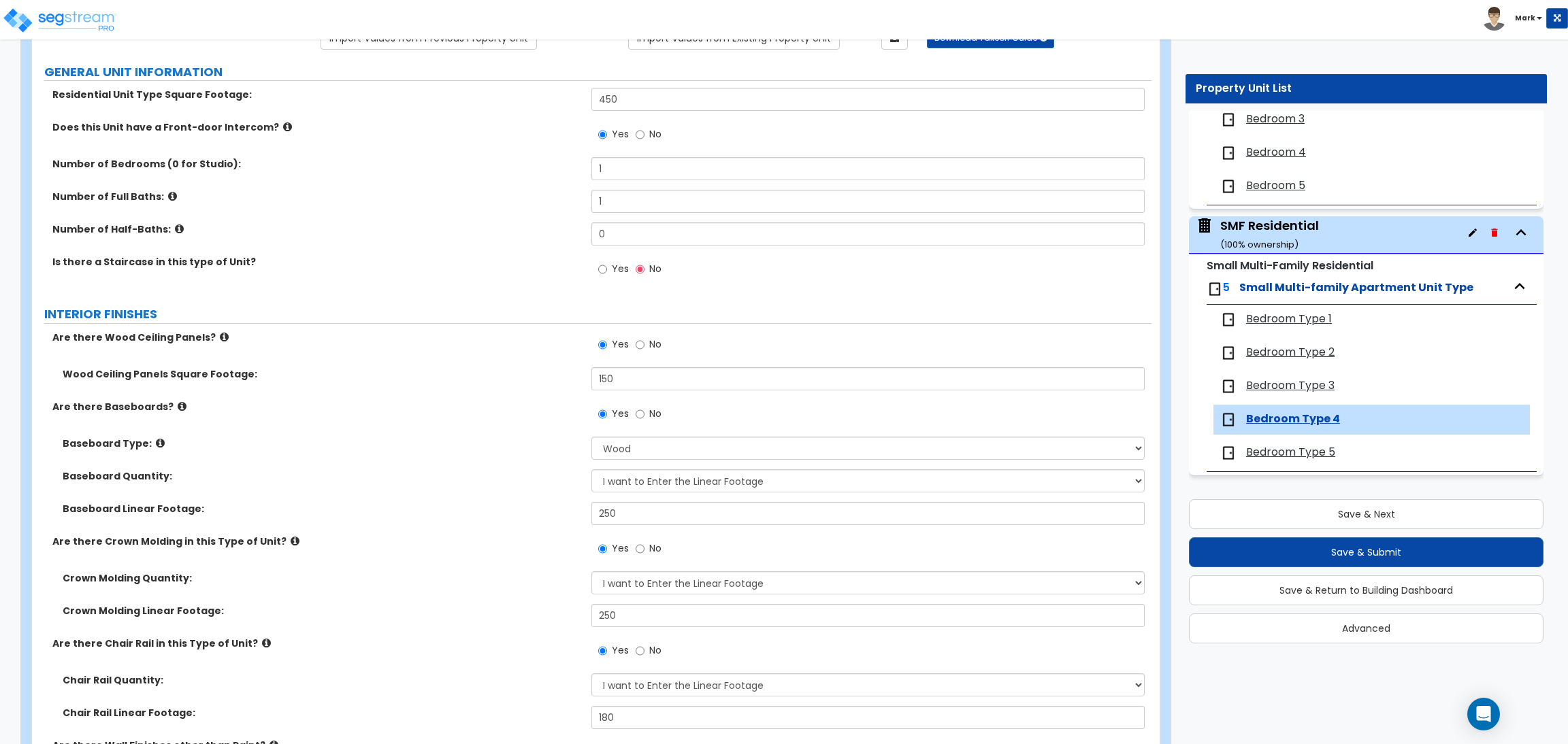
scroll to position [0, 0]
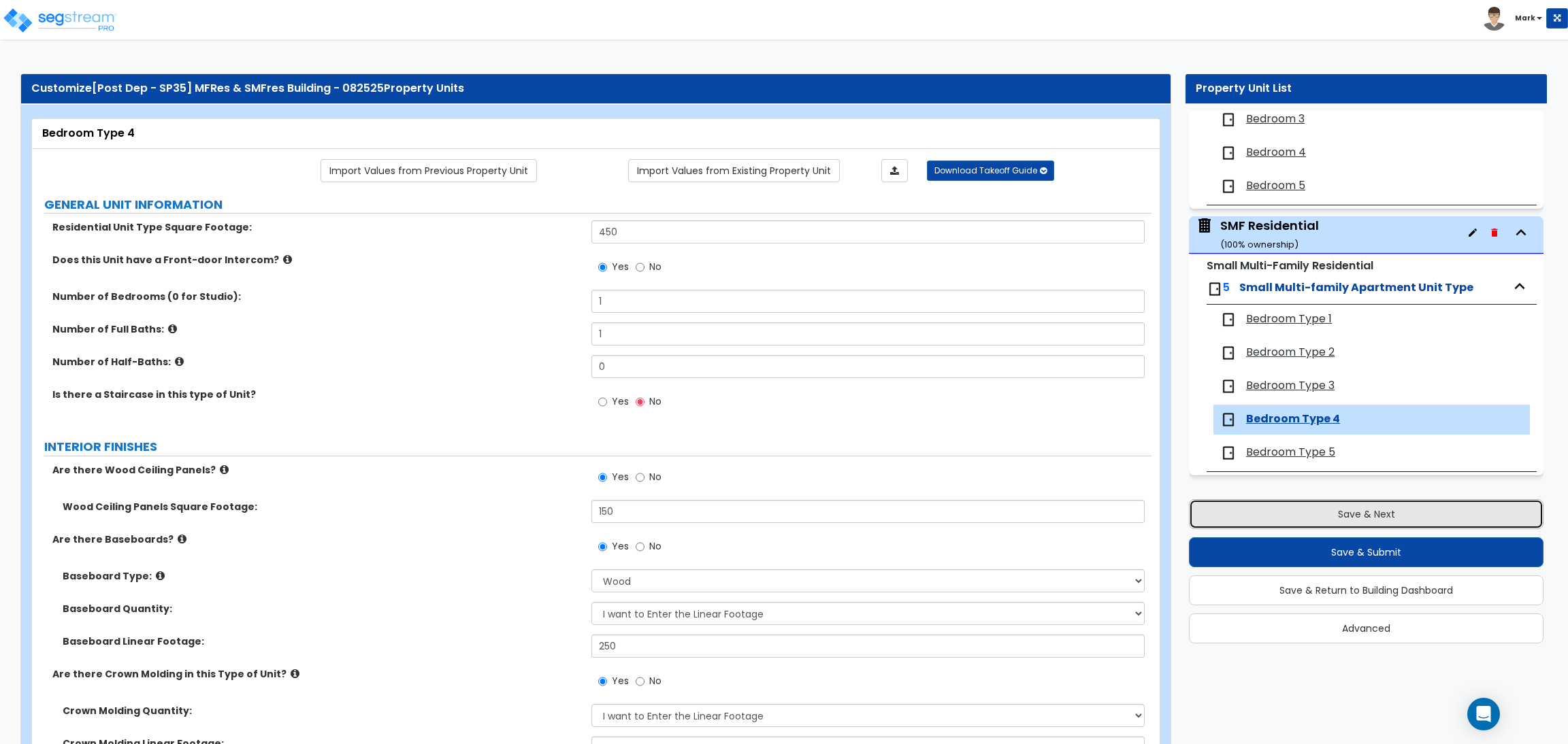
click at [1338, 504] on button "Save & Next" at bounding box center [1366, 514] width 355 height 30
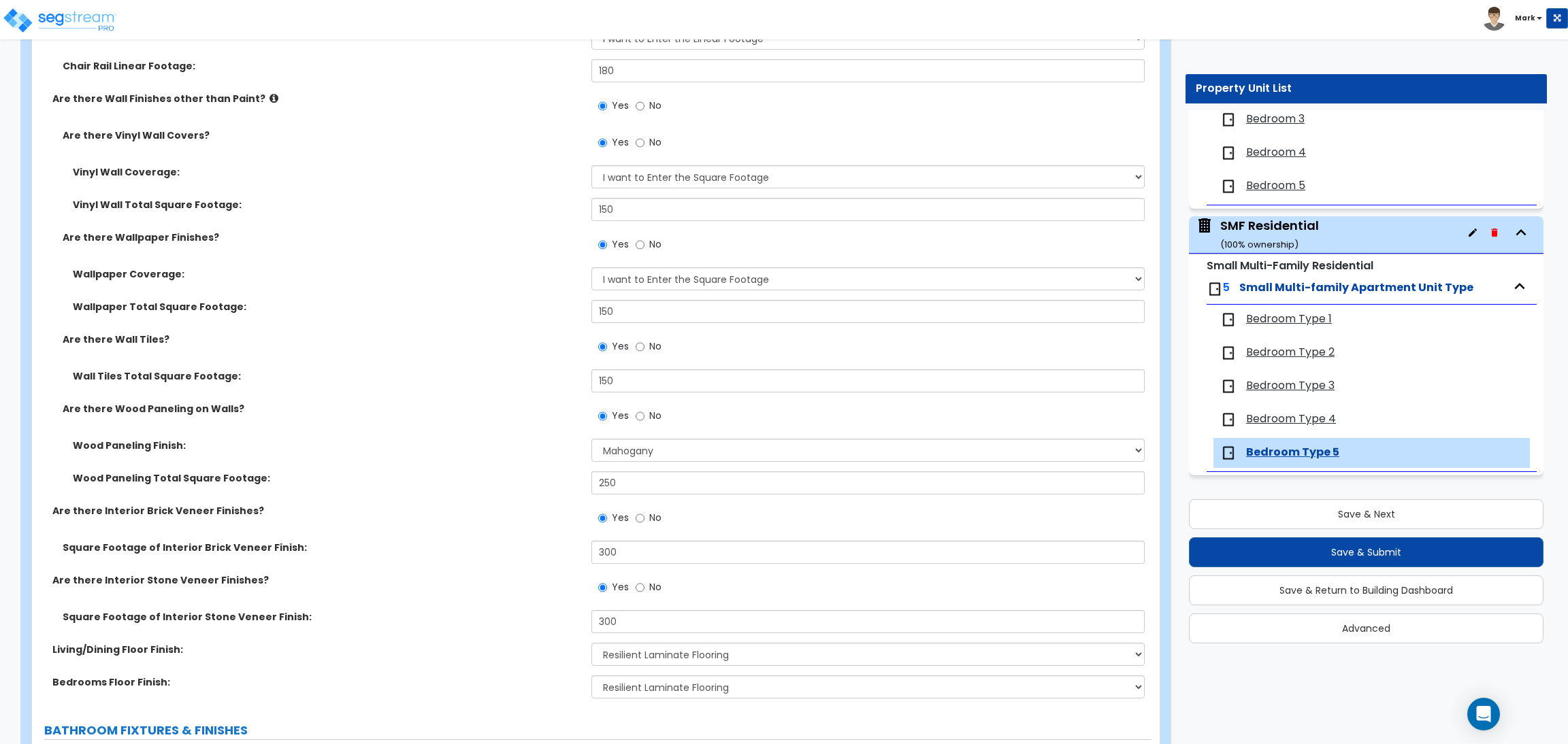
scroll to position [816, 0]
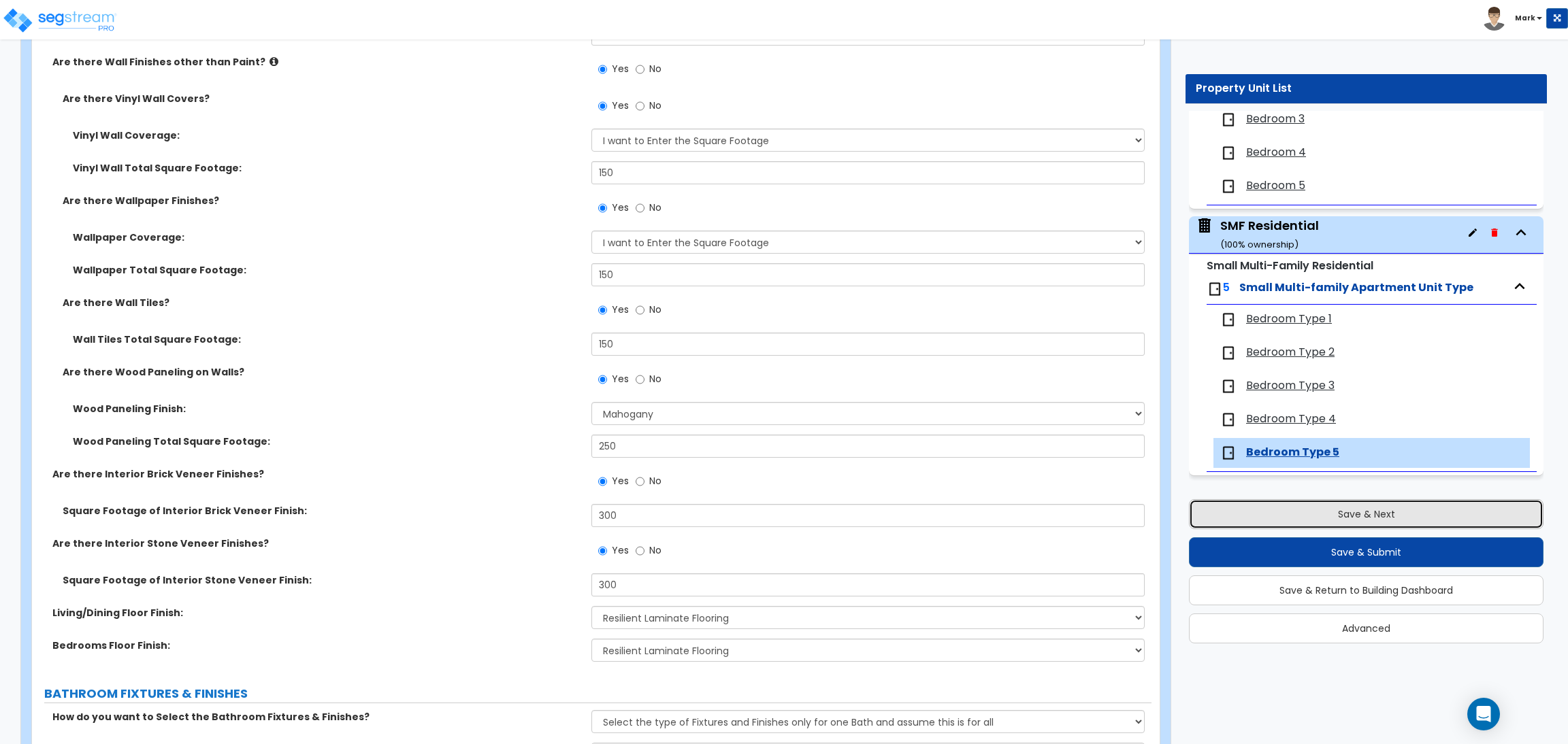
click at [1382, 520] on button "Save & Next" at bounding box center [1366, 514] width 355 height 30
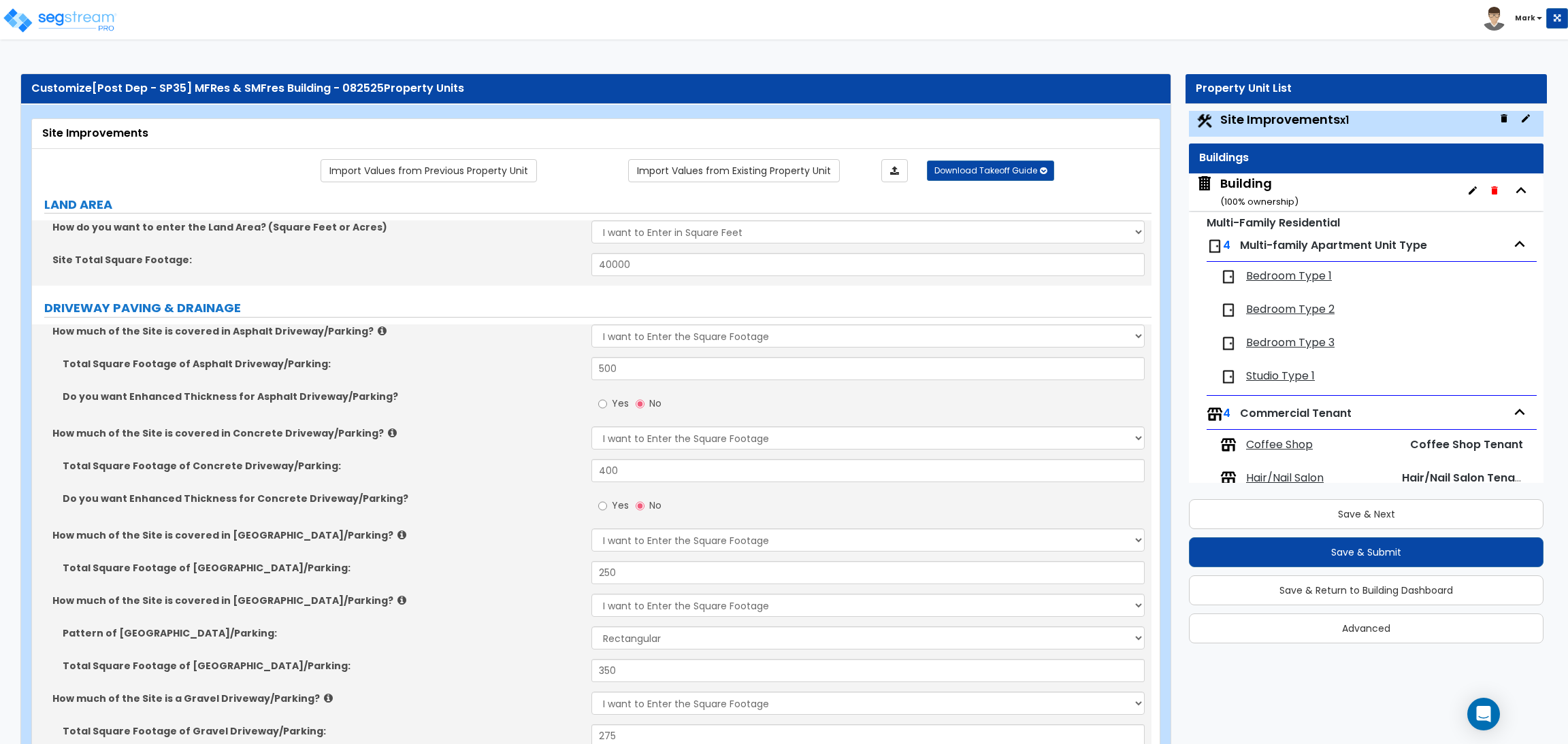
scroll to position [0, 0]
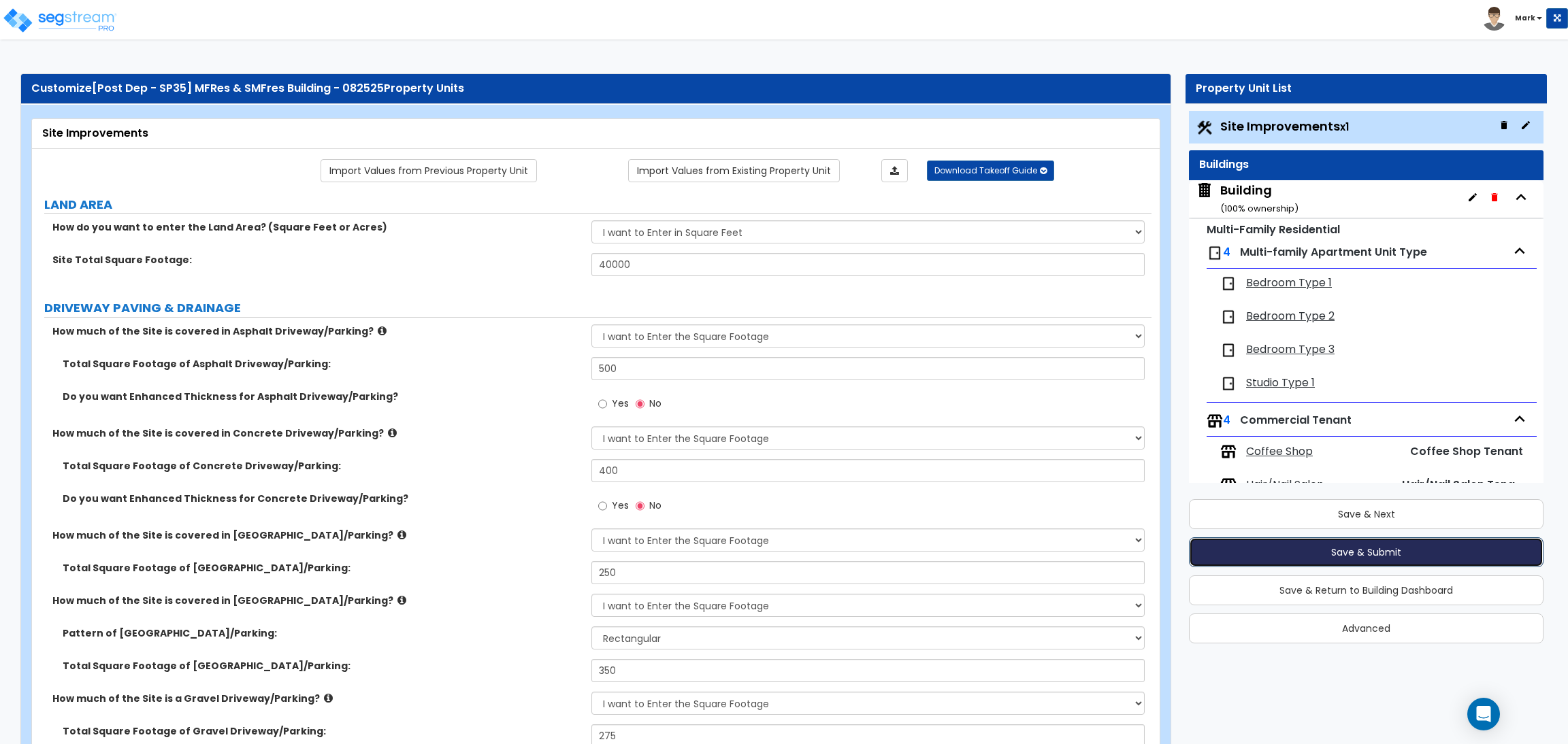
click at [1370, 552] on button "Save & Submit" at bounding box center [1366, 553] width 355 height 30
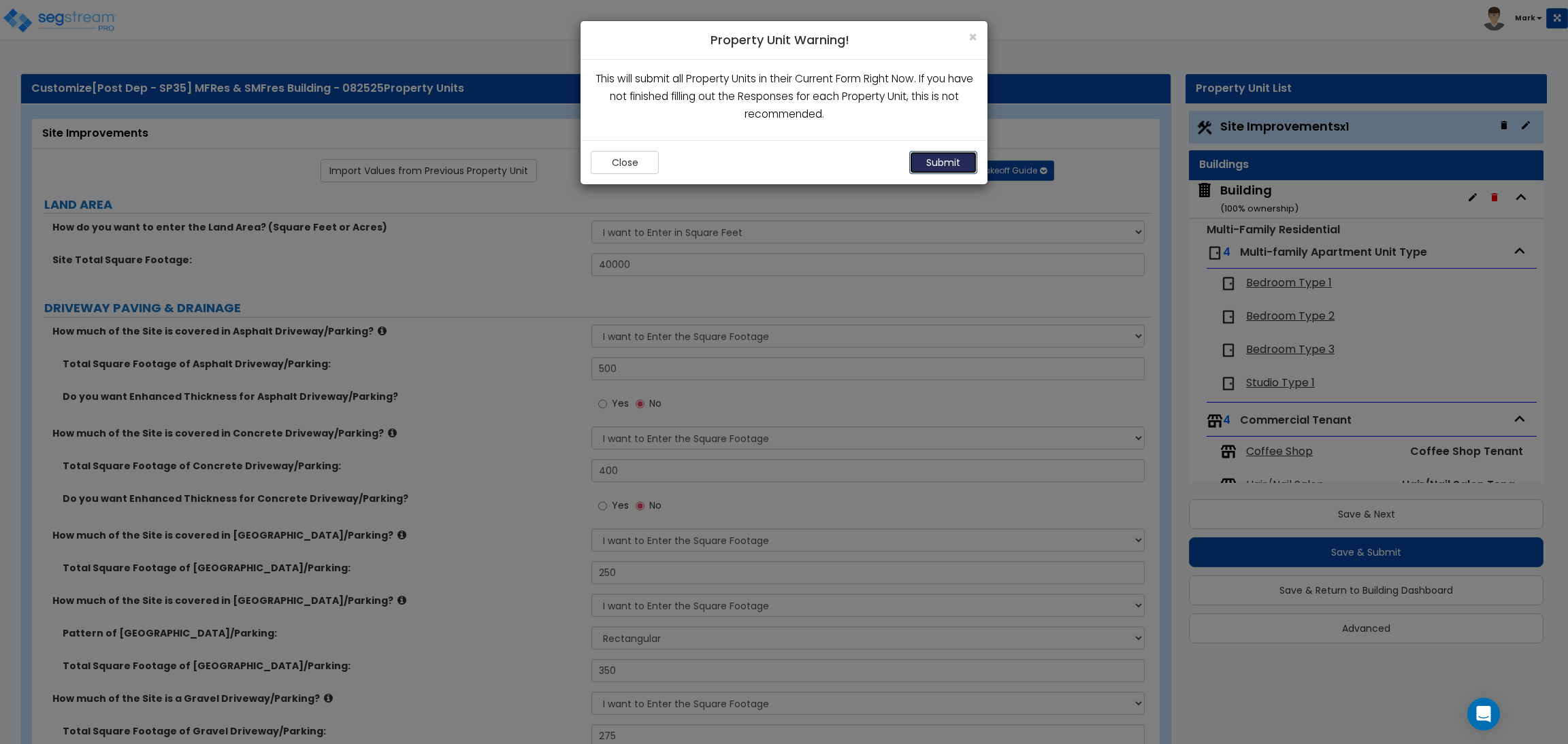
click at [945, 168] on button "Submit" at bounding box center [943, 162] width 69 height 23
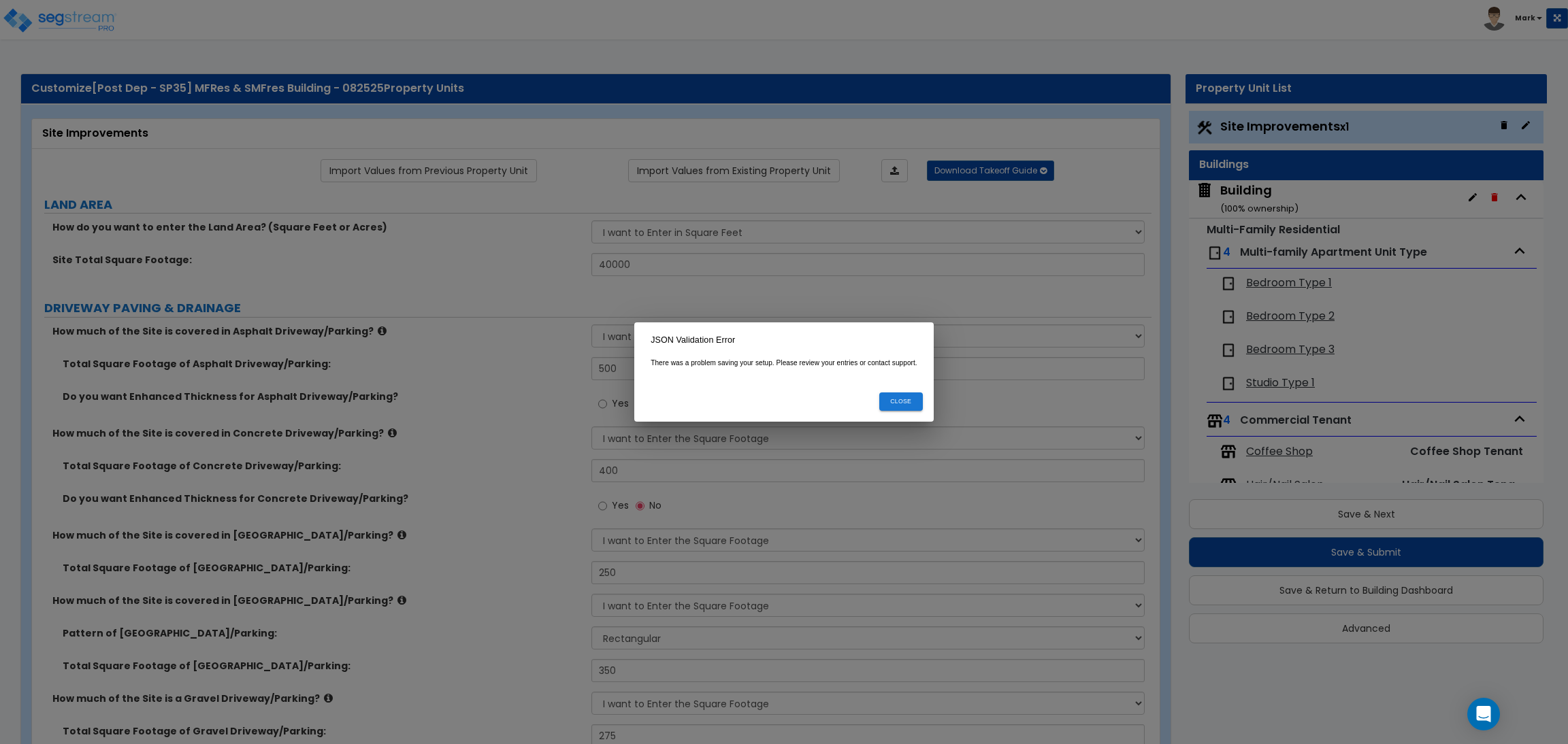
click at [918, 404] on button "Close" at bounding box center [901, 402] width 43 height 19
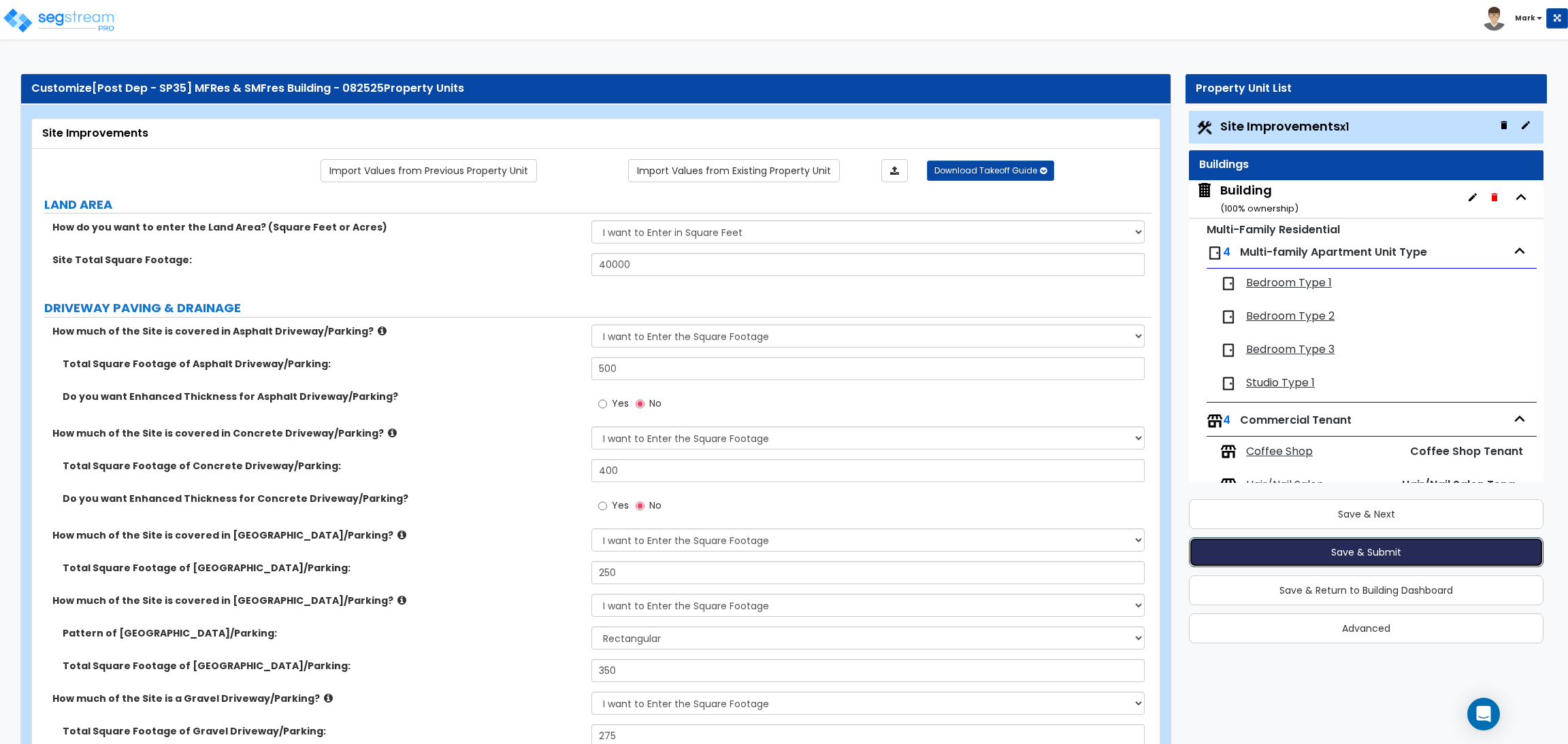
click at [1352, 557] on button "Save & Submit" at bounding box center [1366, 553] width 355 height 30
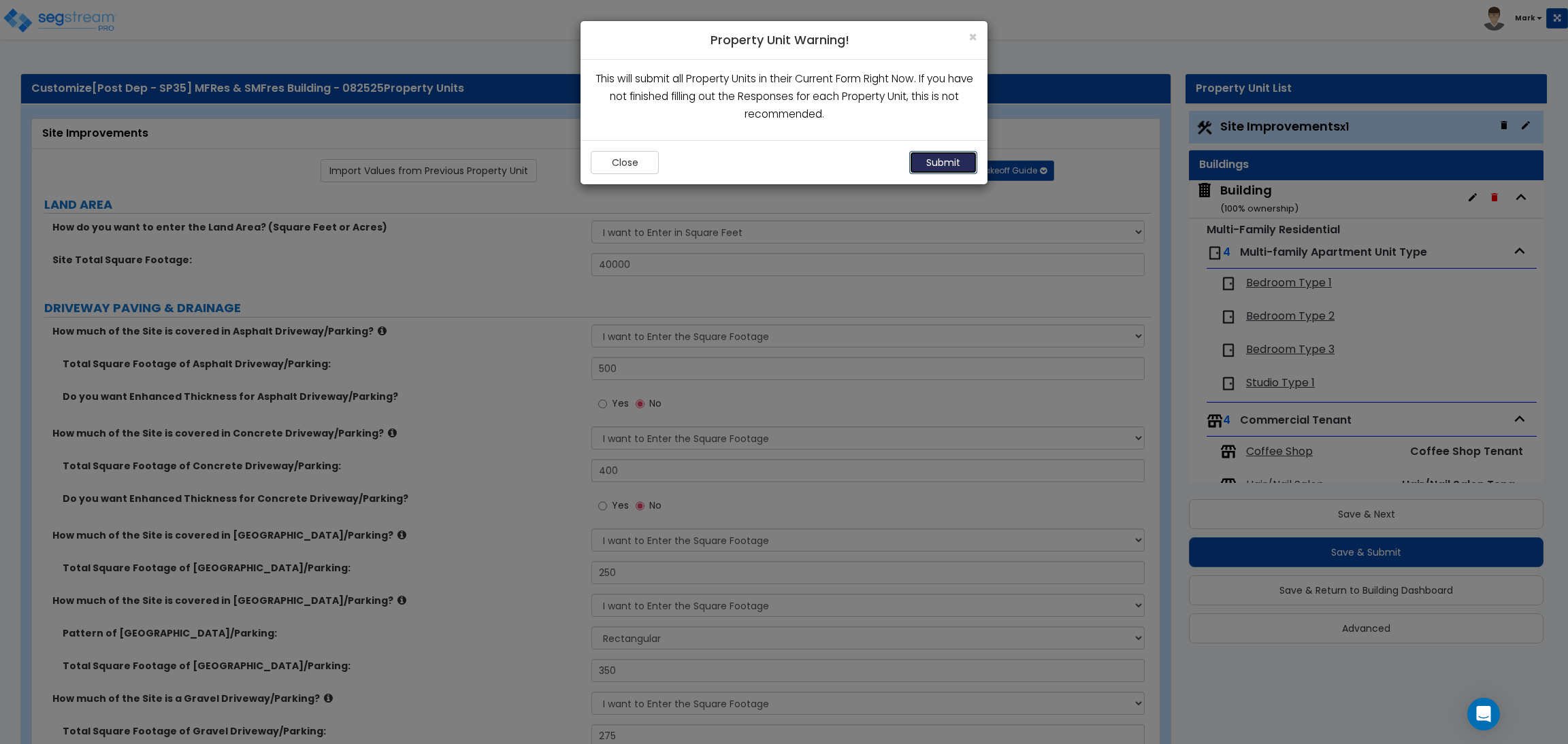
click at [950, 164] on button "Submit" at bounding box center [943, 162] width 69 height 23
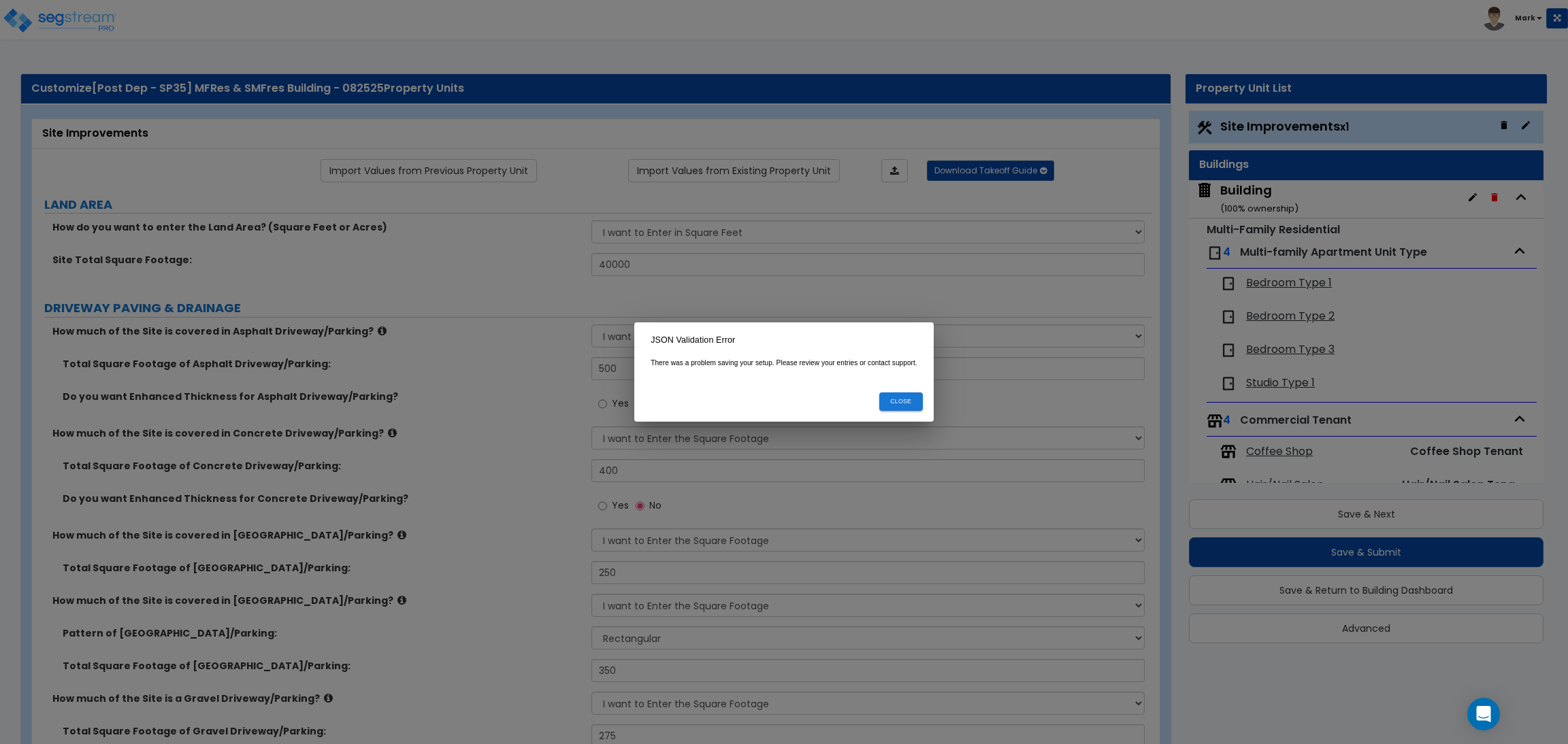
click at [912, 406] on button "Close" at bounding box center [901, 402] width 43 height 19
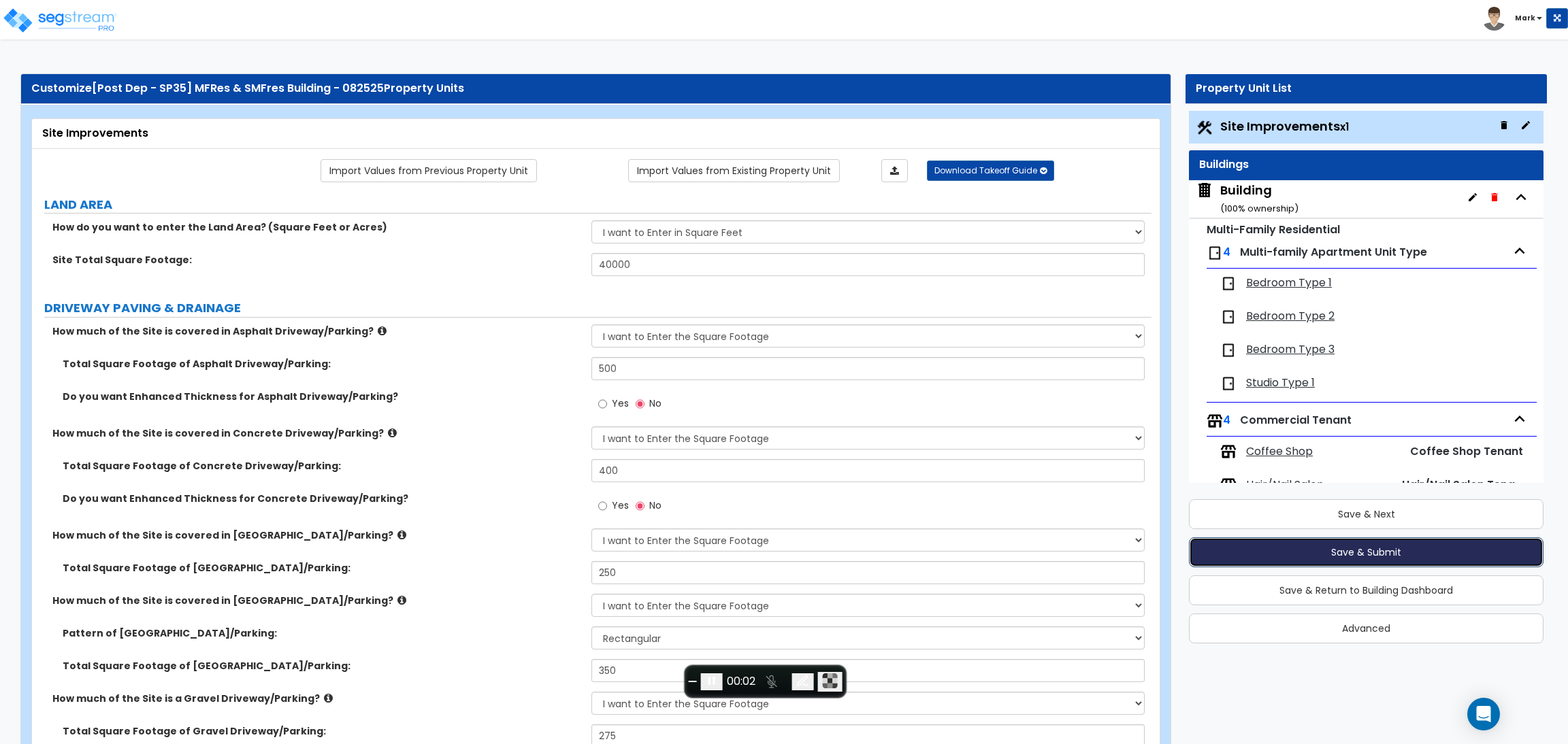
click at [1353, 551] on button "Save & Submit" at bounding box center [1366, 553] width 355 height 30
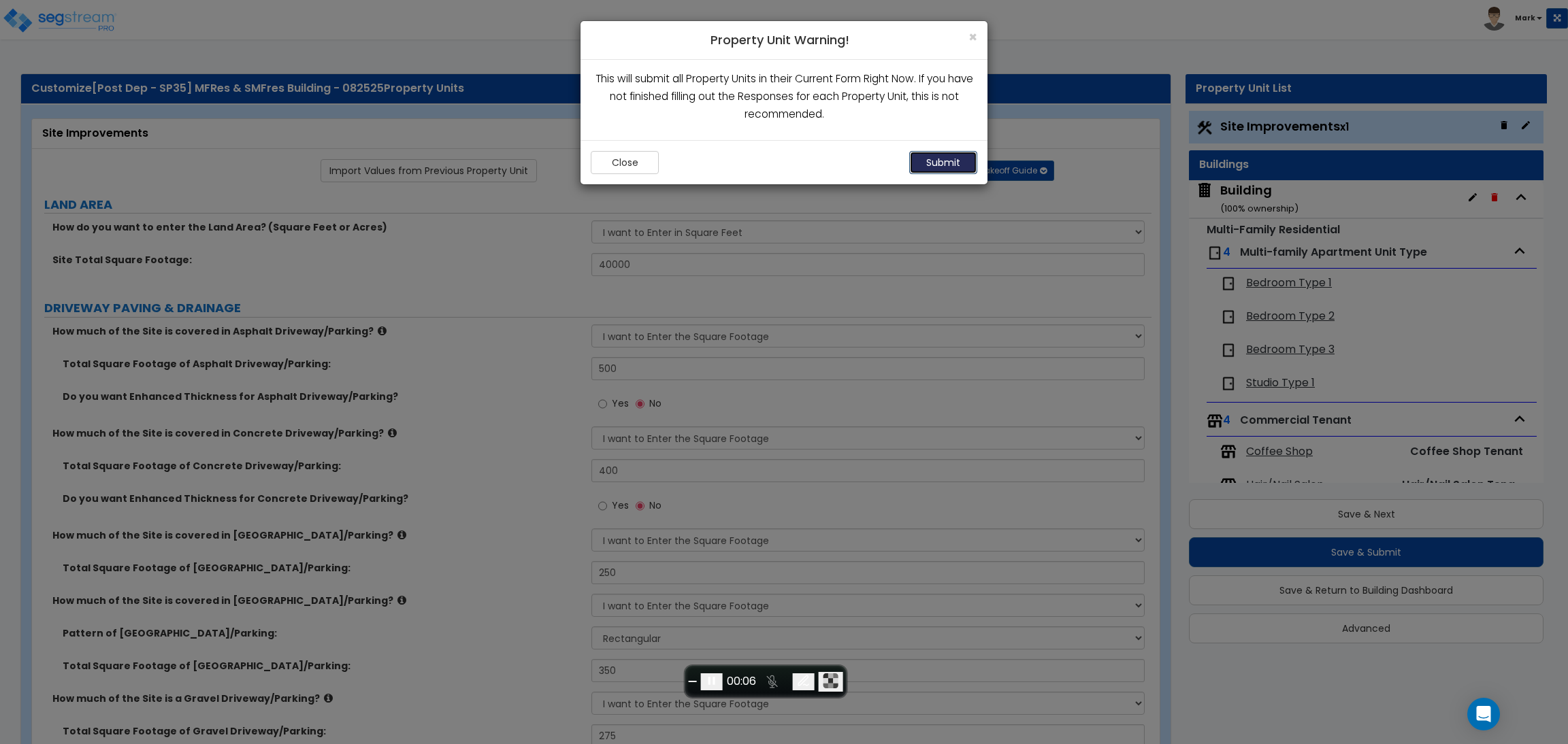
click at [944, 167] on button "Submit" at bounding box center [943, 162] width 69 height 23
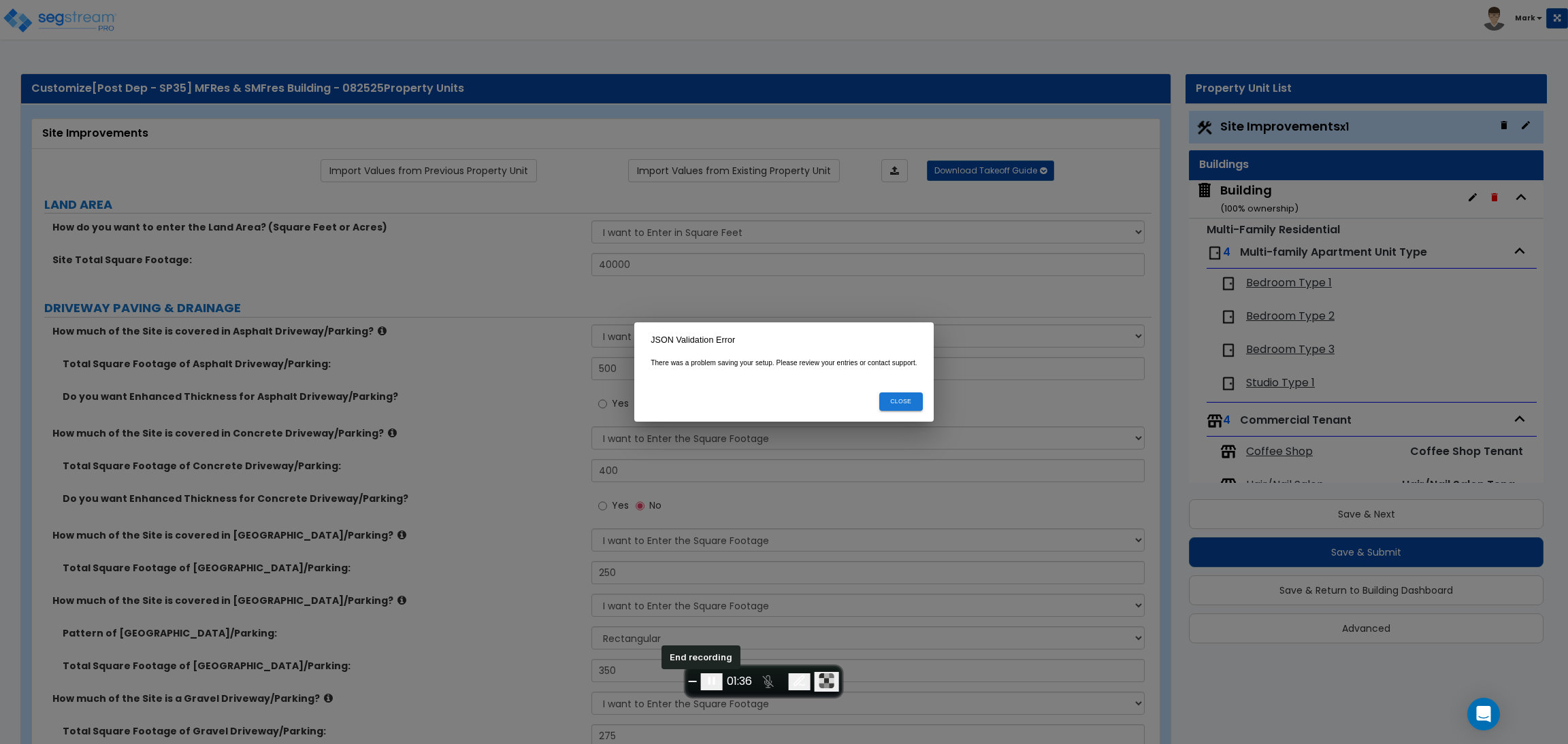
click at [693, 682] on span "End recording" at bounding box center [693, 682] width 0 height 0
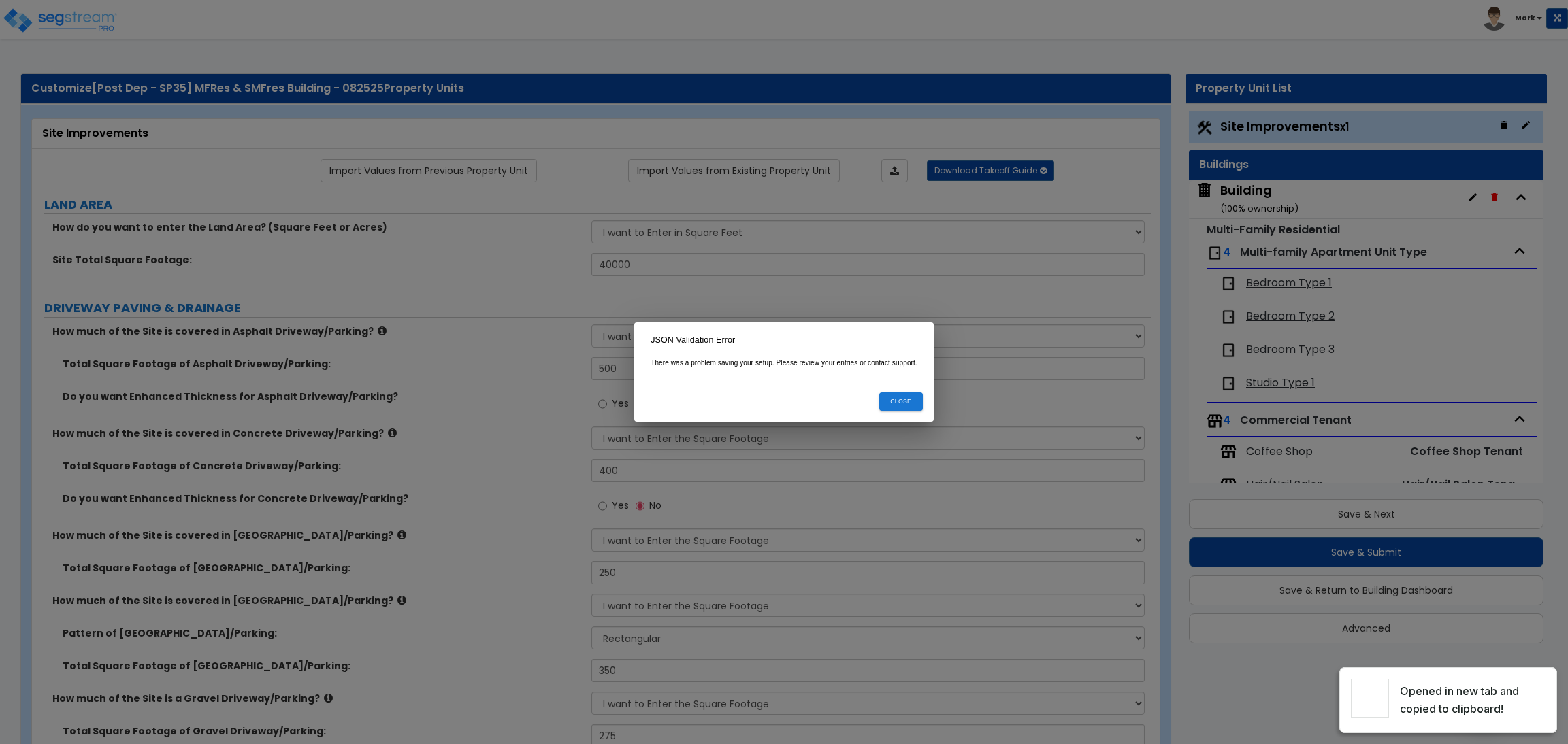
select select "2"
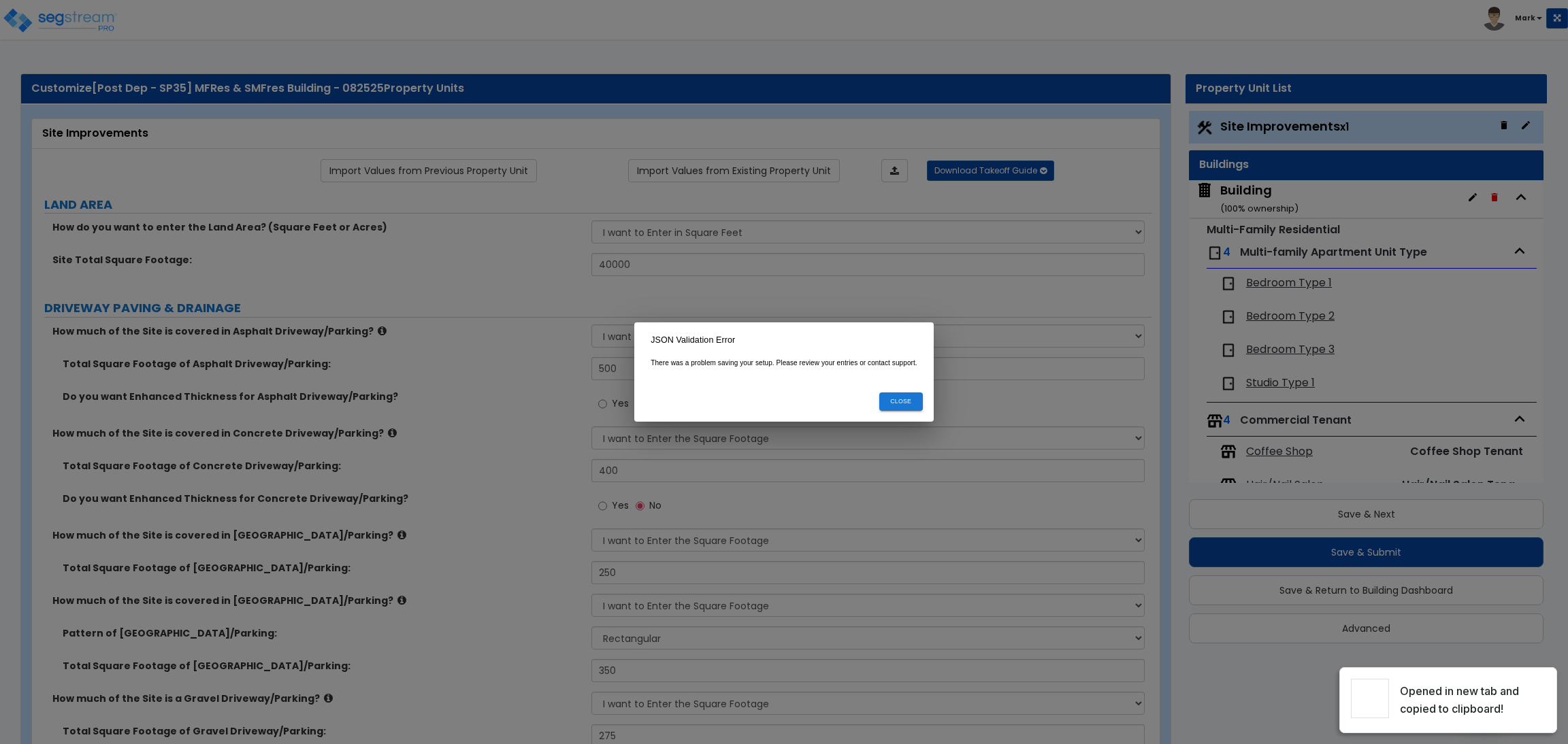
select select "2"
select select "1"
select select "2"
select select "1"
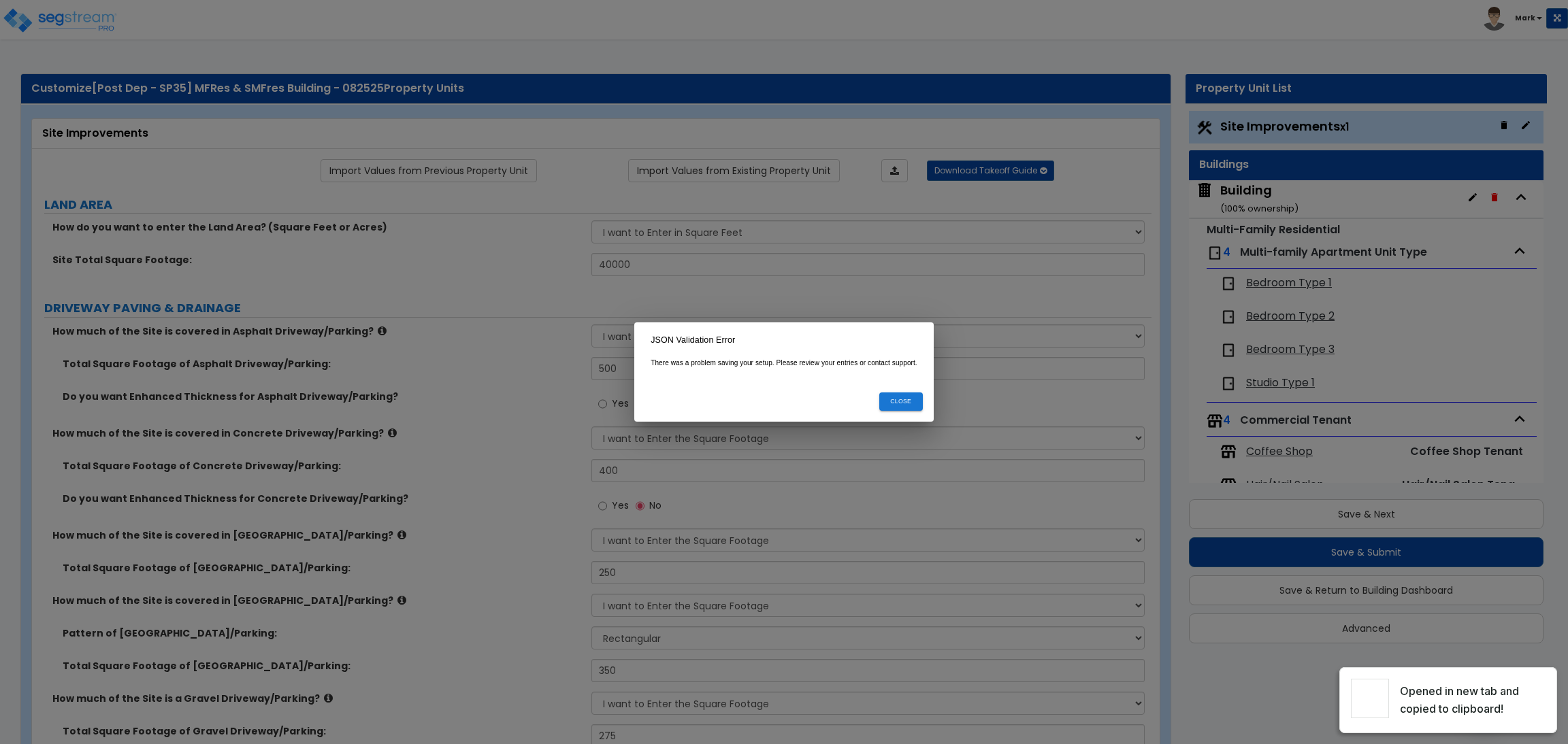
select select "1"
select select "2"
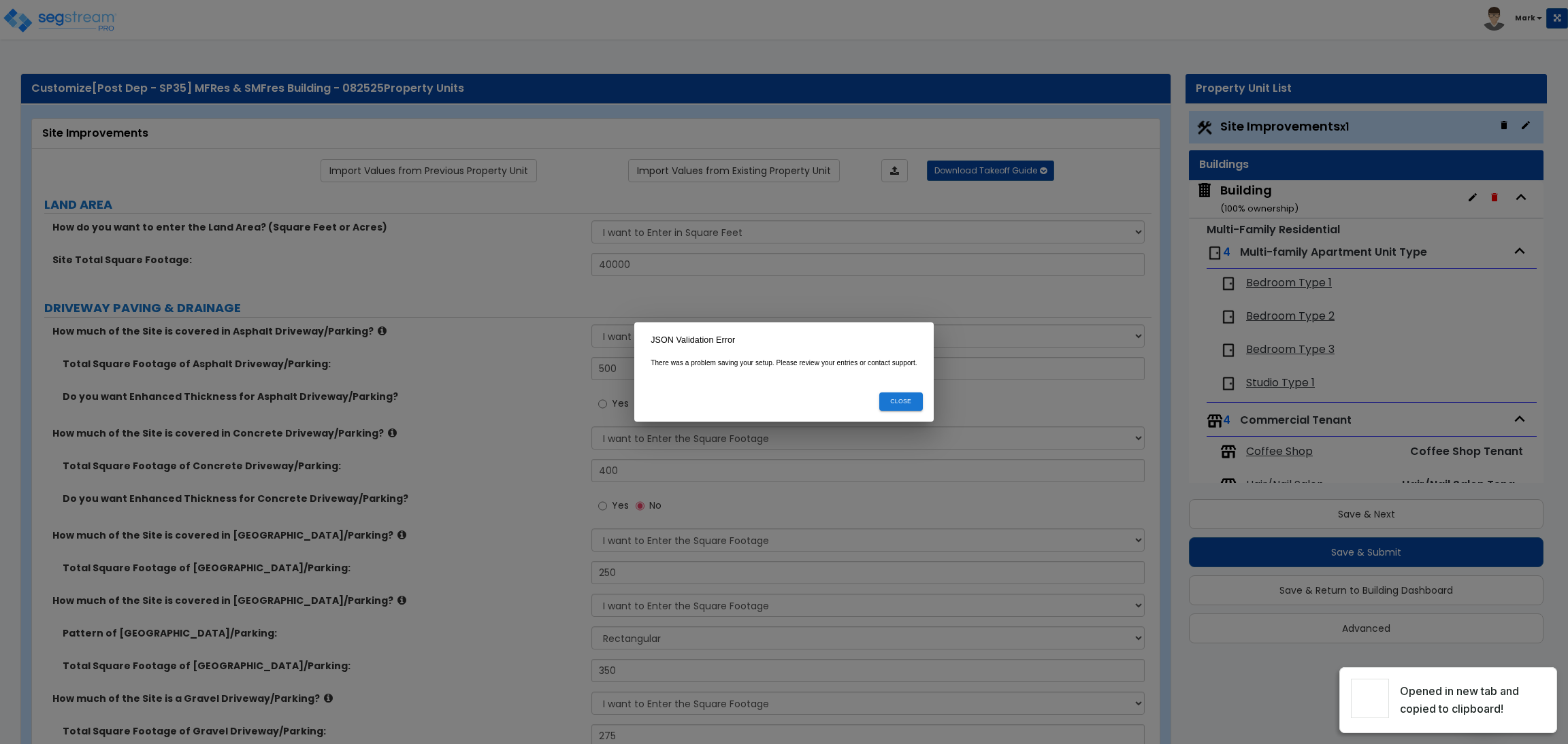
select select "2"
select select "1"
select select "10"
select select "1"
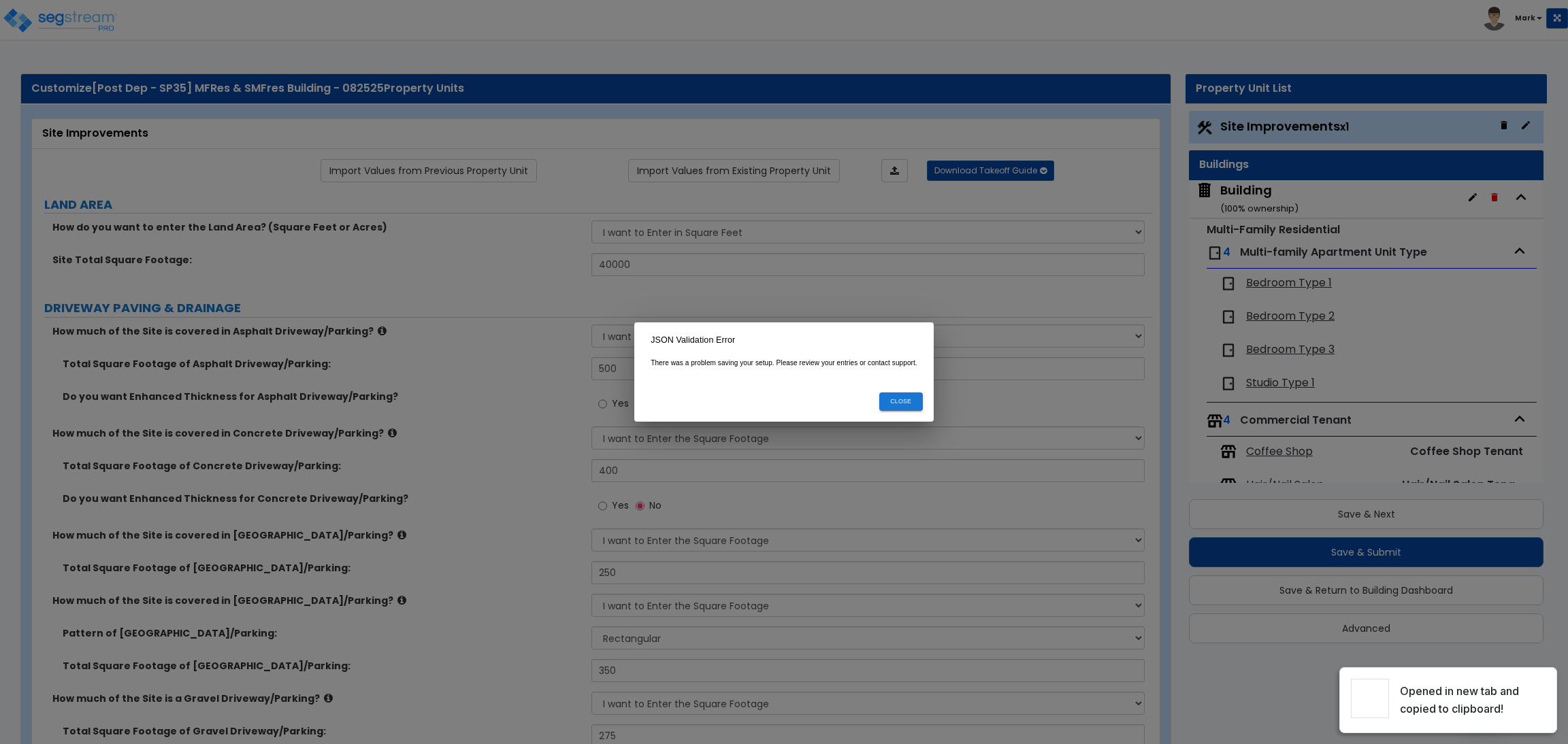
select select "3"
select select "2"
select select "4"
select select "1"
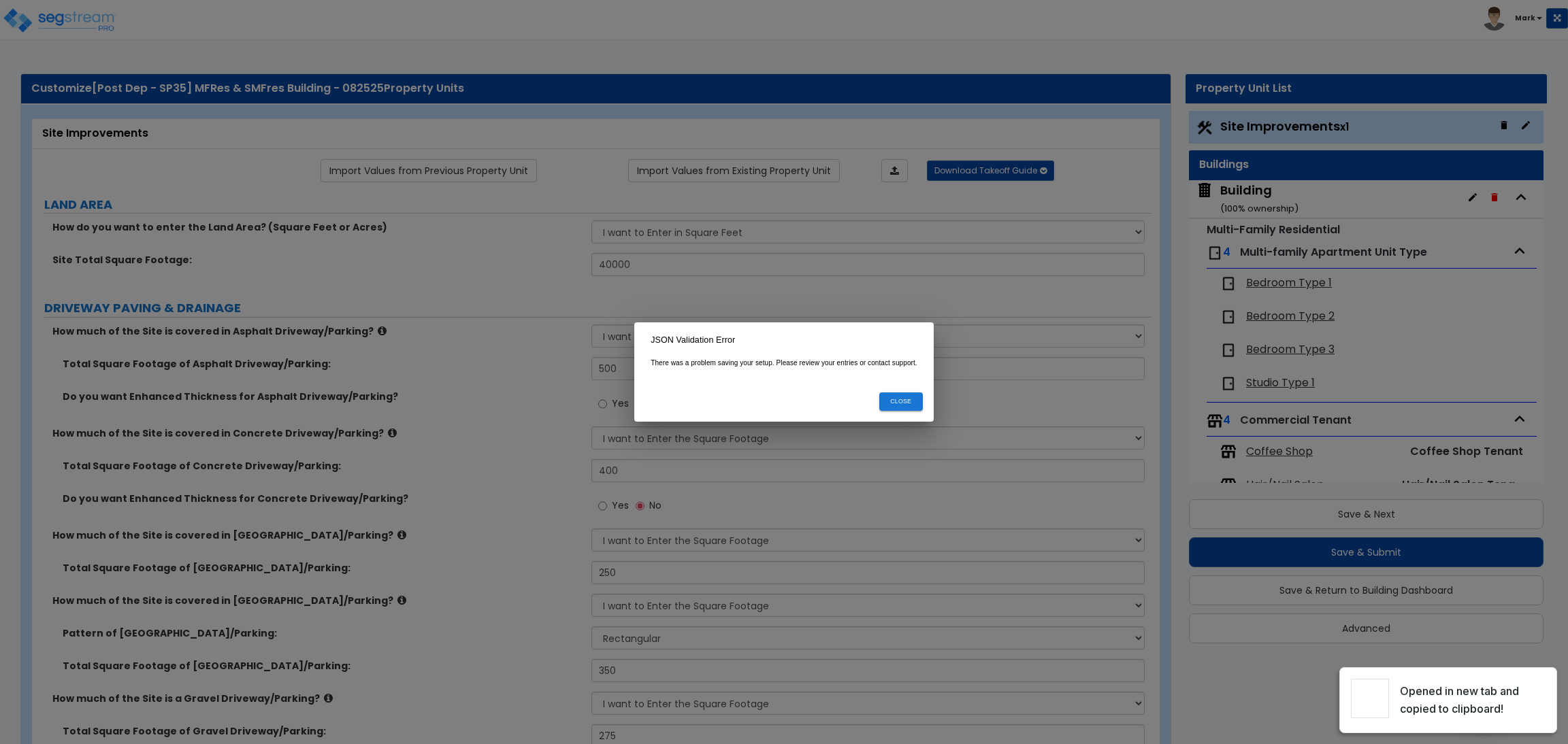
select select "1"
select select "6"
select select "2"
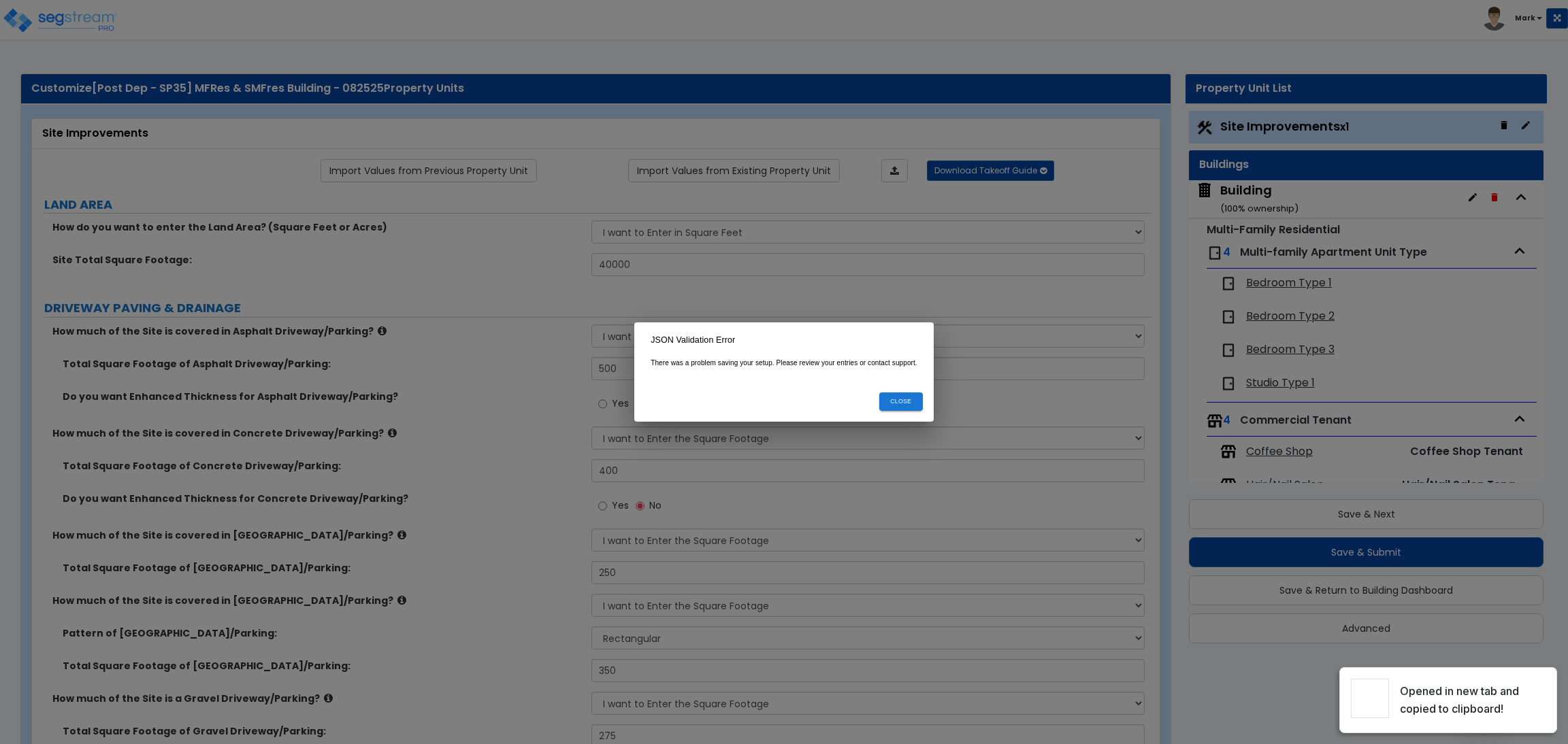
select select "2"
select select "1"
select select "2"
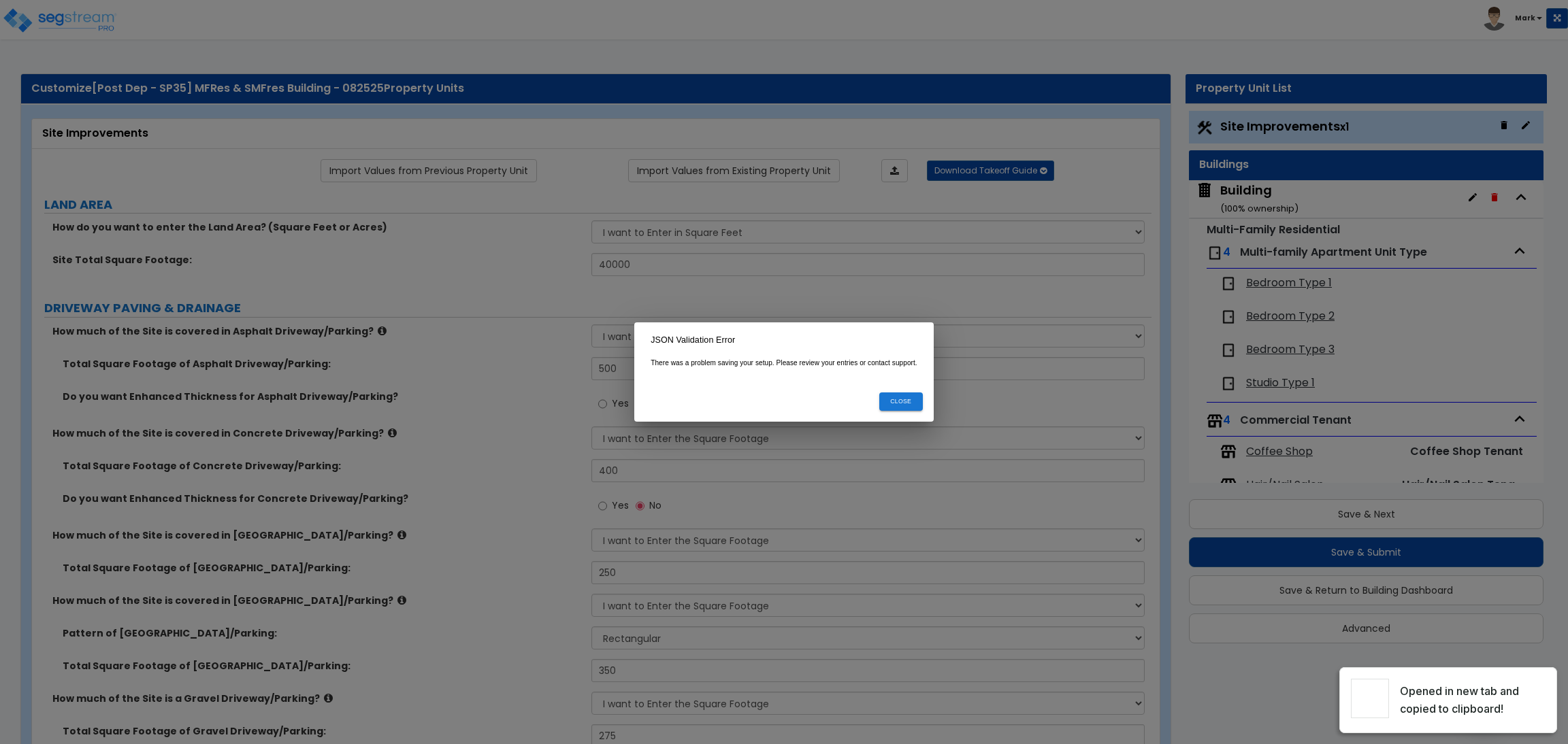
select select "2"
select select "1"
select select "8"
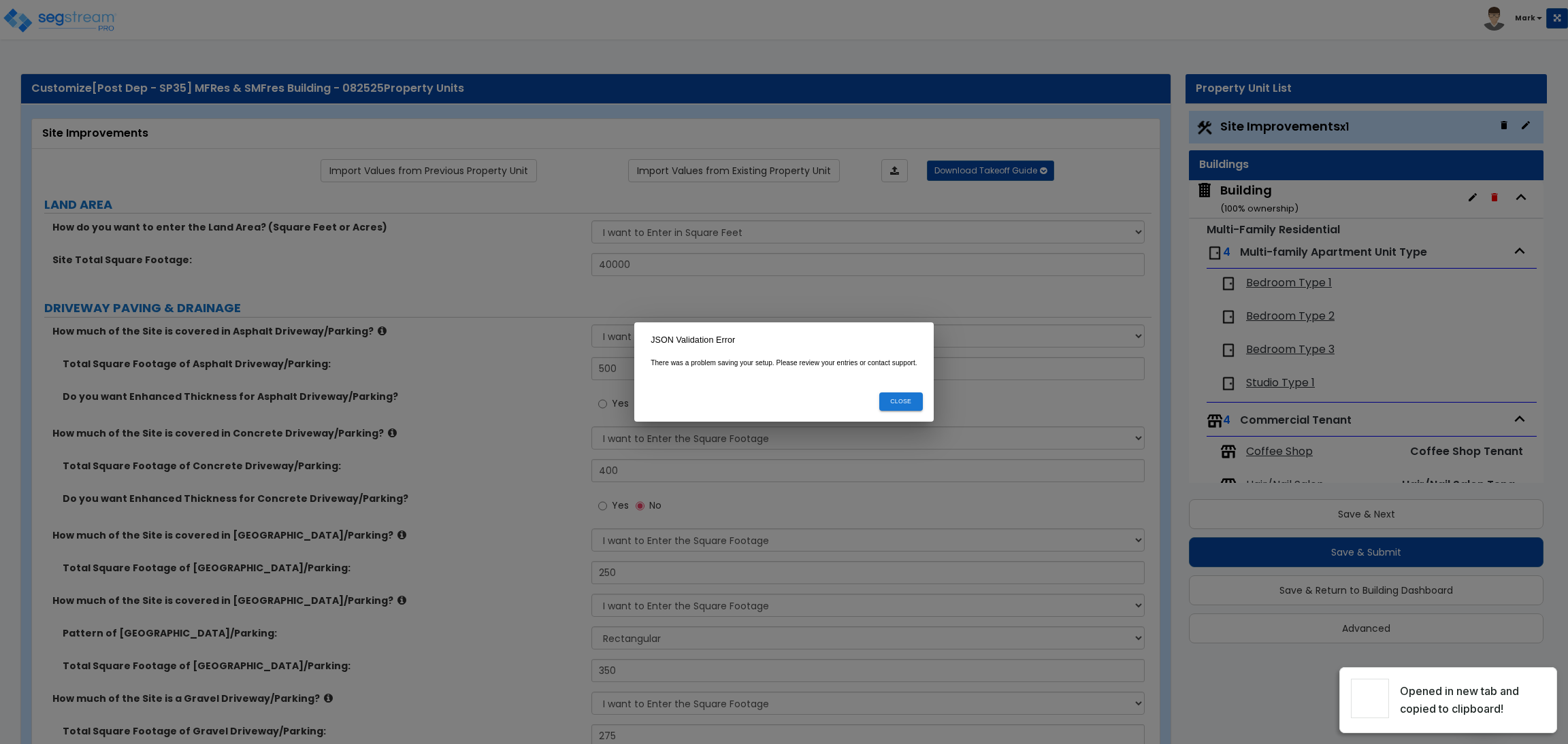
select select "2"
select select "1"
select select "20"
select select "2"
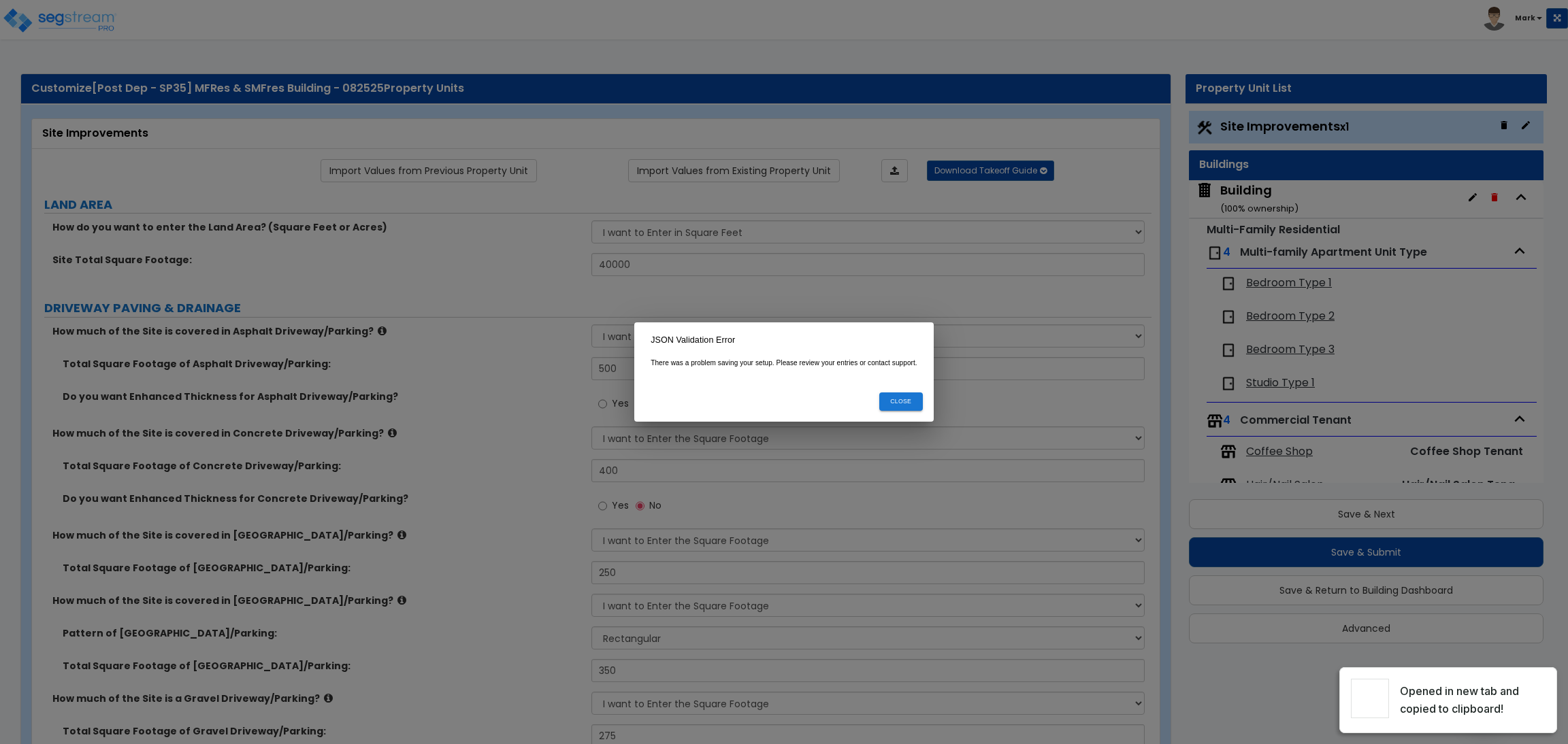
select select "5"
select select "3"
select select "1"
select select "2"
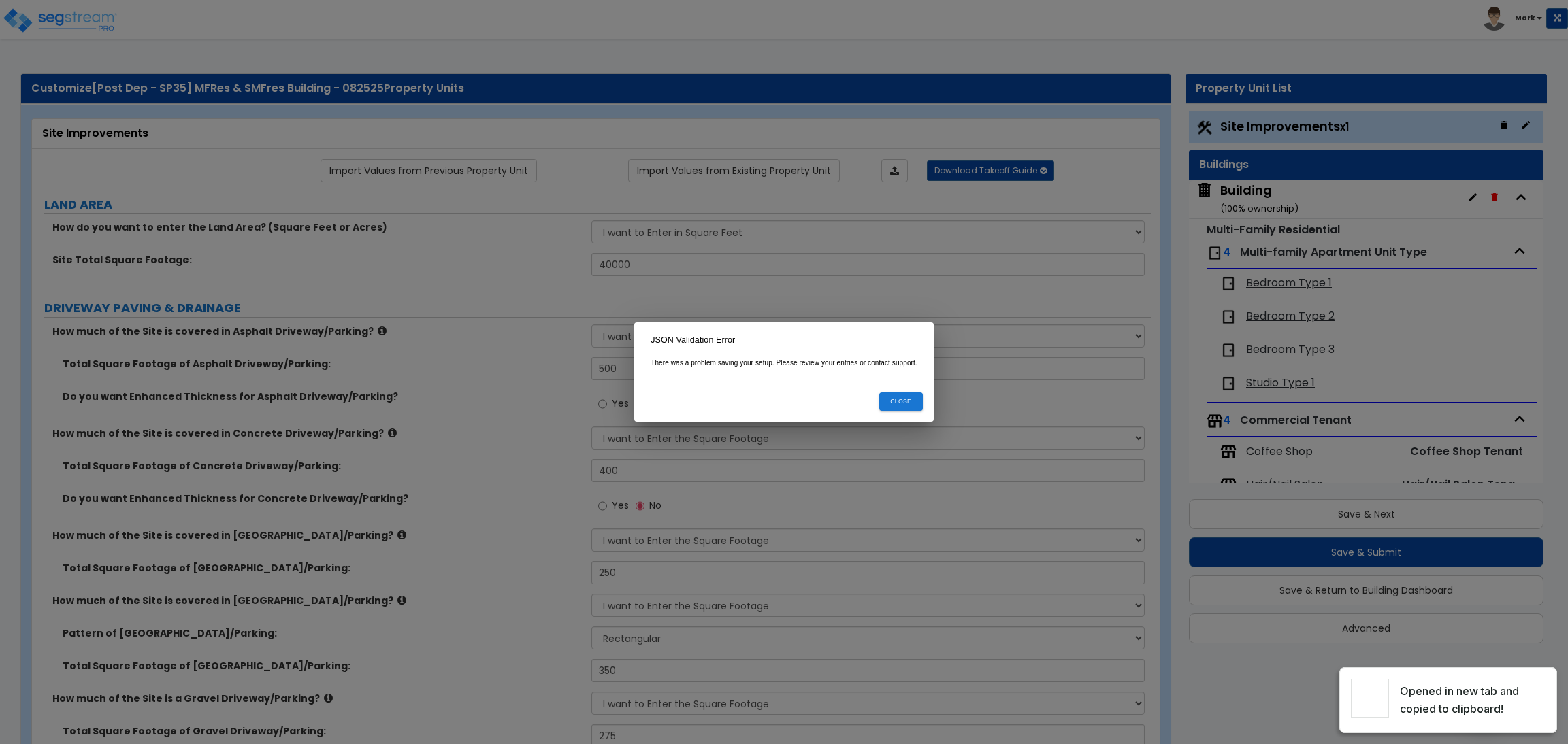
select select "1"
select select "2"
select select "3"
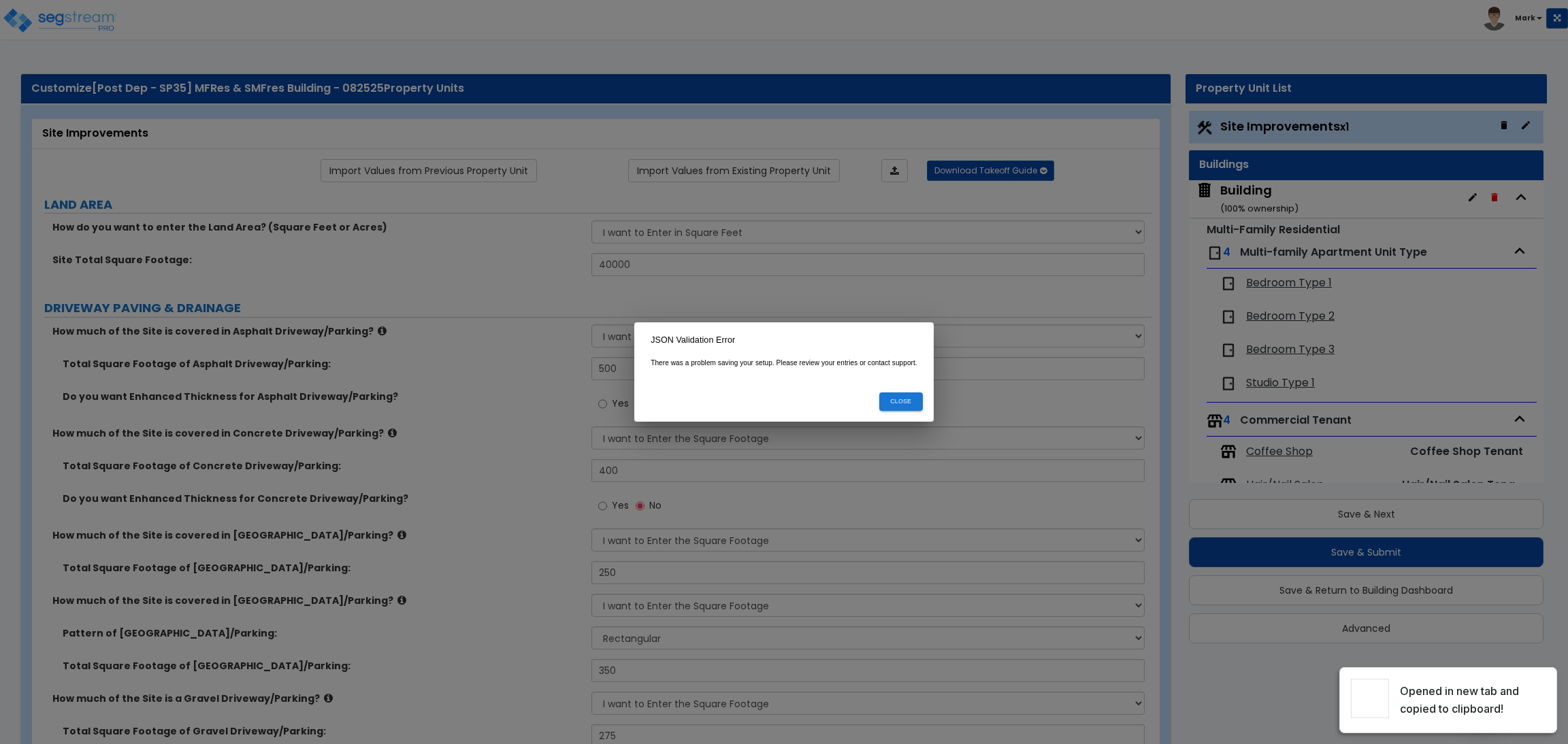
select select "1"
select select "2"
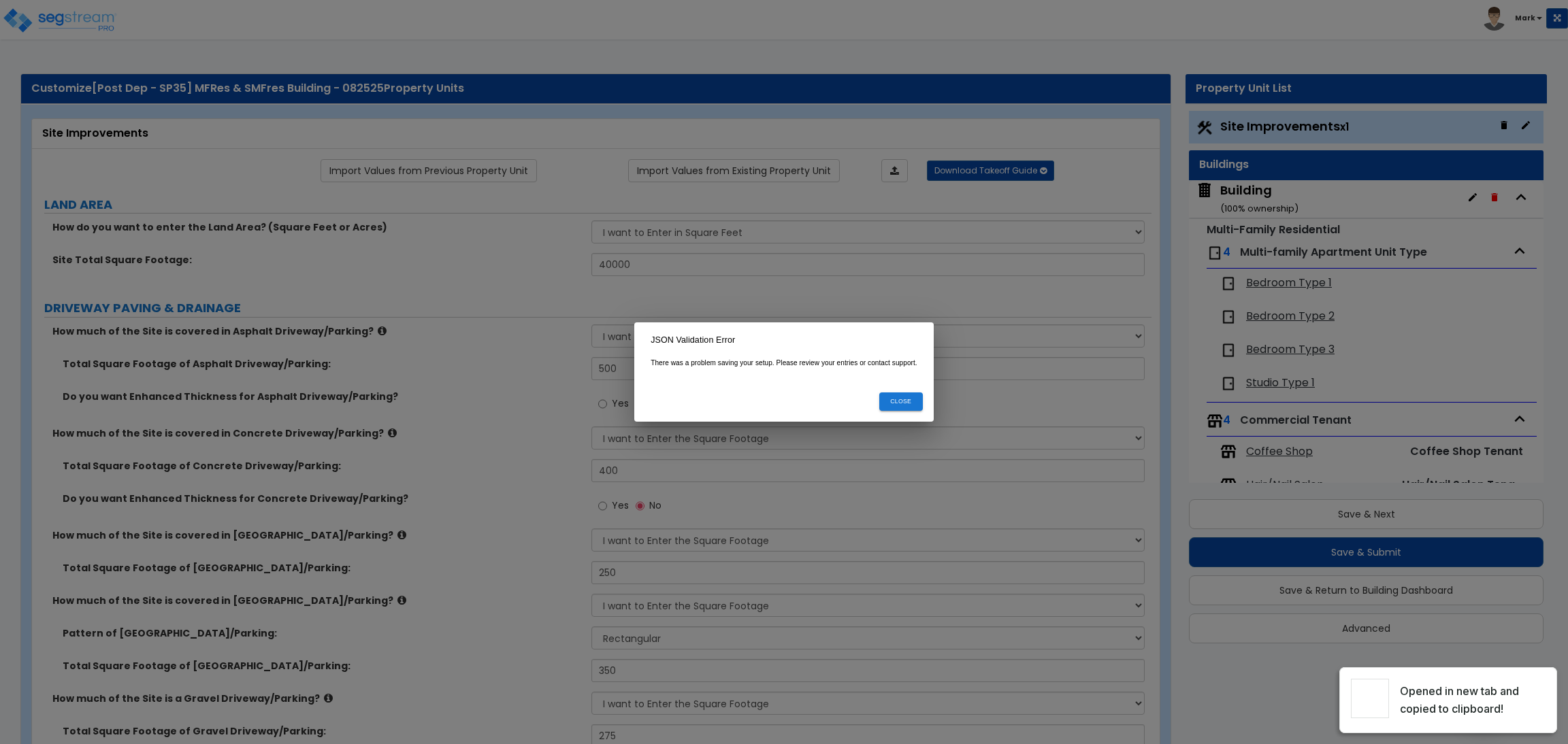
select select "2"
select select "1"
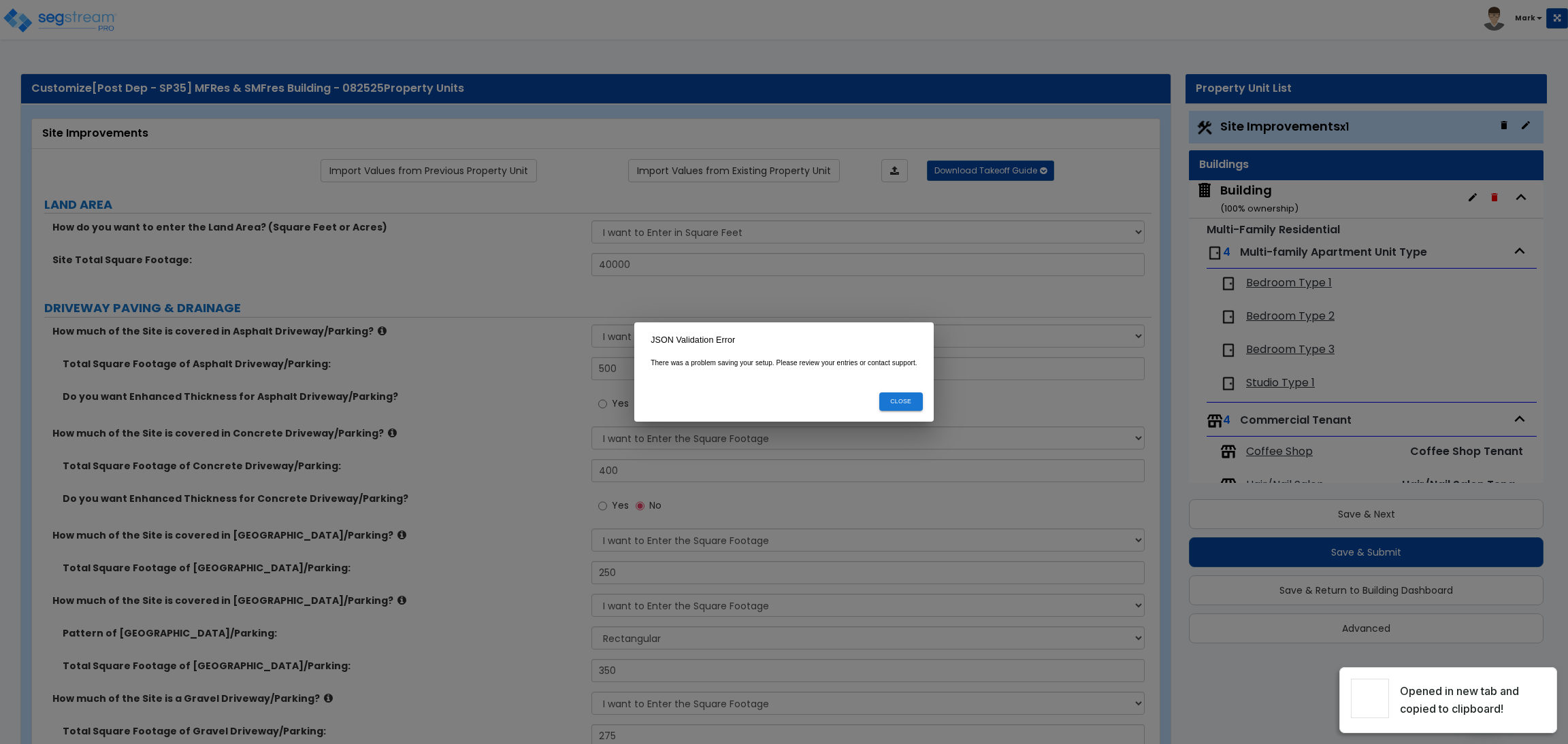
select select "4"
select select "2"
select select "1"
select select "2"
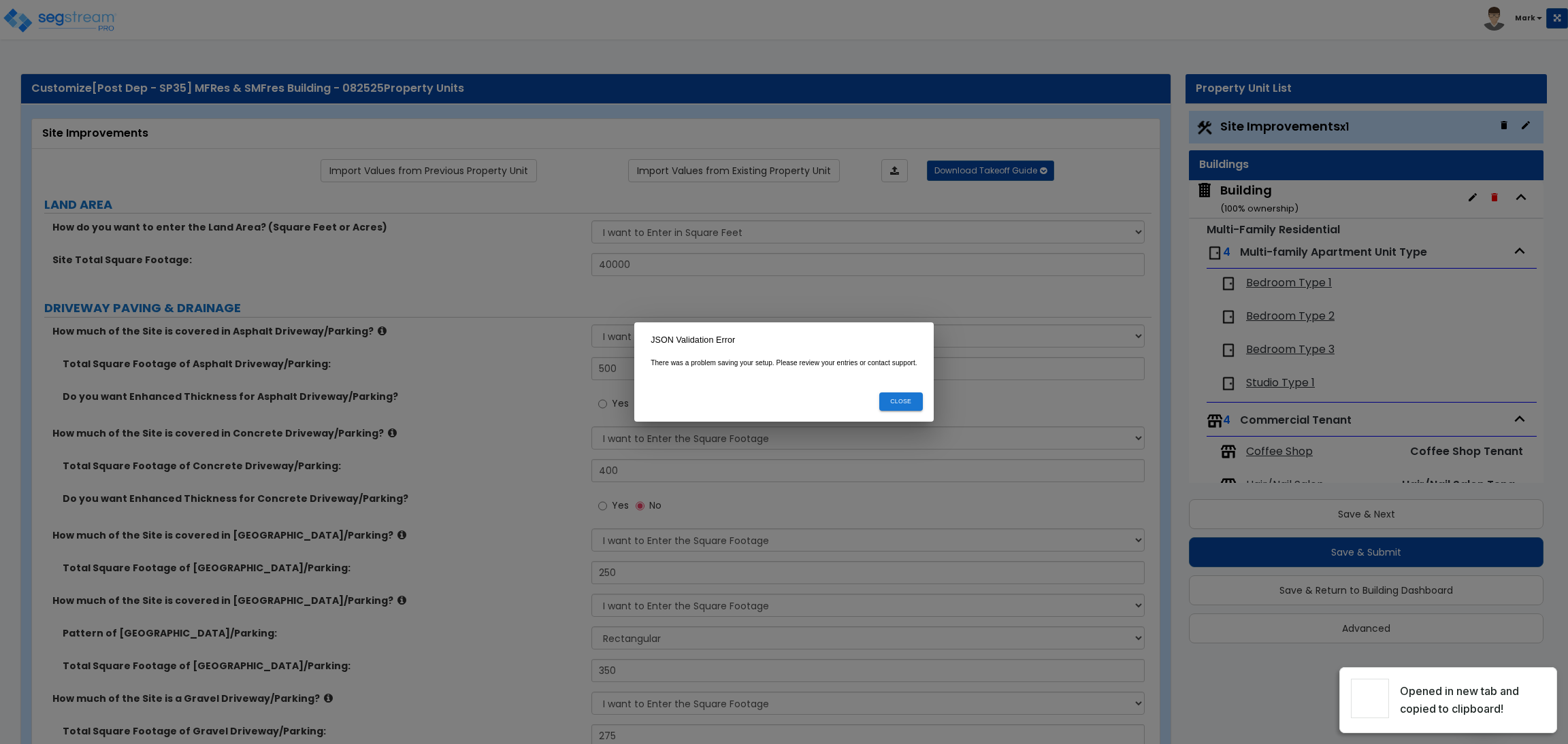
select select "1"
select select "2"
select select "6"
select select "2"
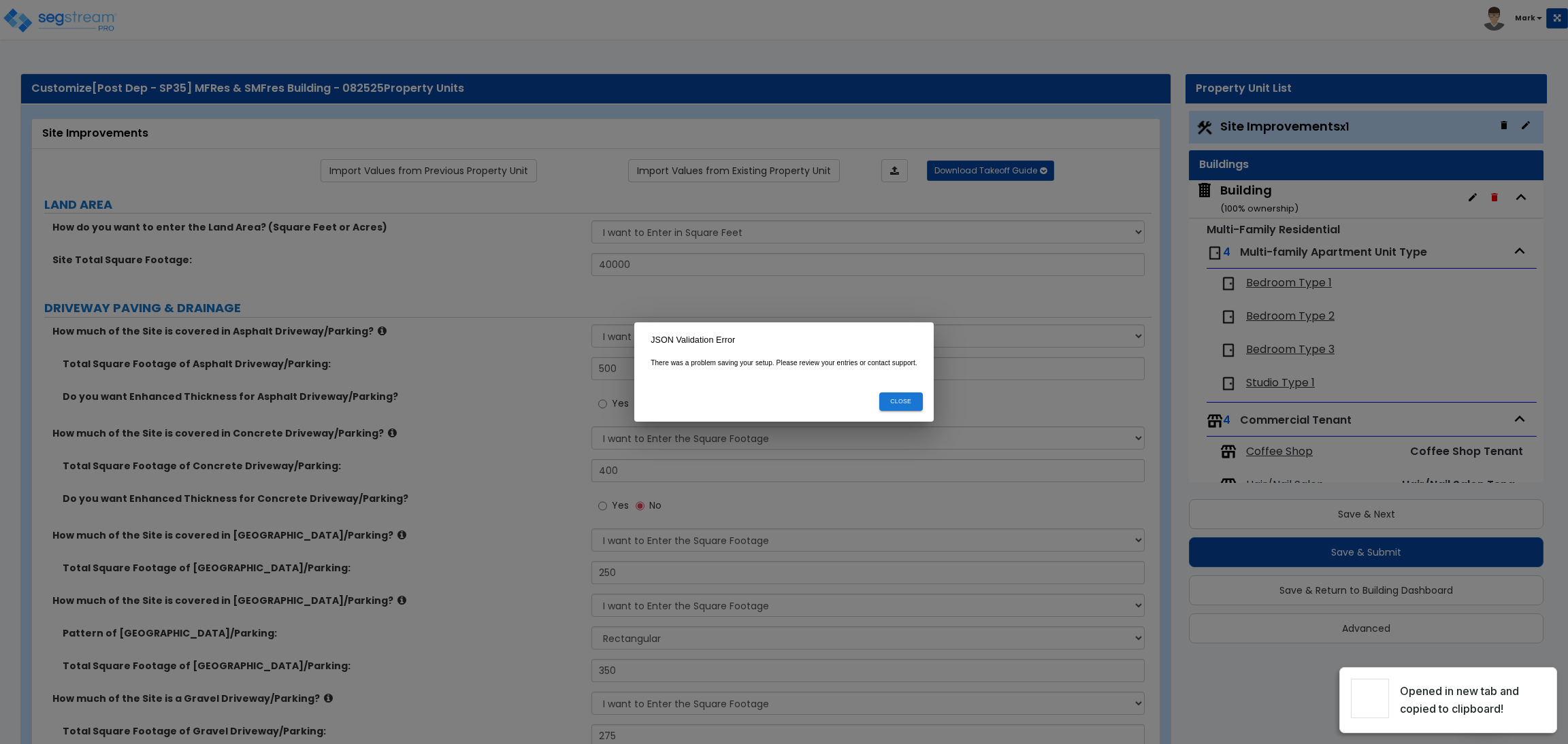
select select "3"
select select "2"
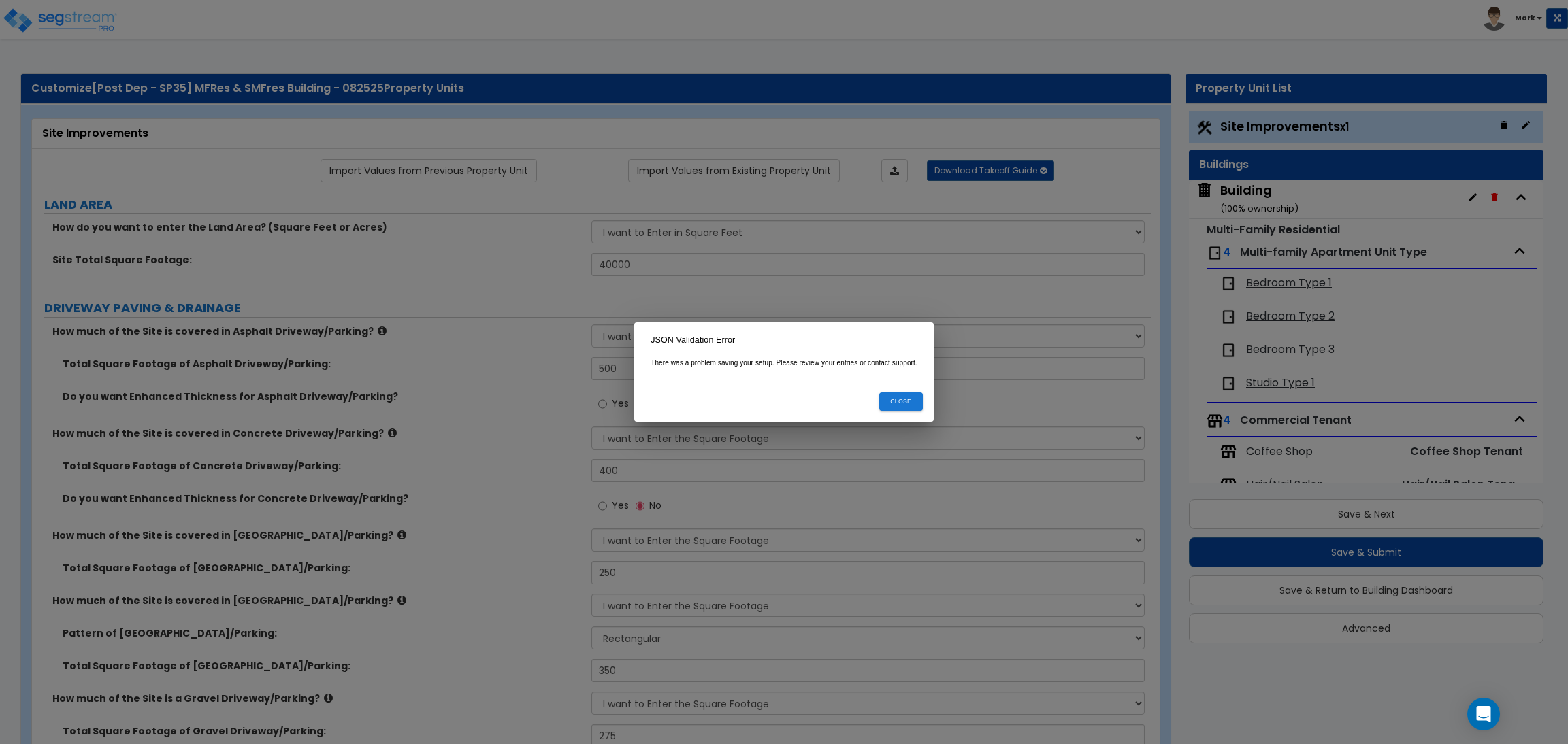
click at [909, 400] on button "Close" at bounding box center [901, 402] width 43 height 19
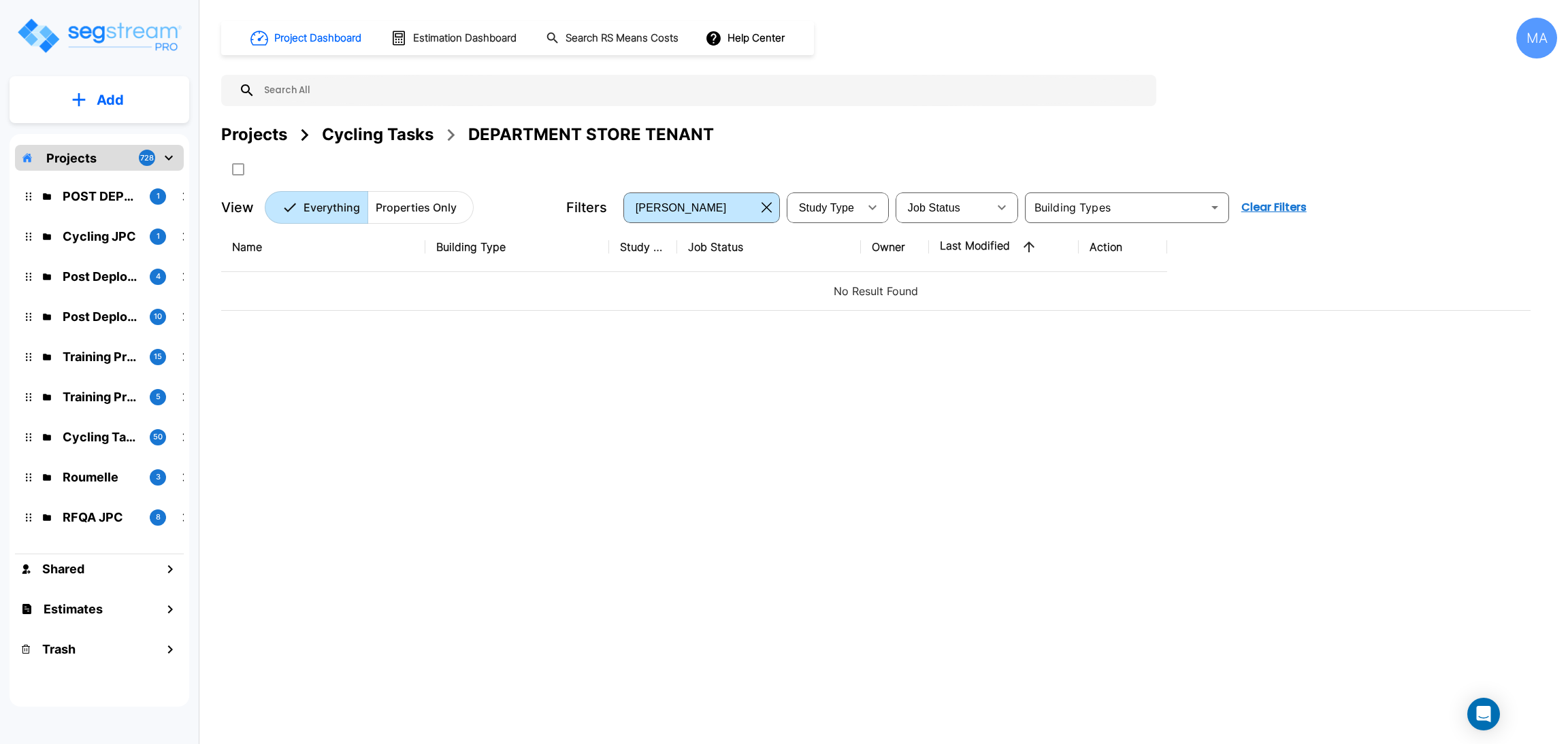
click at [366, 132] on div "Cycling Tasks" at bounding box center [377, 135] width 112 height 24
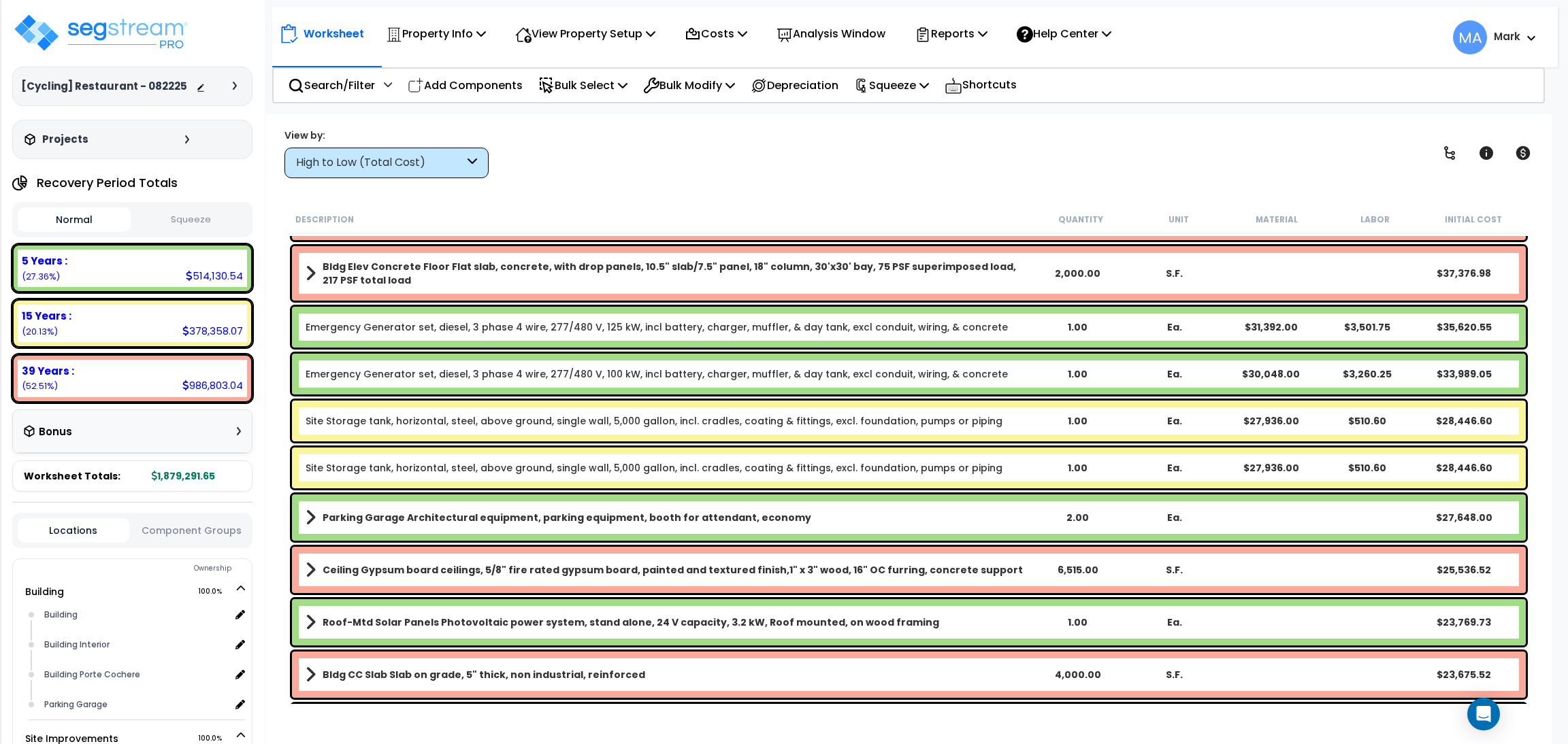
scroll to position [714, 0]
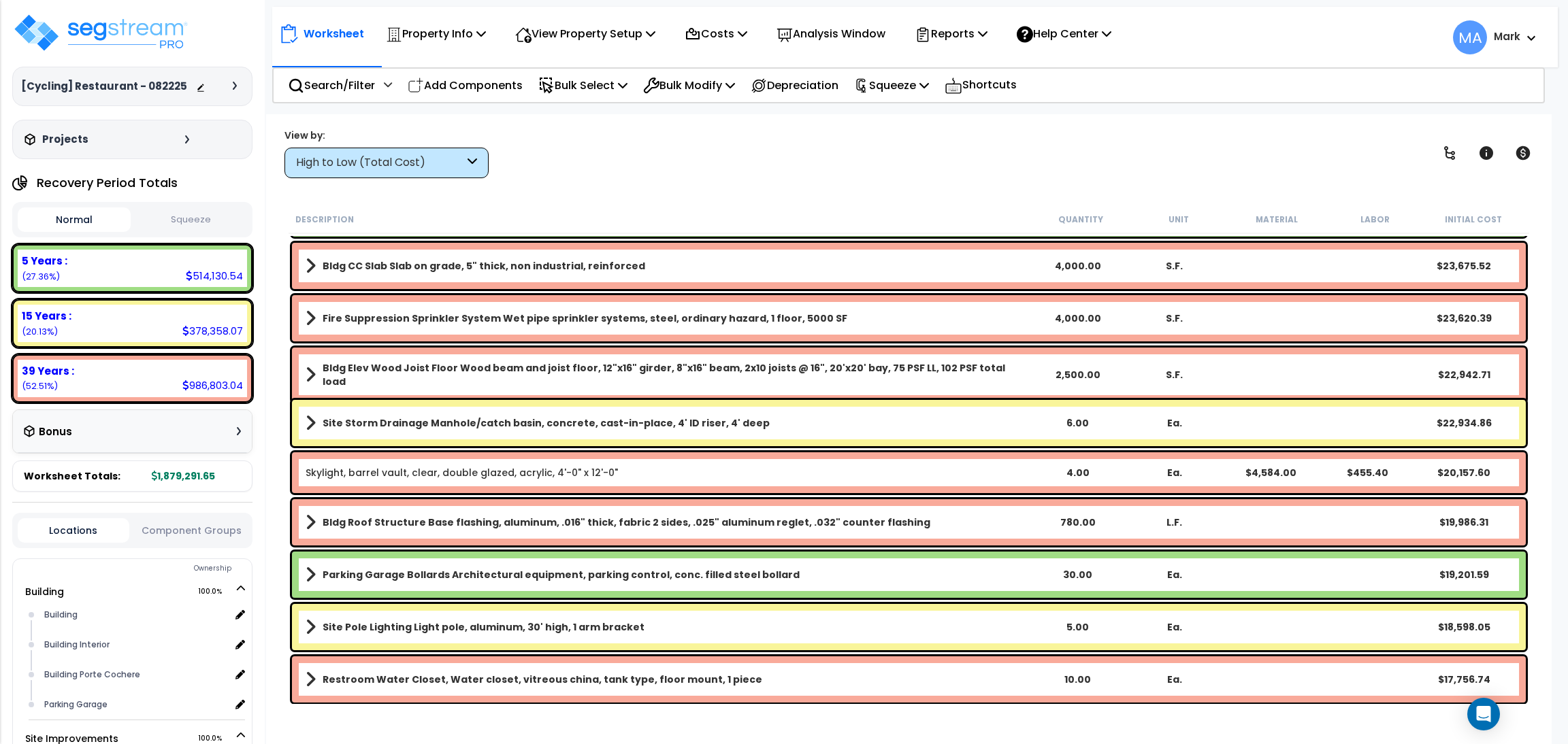
click at [450, 168] on div "High to Low (Total Cost)" at bounding box center [379, 162] width 168 height 16
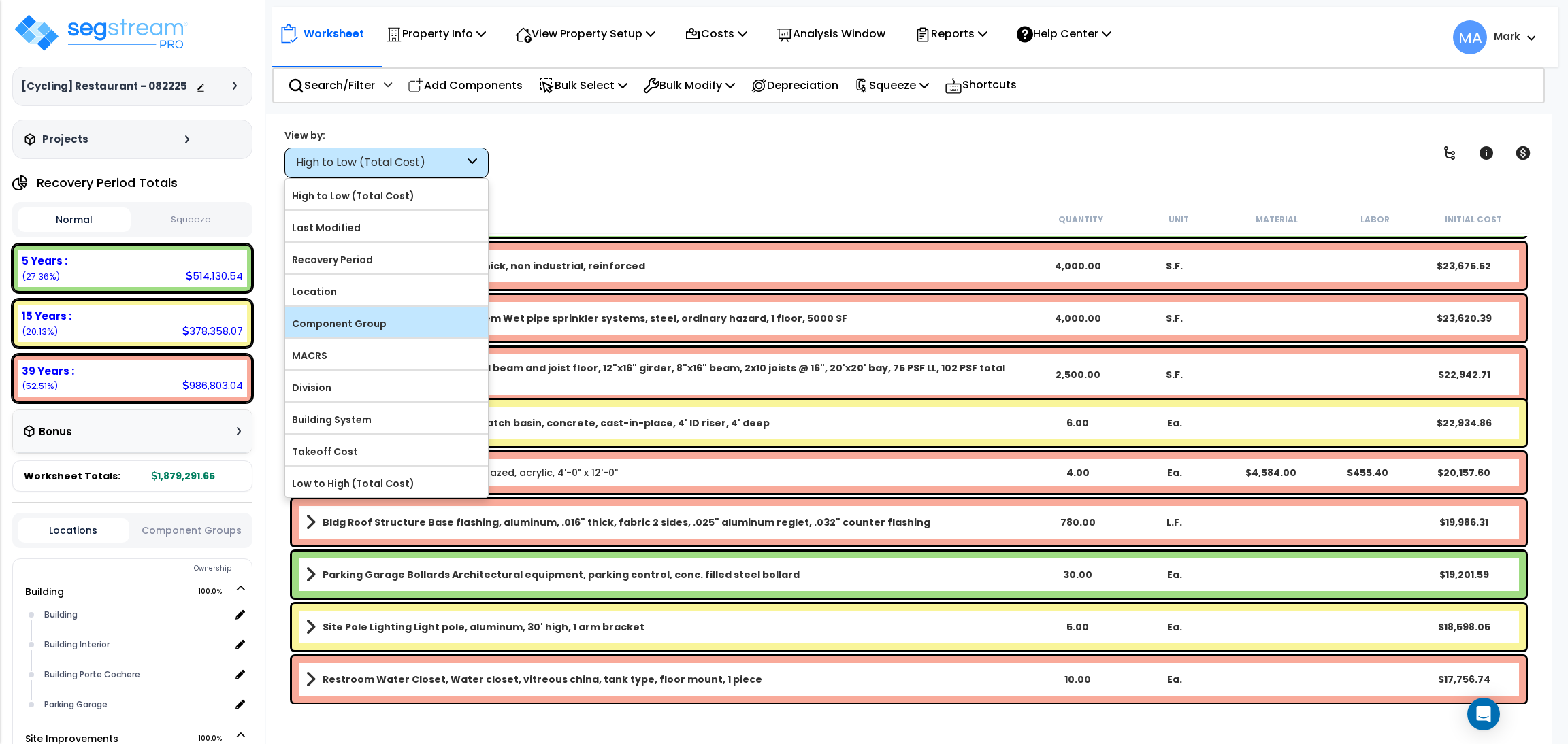
click at [386, 318] on label "Component Group" at bounding box center [387, 324] width 203 height 21
click at [0, 0] on input "Component Group" at bounding box center [0, 0] width 0 height 0
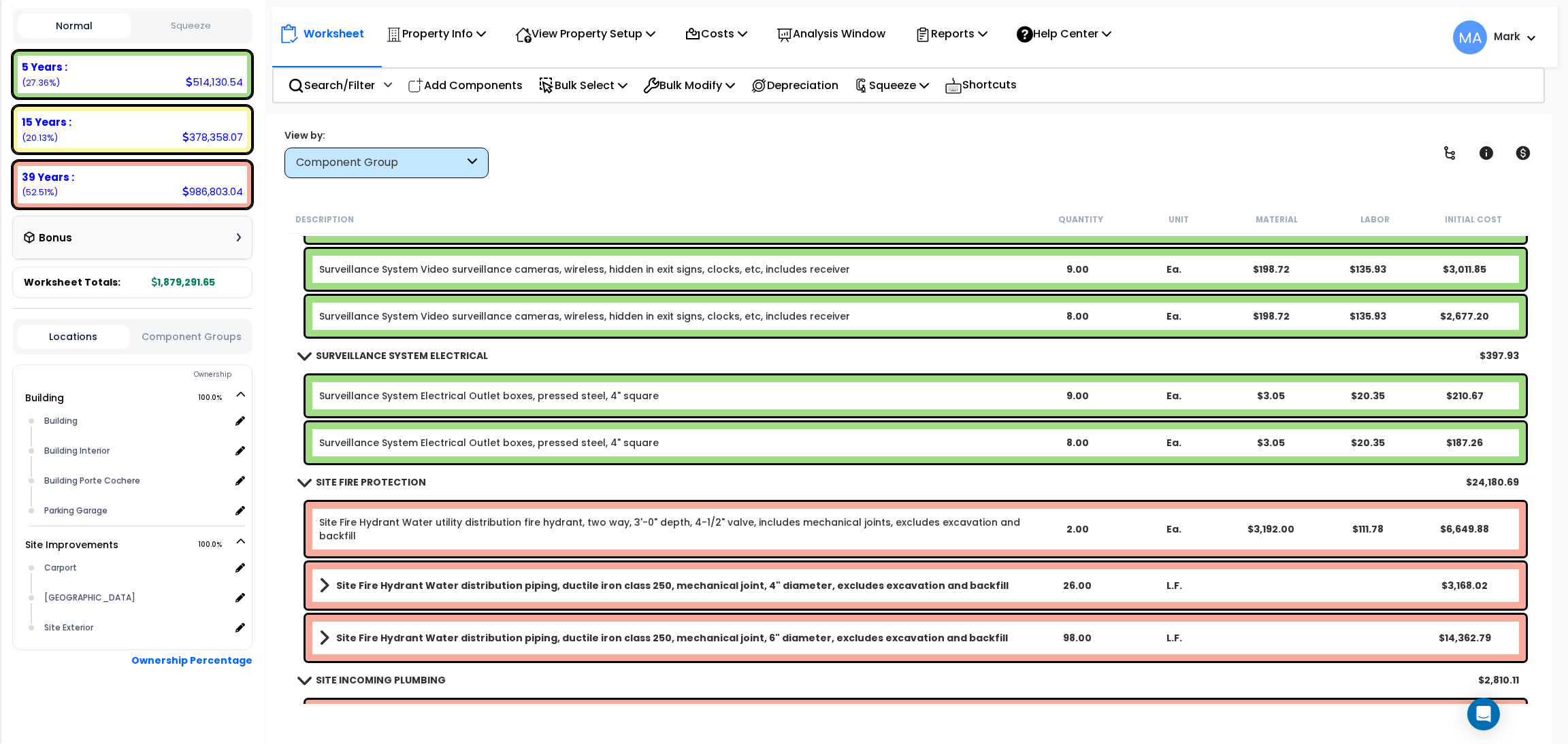
scroll to position [20714, 0]
